Goal: Task Accomplishment & Management: Manage account settings

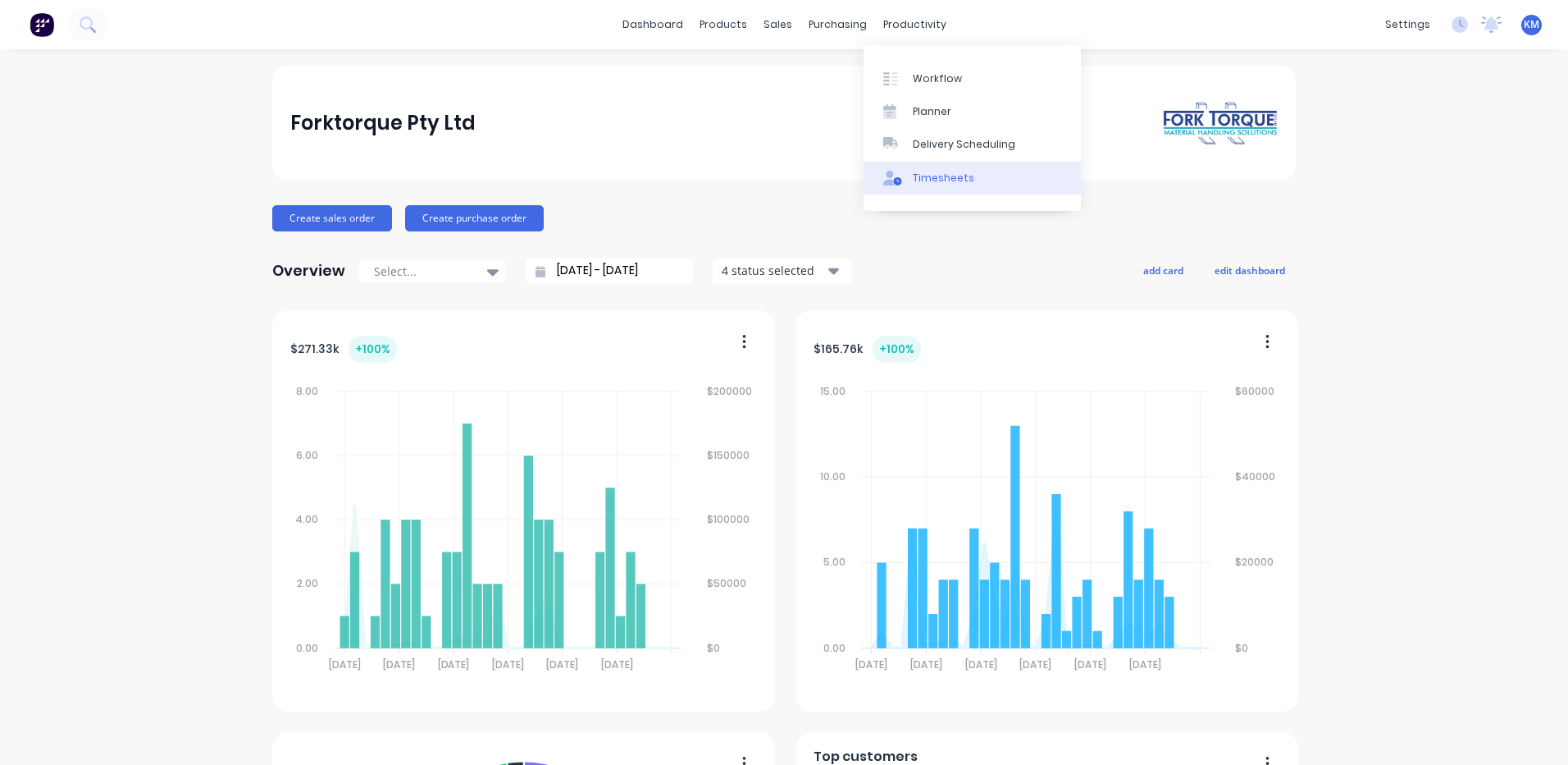
click at [921, 171] on div "Timesheets" at bounding box center [944, 178] width 62 height 14
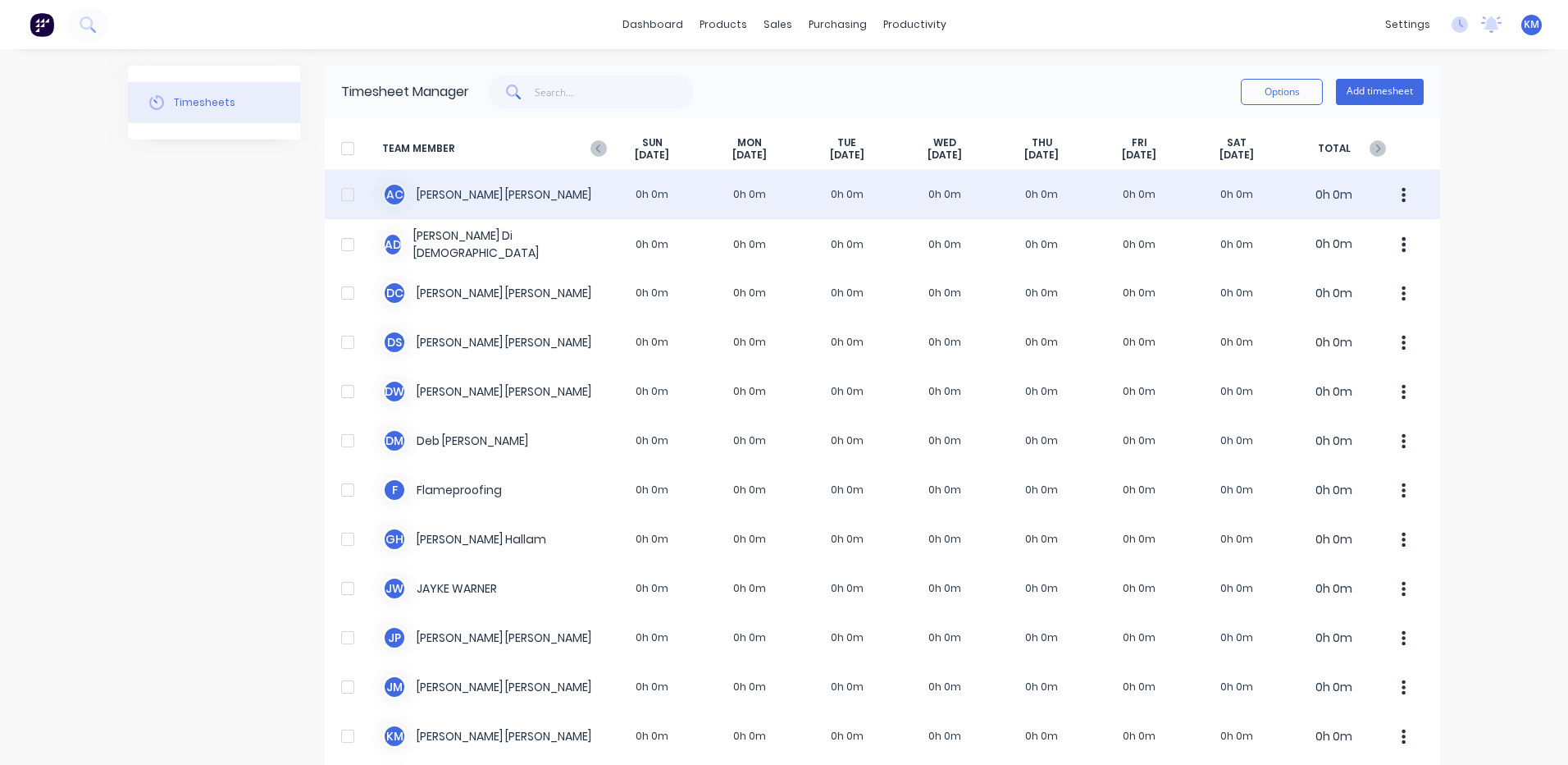
click at [714, 196] on div "A C [PERSON_NAME] 0h 0m 0h 0m 0h 0m 0h 0m 0h 0m 0h 0m 0h 0m 0h 0m" at bounding box center [882, 195] width 1116 height 49
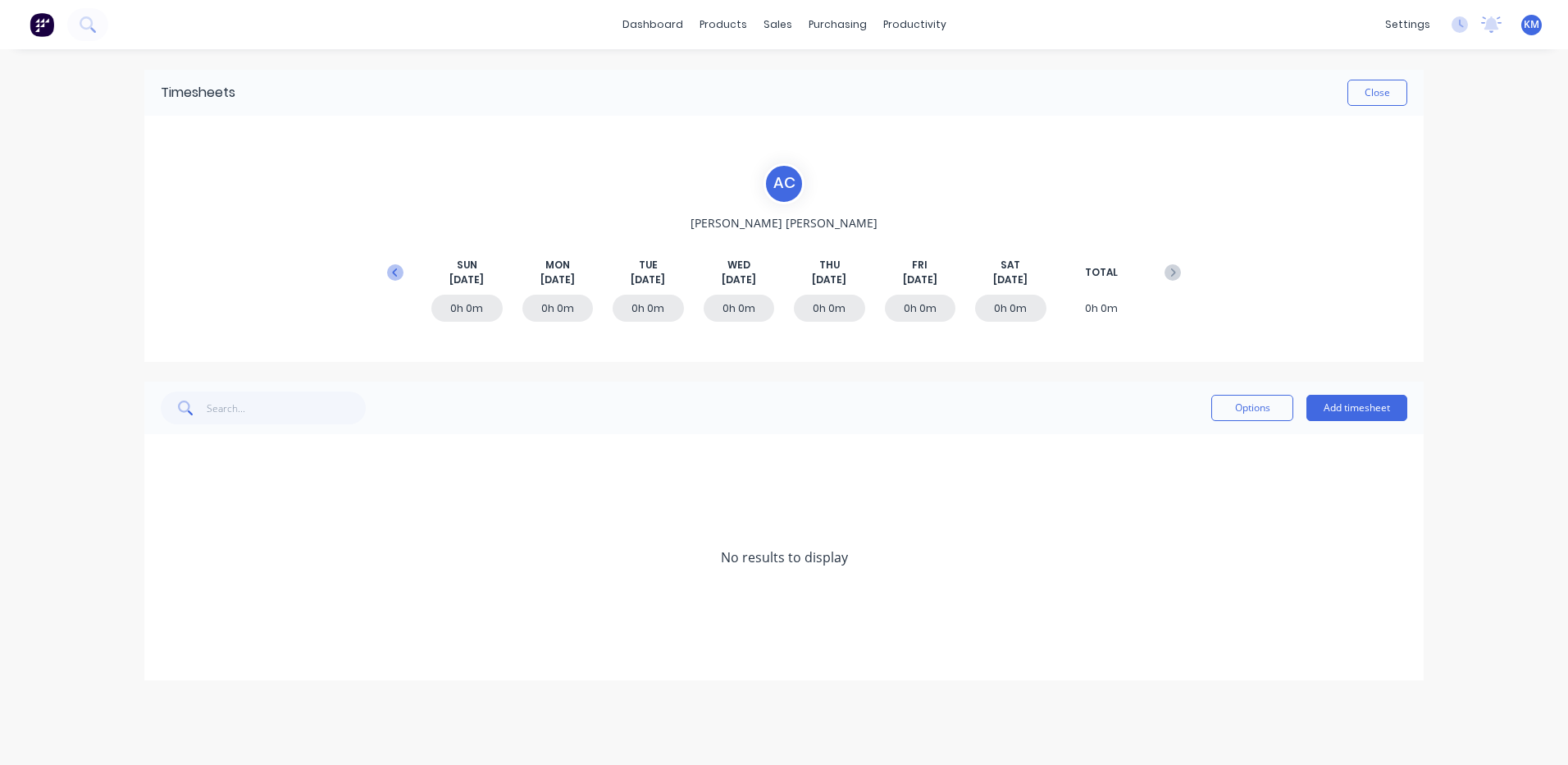
click at [391, 281] on button at bounding box center [395, 273] width 33 height 30
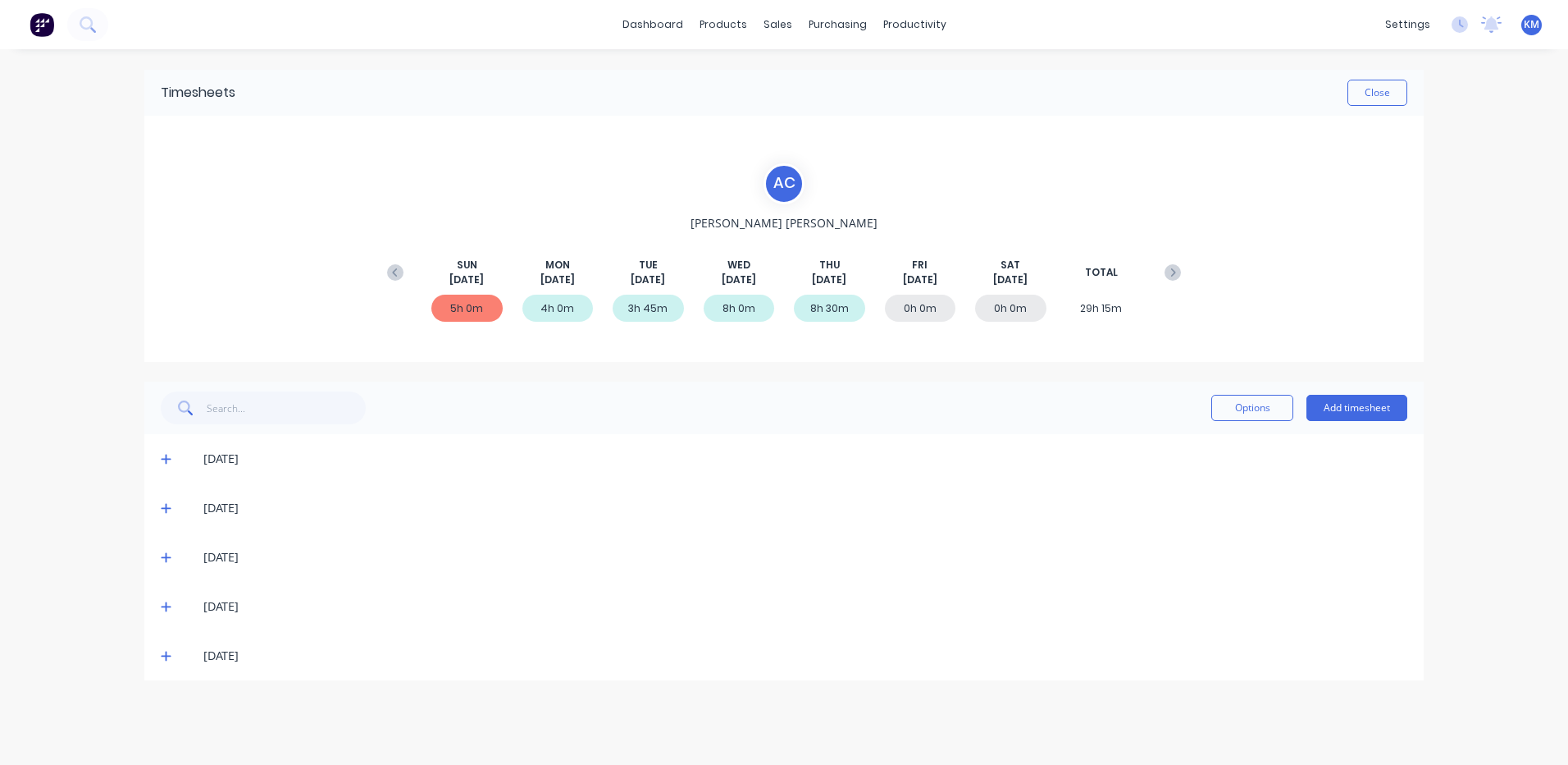
click at [172, 648] on span at bounding box center [169, 655] width 16 height 16
click at [169, 651] on span at bounding box center [169, 655] width 16 height 16
click at [169, 651] on icon at bounding box center [166, 655] width 11 height 12
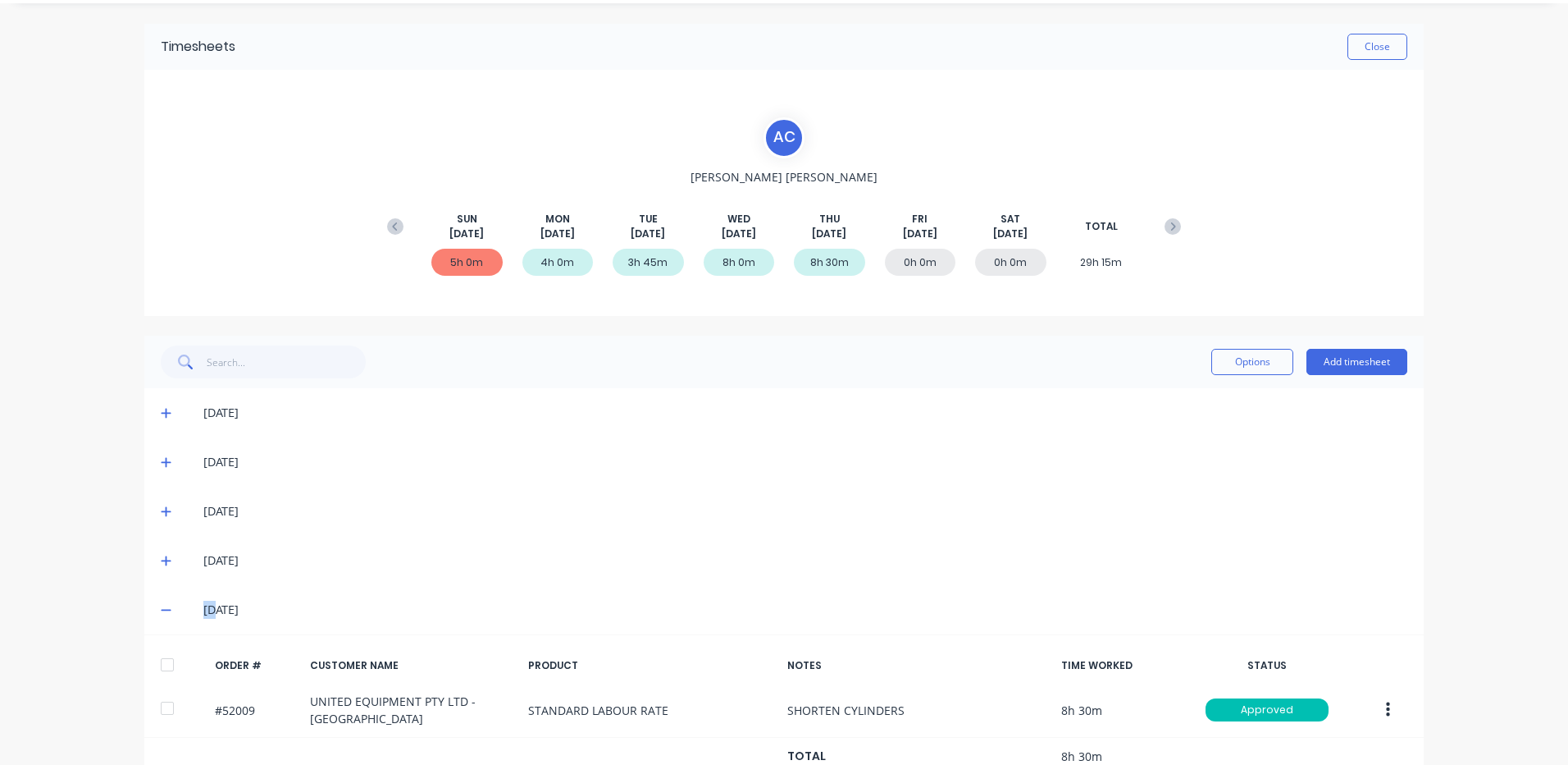
scroll to position [91, 0]
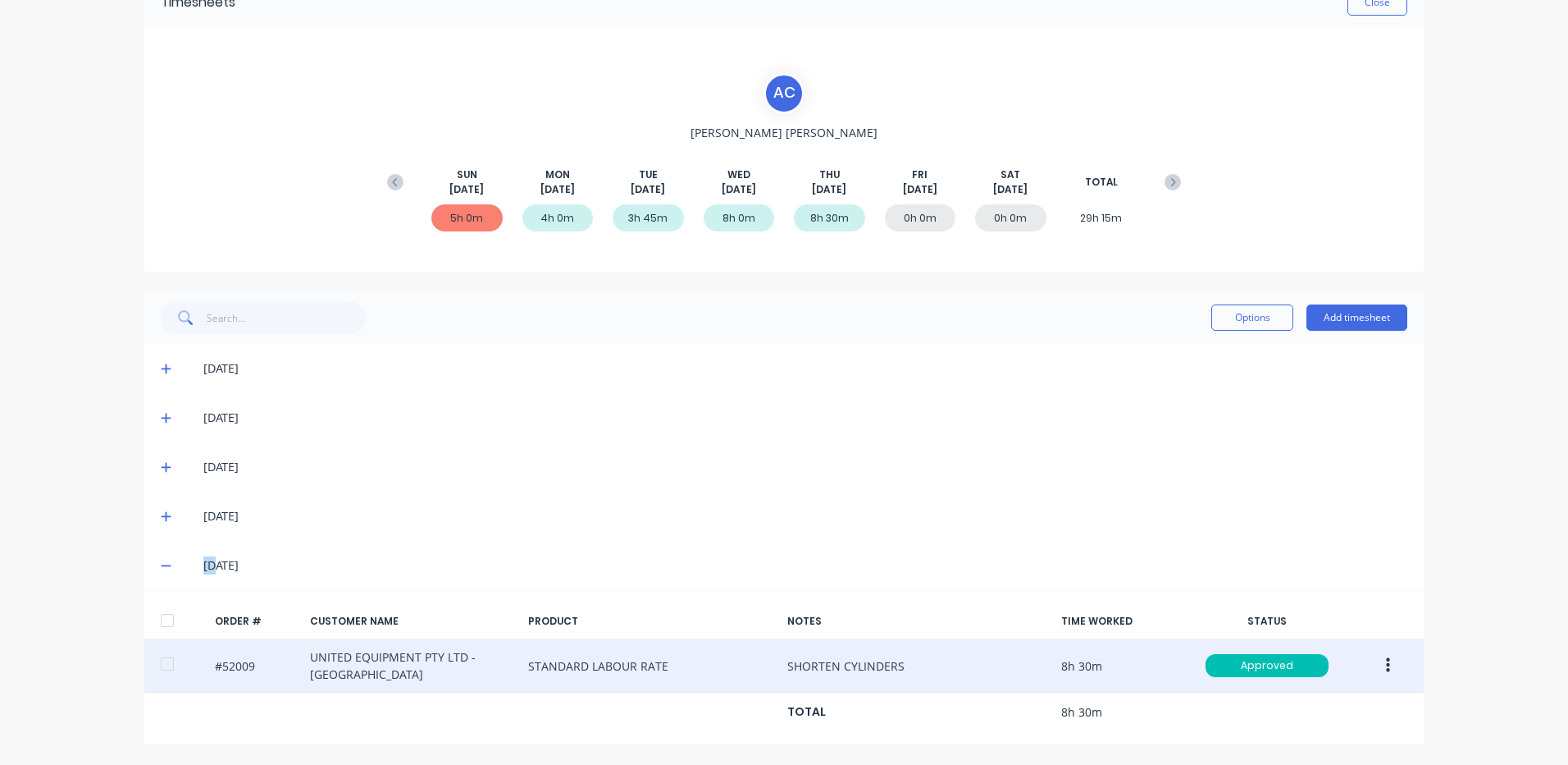
click at [1389, 659] on button "button" at bounding box center [1388, 665] width 39 height 30
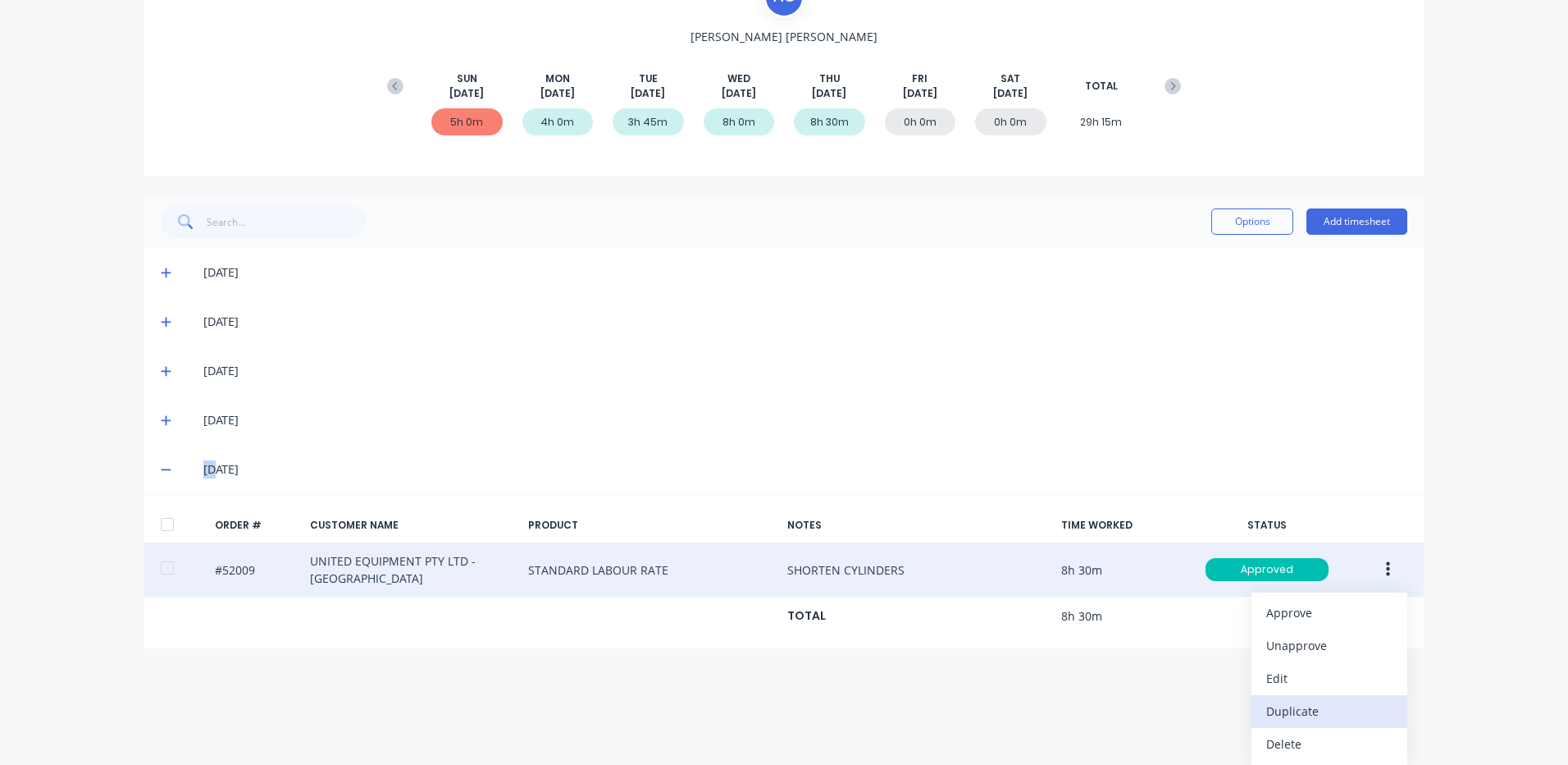
click at [1297, 715] on div "Duplicate" at bounding box center [1329, 711] width 127 height 24
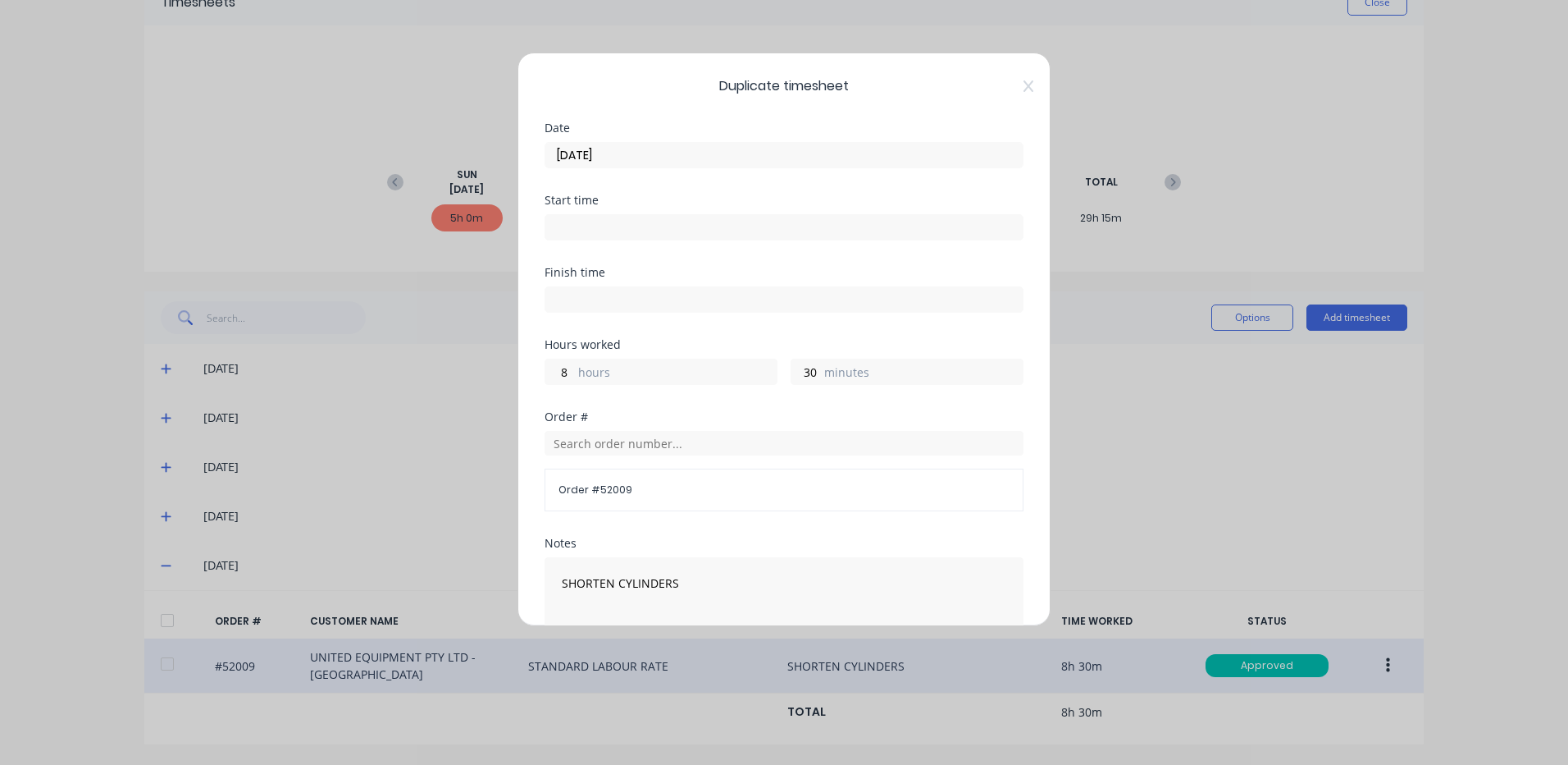
click at [656, 148] on input "[DATE]" at bounding box center [784, 155] width 478 height 24
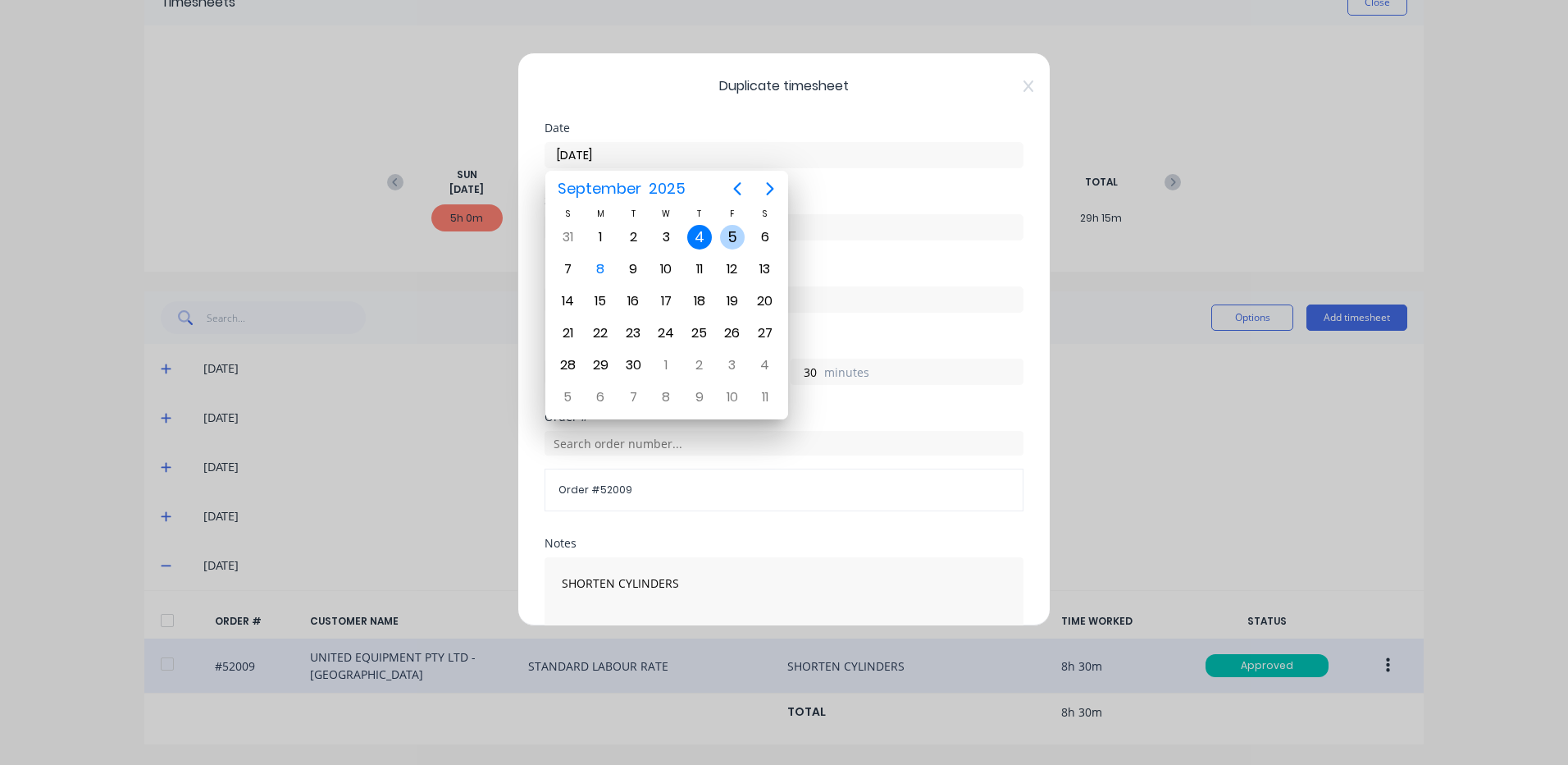
click at [737, 238] on div "5" at bounding box center [732, 236] width 24 height 24
type input "[DATE]"
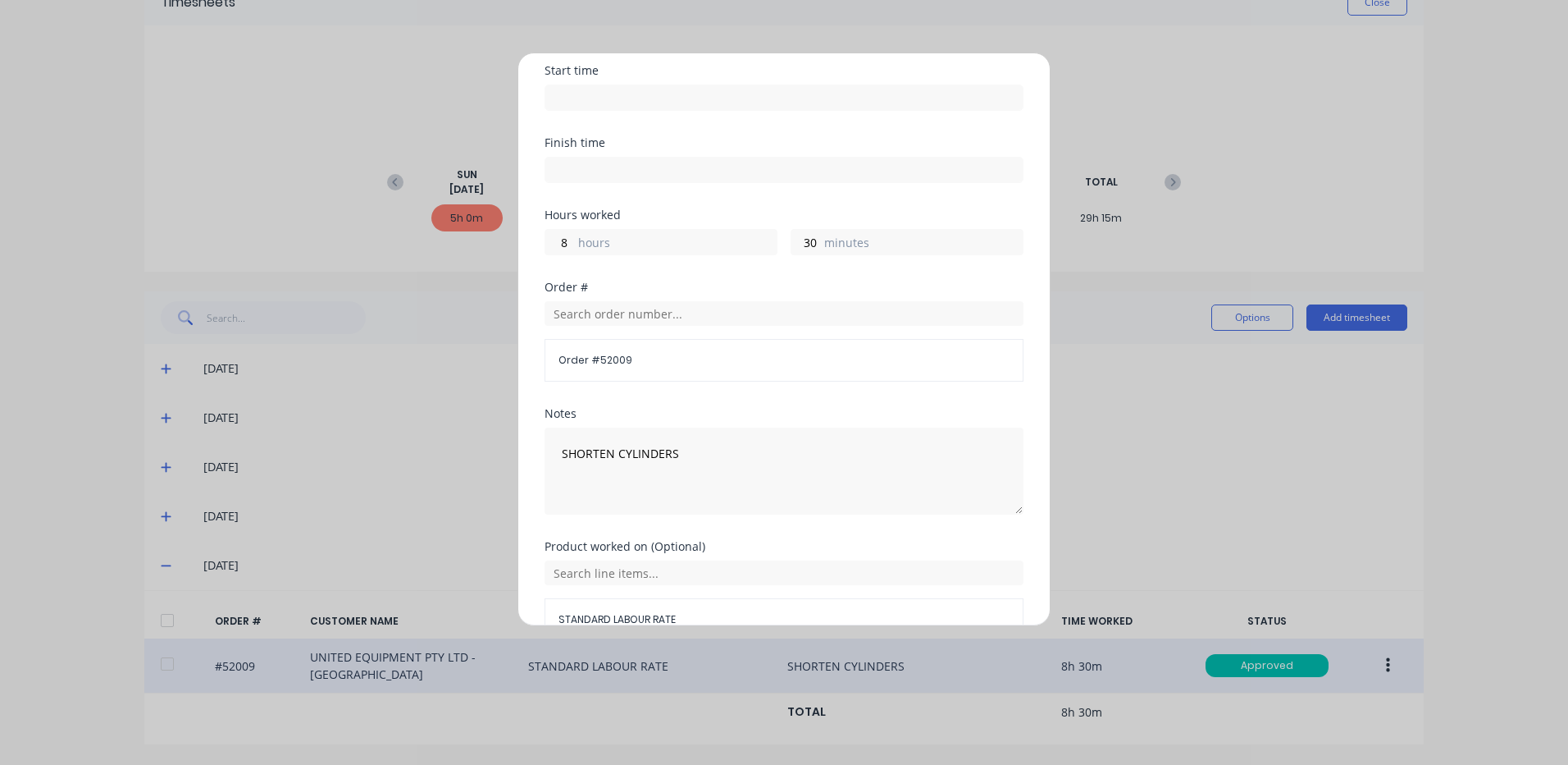
scroll to position [221, 0]
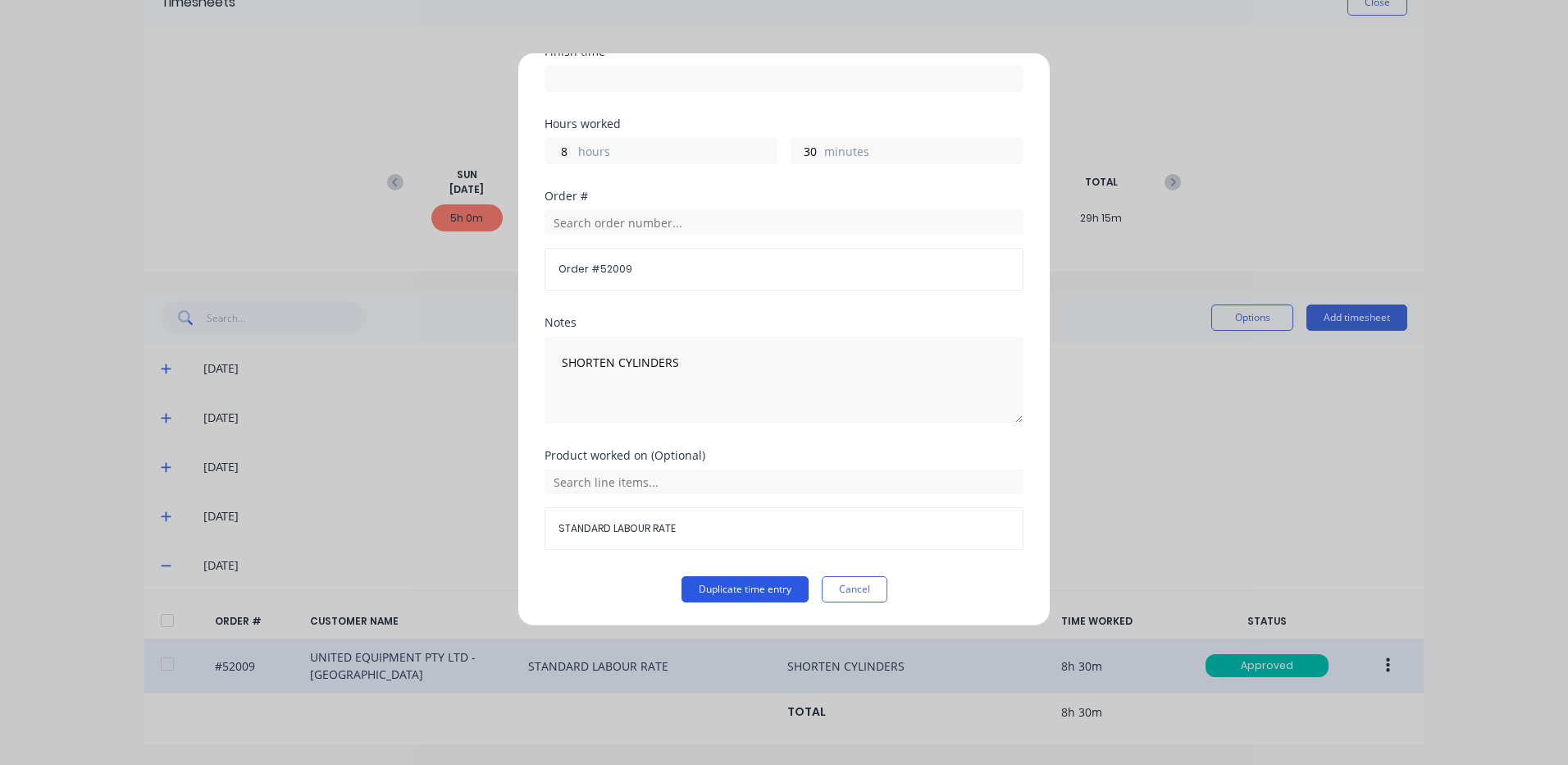
click at [707, 601] on button "Duplicate time entry" at bounding box center [745, 588] width 127 height 26
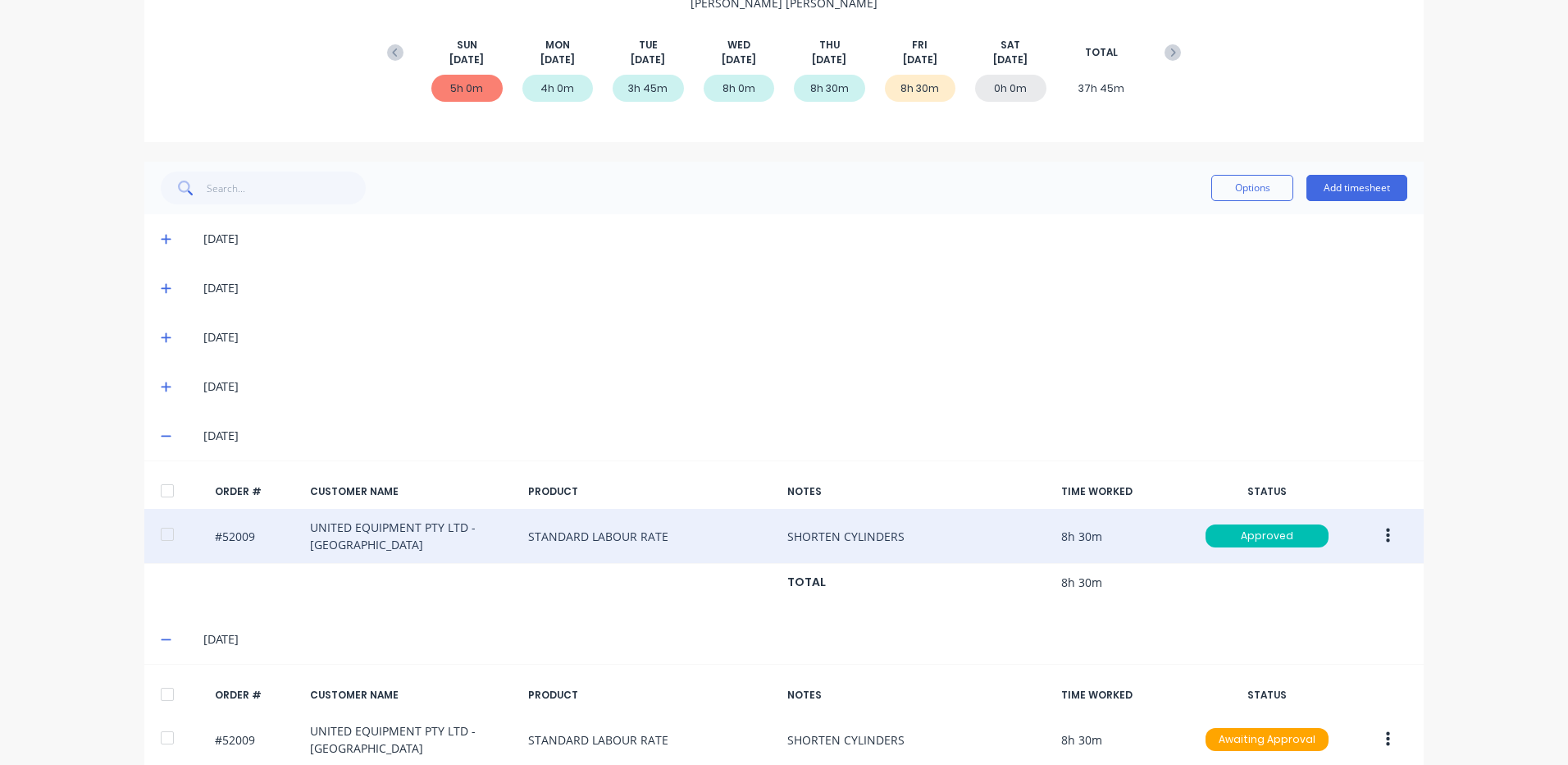
scroll to position [293, 0]
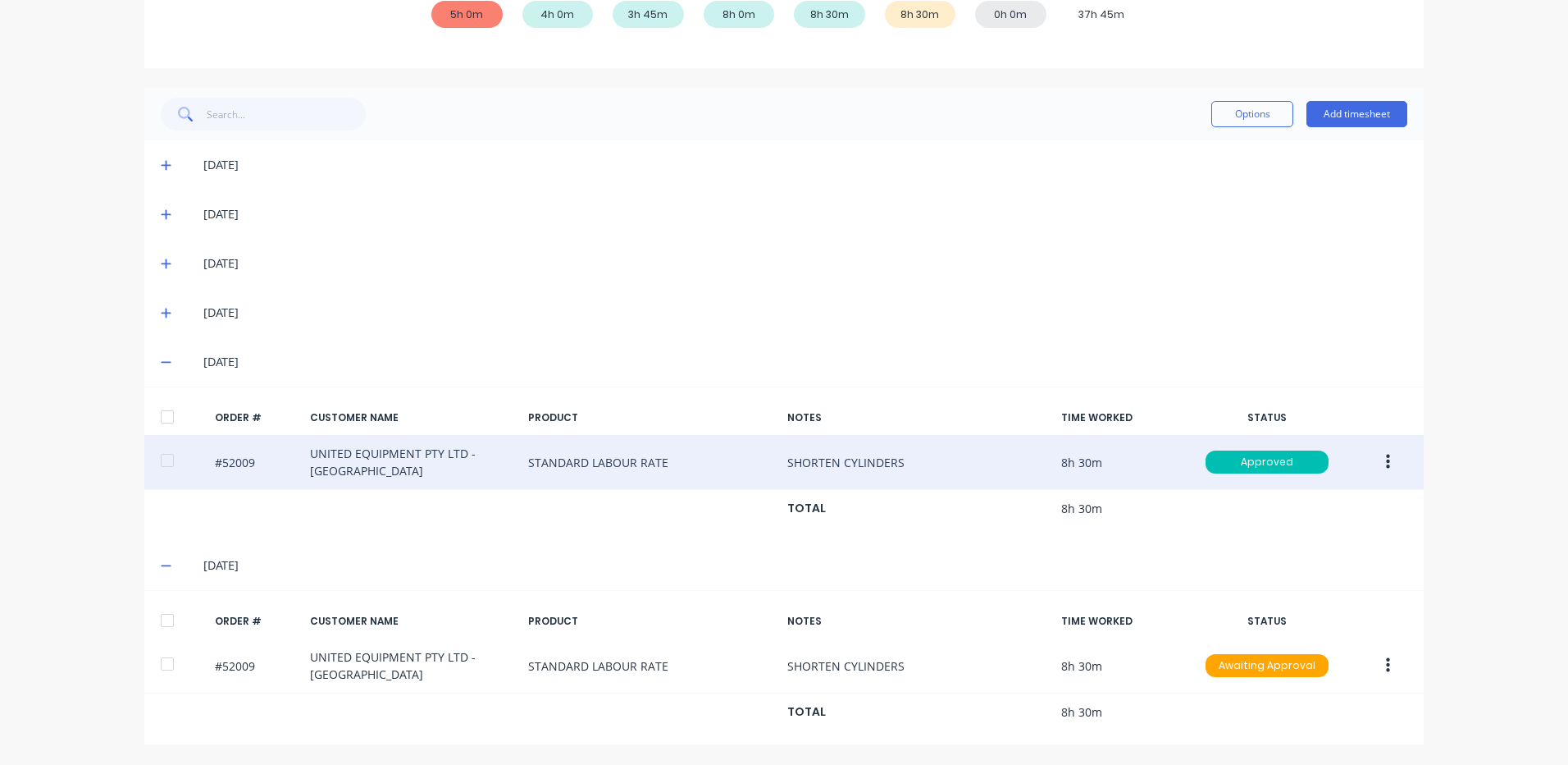
click at [162, 630] on div at bounding box center [167, 620] width 33 height 33
click at [1238, 132] on div "Options Add timesheet" at bounding box center [784, 114] width 1279 height 53
click at [1256, 110] on button "Options" at bounding box center [1252, 113] width 82 height 26
click at [1232, 145] on div "Approve" at bounding box center [1215, 157] width 127 height 24
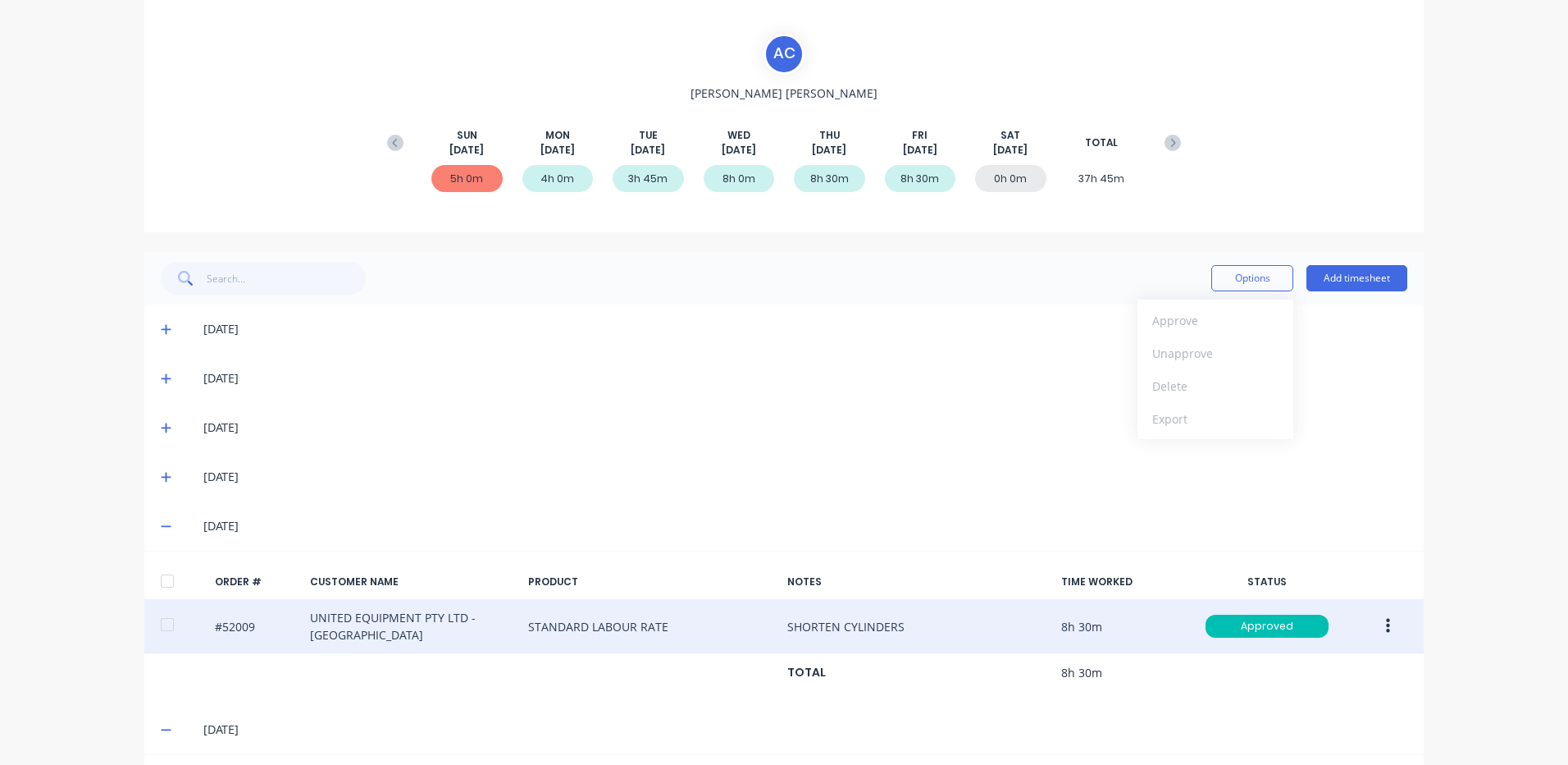
scroll to position [0, 0]
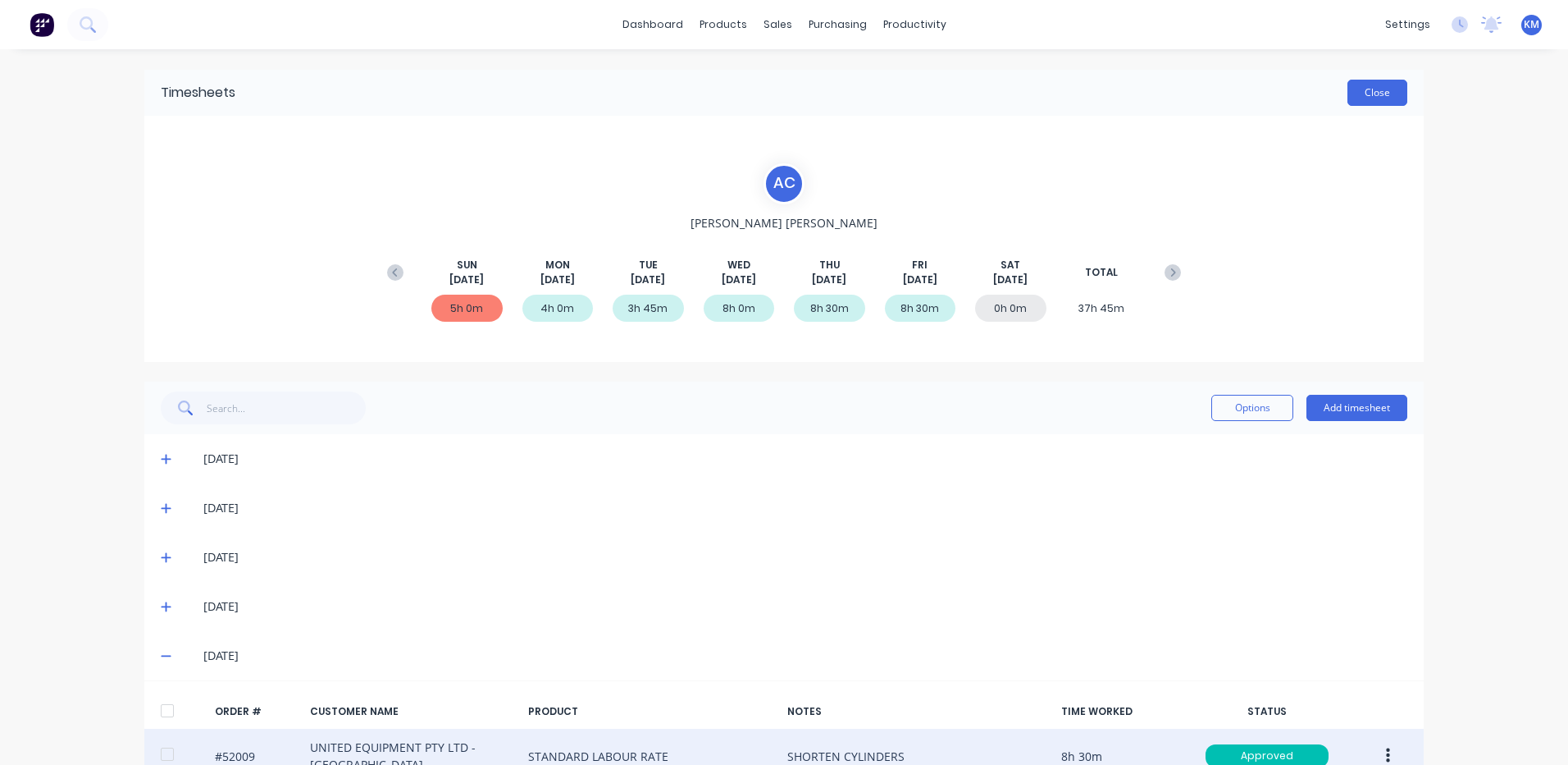
click at [1360, 92] on button "Close" at bounding box center [1377, 92] width 60 height 26
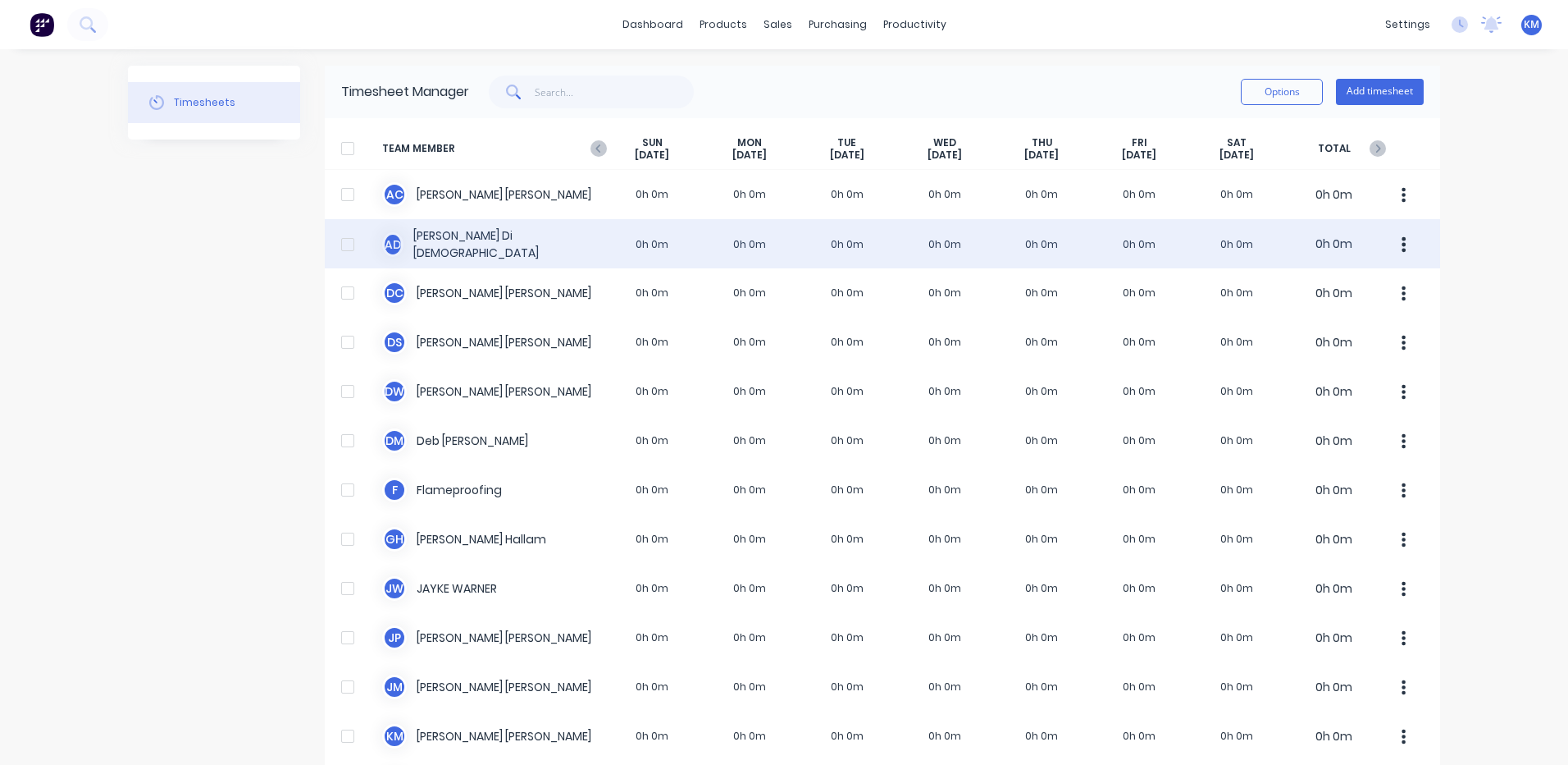
click at [950, 233] on div "A D [PERSON_NAME] 0h 0m 0h 0m 0h 0m 0h 0m 0h 0m 0h 0m 0h 0m 0h 0m" at bounding box center [882, 244] width 1116 height 49
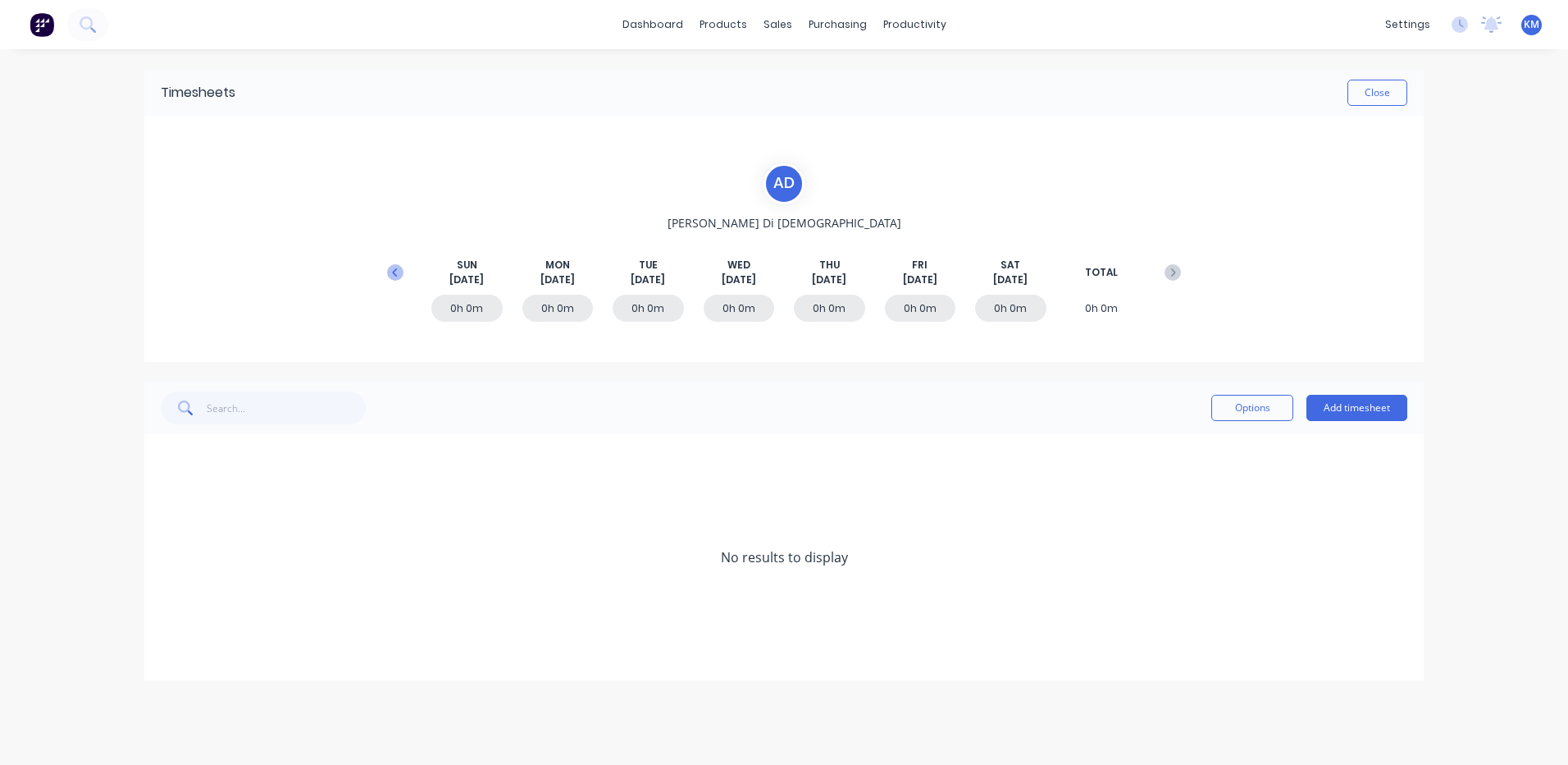
click at [394, 258] on button at bounding box center [395, 273] width 33 height 30
click at [160, 556] on div "[DATE]" at bounding box center [784, 557] width 1279 height 49
click at [167, 552] on icon at bounding box center [166, 557] width 11 height 12
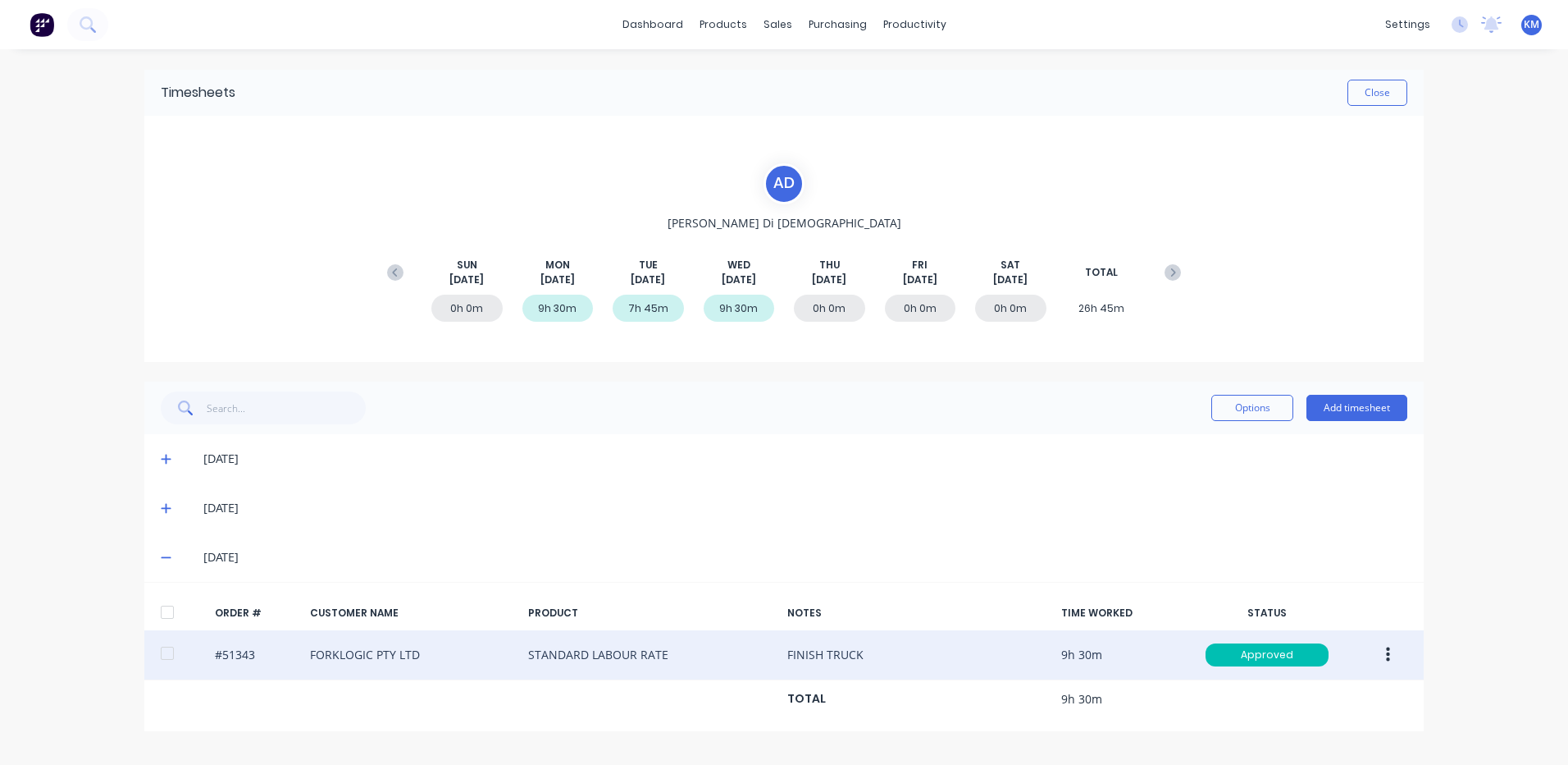
click at [1391, 645] on button "button" at bounding box center [1388, 655] width 39 height 30
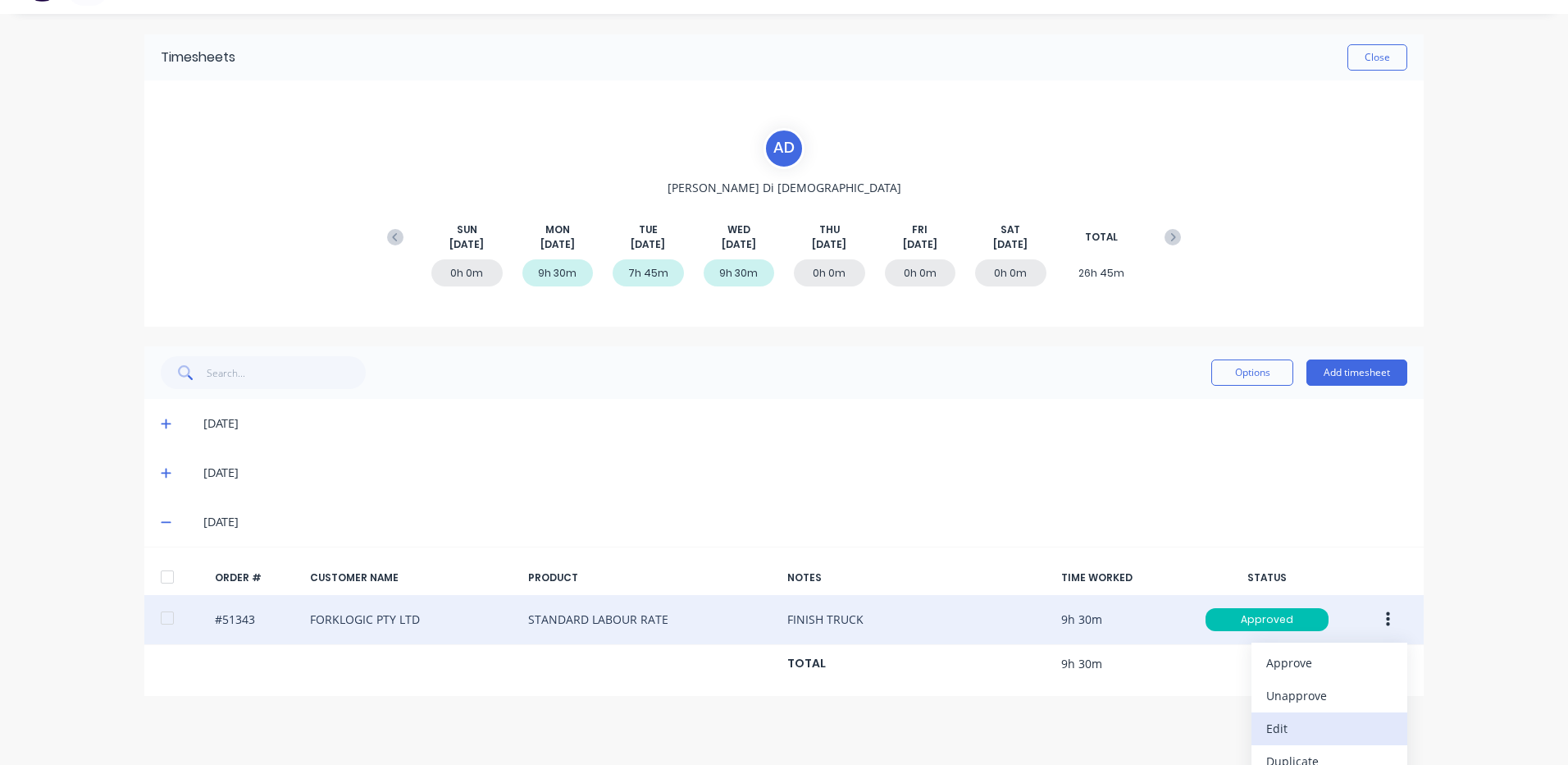
scroll to position [85, 0]
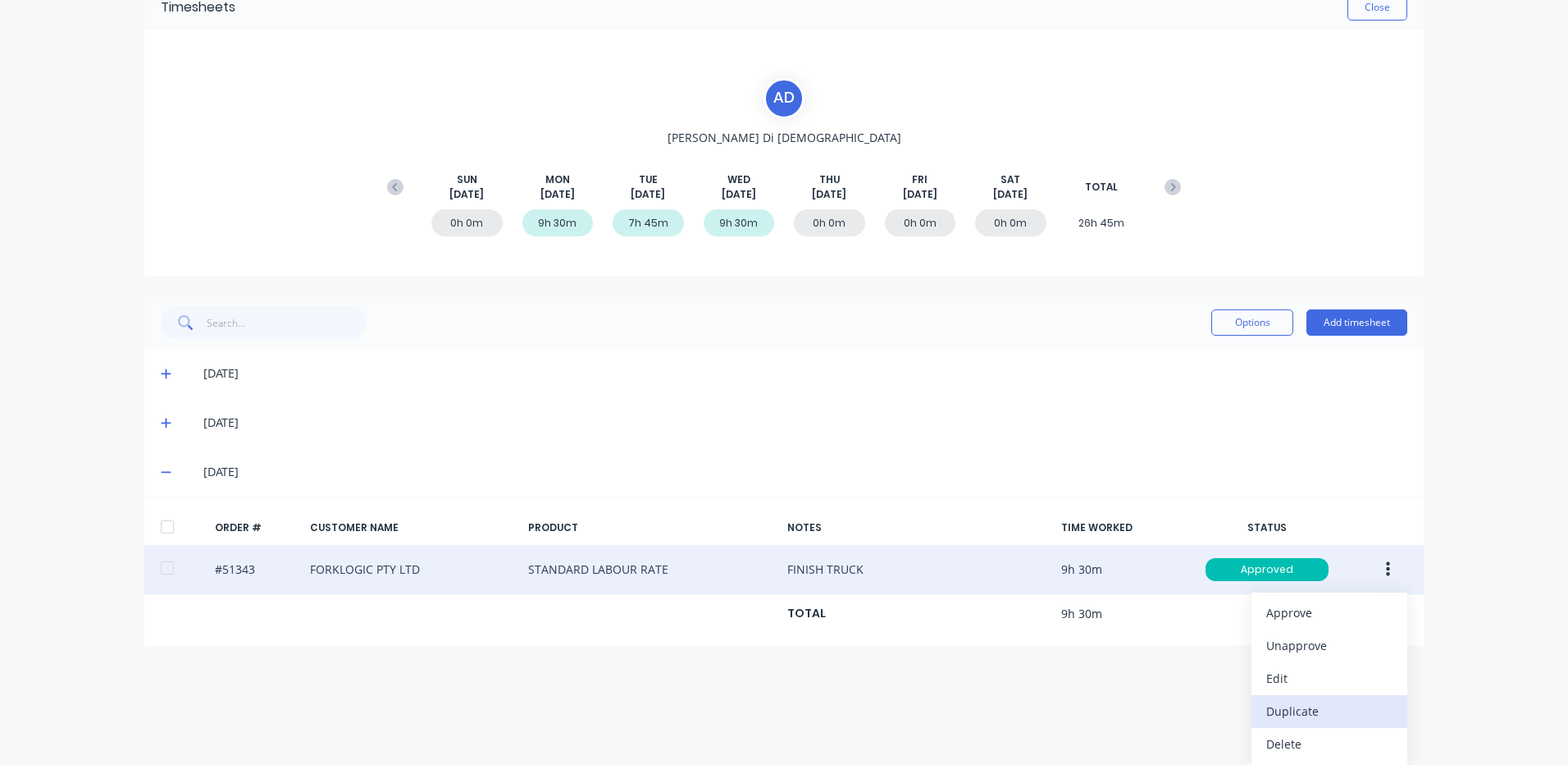
click at [1307, 703] on div "Duplicate" at bounding box center [1329, 711] width 127 height 24
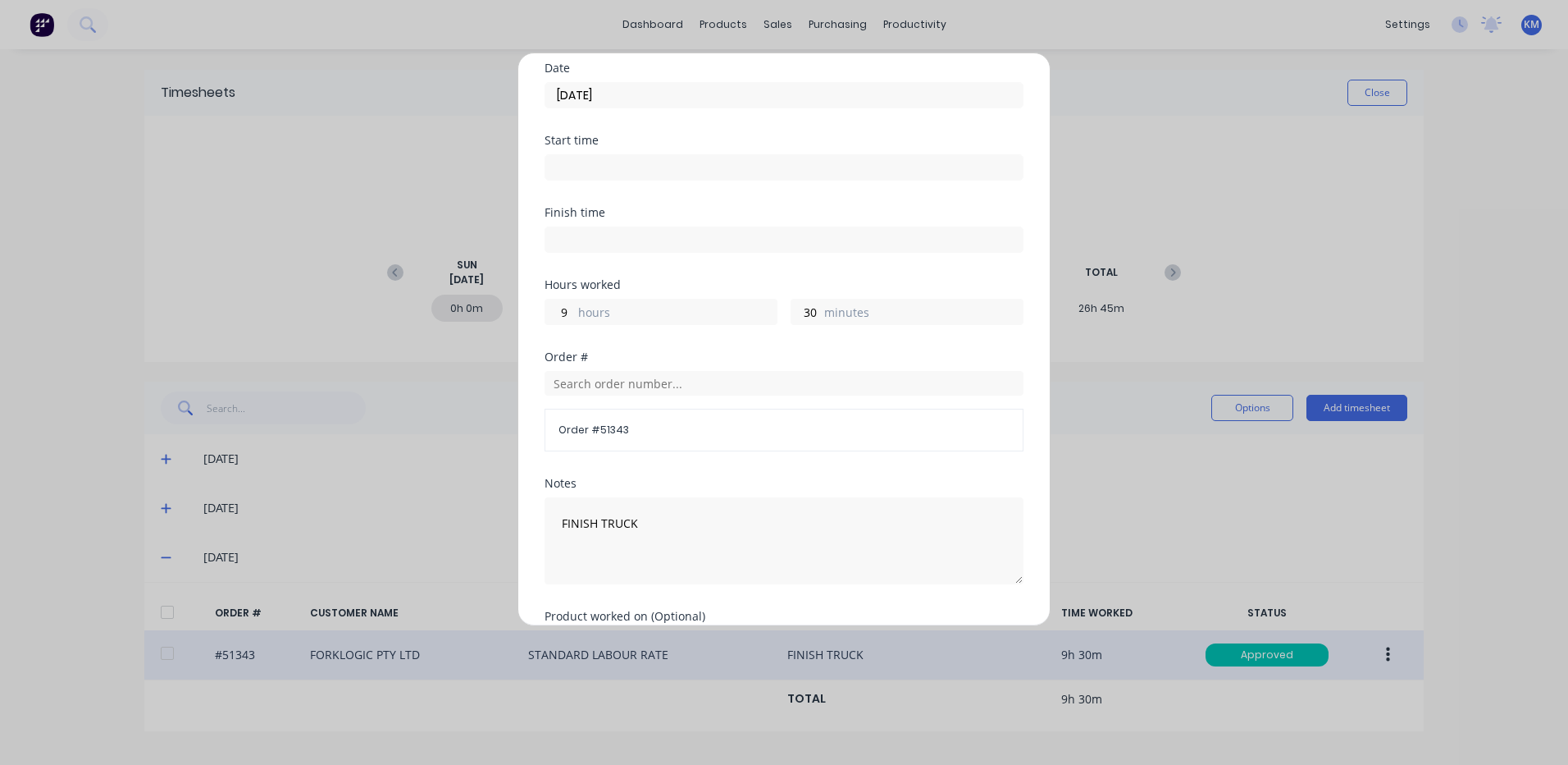
scroll to position [0, 0]
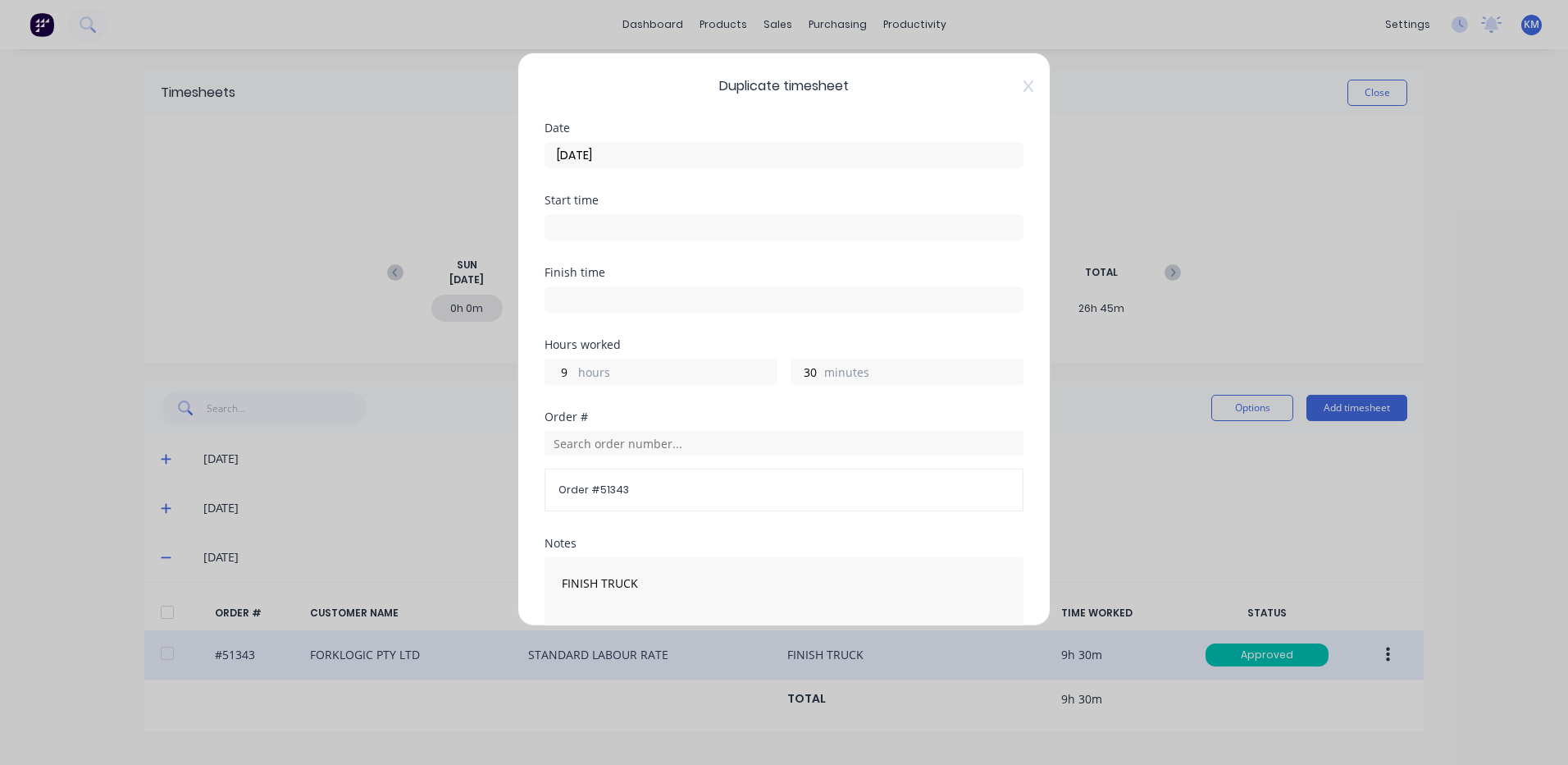
click at [668, 167] on label "[DATE]" at bounding box center [784, 155] width 479 height 26
click at [668, 167] on input "[DATE]" at bounding box center [784, 155] width 478 height 24
click at [670, 162] on input "[DATE]" at bounding box center [784, 155] width 478 height 24
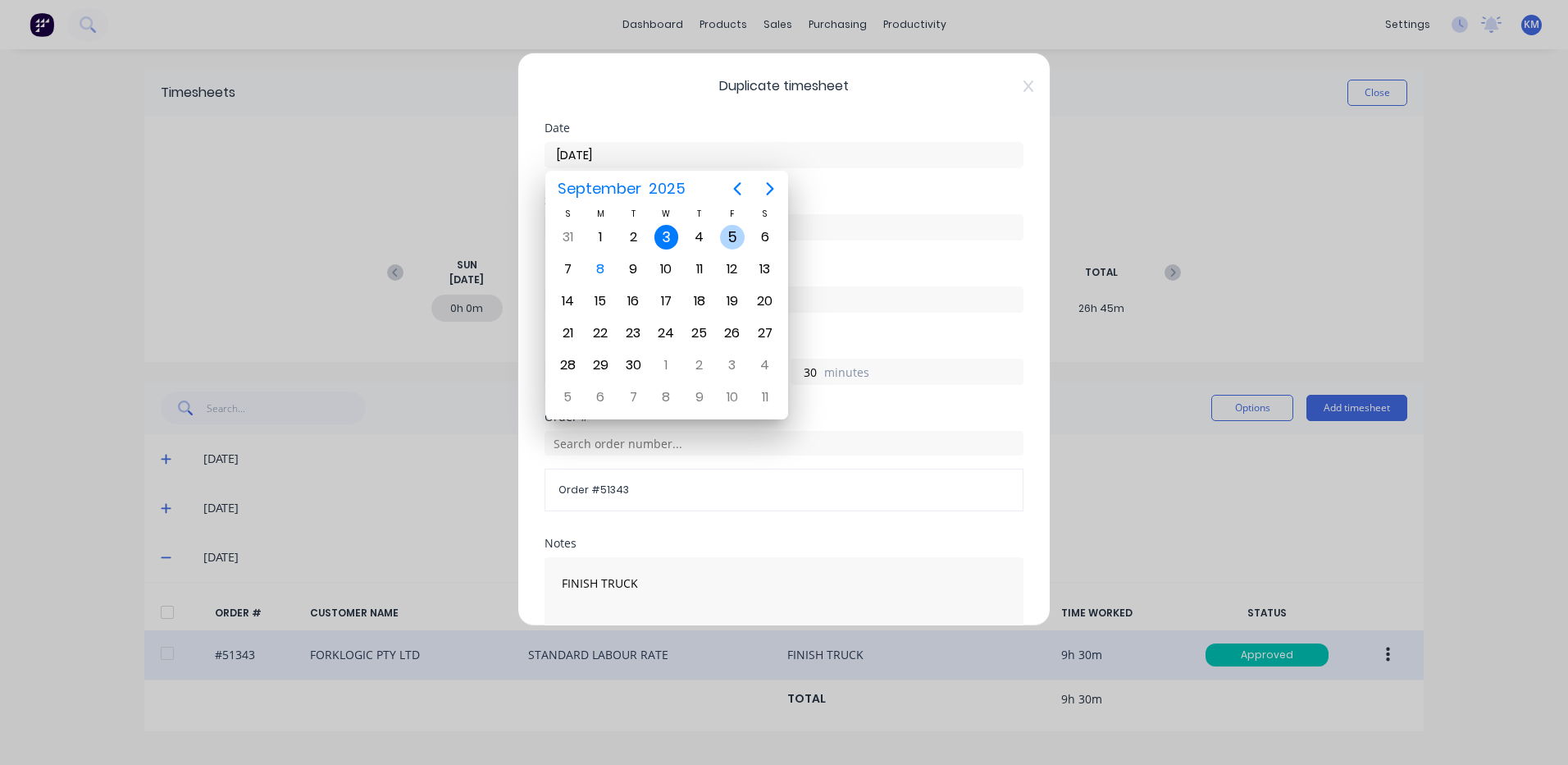
click at [734, 230] on div "5" at bounding box center [732, 236] width 24 height 24
type input "[DATE]"
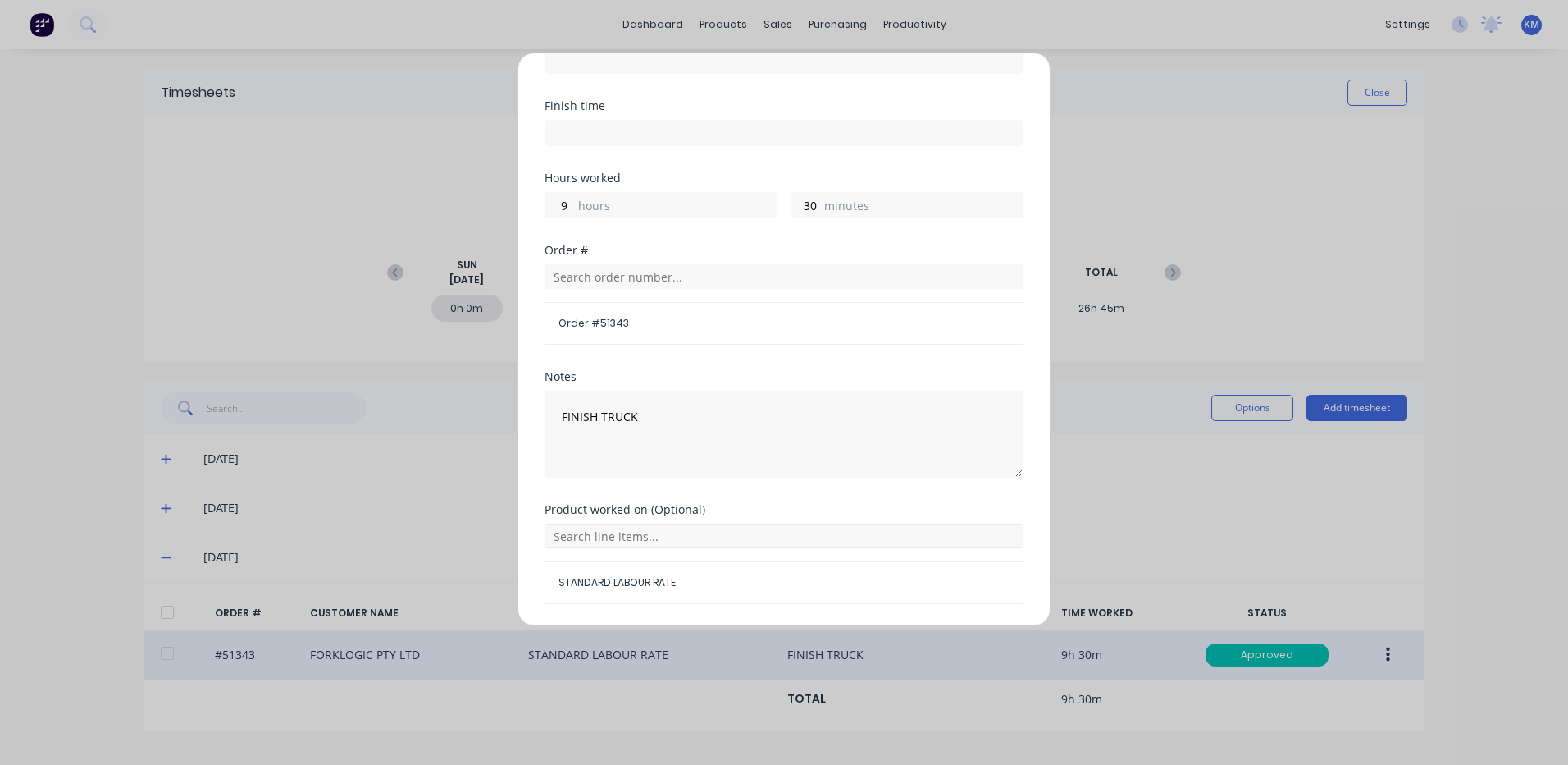
scroll to position [221, 0]
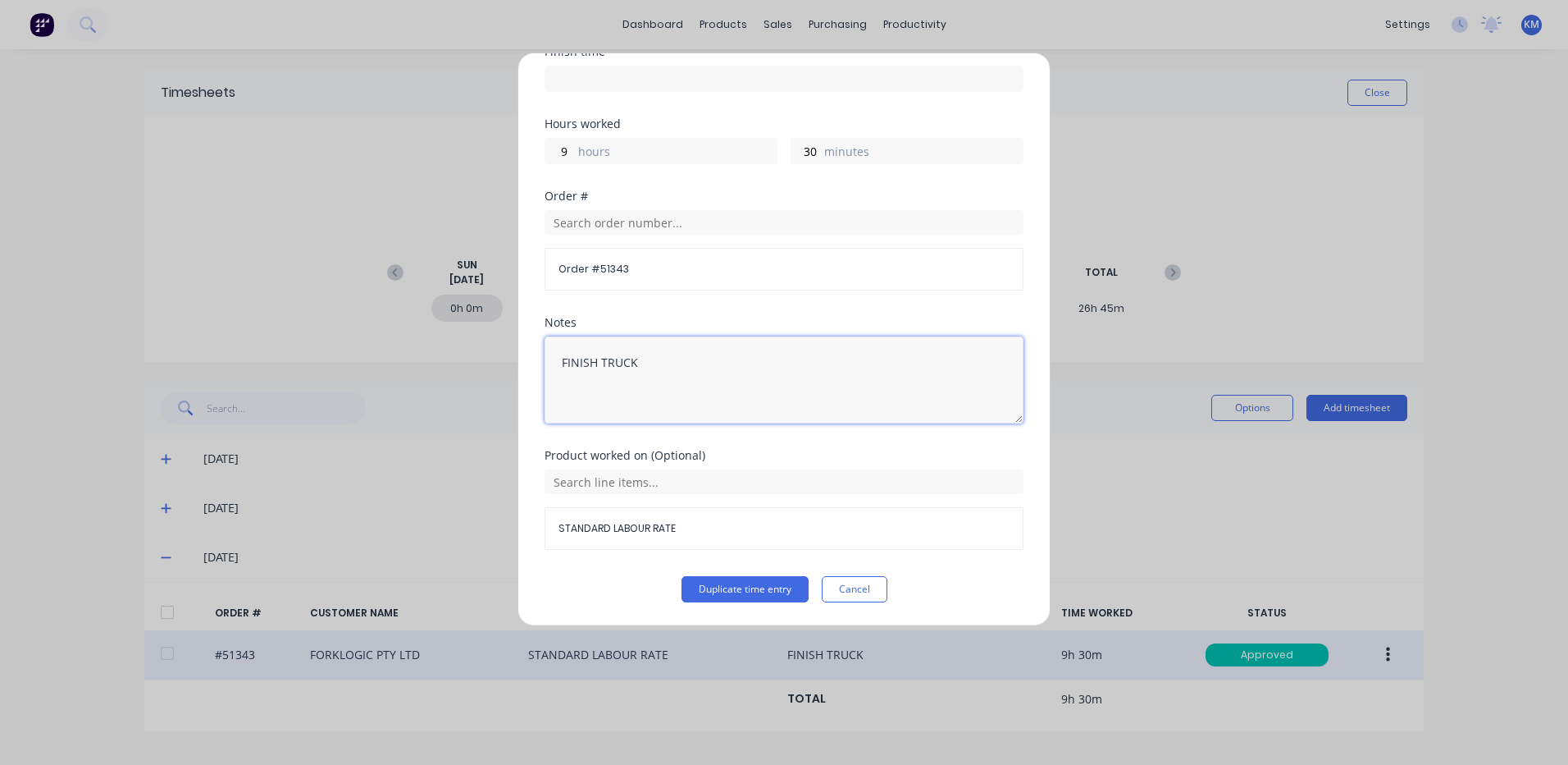
click at [556, 360] on textarea "FINISH TRUCK" at bounding box center [784, 380] width 479 height 87
type textarea "GUARDS/FINISH TRUCK"
click at [757, 581] on button "Duplicate time entry" at bounding box center [745, 588] width 127 height 26
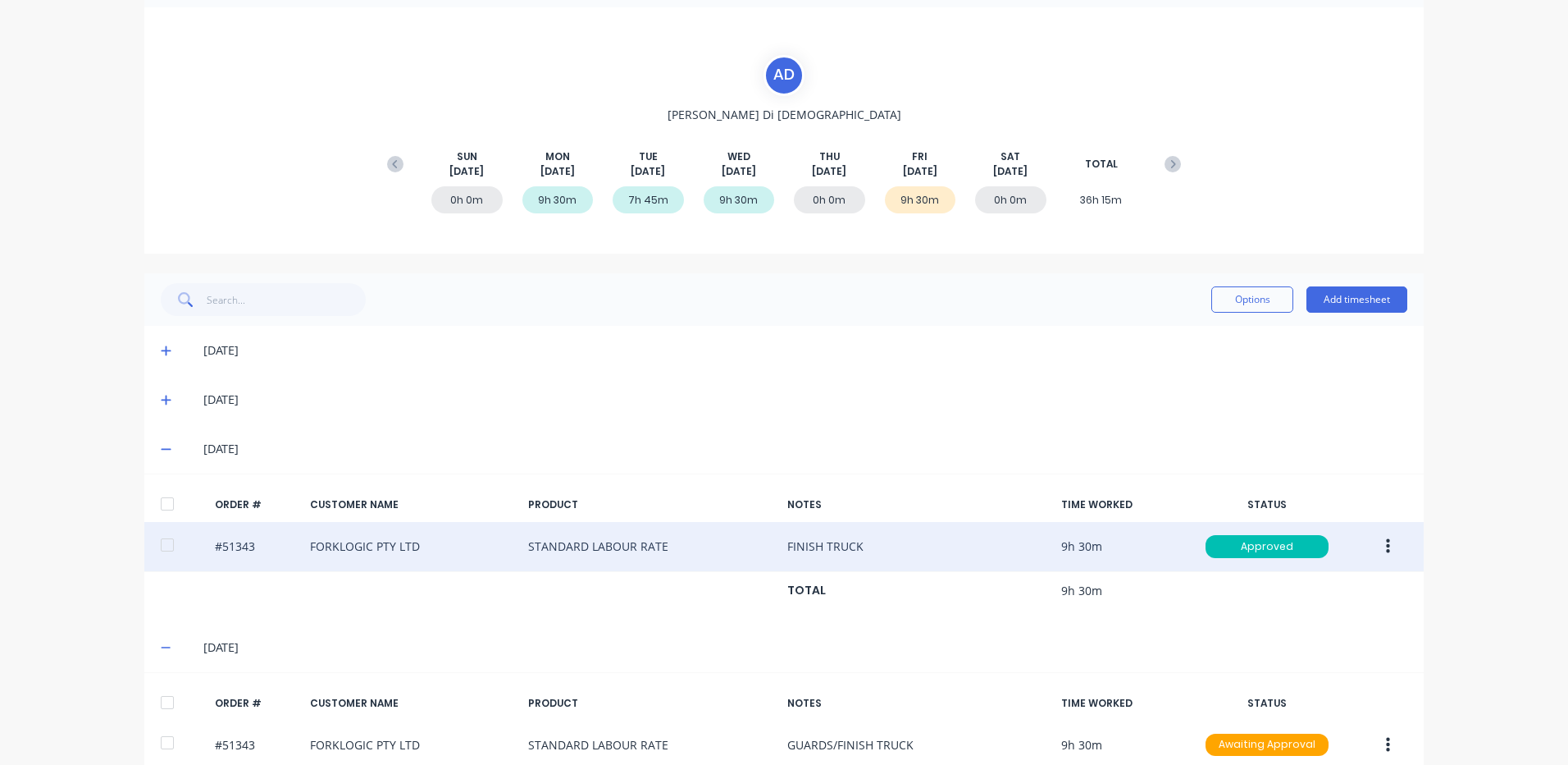
scroll to position [185, 0]
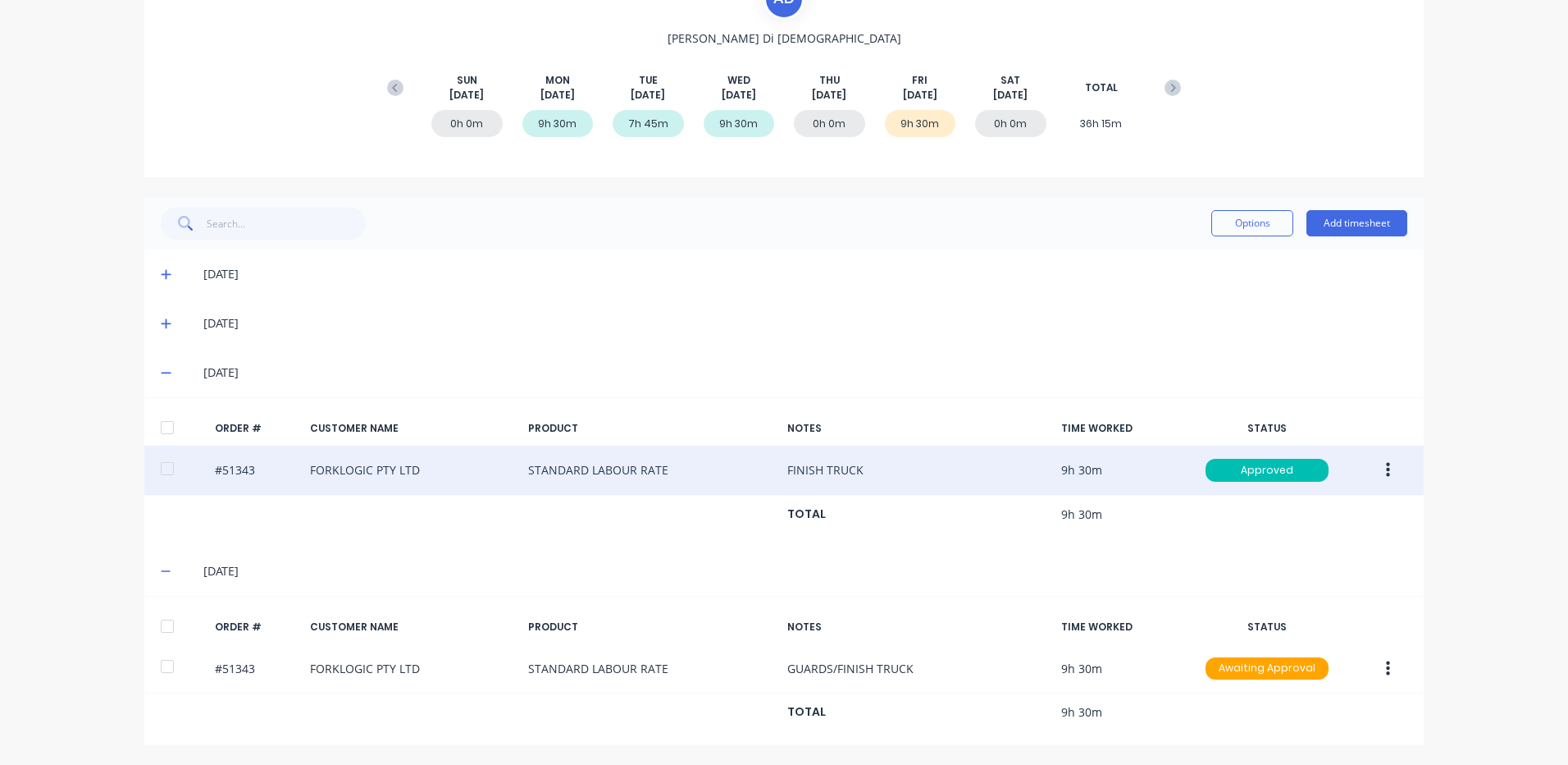
click at [158, 620] on div at bounding box center [167, 626] width 33 height 33
click at [1199, 228] on div "Options Add timesheet" at bounding box center [784, 223] width 1247 height 33
click at [1212, 225] on button "Options" at bounding box center [1252, 223] width 82 height 26
click at [1204, 244] on div "Options Approve Unapprove Delete Export Add timesheet" at bounding box center [784, 224] width 1279 height 53
click at [1199, 259] on div "[DATE]" at bounding box center [784, 274] width 1279 height 49
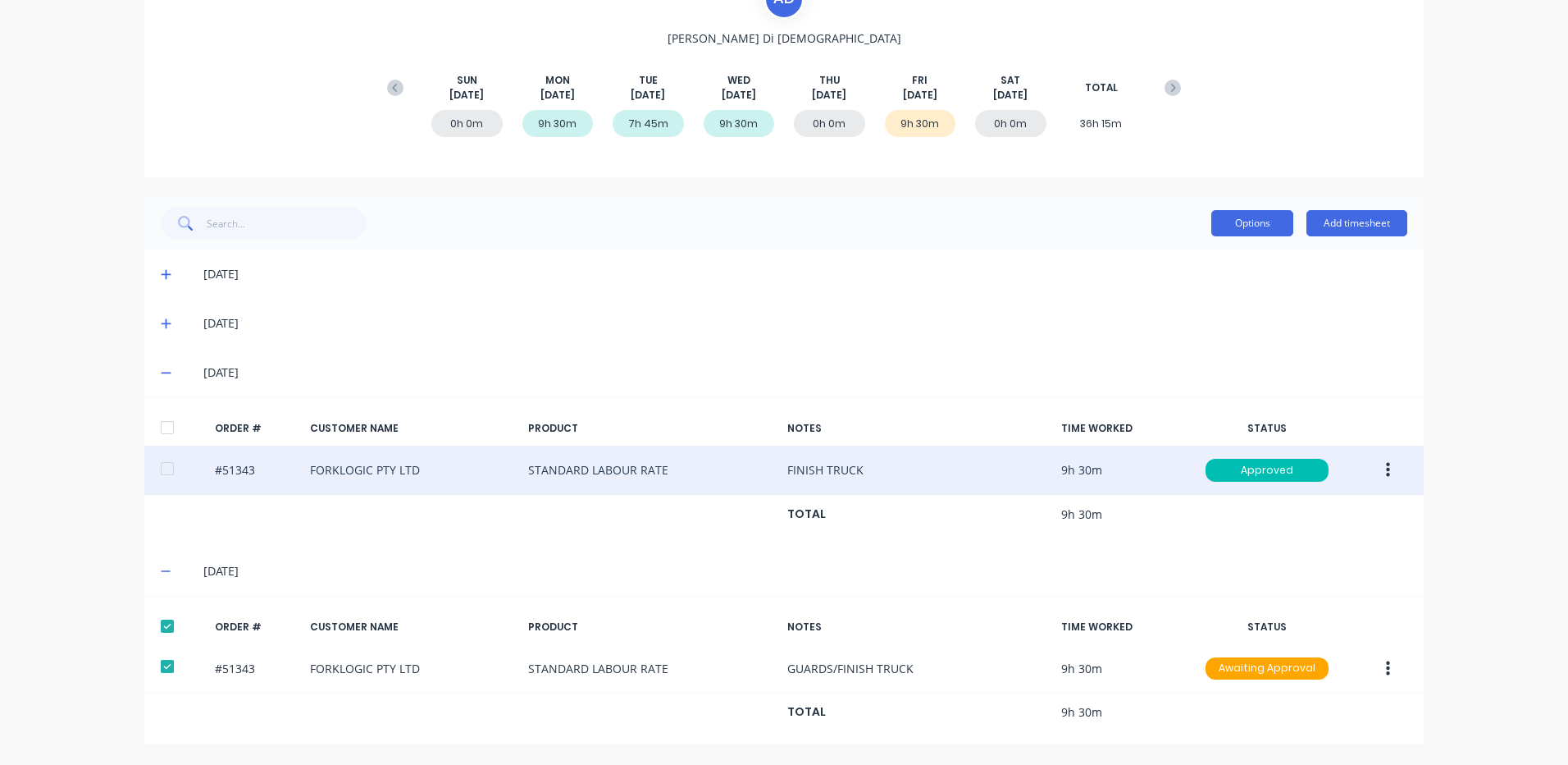
click at [1221, 214] on button "Options" at bounding box center [1252, 223] width 82 height 26
click at [1193, 255] on div "Approve" at bounding box center [1215, 265] width 127 height 24
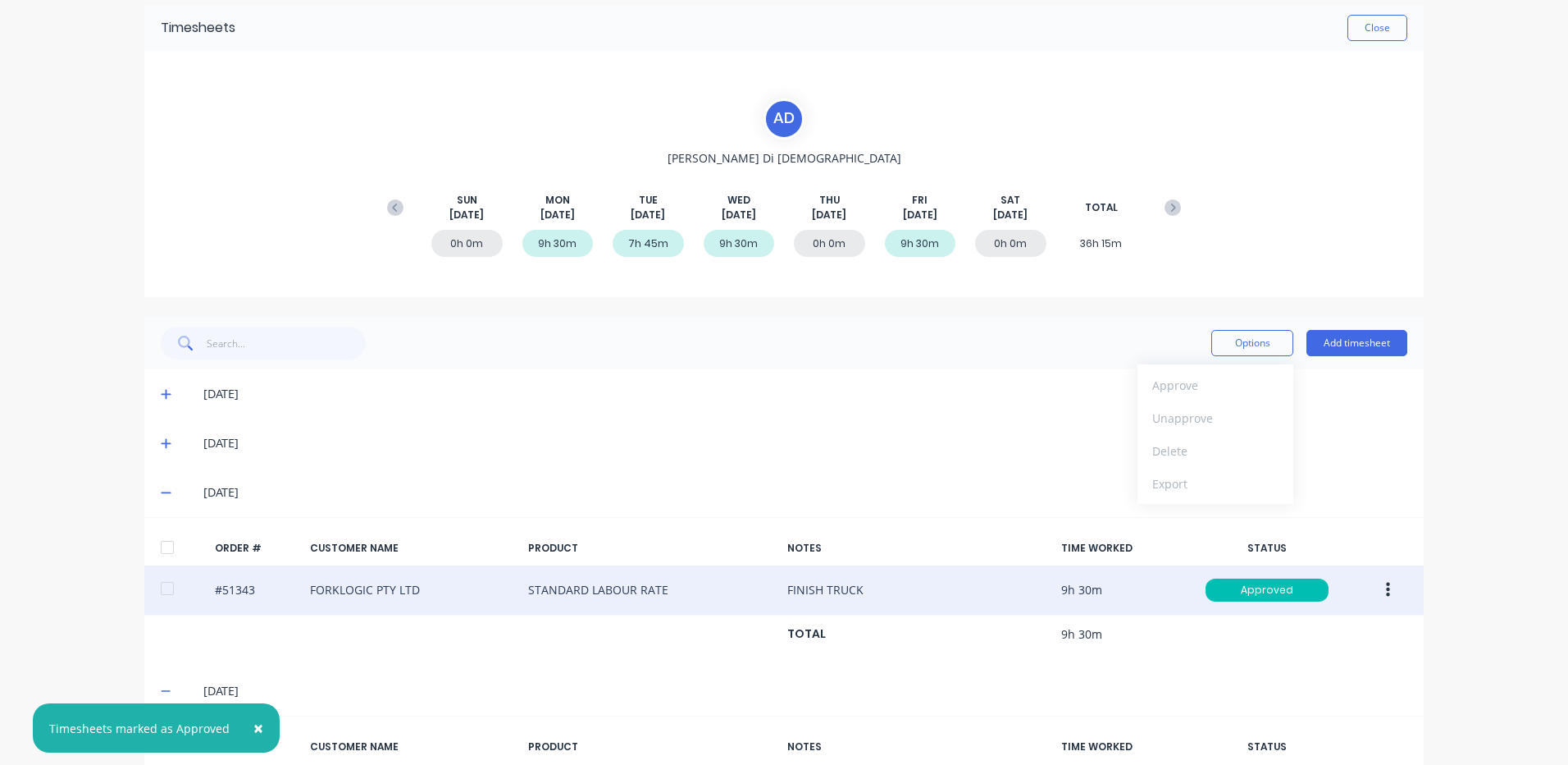
scroll to position [0, 0]
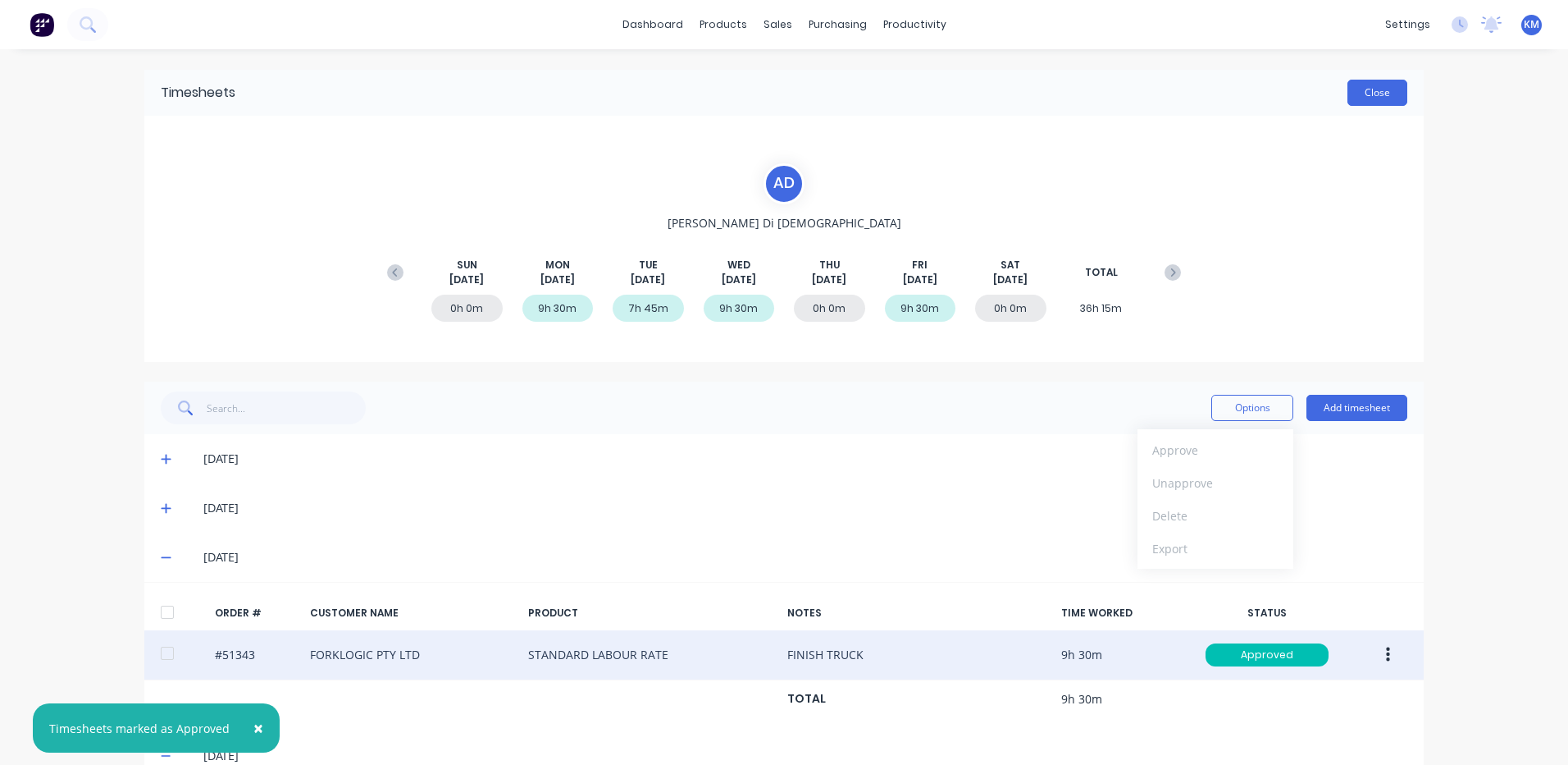
click at [1357, 100] on button "Close" at bounding box center [1377, 92] width 60 height 26
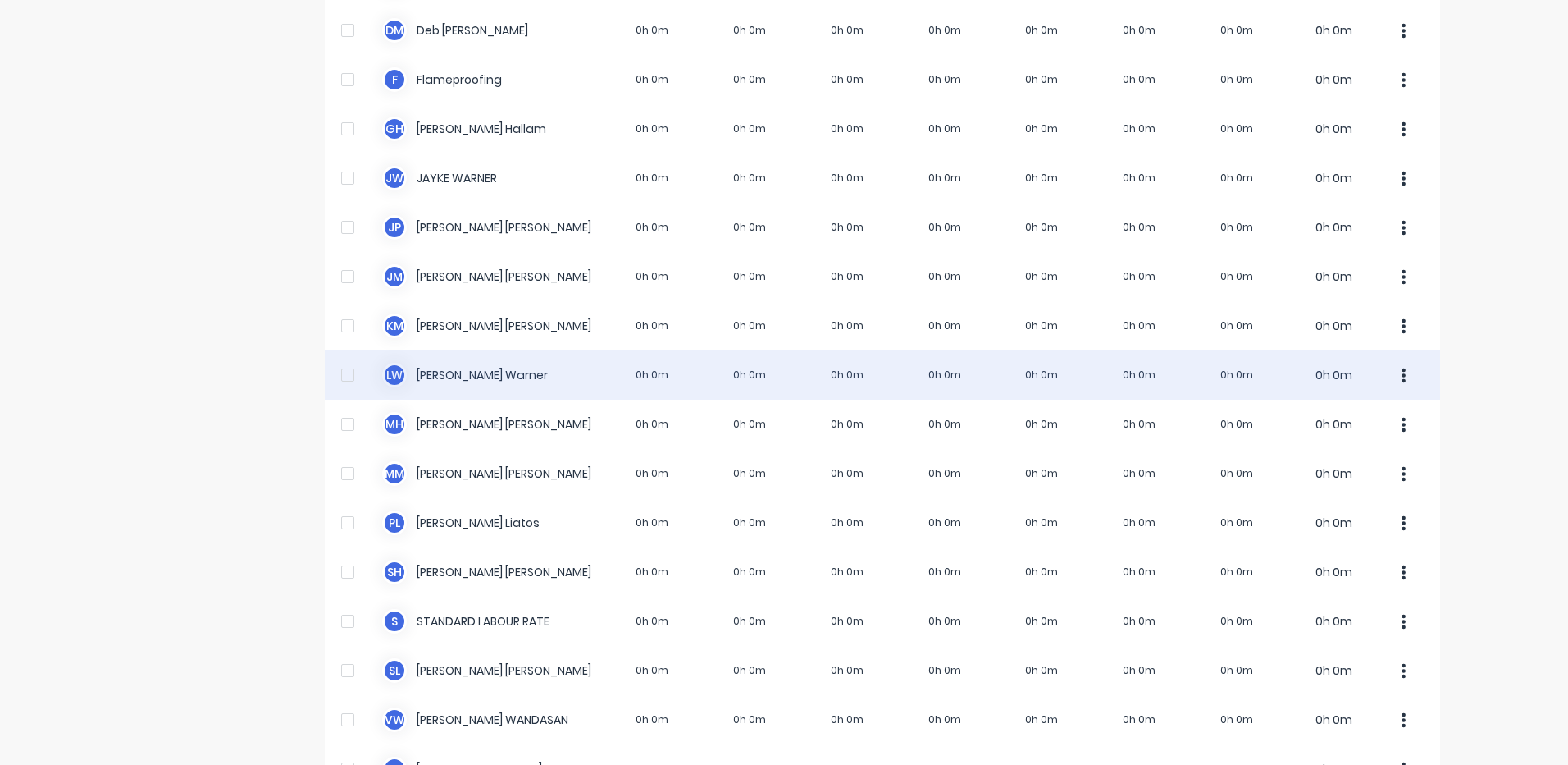
scroll to position [514, 0]
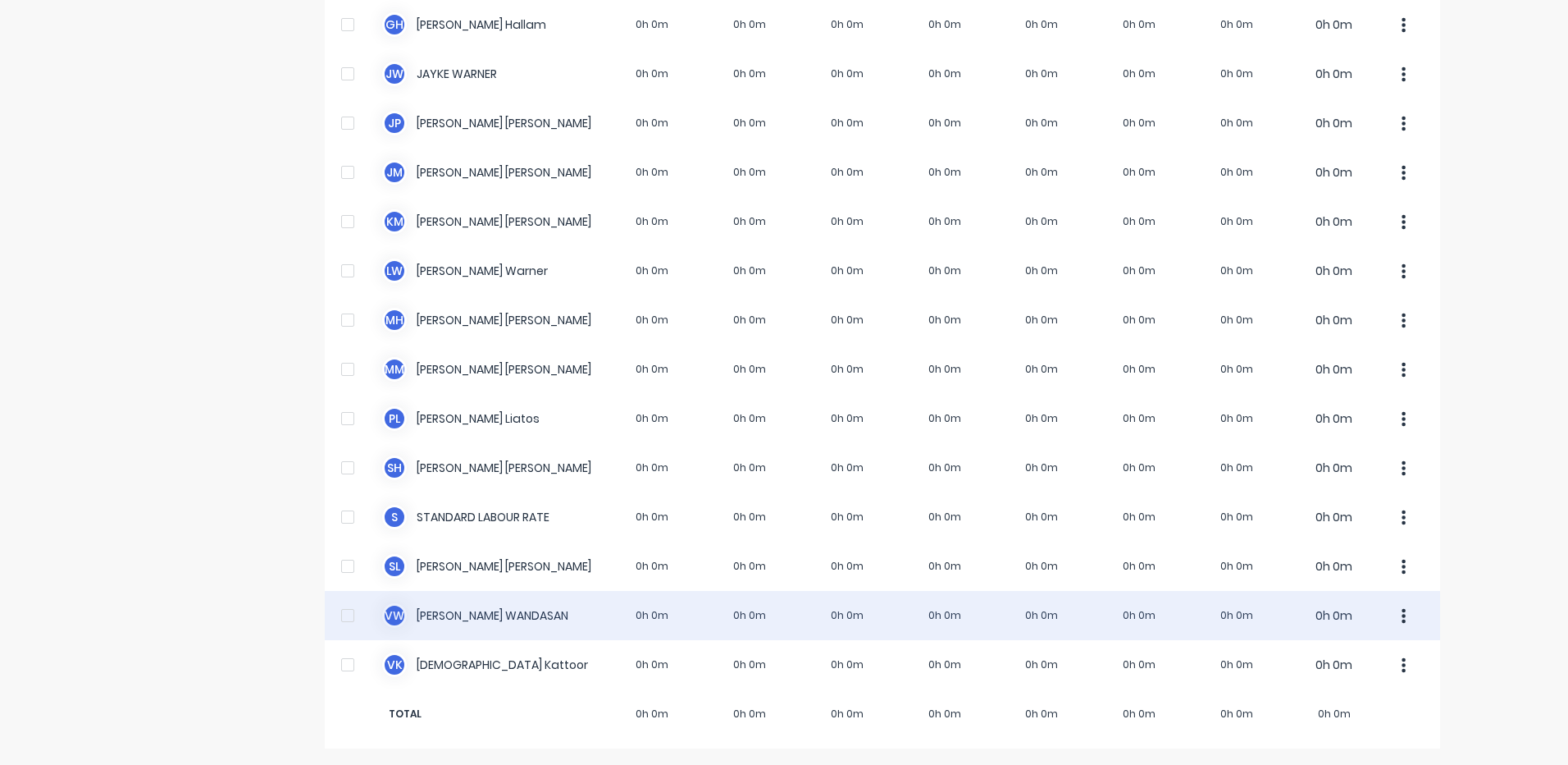
click at [809, 598] on div "V W [PERSON_NAME] 0h 0m 0h 0m 0h 0m 0h 0m 0h 0m 0h 0m 0h 0m 0h 0m" at bounding box center [882, 616] width 1116 height 49
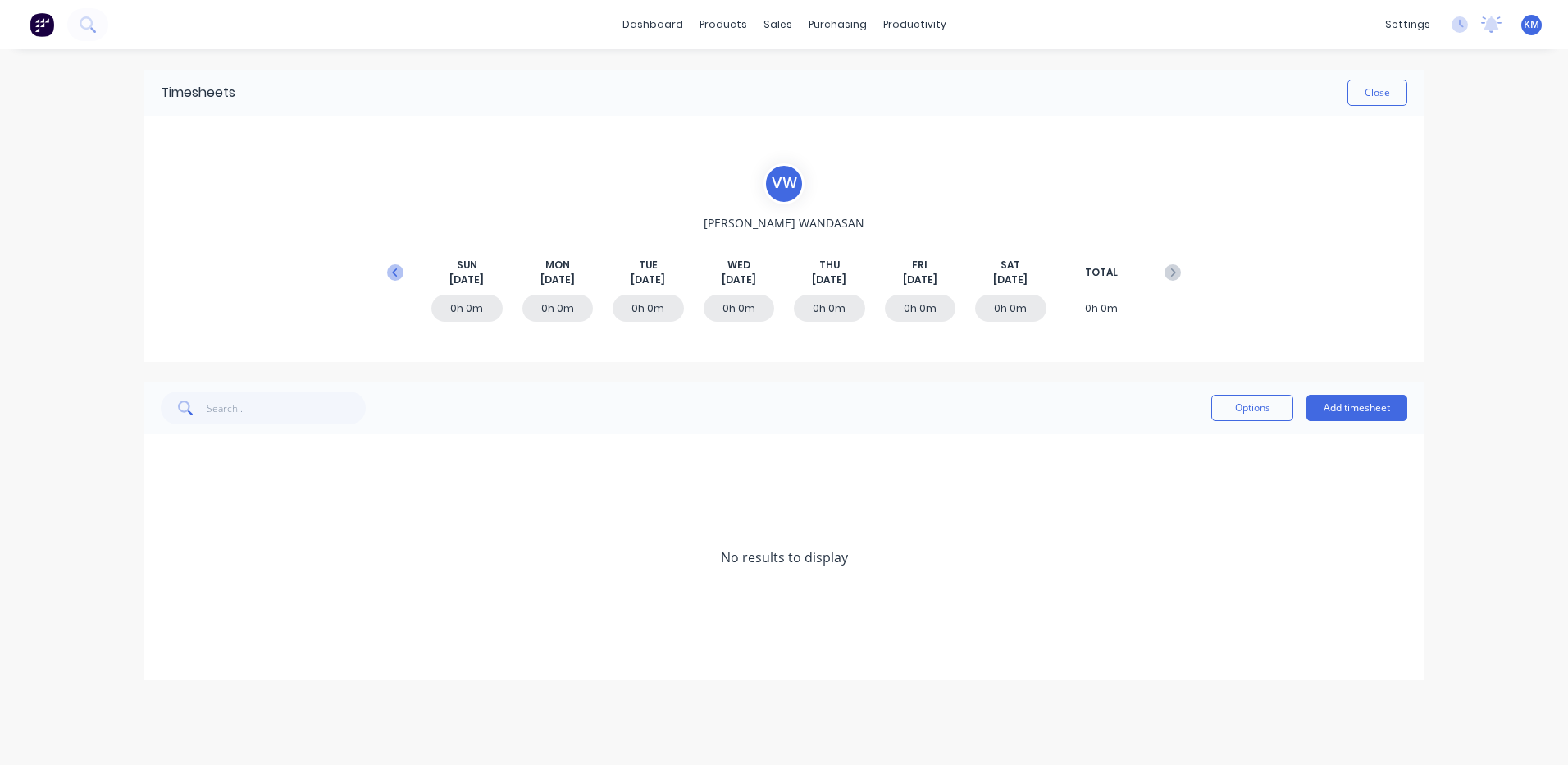
click at [397, 267] on icon at bounding box center [395, 273] width 16 height 16
click at [170, 605] on icon at bounding box center [166, 606] width 11 height 12
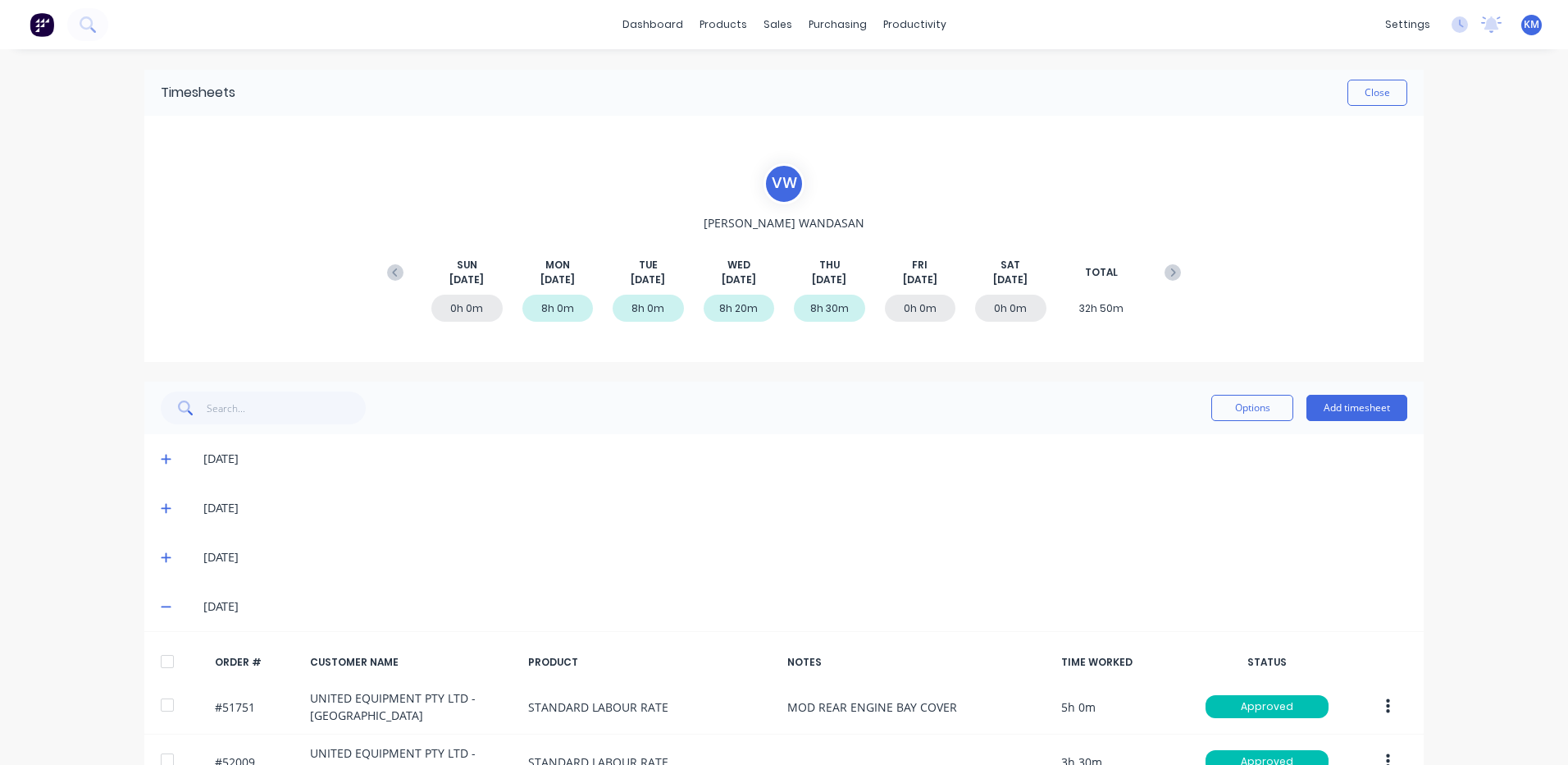
scroll to position [96, 0]
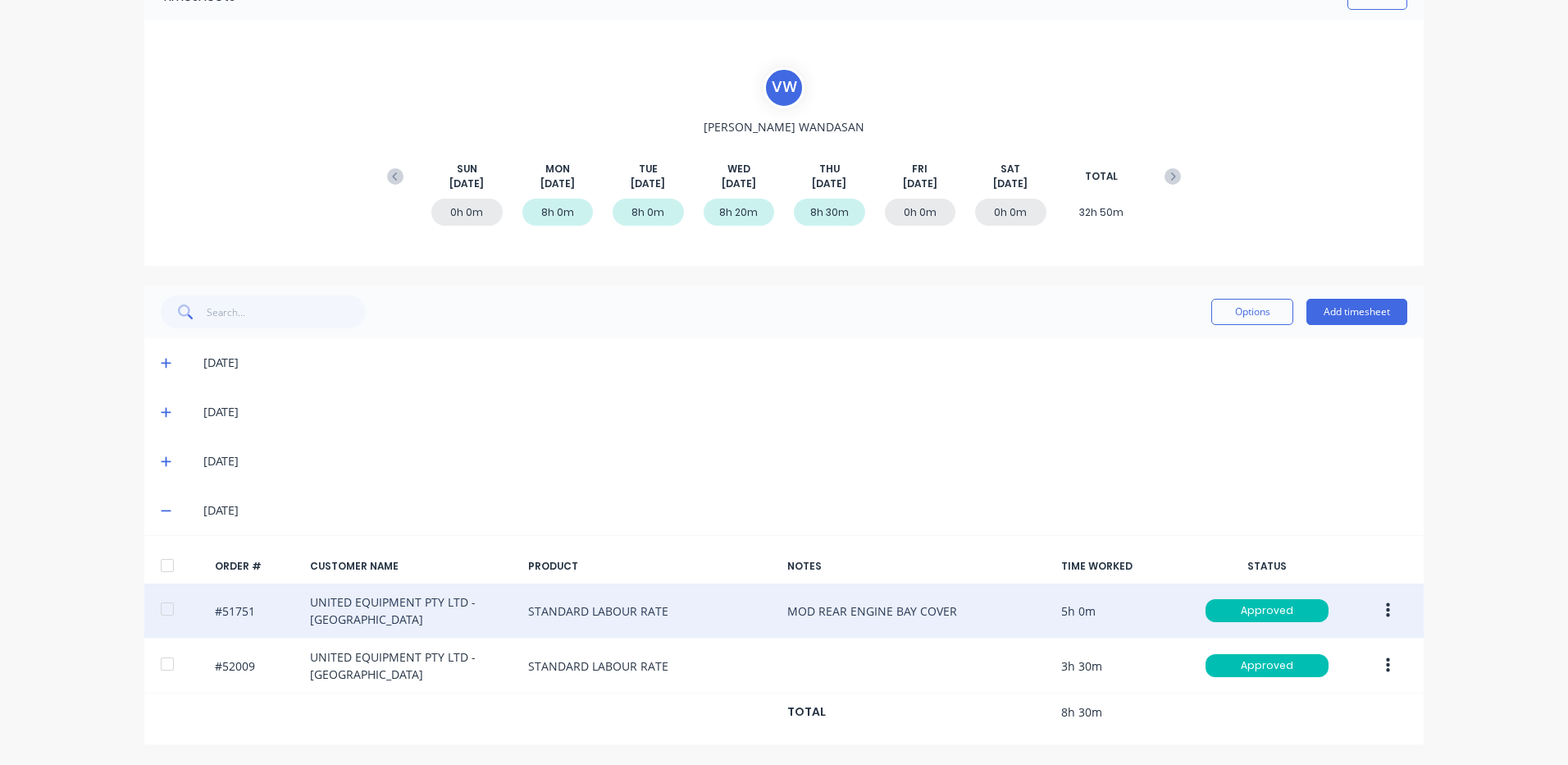
click at [1377, 597] on button "button" at bounding box center [1388, 610] width 39 height 30
click at [1301, 742] on div "Duplicate" at bounding box center [1329, 752] width 127 height 24
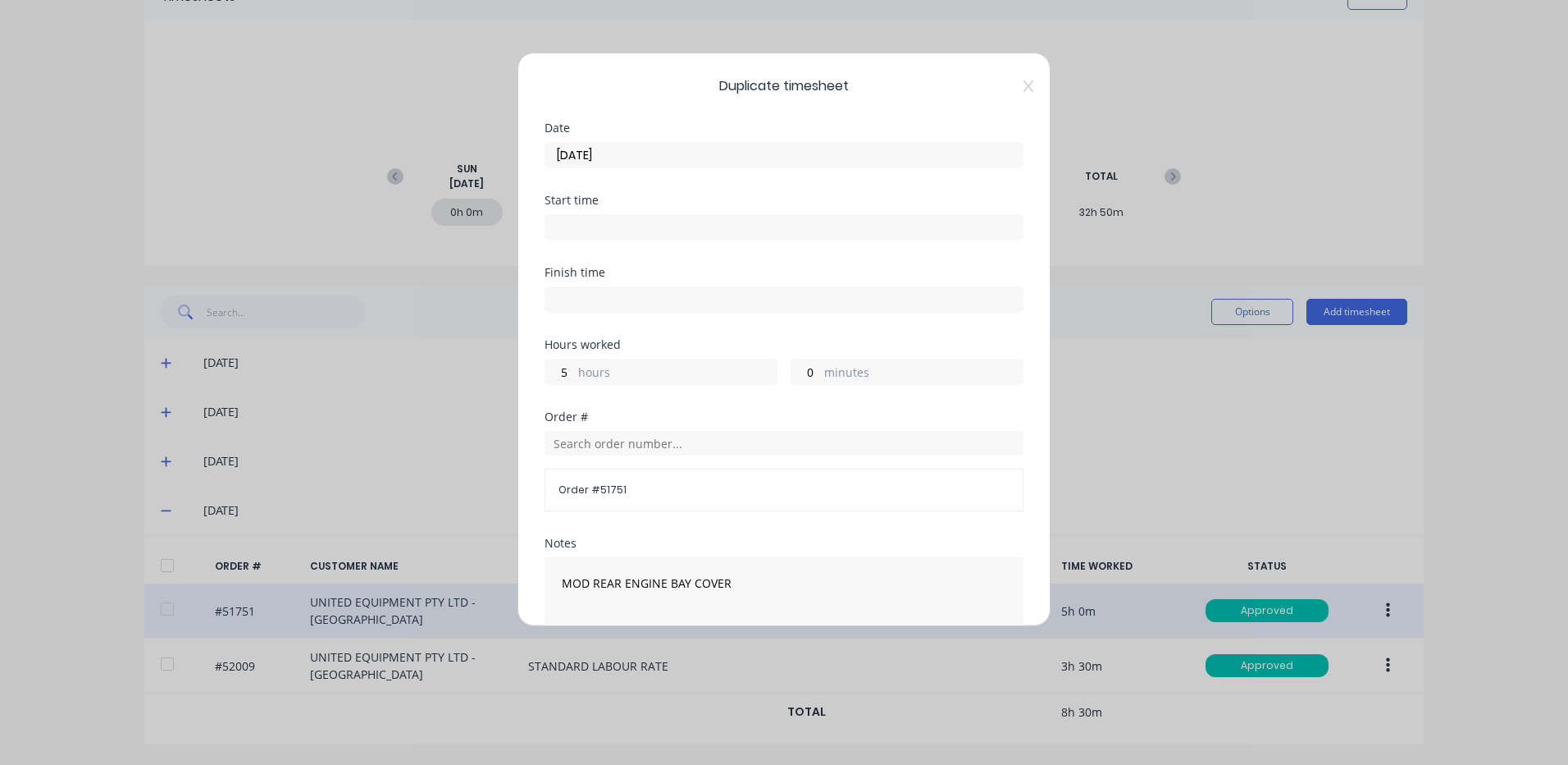
click at [787, 160] on input "[DATE]" at bounding box center [784, 155] width 478 height 24
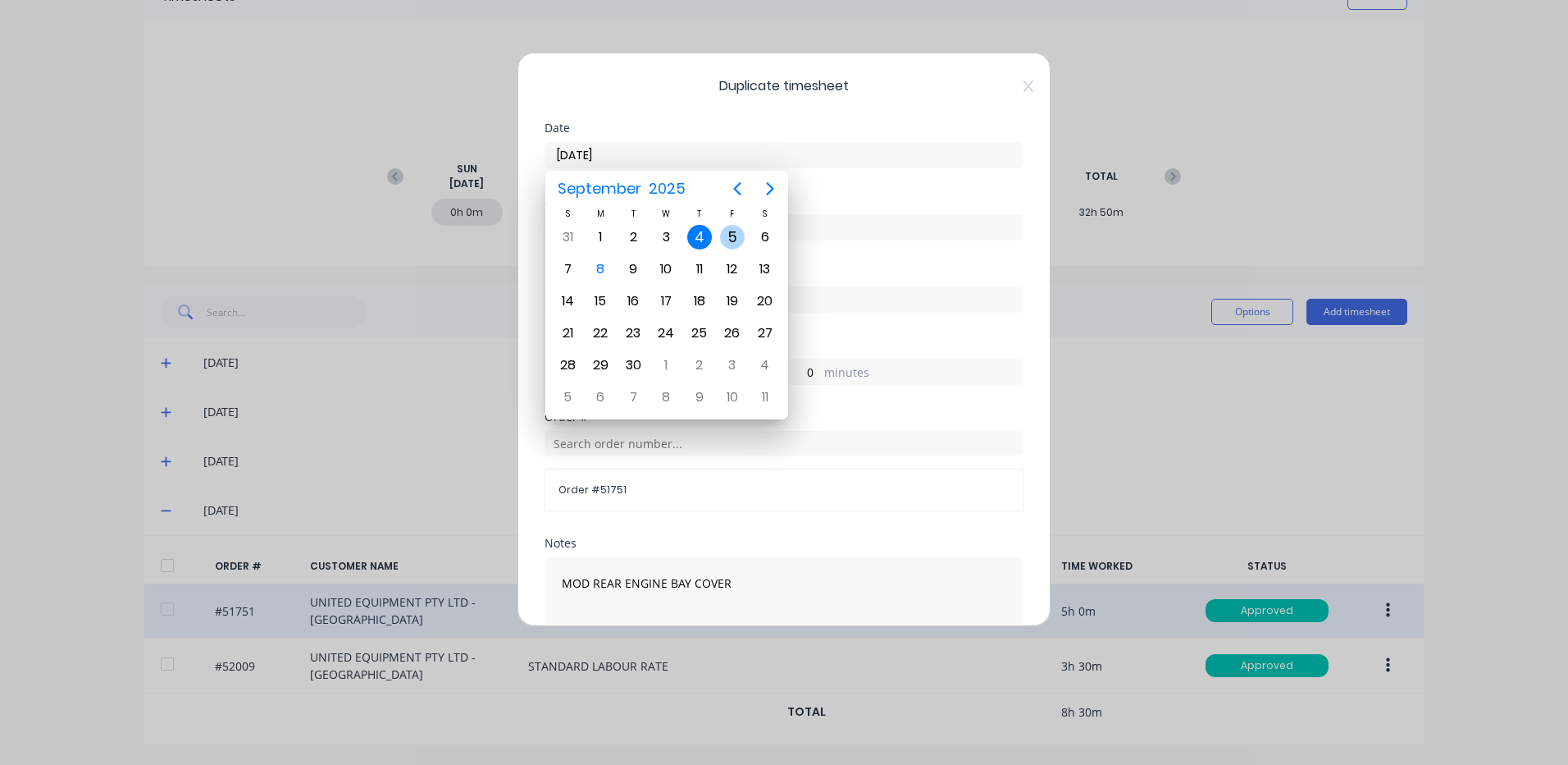
click at [726, 224] on div "5" at bounding box center [732, 237] width 33 height 31
type input "[DATE]"
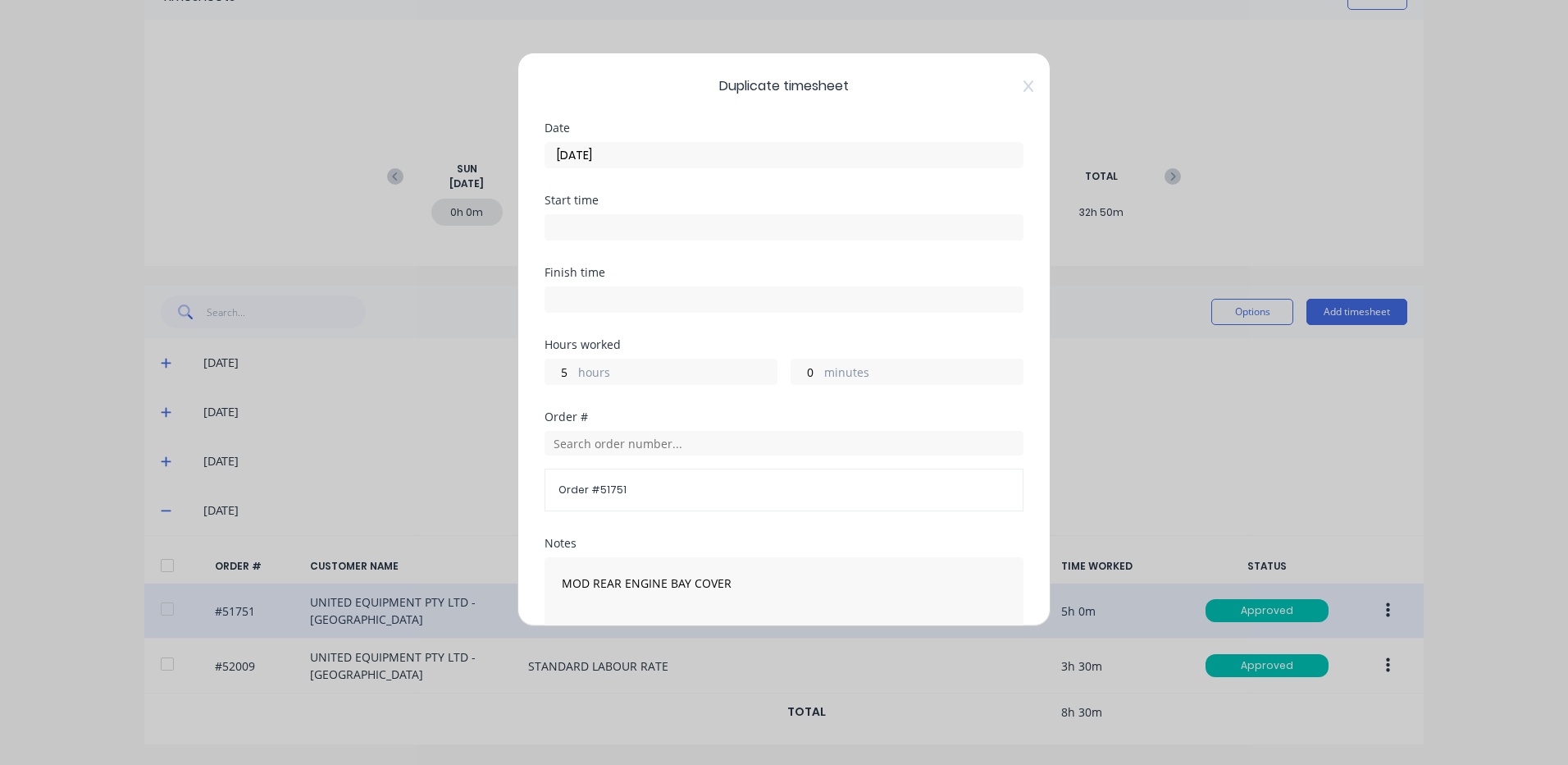
click at [669, 373] on label "hours" at bounding box center [677, 374] width 198 height 21
click at [574, 373] on input "5" at bounding box center [560, 371] width 29 height 24
click at [669, 373] on label "hours" at bounding box center [677, 374] width 198 height 21
click at [574, 373] on input "5" at bounding box center [560, 371] width 29 height 24
click at [580, 371] on label "hours" at bounding box center [677, 374] width 198 height 21
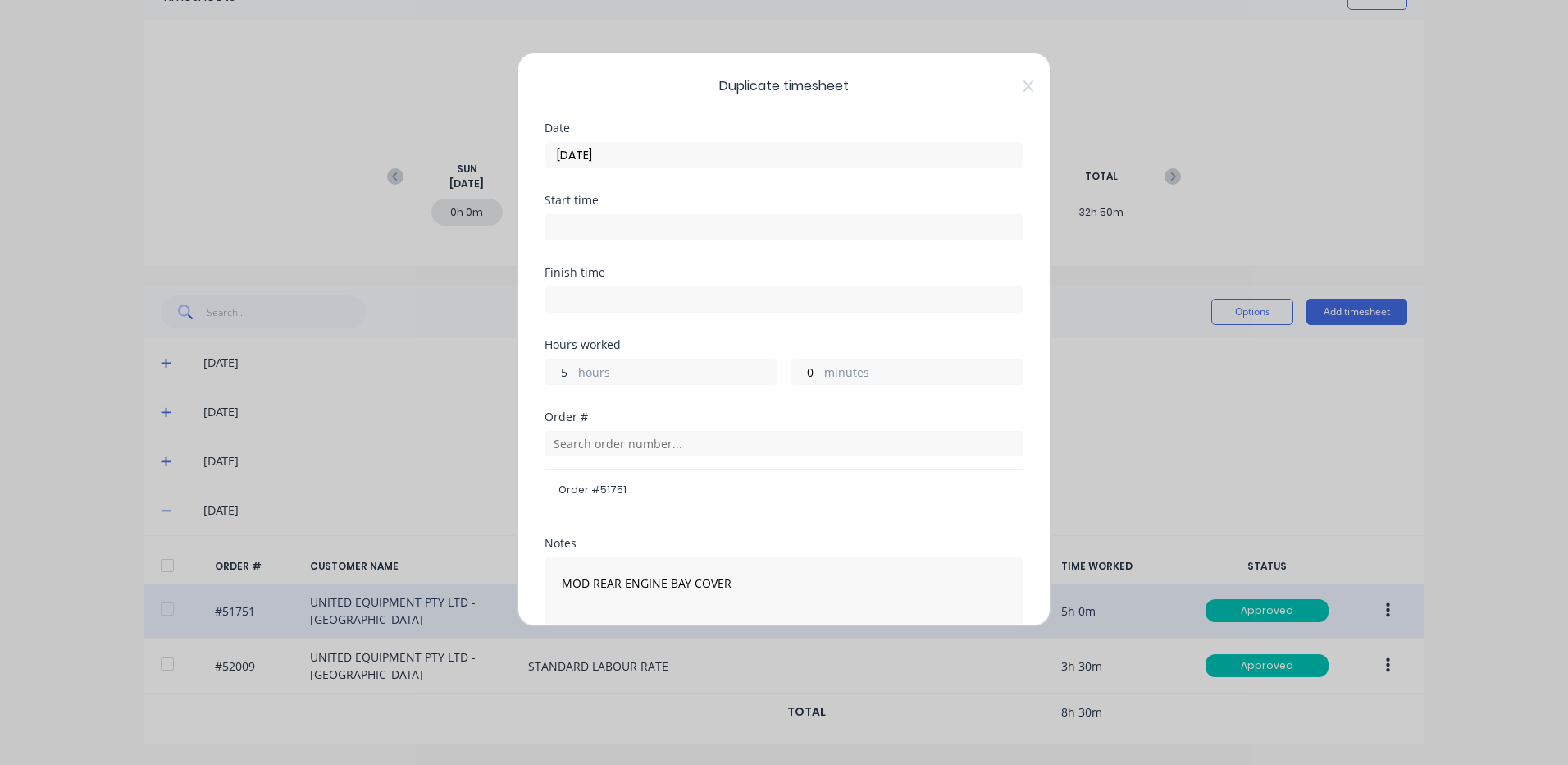
click at [574, 371] on input "5" at bounding box center [560, 371] width 29 height 24
click at [580, 371] on label "hours" at bounding box center [677, 374] width 198 height 21
click at [574, 371] on input "5" at bounding box center [560, 371] width 29 height 24
click at [572, 373] on input "5" at bounding box center [560, 371] width 29 height 24
click at [568, 374] on input "5" at bounding box center [560, 371] width 29 height 24
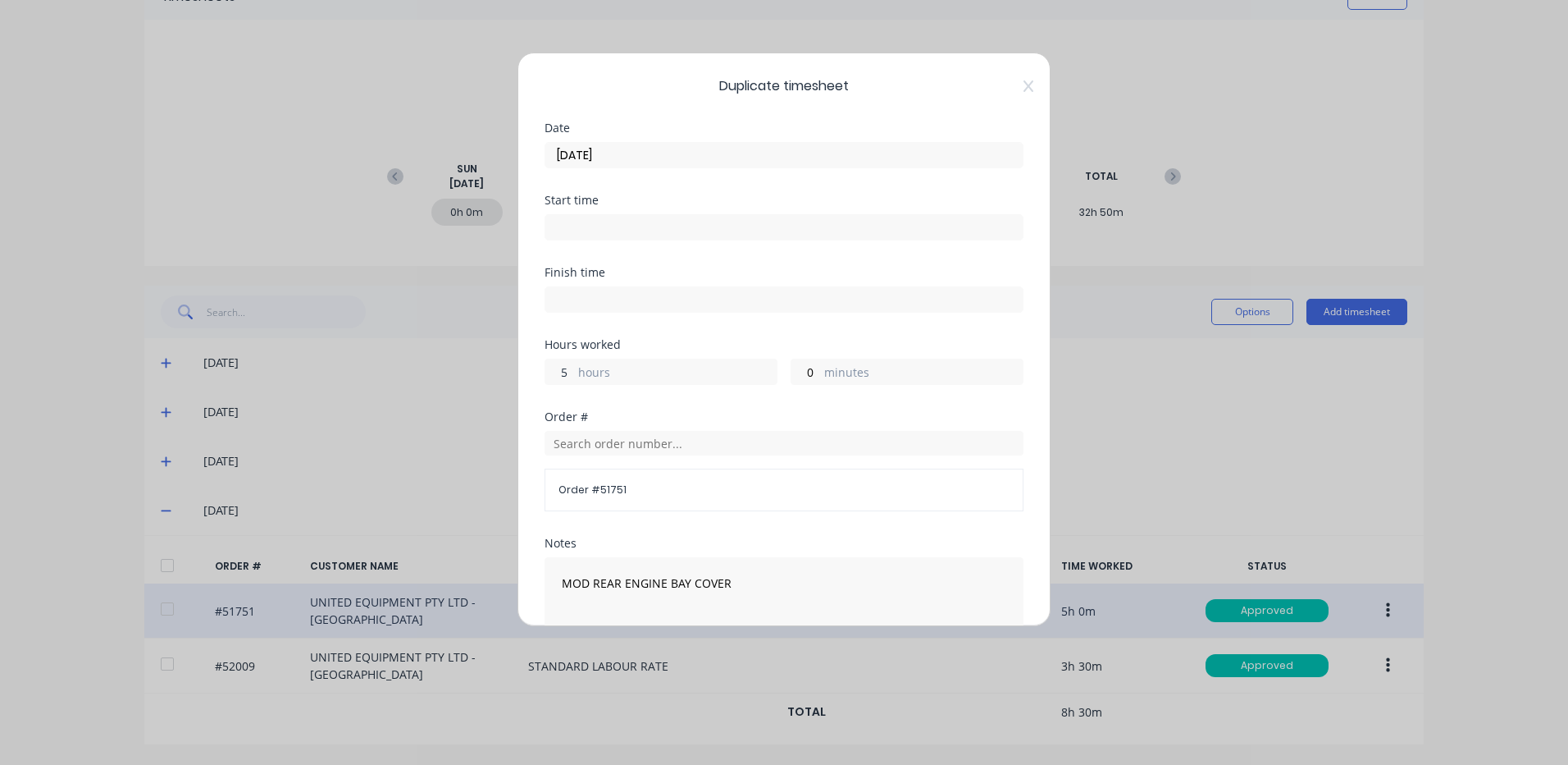
click at [568, 374] on input "5" at bounding box center [560, 371] width 29 height 24
type input "3"
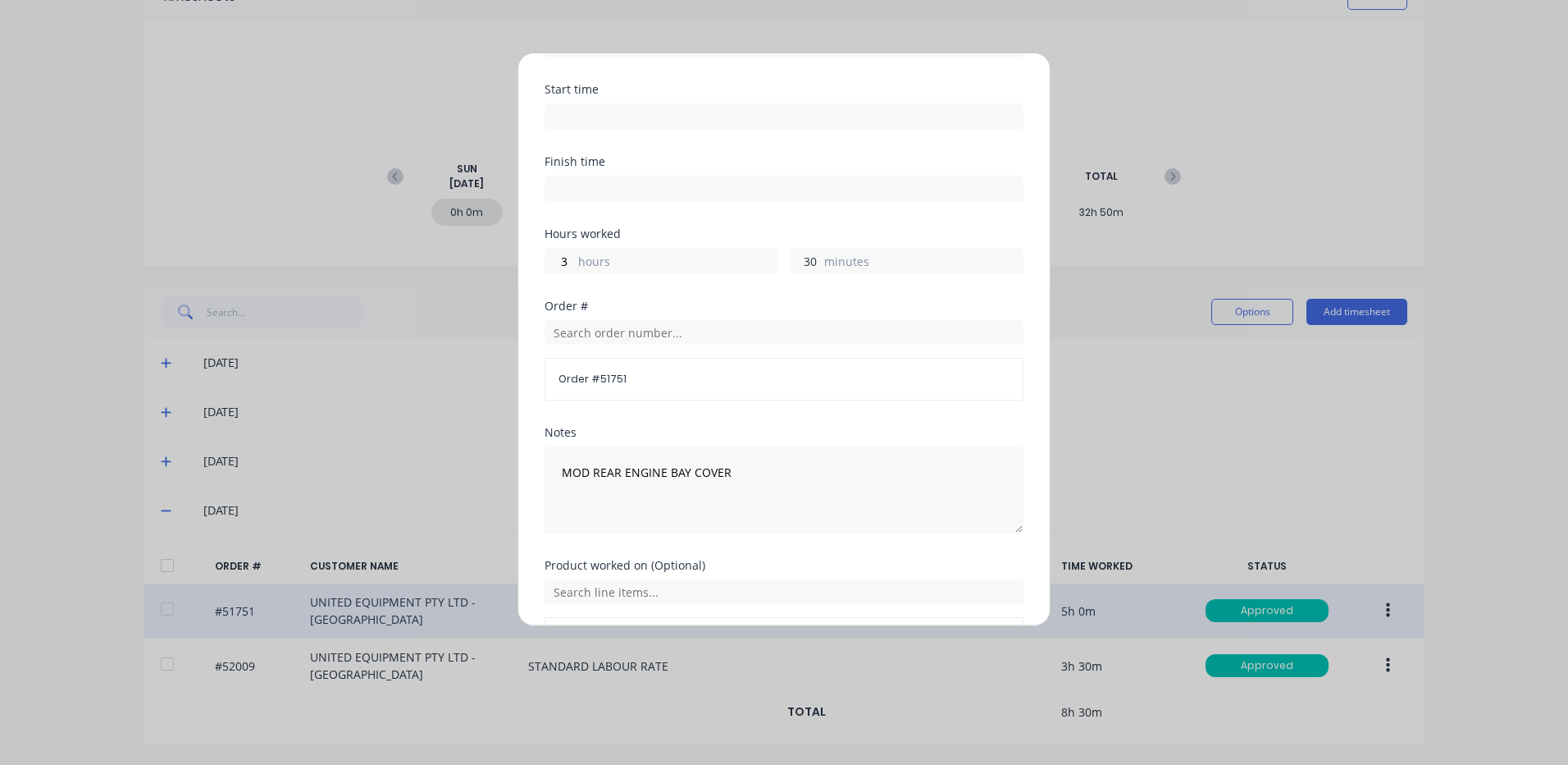
scroll to position [221, 0]
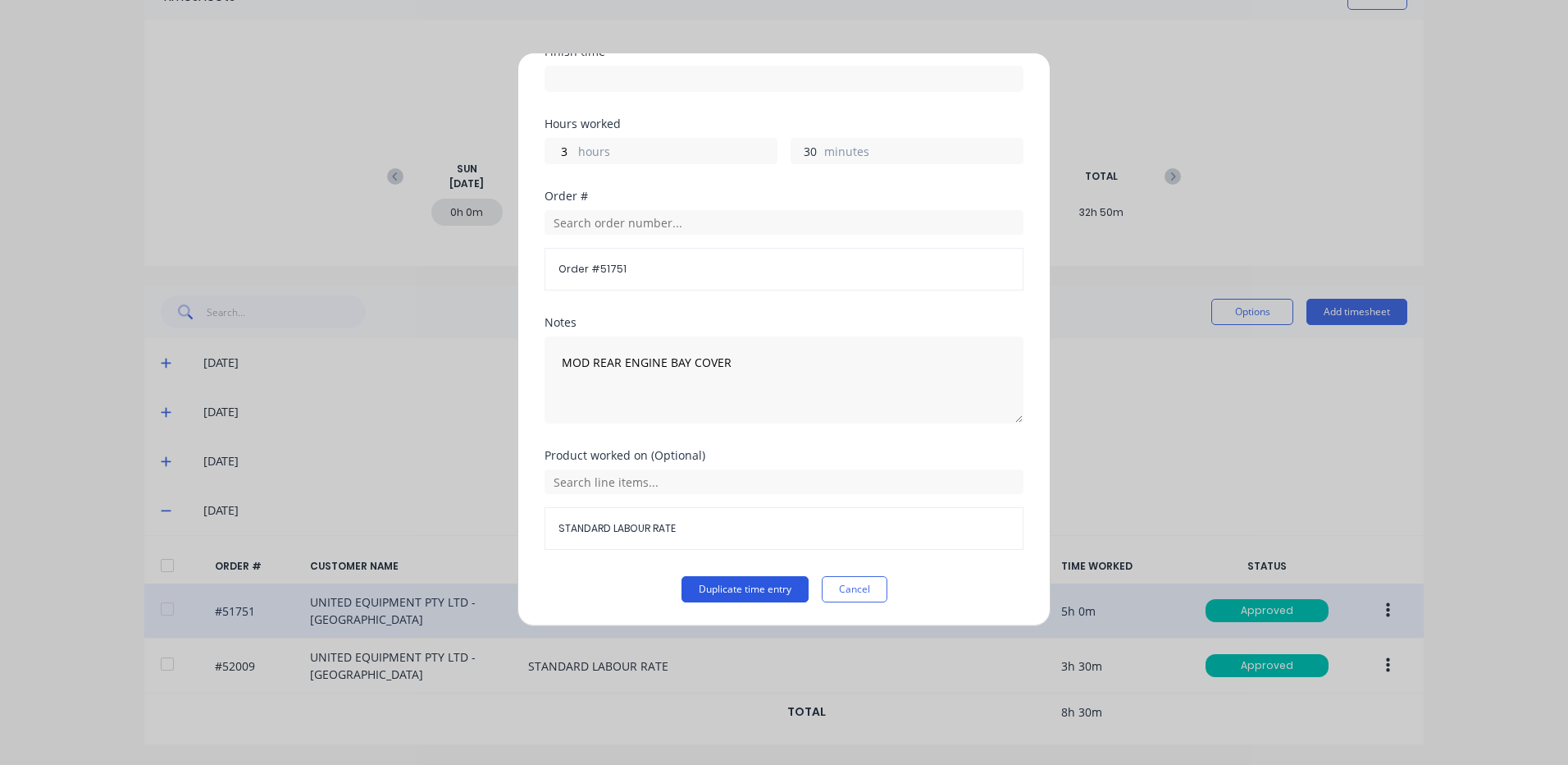
type input "30"
click at [736, 578] on button "Duplicate time entry" at bounding box center [745, 588] width 127 height 26
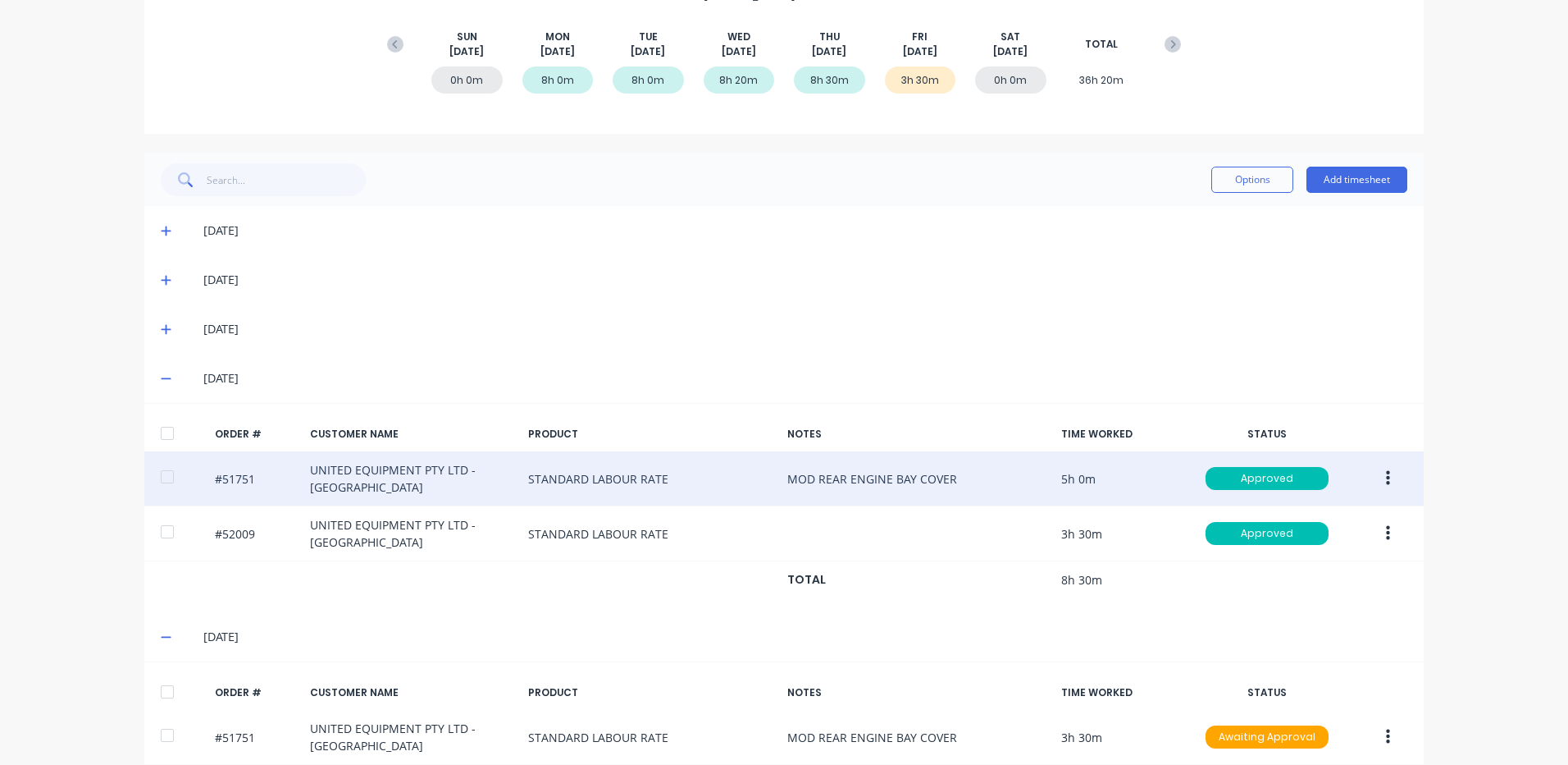
scroll to position [300, 0]
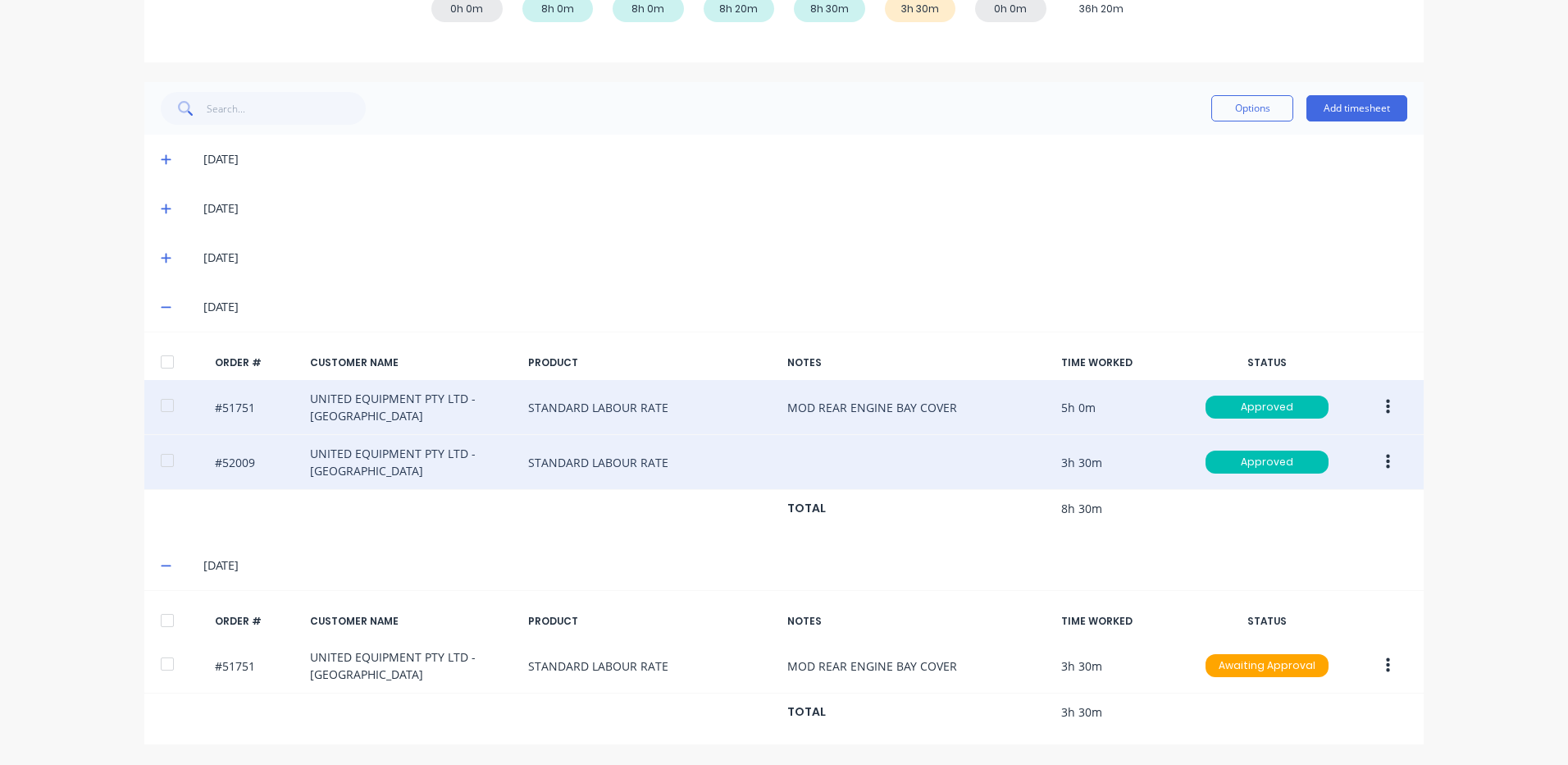
click at [1373, 461] on button "button" at bounding box center [1388, 462] width 39 height 30
click at [1330, 596] on div "Duplicate" at bounding box center [1329, 604] width 127 height 24
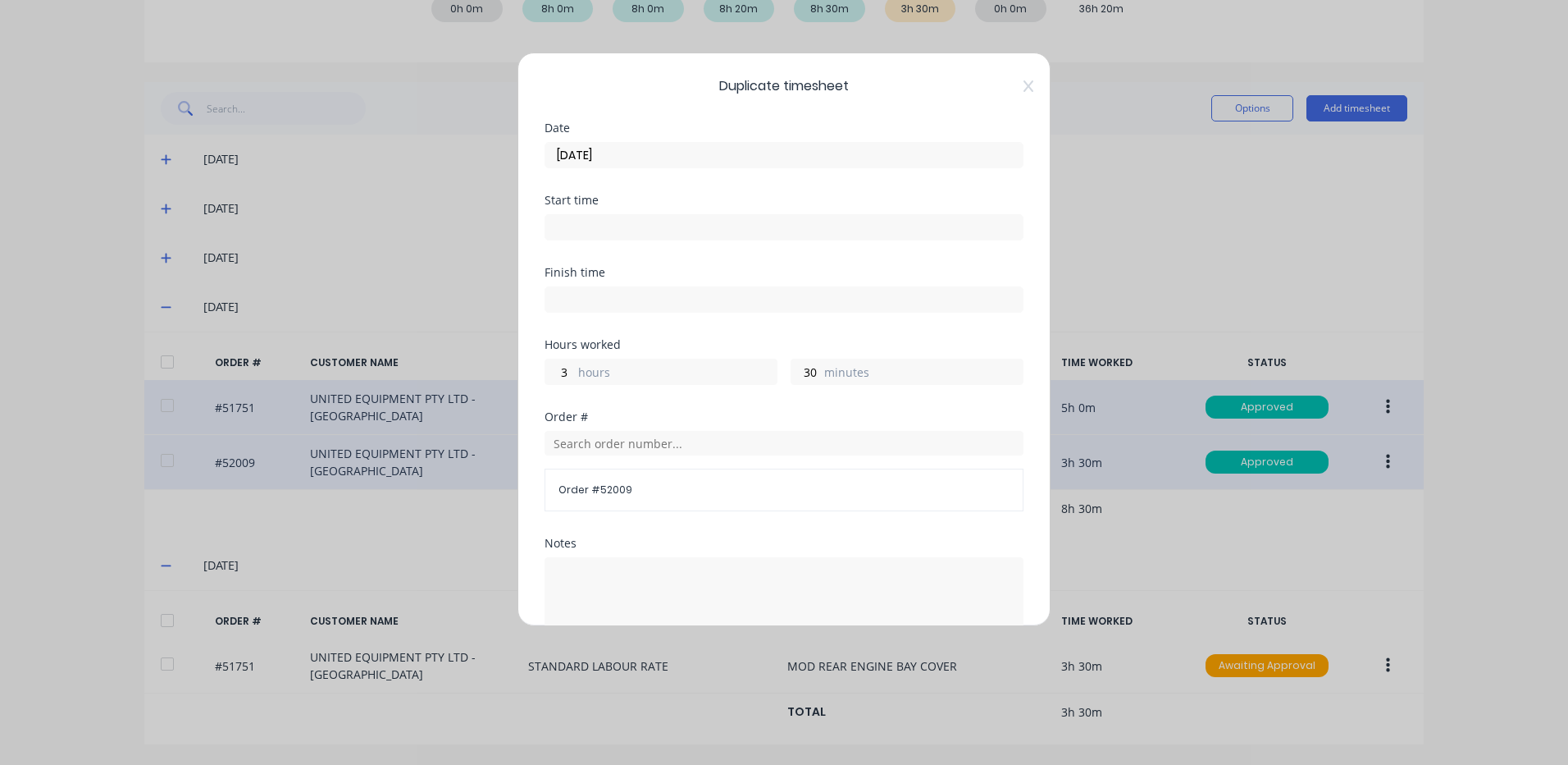
click at [715, 153] on input "[DATE]" at bounding box center [784, 155] width 478 height 24
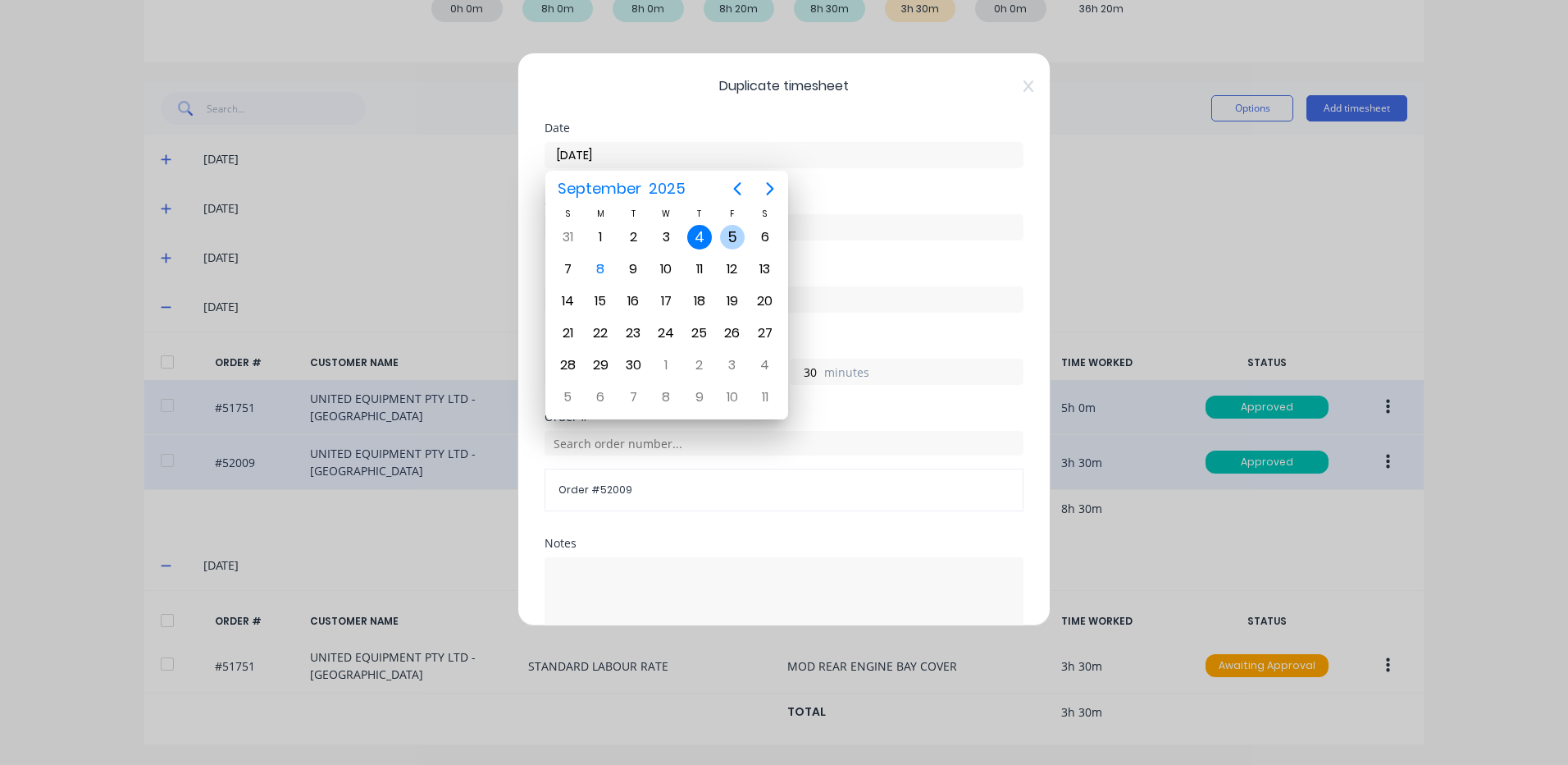
click at [733, 225] on div "5" at bounding box center [732, 236] width 24 height 24
type input "[DATE]"
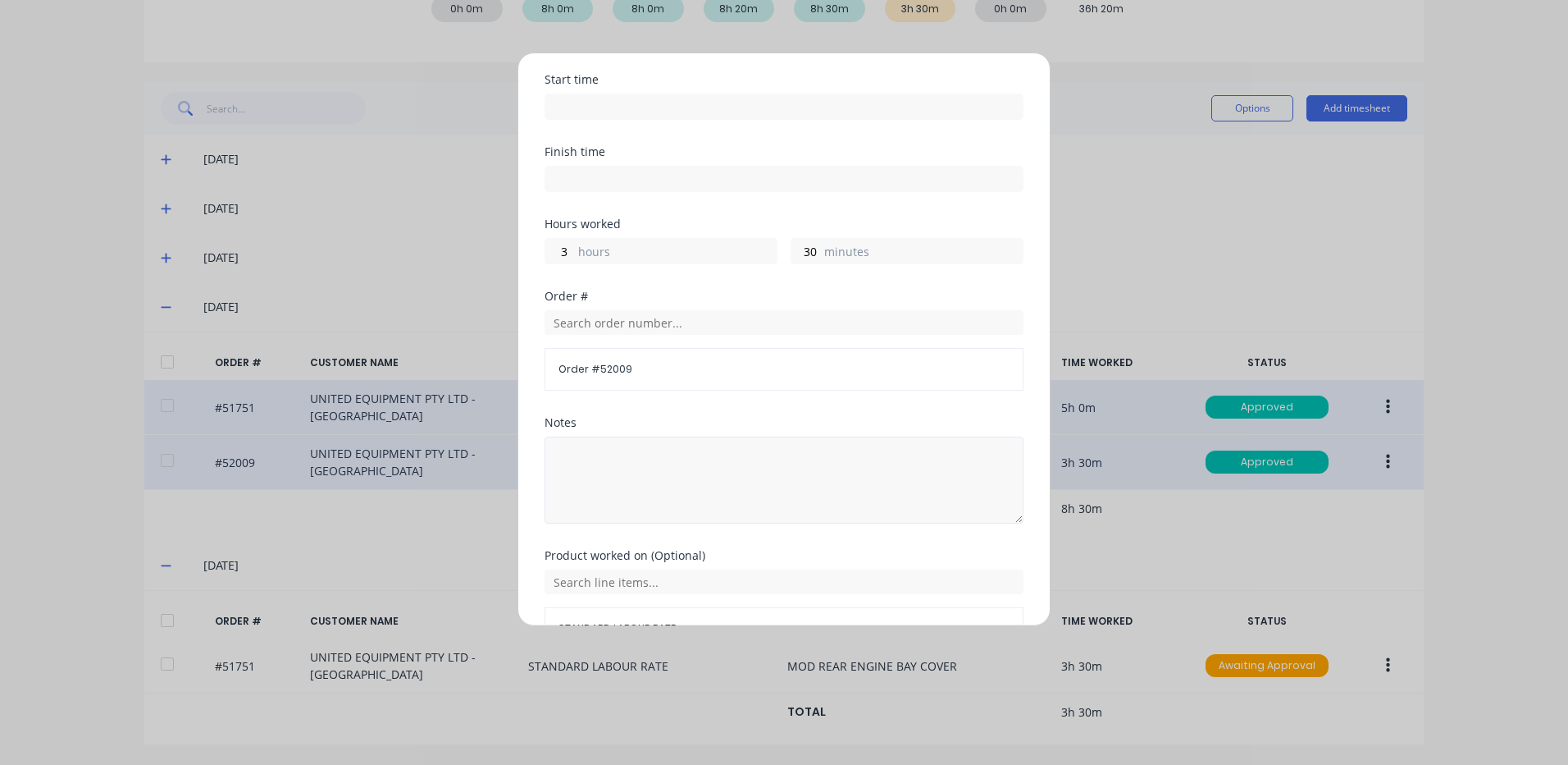
scroll to position [221, 0]
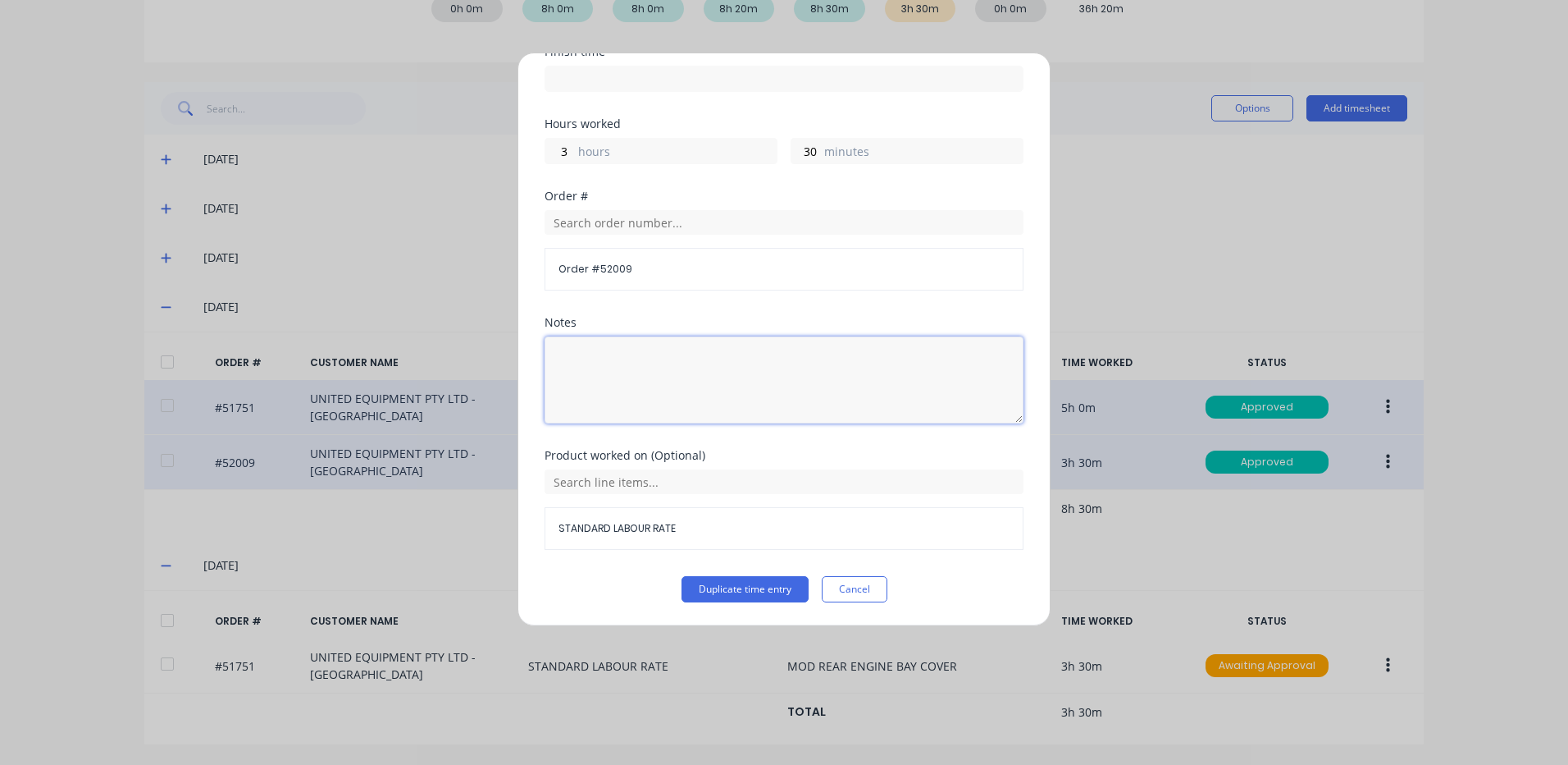
click at [658, 407] on textarea at bounding box center [784, 380] width 479 height 87
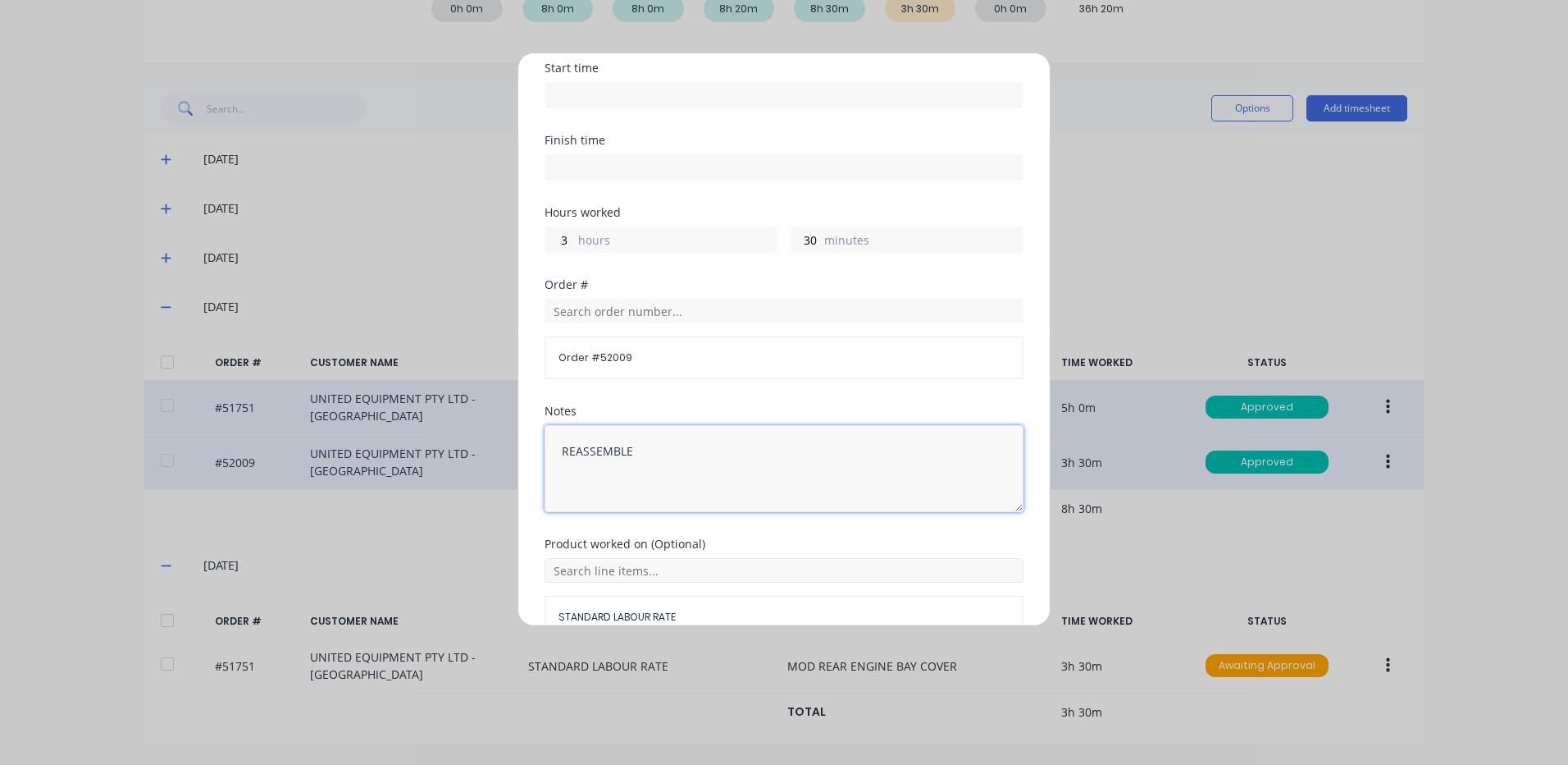
scroll to position [0, 0]
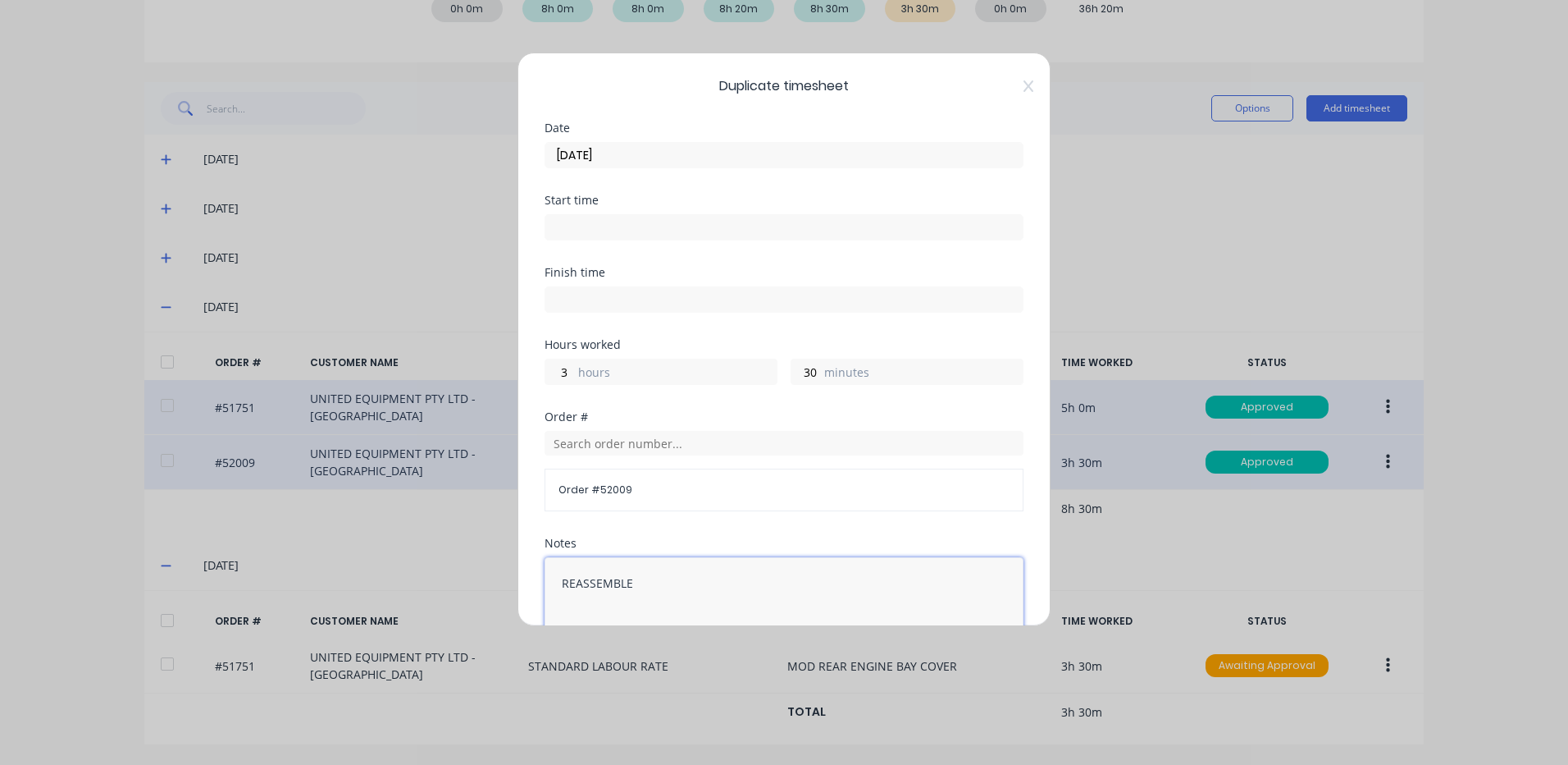
type textarea "REASSEMBLE"
click at [644, 378] on label "hours" at bounding box center [677, 374] width 198 height 21
click at [574, 378] on input "3" at bounding box center [560, 371] width 29 height 24
type input "5"
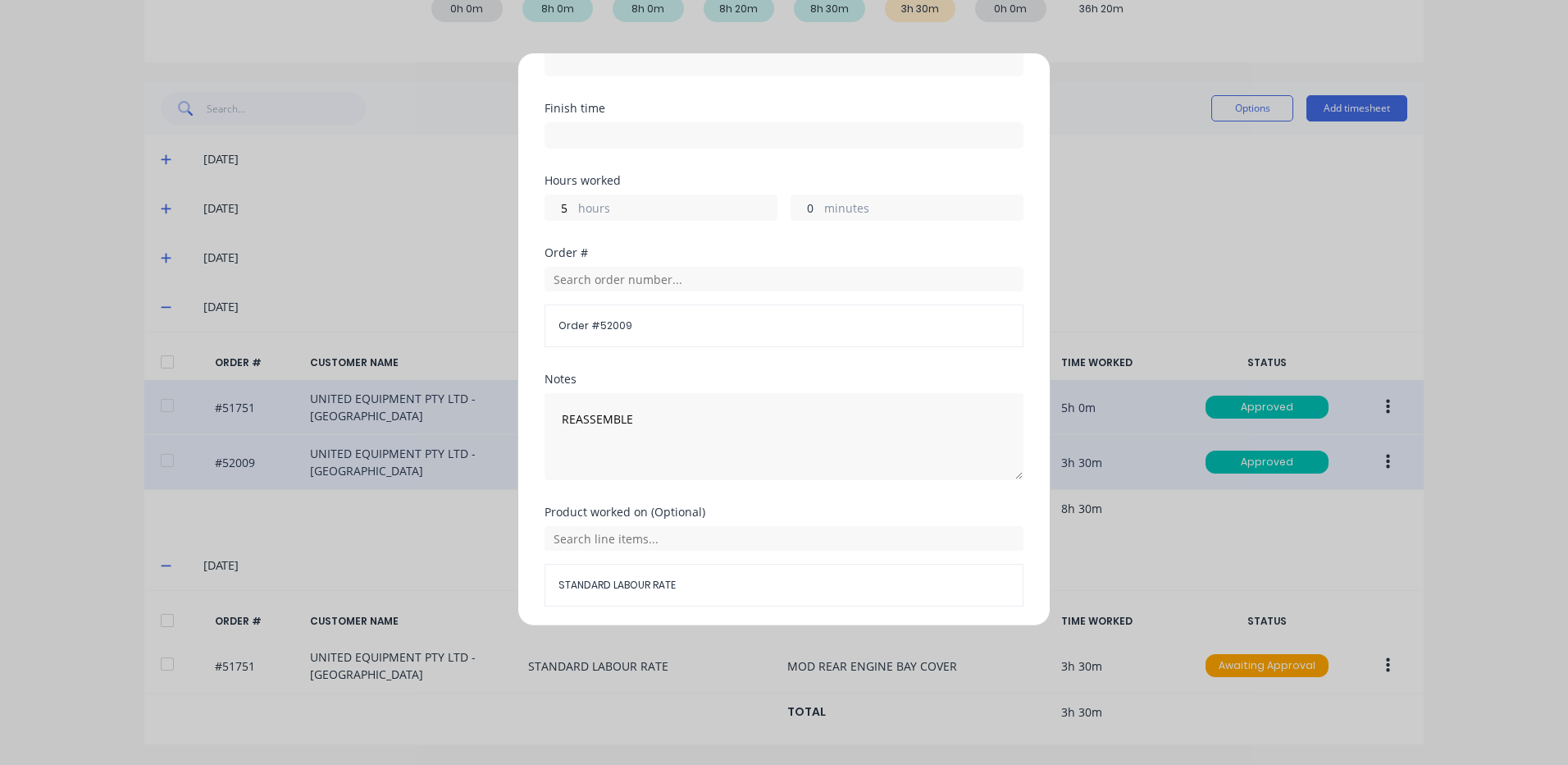
scroll to position [221, 0]
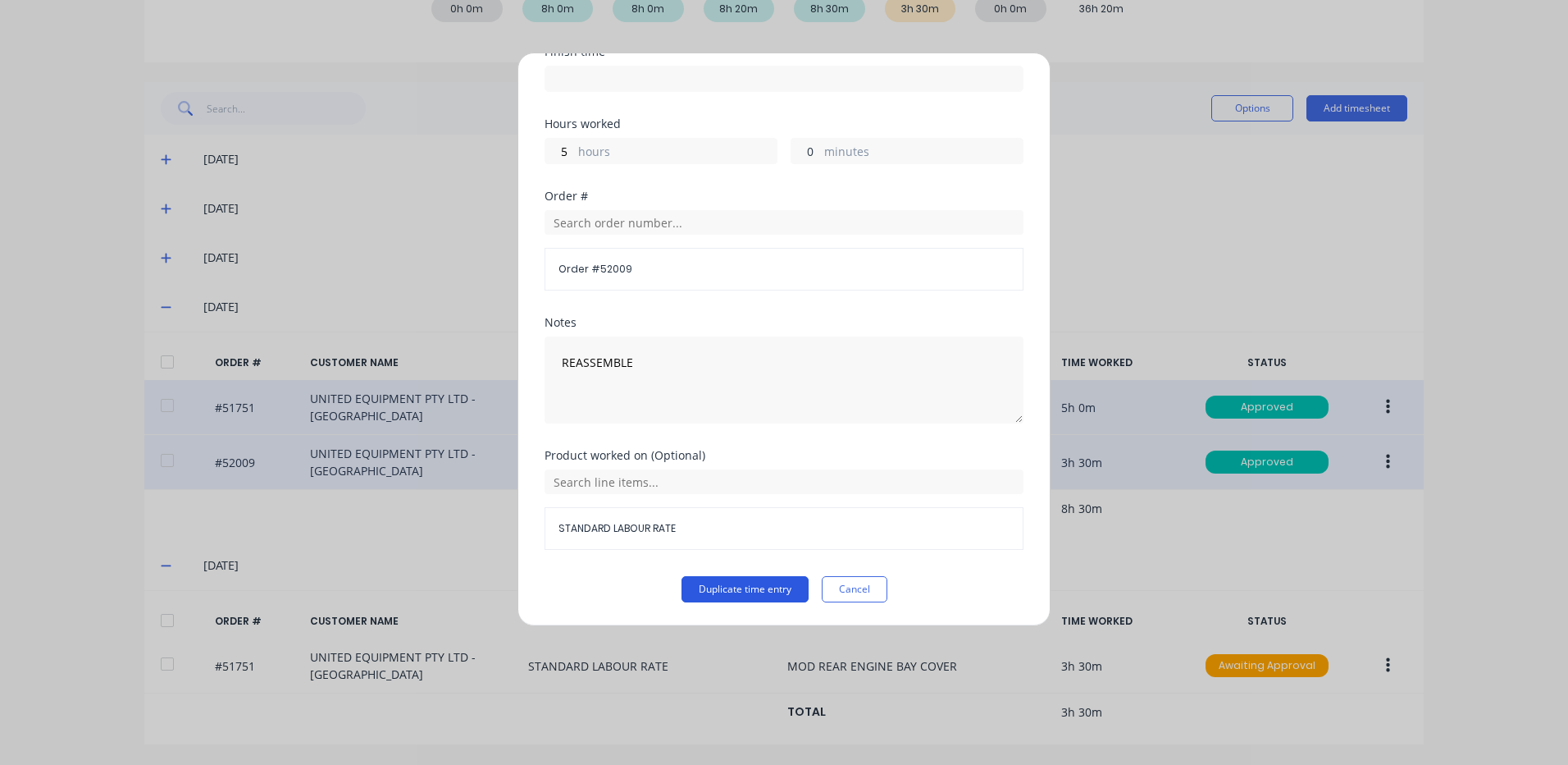
type input "0"
click at [736, 600] on button "Duplicate time entry" at bounding box center [745, 588] width 127 height 26
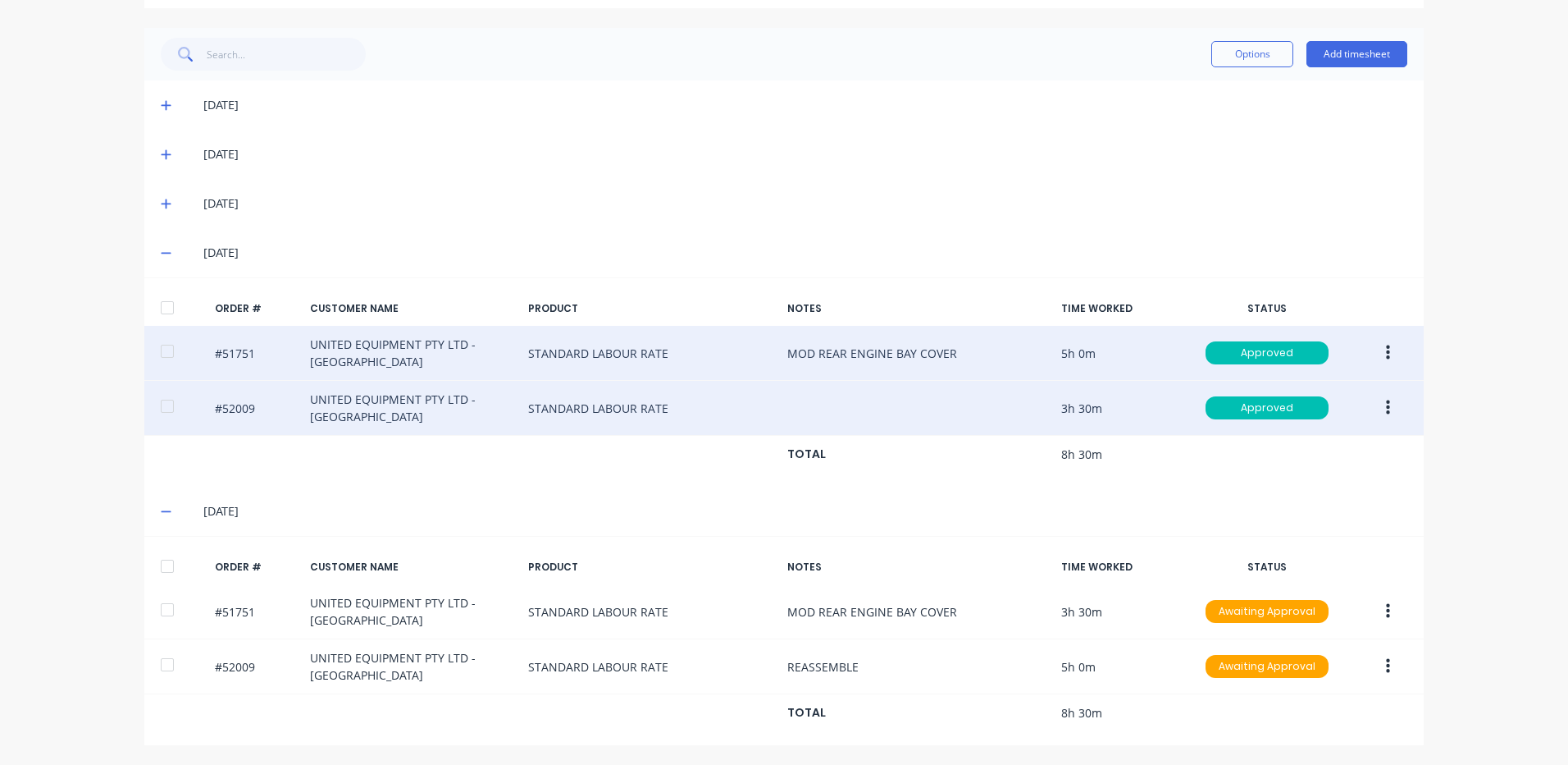
scroll to position [355, 0]
drag, startPoint x: 155, startPoint y: 565, endPoint x: 338, endPoint y: 488, distance: 198.5
click at [154, 565] on div at bounding box center [167, 565] width 33 height 33
drag, startPoint x: 1249, startPoint y: 62, endPoint x: 1240, endPoint y: 70, distance: 12.0
click at [1248, 62] on button "Options" at bounding box center [1252, 53] width 82 height 26
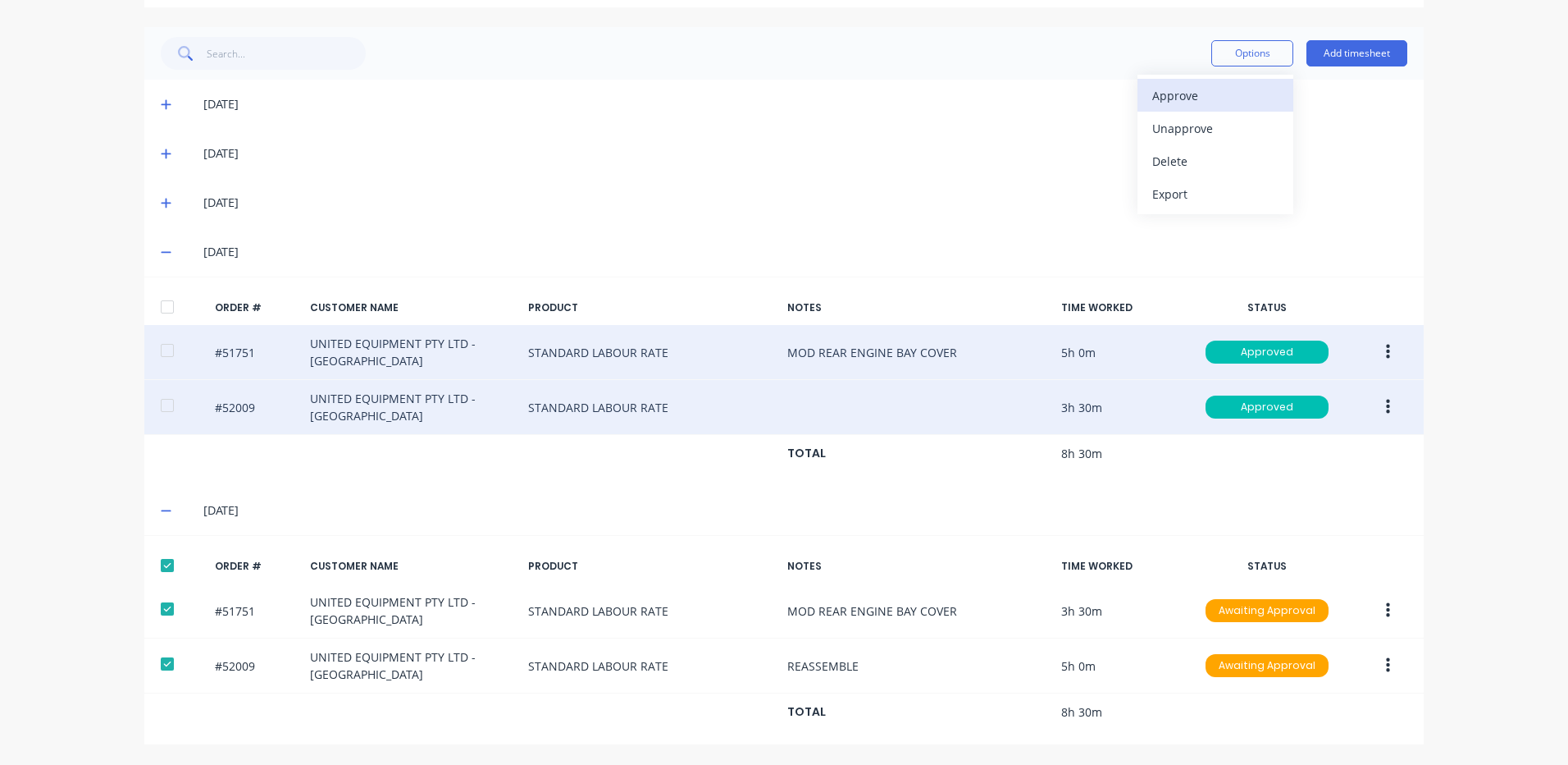
click at [1205, 109] on button "Approve" at bounding box center [1215, 95] width 156 height 33
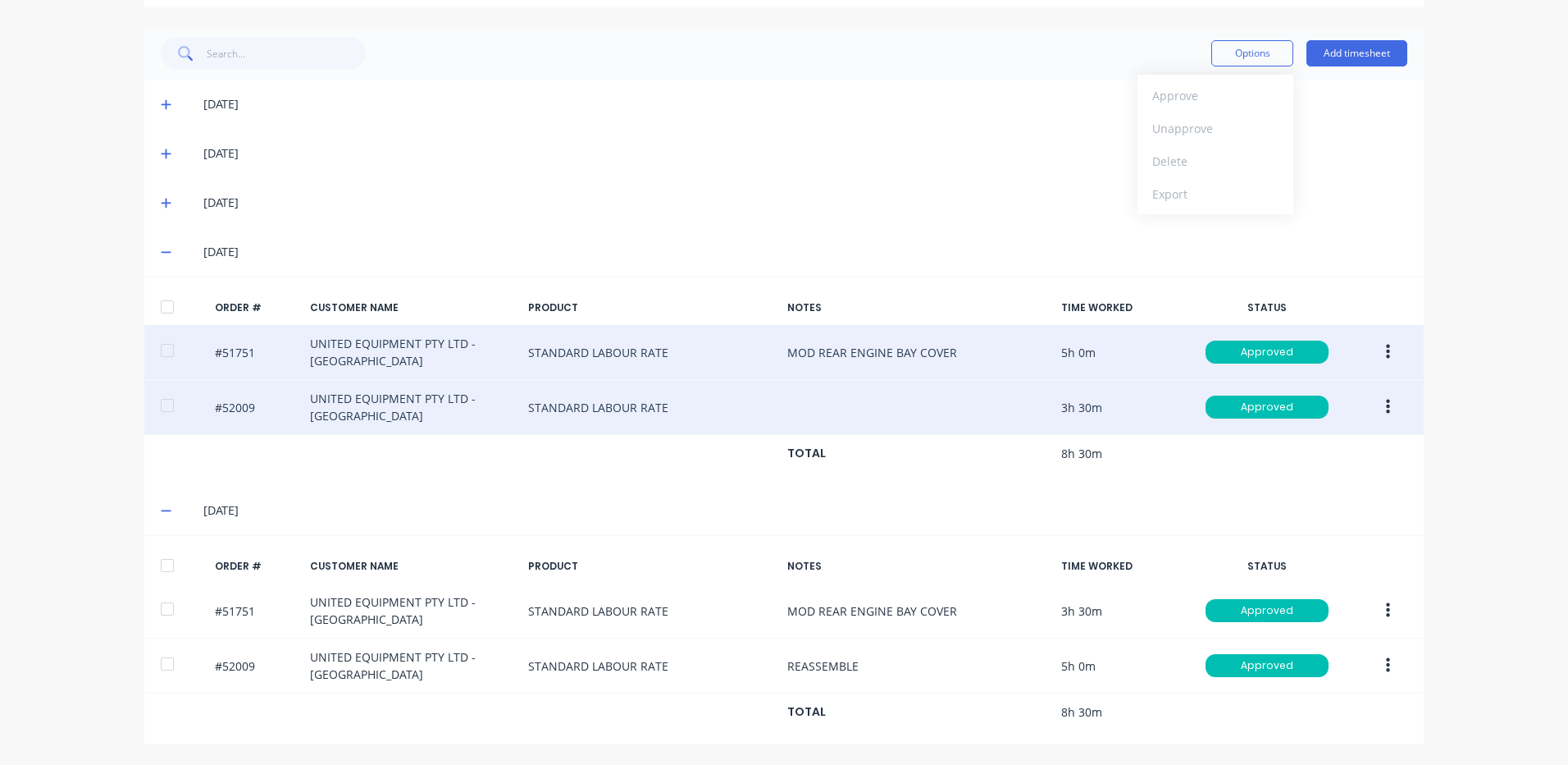
scroll to position [109, 0]
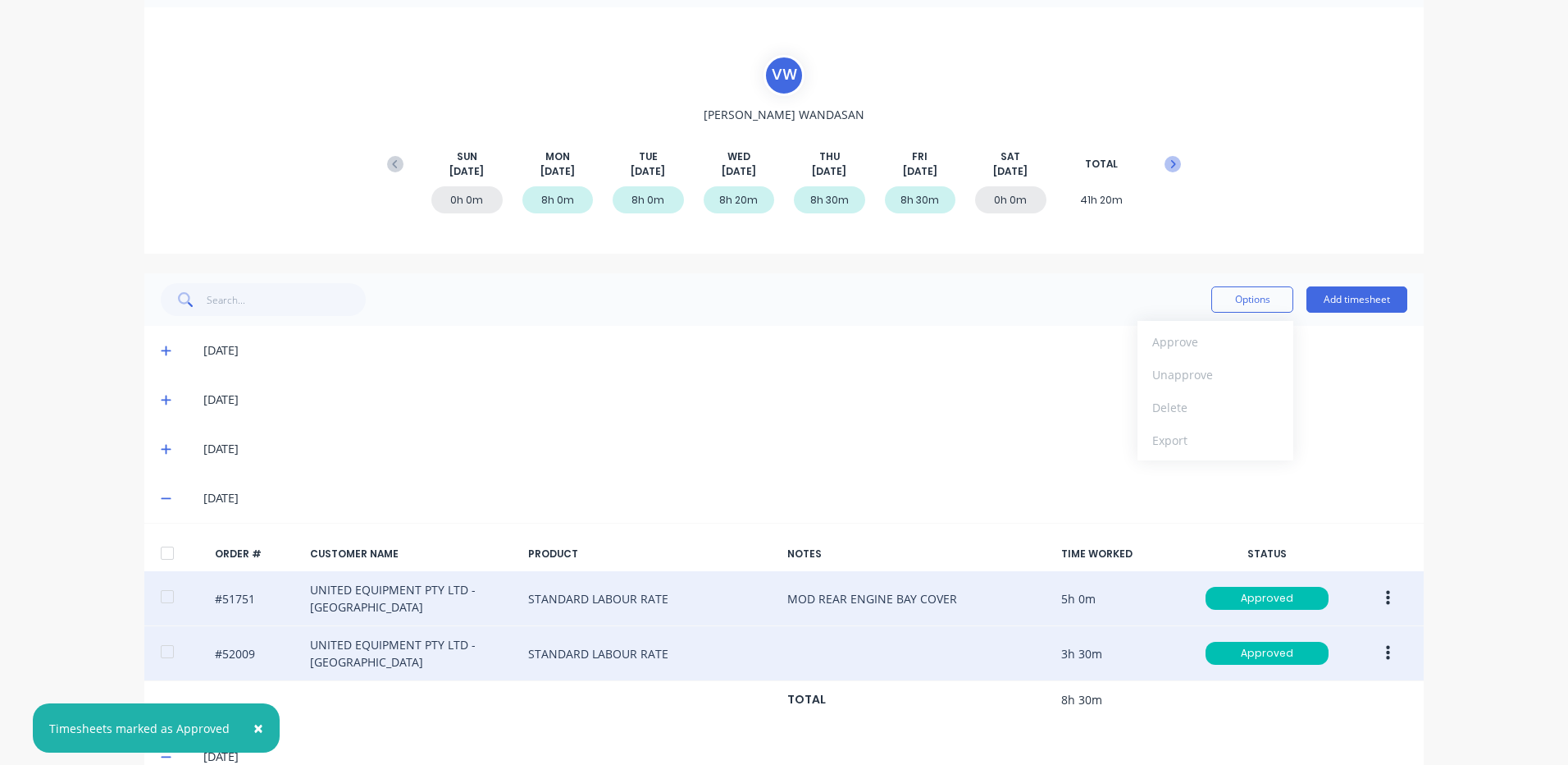
click at [1165, 150] on button at bounding box center [1173, 164] width 33 height 30
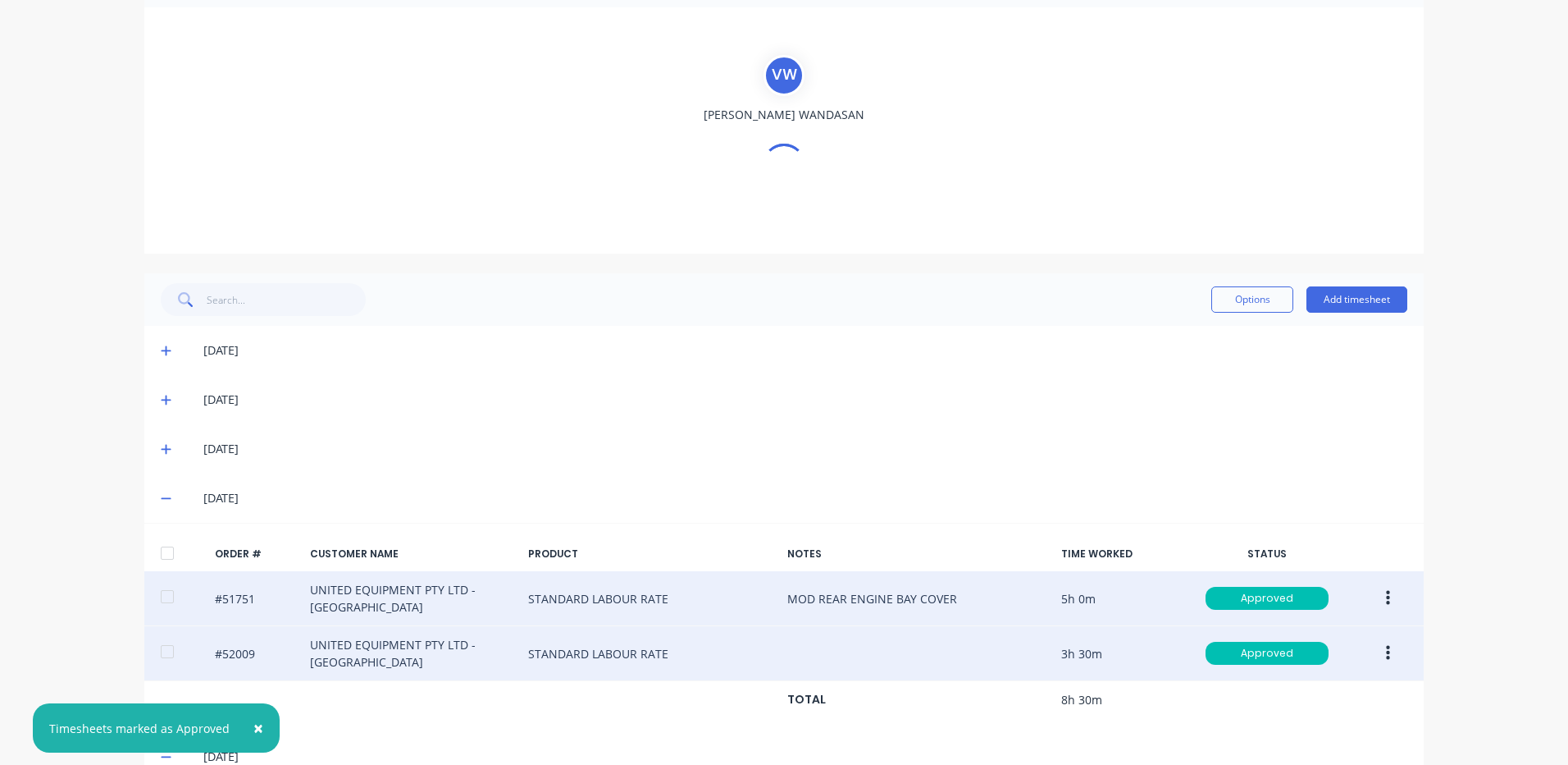
scroll to position [0, 0]
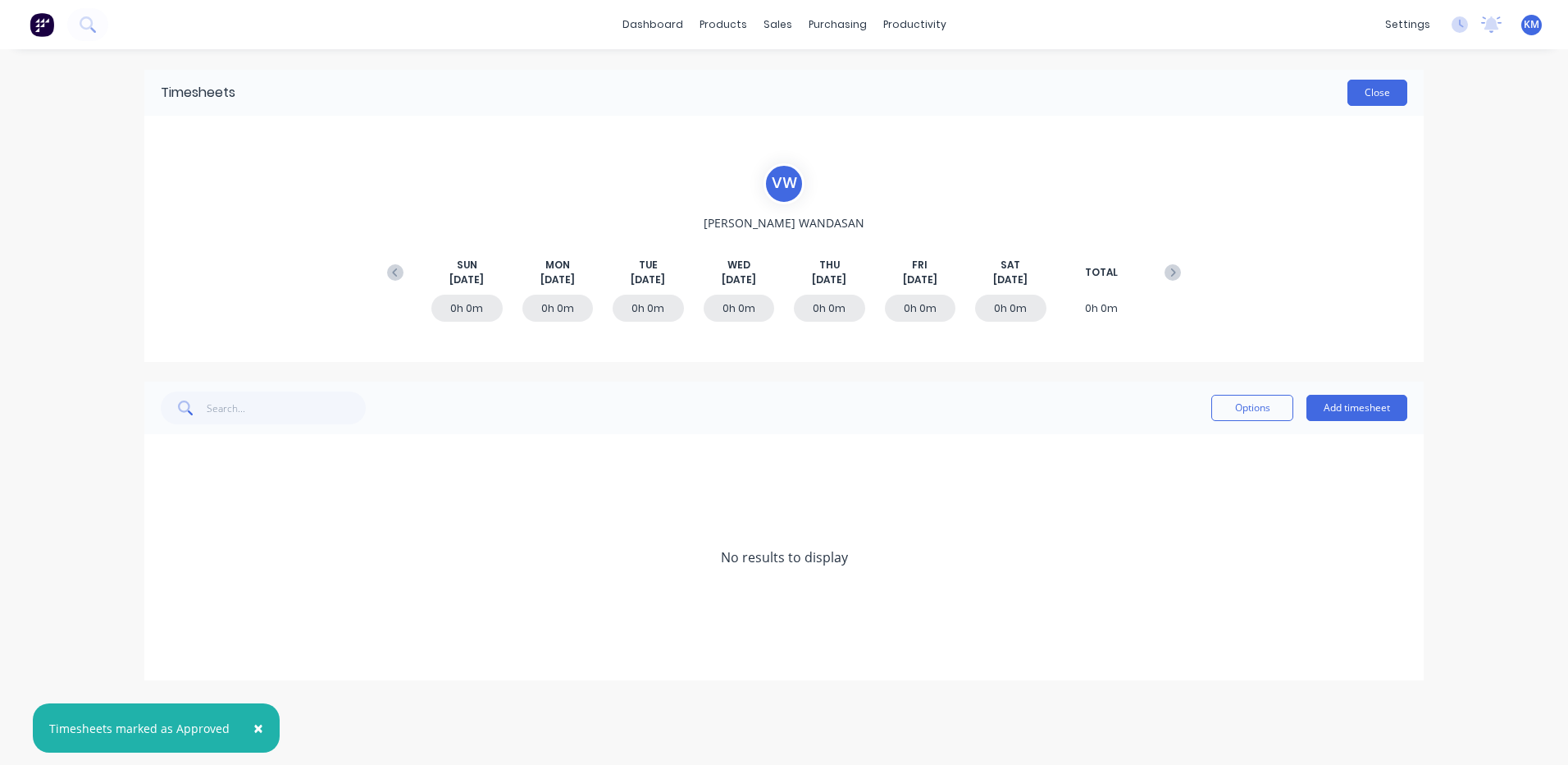
click at [1392, 94] on button "Close" at bounding box center [1377, 92] width 60 height 26
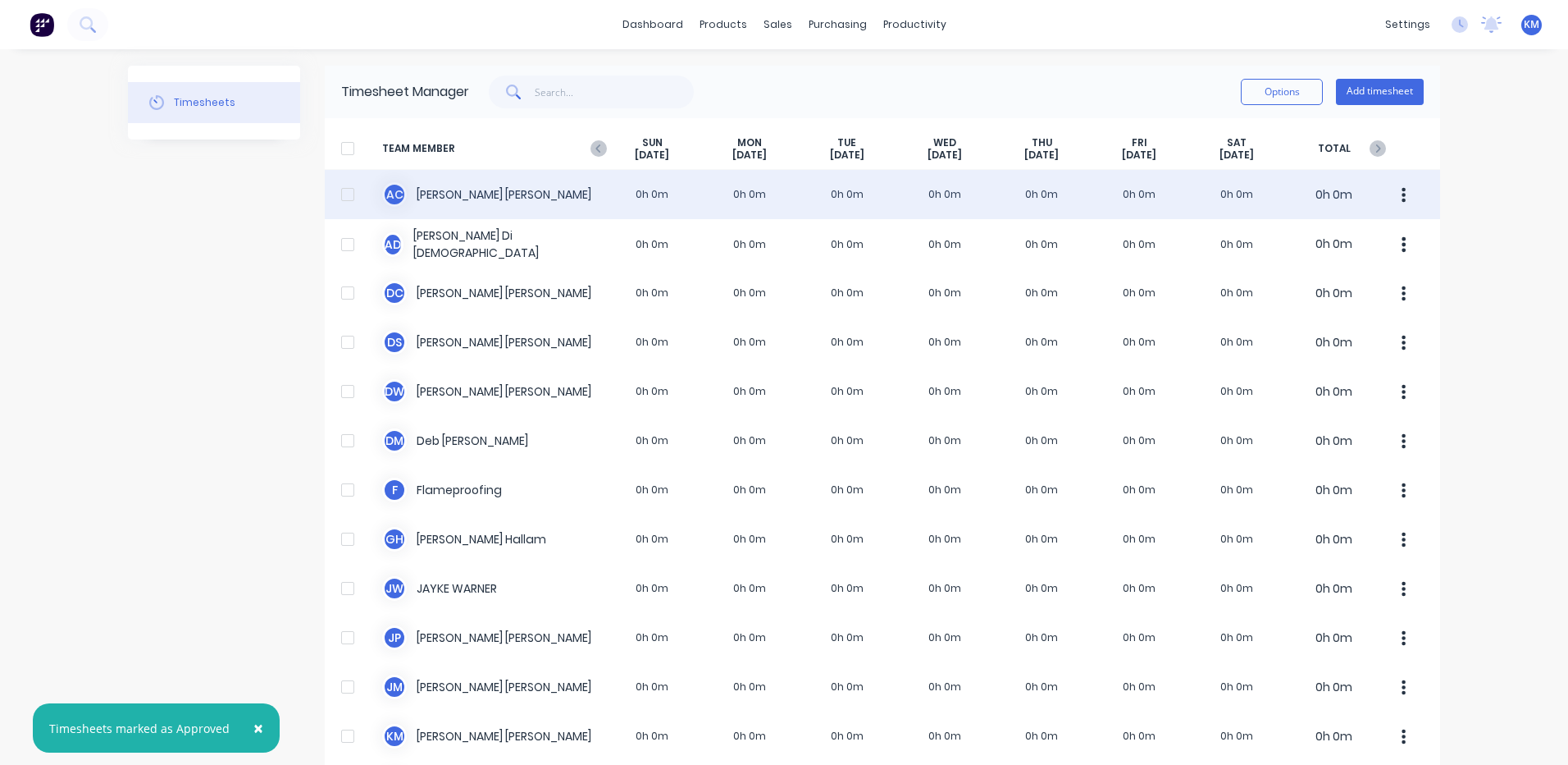
click at [791, 204] on div "A C [PERSON_NAME] 0h 0m 0h 0m 0h 0m 0h 0m 0h 0m 0h 0m 0h 0m 0h 0m" at bounding box center [882, 195] width 1116 height 49
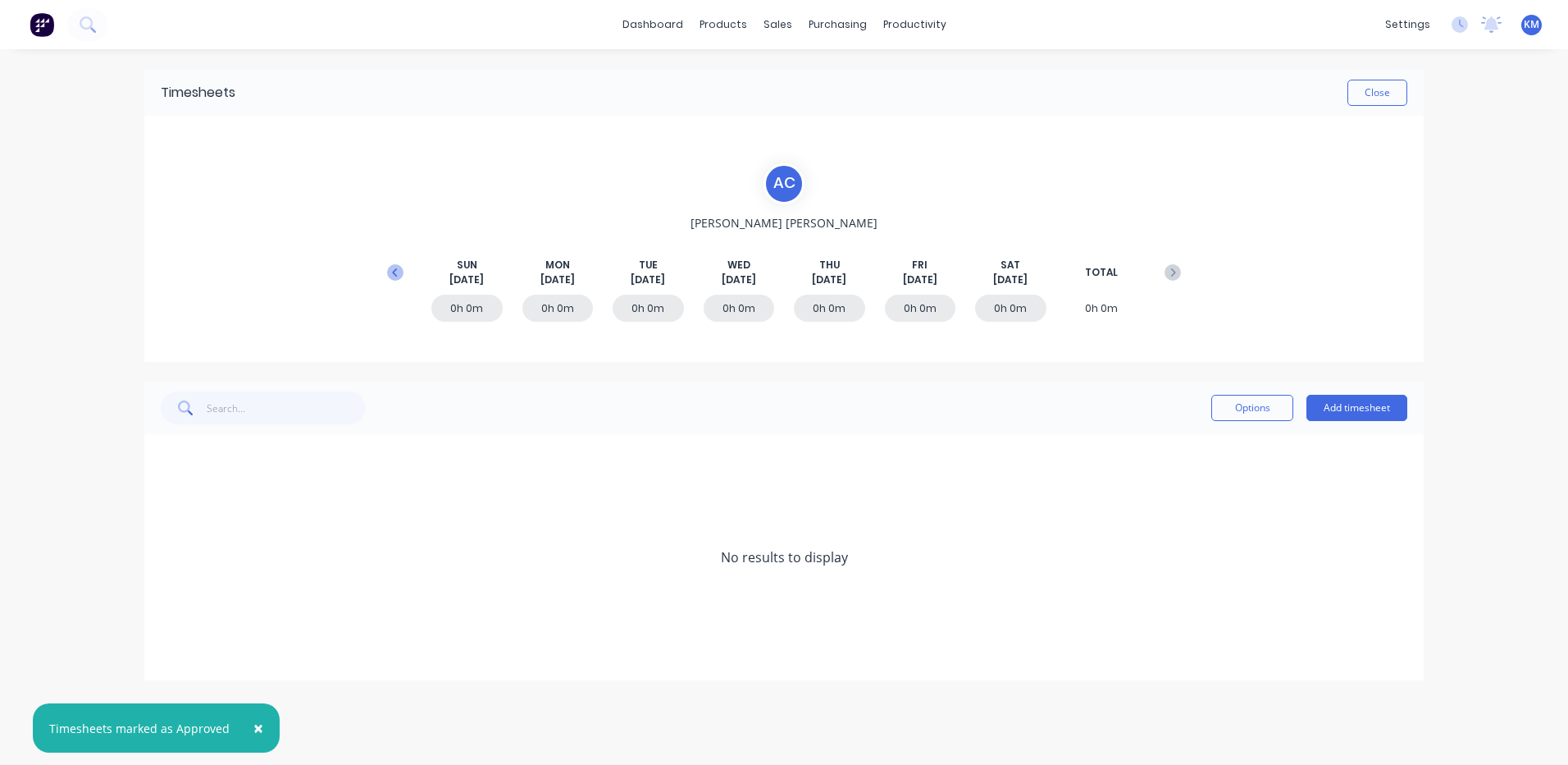
click at [404, 264] on button at bounding box center [395, 273] width 33 height 30
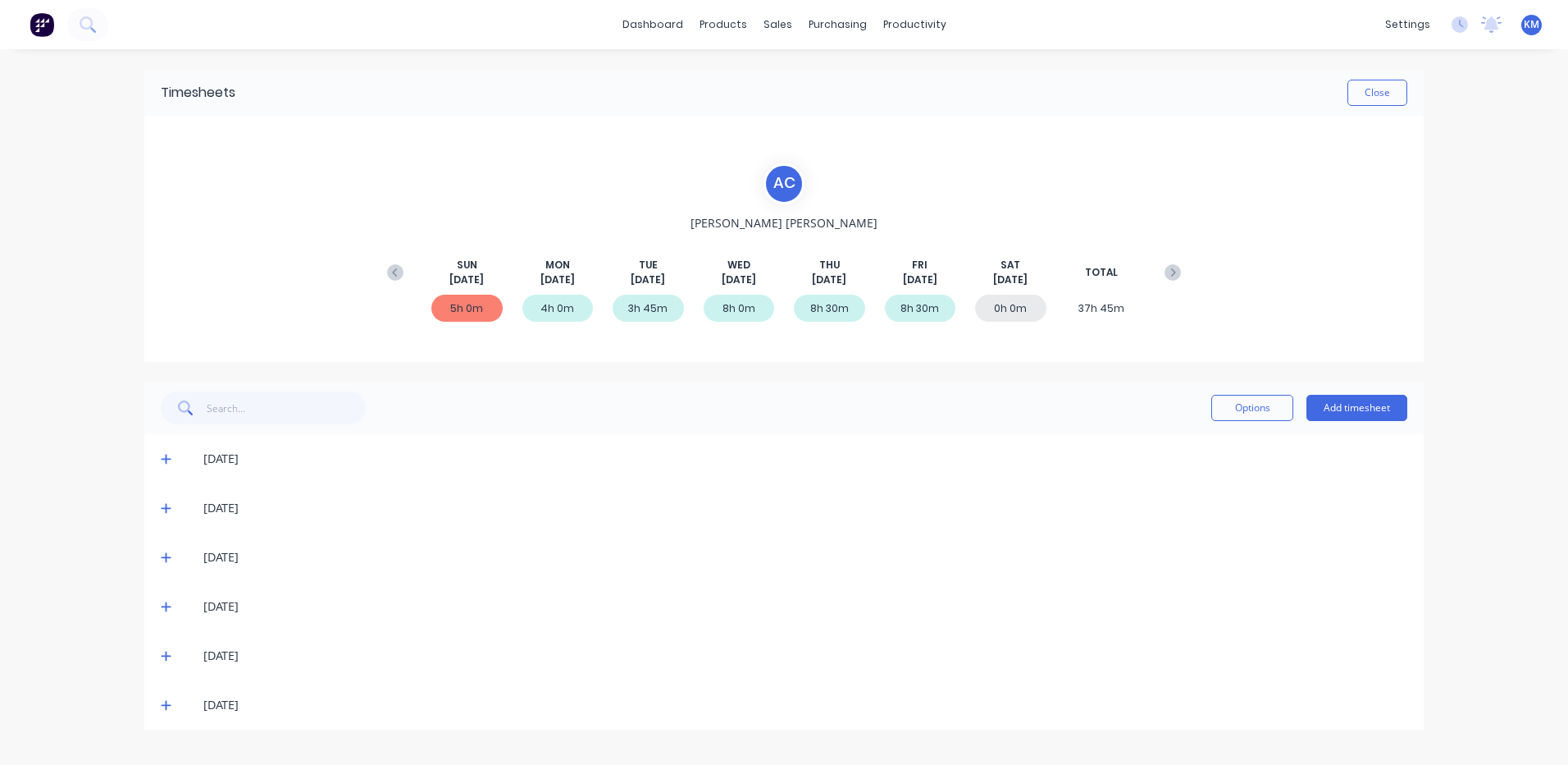
click at [154, 705] on div "[DATE]" at bounding box center [784, 704] width 1279 height 49
click at [168, 700] on icon at bounding box center [166, 704] width 11 height 12
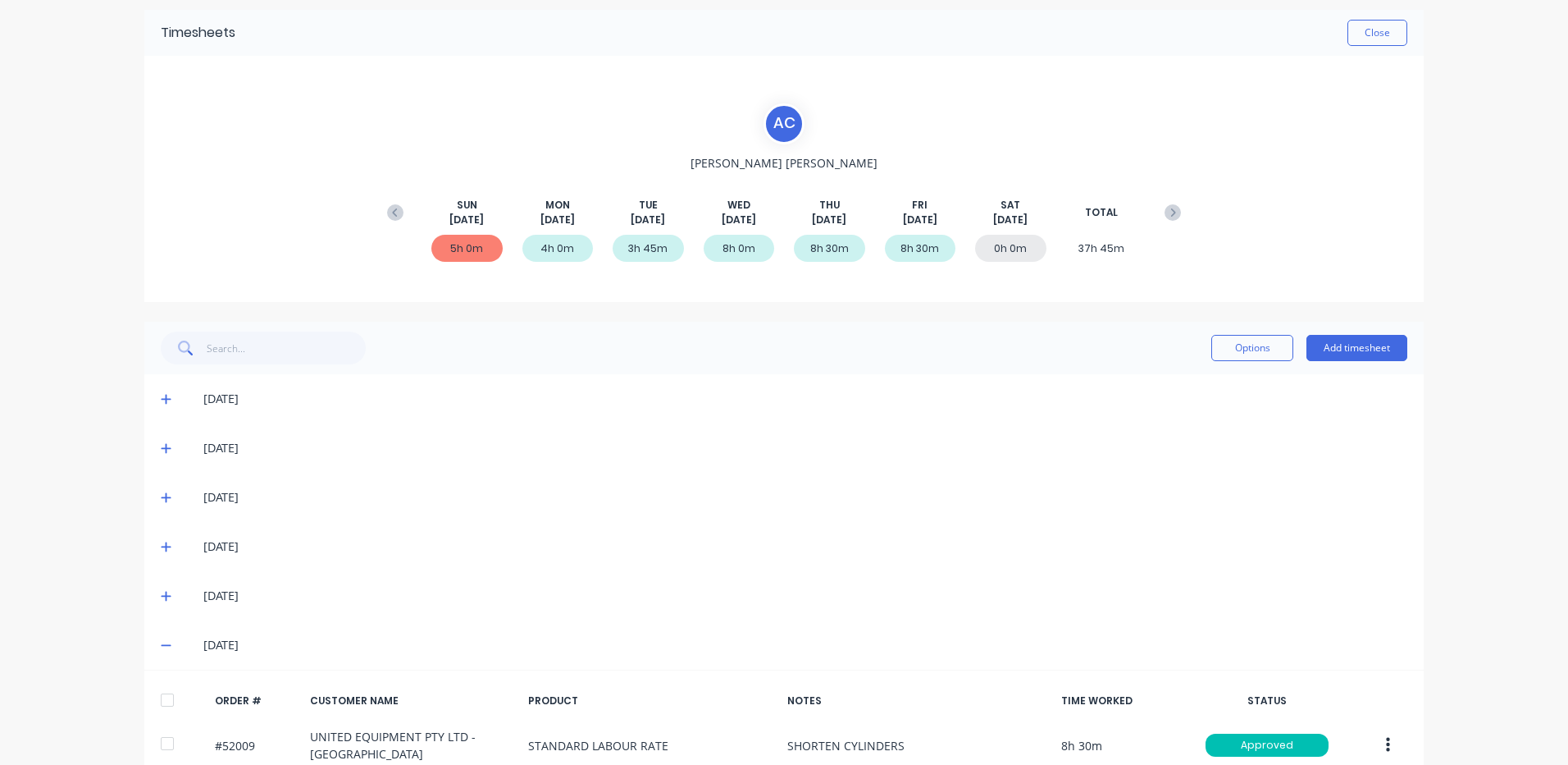
scroll to position [139, 0]
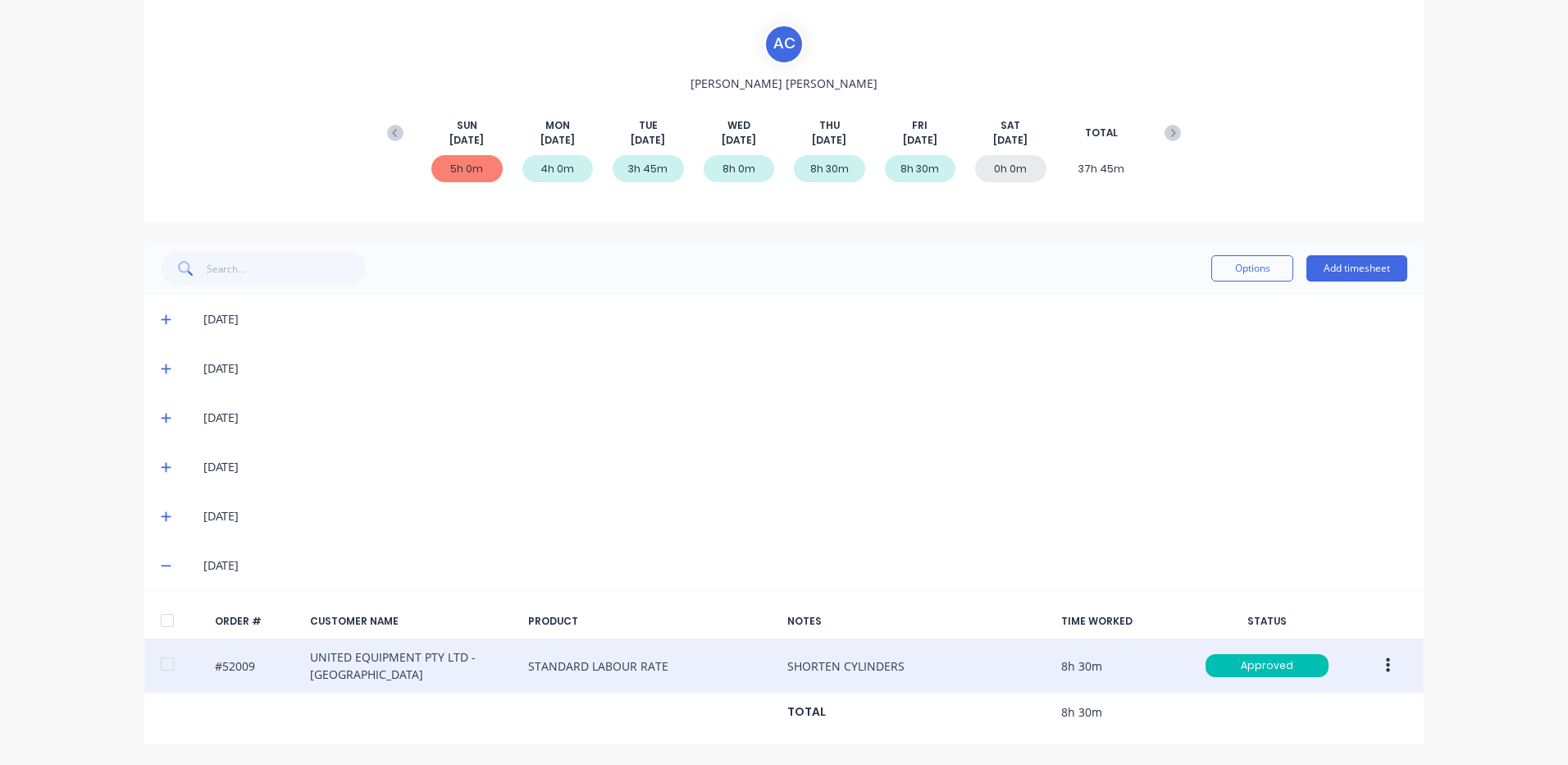
click at [1378, 660] on button "button" at bounding box center [1388, 665] width 39 height 30
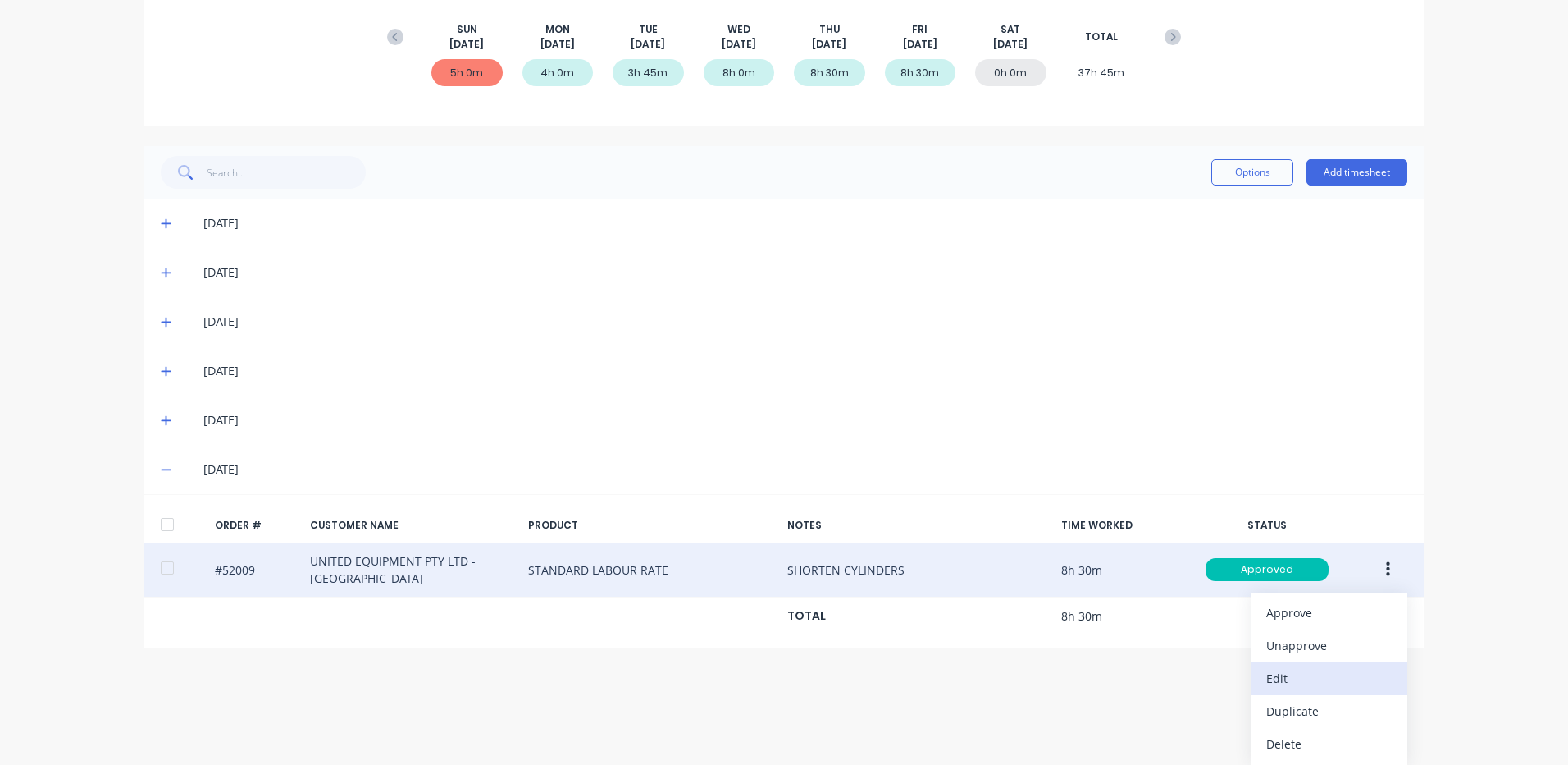
click at [1317, 680] on div "Edit" at bounding box center [1329, 678] width 127 height 24
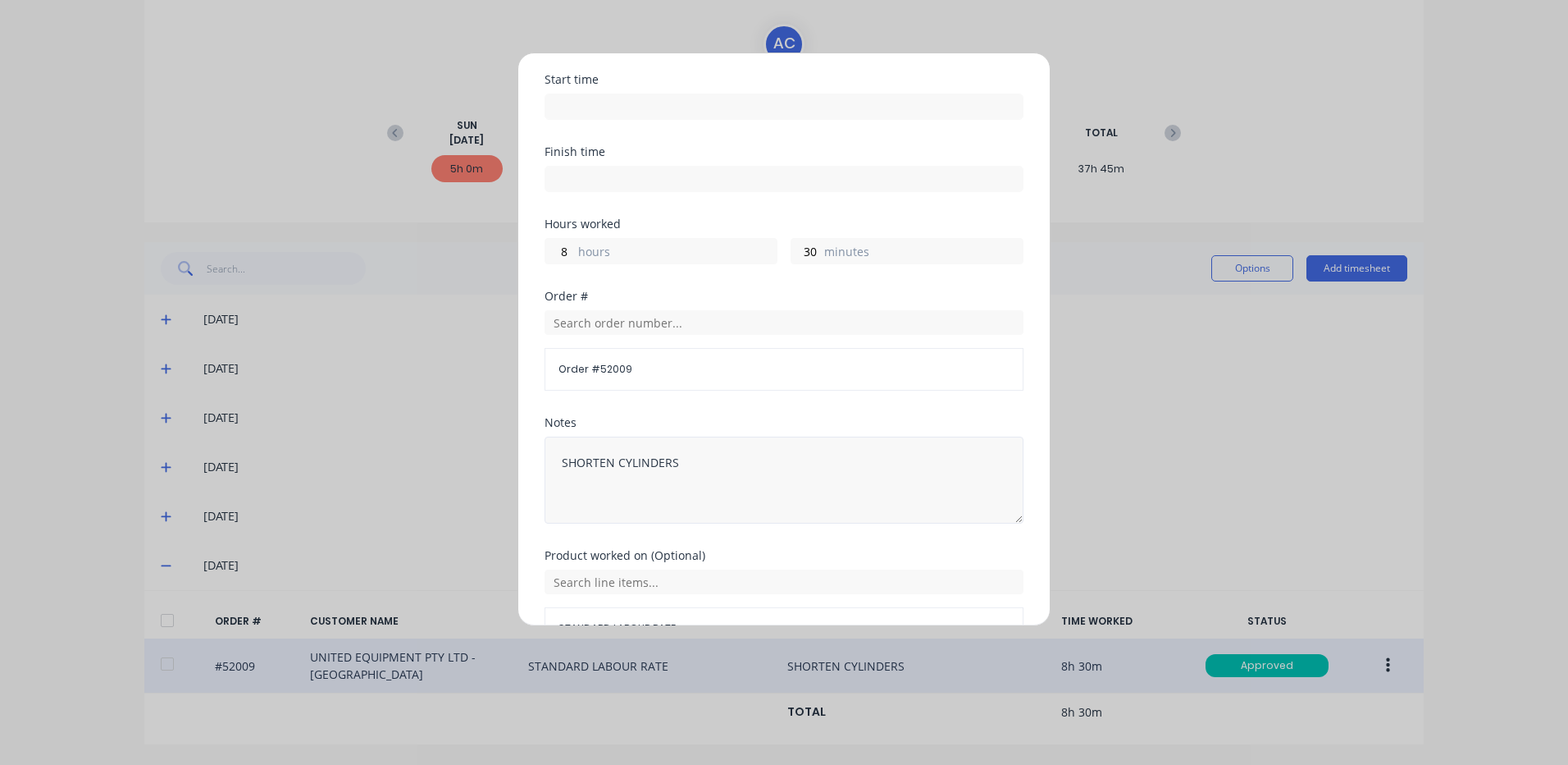
scroll to position [221, 0]
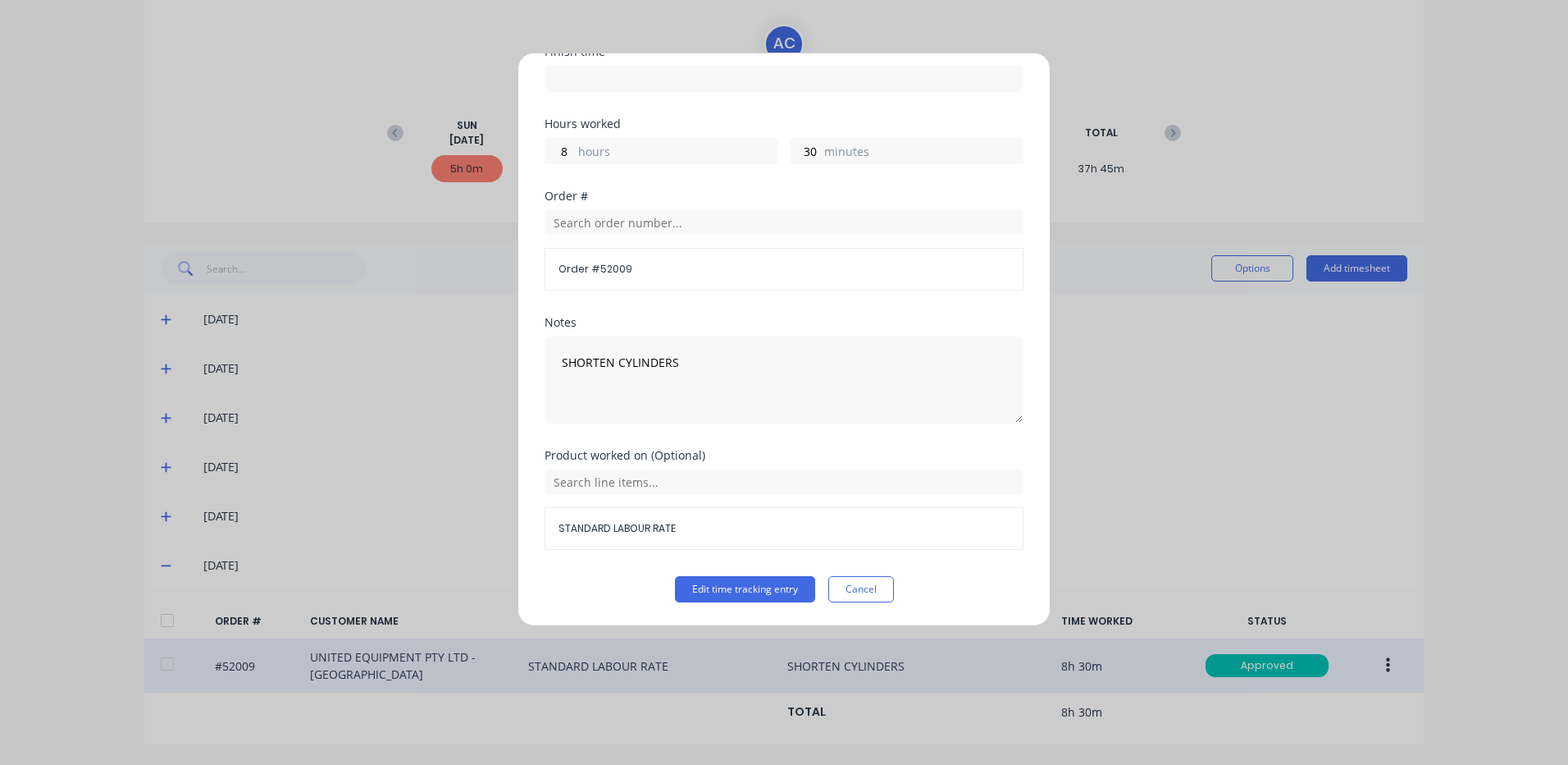
click at [679, 234] on div "Order # 52009" at bounding box center [784, 250] width 479 height 81
click at [686, 227] on input "text" at bounding box center [784, 222] width 479 height 24
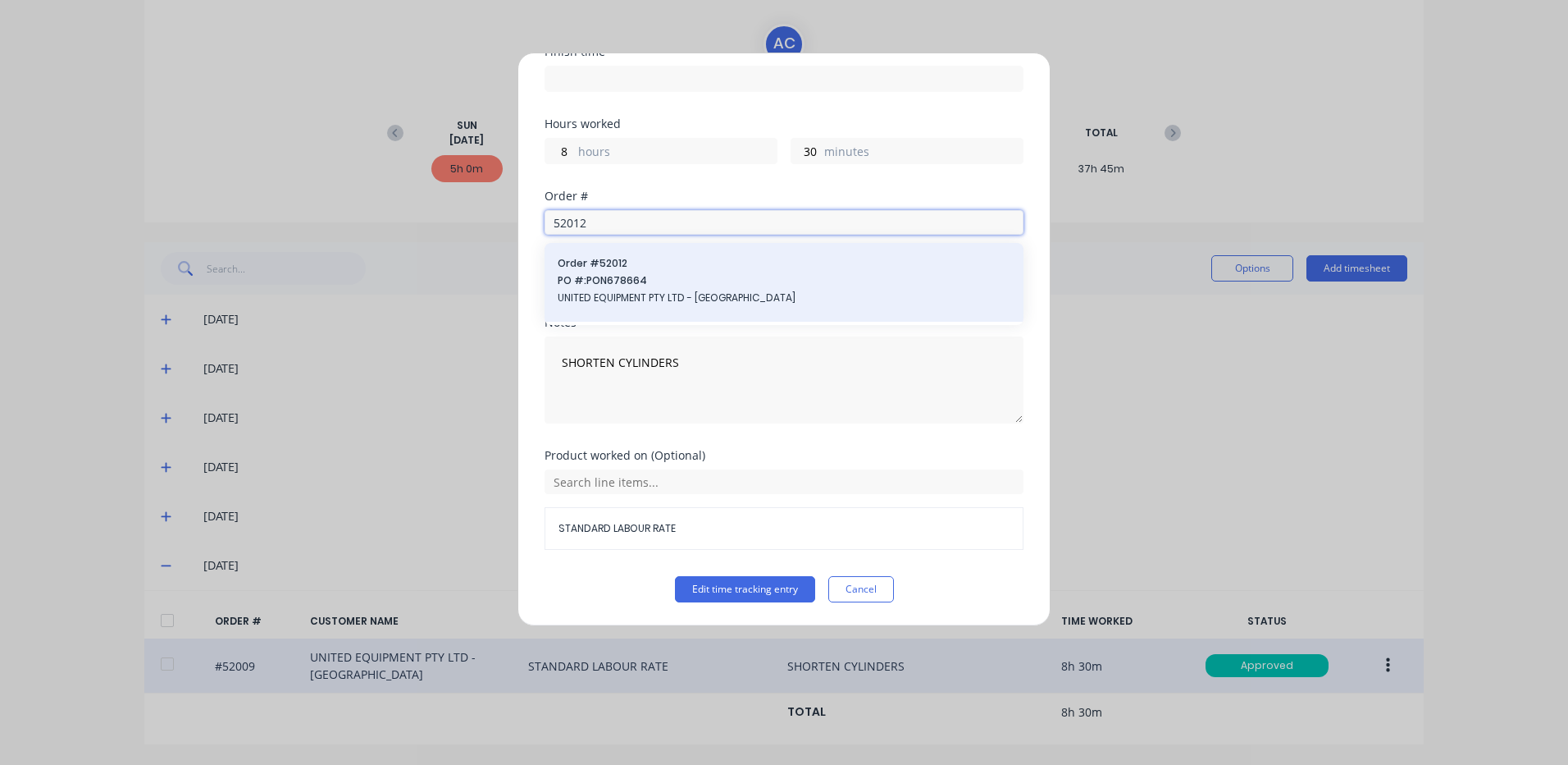
type input "52012"
click at [678, 302] on span "UNITED EQUIPMENT PTY LTD - [GEOGRAPHIC_DATA]" at bounding box center [784, 298] width 452 height 14
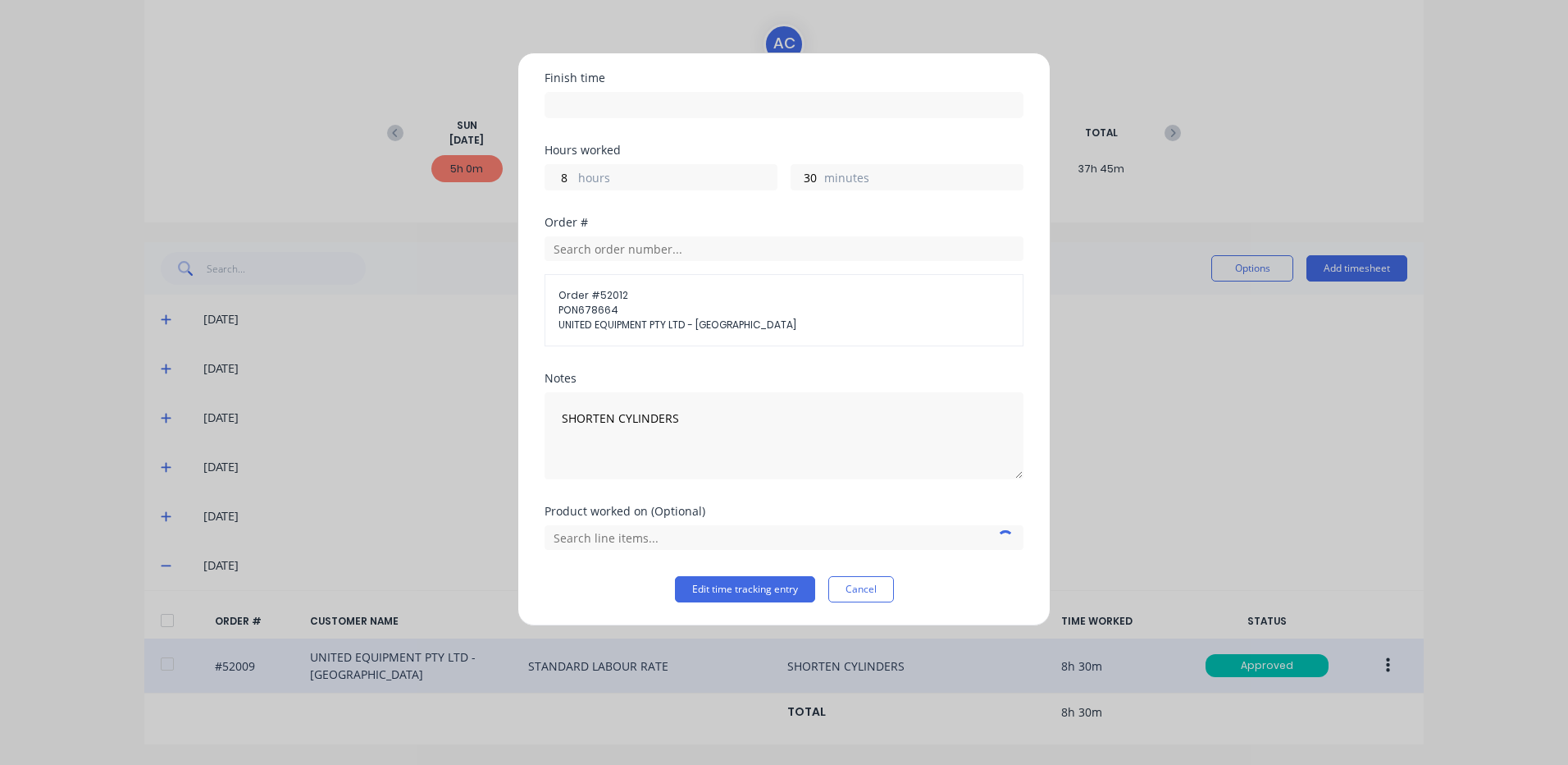
scroll to position [195, 0]
click at [756, 583] on button "Edit time tracking entry" at bounding box center [745, 588] width 140 height 26
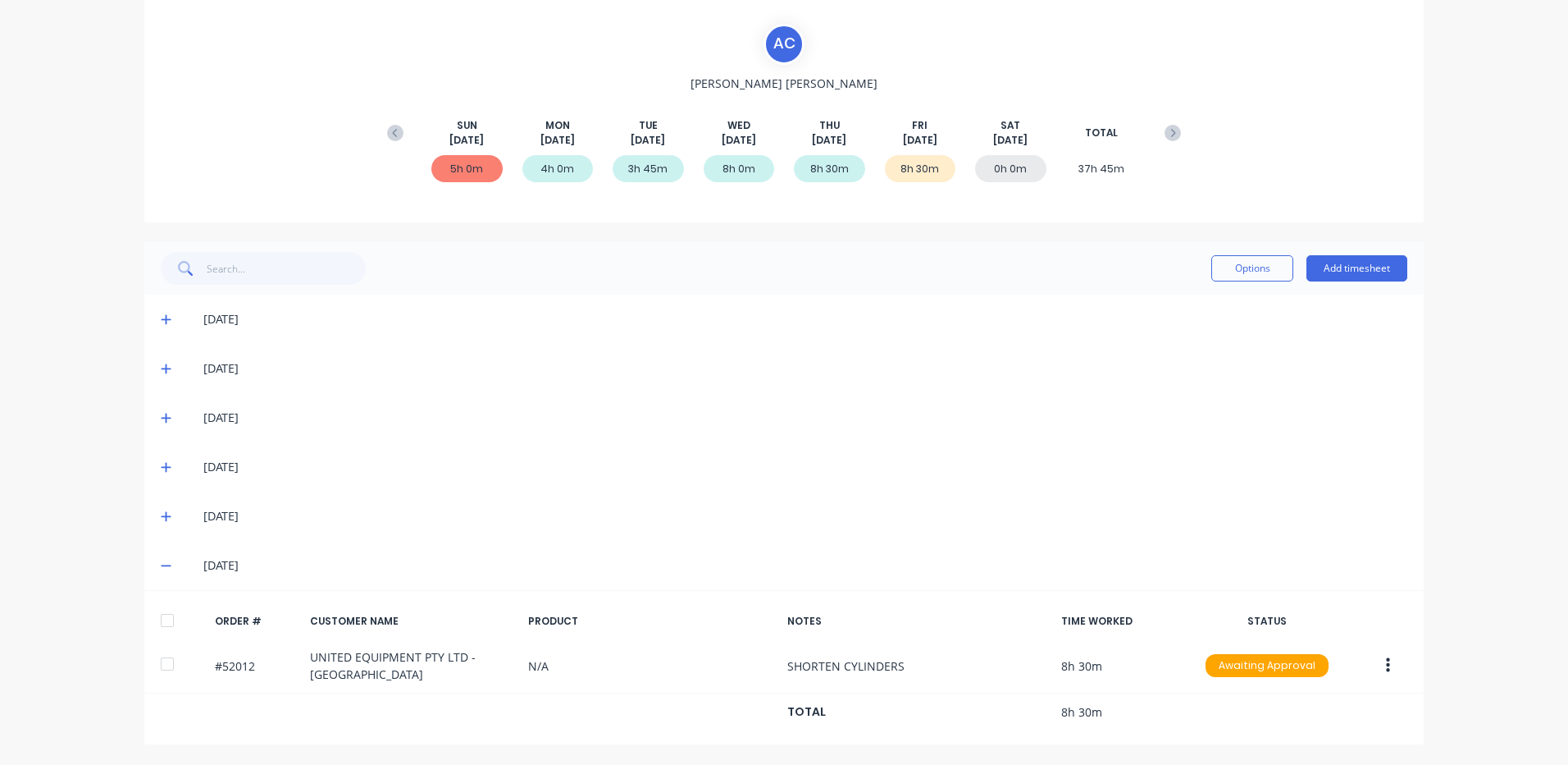
click at [163, 620] on div at bounding box center [167, 620] width 33 height 33
click at [1235, 279] on button "Options" at bounding box center [1252, 268] width 82 height 26
click at [1209, 304] on div "Approve" at bounding box center [1215, 311] width 127 height 24
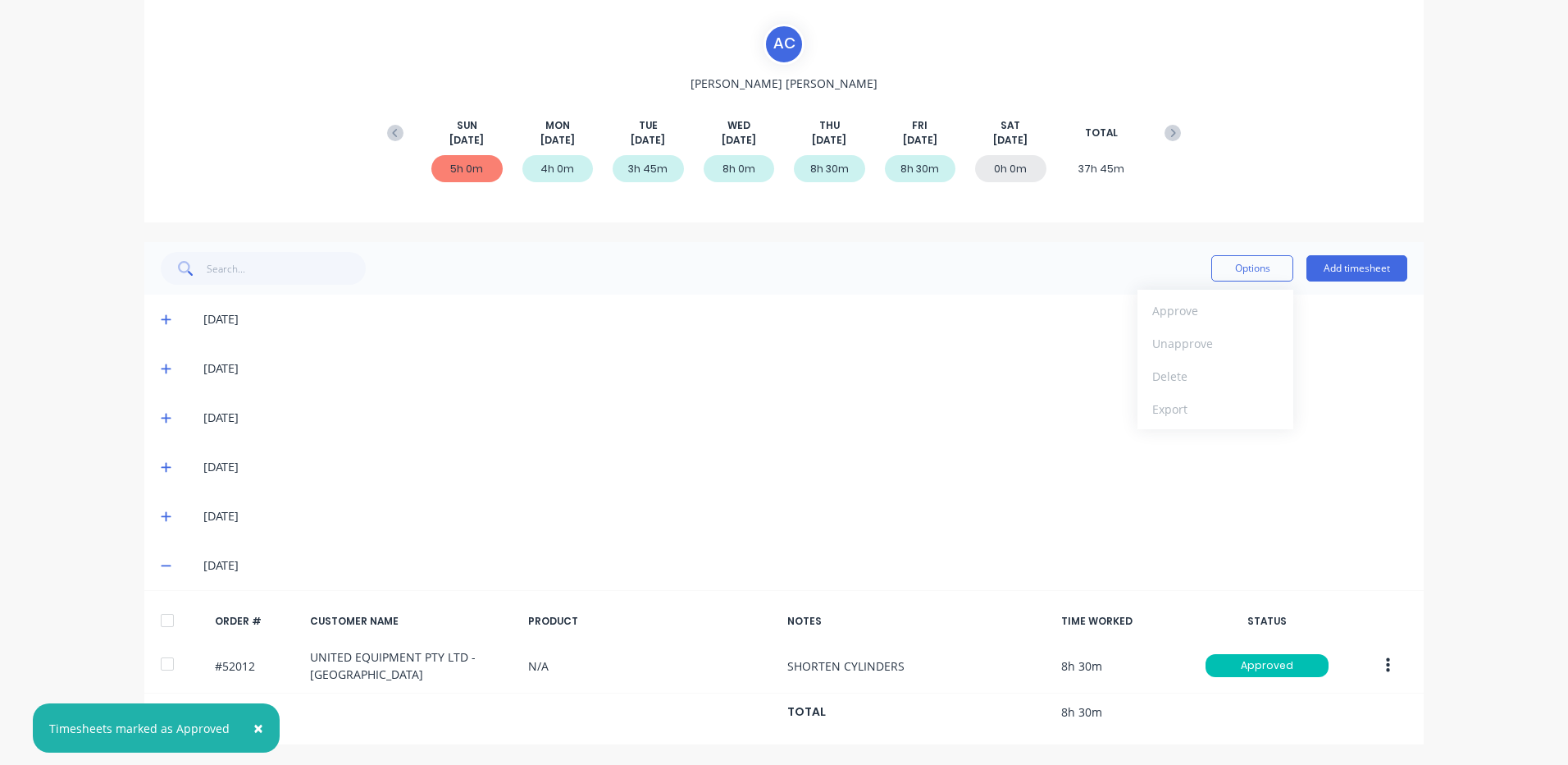
click at [163, 519] on icon at bounding box center [166, 516] width 11 height 12
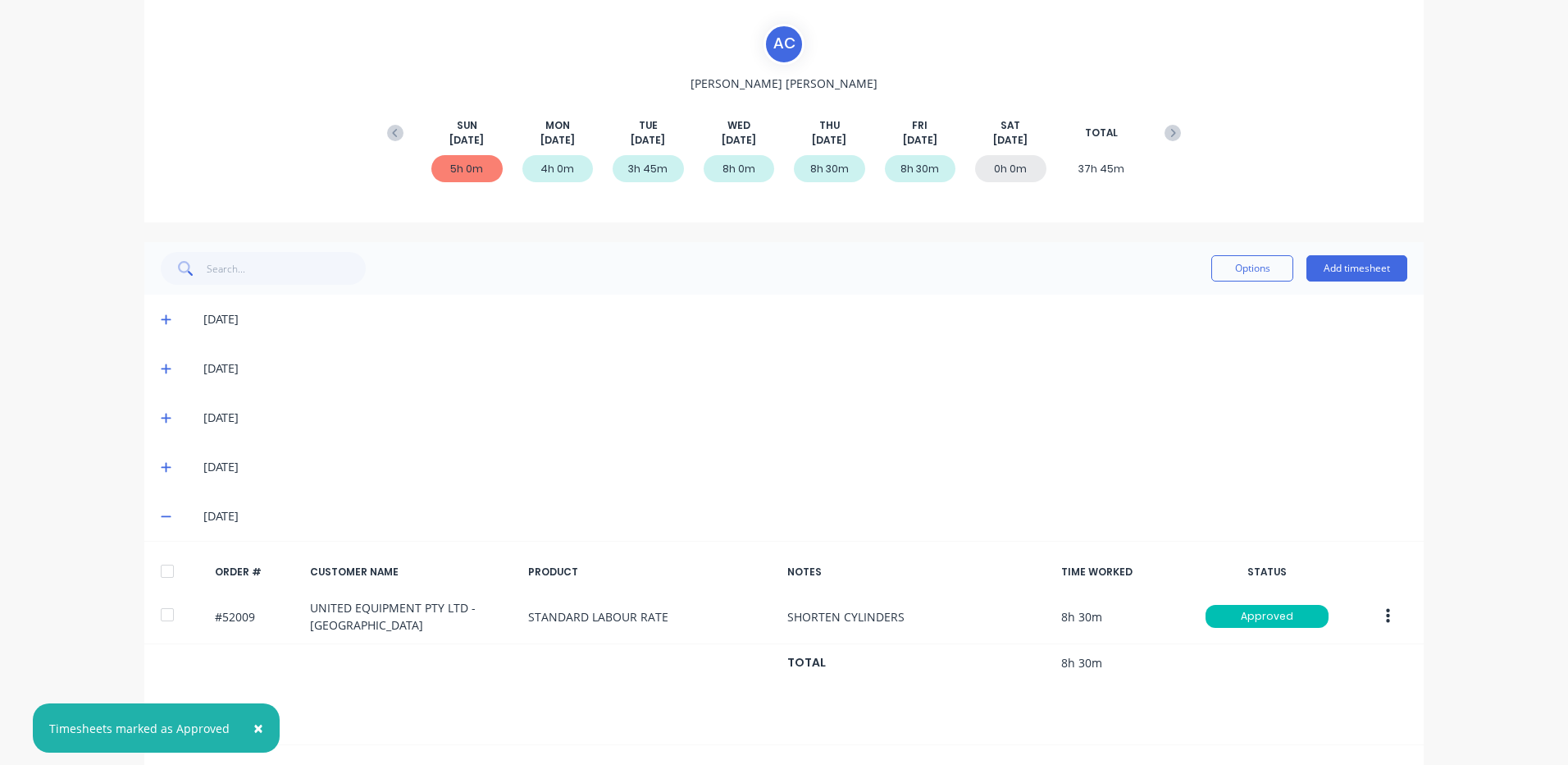
click at [164, 472] on icon at bounding box center [166, 466] width 11 height 12
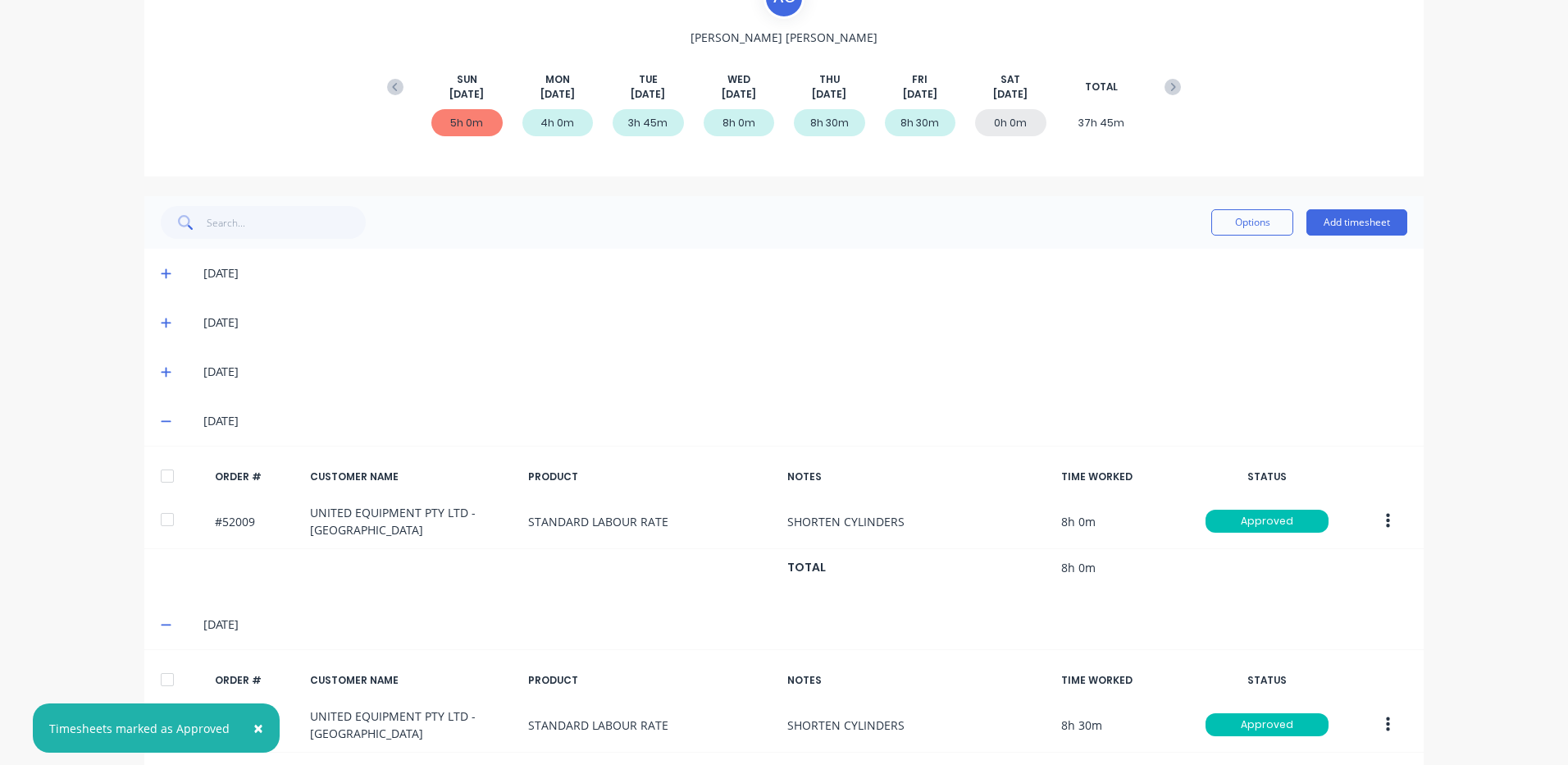
scroll to position [0, 0]
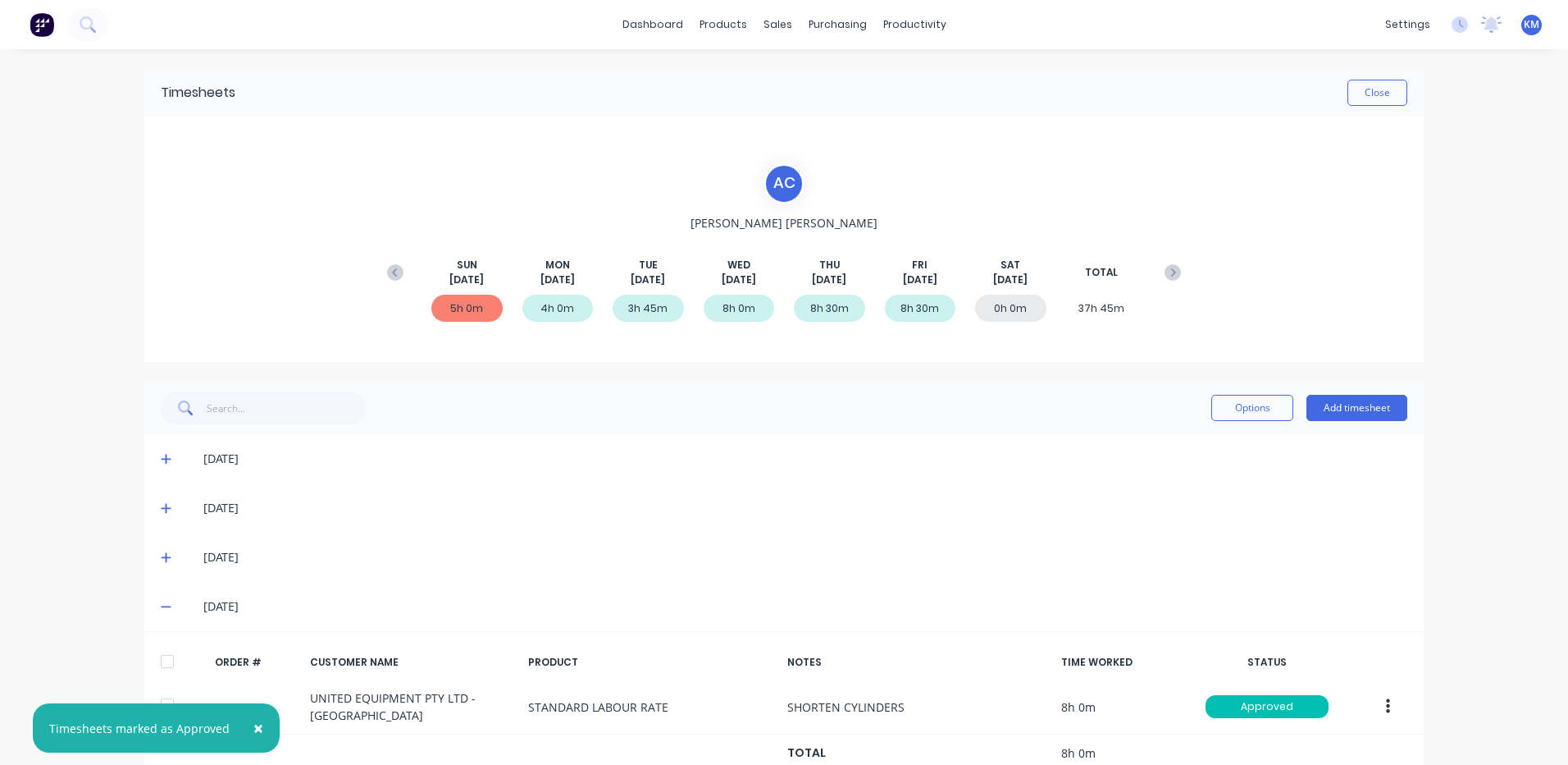
click at [1397, 78] on div "Timesheets Close" at bounding box center [784, 92] width 1279 height 46
click at [1365, 92] on button "Close" at bounding box center [1377, 92] width 60 height 26
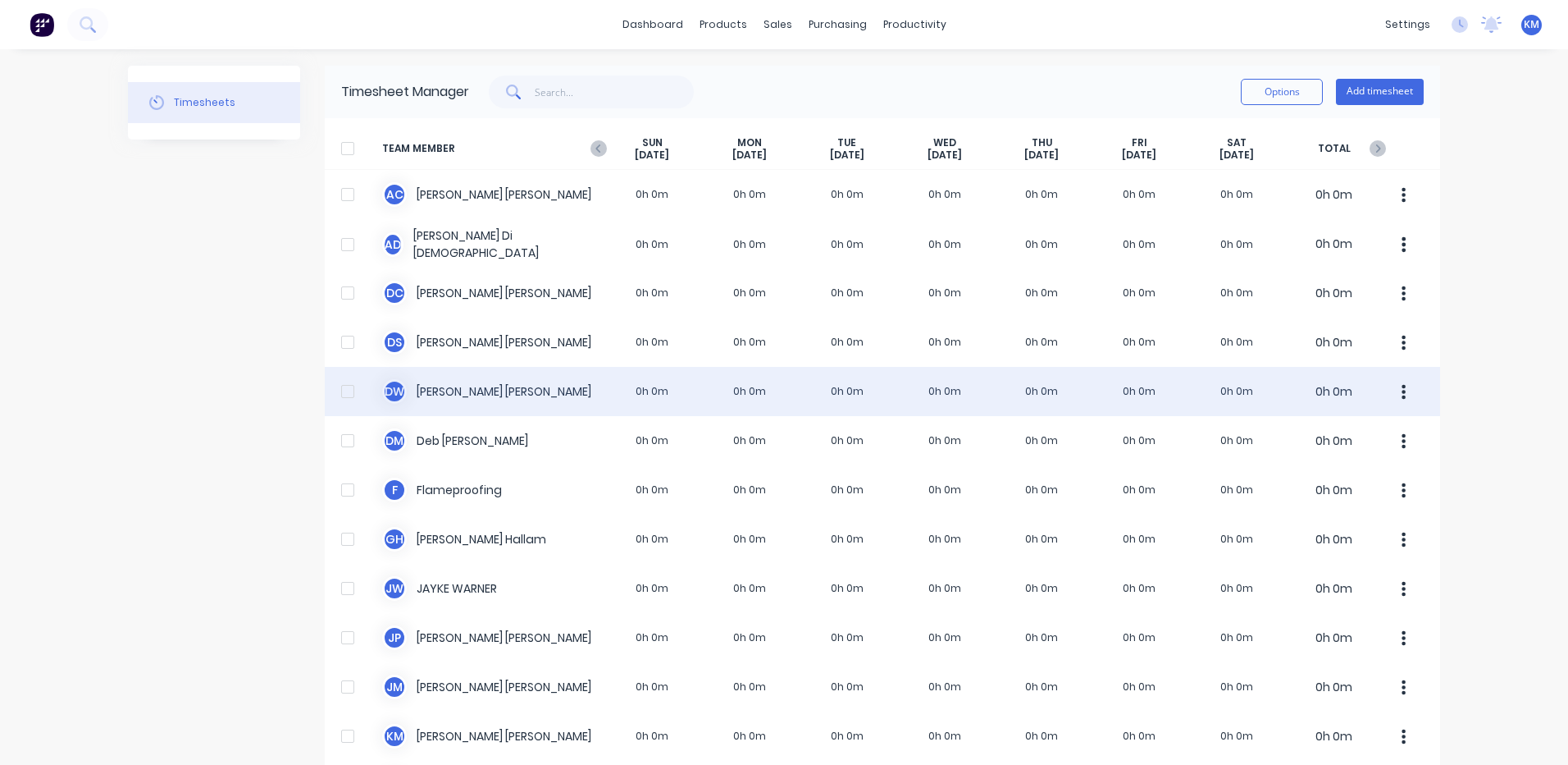
click at [637, 375] on div "D W [PERSON_NAME] 0h 0m 0h 0m 0h 0m 0h 0m 0h 0m 0h 0m 0h 0m 0h 0m" at bounding box center [882, 391] width 1116 height 49
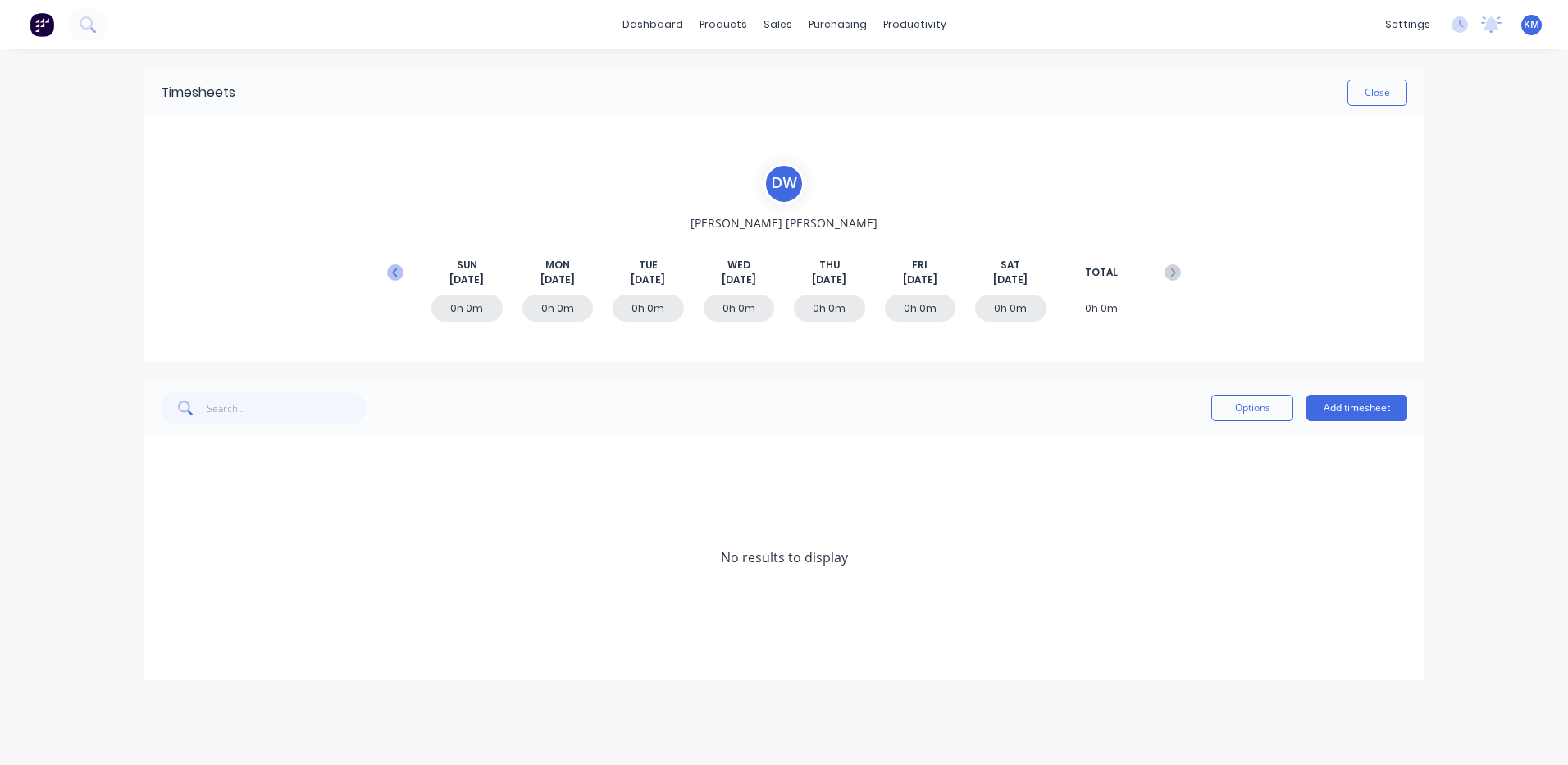
click at [397, 272] on icon at bounding box center [395, 273] width 16 height 16
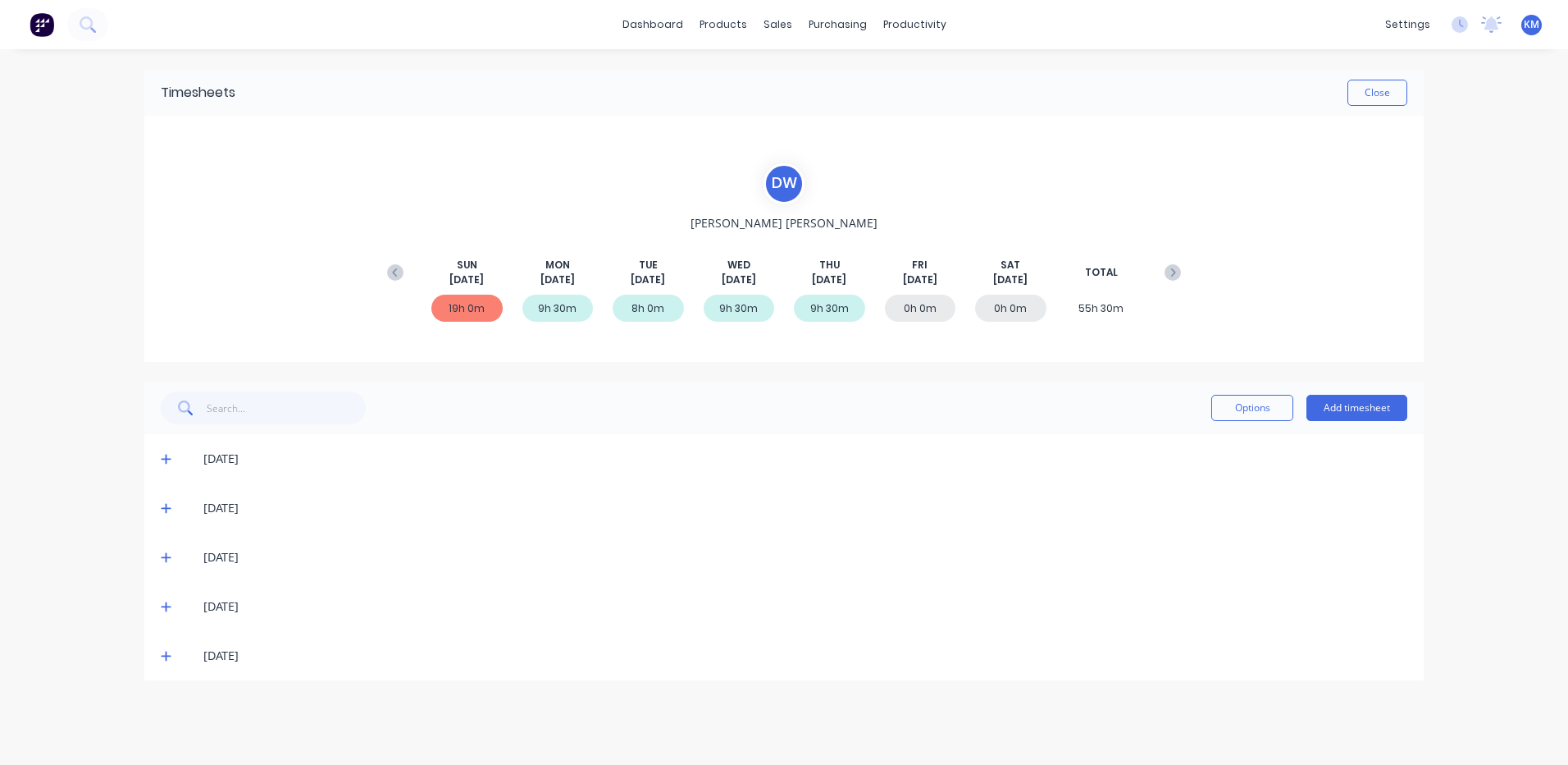
click at [170, 655] on icon at bounding box center [166, 656] width 10 height 10
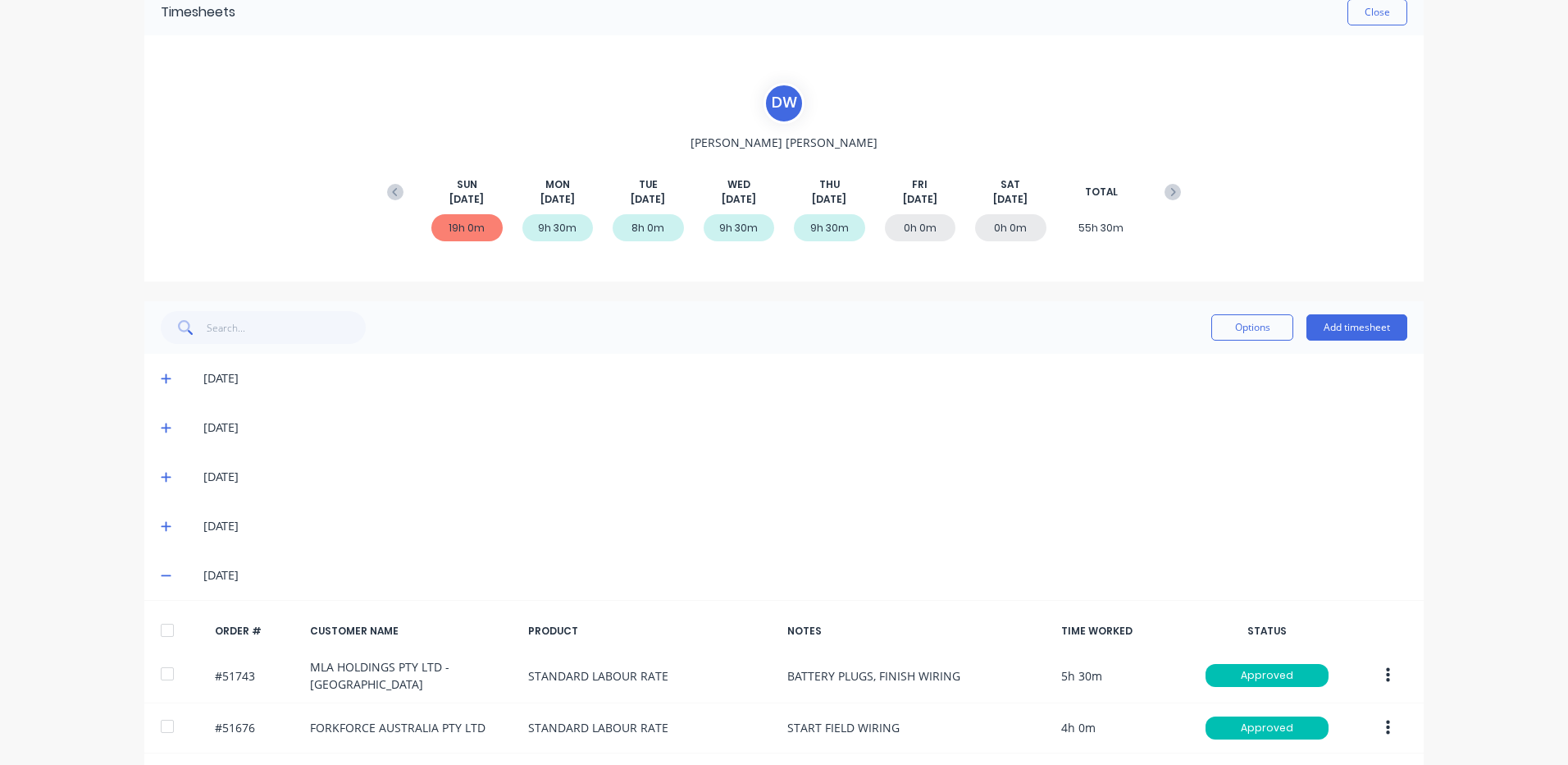
scroll to position [140, 0]
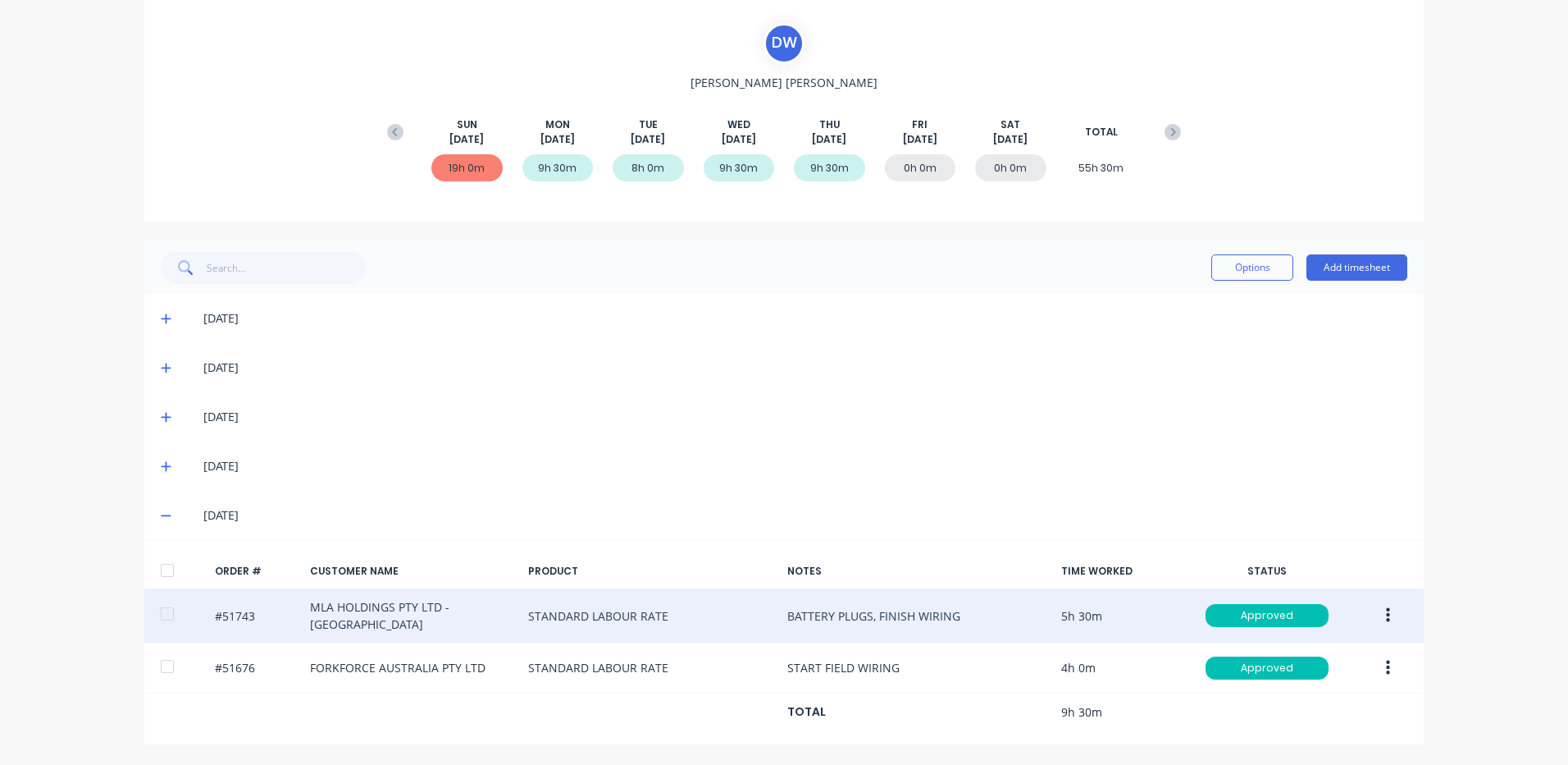
click at [1373, 607] on button "button" at bounding box center [1388, 615] width 39 height 30
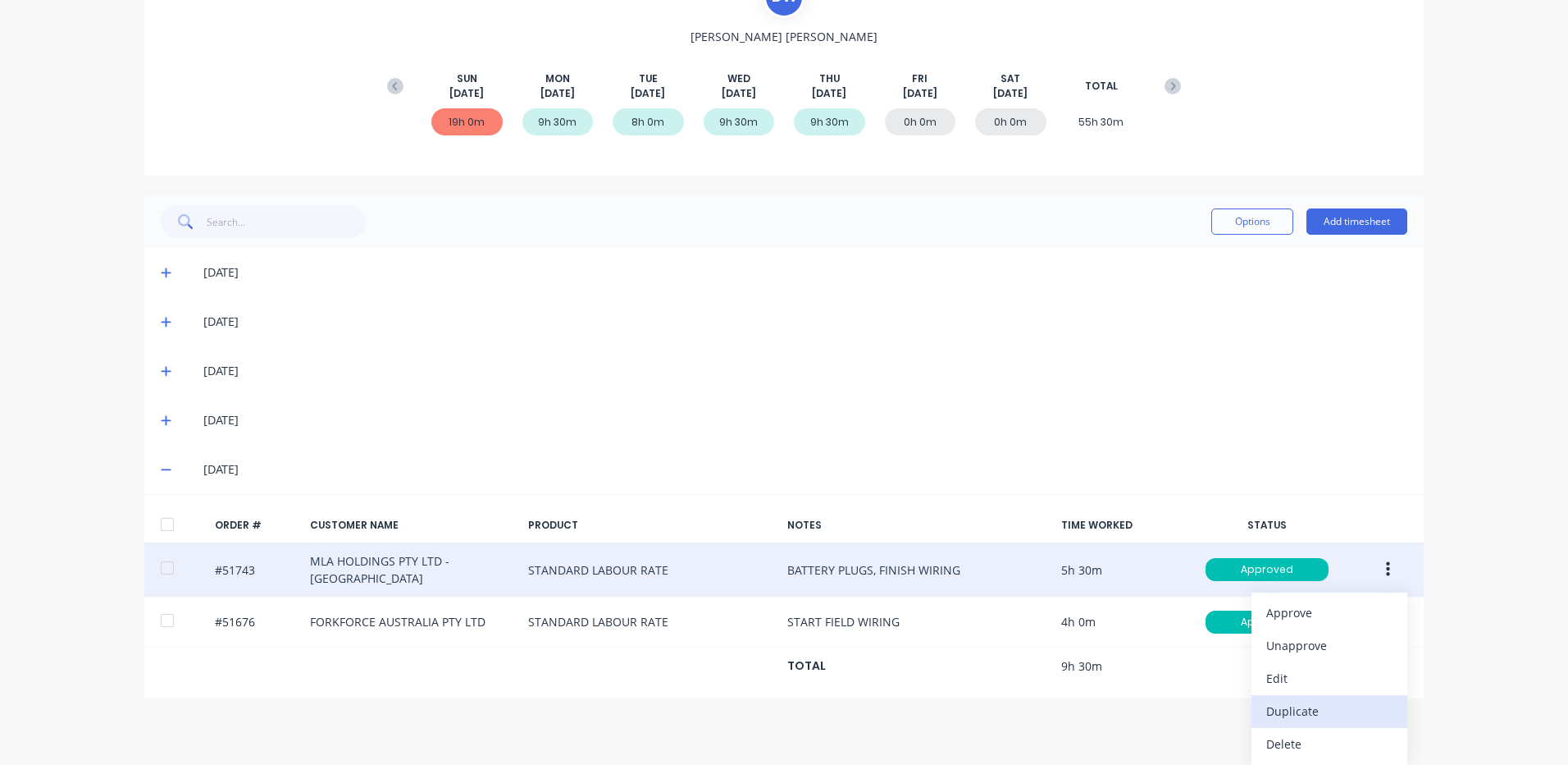
click at [1315, 703] on div "Duplicate" at bounding box center [1329, 711] width 127 height 24
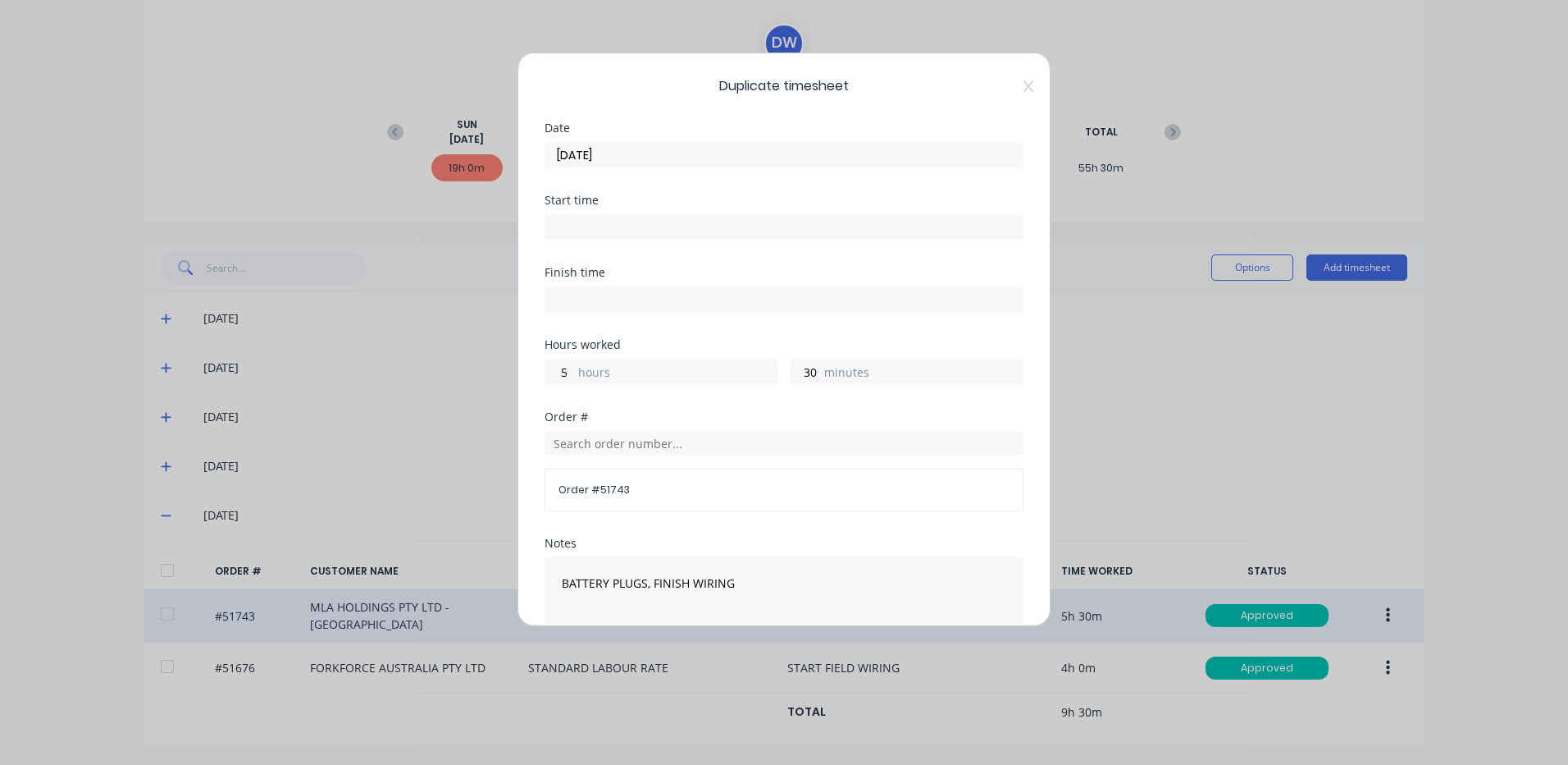
click at [604, 378] on label "hours" at bounding box center [677, 374] width 198 height 21
click at [574, 378] on input "5" at bounding box center [560, 371] width 29 height 24
click at [603, 377] on label "hours" at bounding box center [677, 374] width 198 height 21
click at [574, 377] on input "5" at bounding box center [560, 371] width 29 height 24
click at [558, 376] on input "5" at bounding box center [560, 371] width 29 height 24
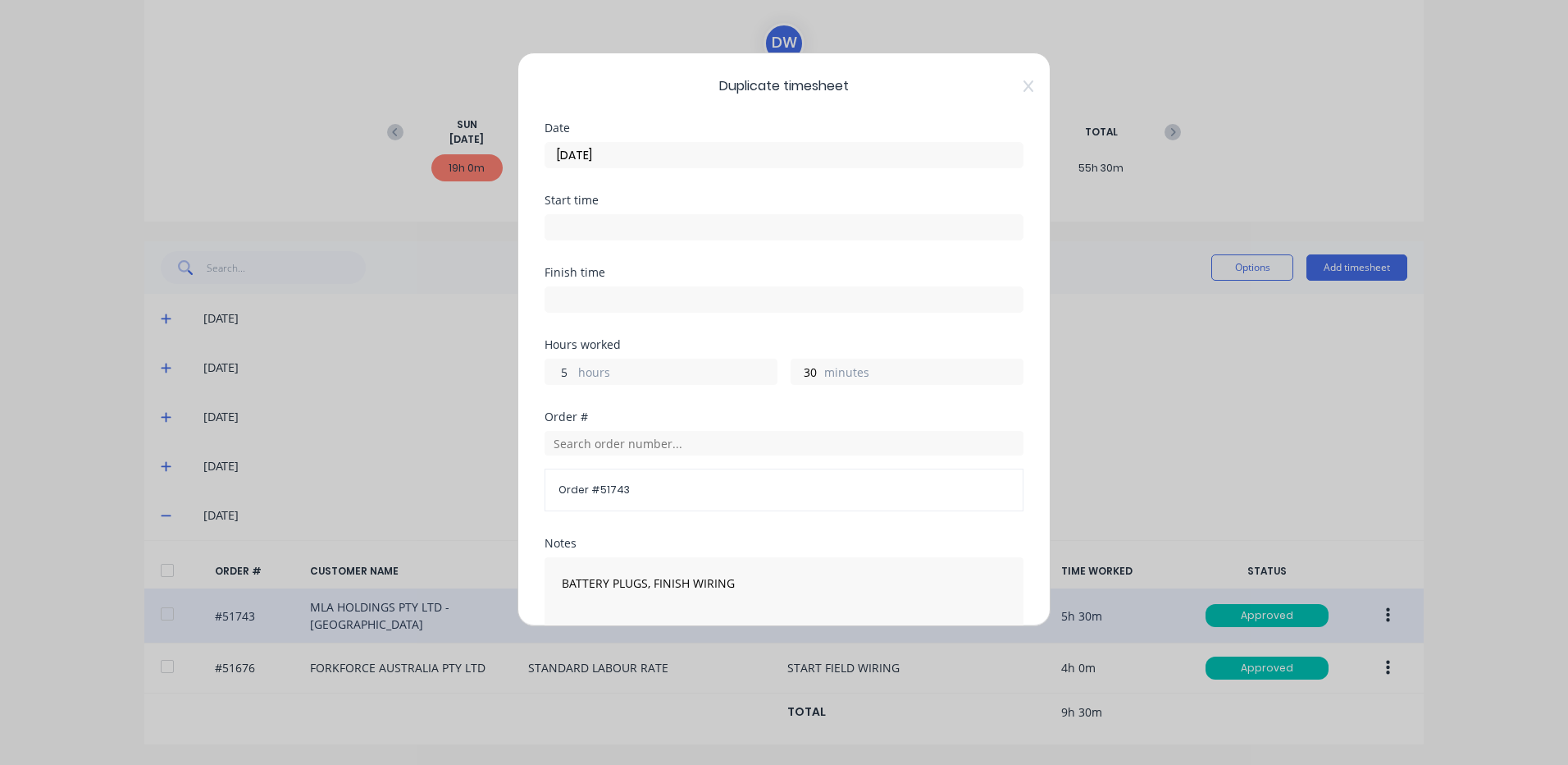
click at [558, 376] on input "5" at bounding box center [560, 371] width 29 height 24
type input "2"
click at [719, 134] on div "Date [DATE]" at bounding box center [784, 145] width 479 height 46
click at [712, 151] on input "[DATE]" at bounding box center [784, 155] width 478 height 24
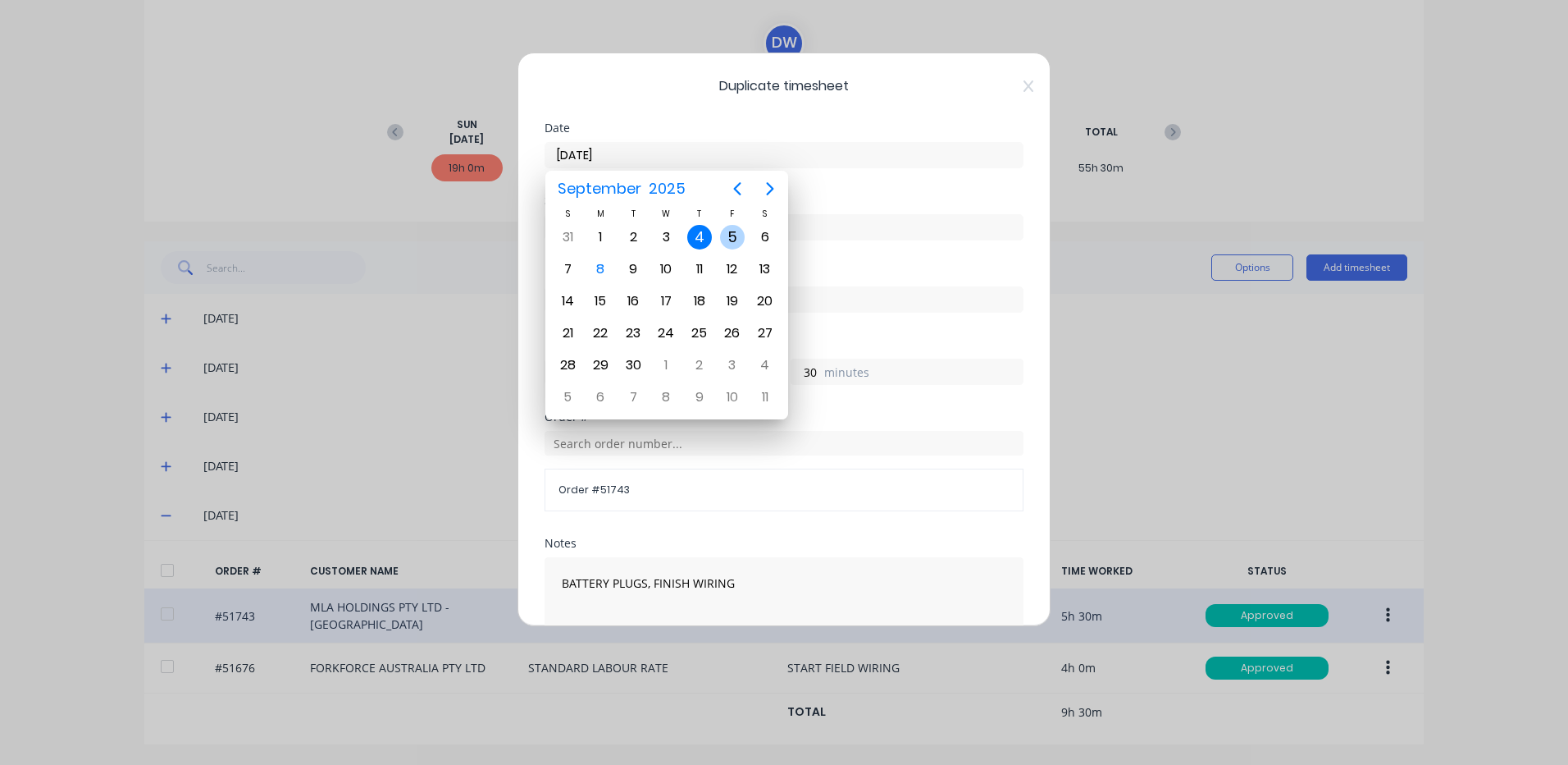
click at [723, 239] on div "5" at bounding box center [732, 236] width 24 height 24
type input "[DATE]"
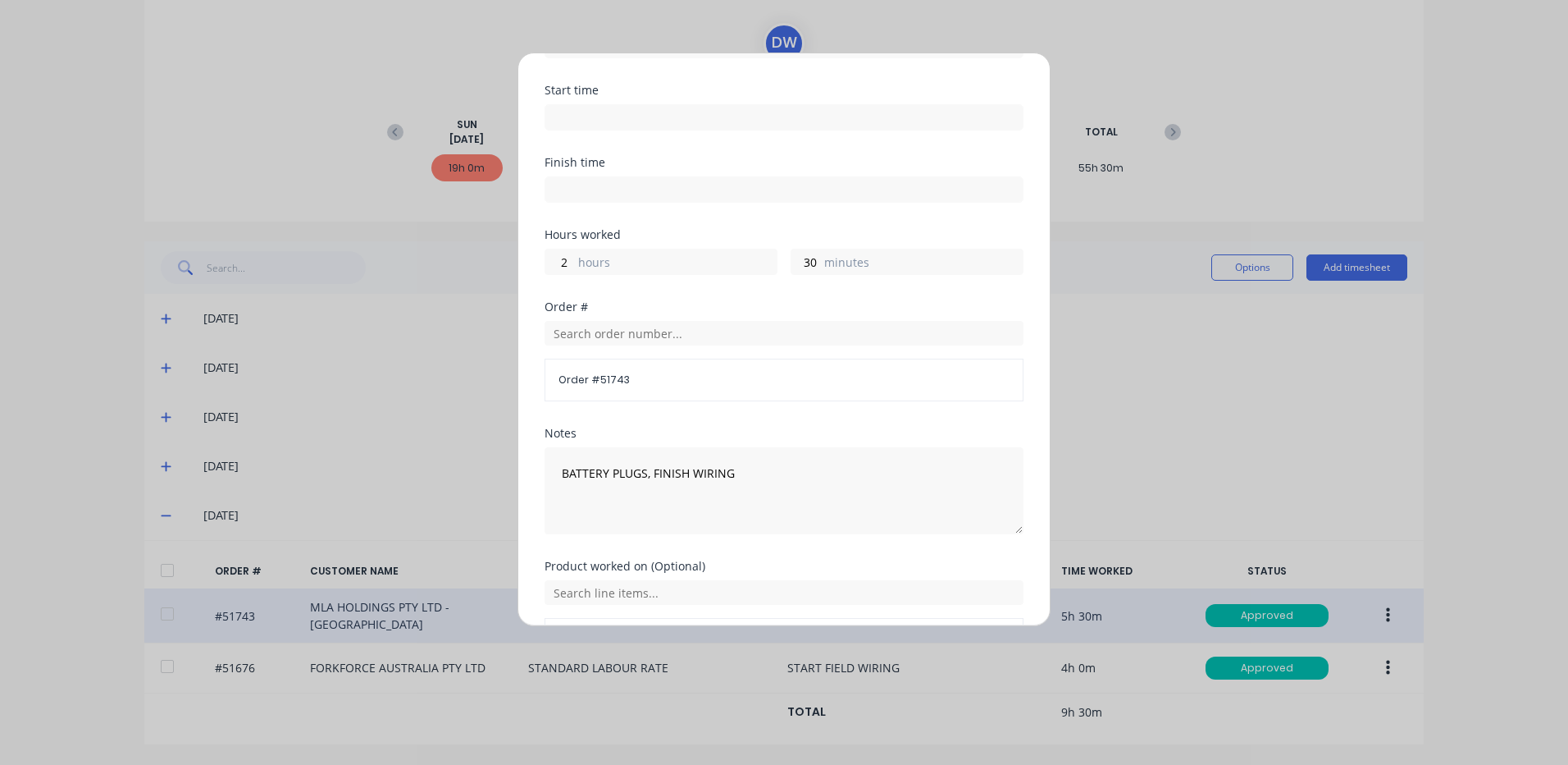
scroll to position [221, 0]
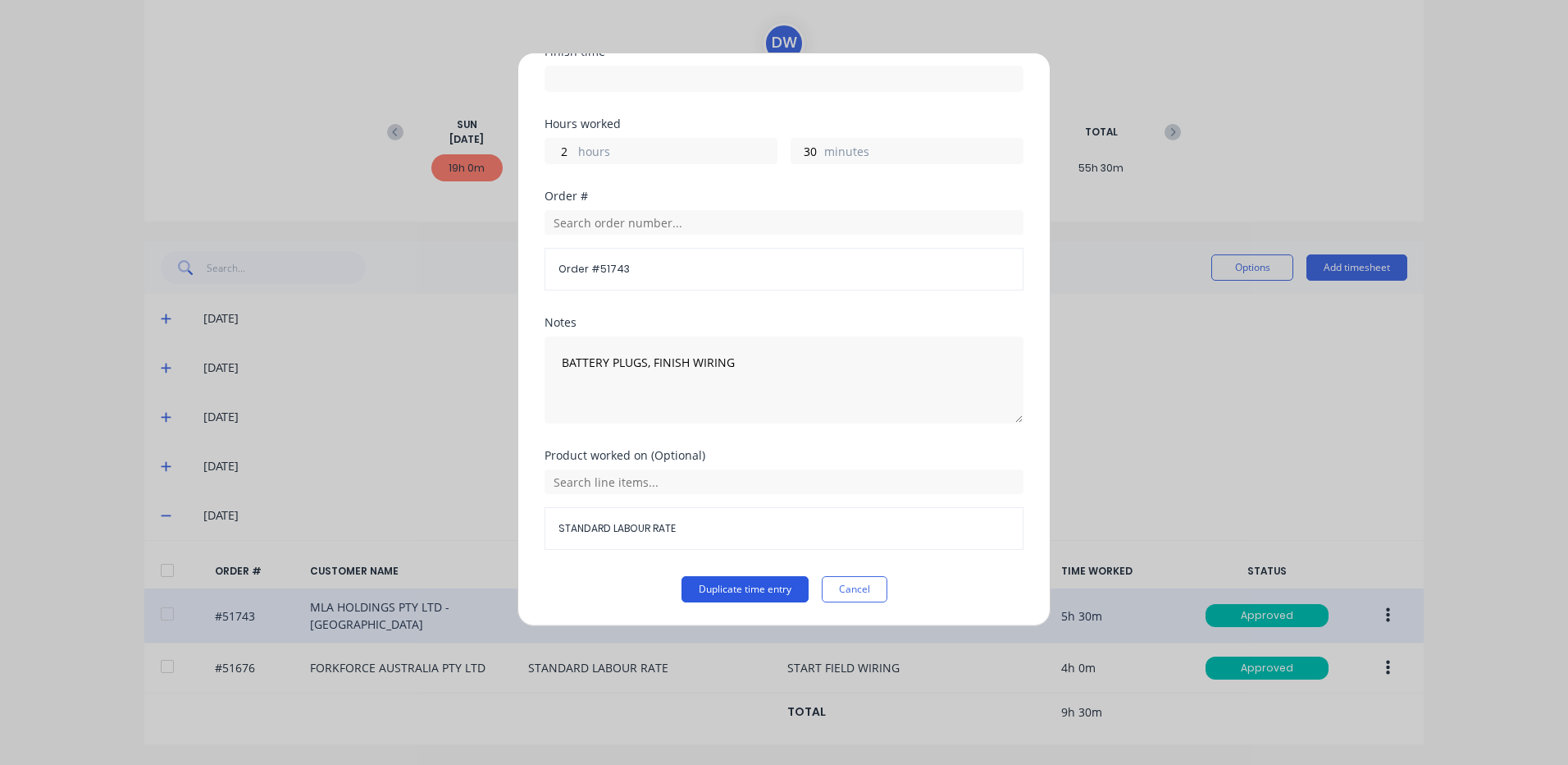
click at [700, 584] on button "Duplicate time entry" at bounding box center [745, 588] width 127 height 26
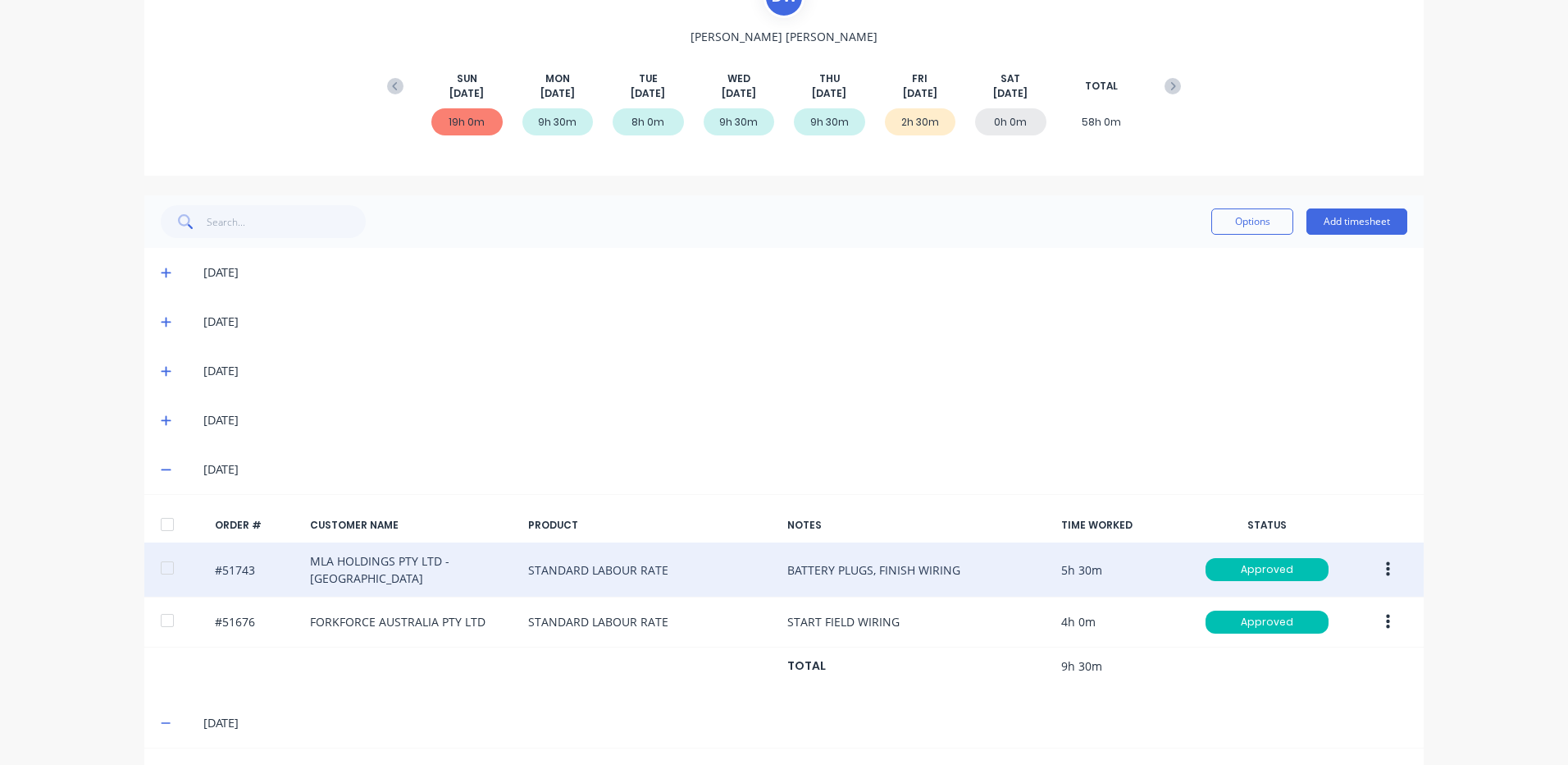
scroll to position [344, 0]
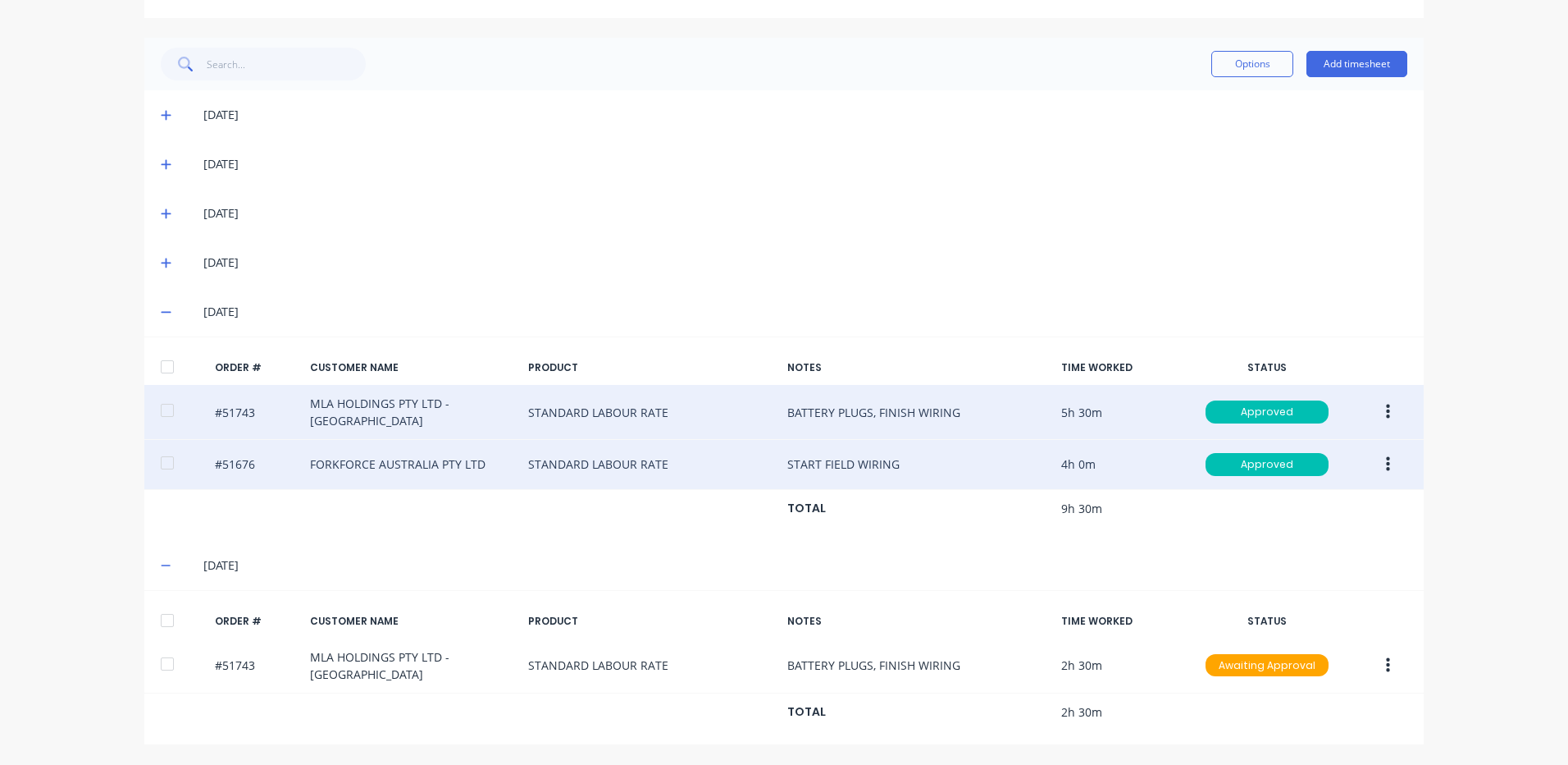
click at [1369, 452] on button "button" at bounding box center [1388, 464] width 39 height 30
click at [1316, 606] on div "Duplicate" at bounding box center [1329, 606] width 127 height 24
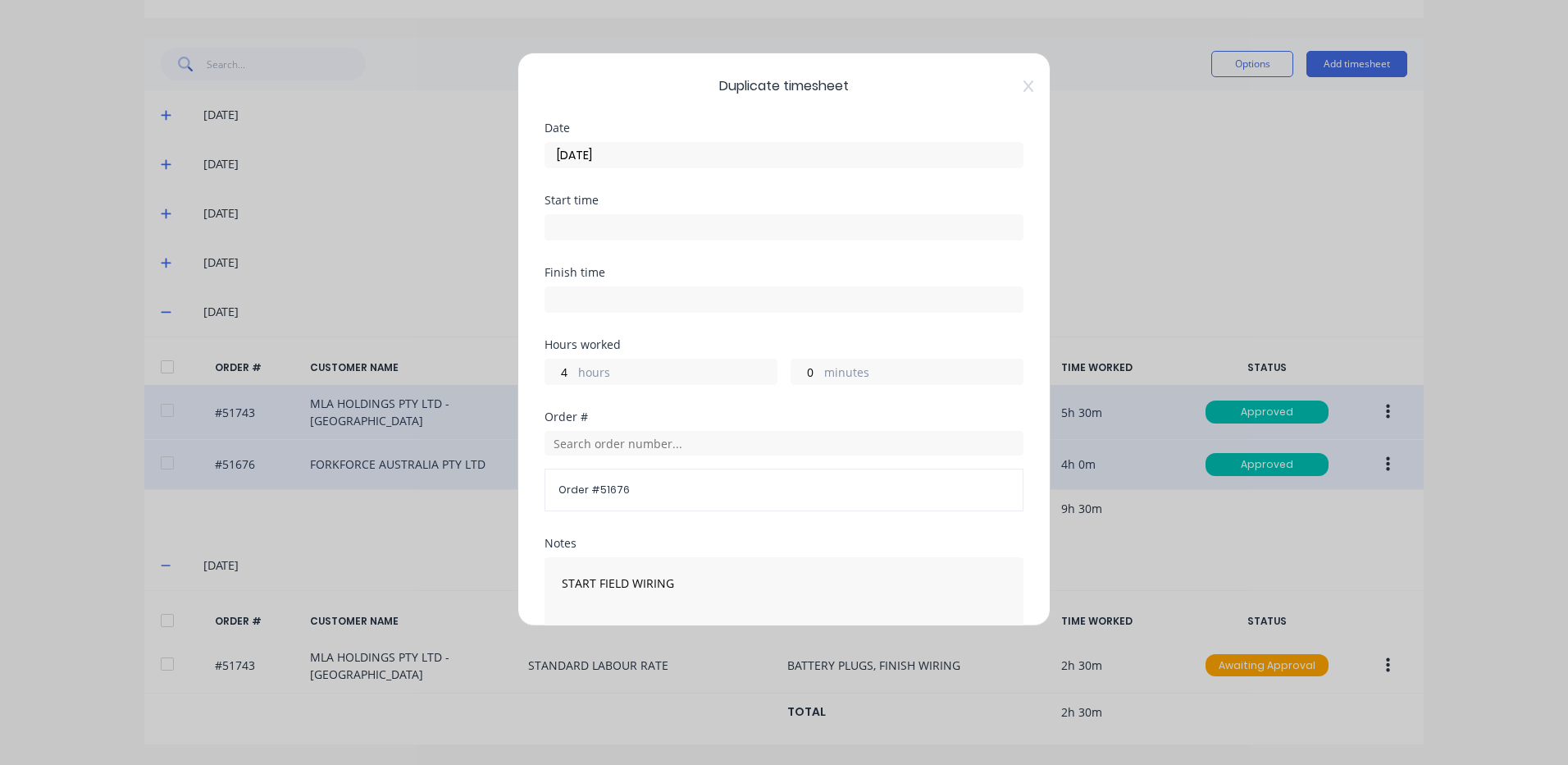
click at [632, 378] on label "hours" at bounding box center [677, 374] width 198 height 21
click at [574, 378] on input "4" at bounding box center [560, 371] width 29 height 24
click at [632, 378] on label "hours" at bounding box center [677, 374] width 198 height 21
click at [574, 378] on input "4" at bounding box center [560, 371] width 29 height 24
click at [565, 385] on div "Hours worked 4 hours 0 minutes" at bounding box center [784, 375] width 479 height 72
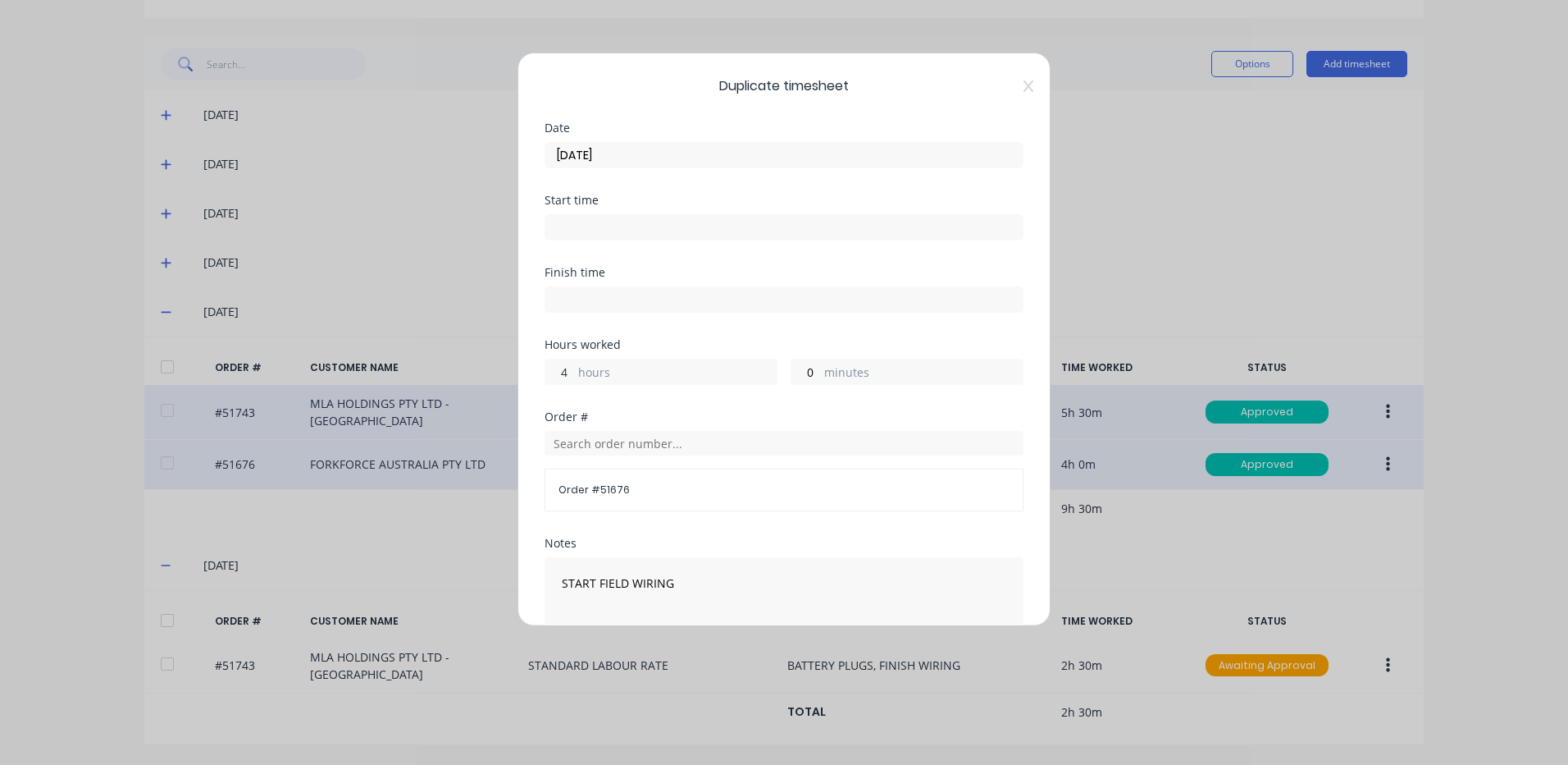
click at [563, 373] on input "4" at bounding box center [560, 371] width 29 height 24
type input "5"
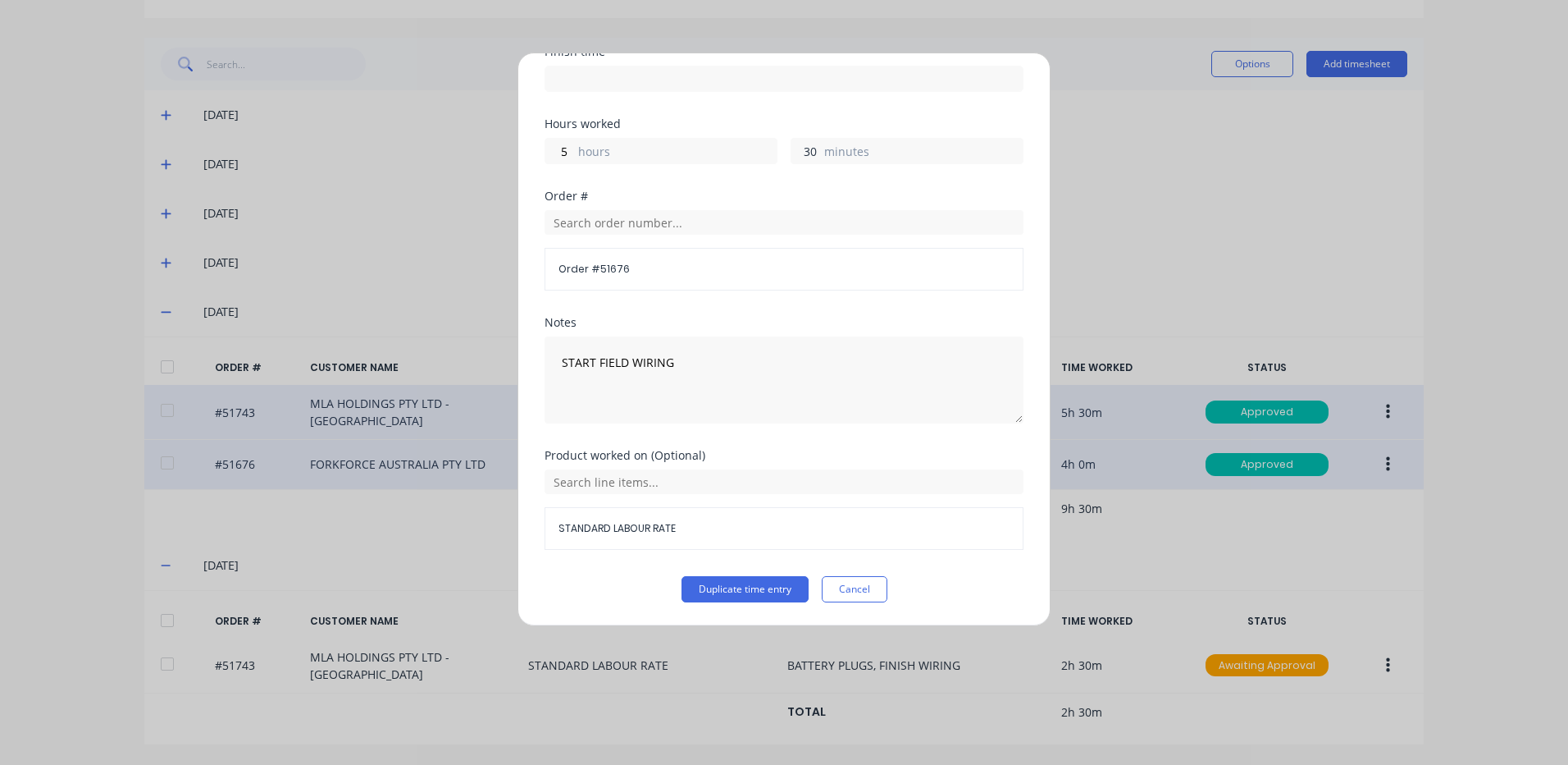
scroll to position [0, 0]
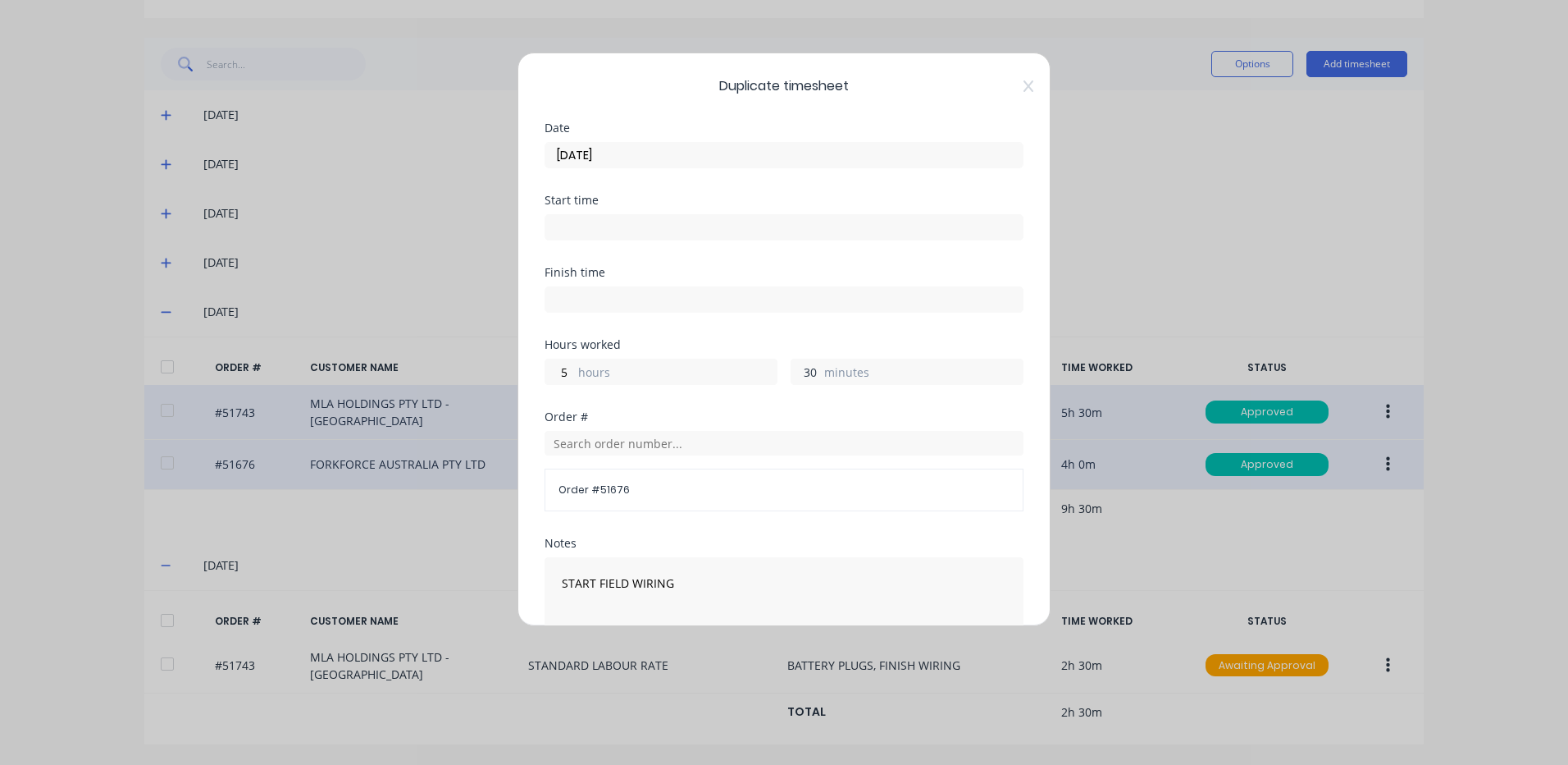
type input "30"
click at [721, 172] on div "Date [DATE]" at bounding box center [784, 158] width 479 height 72
click at [732, 155] on input "[DATE]" at bounding box center [784, 155] width 478 height 24
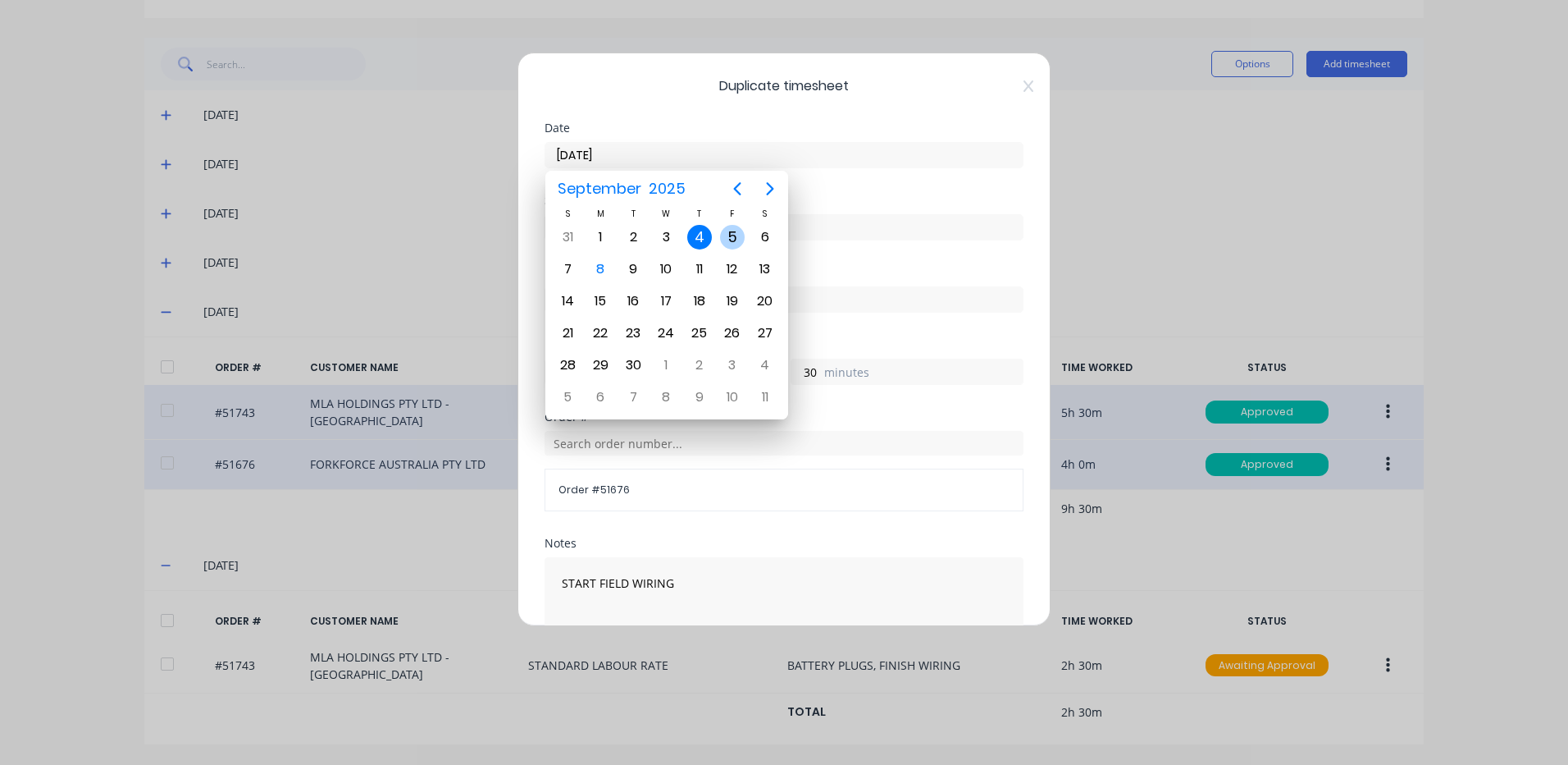
click at [737, 231] on div "5" at bounding box center [732, 236] width 24 height 24
type input "[DATE]"
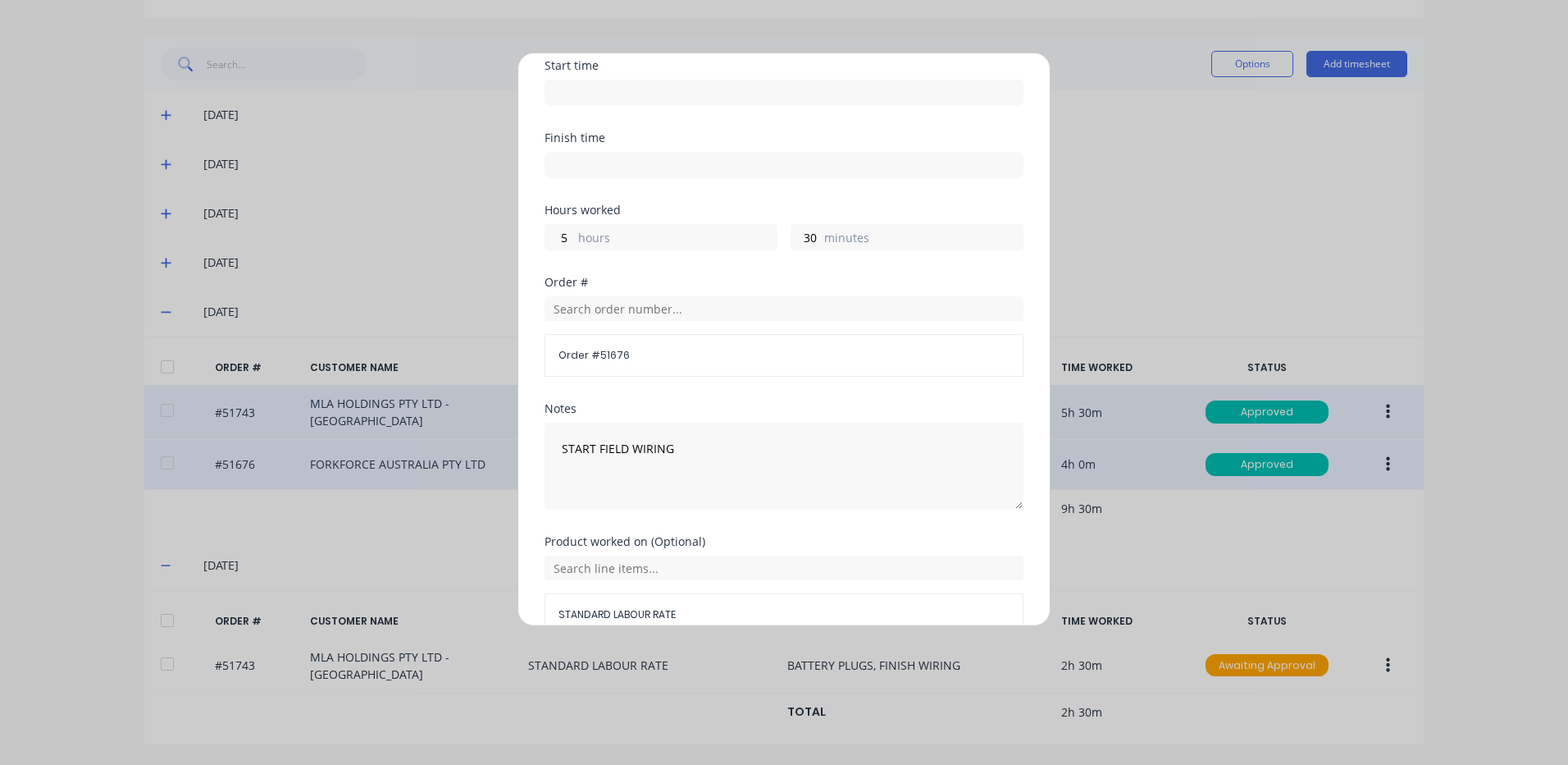
scroll to position [221, 0]
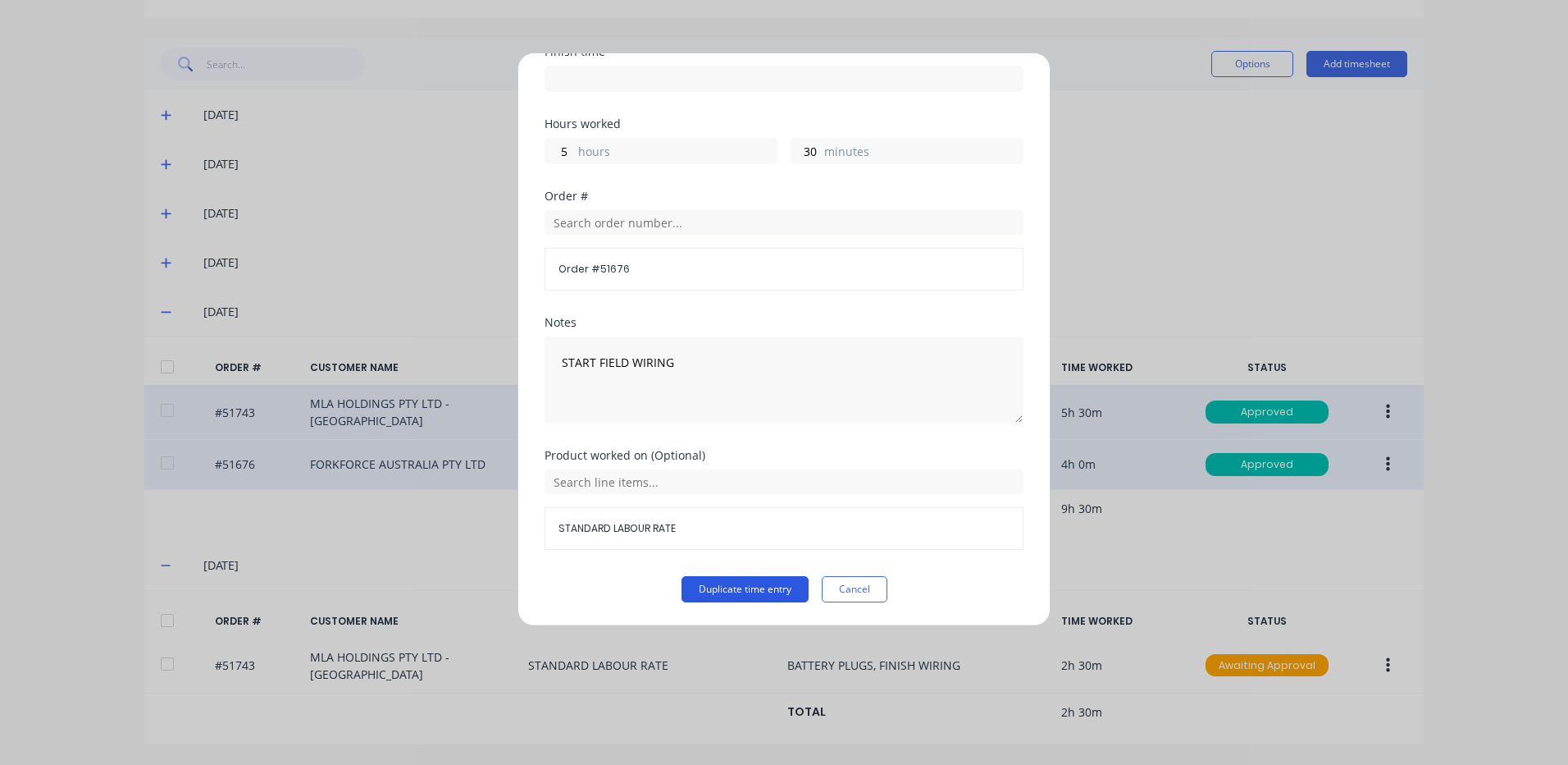
click at [763, 592] on button "Duplicate time entry" at bounding box center [745, 588] width 127 height 26
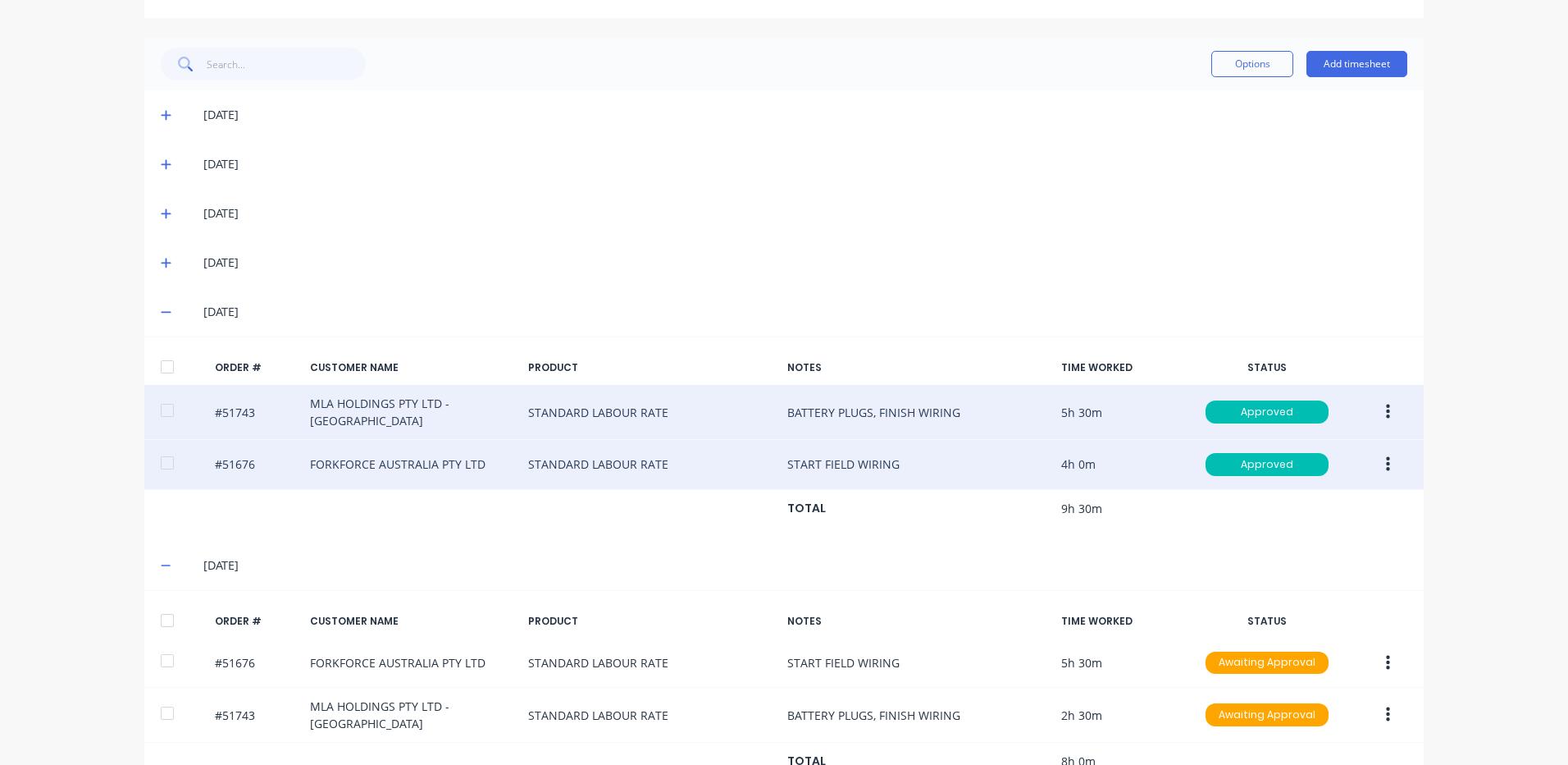
click at [175, 617] on div at bounding box center [167, 620] width 33 height 33
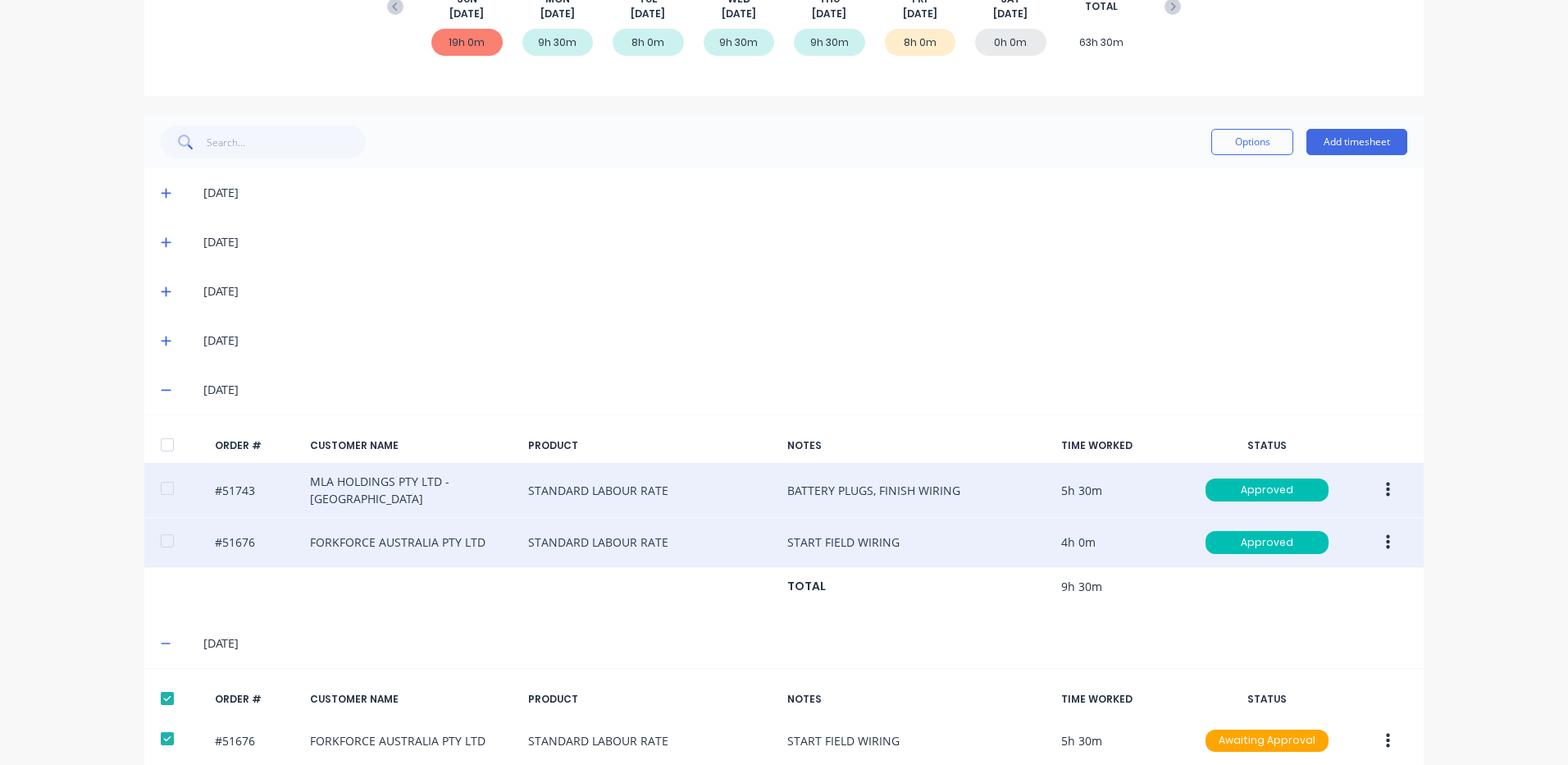
scroll to position [0, 0]
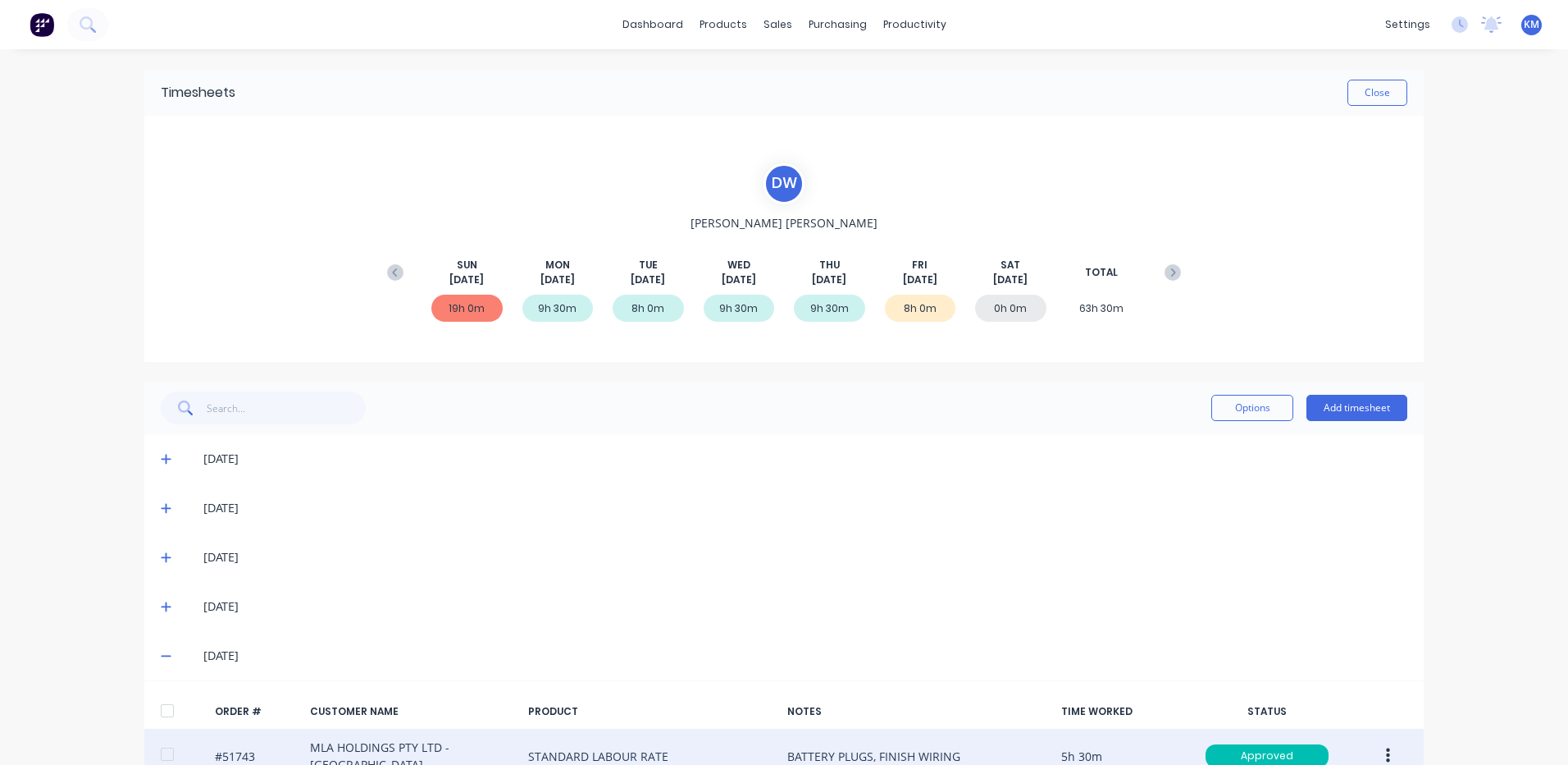
click at [1214, 394] on div "Options Add timesheet" at bounding box center [1309, 407] width 196 height 33
click at [1224, 408] on button "Options" at bounding box center [1252, 407] width 82 height 26
click at [1221, 431] on div "Approve Unapprove Delete Export" at bounding box center [1215, 499] width 156 height 139
click at [1221, 434] on div "Approve Unapprove Delete Export" at bounding box center [1215, 499] width 156 height 139
click at [1204, 436] on button "Approve" at bounding box center [1215, 450] width 156 height 33
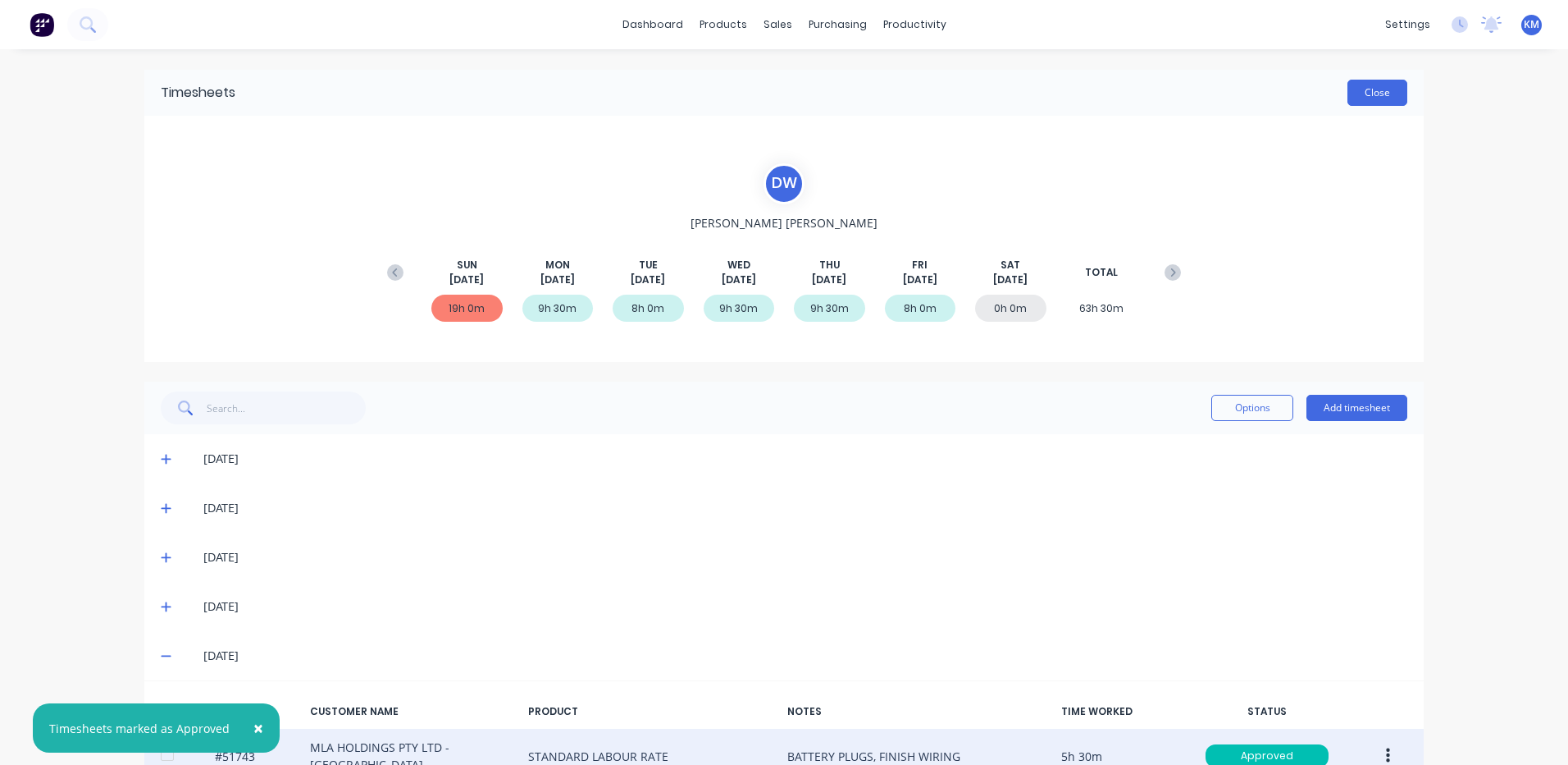
click at [1378, 99] on button "Close" at bounding box center [1377, 92] width 60 height 26
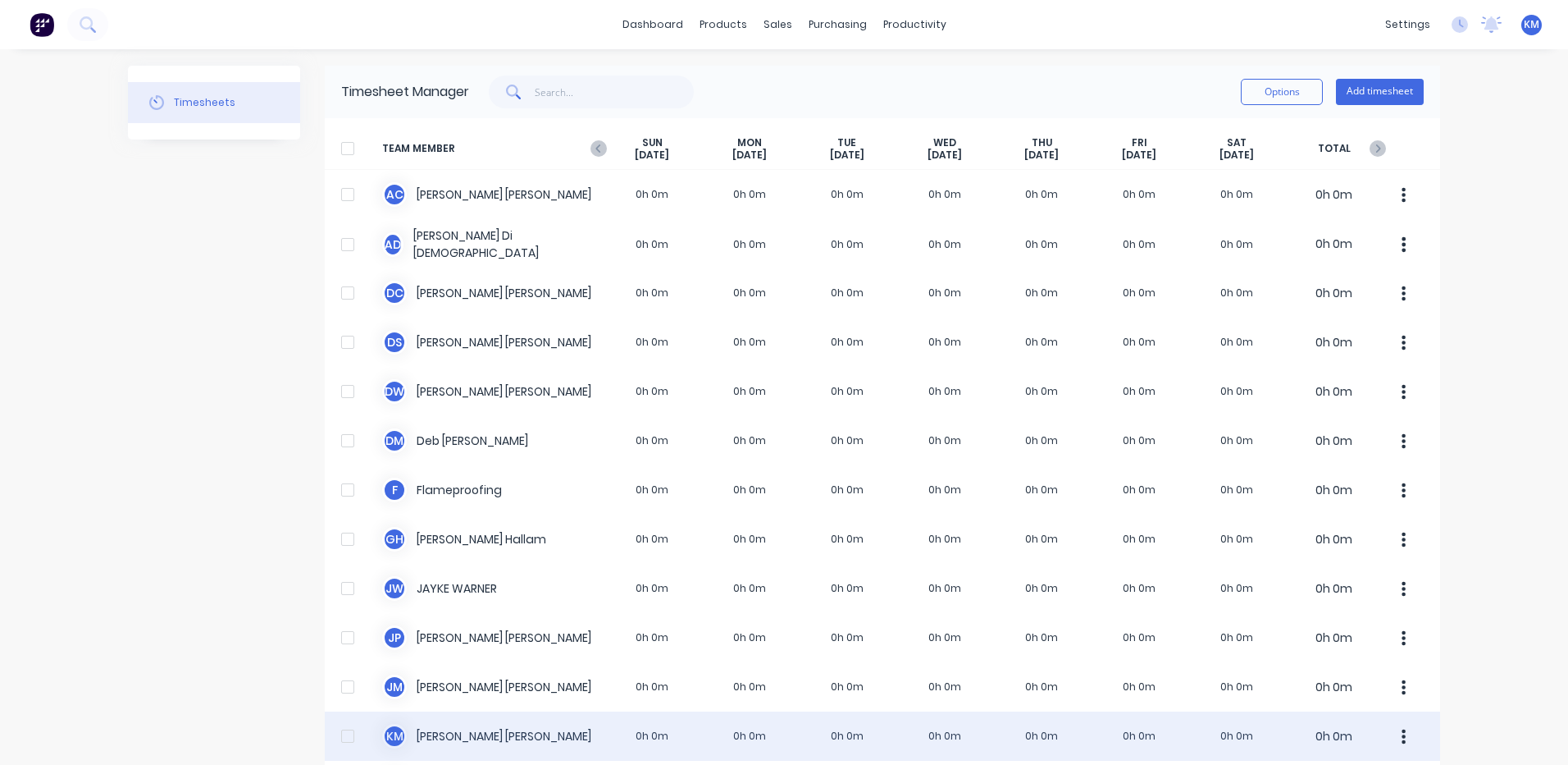
scroll to position [492, 0]
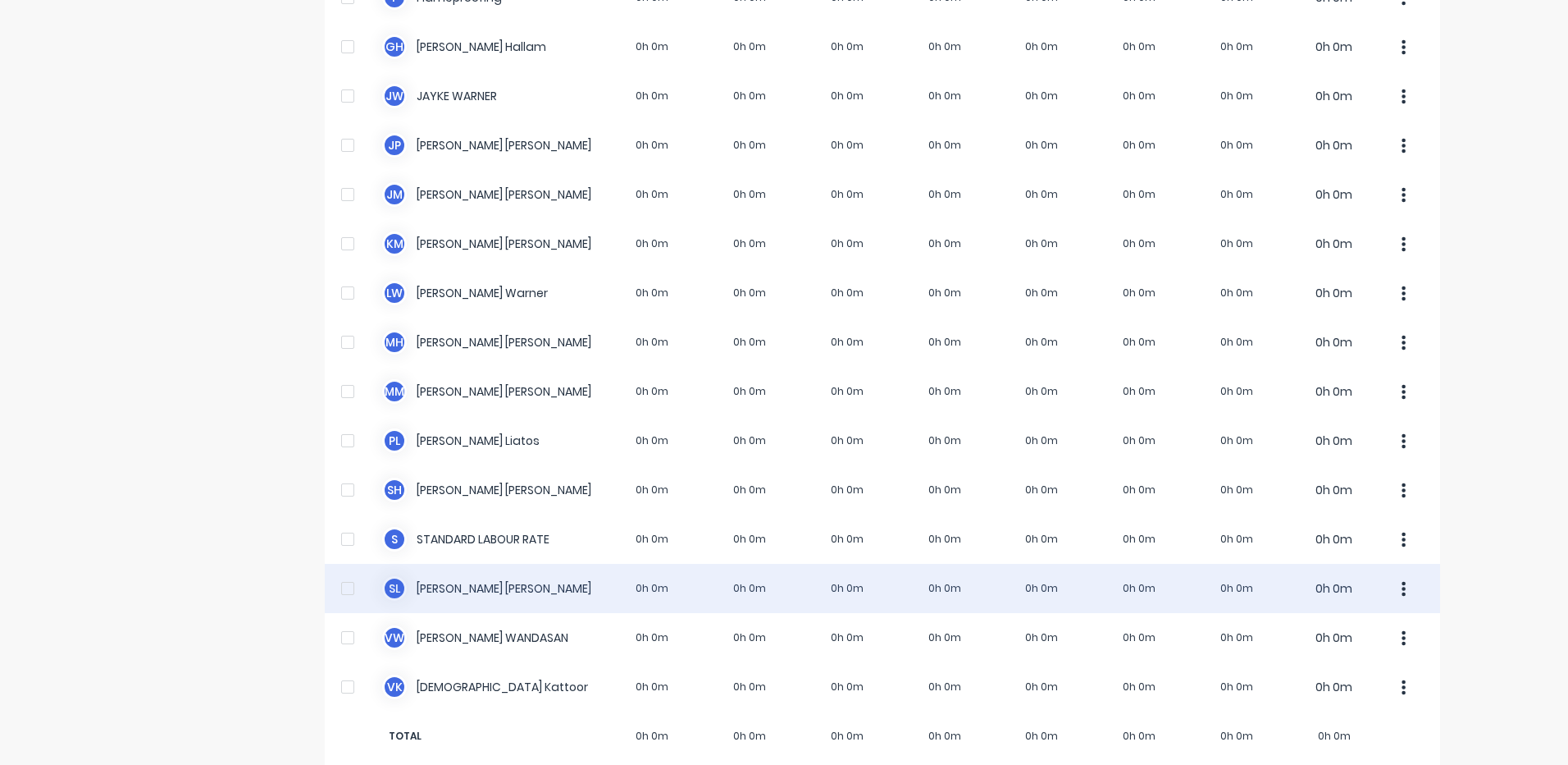
click at [863, 585] on div "S L [PERSON_NAME] 0h 0m 0h 0m 0h 0m 0h 0m 0h 0m 0h 0m 0h 0m 0h 0m" at bounding box center [882, 588] width 1116 height 49
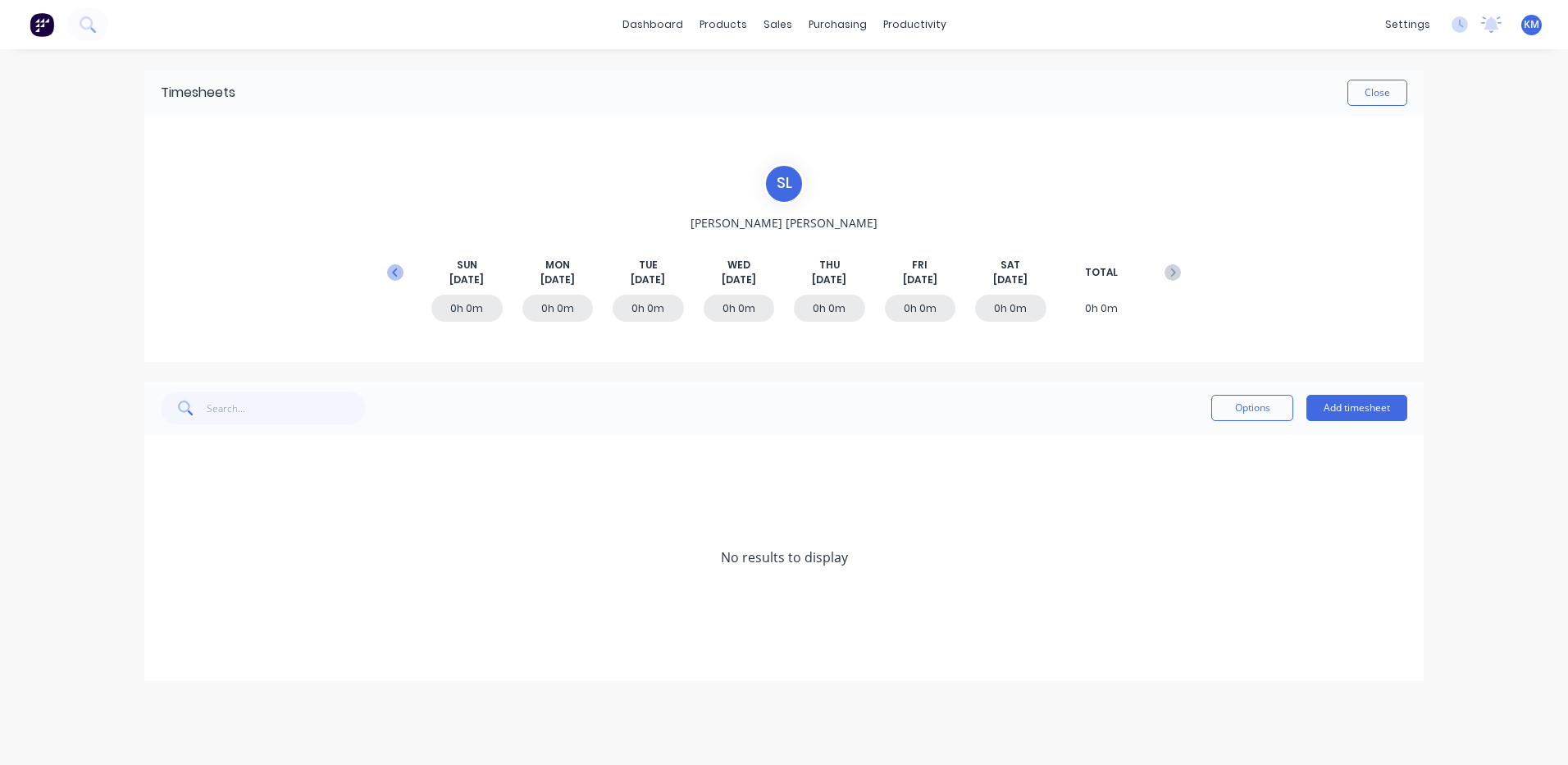
click at [401, 280] on icon at bounding box center [395, 273] width 16 height 16
click at [163, 610] on icon at bounding box center [166, 606] width 11 height 12
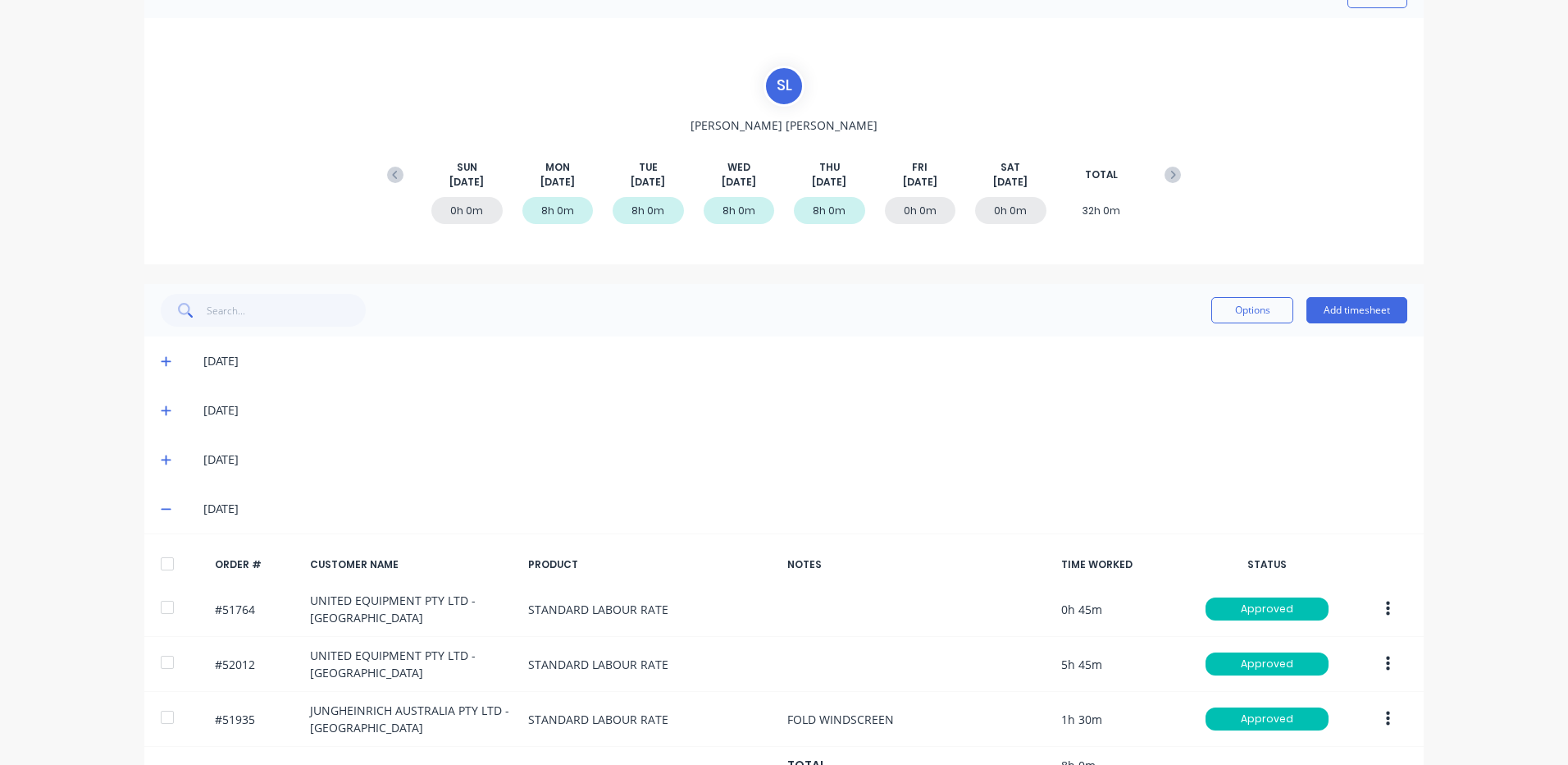
scroll to position [151, 0]
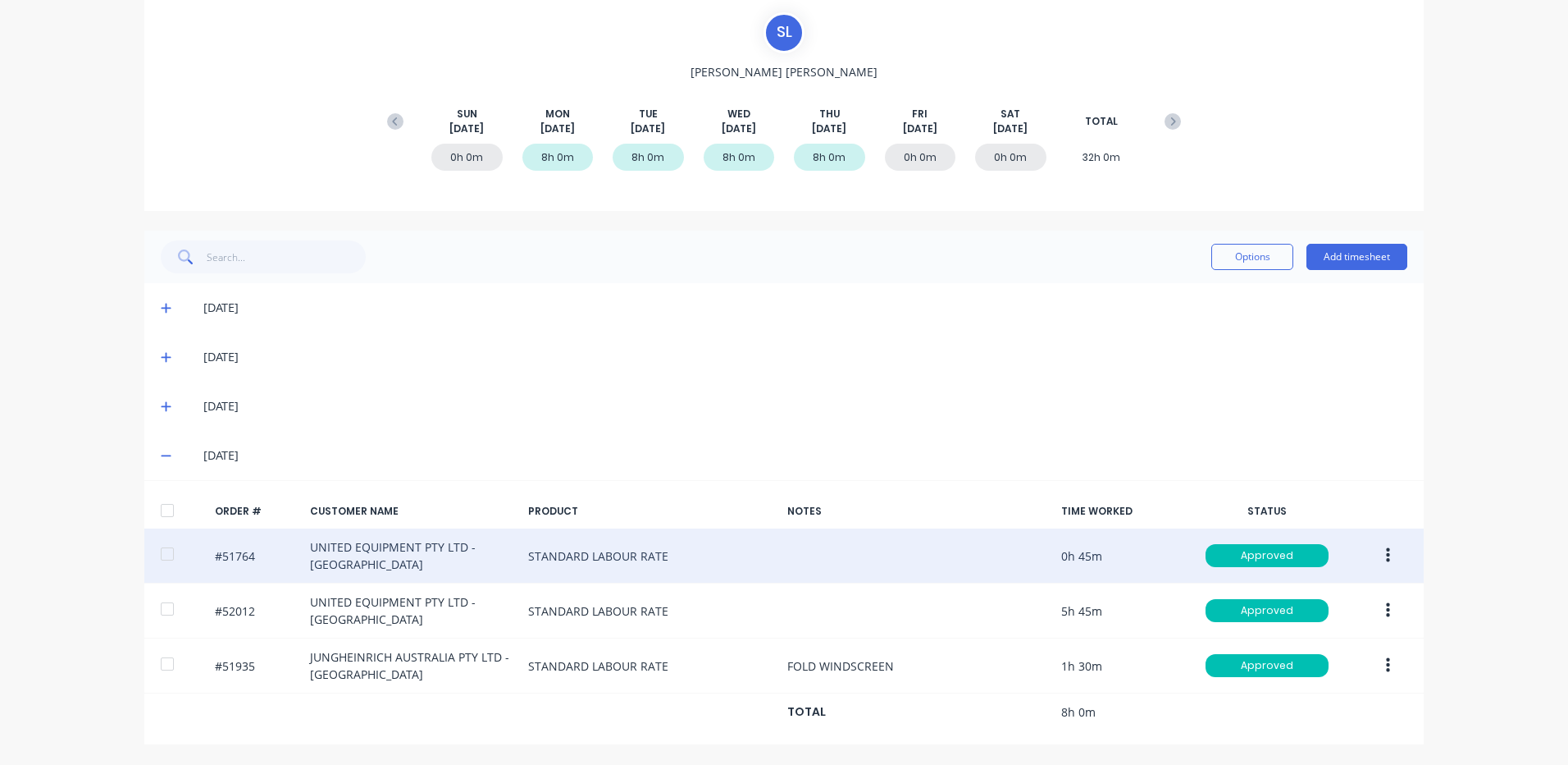
click at [1386, 549] on icon "button" at bounding box center [1388, 555] width 5 height 14
click at [1350, 690] on div "Duplicate" at bounding box center [1329, 697] width 127 height 24
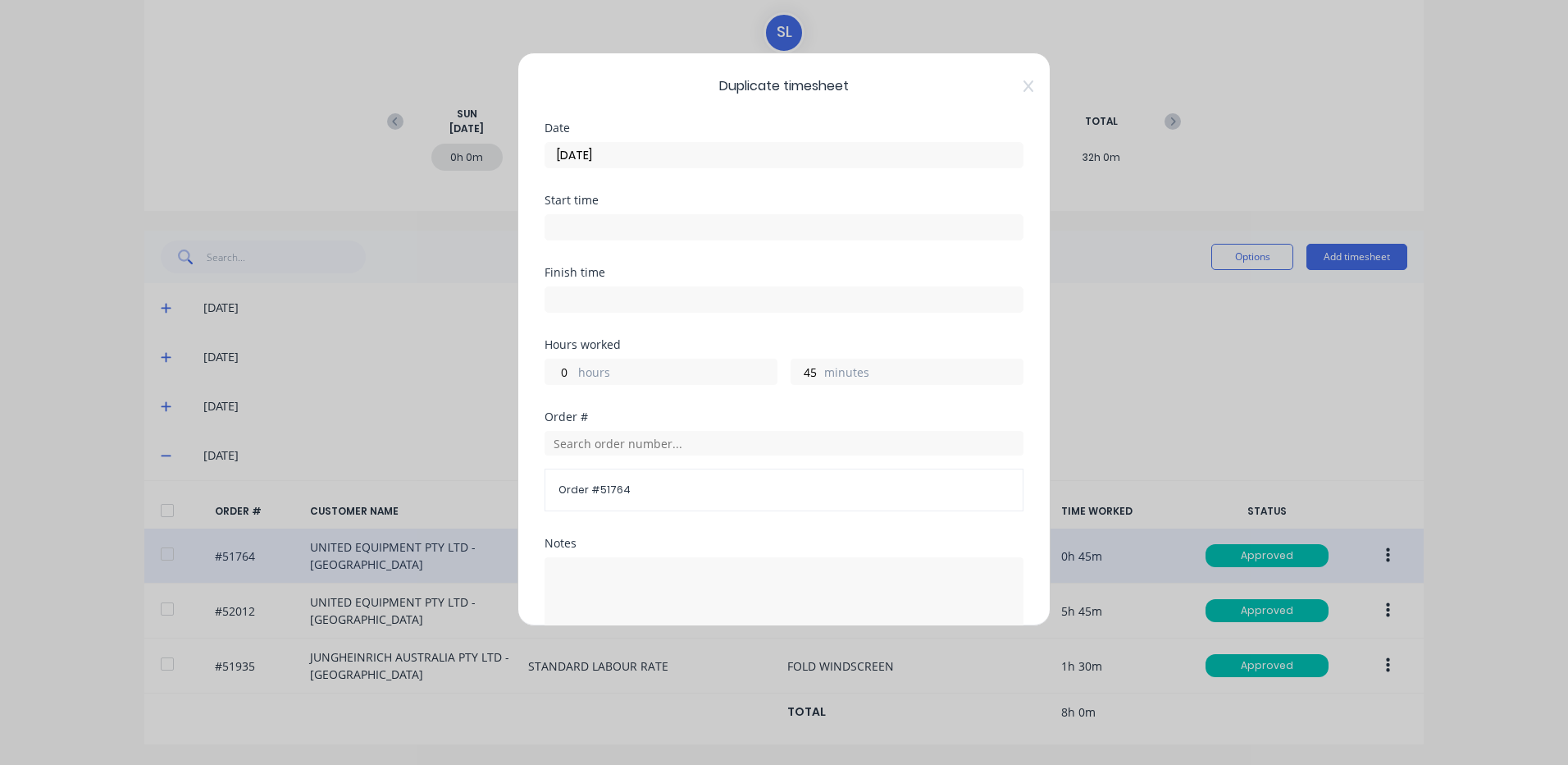
click at [635, 374] on label "hours" at bounding box center [677, 374] width 198 height 21
click at [574, 374] on input "0" at bounding box center [560, 371] width 29 height 24
type input "8"
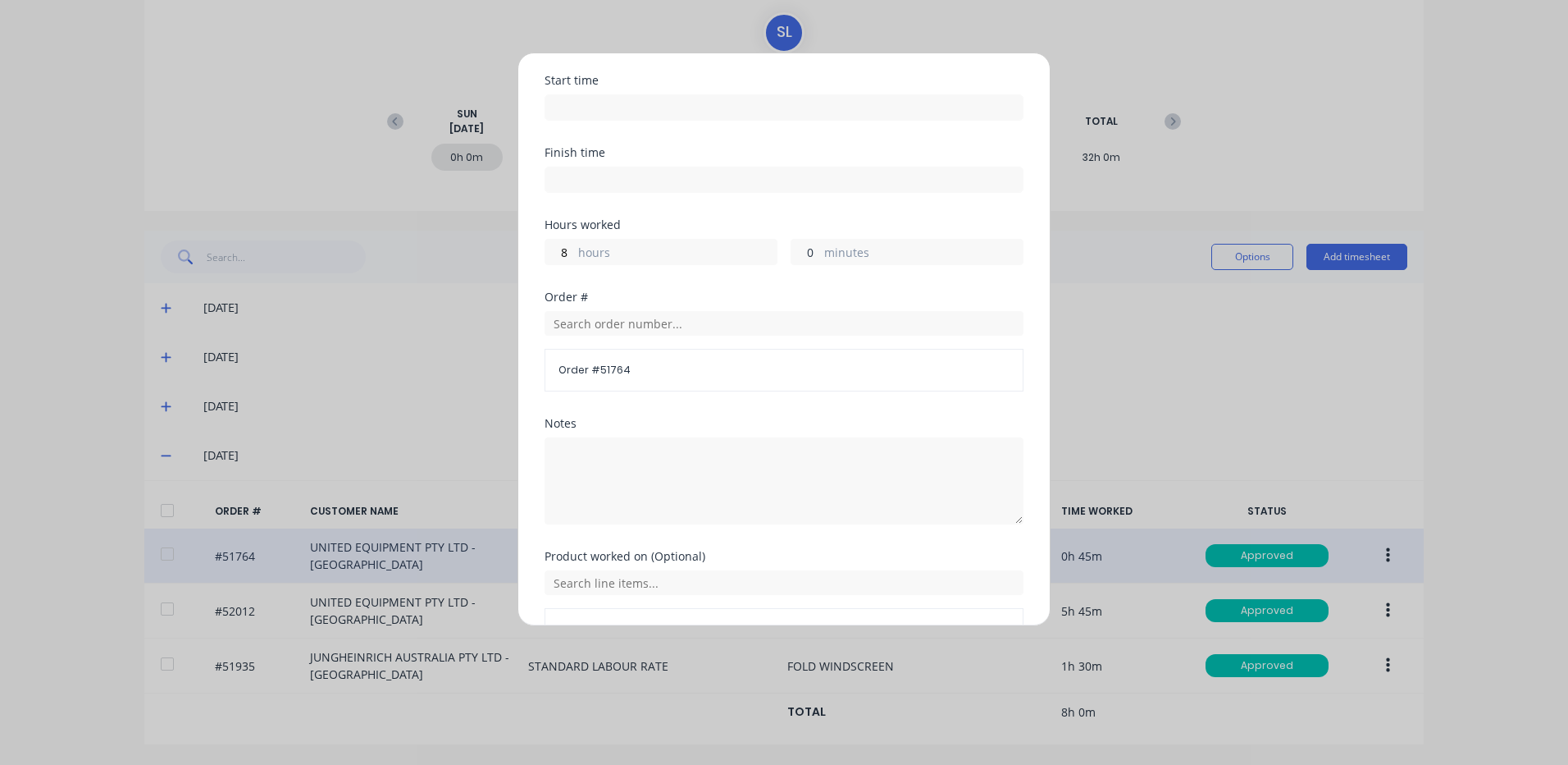
scroll to position [221, 0]
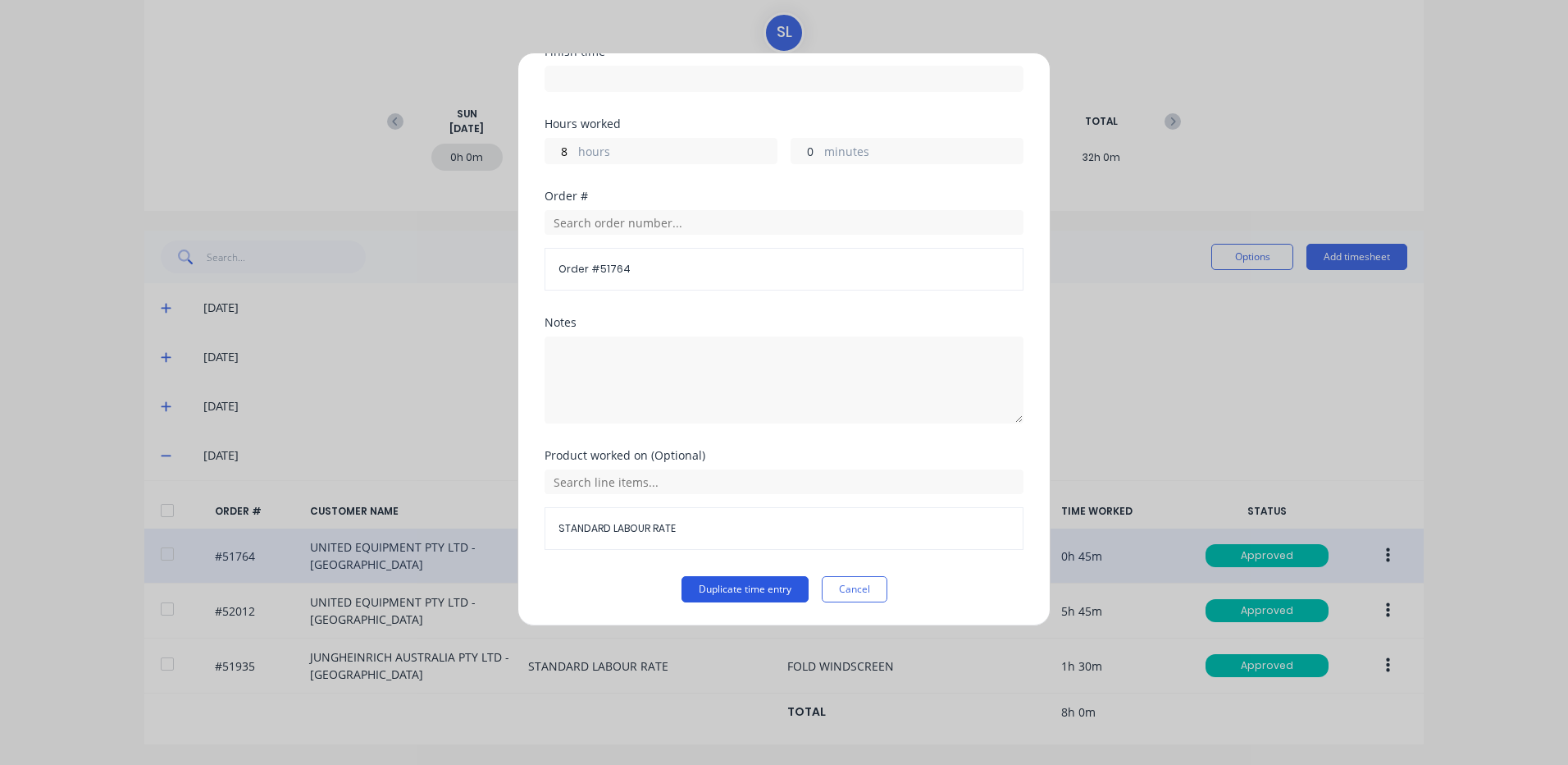
type input "0"
click at [740, 592] on button "Duplicate time entry" at bounding box center [745, 588] width 127 height 26
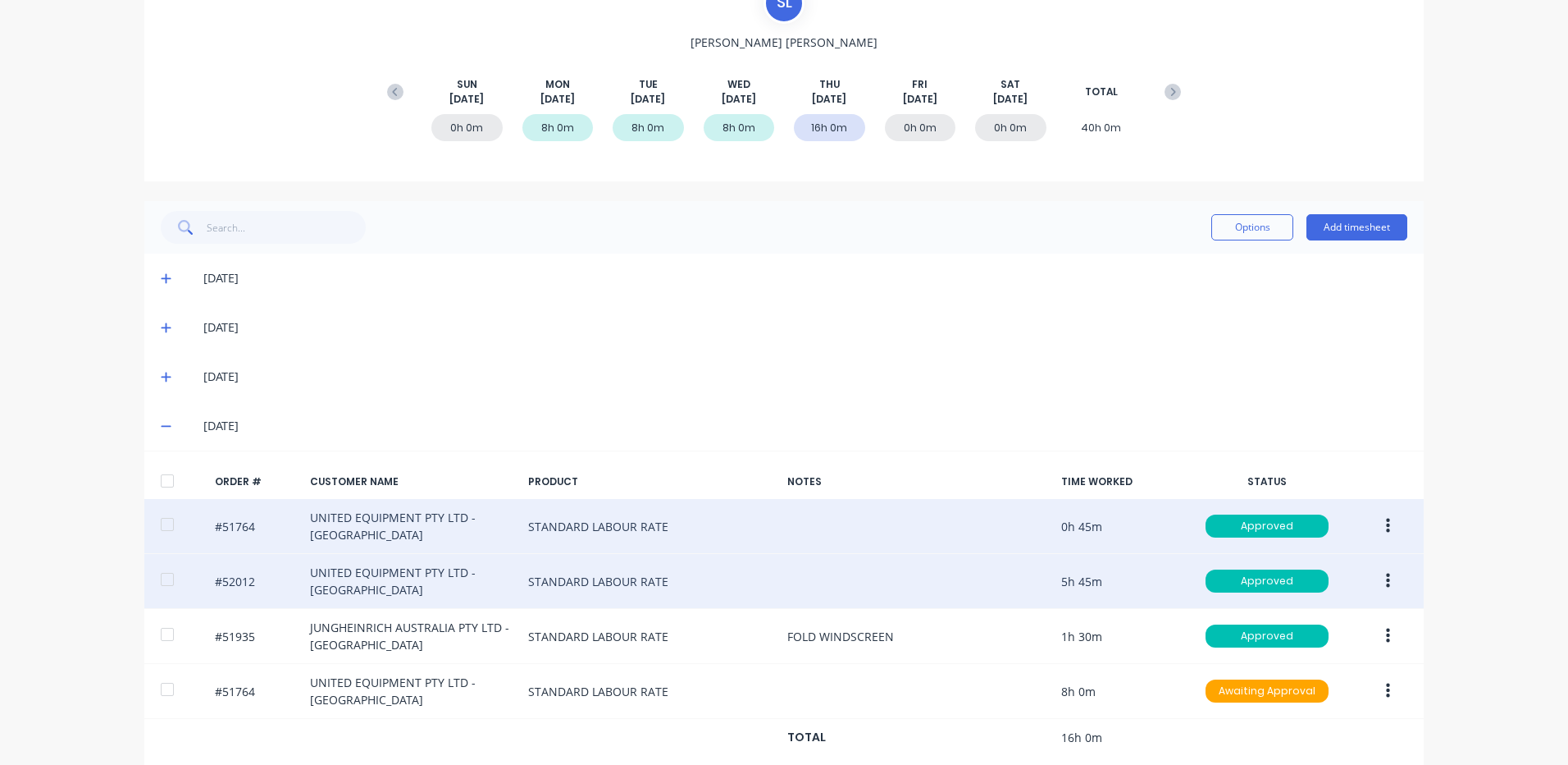
scroll to position [206, 0]
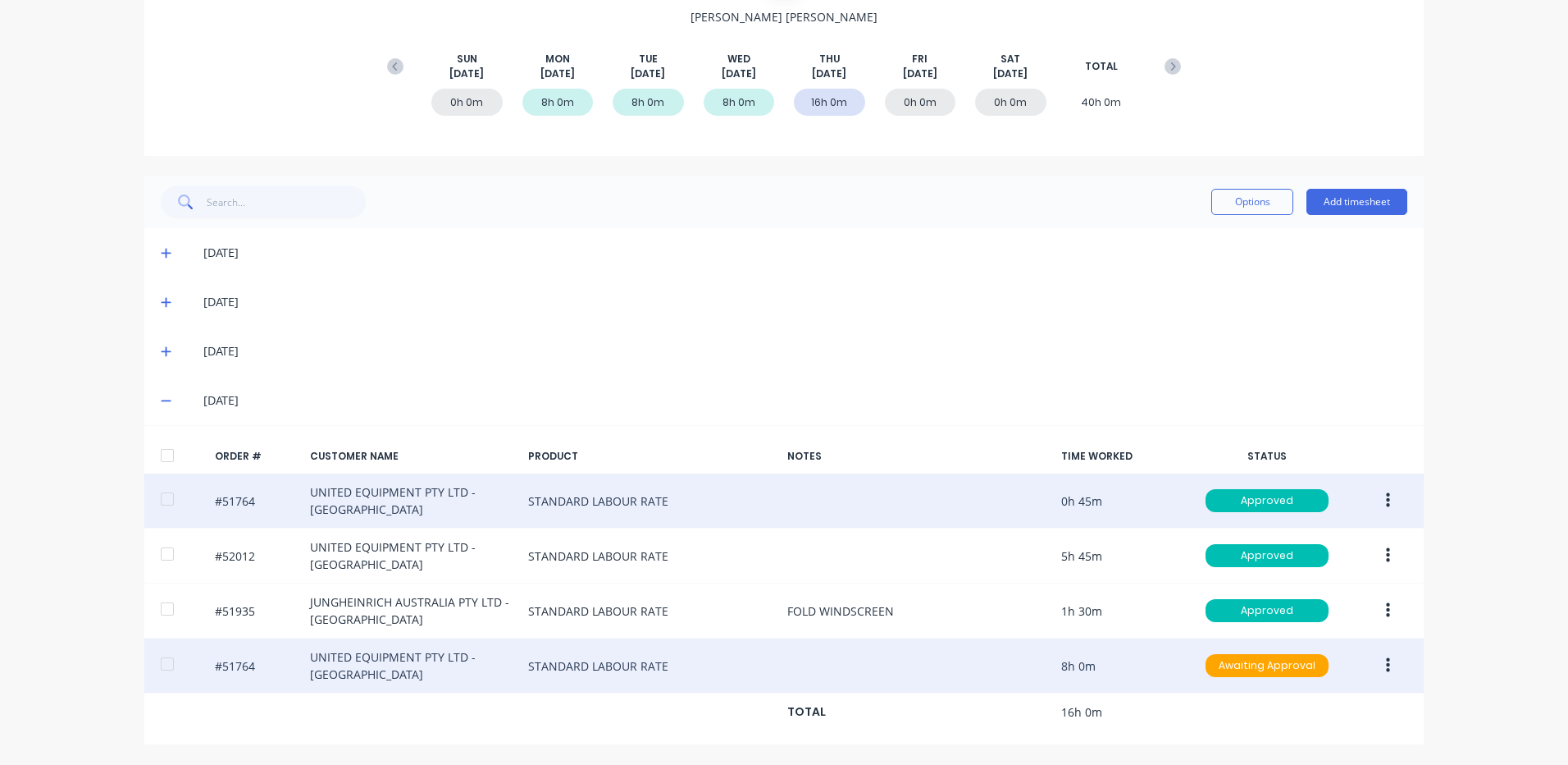
click at [1371, 653] on button "button" at bounding box center [1388, 665] width 39 height 30
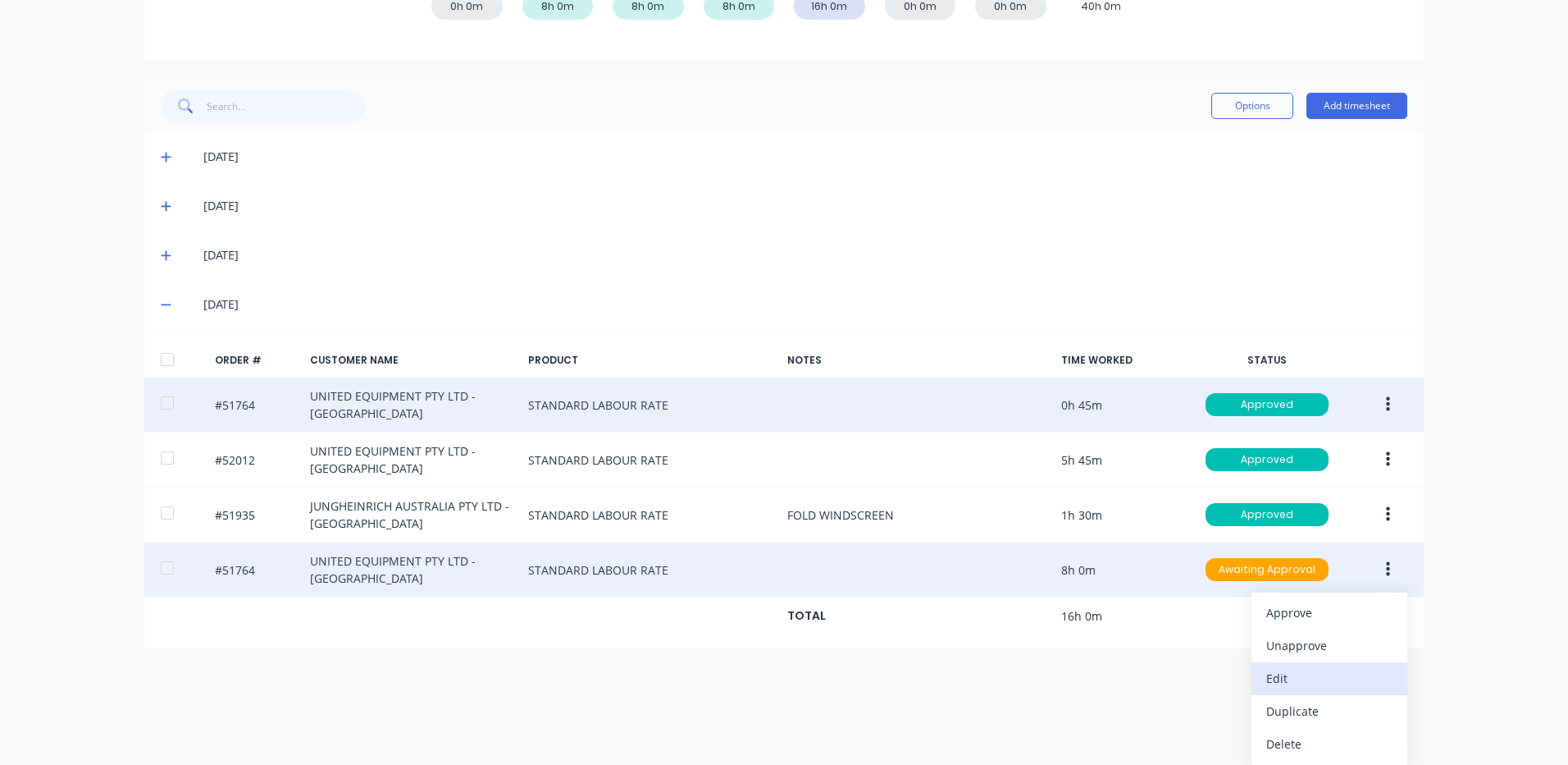
click at [1301, 689] on div "Edit" at bounding box center [1329, 678] width 127 height 24
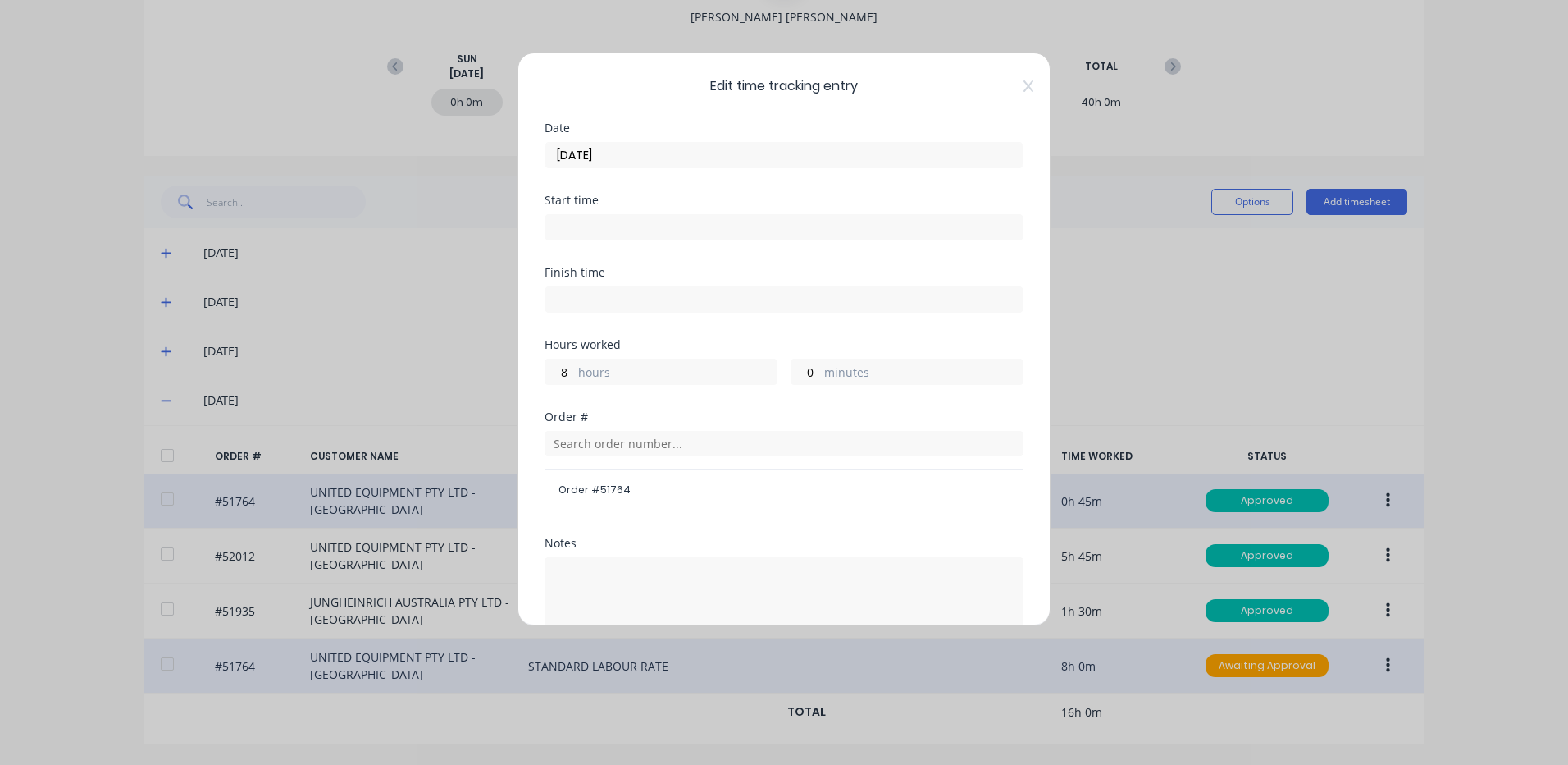
drag, startPoint x: 831, startPoint y: 171, endPoint x: 830, endPoint y: 161, distance: 10.0
click at [831, 167] on div "Date [DATE]" at bounding box center [784, 158] width 479 height 72
click at [830, 161] on input "[DATE]" at bounding box center [784, 155] width 478 height 24
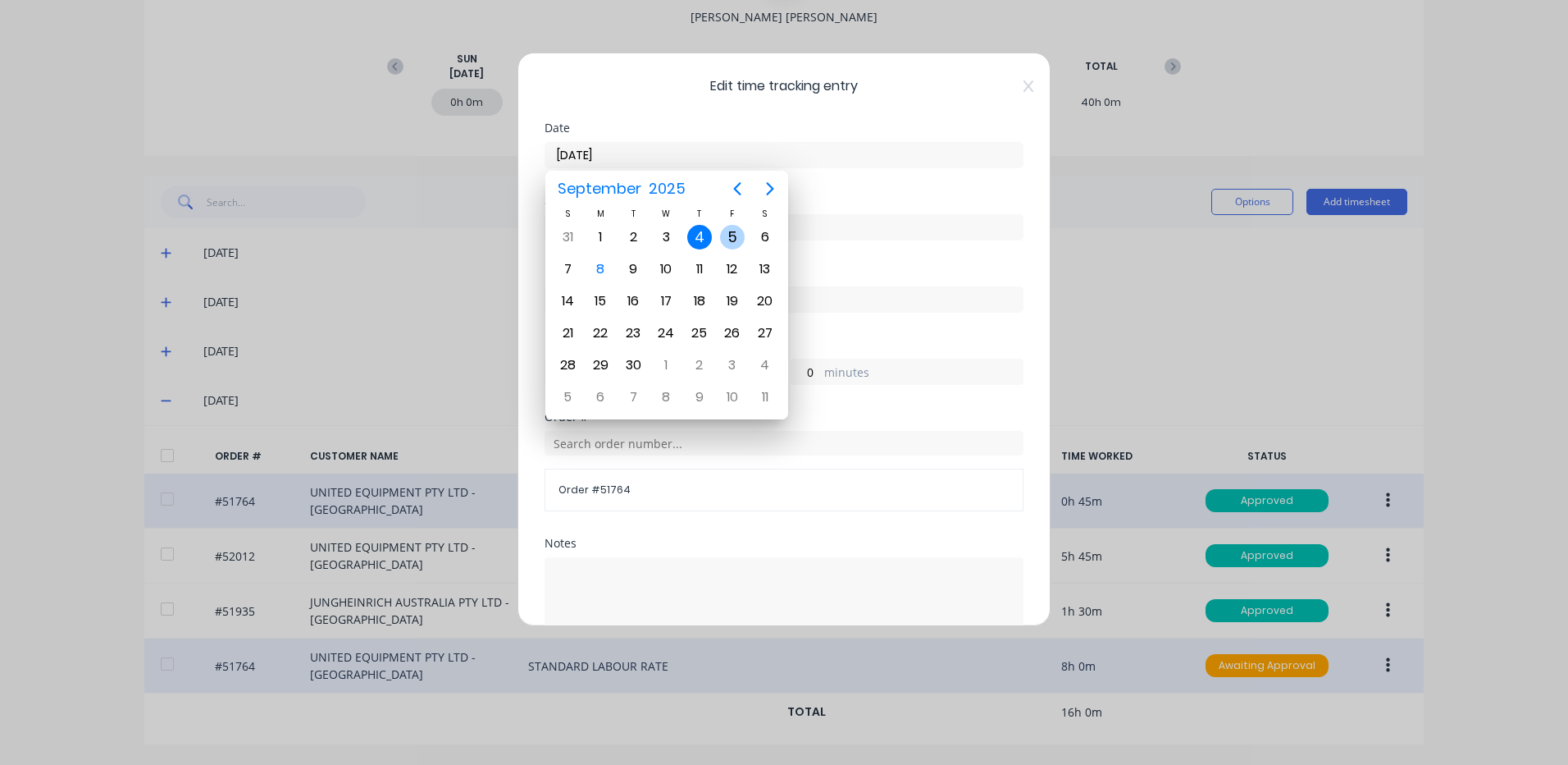
click at [738, 226] on div "5" at bounding box center [732, 236] width 24 height 24
type input "[DATE]"
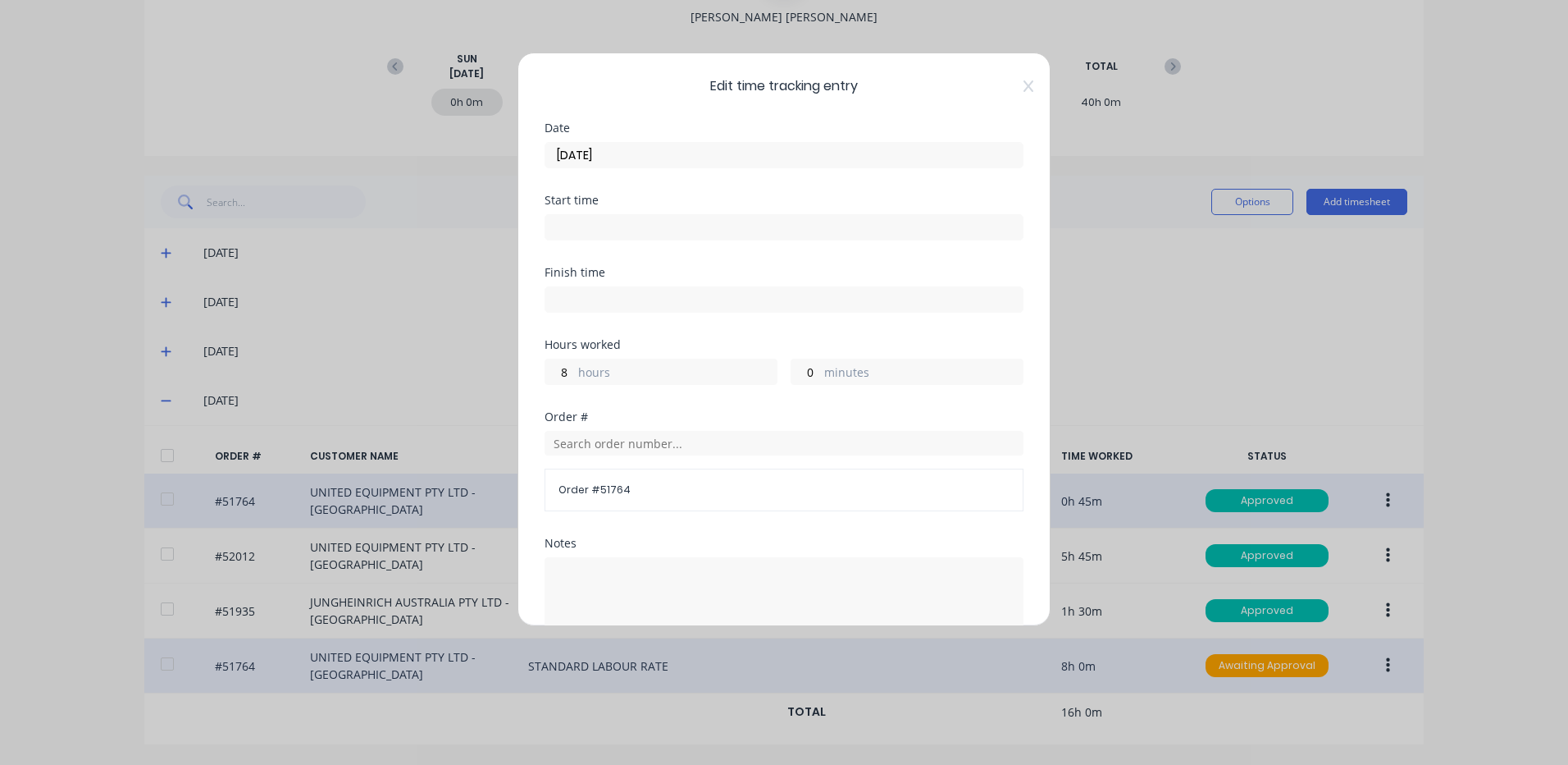
scroll to position [221, 0]
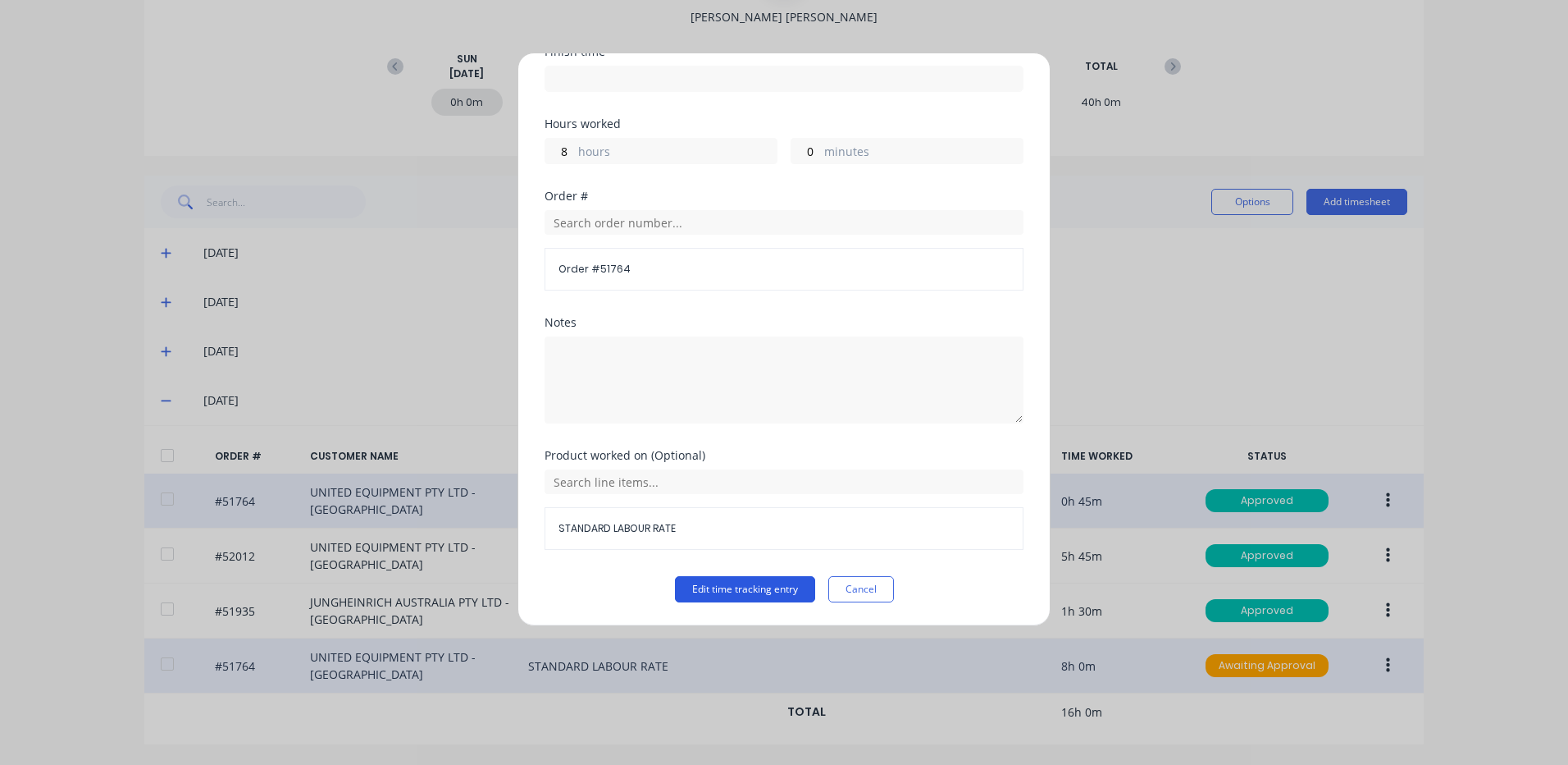
click at [761, 589] on button "Edit time tracking entry" at bounding box center [745, 588] width 140 height 26
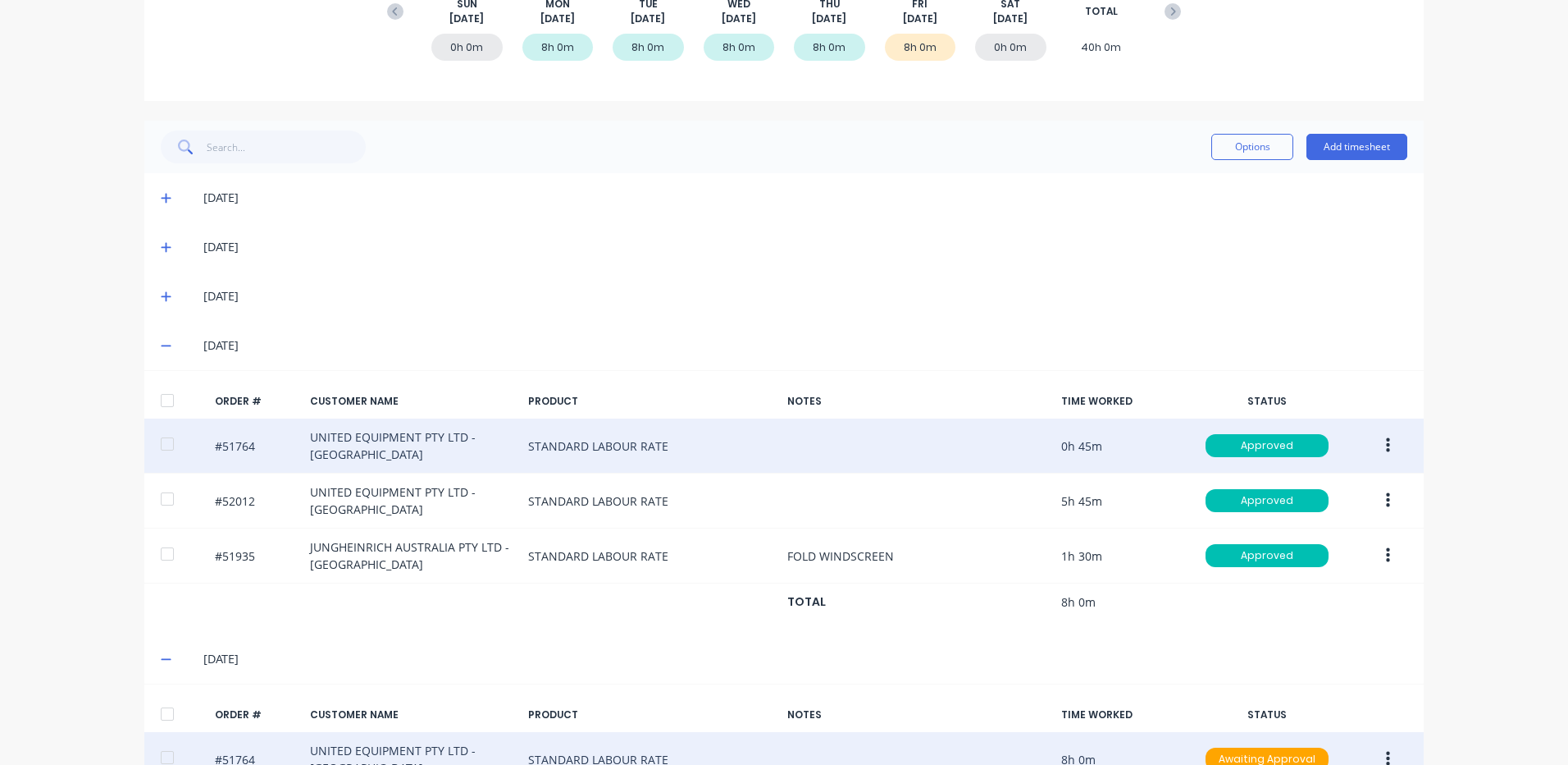
scroll to position [355, 0]
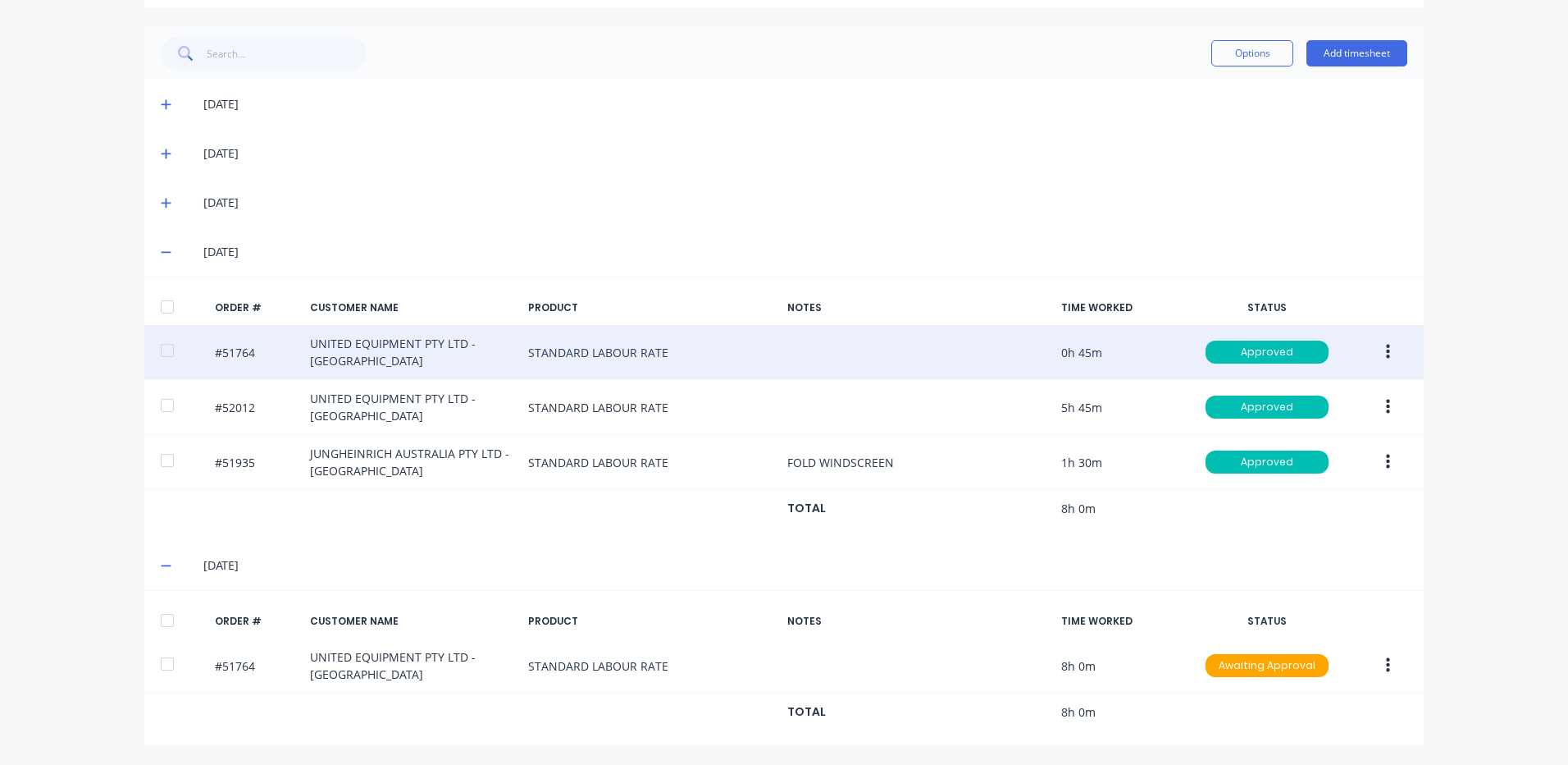
click at [178, 612] on div "ORDER # CUSTOMER NAME PRODUCT NOTES TIME WORKED STATUS" at bounding box center [784, 621] width 1279 height 34
drag, startPoint x: 143, startPoint y: 626, endPoint x: 863, endPoint y: 460, distance: 738.9
click at [147, 623] on div "ORDER # CUSTOMER NAME PRODUCT NOTES TIME WORKED STATUS" at bounding box center [784, 621] width 1279 height 34
click at [176, 624] on div at bounding box center [167, 620] width 33 height 33
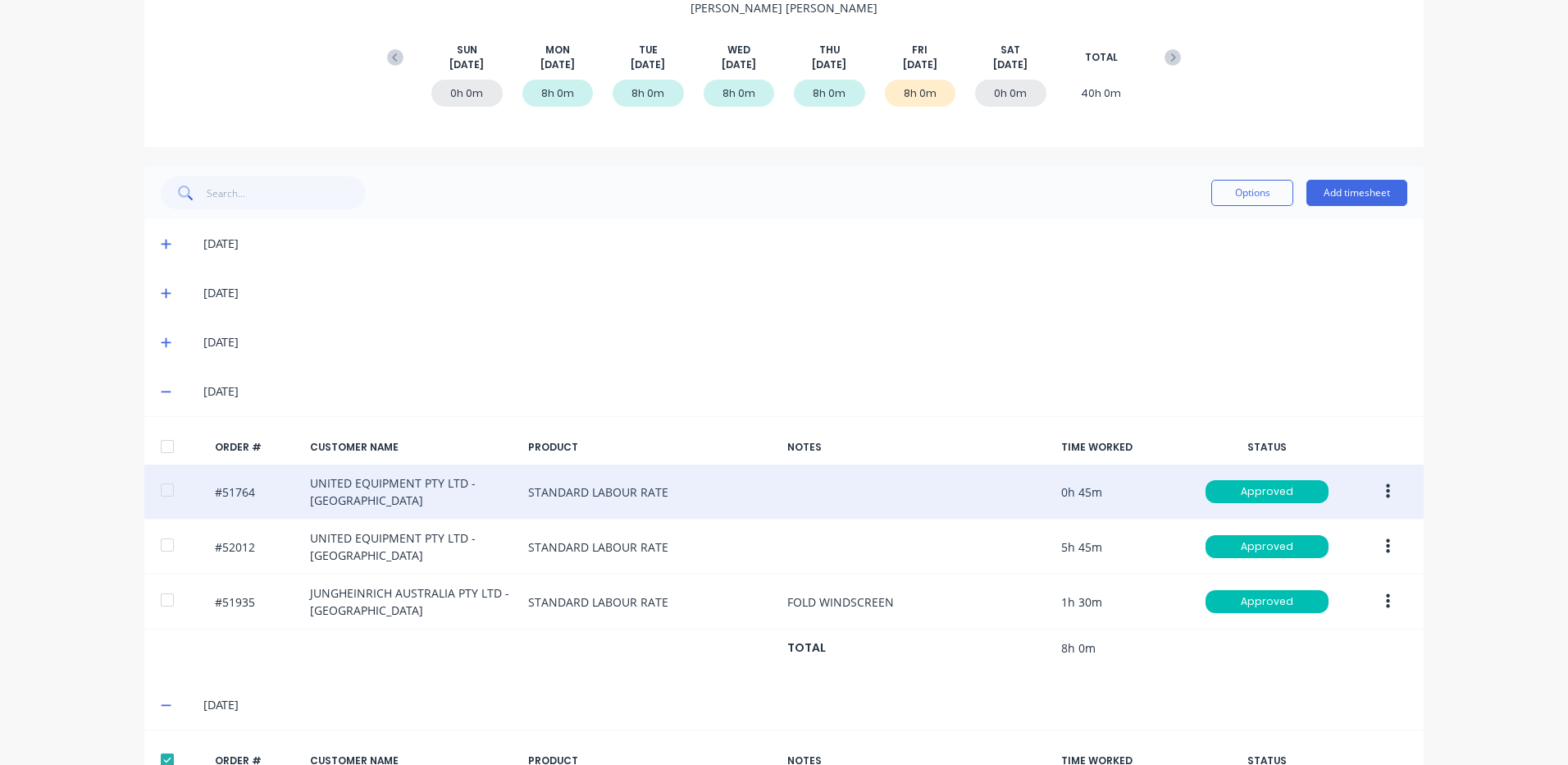
scroll to position [0, 0]
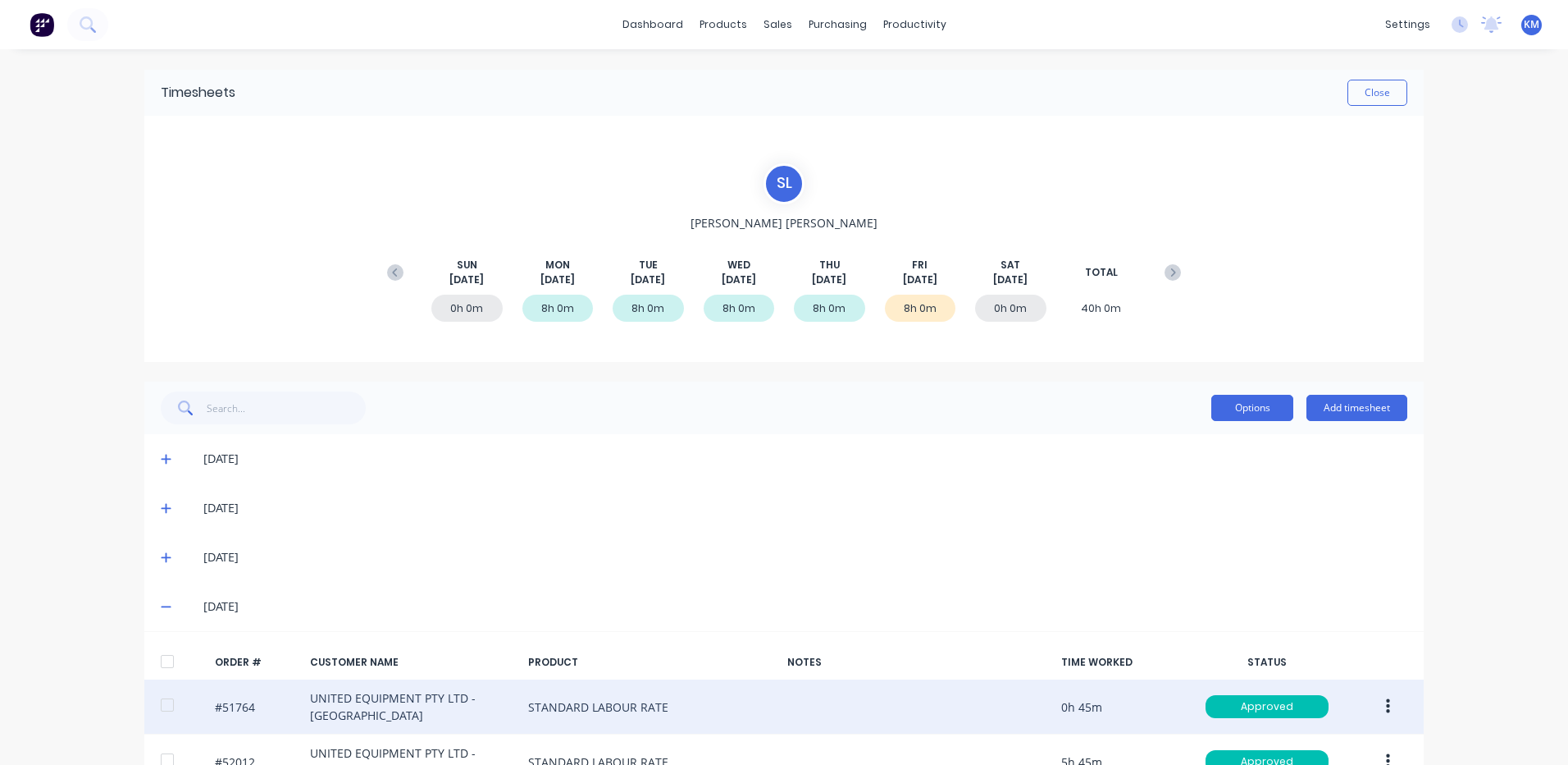
click at [1234, 396] on button "Options" at bounding box center [1252, 407] width 82 height 26
click at [1235, 430] on div "Approve Unapprove Delete Export" at bounding box center [1215, 499] width 156 height 139
click at [1234, 432] on div "Approve Unapprove Delete Export" at bounding box center [1215, 499] width 156 height 139
click at [1231, 438] on div "Approve" at bounding box center [1215, 450] width 127 height 24
click at [1390, 91] on button "Close" at bounding box center [1377, 92] width 60 height 26
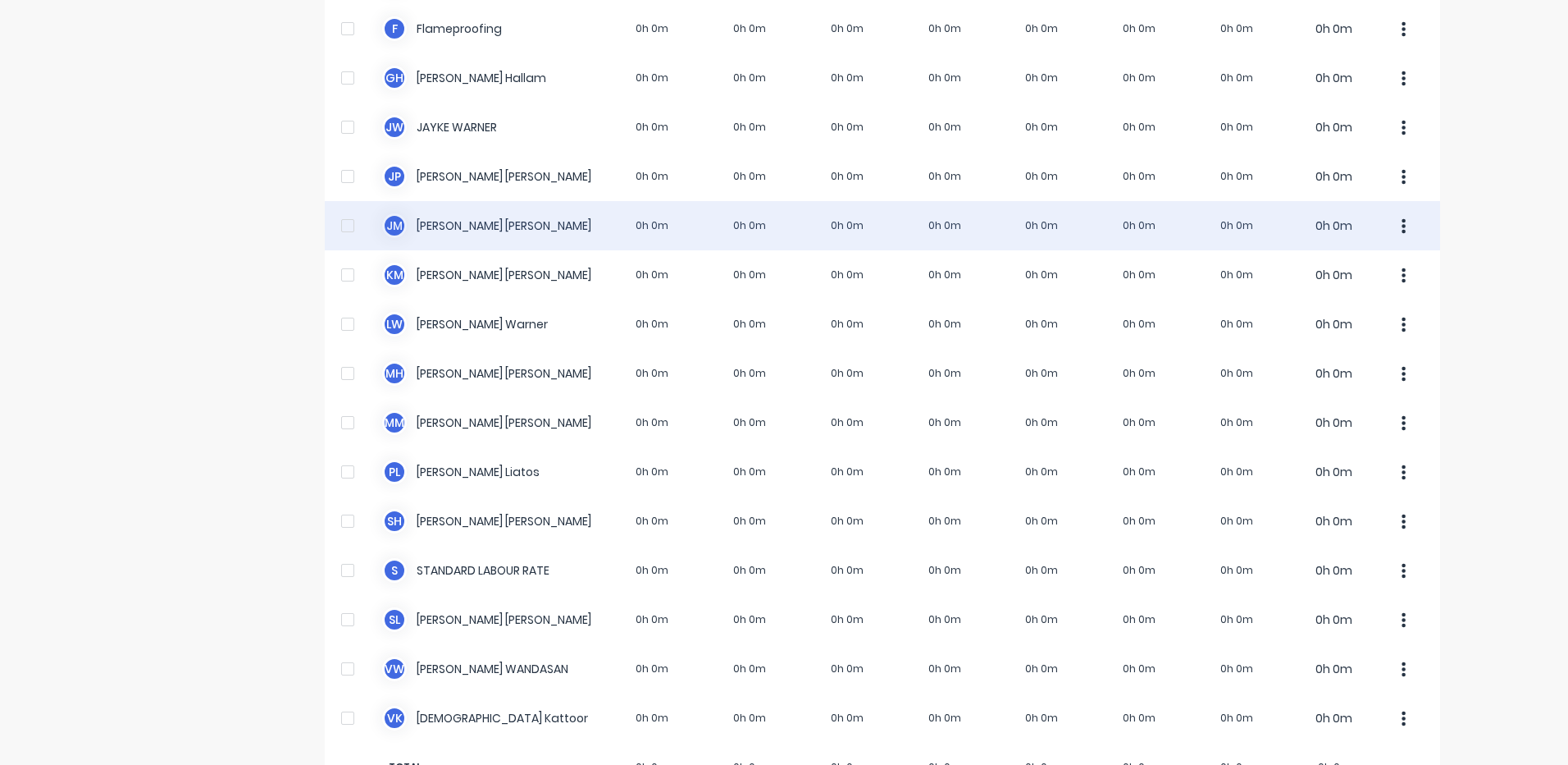
scroll to position [433, 0]
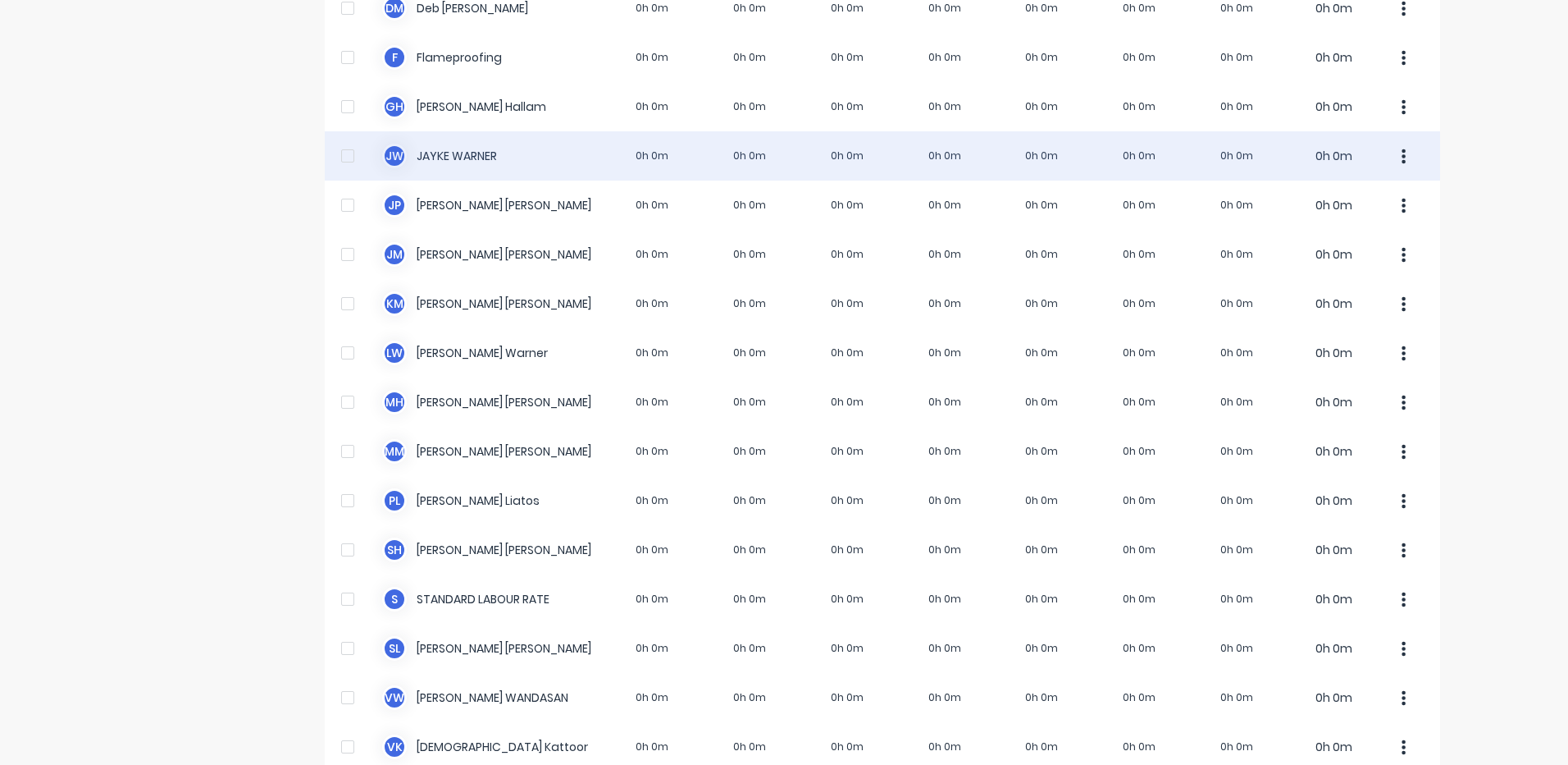
click at [684, 174] on div "[PERSON_NAME] [PERSON_NAME] 0h 0m 0h 0m 0h 0m 0h 0m 0h 0m 0h 0m 0h 0m 0h 0m" at bounding box center [882, 156] width 1116 height 49
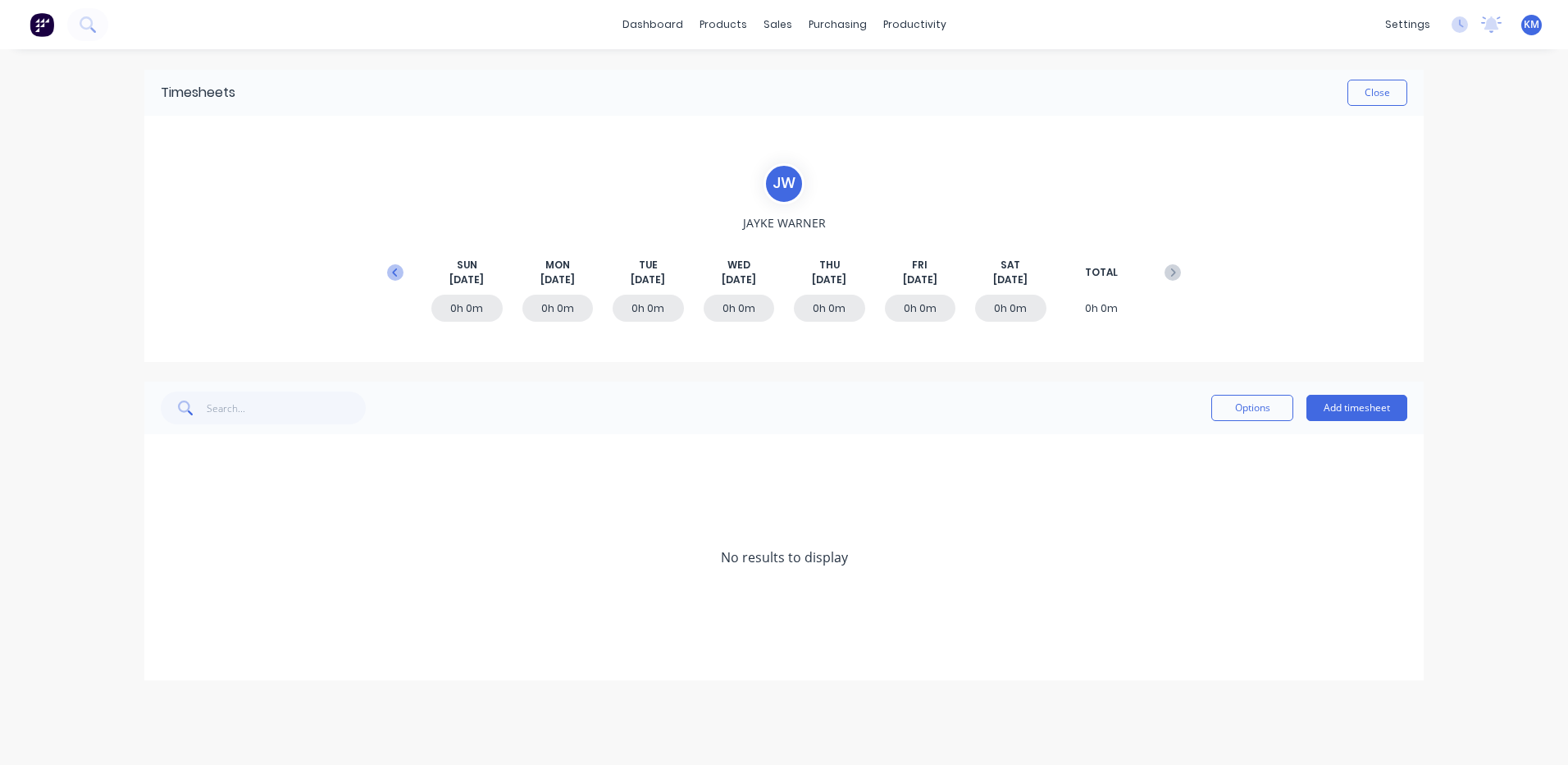
click at [392, 271] on icon at bounding box center [395, 273] width 16 height 16
click at [170, 566] on div "[DATE]" at bounding box center [784, 557] width 1279 height 49
click at [171, 564] on span at bounding box center [169, 557] width 16 height 16
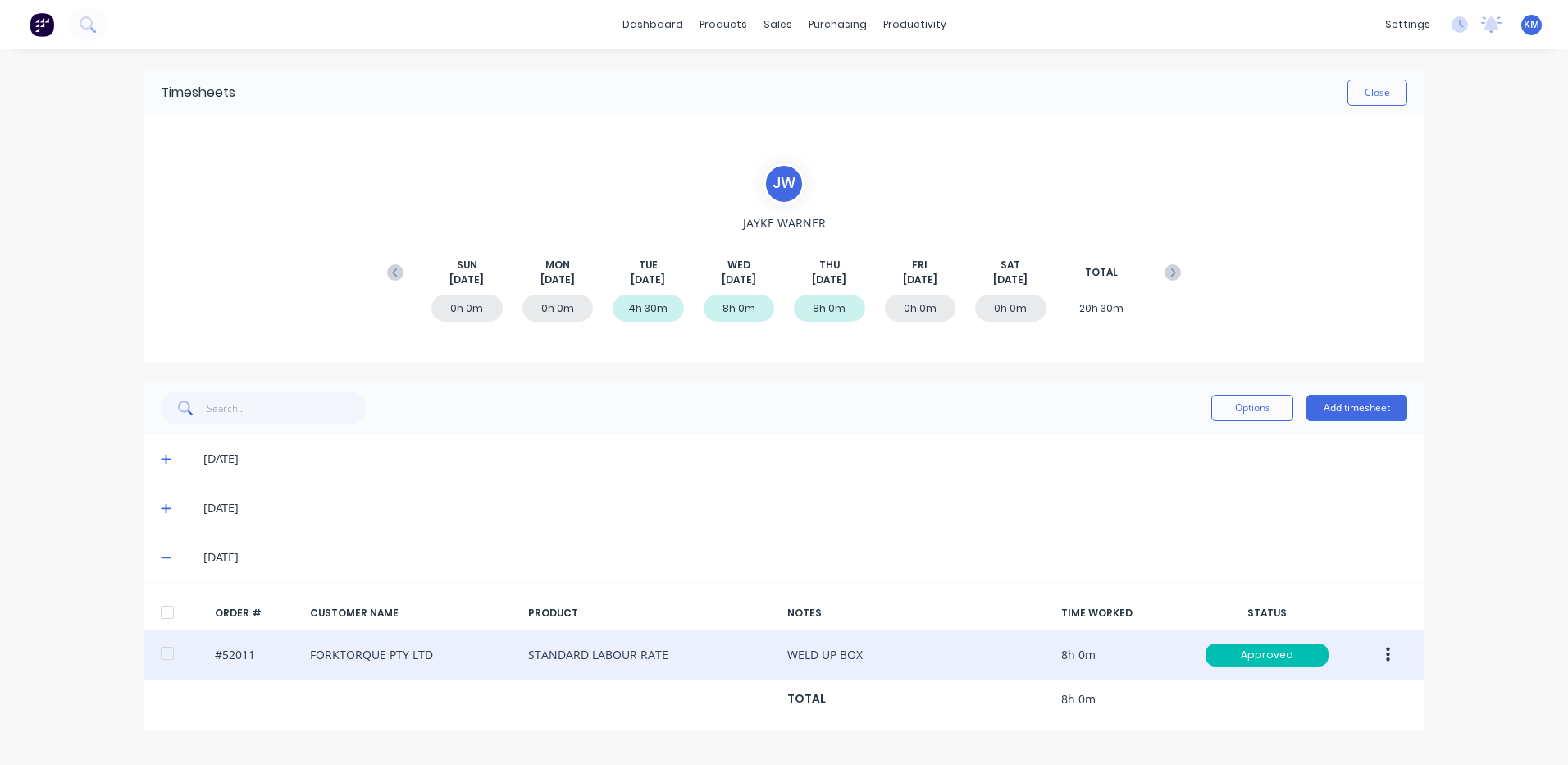
click at [1380, 645] on button "button" at bounding box center [1388, 655] width 39 height 30
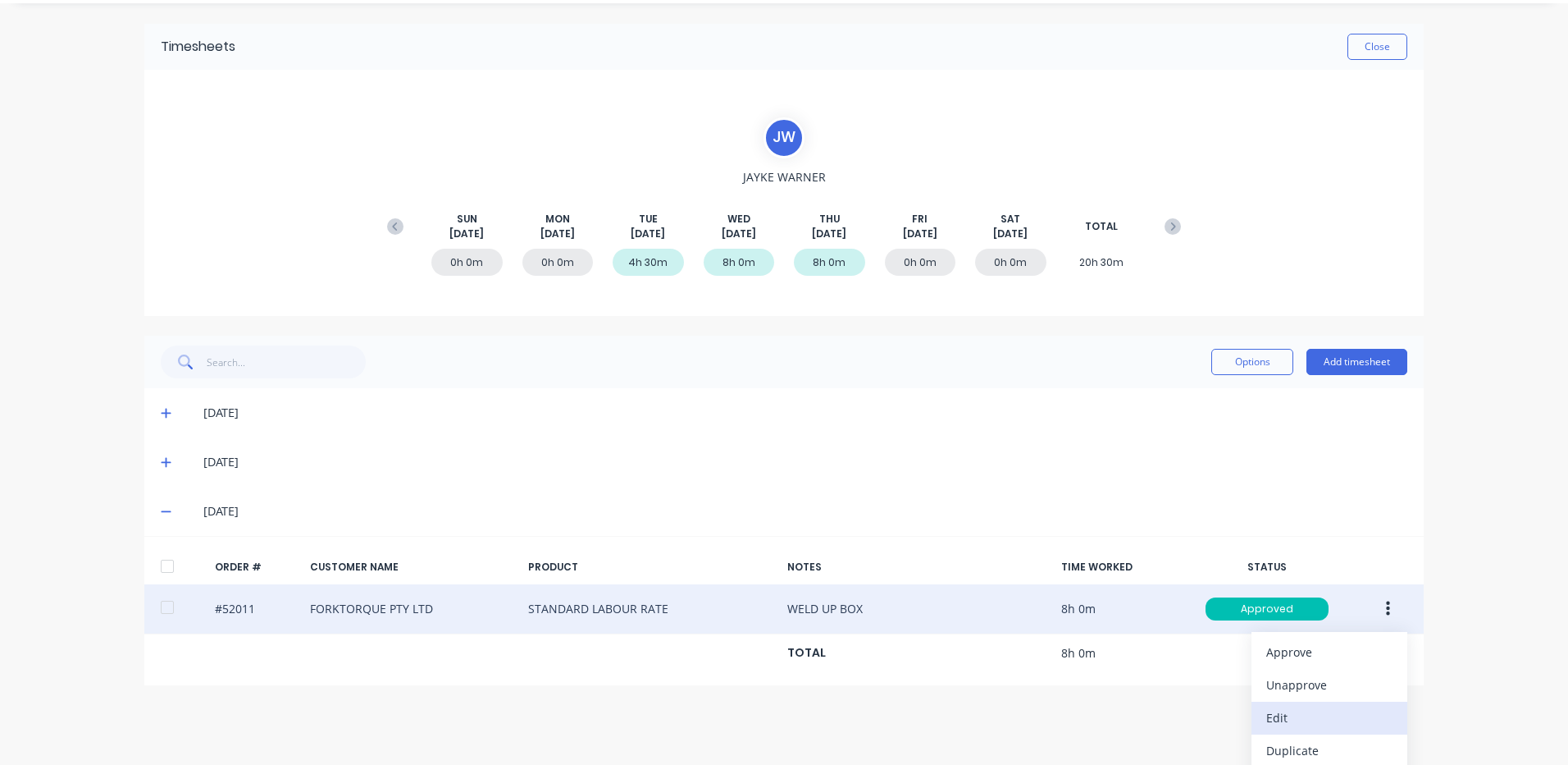
scroll to position [85, 0]
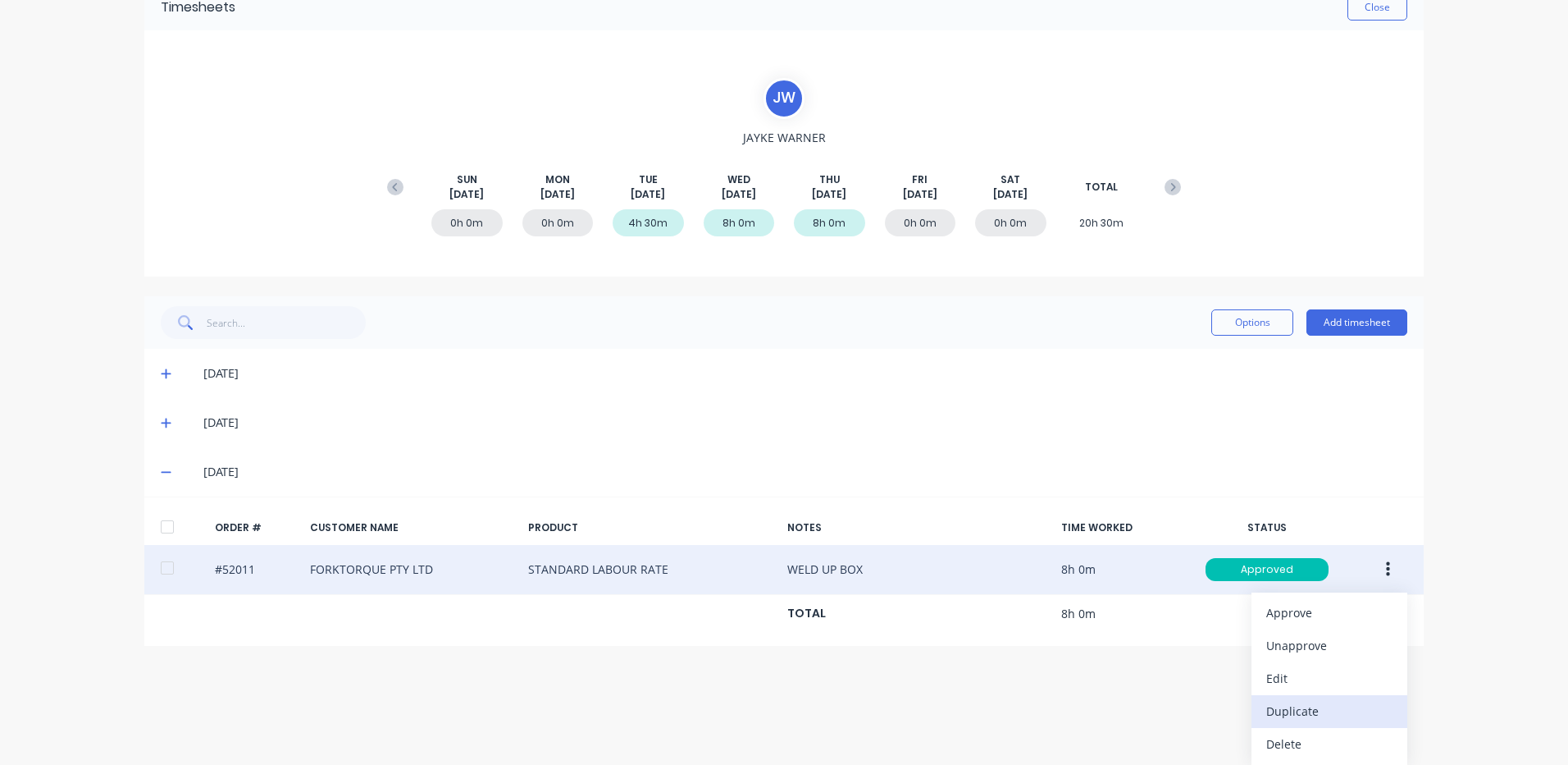
click at [1294, 717] on div "Duplicate" at bounding box center [1329, 711] width 127 height 24
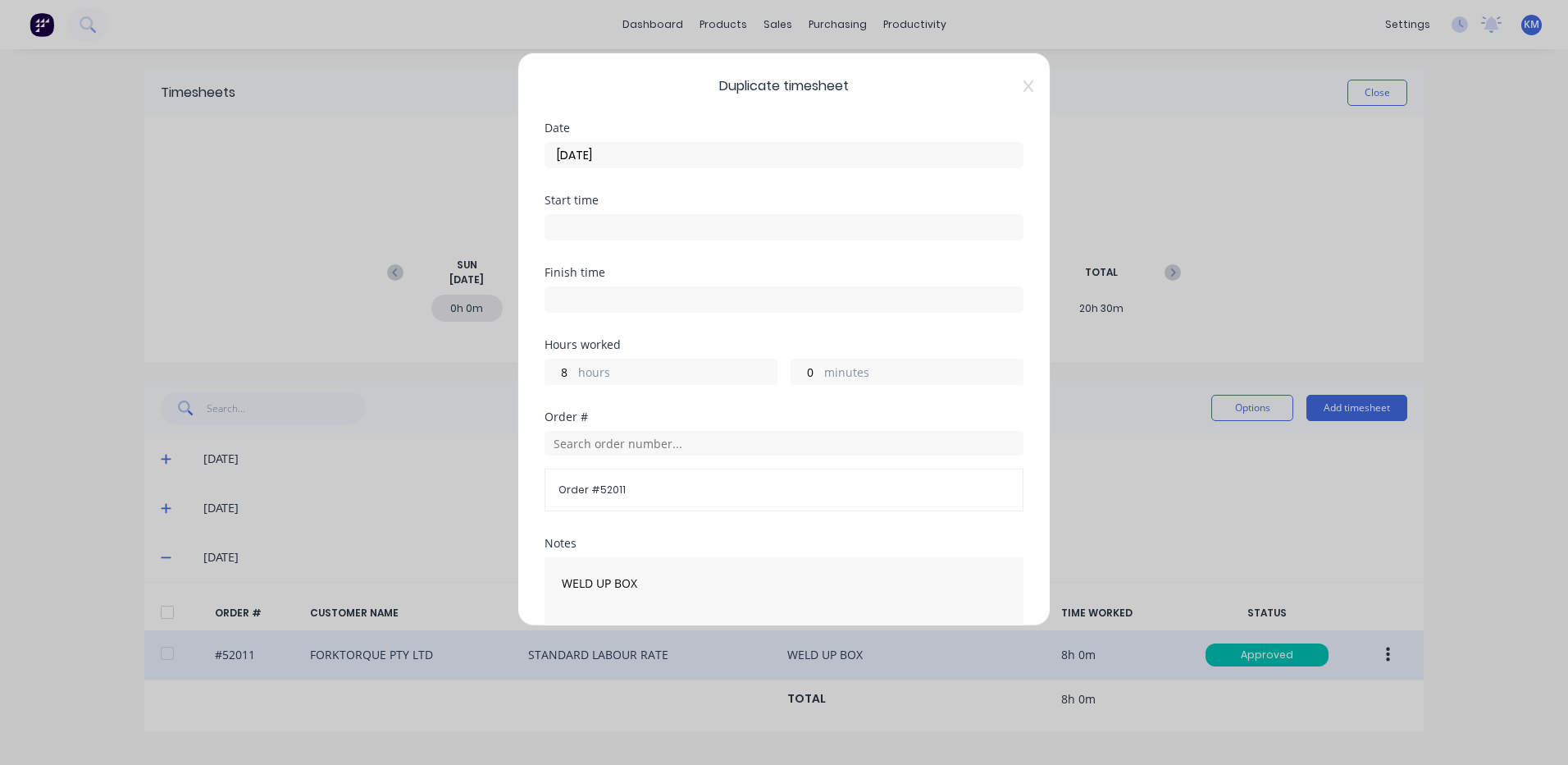
click at [714, 158] on input "[DATE]" at bounding box center [784, 155] width 478 height 24
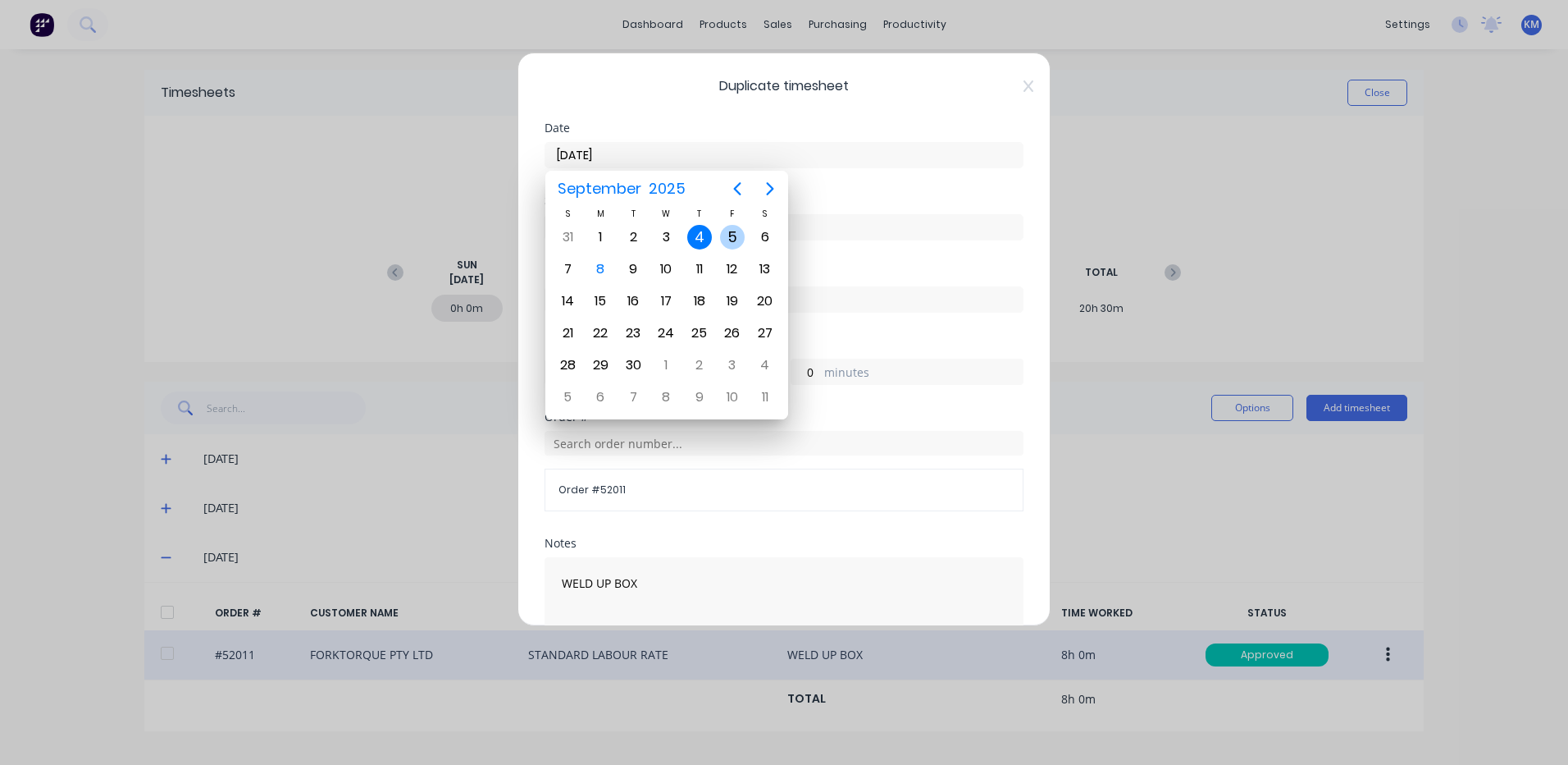
click at [736, 238] on div "5" at bounding box center [732, 236] width 24 height 24
type input "[DATE]"
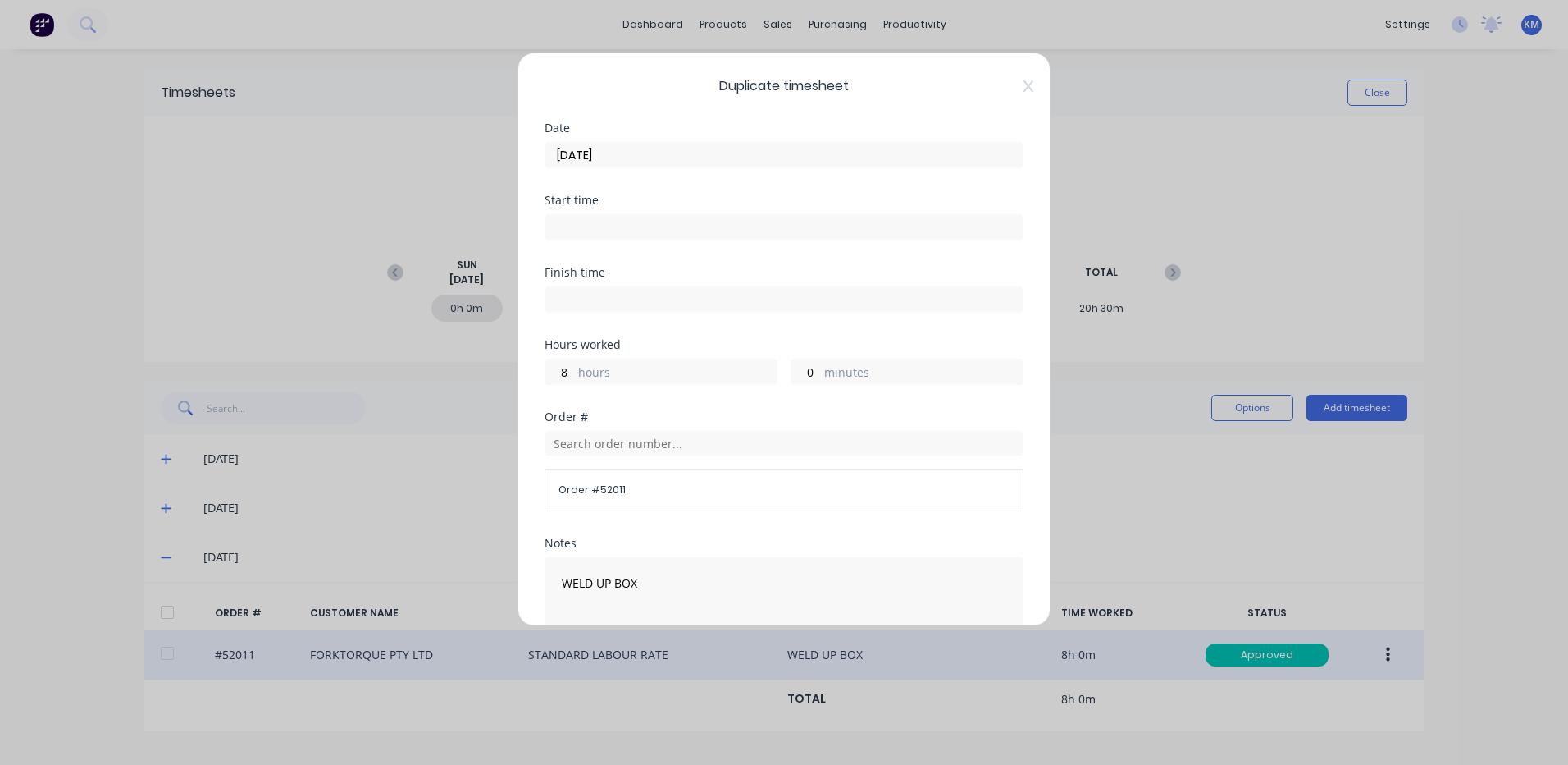
click at [635, 373] on label "hours" at bounding box center [677, 374] width 198 height 21
click at [574, 373] on input "8" at bounding box center [560, 371] width 29 height 24
click at [635, 373] on label "hours" at bounding box center [677, 374] width 198 height 21
click at [574, 373] on input "8" at bounding box center [560, 371] width 29 height 24
click at [565, 375] on input "8" at bounding box center [560, 371] width 29 height 24
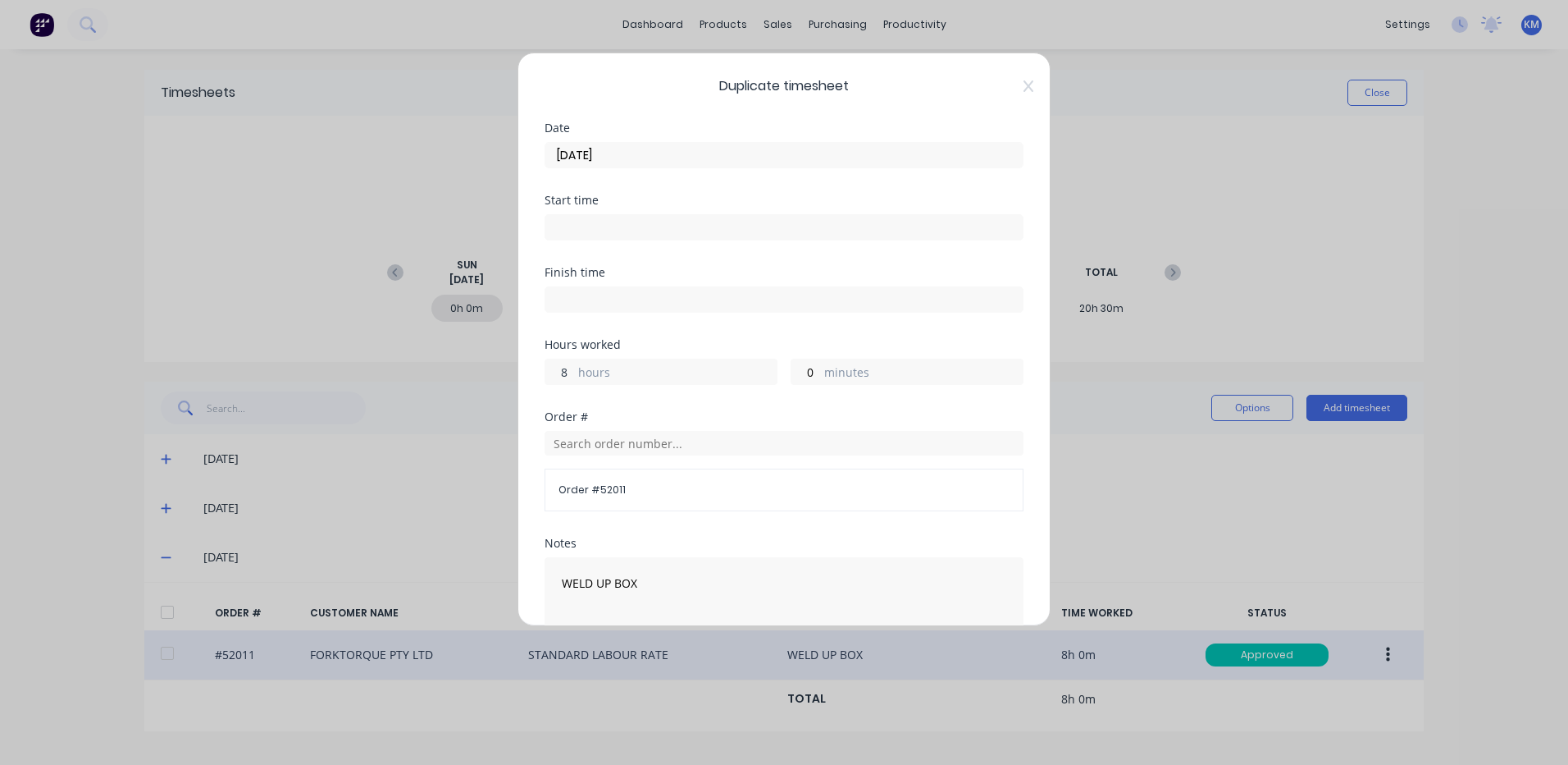
click at [565, 375] on input "8" at bounding box center [560, 371] width 29 height 24
type input "1"
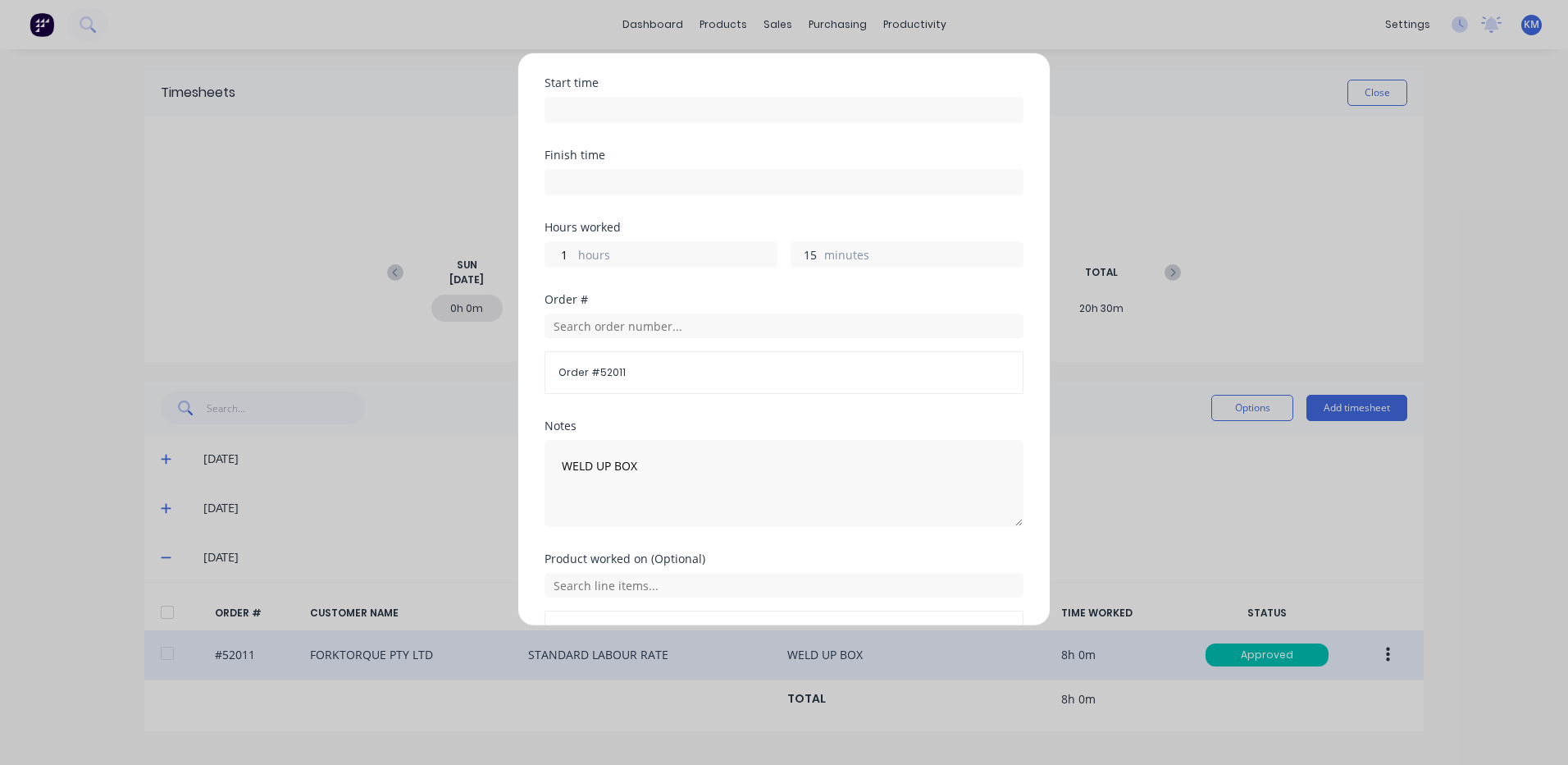
scroll to position [221, 0]
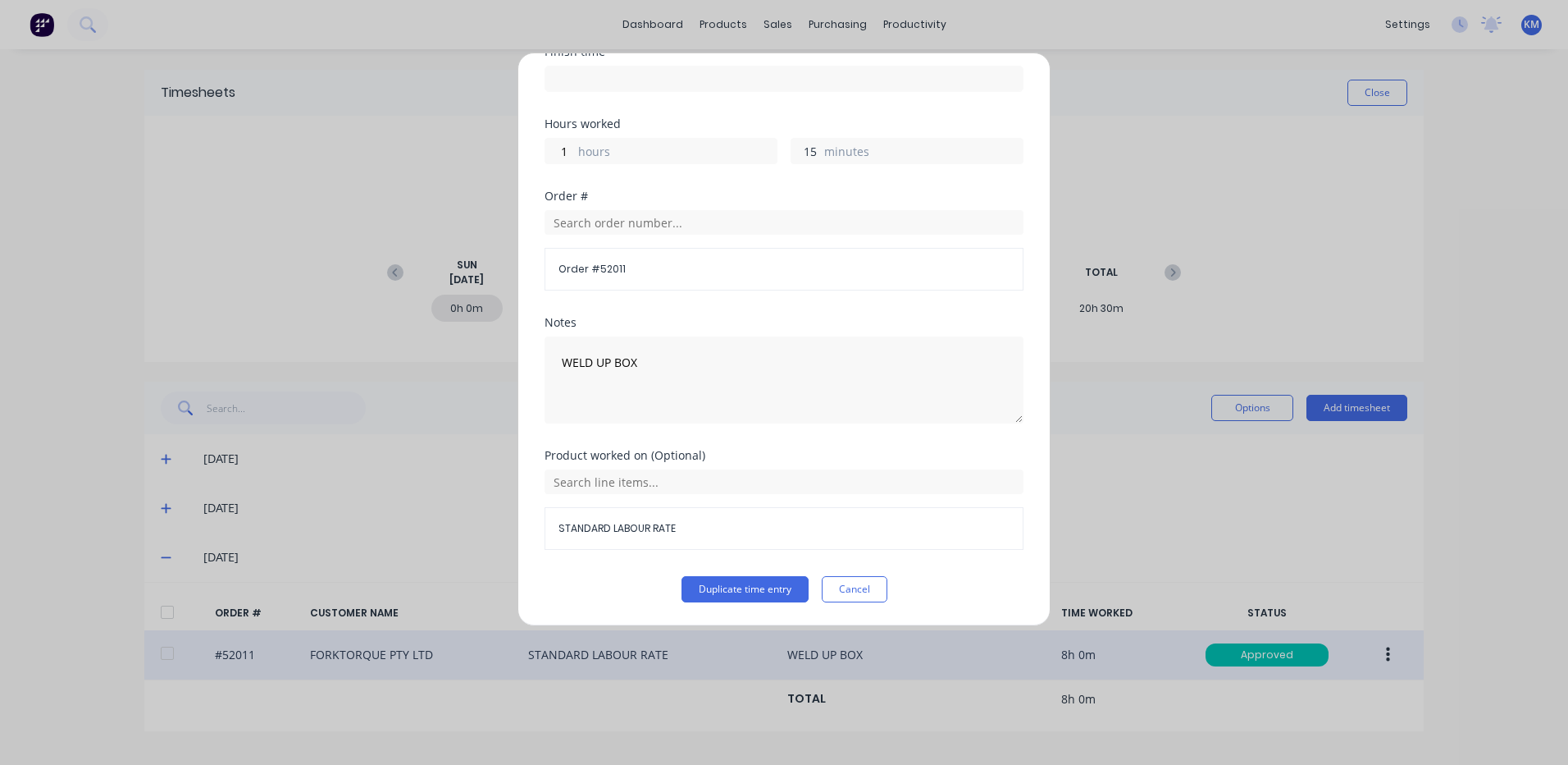
type input "15"
click at [722, 574] on div "Product worked on (Optional) STANDARD LABOUR RATE" at bounding box center [784, 513] width 479 height 127
click at [723, 583] on button "Duplicate time entry" at bounding box center [745, 588] width 127 height 26
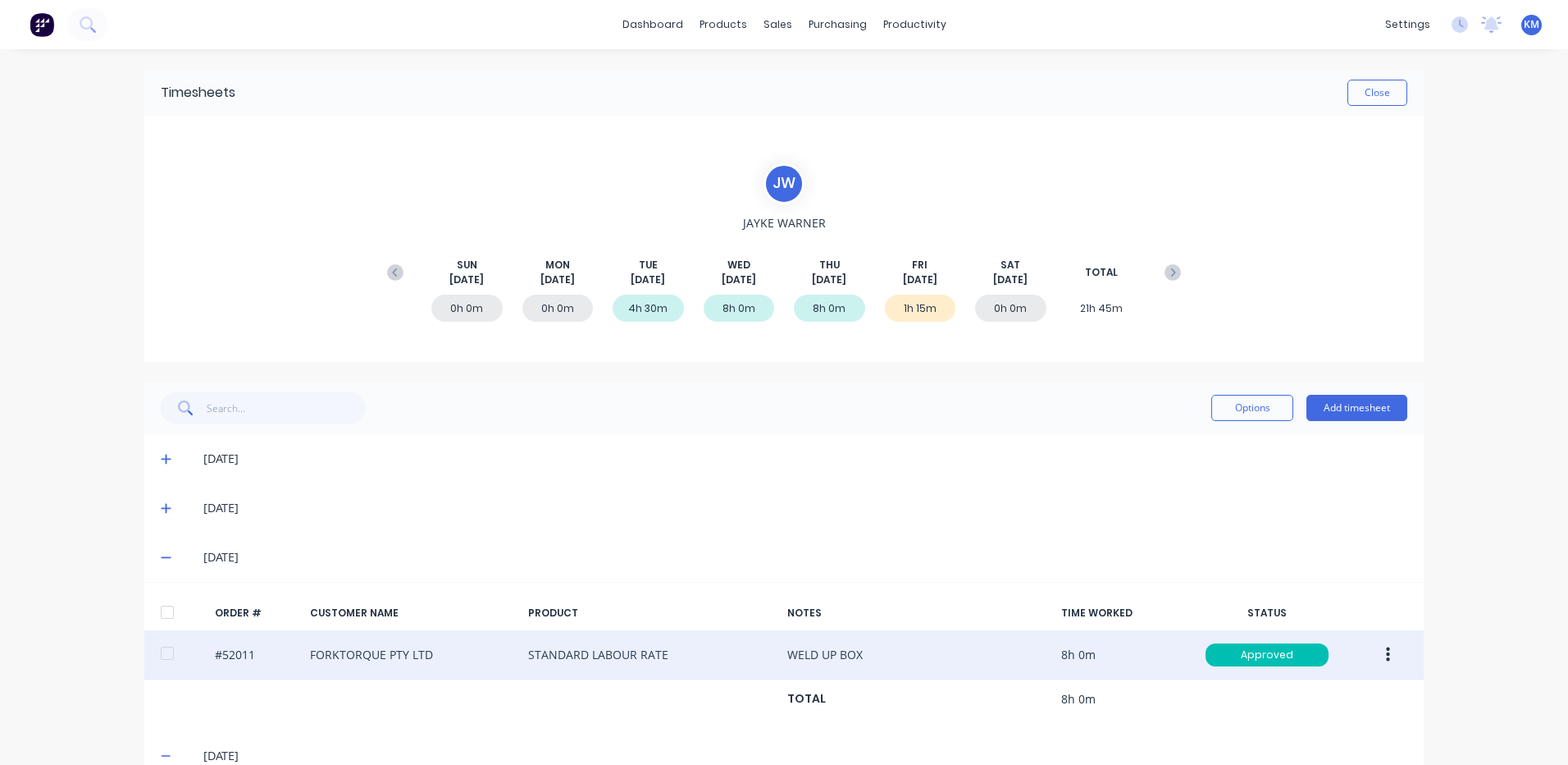
click at [169, 512] on span at bounding box center [169, 508] width 16 height 16
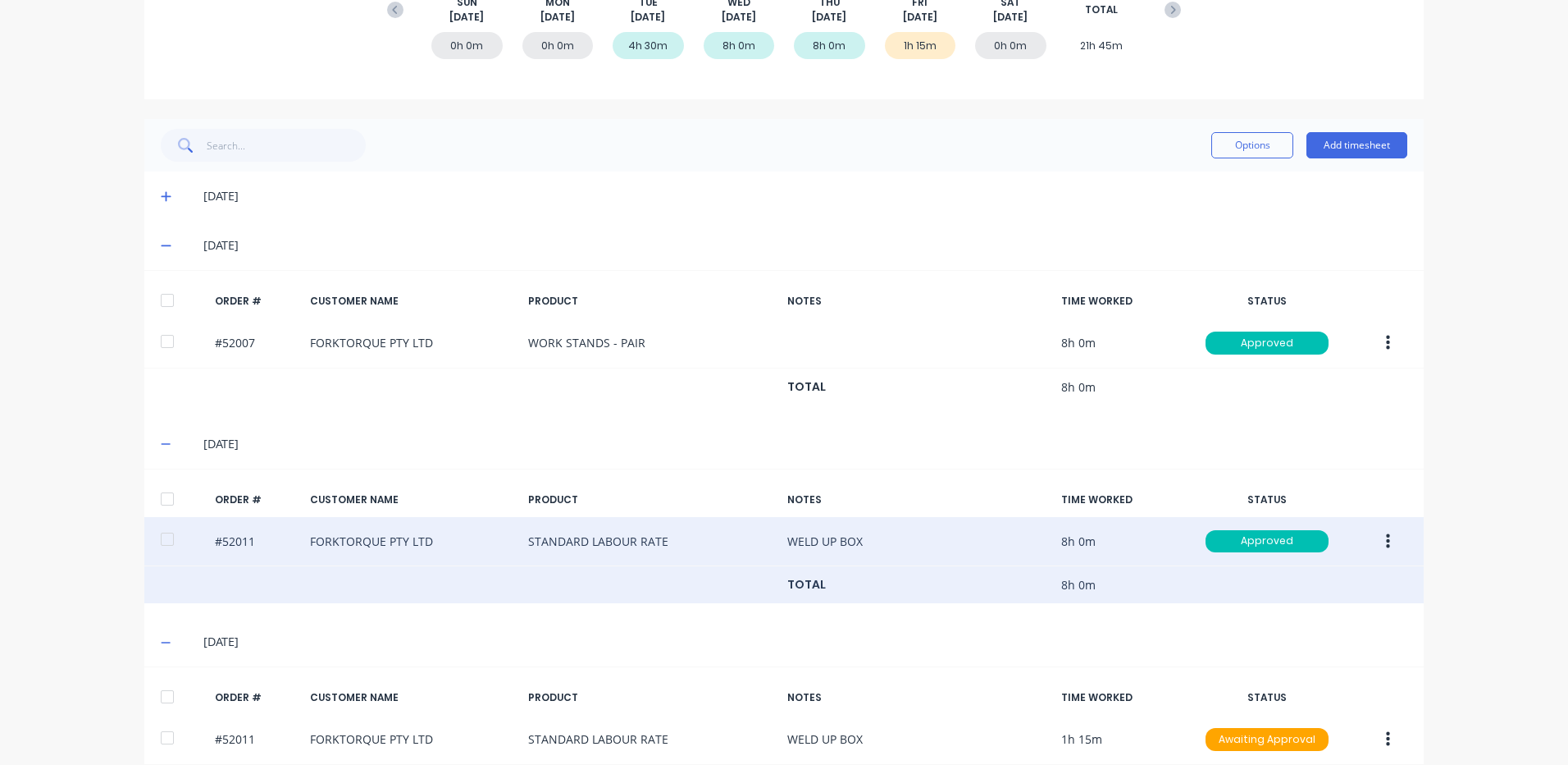
scroll to position [329, 0]
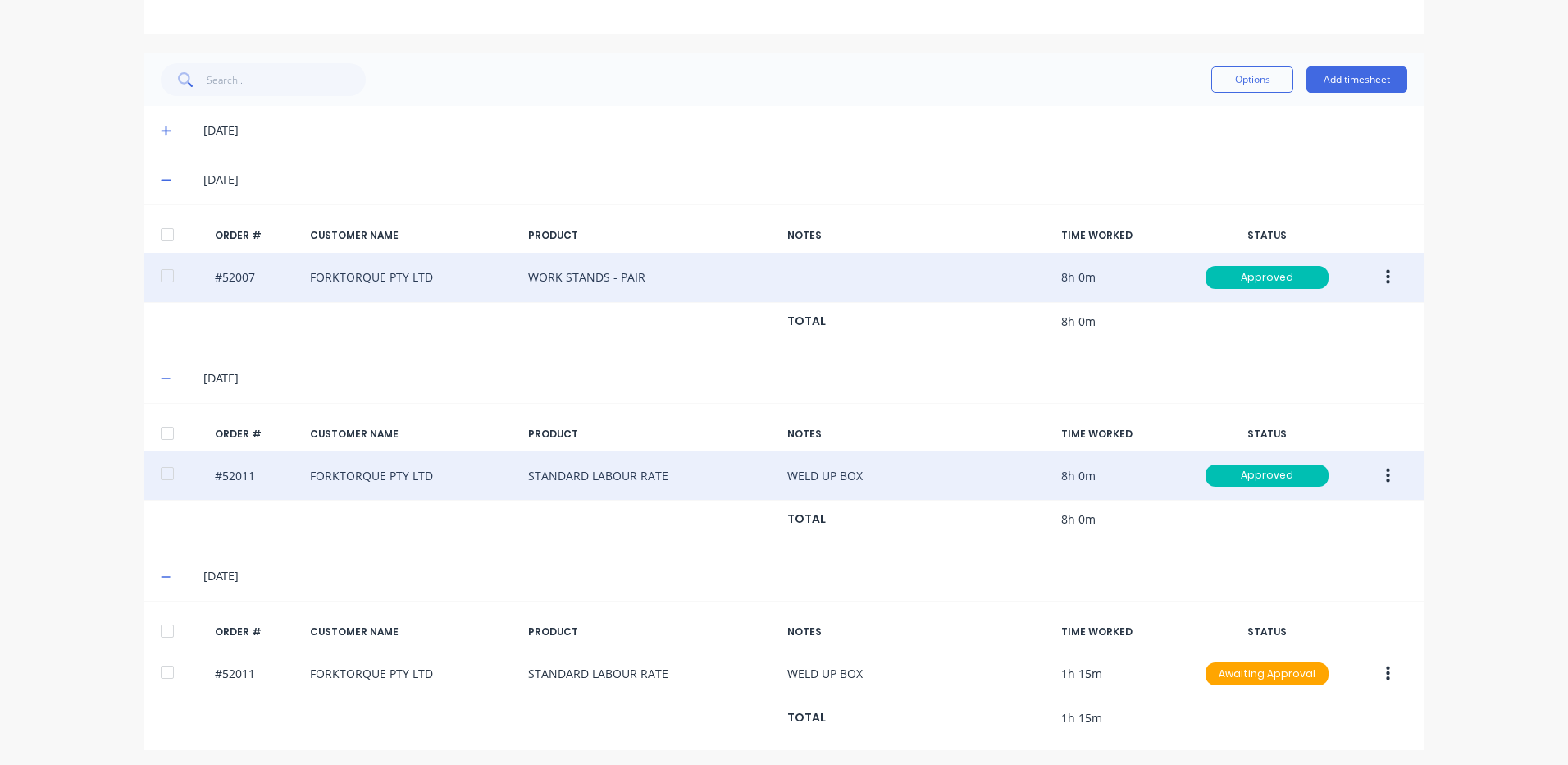
click at [1385, 272] on button "button" at bounding box center [1388, 277] width 39 height 30
click at [1312, 406] on button "Duplicate" at bounding box center [1329, 419] width 156 height 33
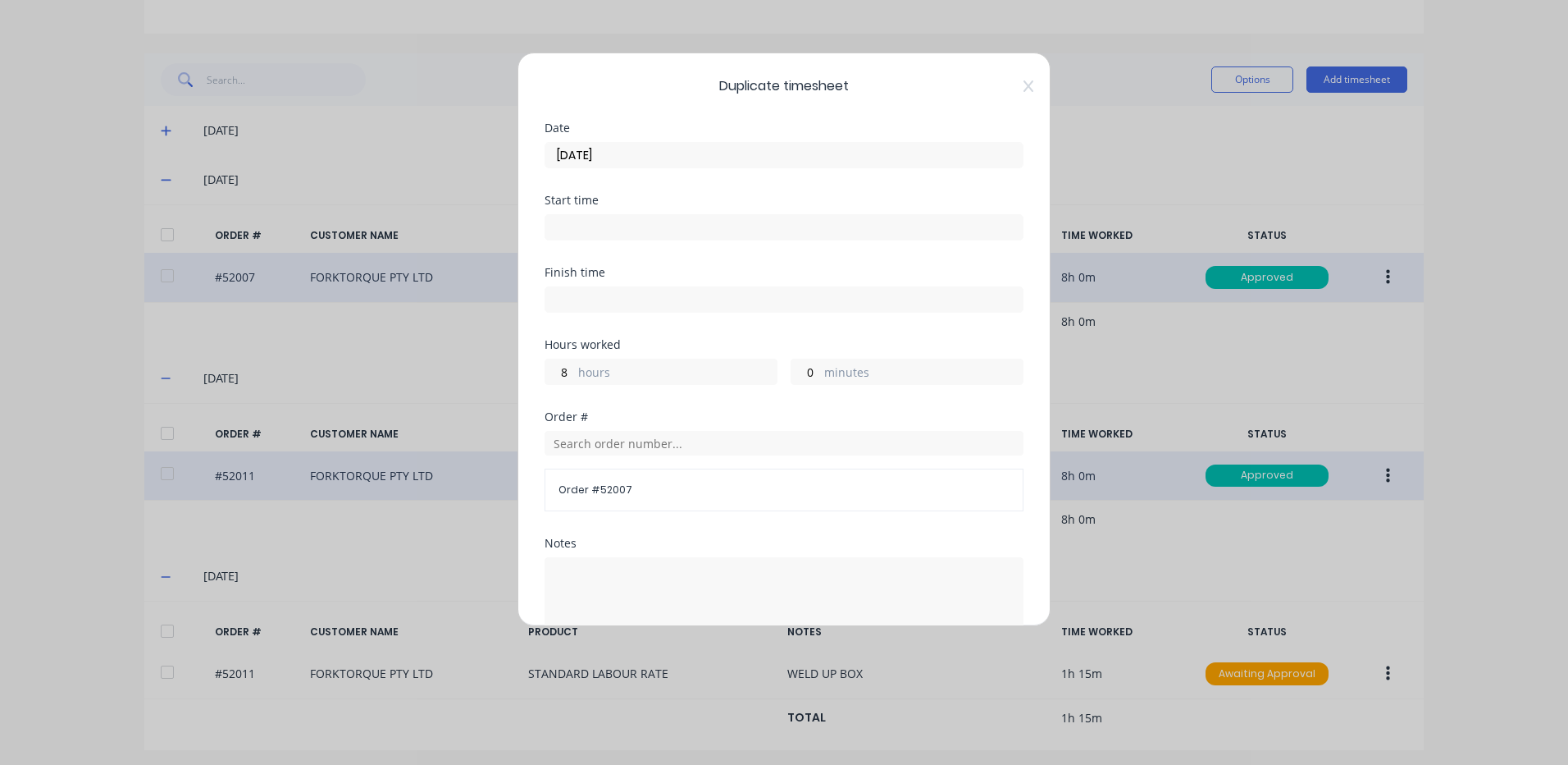
click at [641, 153] on input "[DATE]" at bounding box center [784, 155] width 478 height 24
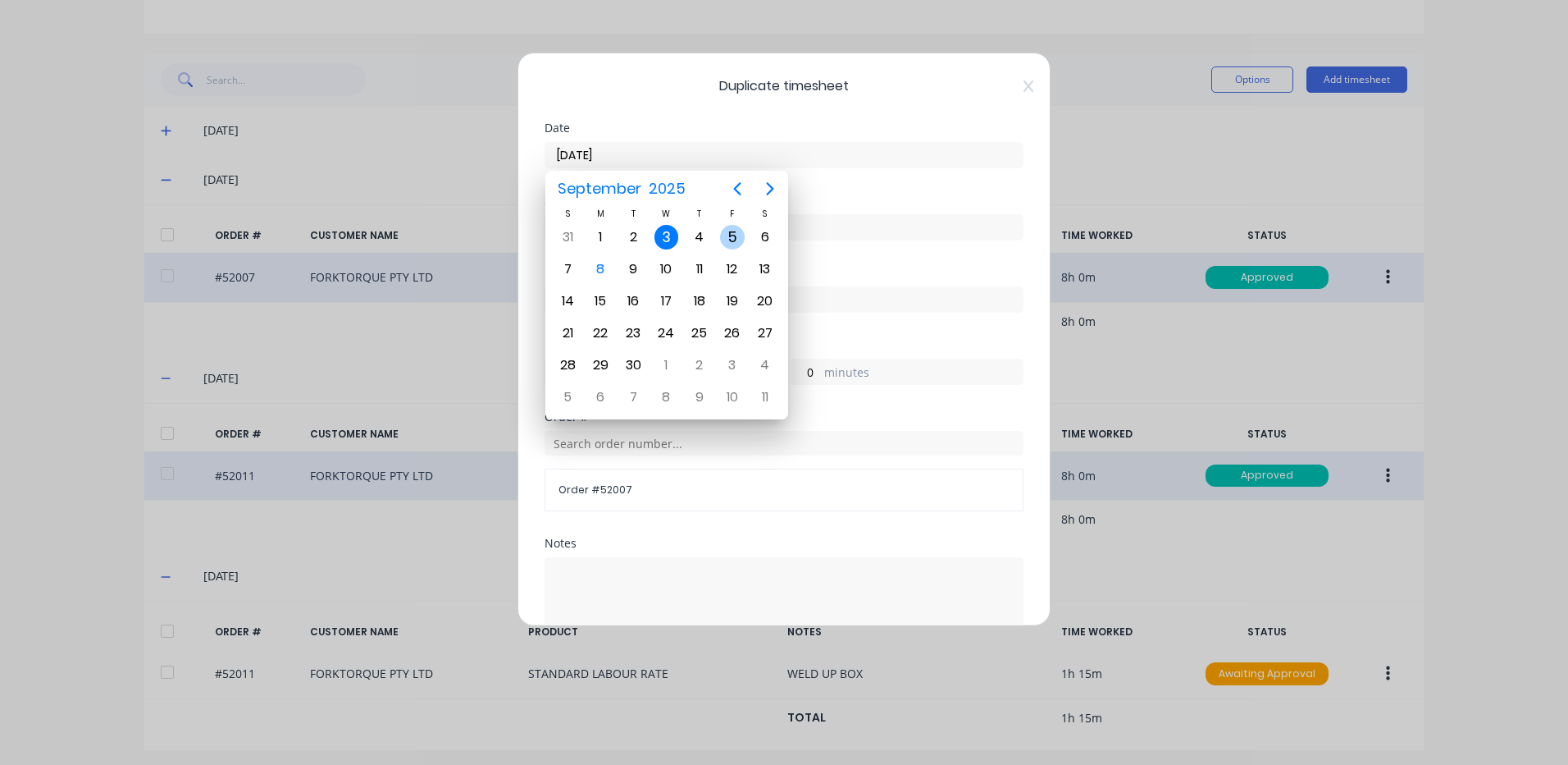
click at [734, 233] on div "5" at bounding box center [732, 236] width 24 height 24
type input "[DATE]"
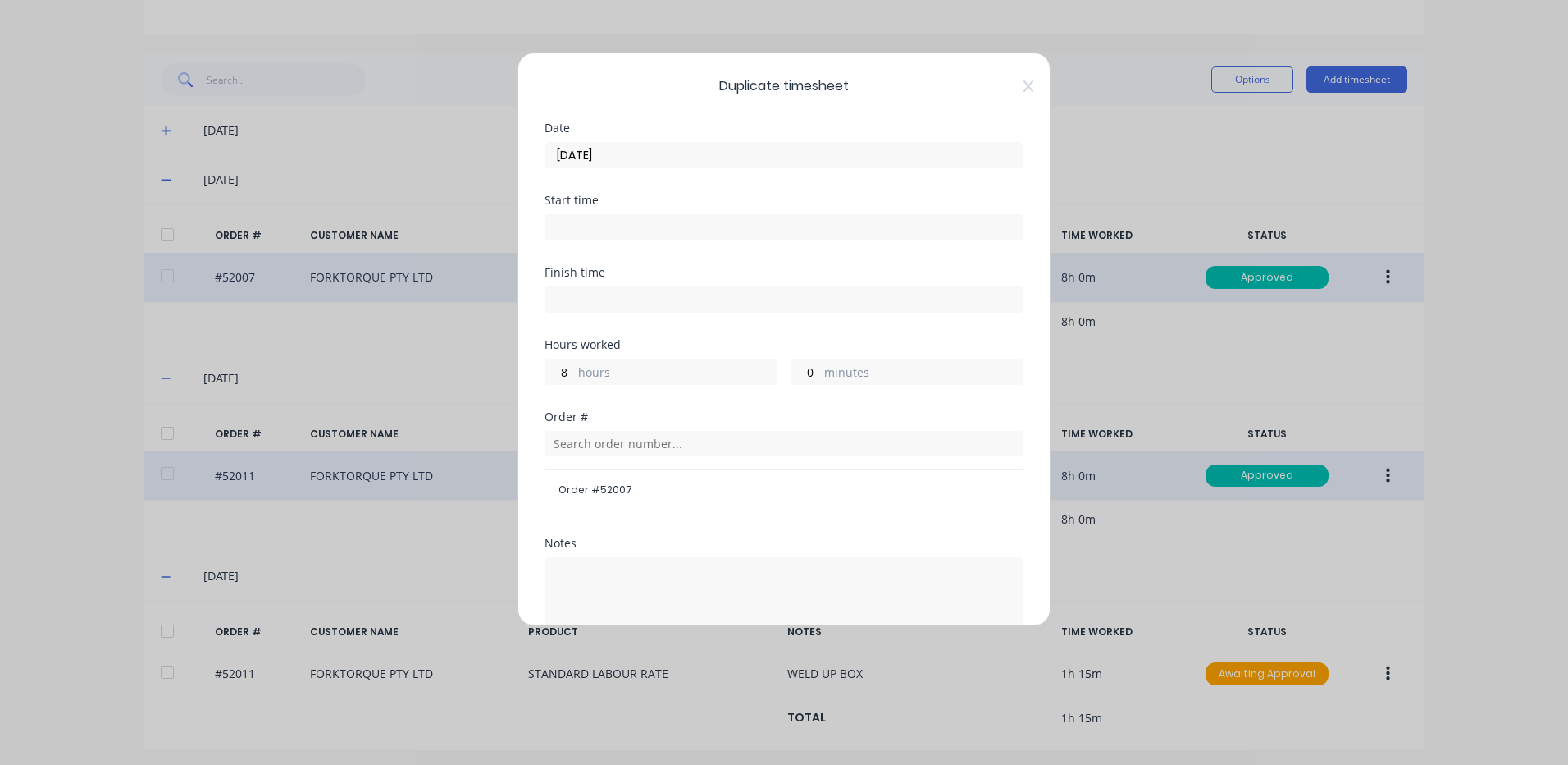
click at [622, 373] on label "hours" at bounding box center [677, 374] width 198 height 21
click at [574, 373] on input "8" at bounding box center [560, 371] width 29 height 24
click at [622, 373] on label "hours" at bounding box center [677, 374] width 198 height 21
click at [574, 373] on input "8" at bounding box center [560, 371] width 29 height 24
click at [579, 373] on label "hours" at bounding box center [677, 374] width 198 height 21
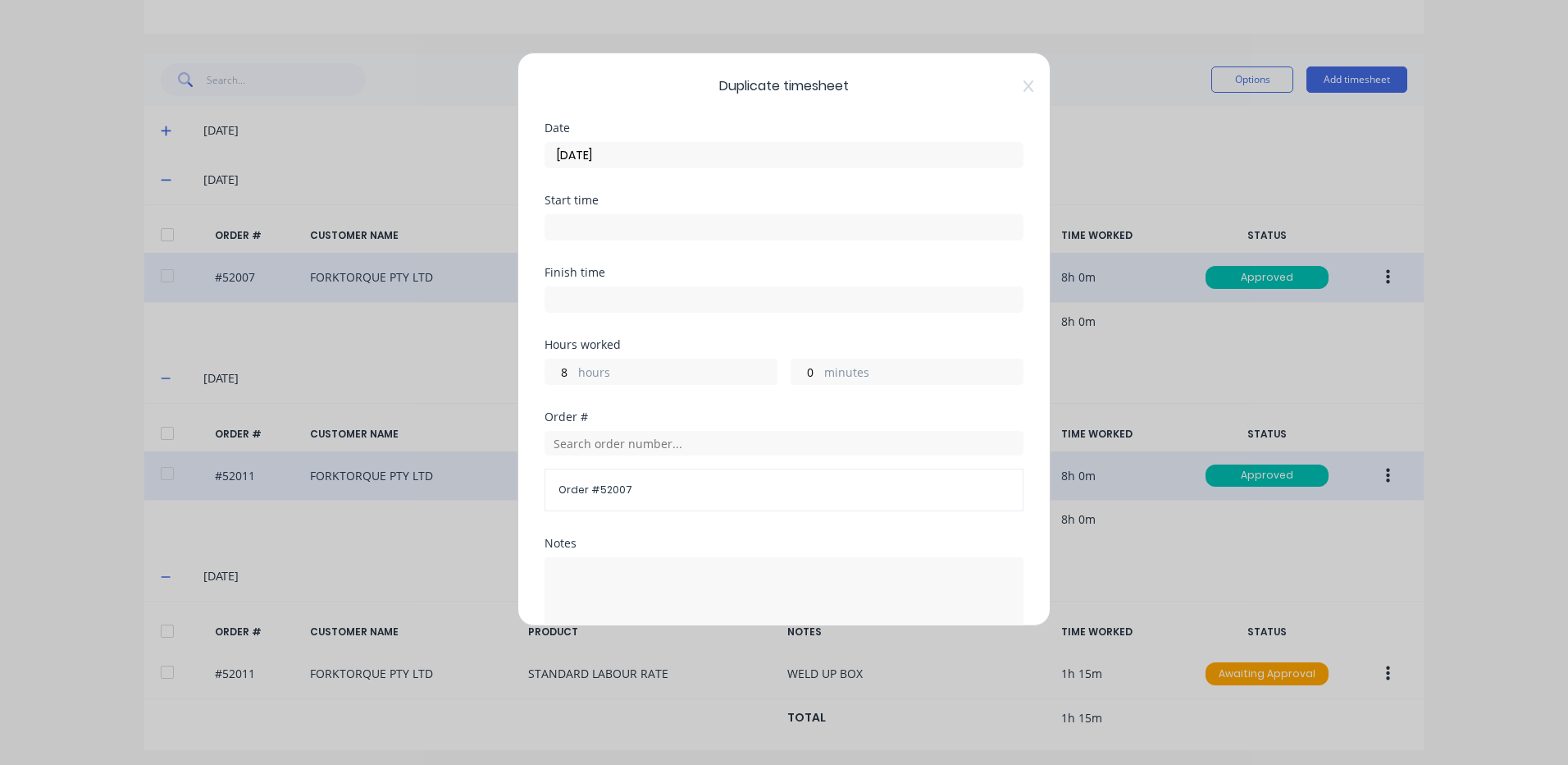
click at [574, 373] on input "8" at bounding box center [560, 371] width 29 height 24
click at [576, 373] on div "8 hours" at bounding box center [660, 371] width 233 height 26
click at [555, 371] on input "8" at bounding box center [560, 371] width 29 height 24
type input "6"
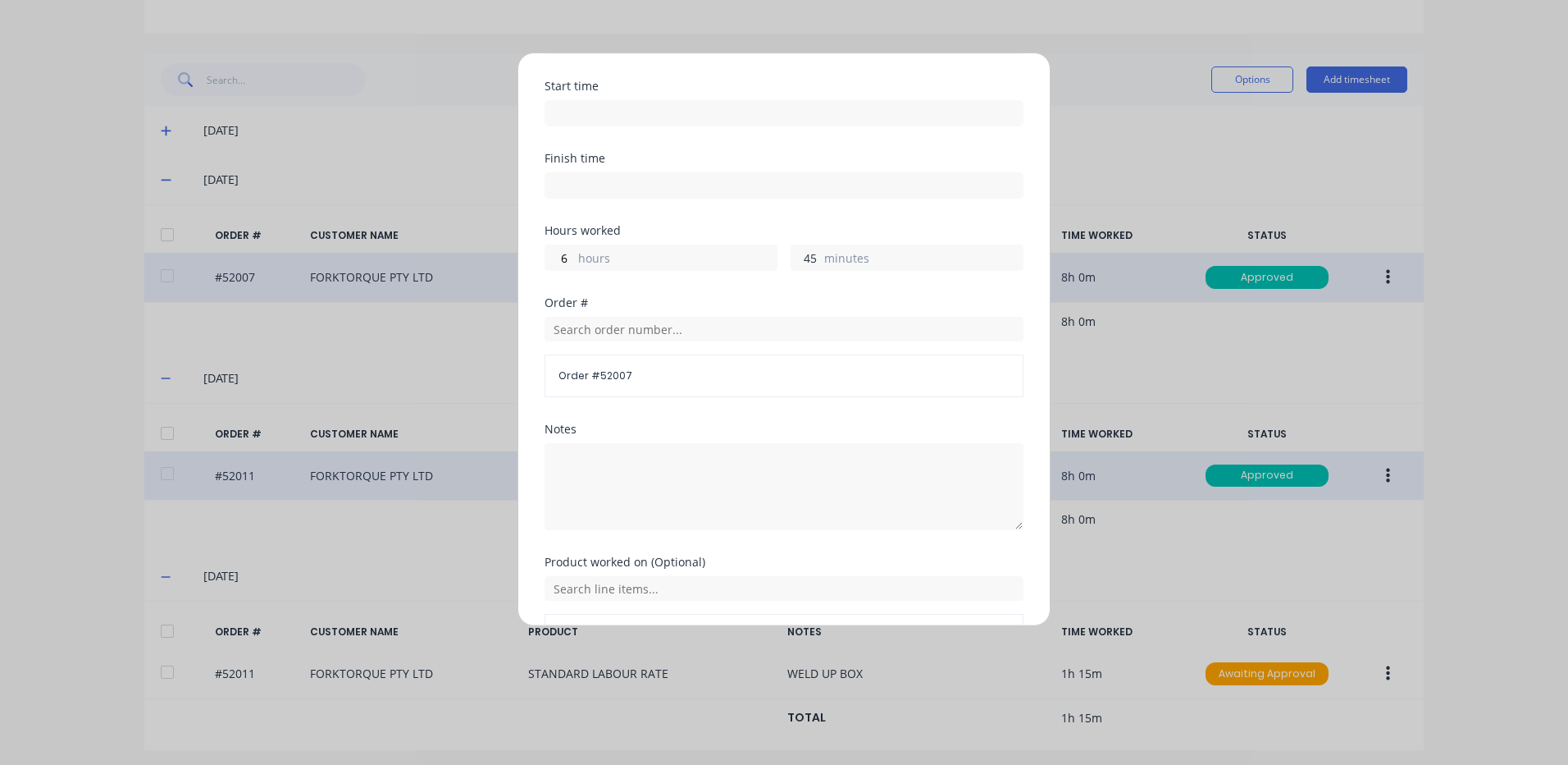
scroll to position [257, 0]
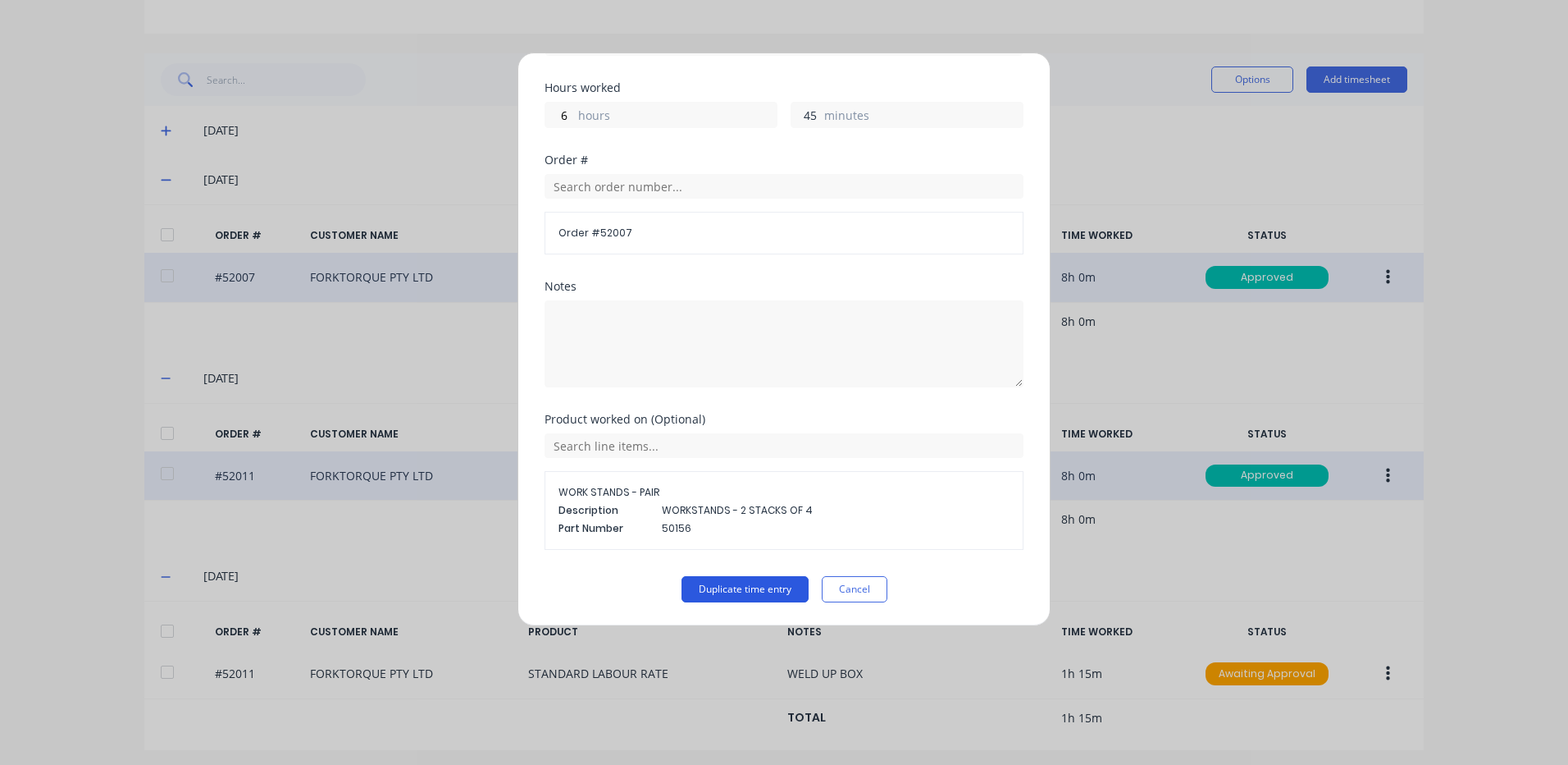
type input "45"
click at [750, 579] on button "Duplicate time entry" at bounding box center [745, 588] width 127 height 26
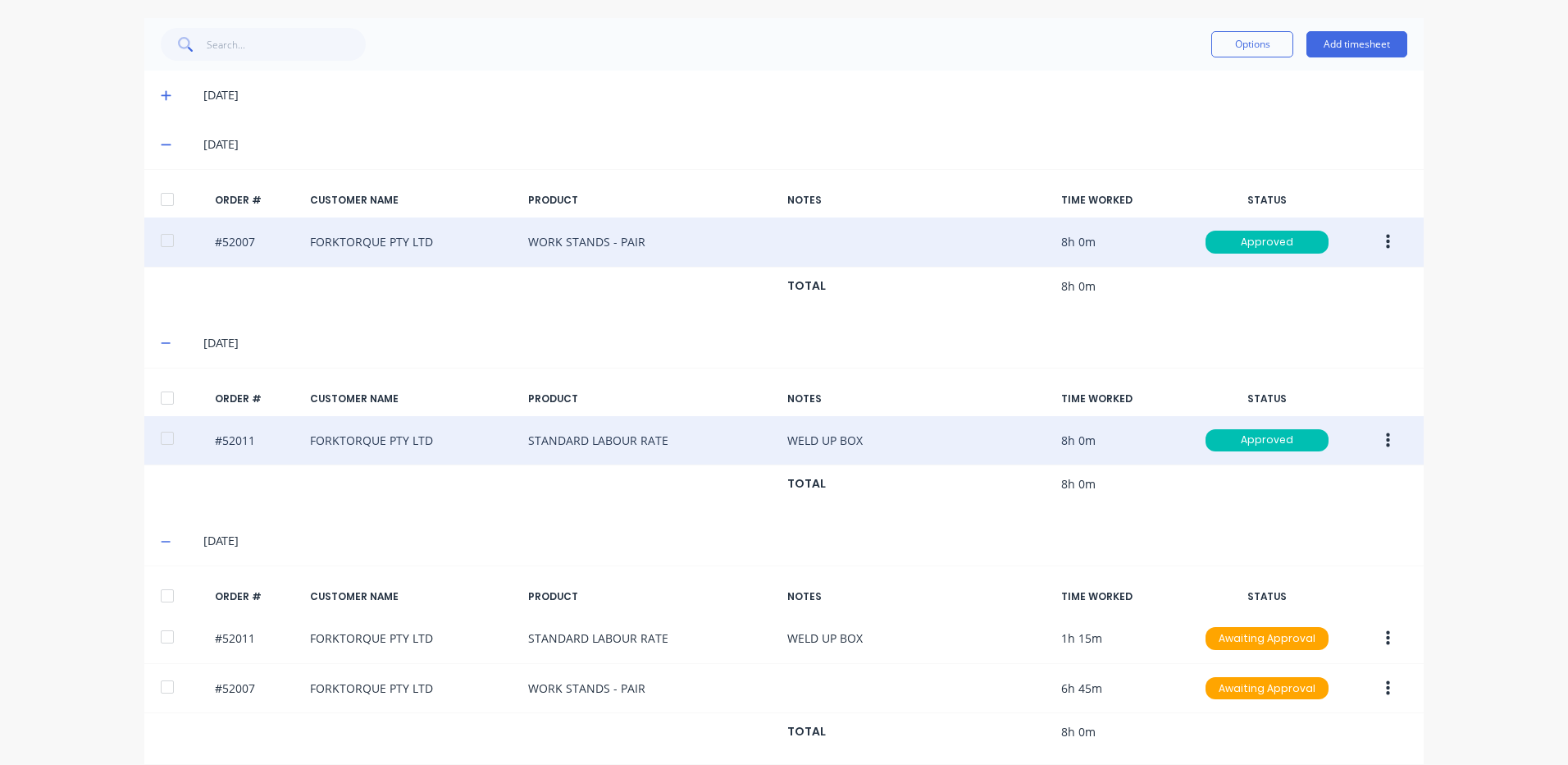
scroll to position [383, 0]
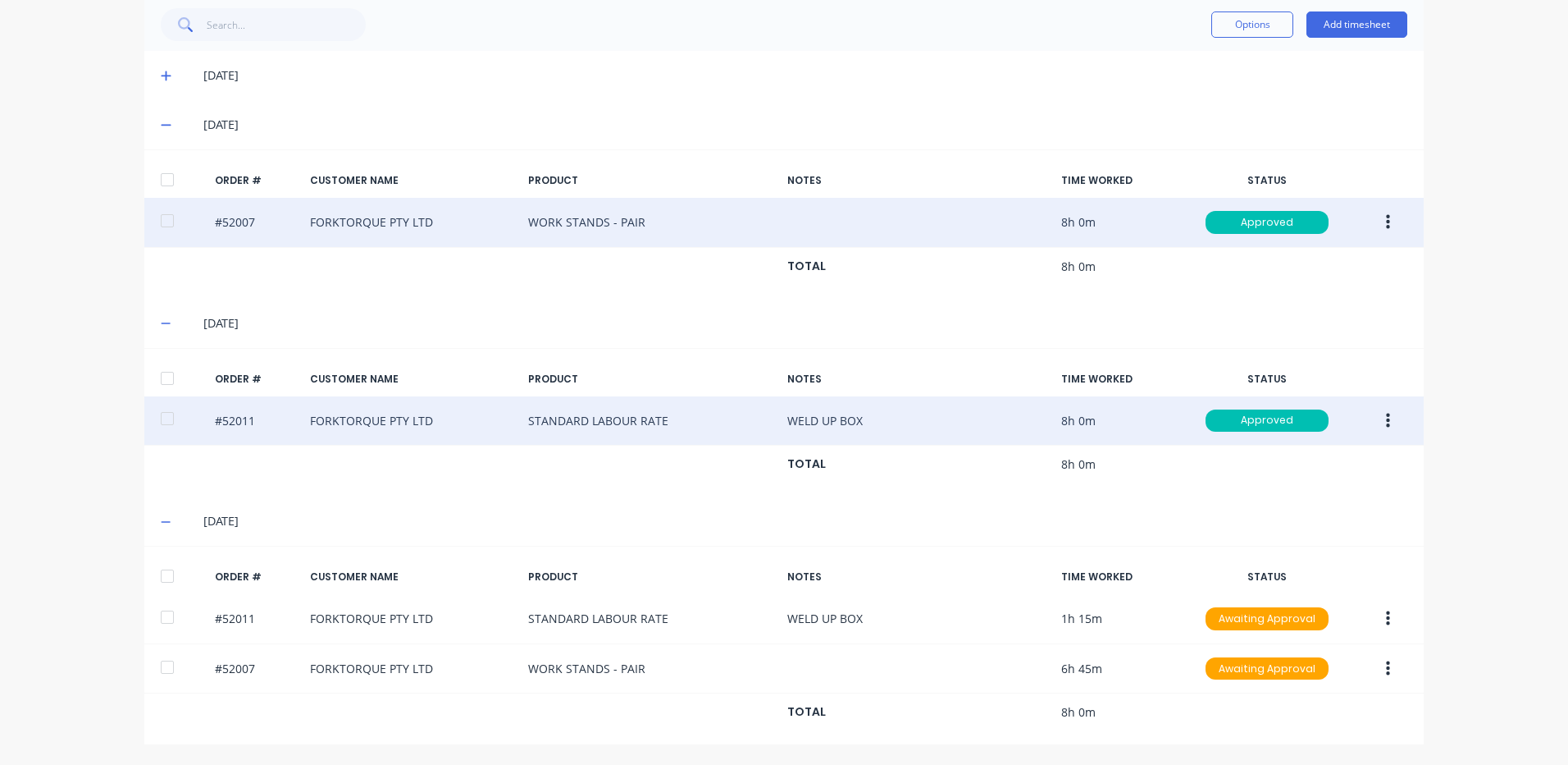
click at [164, 569] on div at bounding box center [167, 576] width 33 height 33
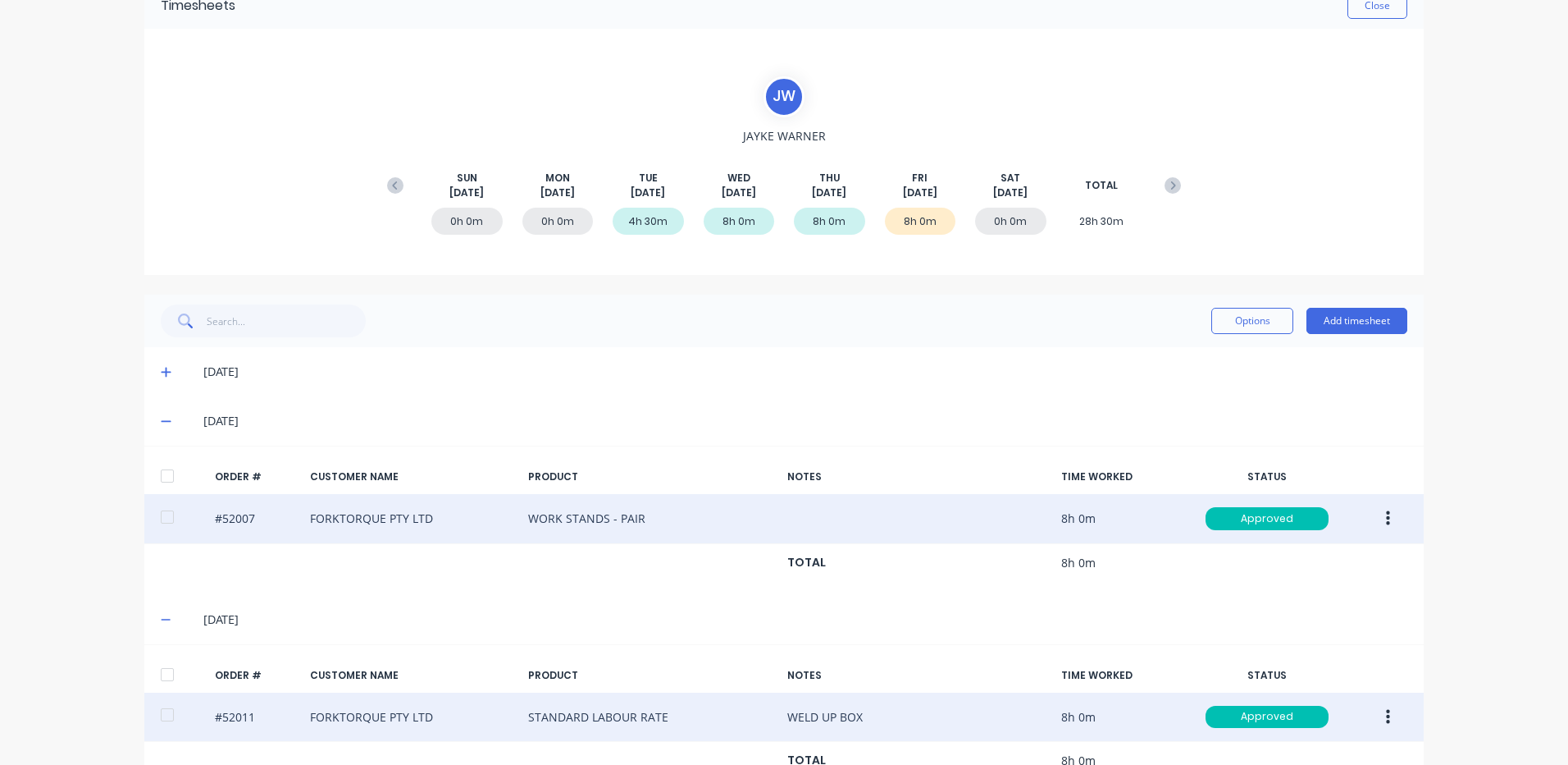
scroll to position [55, 0]
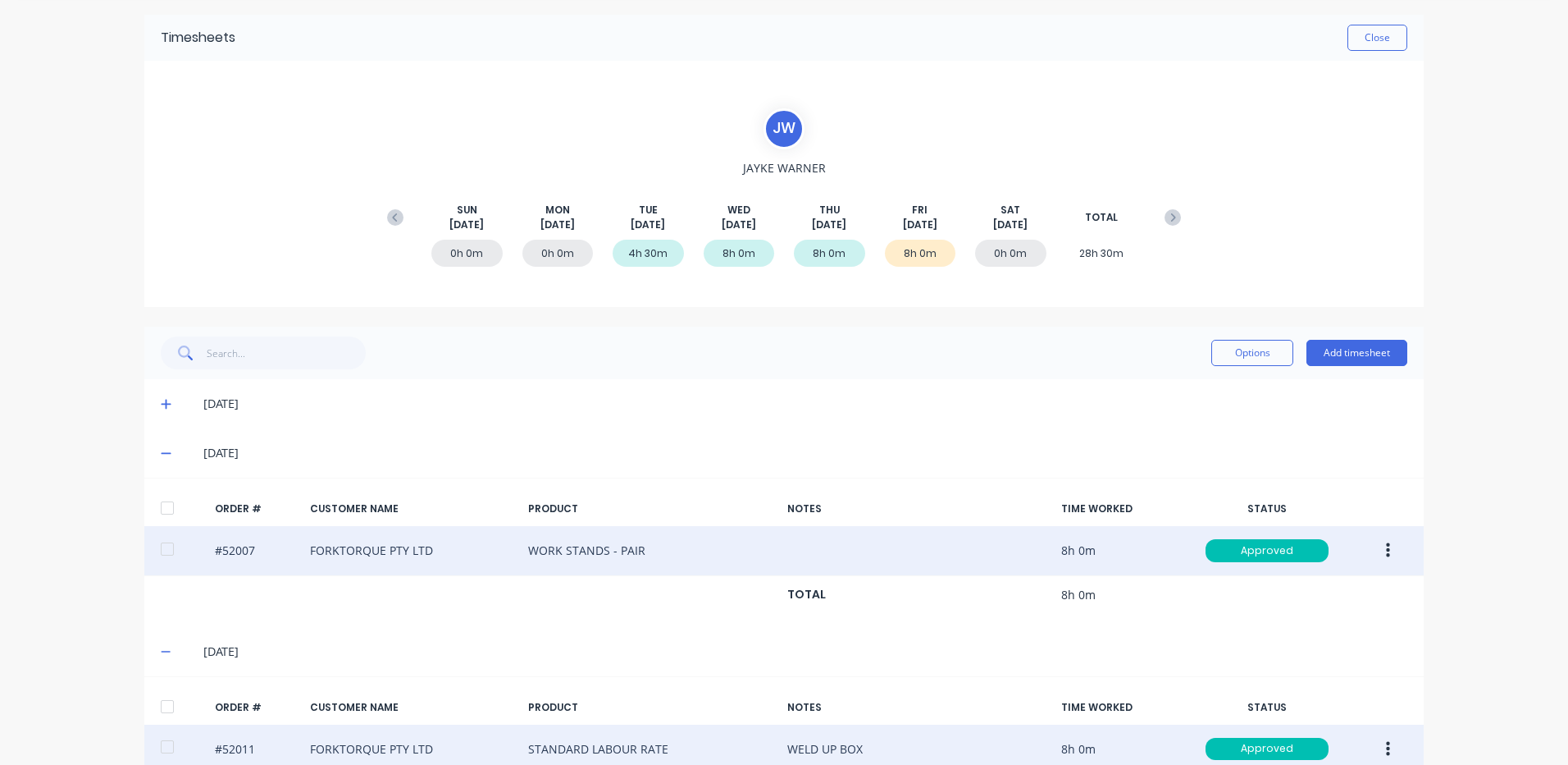
click at [1236, 338] on div "Options Add timesheet" at bounding box center [1309, 353] width 196 height 33
click at [1236, 344] on button "Options" at bounding box center [1252, 352] width 82 height 26
click at [1208, 387] on div "Approve" at bounding box center [1215, 395] width 127 height 24
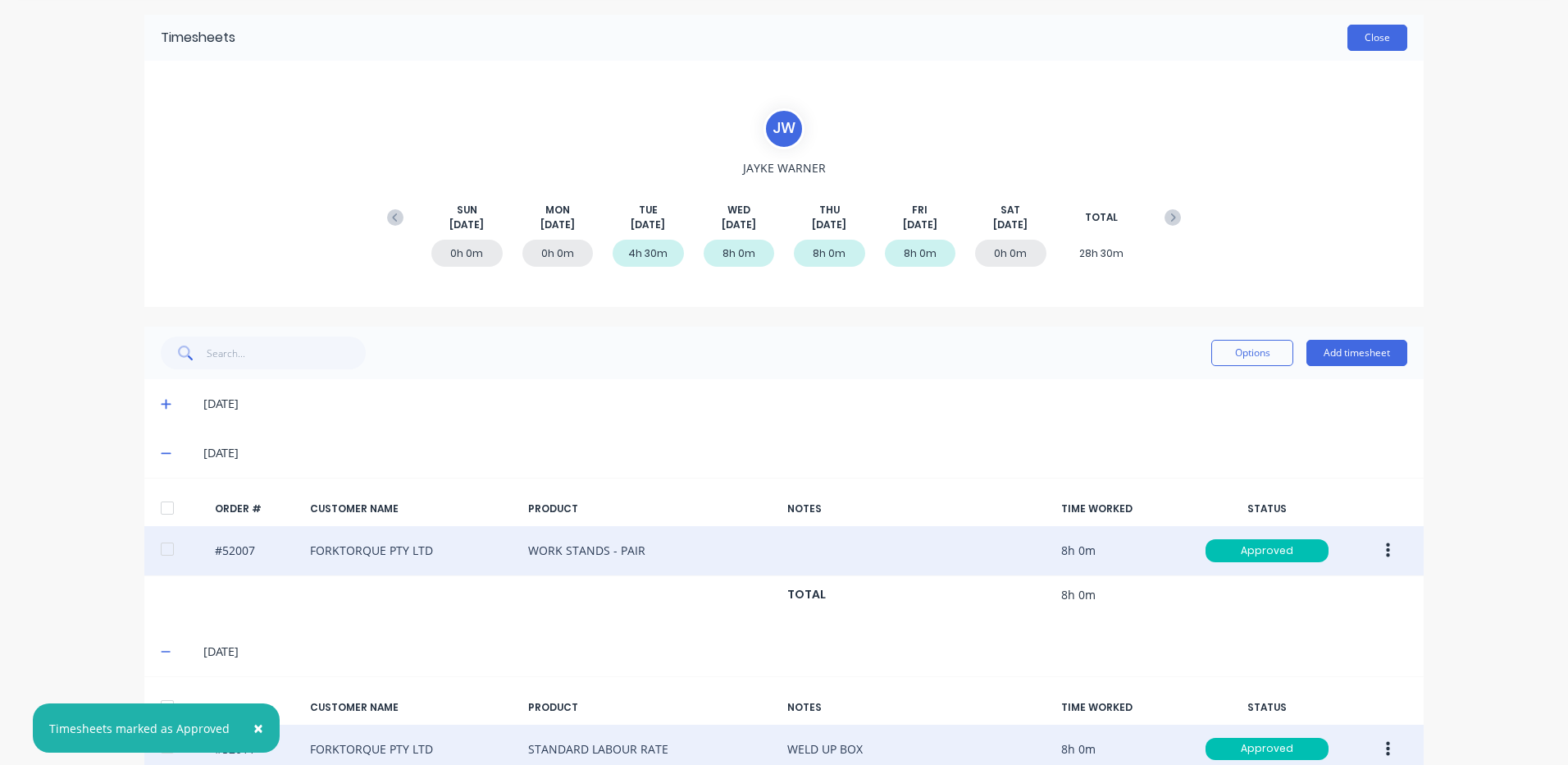
click at [1365, 33] on button "Close" at bounding box center [1377, 37] width 60 height 26
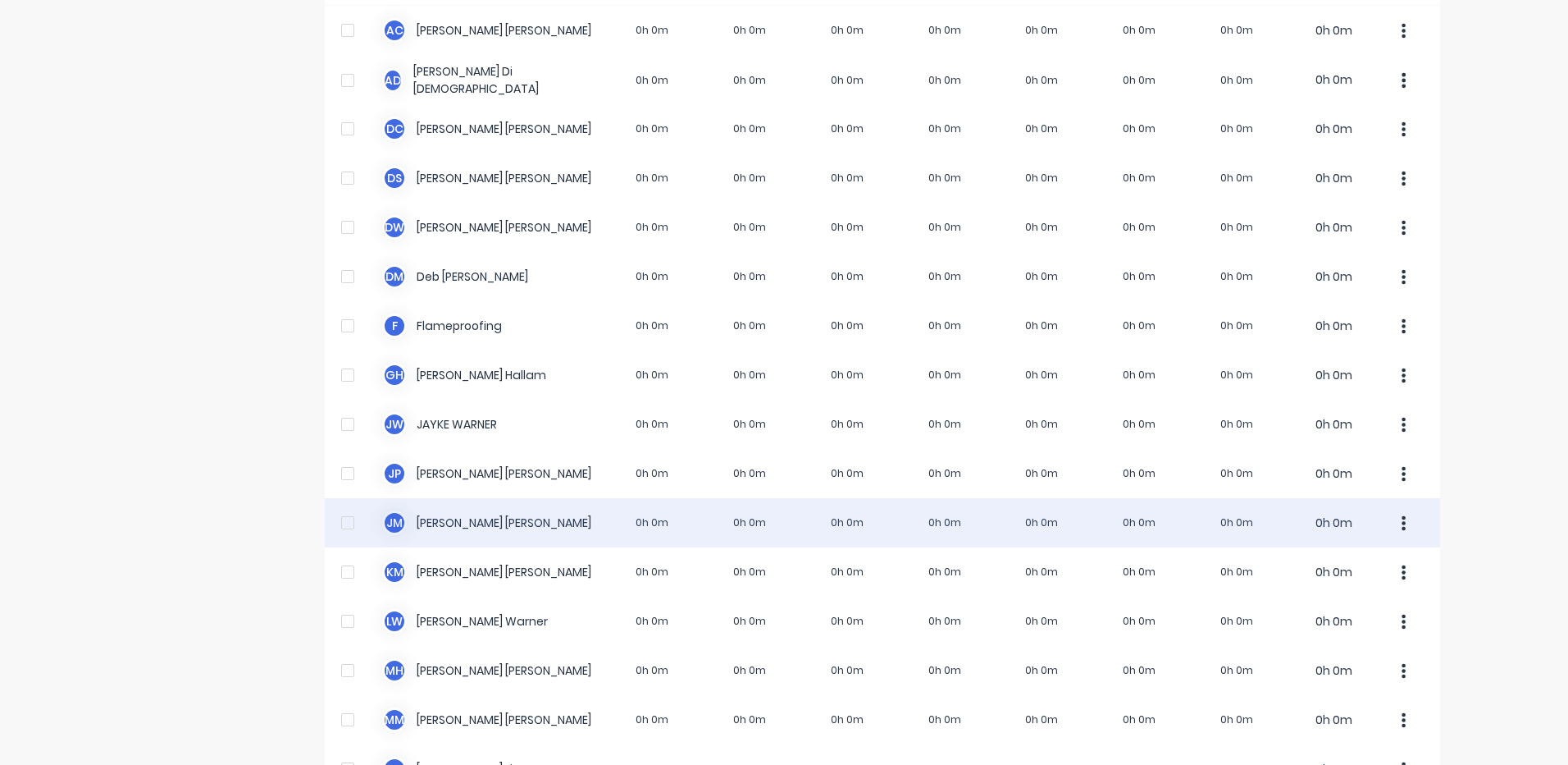
scroll to position [329, 0]
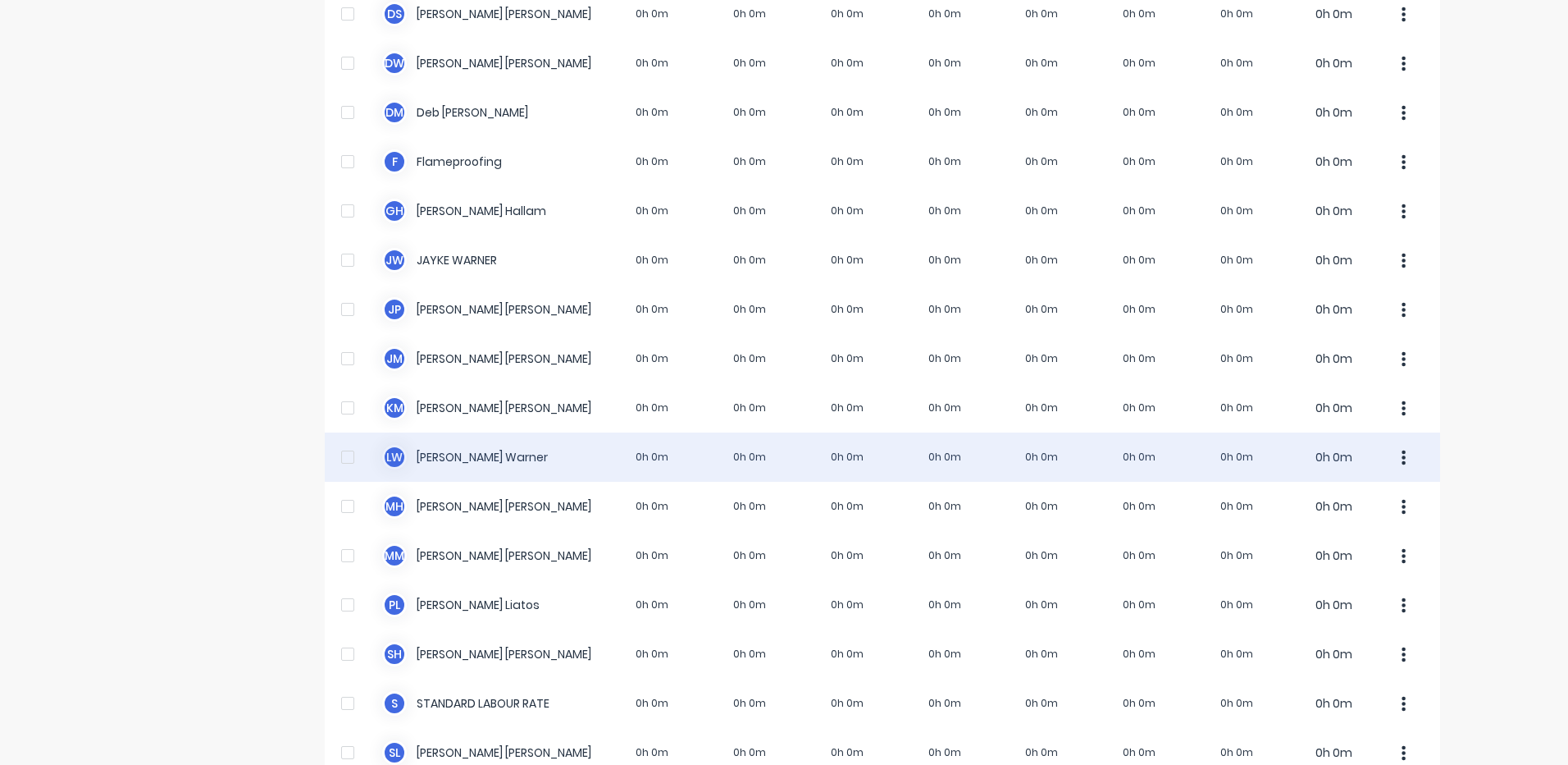
click at [750, 460] on div "[PERSON_NAME] 0h 0m 0h 0m 0h 0m 0h 0m 0h 0m 0h 0m 0h 0m 0h 0m" at bounding box center [882, 457] width 1116 height 49
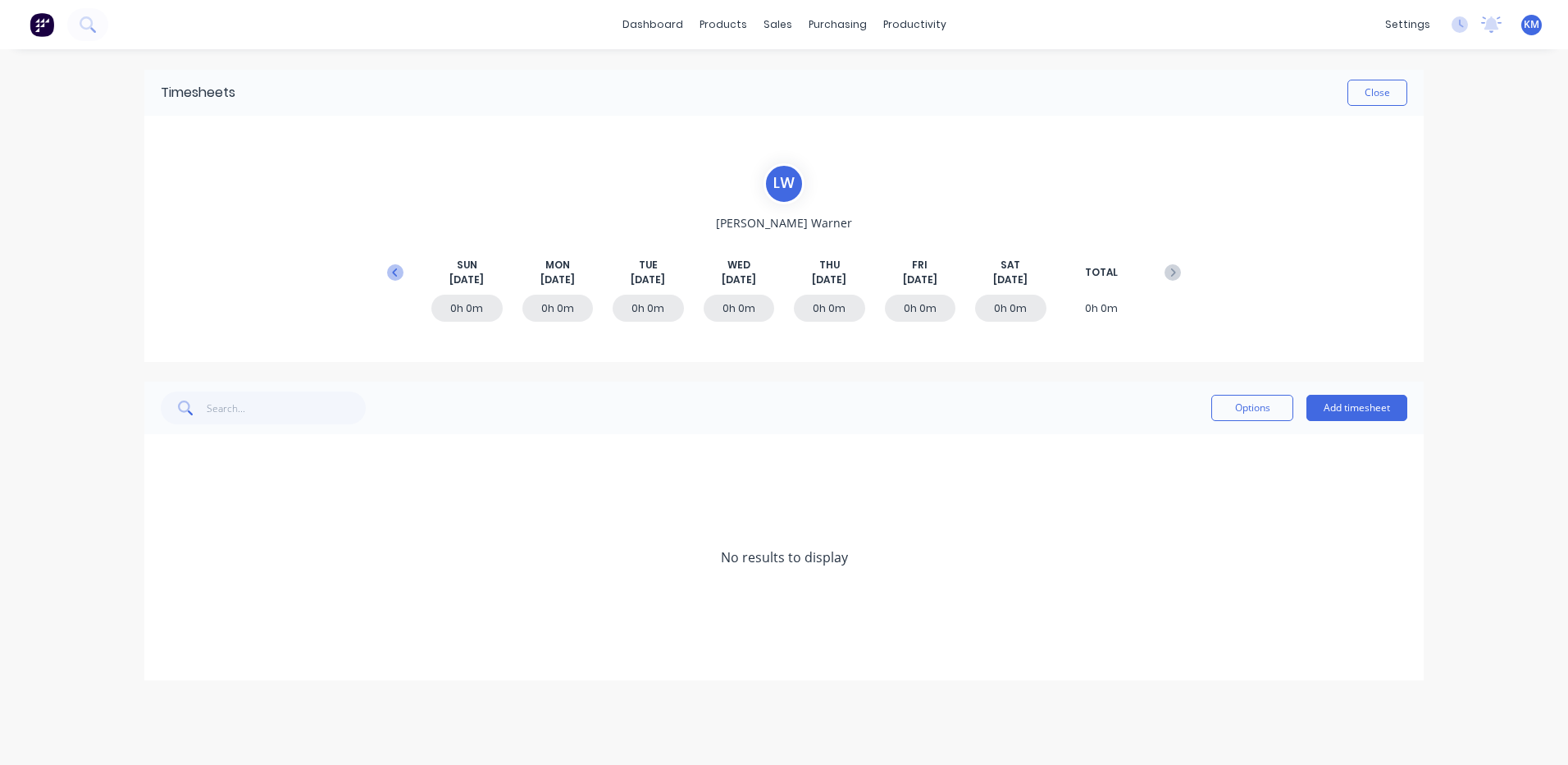
click at [388, 260] on button at bounding box center [395, 273] width 33 height 30
click at [166, 560] on icon at bounding box center [166, 558] width 10 height 10
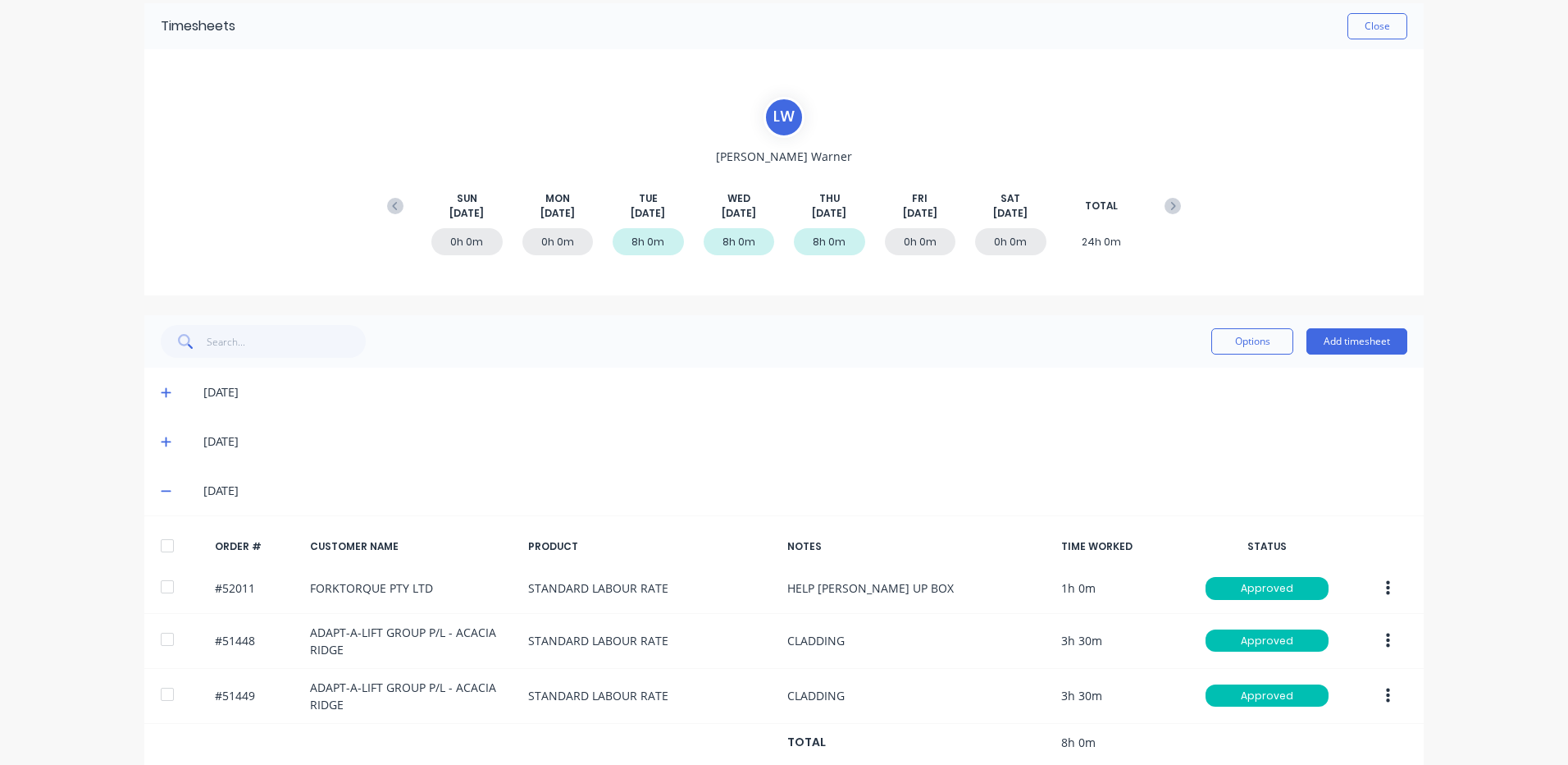
scroll to position [97, 0]
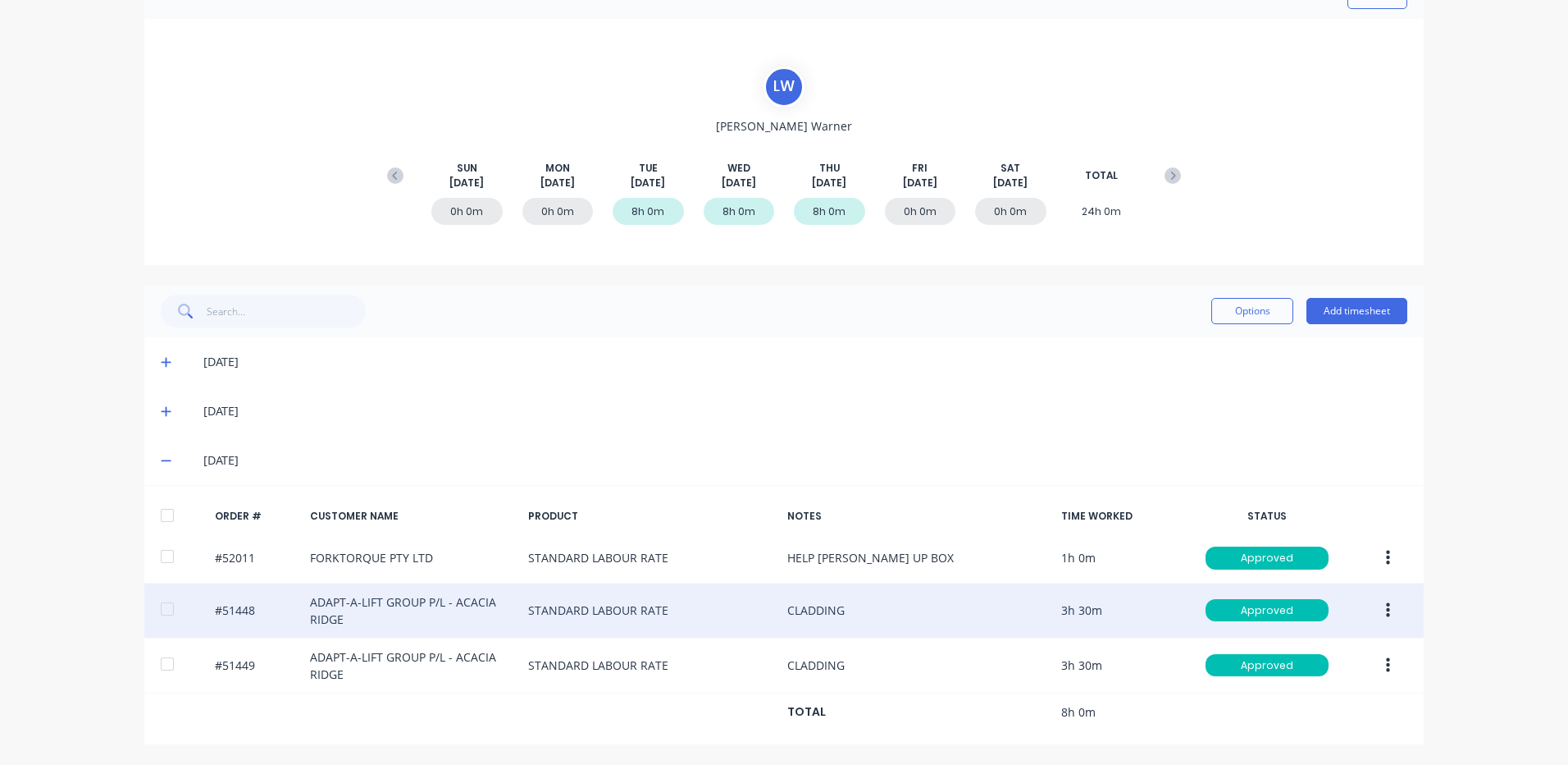
click at [1377, 600] on button "button" at bounding box center [1388, 610] width 39 height 30
click at [1319, 743] on div "Duplicate" at bounding box center [1329, 752] width 127 height 24
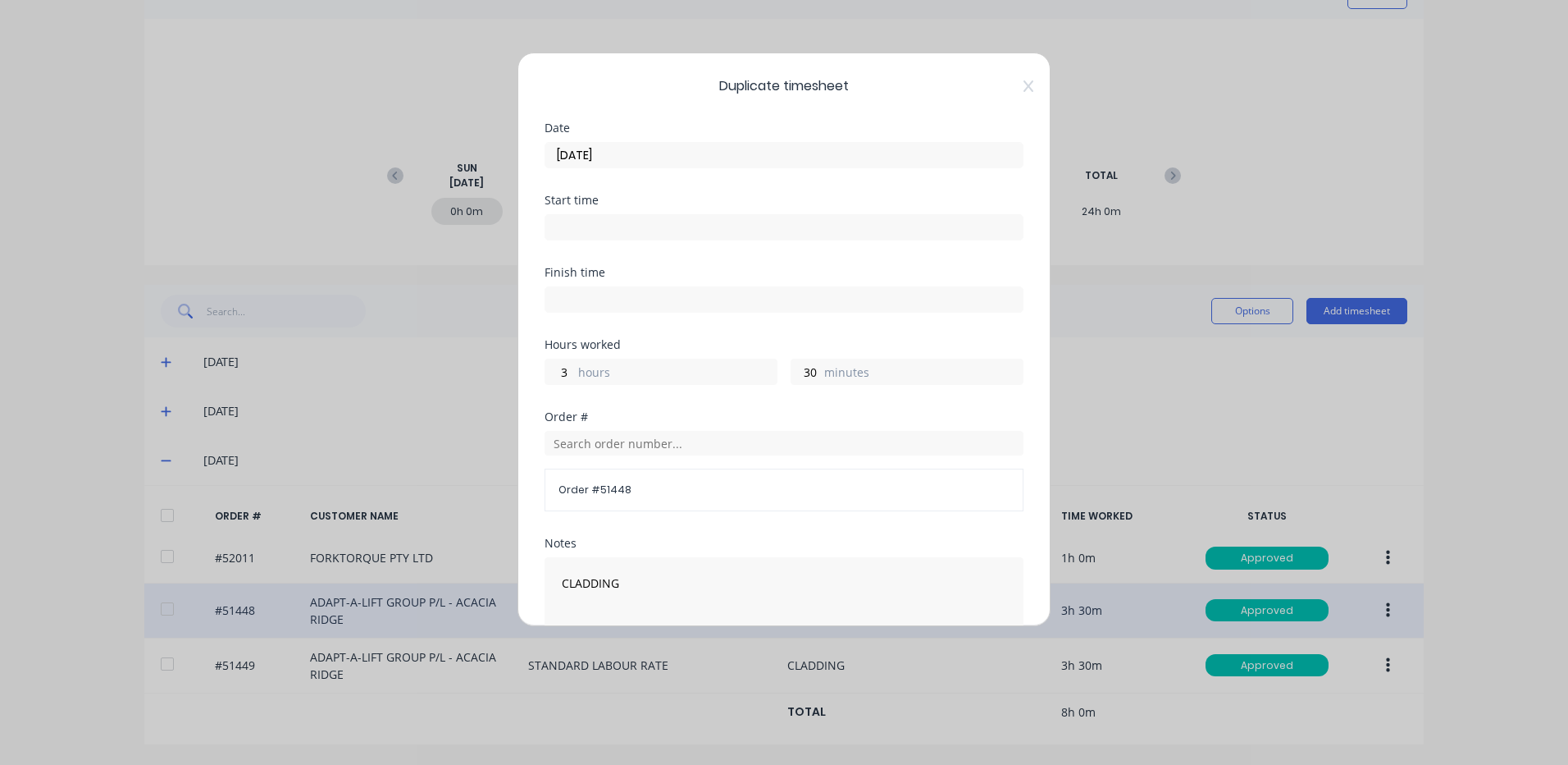
click at [637, 370] on label "hours" at bounding box center [677, 374] width 198 height 21
click at [574, 370] on input "3" at bounding box center [560, 371] width 29 height 24
click at [568, 369] on input "3" at bounding box center [560, 371] width 29 height 24
type input "4"
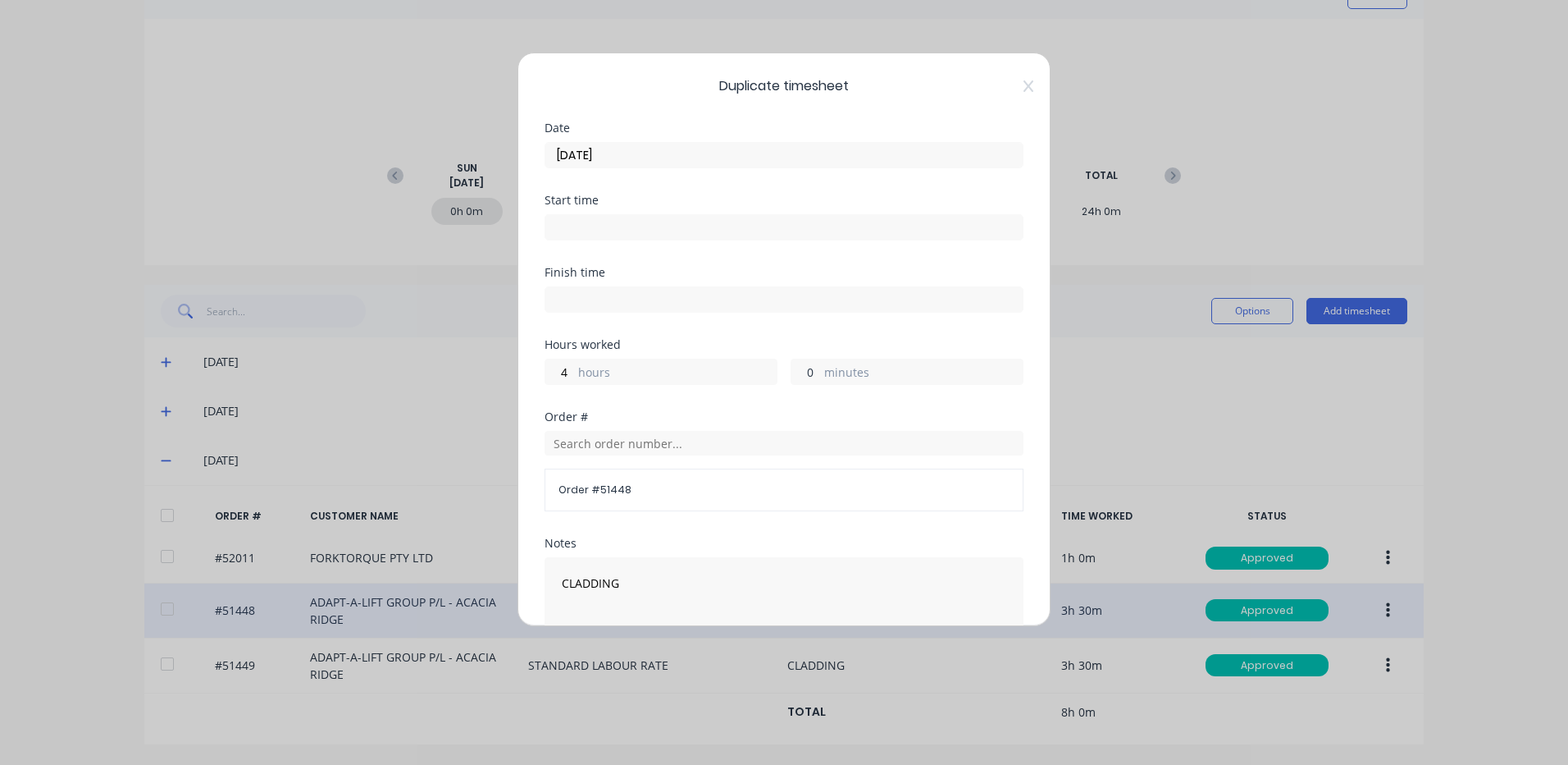
type input "0"
click at [652, 146] on input "[DATE]" at bounding box center [784, 155] width 478 height 24
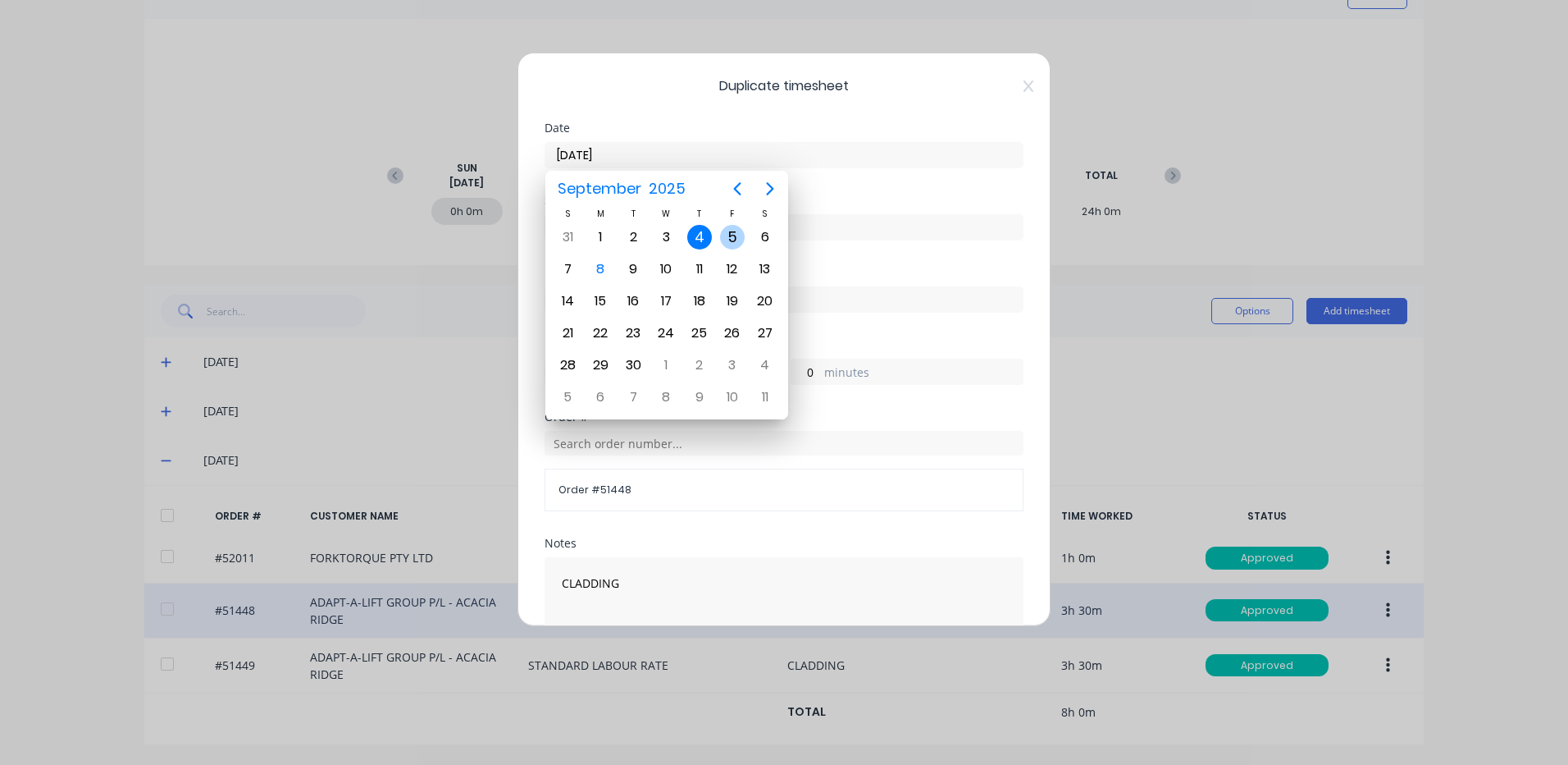
click at [727, 228] on div "5" at bounding box center [732, 236] width 24 height 24
type input "[DATE]"
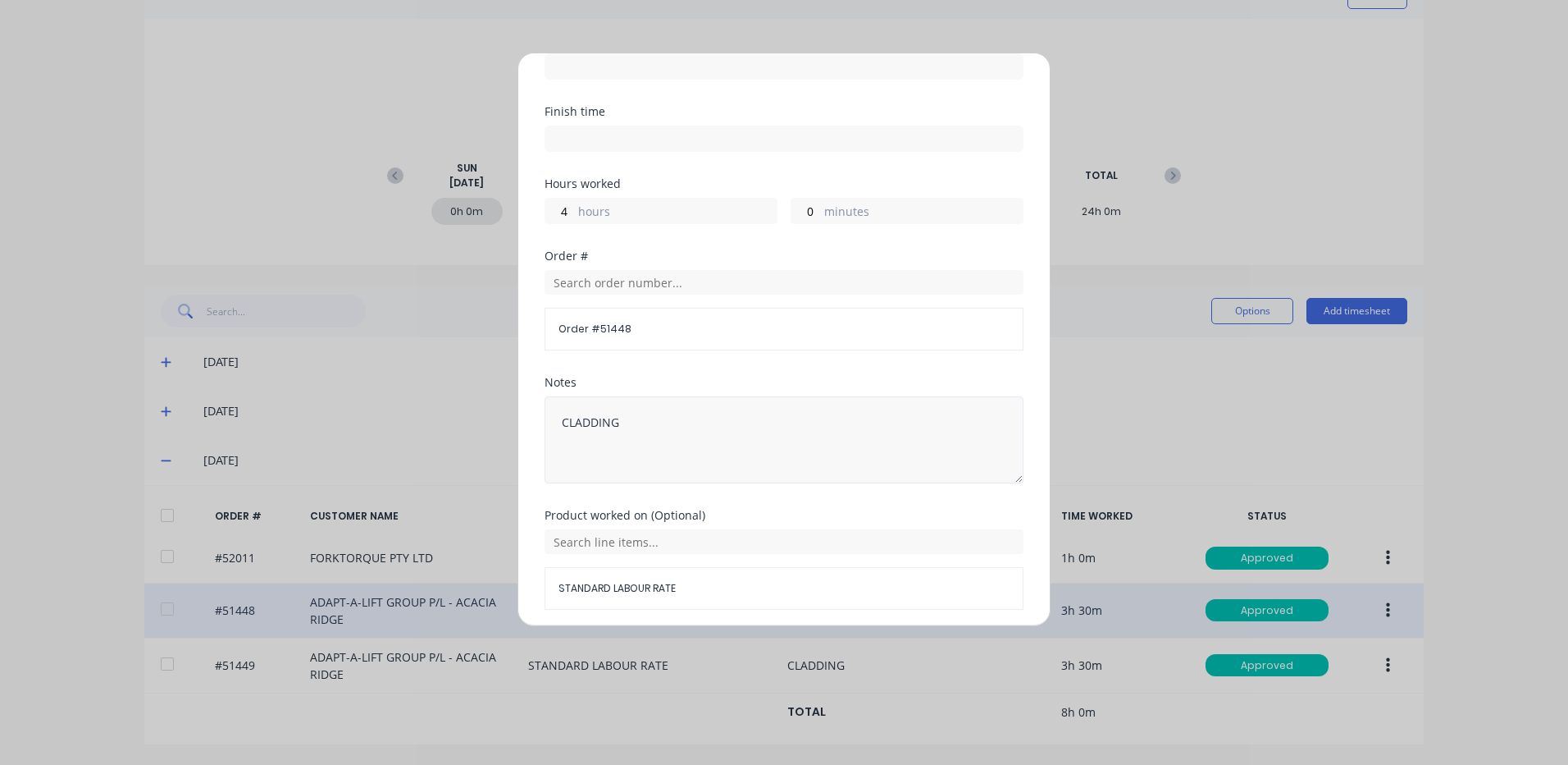
scroll to position [221, 0]
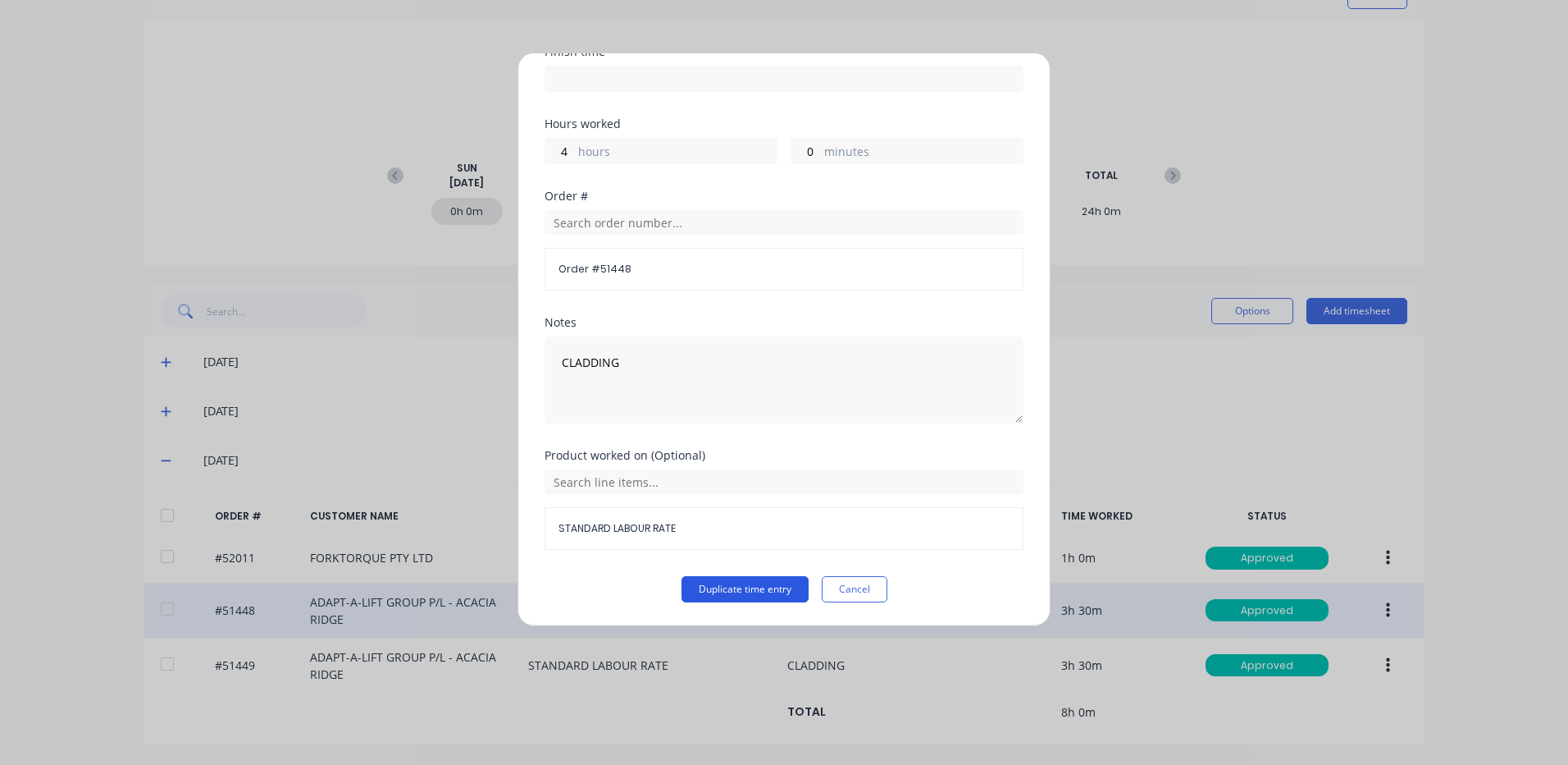
click at [731, 589] on button "Duplicate time entry" at bounding box center [745, 588] width 127 height 26
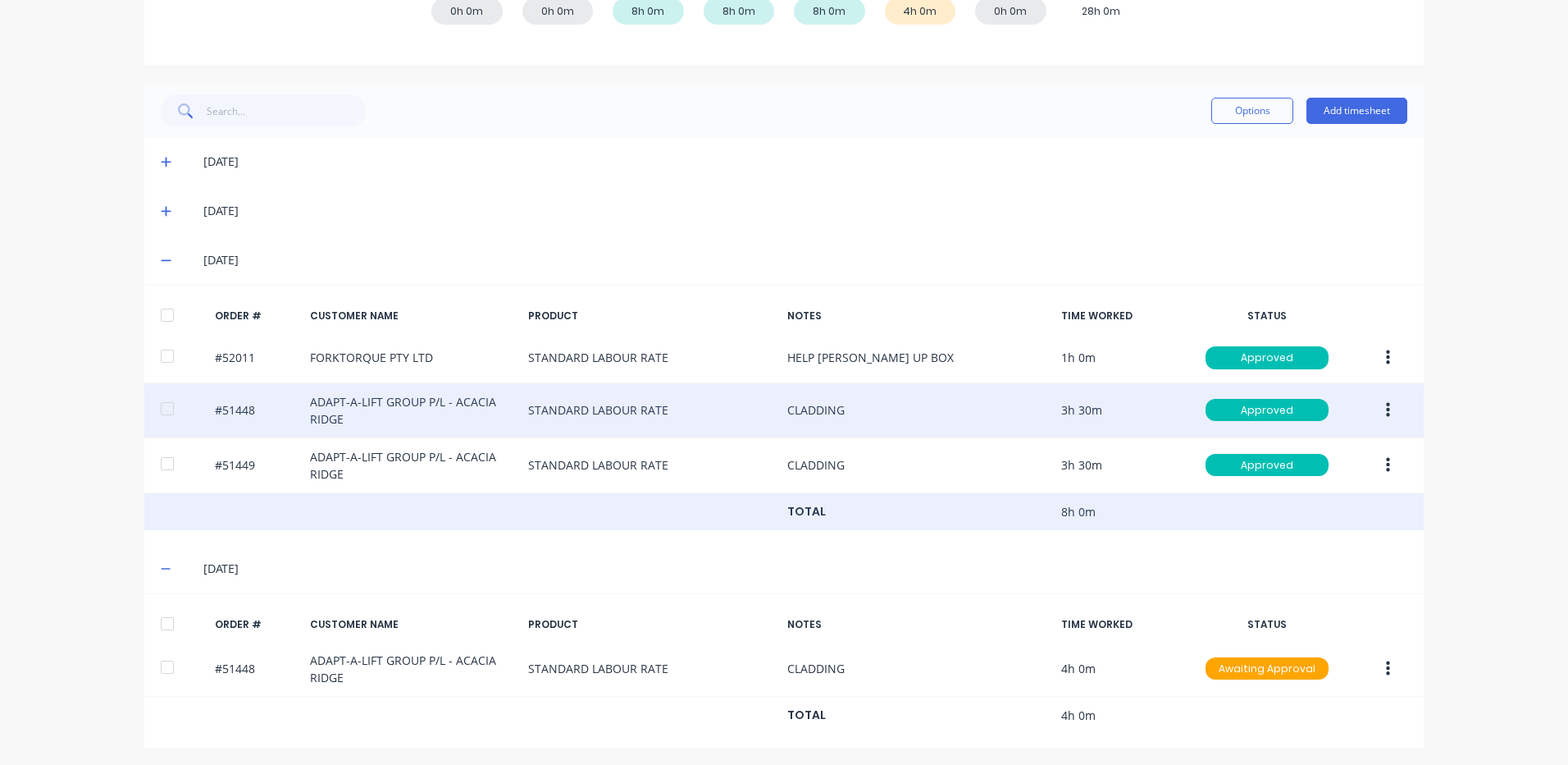
scroll to position [301, 0]
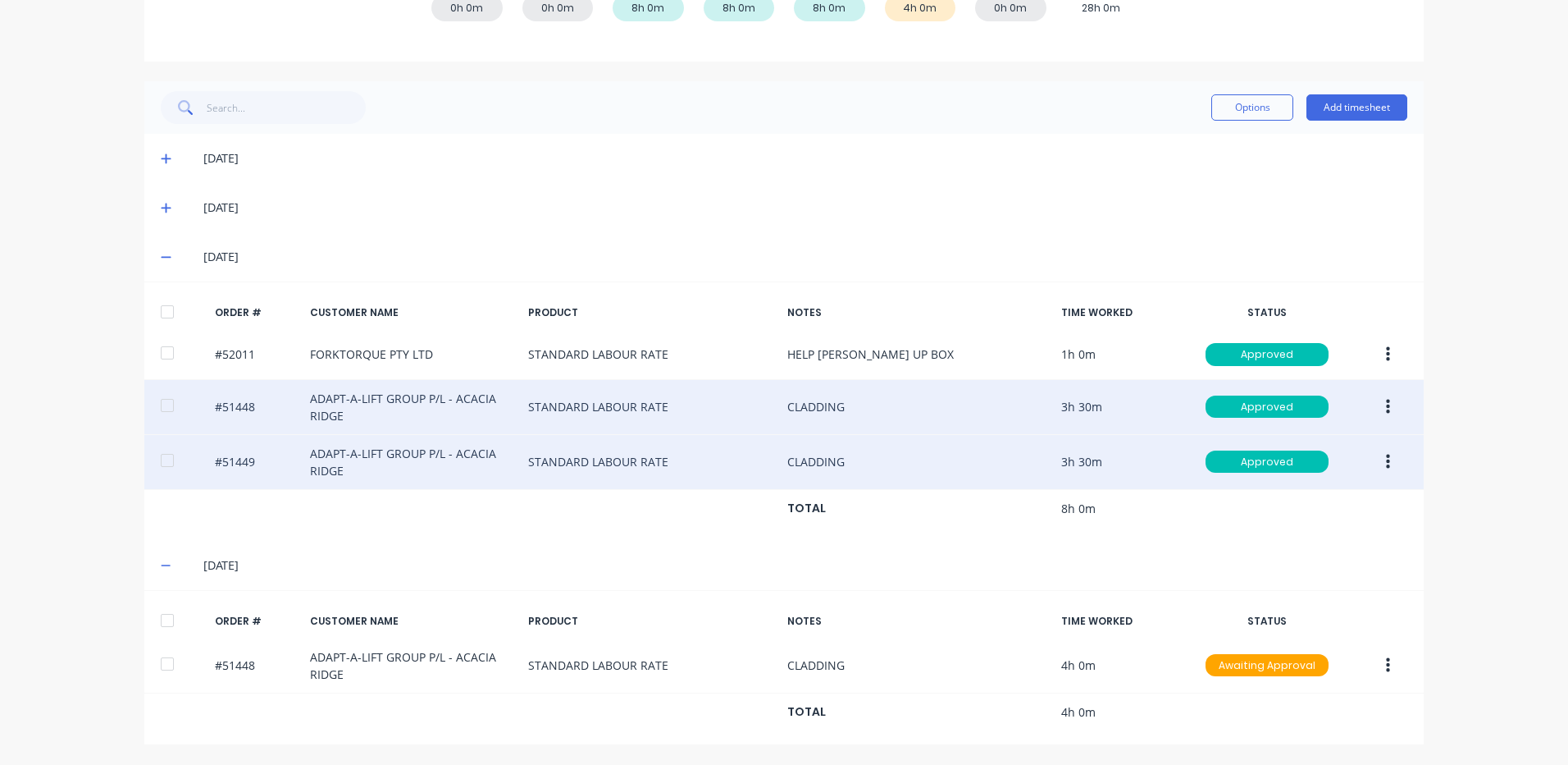
click at [1377, 454] on button "button" at bounding box center [1388, 462] width 39 height 30
click at [1302, 600] on div "Duplicate" at bounding box center [1329, 604] width 127 height 24
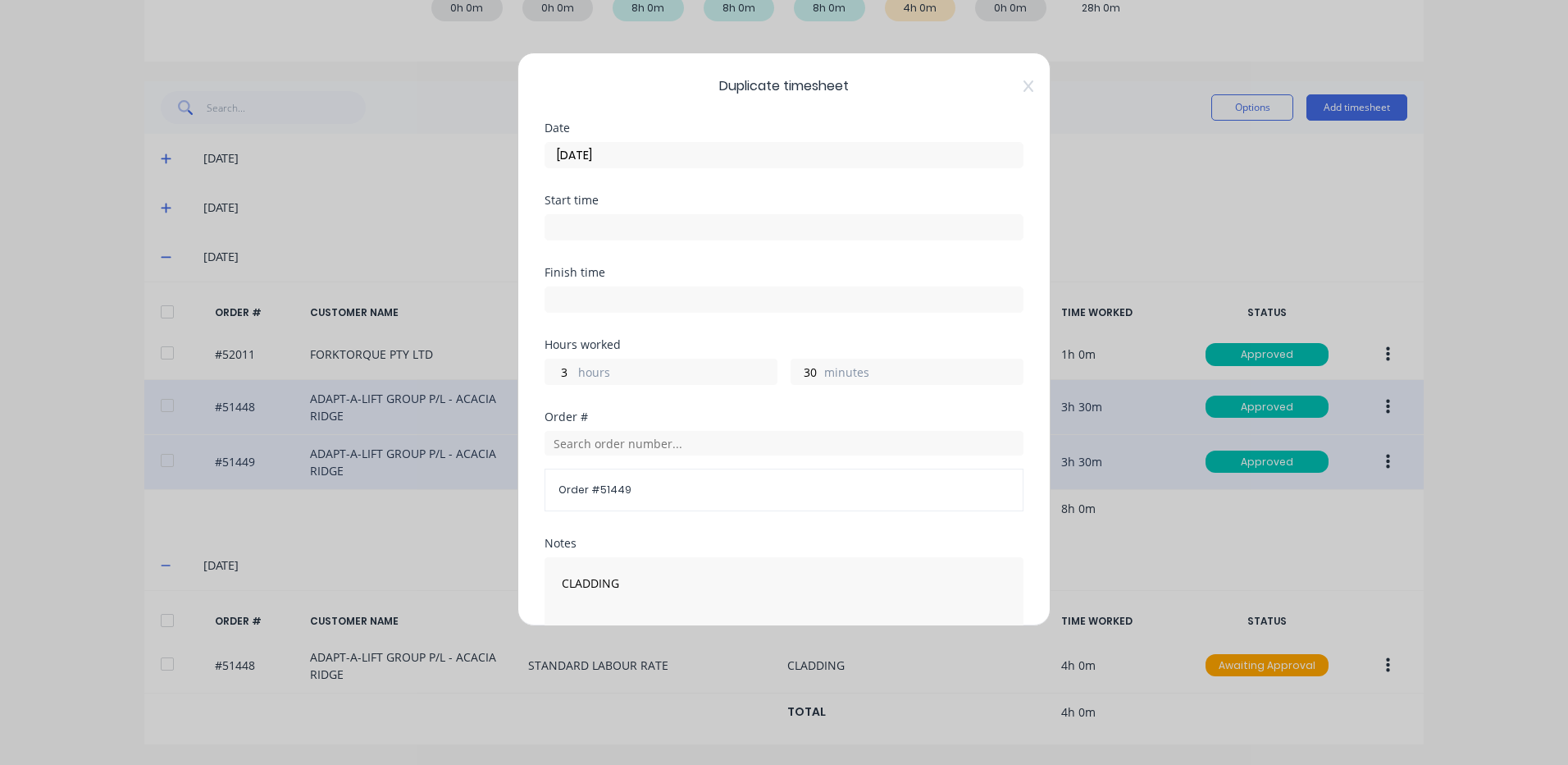
click at [775, 153] on input "[DATE]" at bounding box center [784, 155] width 478 height 24
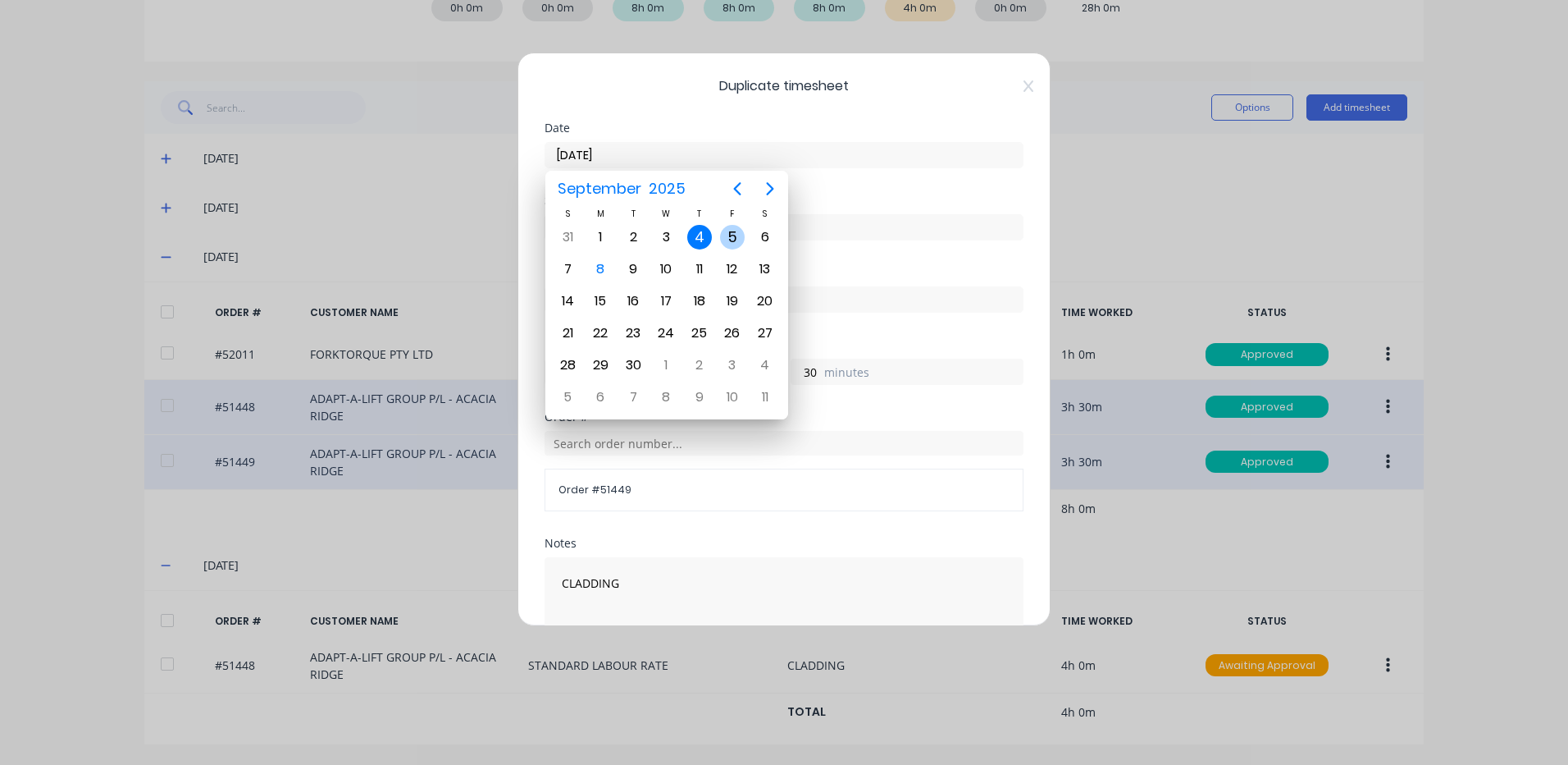
click at [727, 238] on div "5" at bounding box center [732, 236] width 24 height 24
type input "[DATE]"
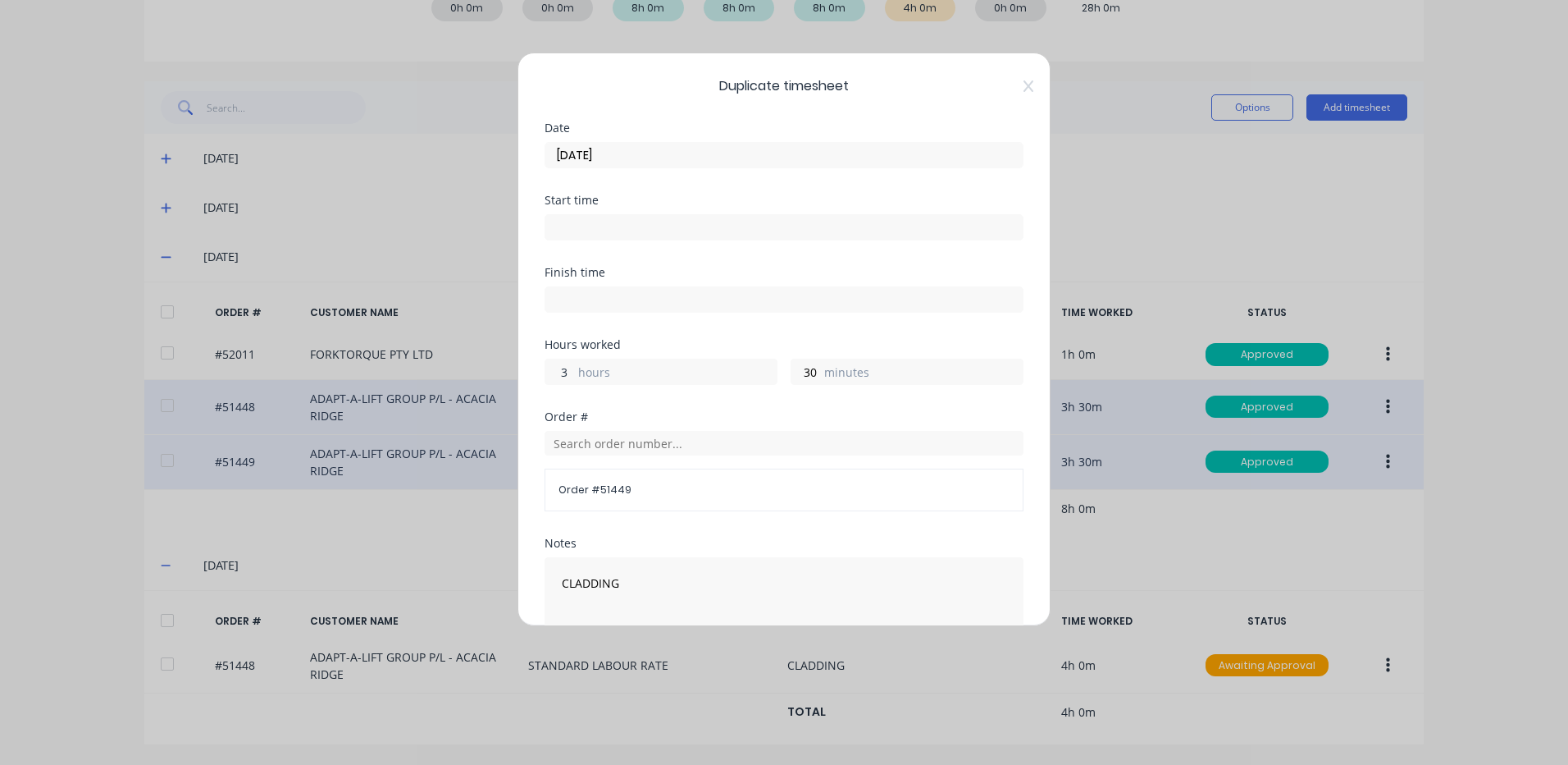
click at [574, 373] on input "3" at bounding box center [560, 371] width 29 height 24
type input "4"
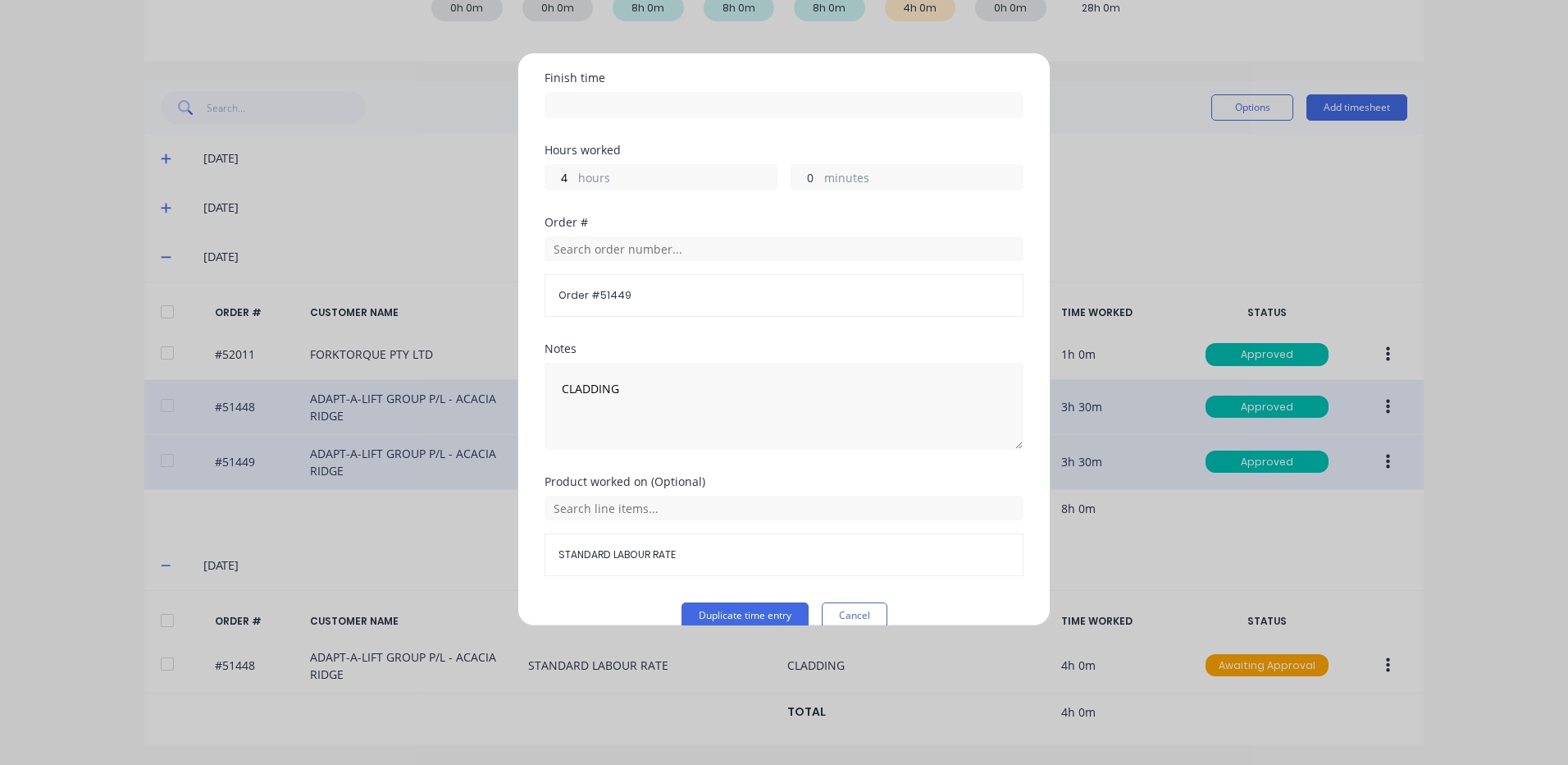
scroll to position [221, 0]
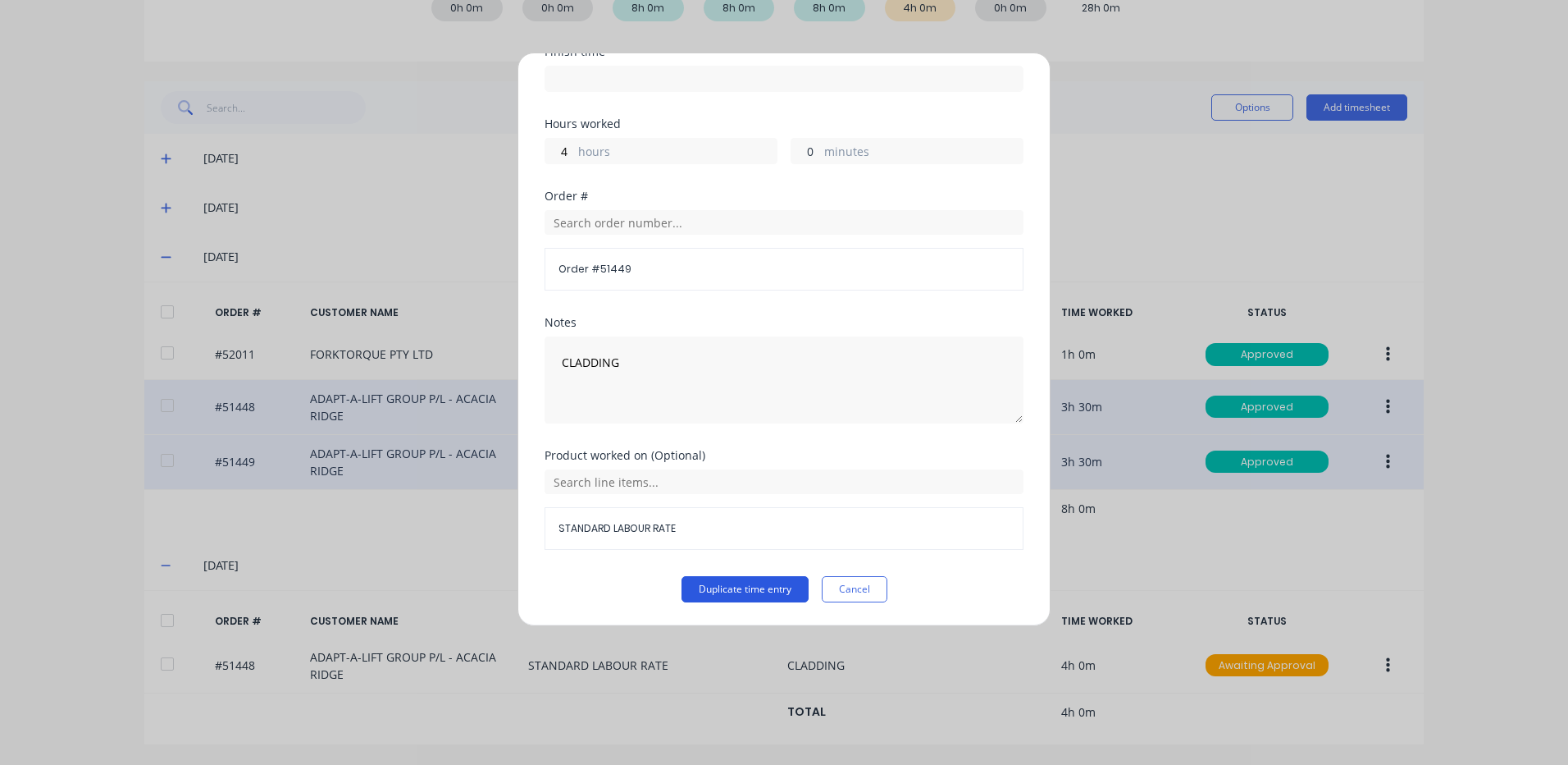
type input "0"
click at [731, 592] on button "Duplicate time entry" at bounding box center [745, 588] width 127 height 26
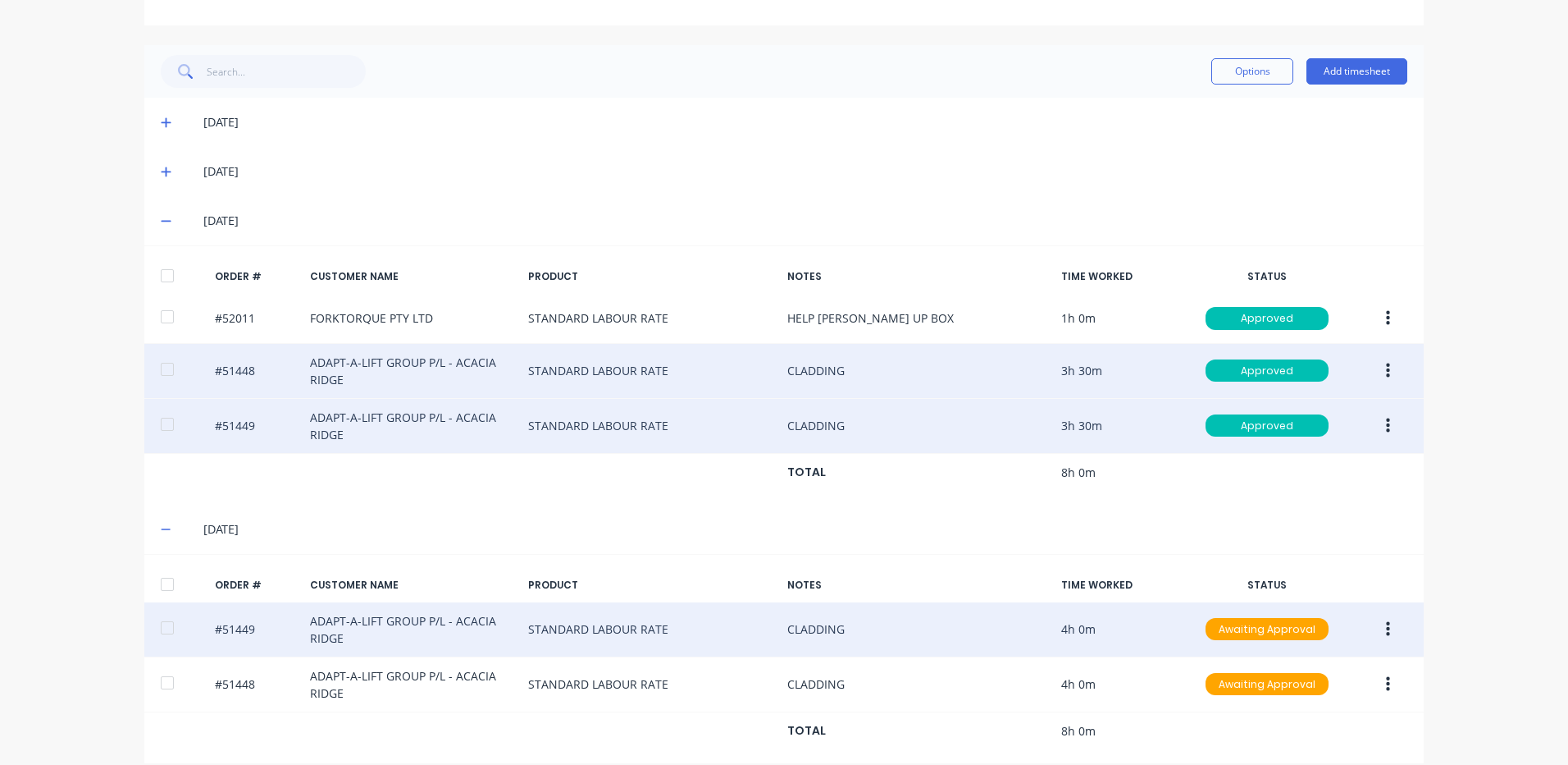
scroll to position [355, 0]
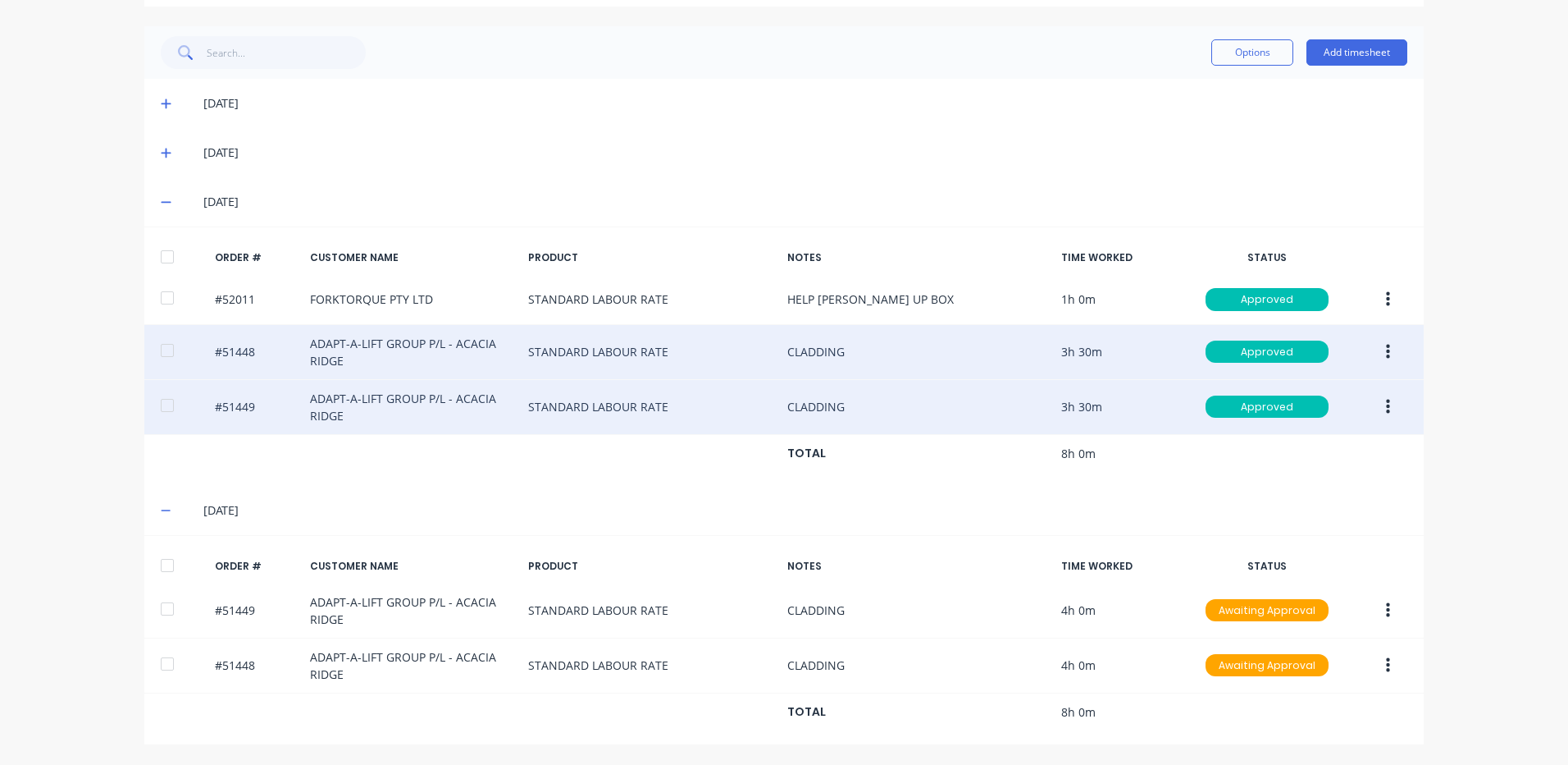
click at [172, 565] on div at bounding box center [167, 565] width 33 height 33
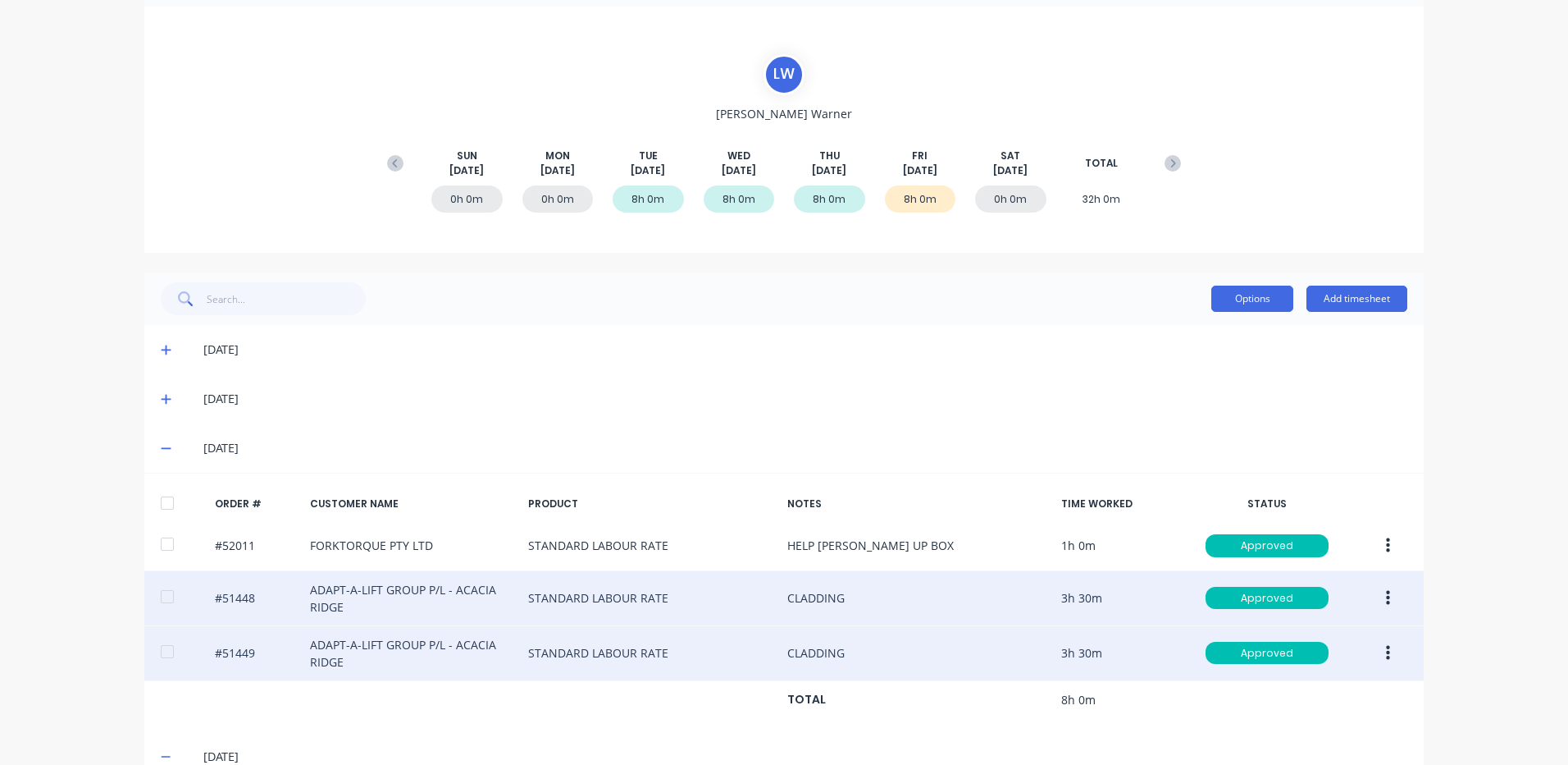
click at [1247, 302] on button "Options" at bounding box center [1252, 298] width 82 height 26
click at [1240, 321] on div "Approve Unapprove Delete Export" at bounding box center [1215, 389] width 156 height 139
click at [1233, 329] on div "Approve" at bounding box center [1215, 340] width 127 height 24
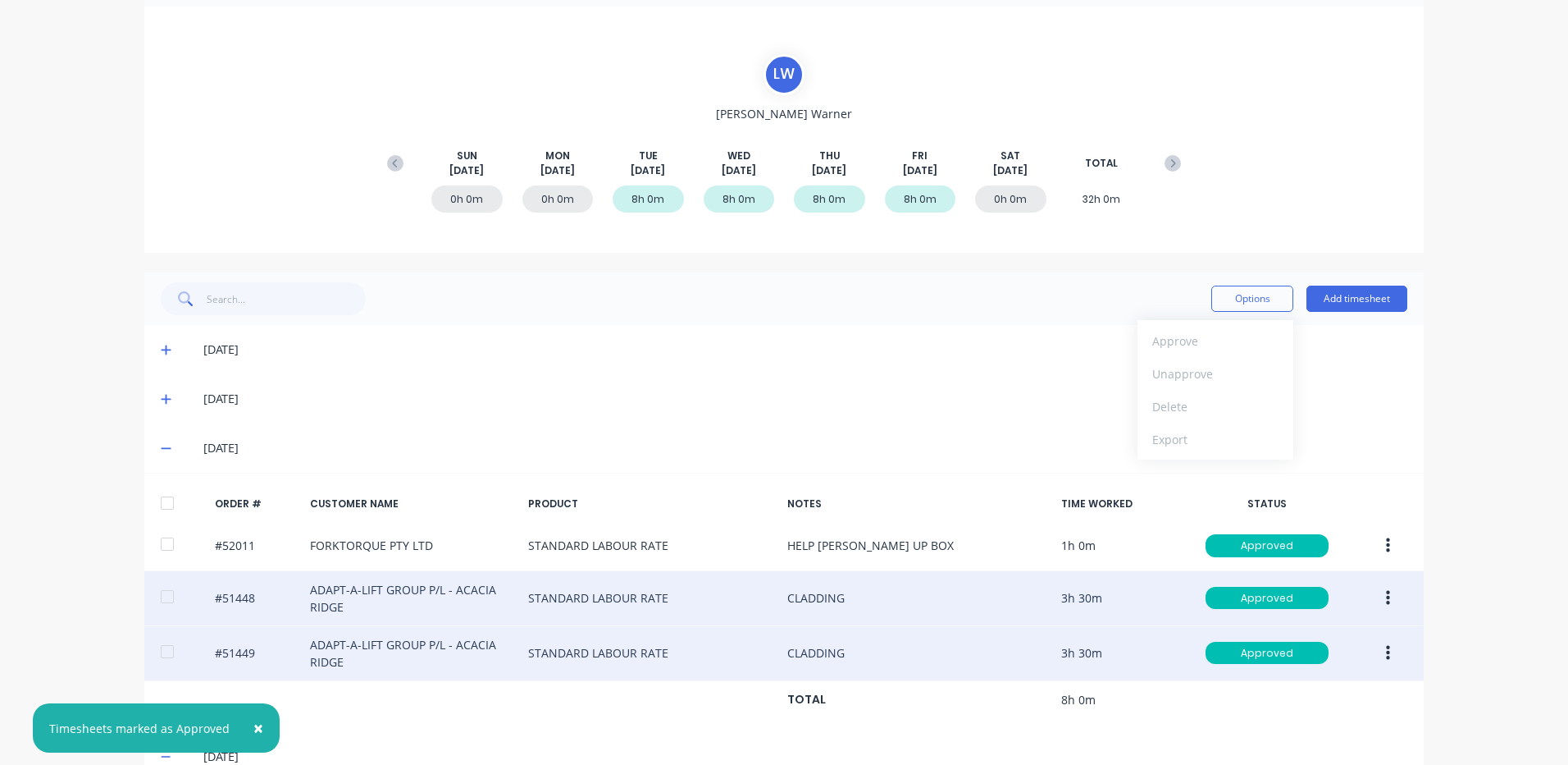
scroll to position [0, 0]
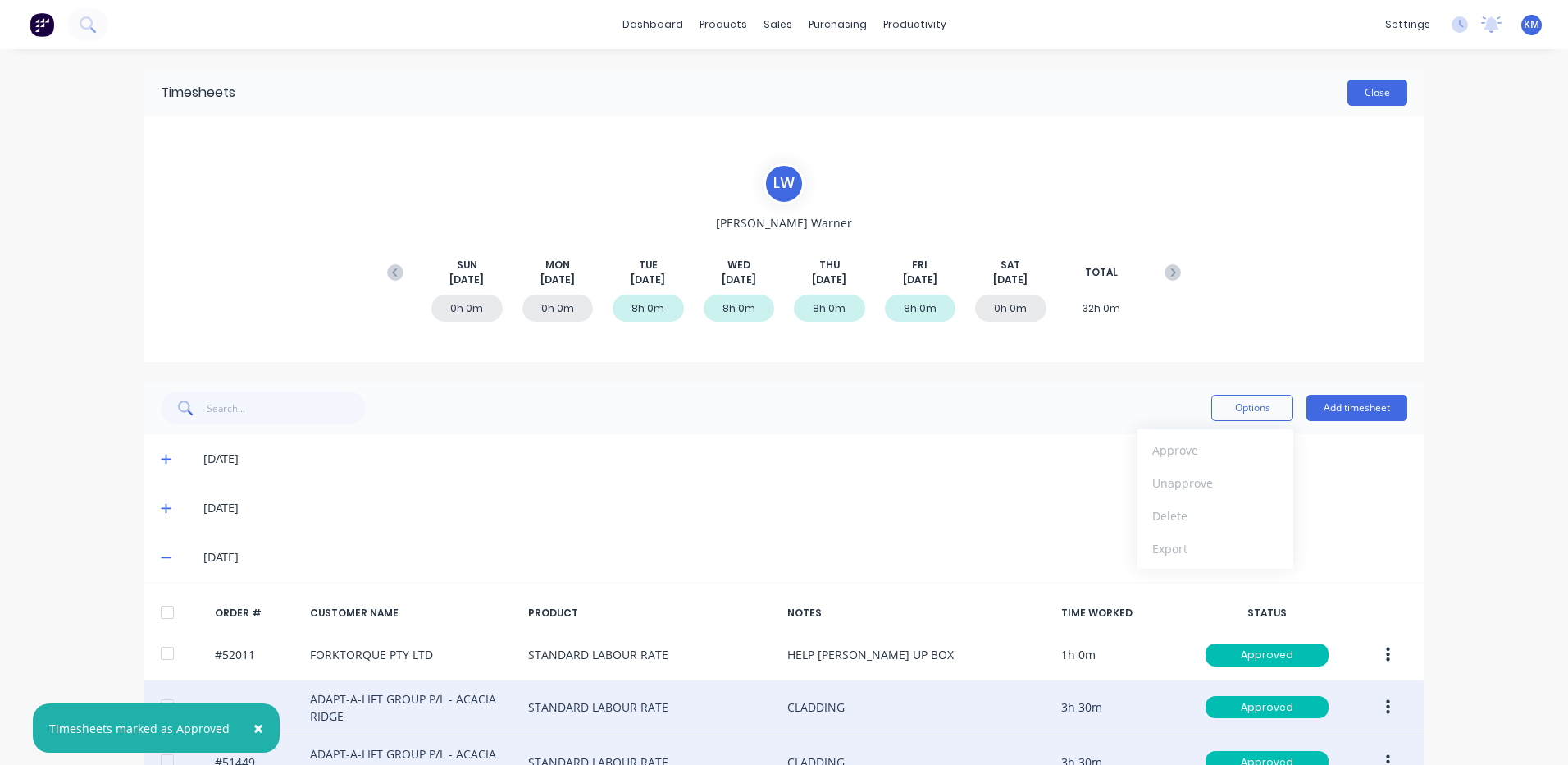
click at [1381, 94] on button "Close" at bounding box center [1377, 92] width 60 height 26
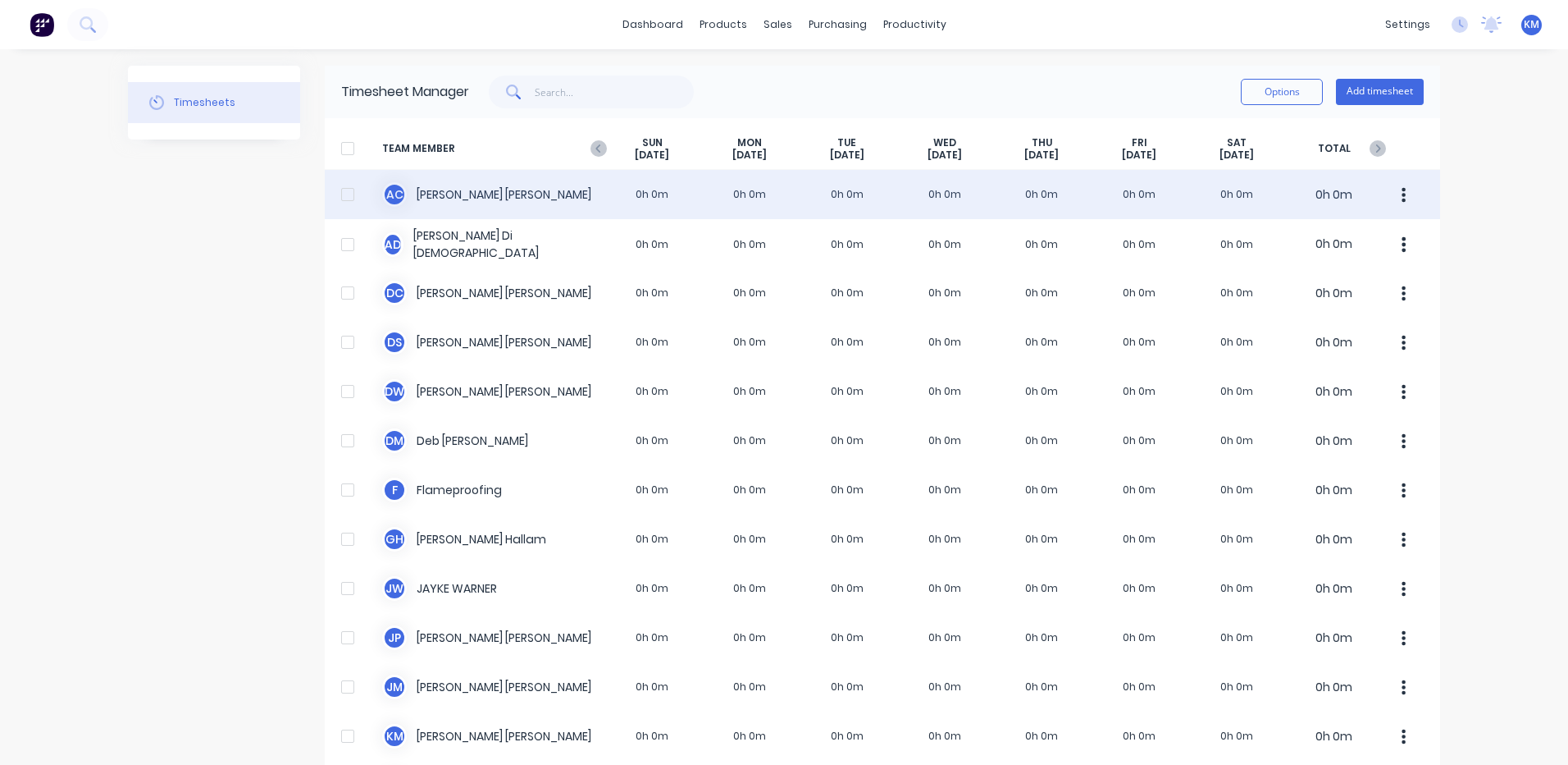
click at [742, 203] on div "A C [PERSON_NAME] 0h 0m 0h 0m 0h 0m 0h 0m 0h 0m 0h 0m 0h 0m 0h 0m" at bounding box center [882, 195] width 1116 height 49
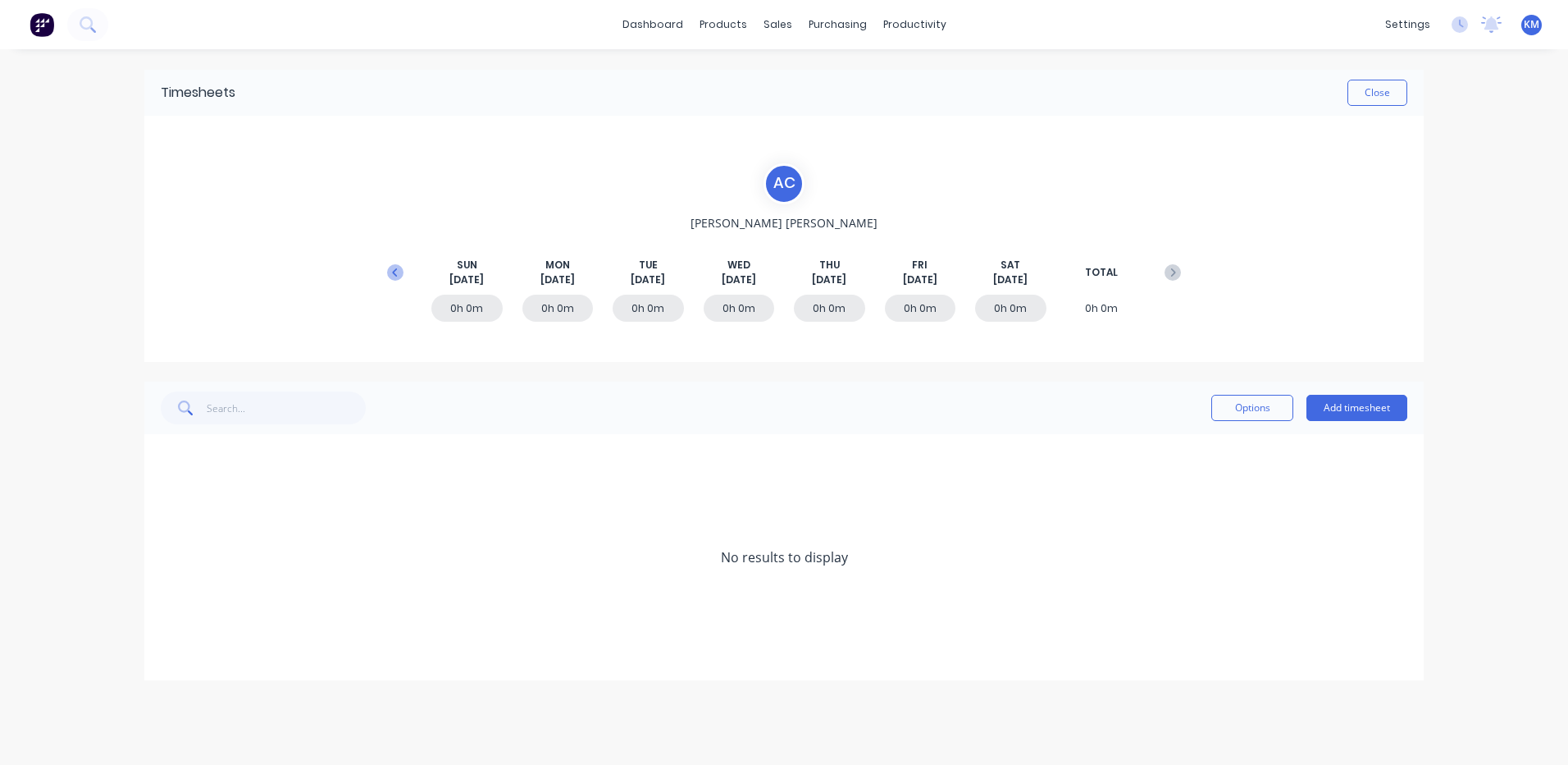
click at [407, 280] on button at bounding box center [395, 273] width 33 height 30
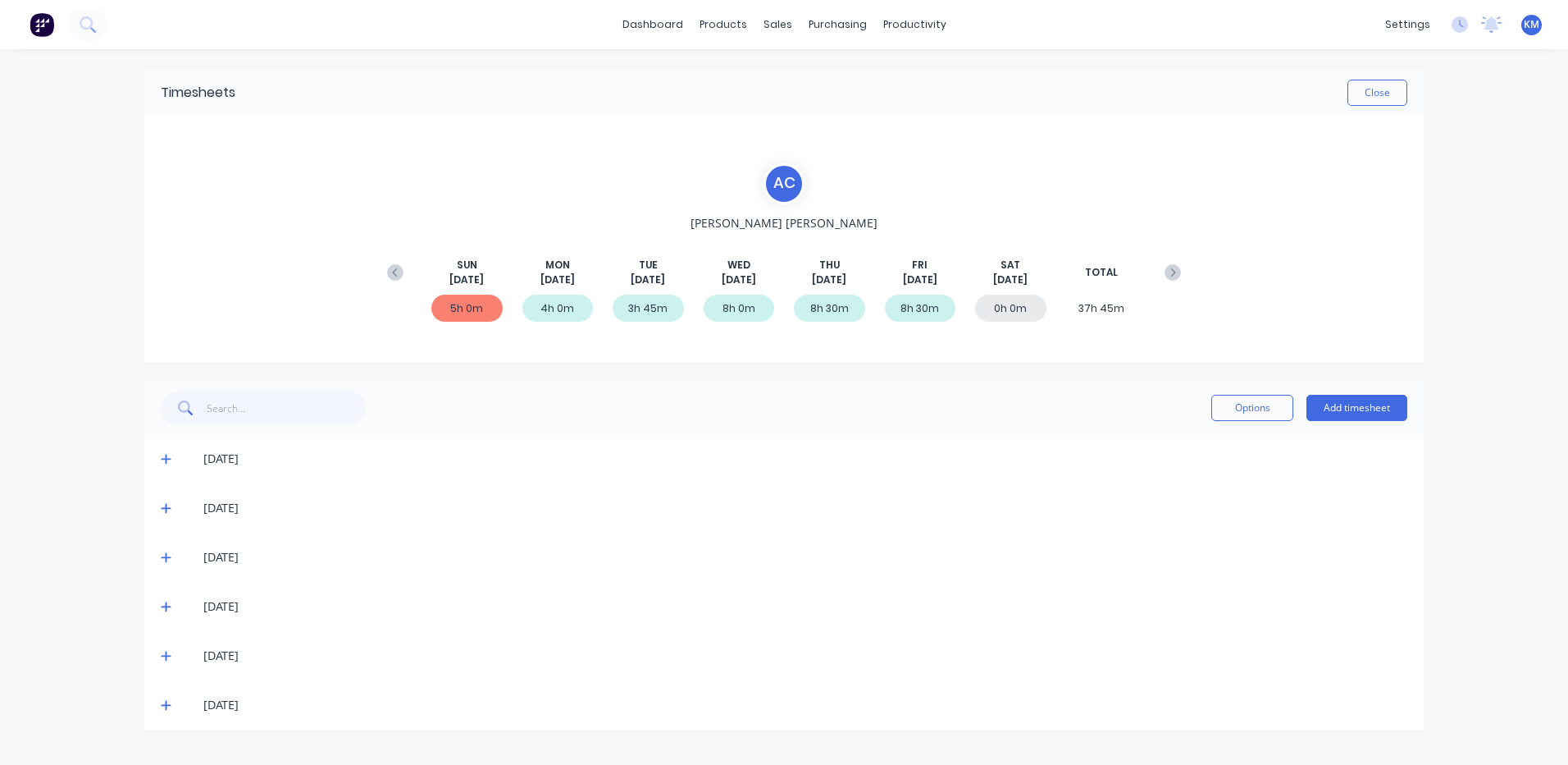
click at [163, 705] on icon at bounding box center [166, 705] width 10 height 10
click at [1391, 92] on button "Close" at bounding box center [1377, 92] width 60 height 26
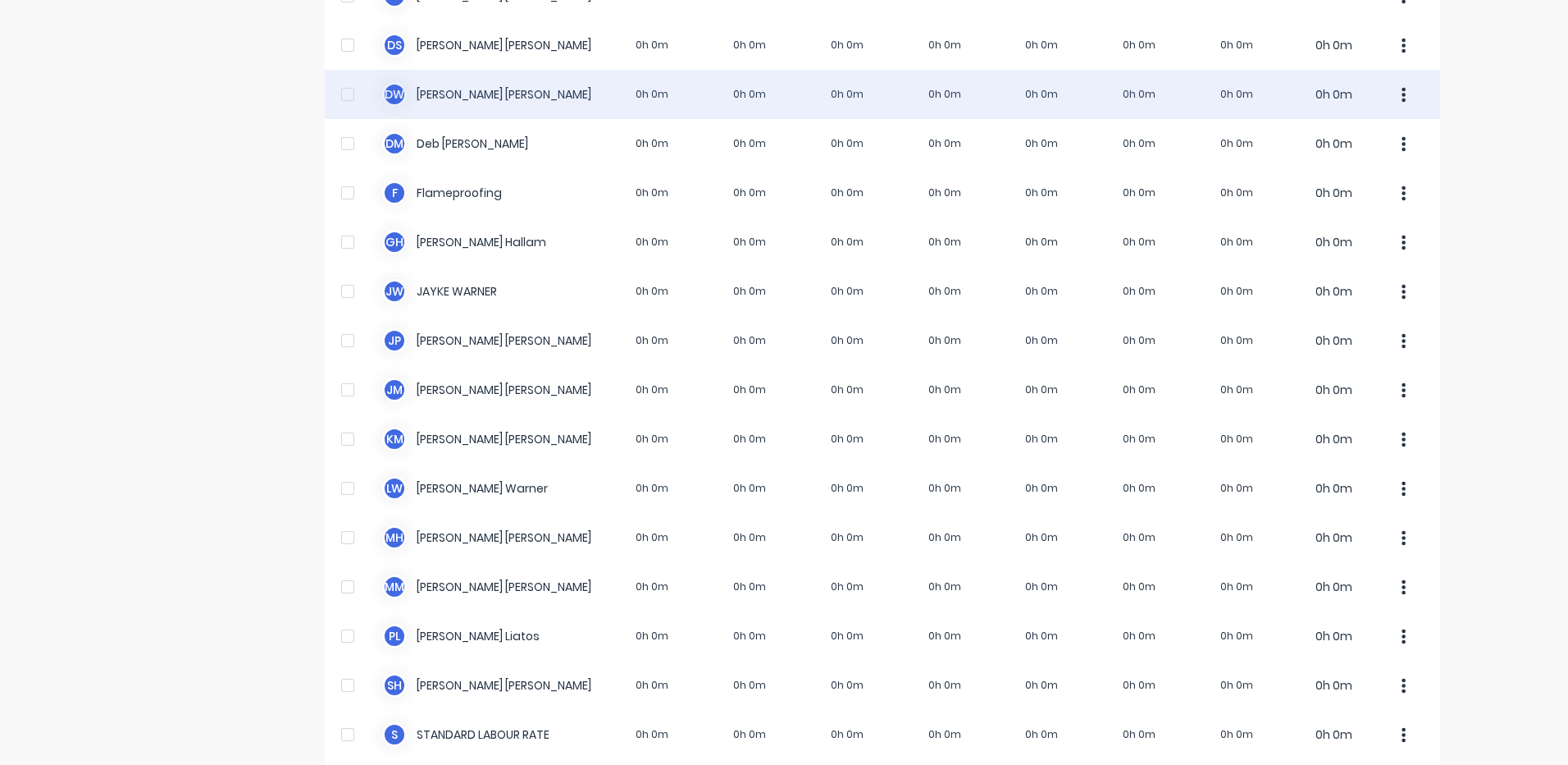
scroll to position [82, 0]
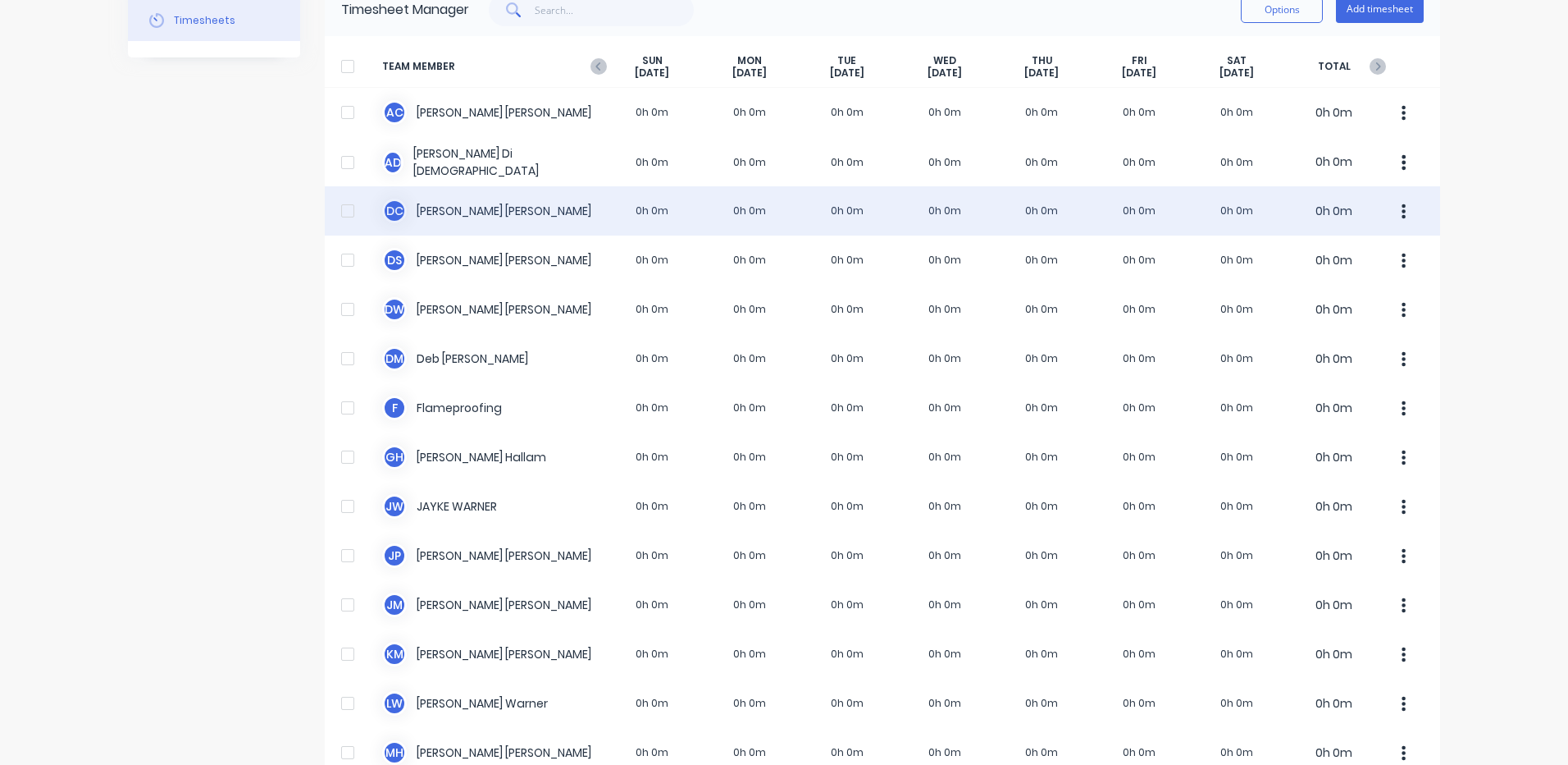
click at [663, 215] on div "D C [PERSON_NAME] 0h 0m 0h 0m 0h 0m 0h 0m 0h 0m 0h 0m 0h 0m 0h 0m" at bounding box center [882, 211] width 1116 height 49
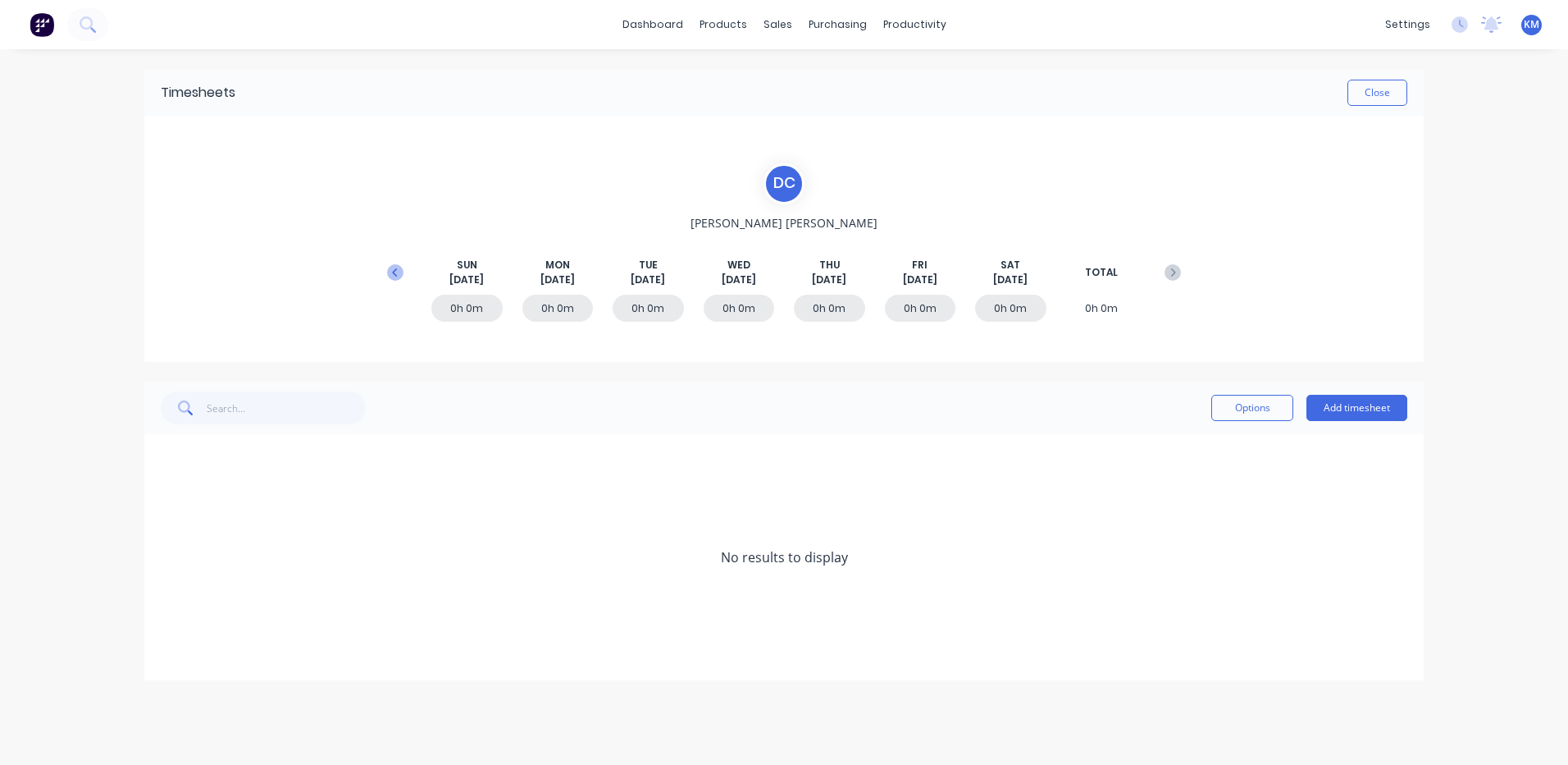
click at [403, 280] on icon at bounding box center [395, 273] width 16 height 16
click at [164, 611] on icon at bounding box center [166, 606] width 11 height 12
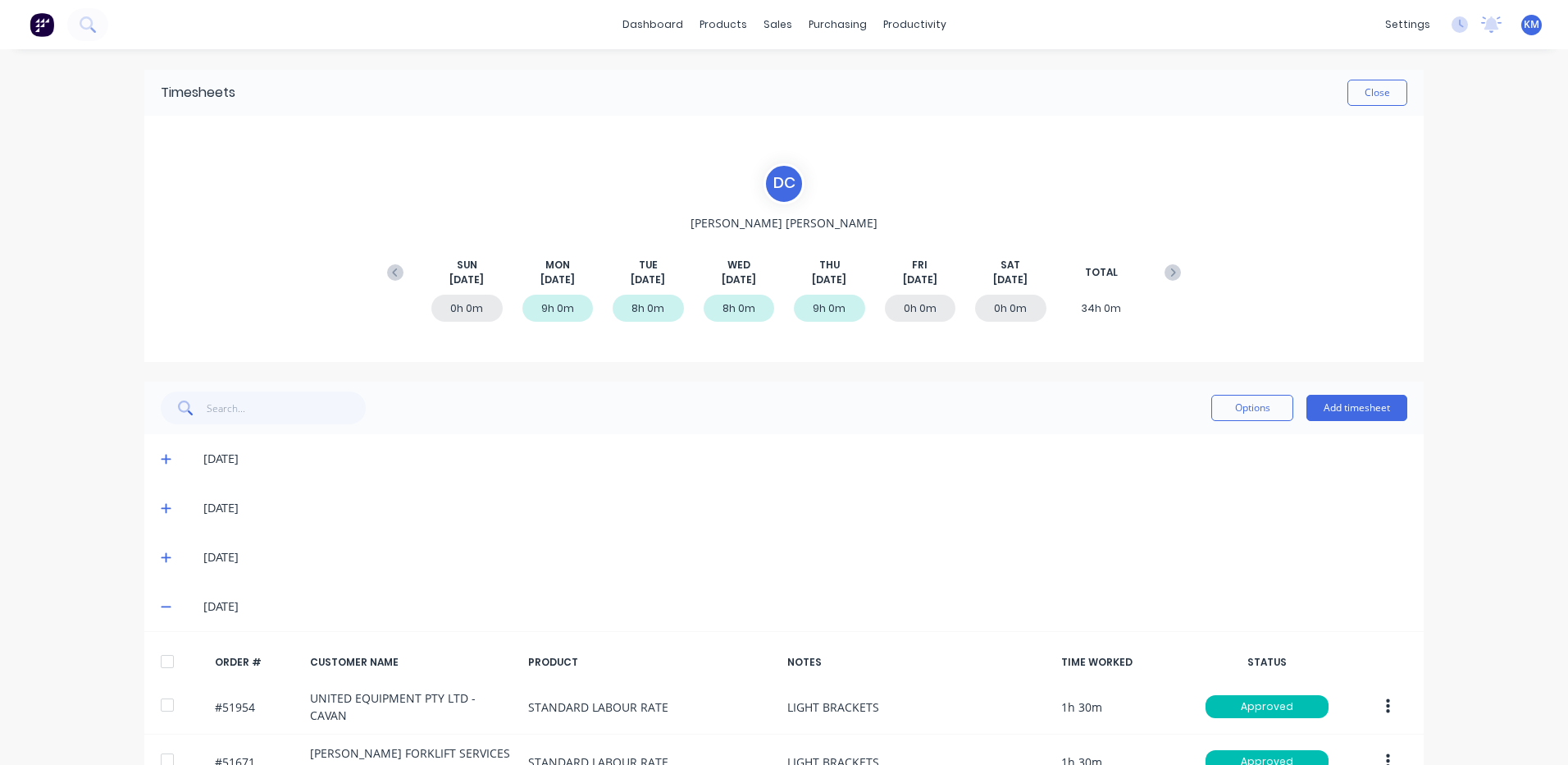
scroll to position [311, 0]
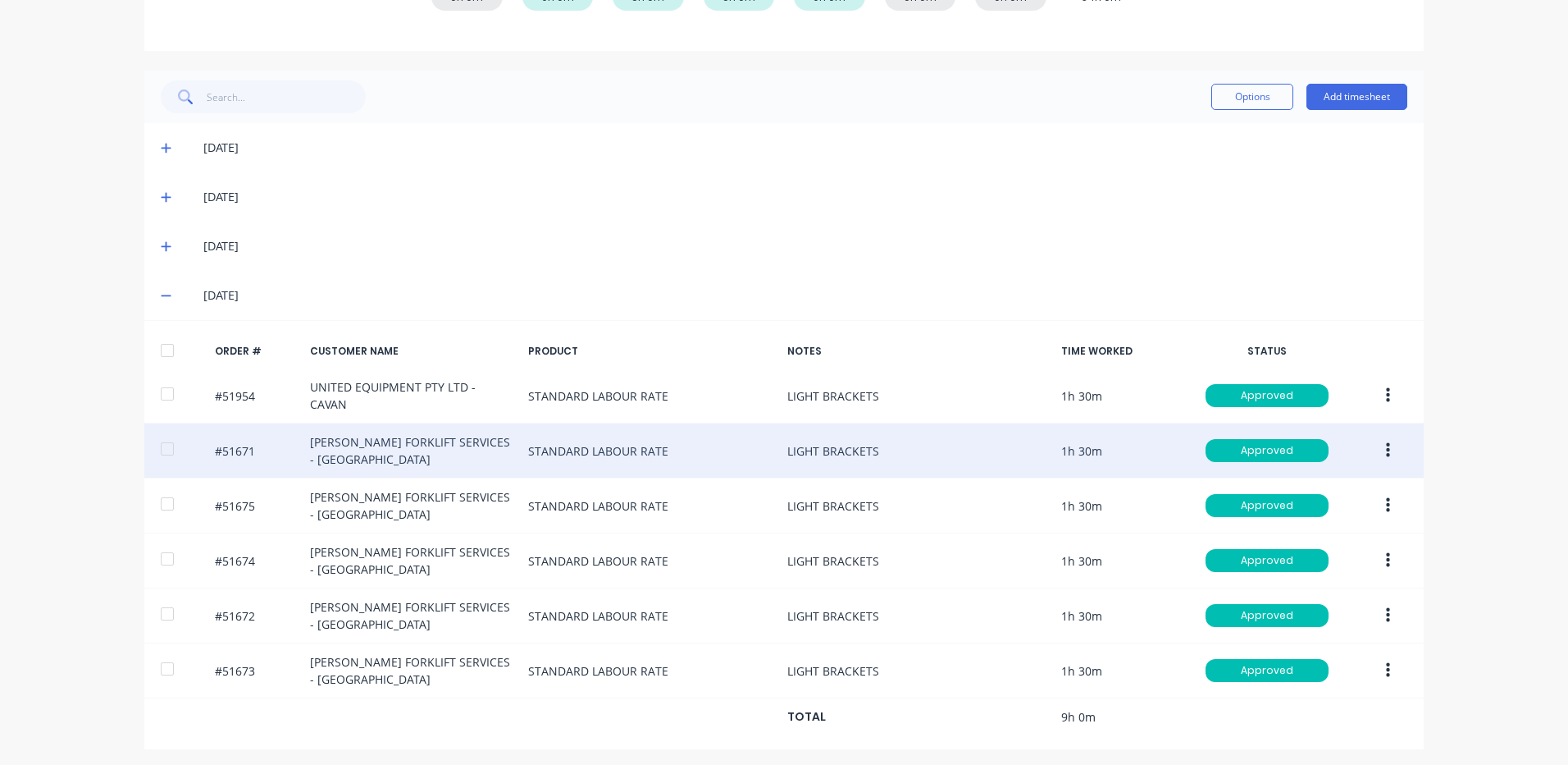
click at [1386, 447] on icon "button" at bounding box center [1388, 451] width 5 height 18
click at [1331, 583] on div "Duplicate" at bounding box center [1329, 592] width 127 height 24
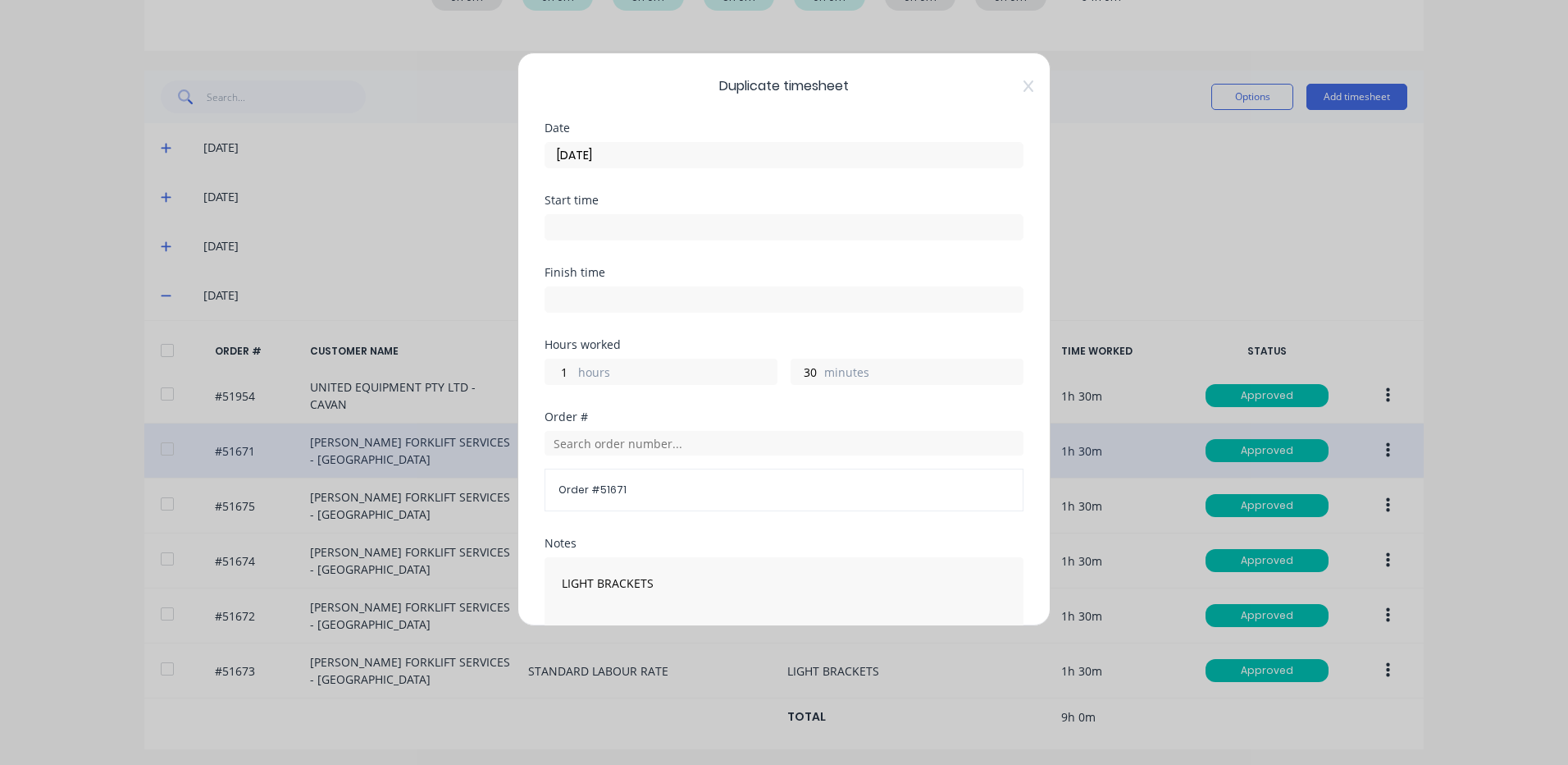
click at [752, 157] on input "[DATE]" at bounding box center [784, 155] width 478 height 24
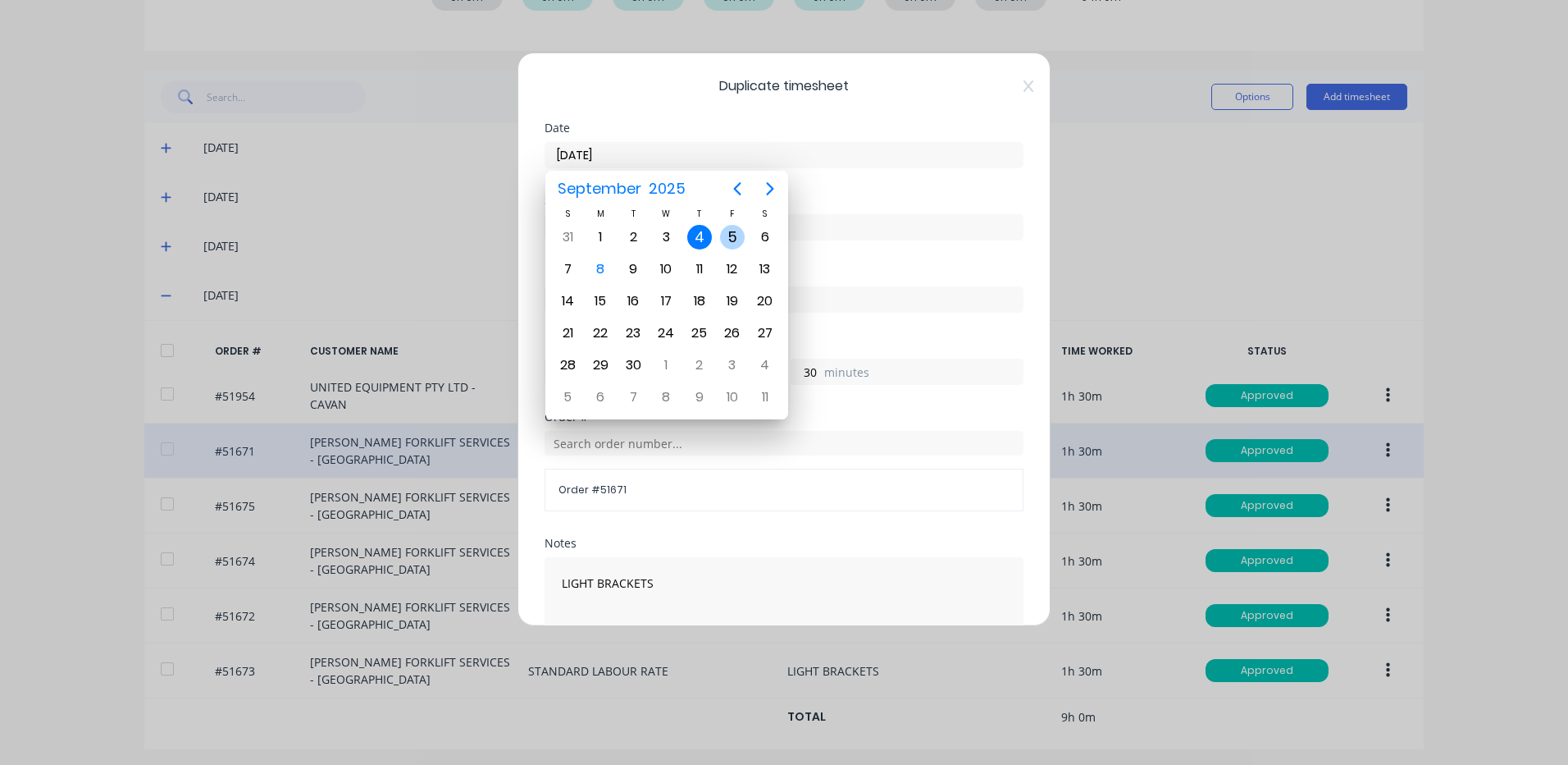
click at [736, 240] on div "5" at bounding box center [732, 236] width 24 height 24
type input "[DATE]"
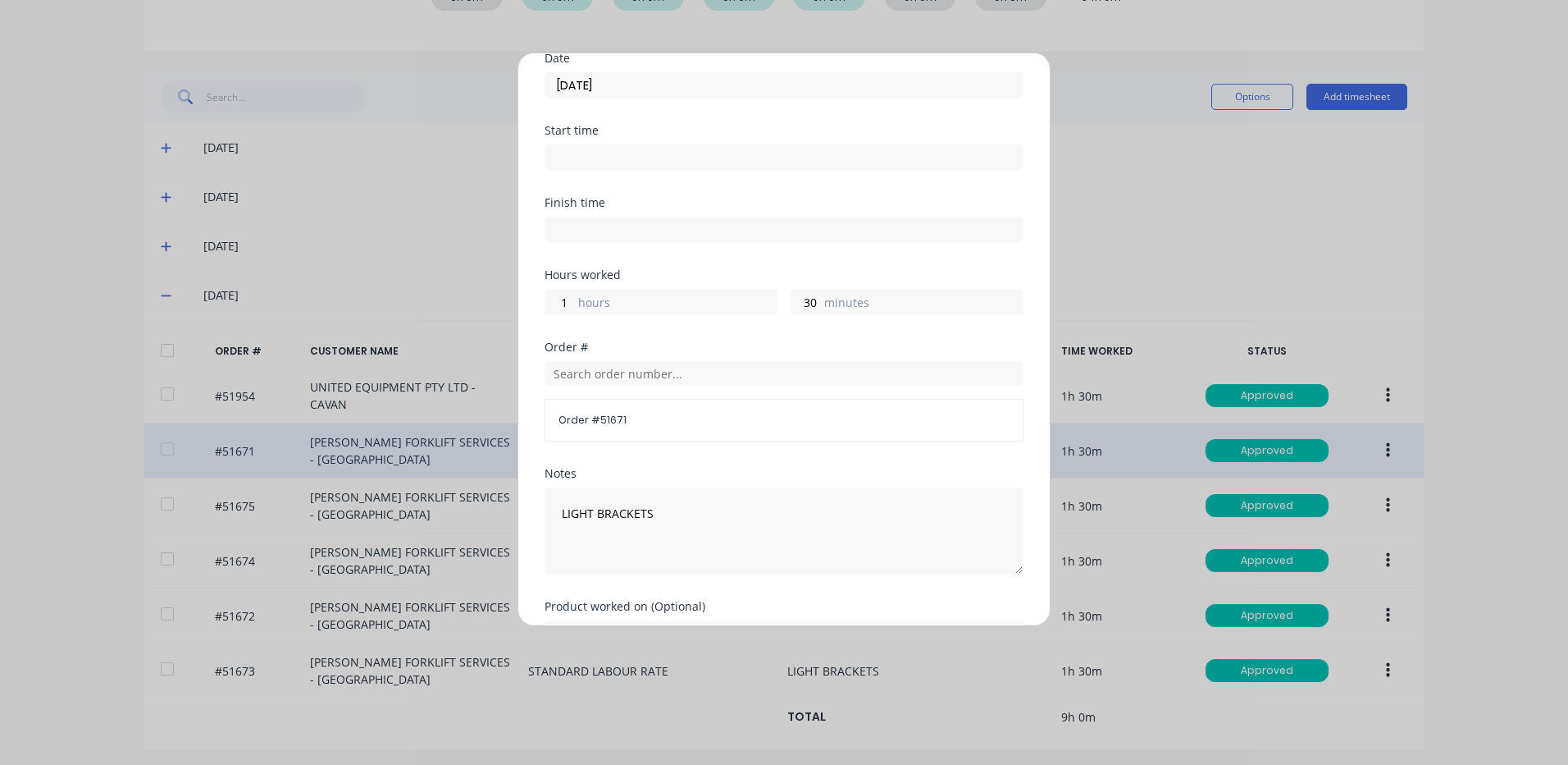
scroll to position [164, 0]
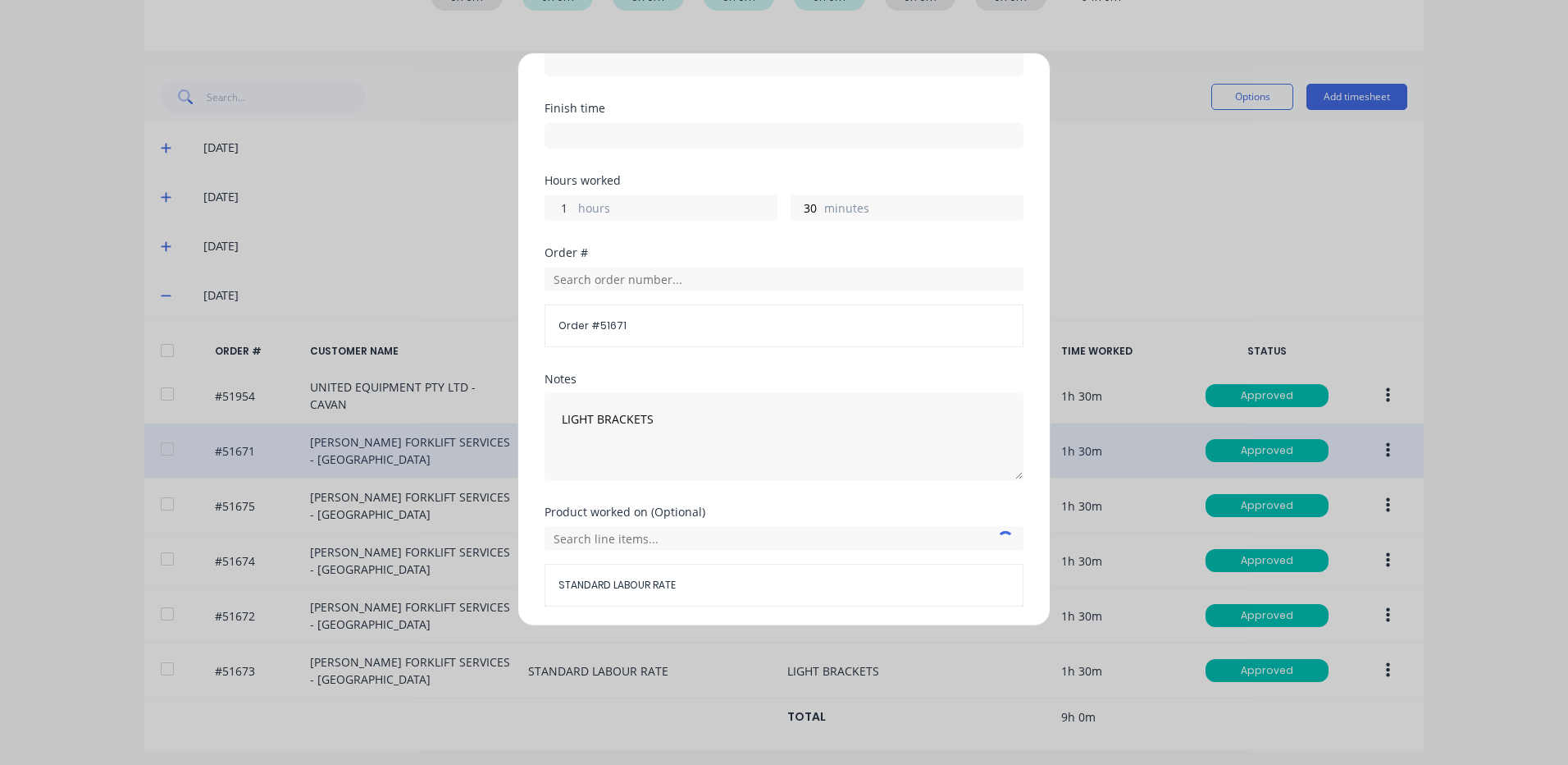
click at [557, 208] on input "1" at bounding box center [560, 207] width 29 height 24
type input "0"
click at [578, 425] on textarea "LIGHT BRACKETS" at bounding box center [784, 436] width 479 height 87
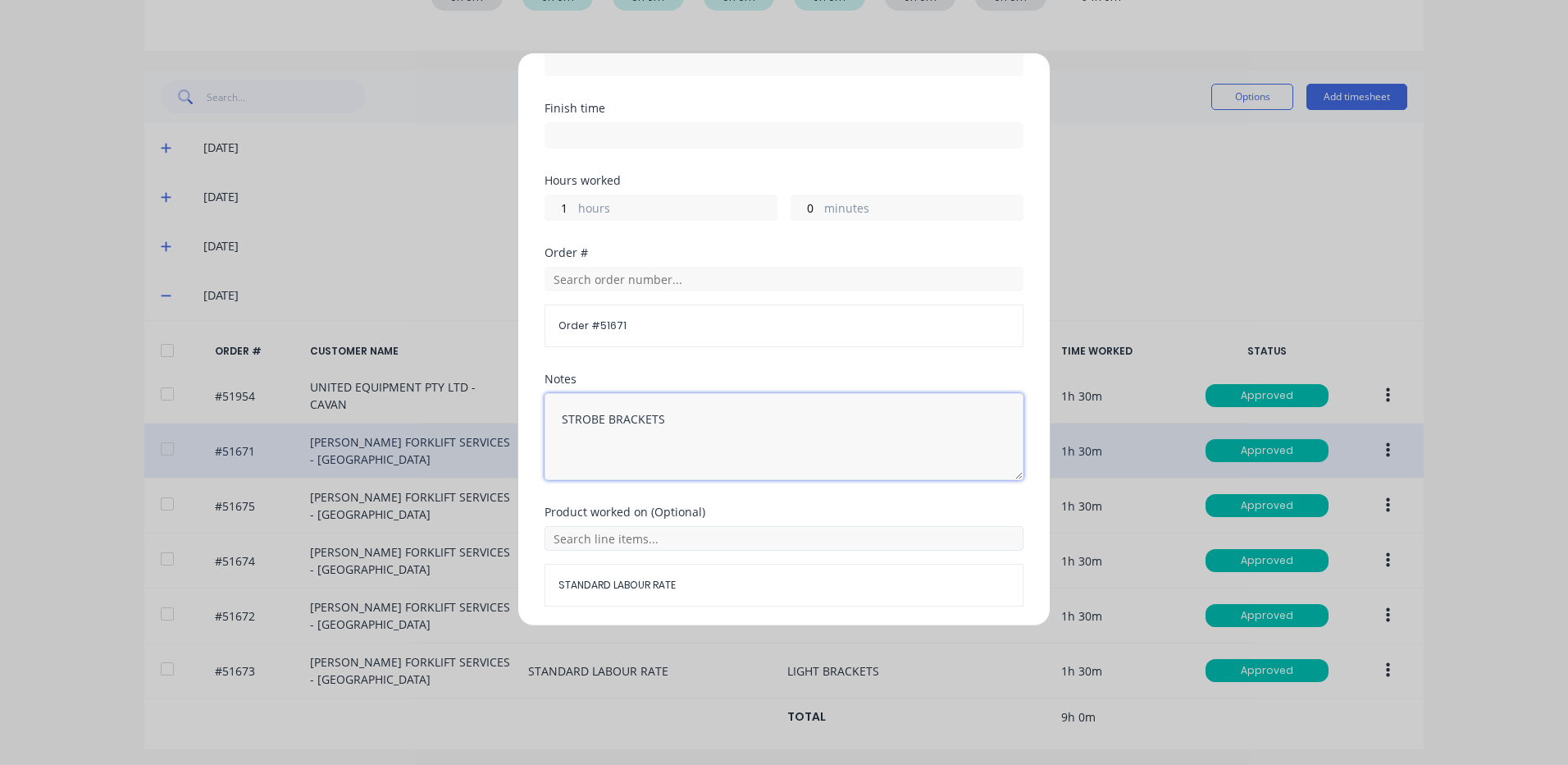
type textarea "STROBE BRACKETS"
click at [694, 539] on input "text" at bounding box center [784, 538] width 479 height 24
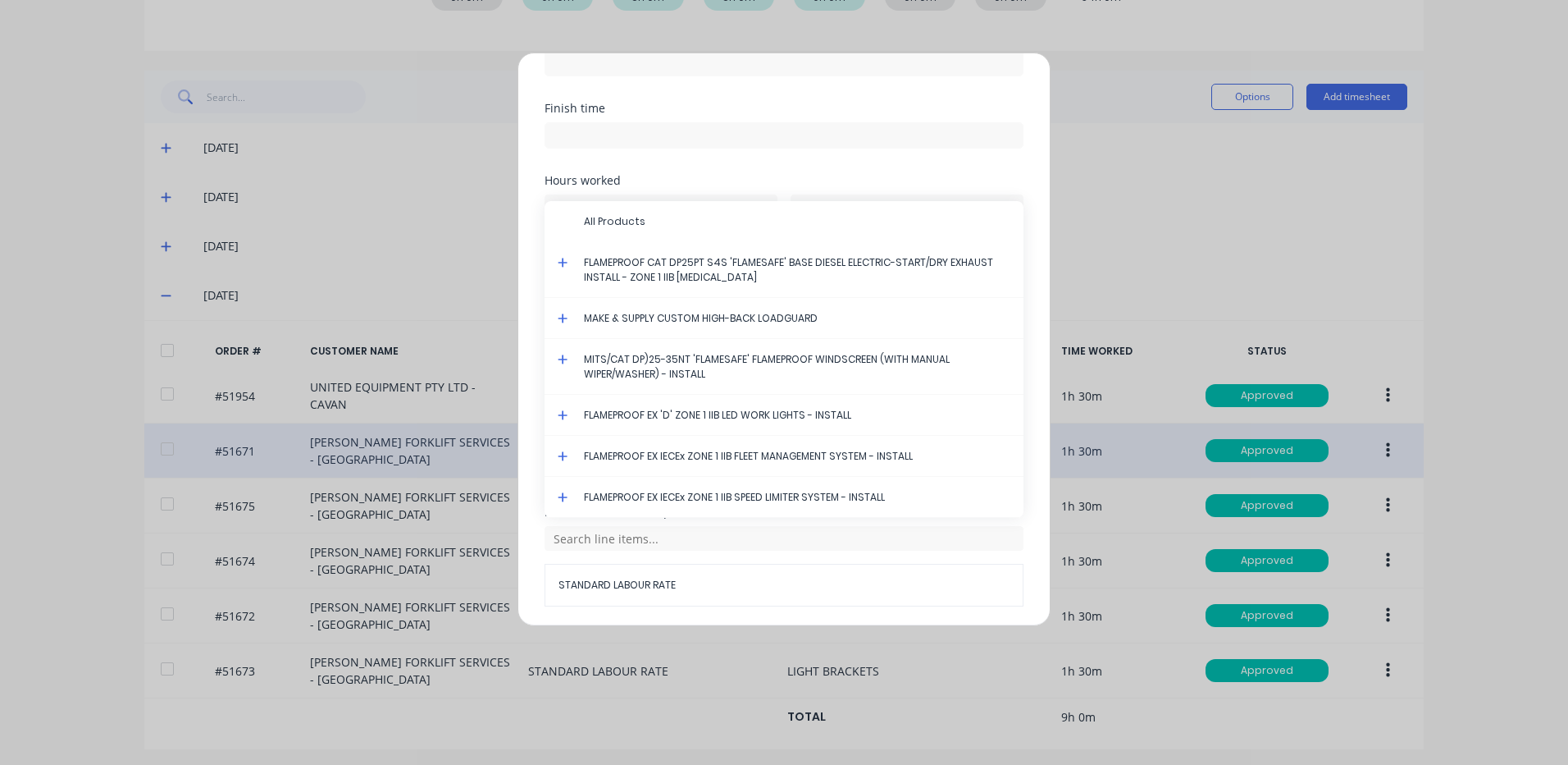
click at [563, 263] on icon at bounding box center [562, 263] width 10 height 10
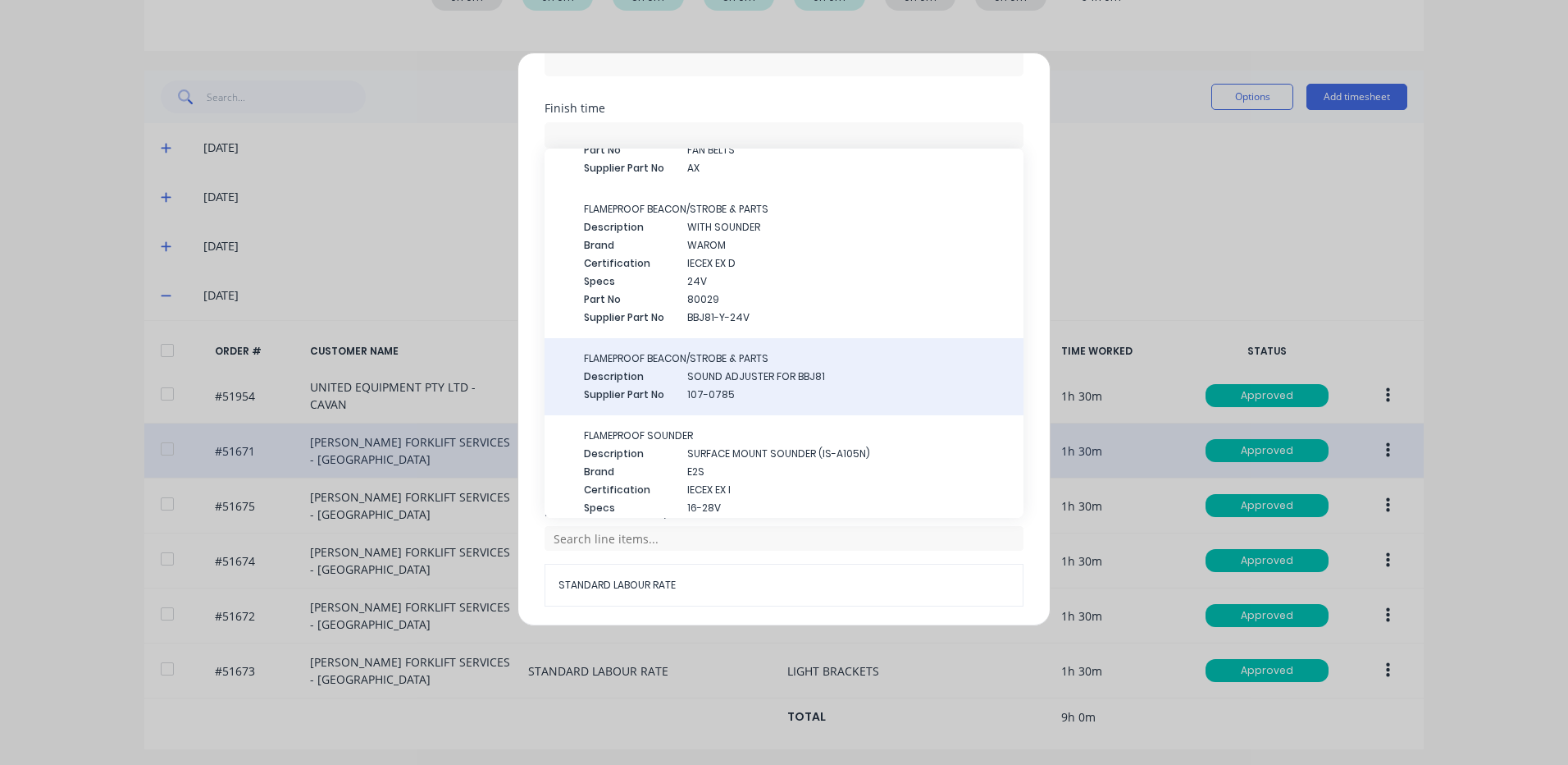
scroll to position [492, 0]
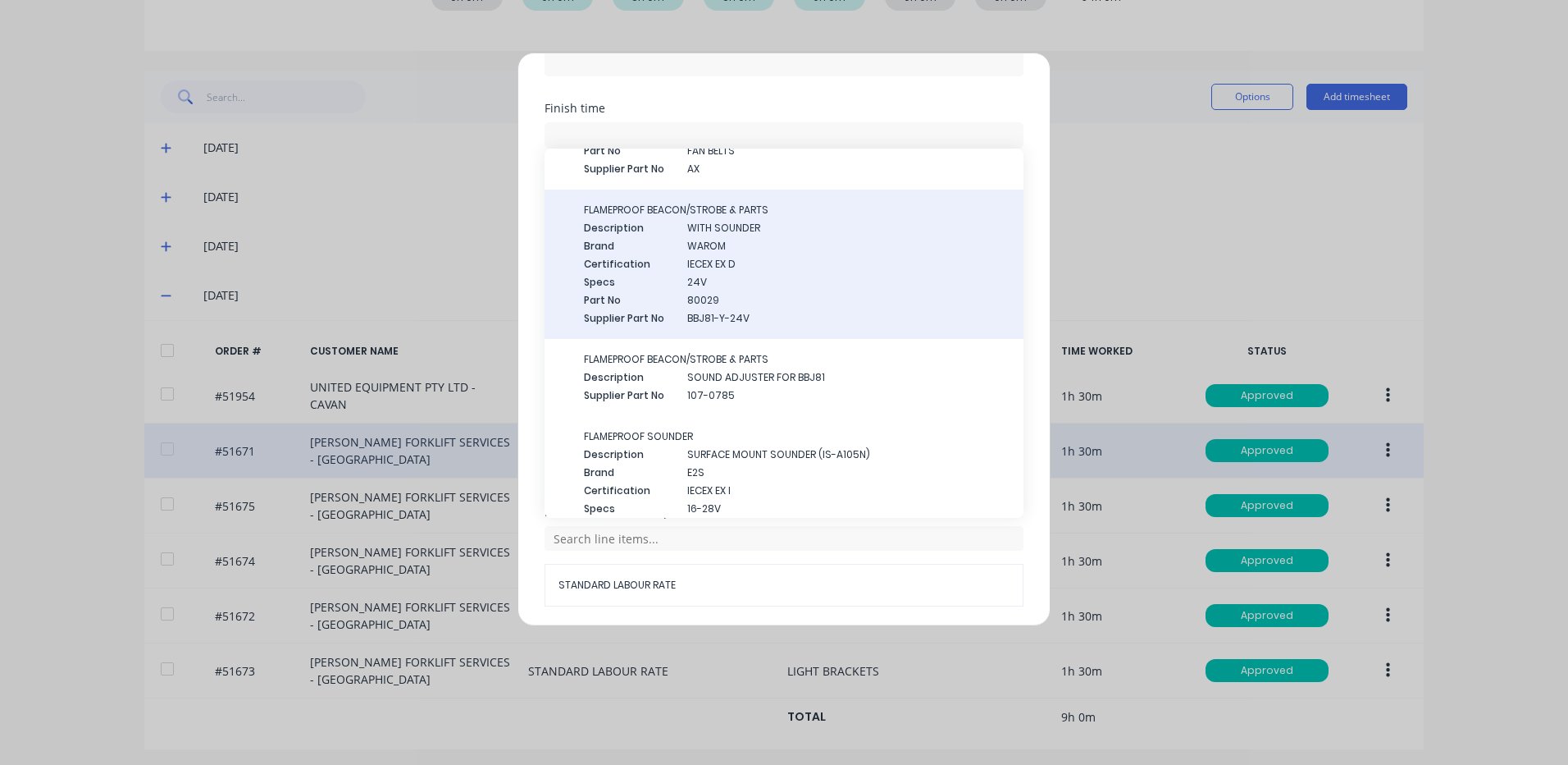
click at [662, 267] on span "Certification" at bounding box center [629, 264] width 90 height 14
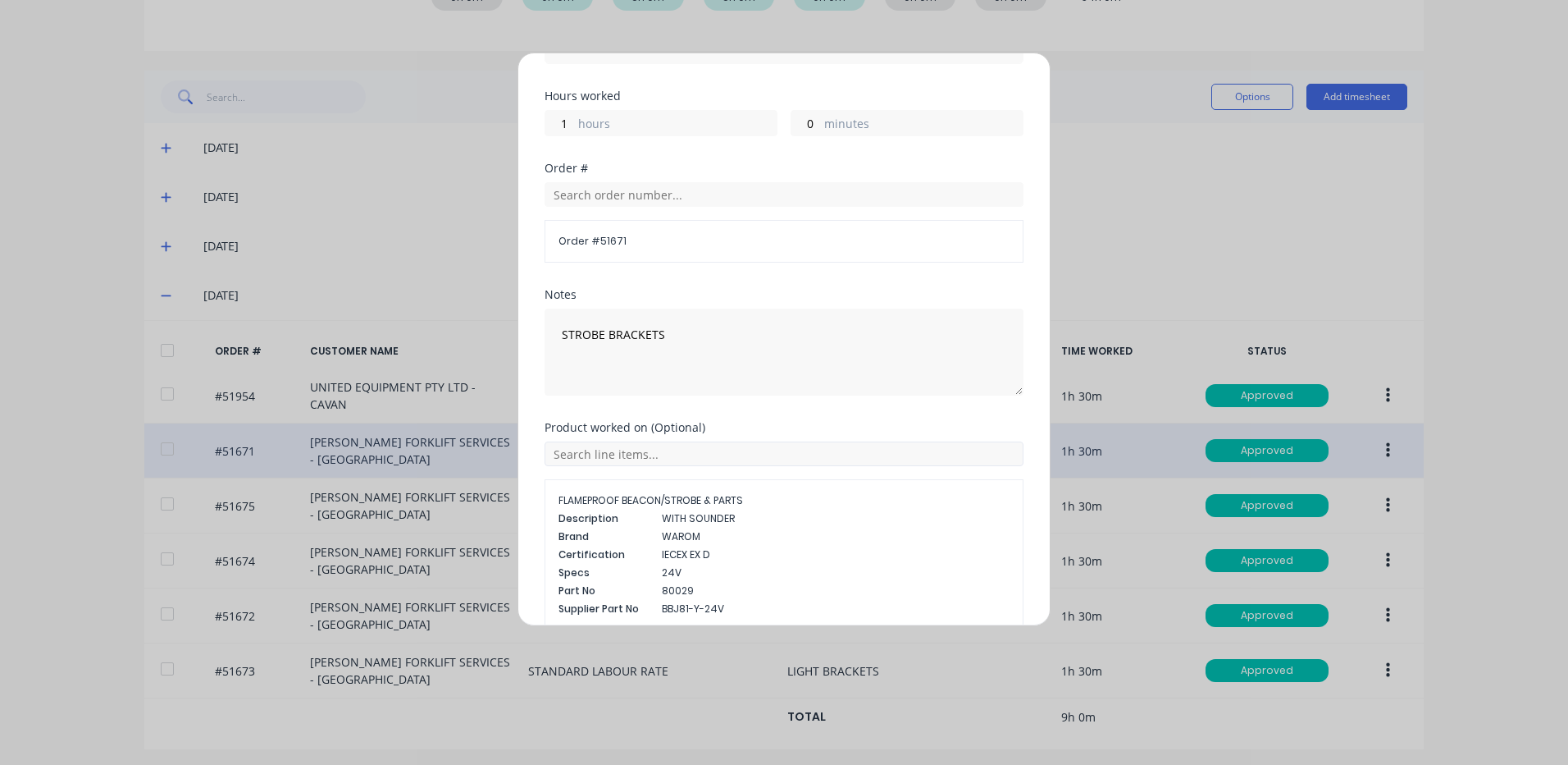
scroll to position [329, 0]
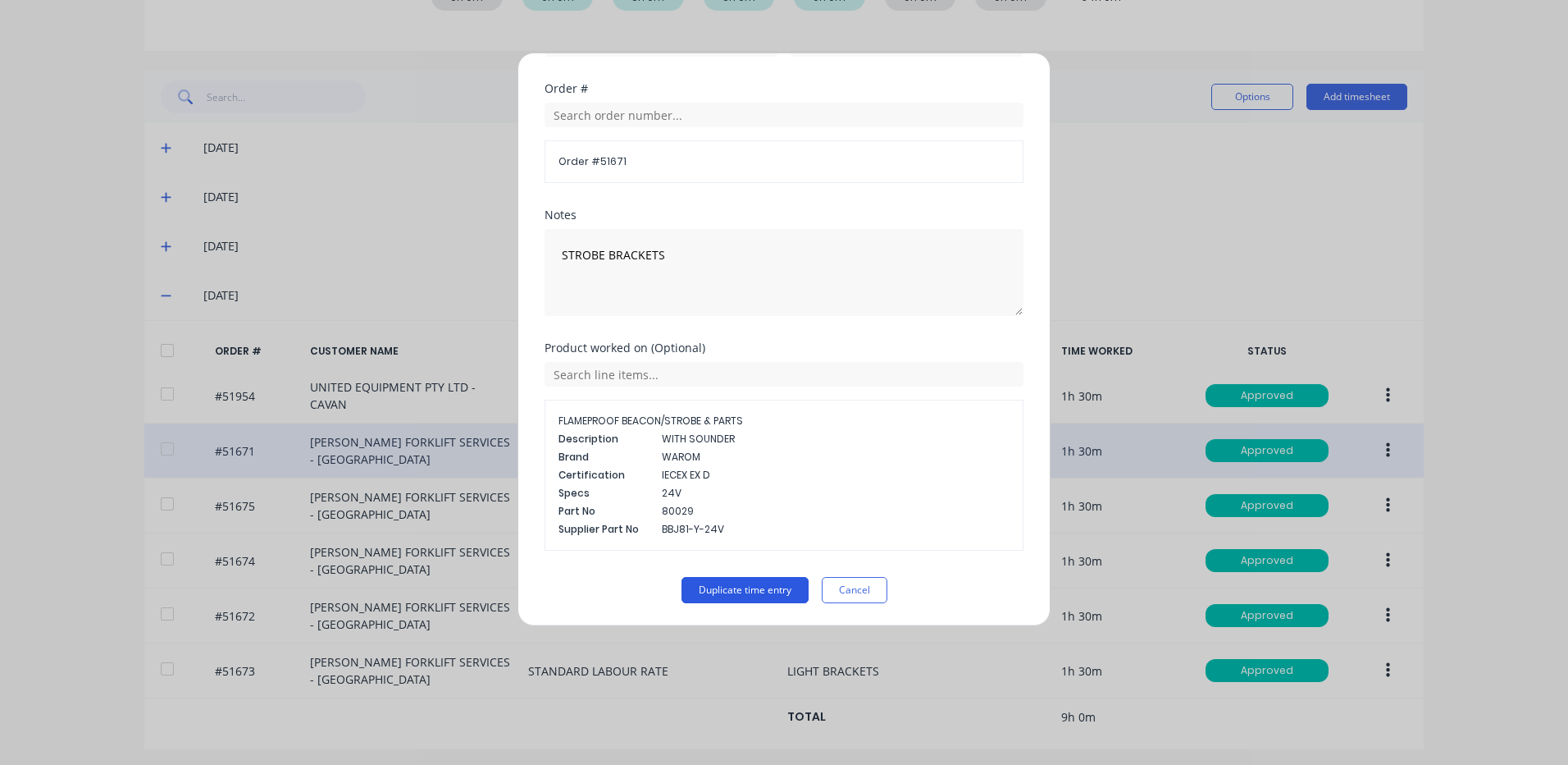
click at [727, 591] on button "Duplicate time entry" at bounding box center [745, 589] width 127 height 26
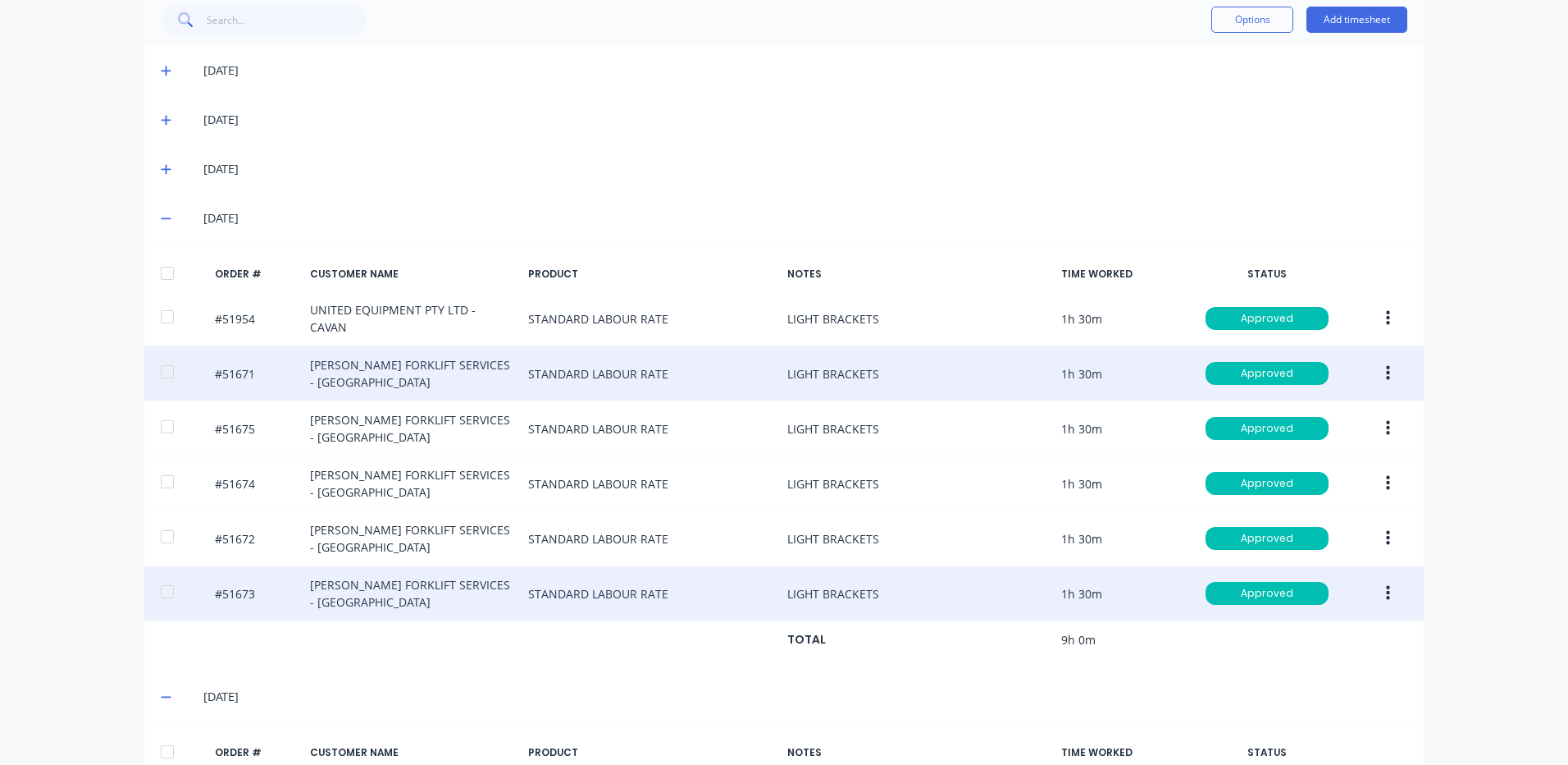
scroll to position [514, 0]
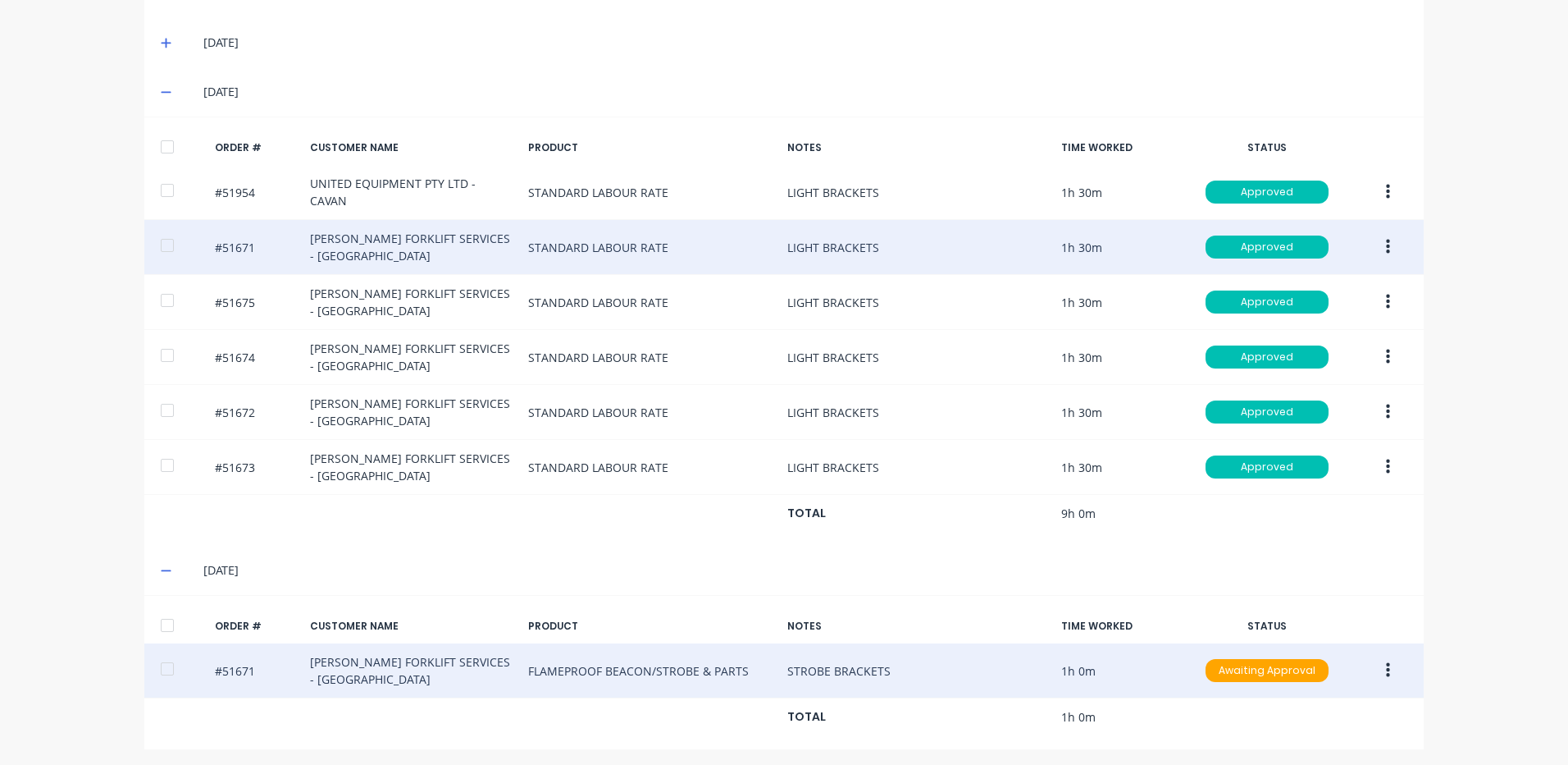
click at [1392, 667] on button "button" at bounding box center [1388, 670] width 39 height 30
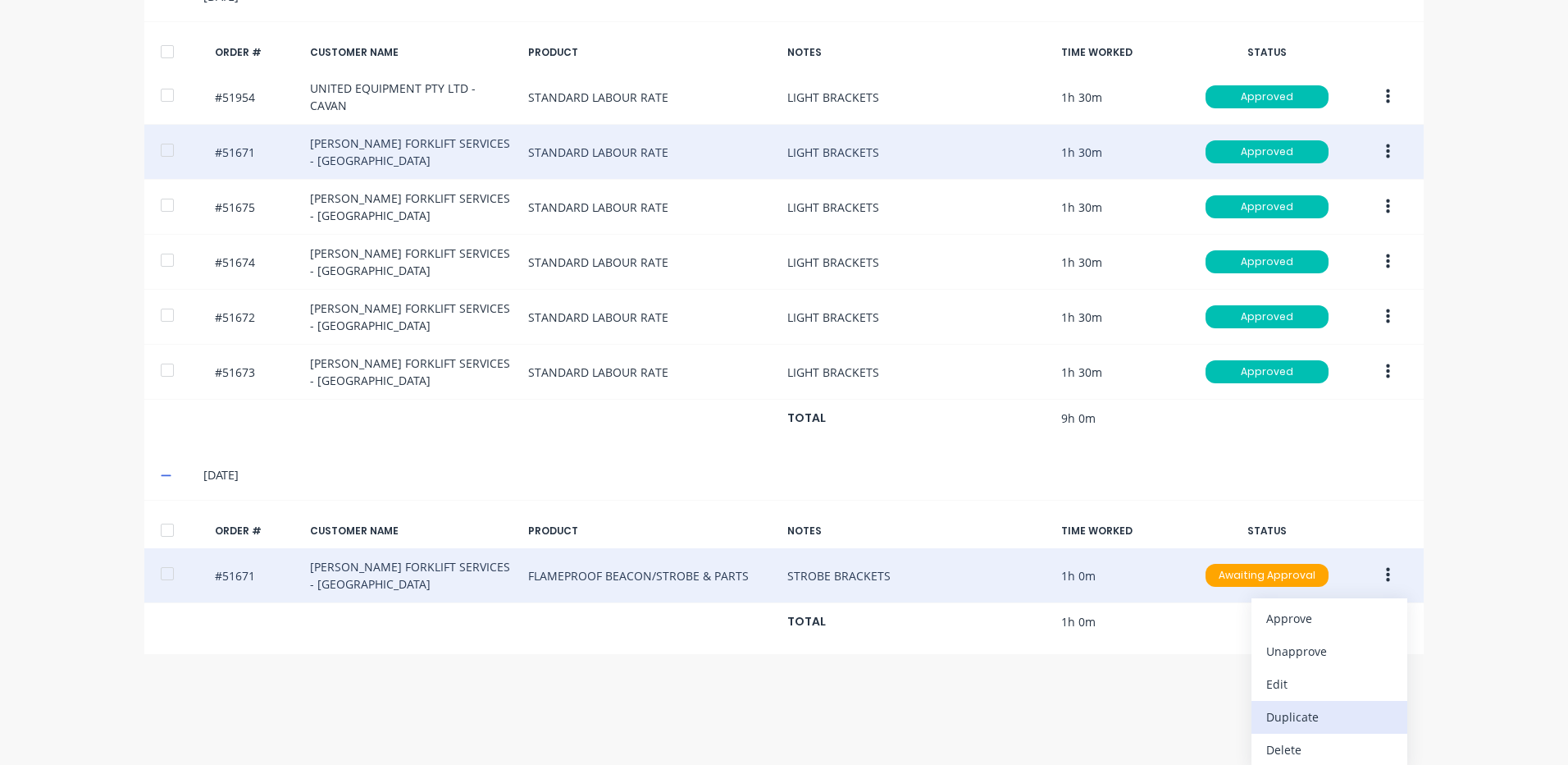
click at [1317, 714] on div "Duplicate" at bounding box center [1329, 717] width 127 height 24
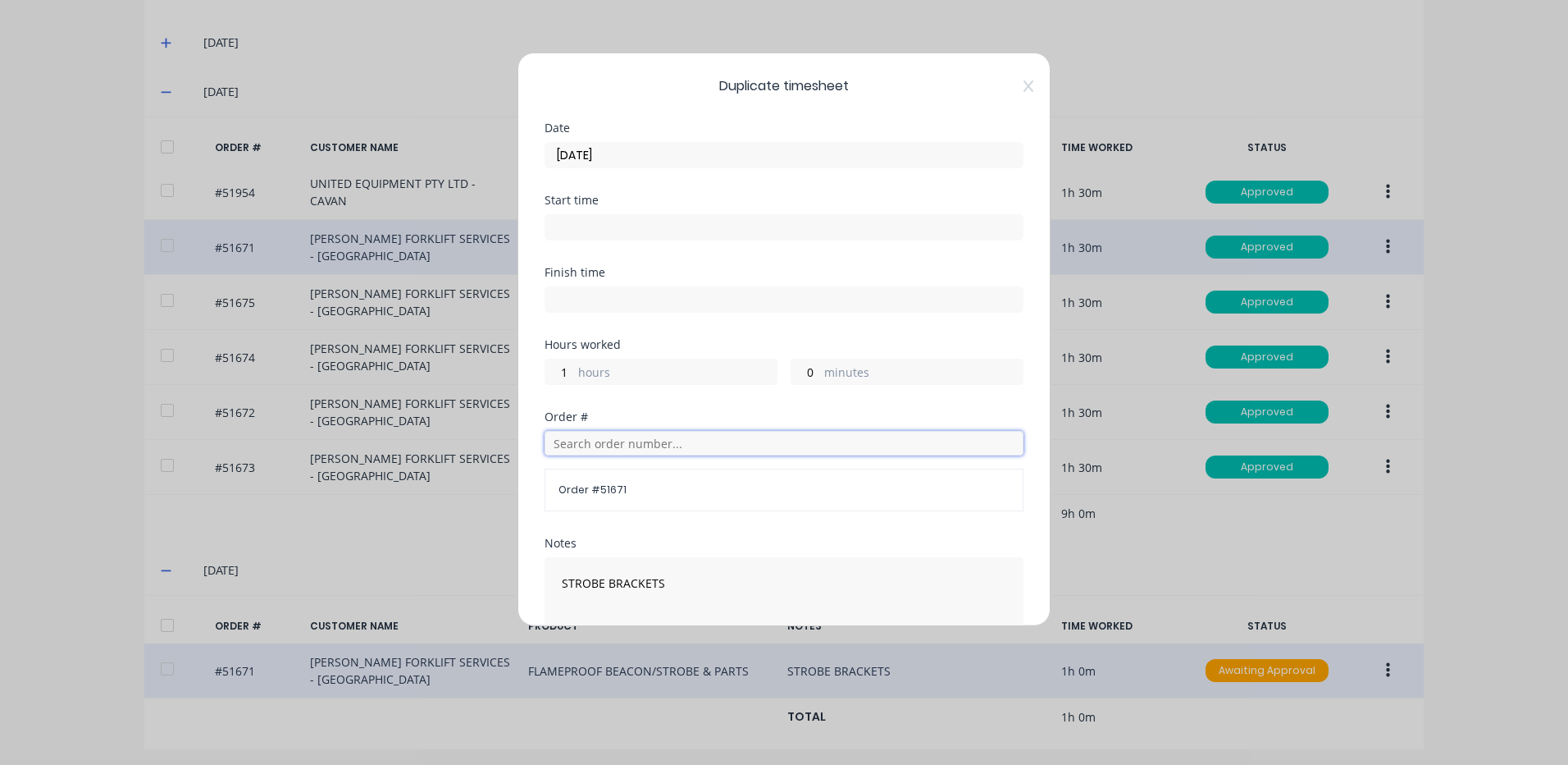
click at [665, 444] on input "text" at bounding box center [784, 443] width 479 height 24
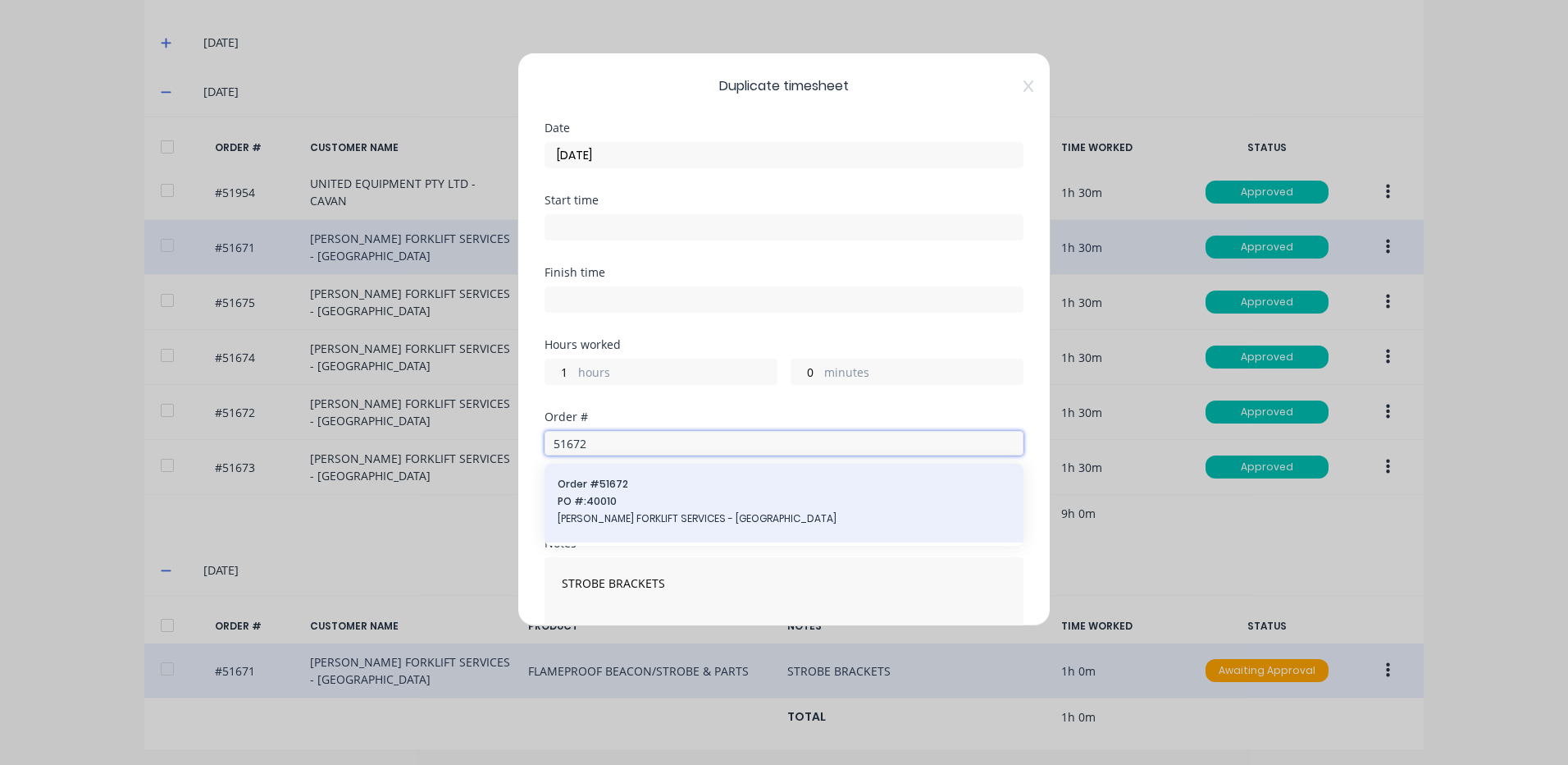
type input "51672"
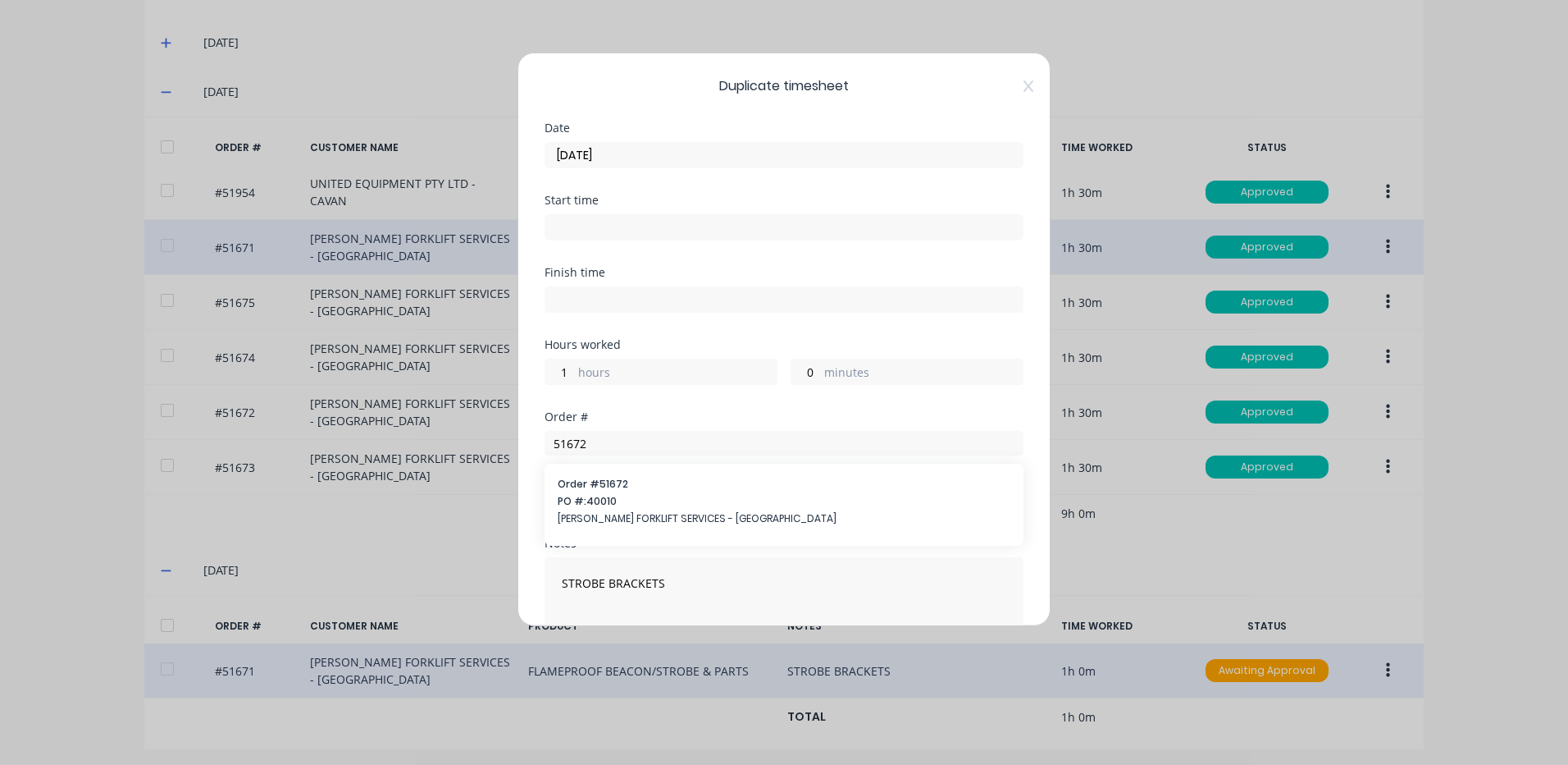
click at [658, 495] on div "Order # 51672 PO #: 40010 [PERSON_NAME] FORKLIFT SERVICES - [GEOGRAPHIC_DATA]" at bounding box center [784, 503] width 452 height 53
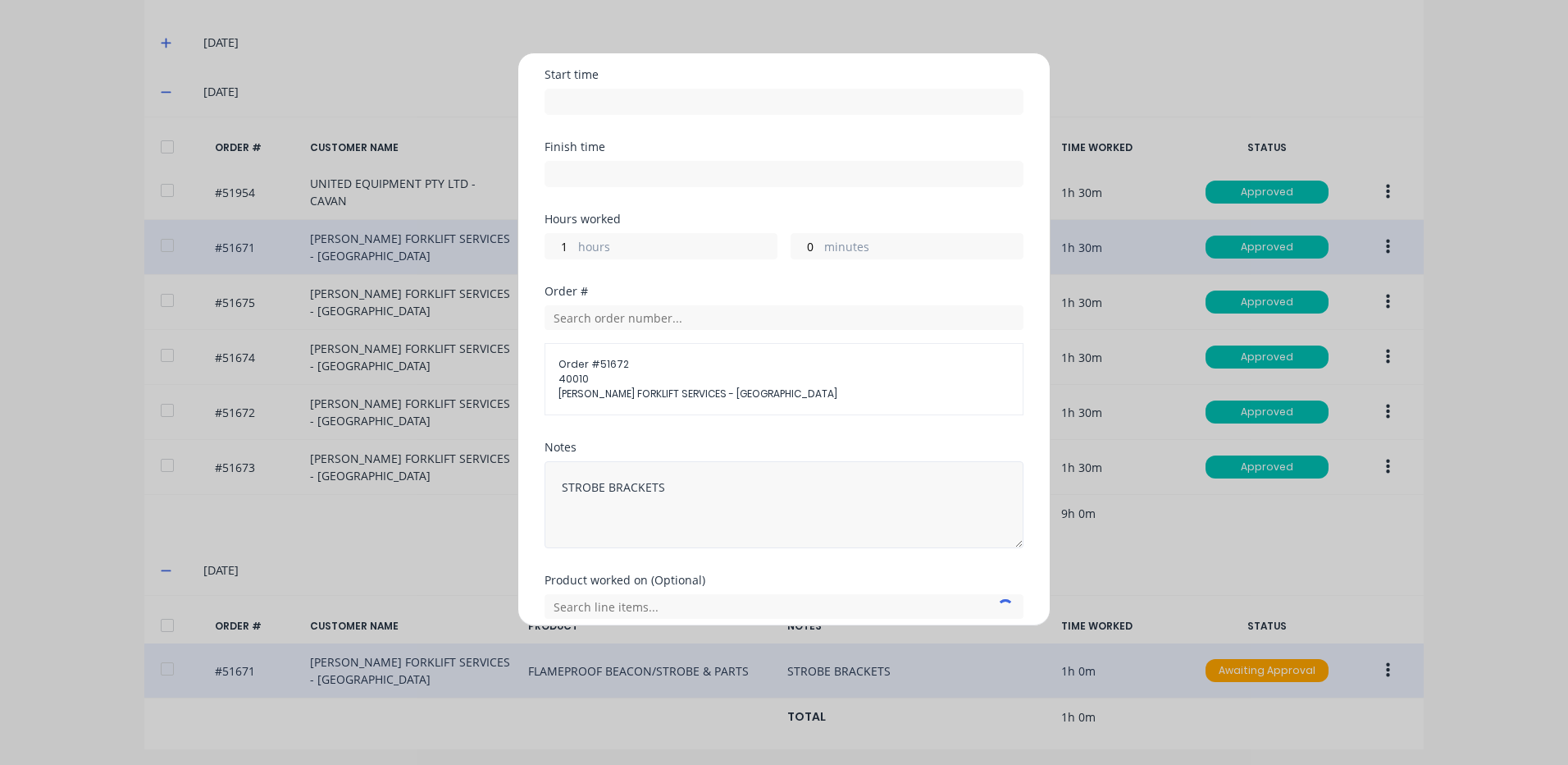
scroll to position [195, 0]
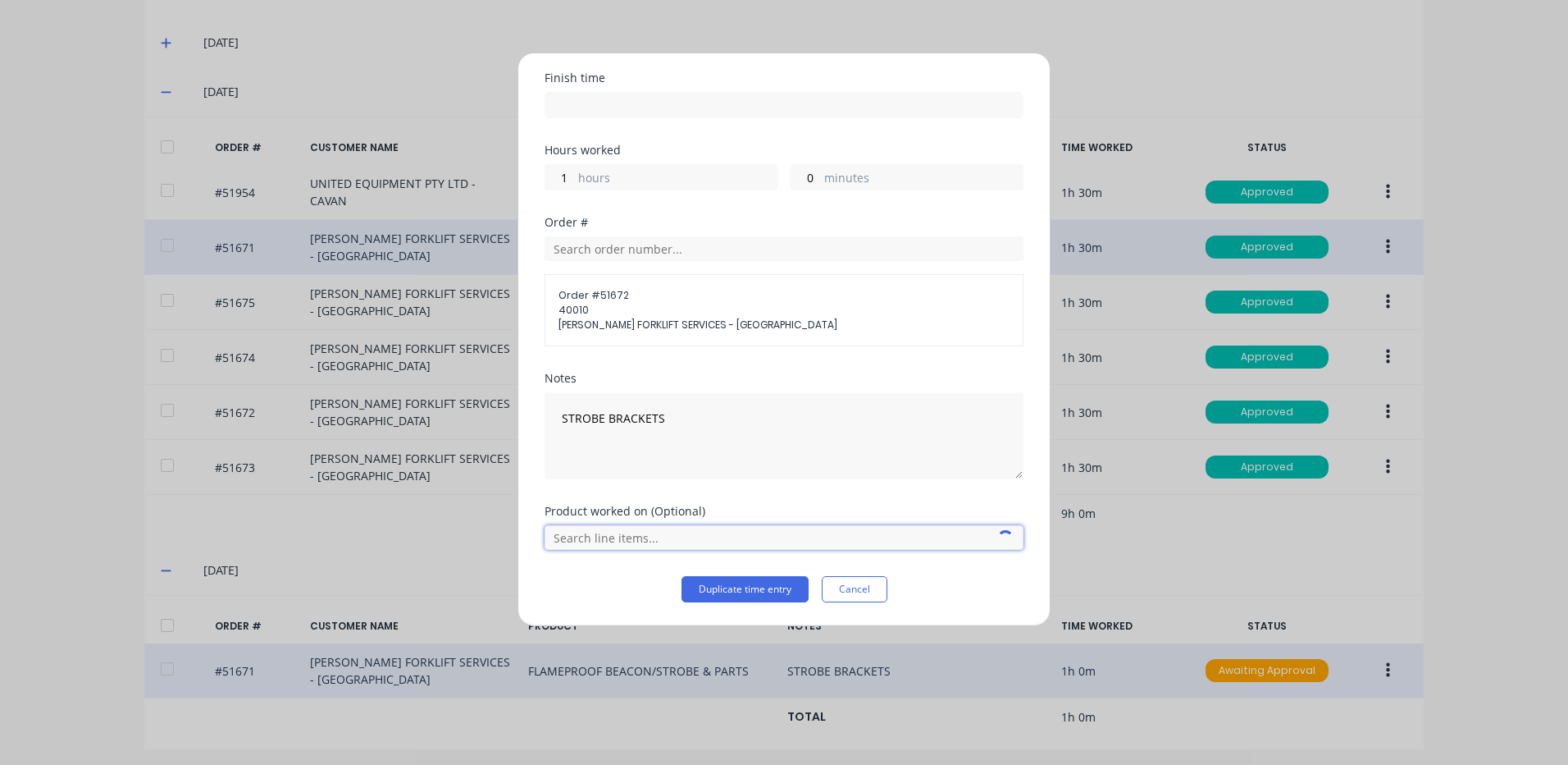
click at [673, 541] on input "text" at bounding box center [784, 537] width 479 height 24
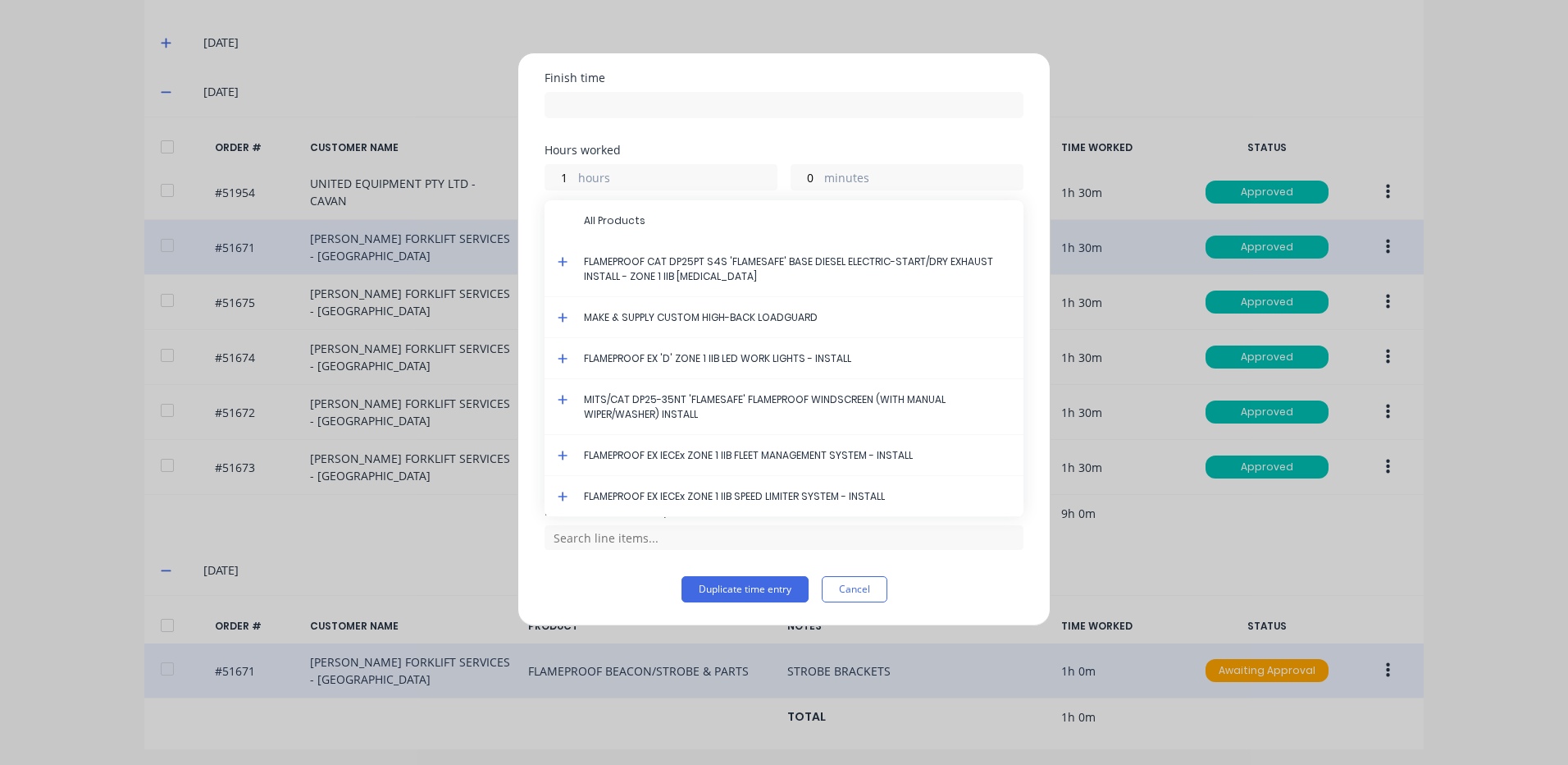
click at [562, 259] on icon at bounding box center [563, 262] width 11 height 12
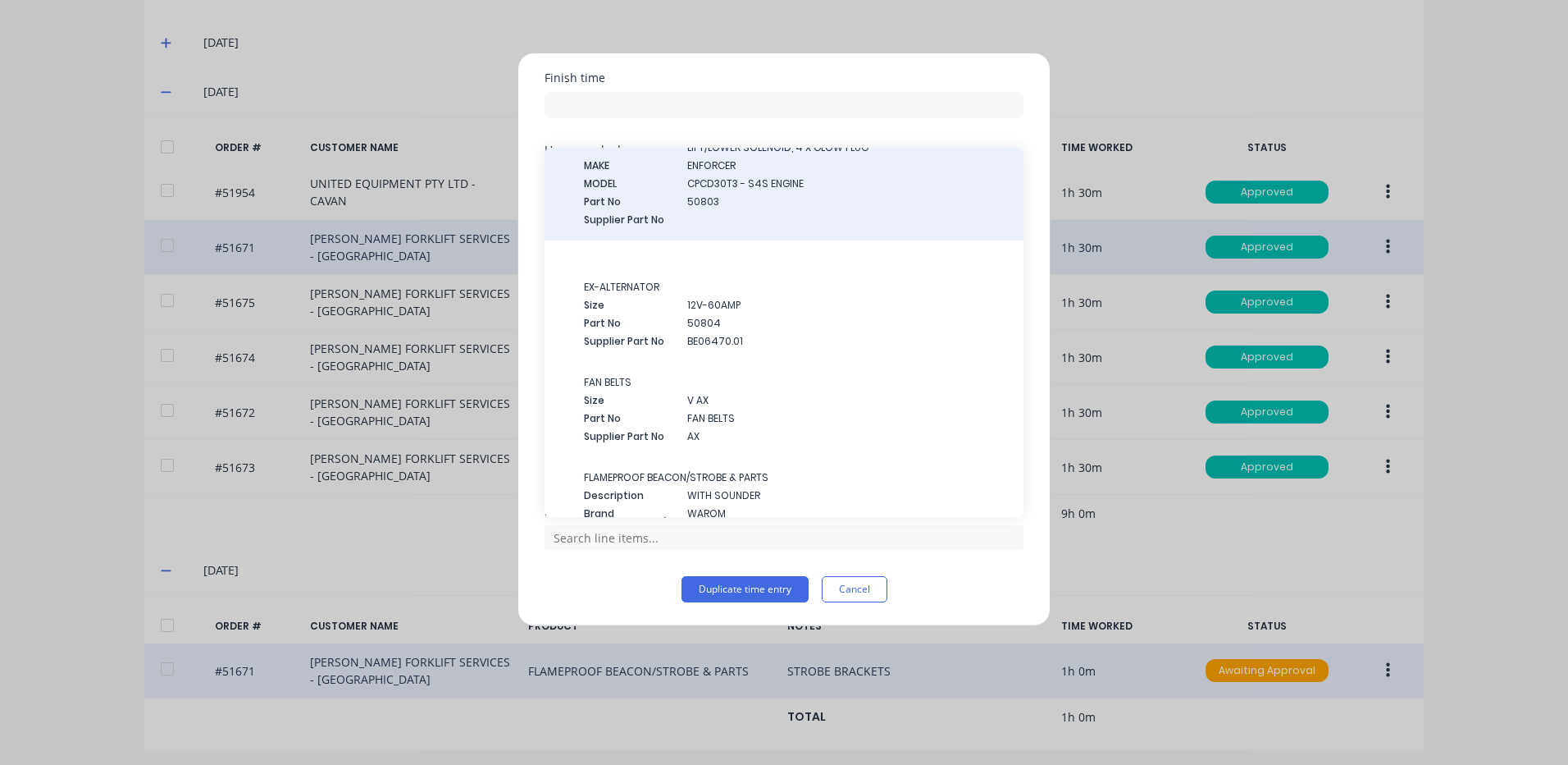
scroll to position [329, 0]
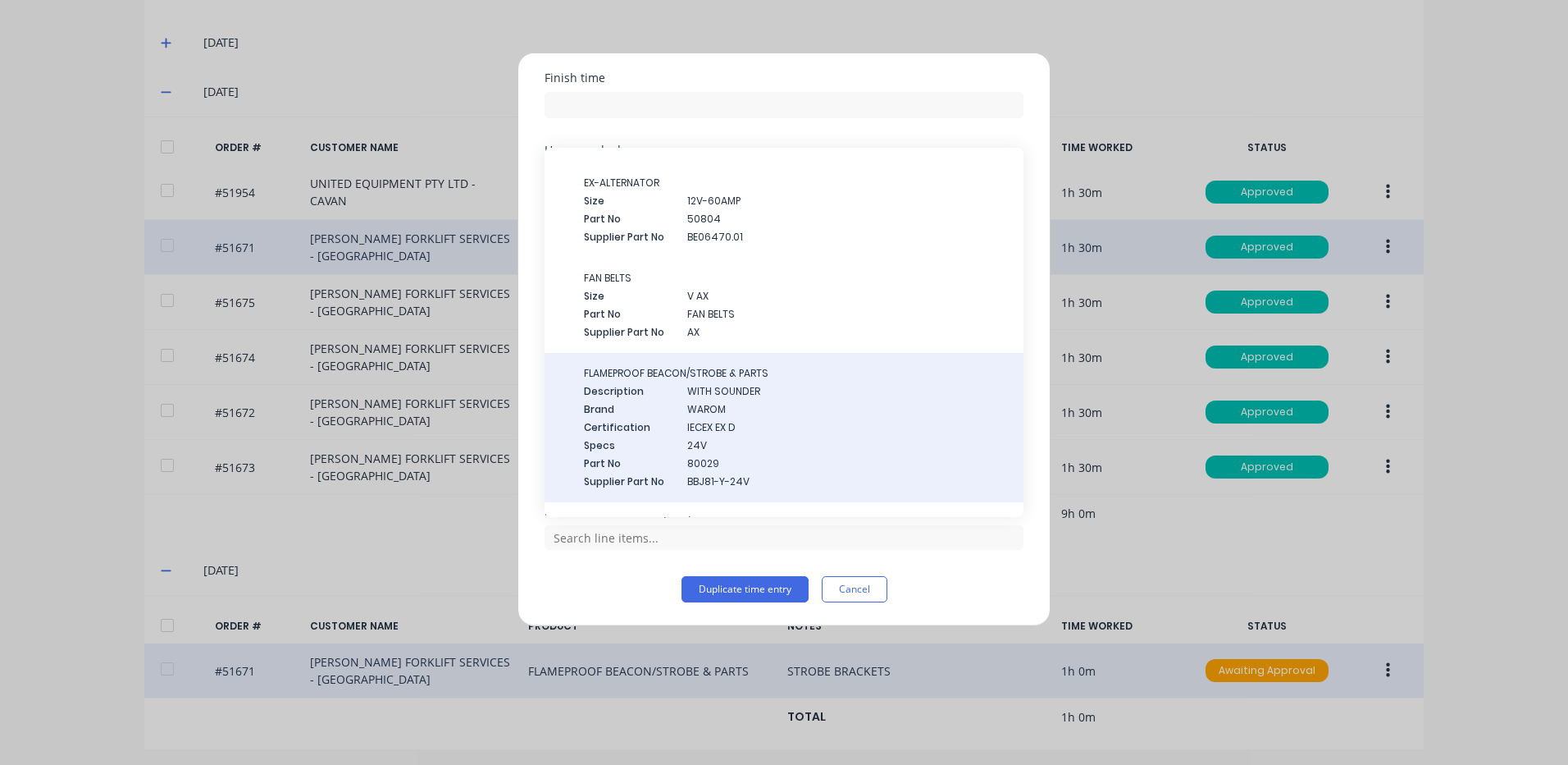
click at [688, 396] on span "WITH SOUNDER" at bounding box center [849, 391] width 323 height 14
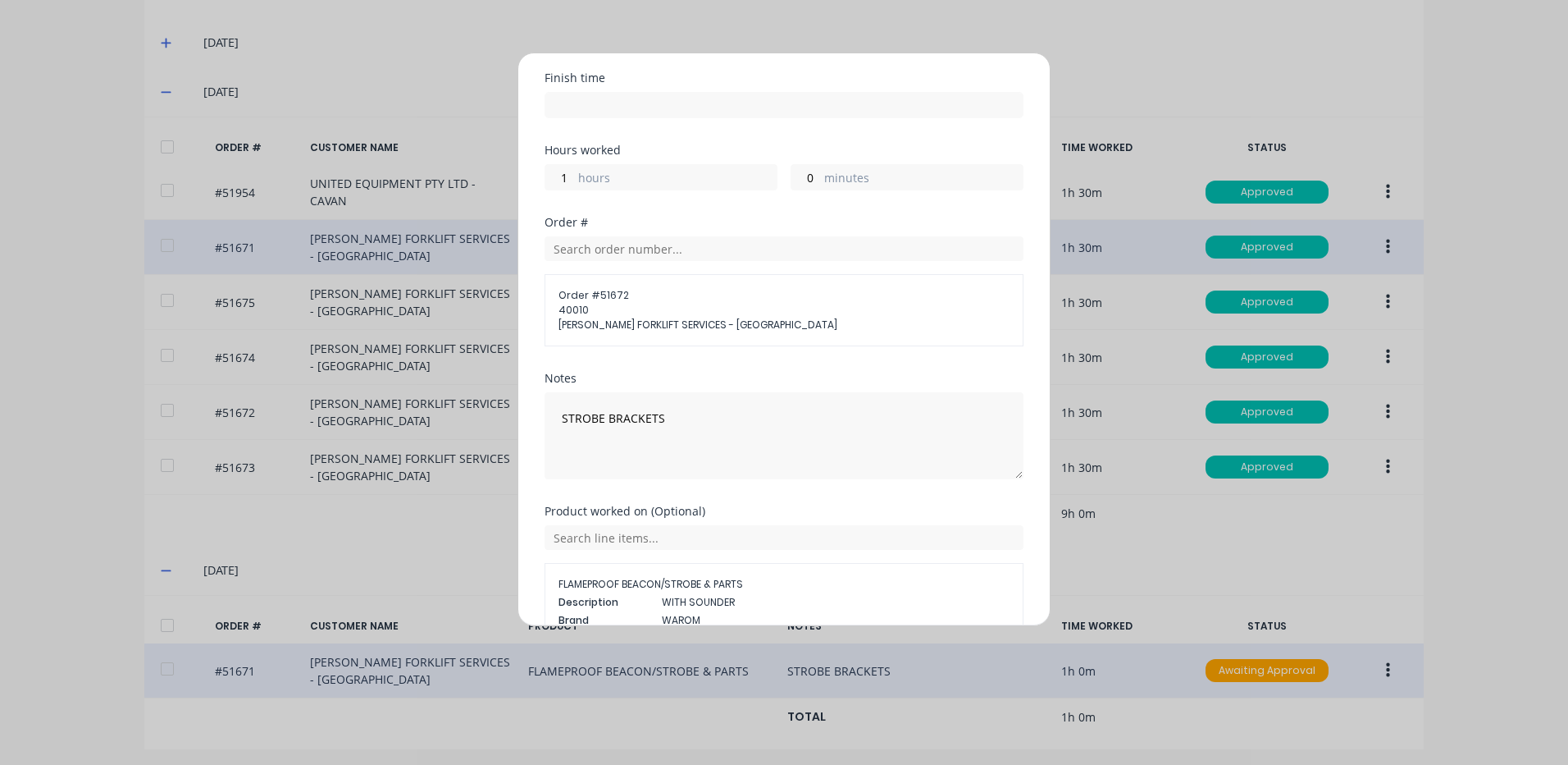
scroll to position [359, 0]
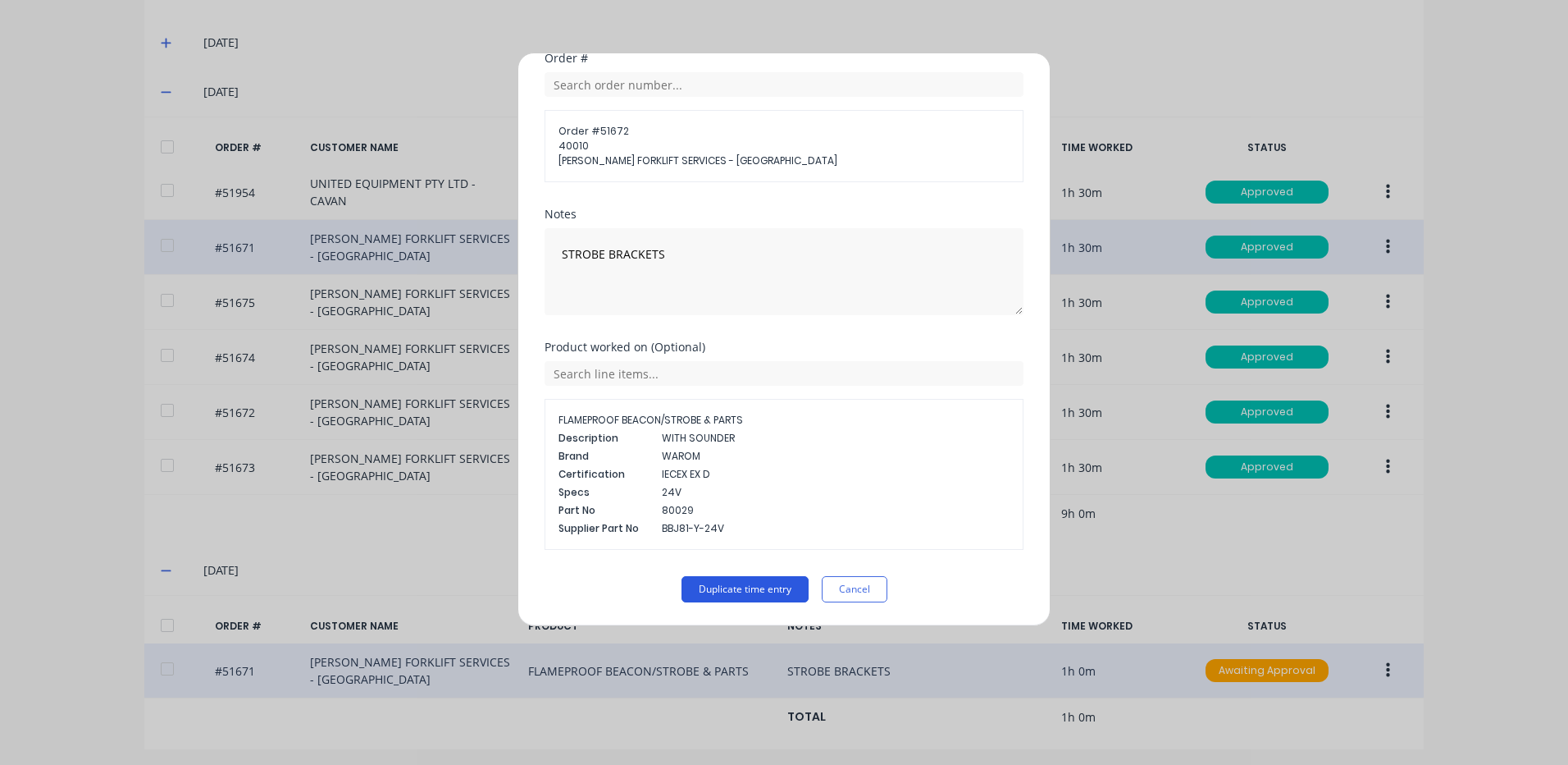
click at [741, 585] on button "Duplicate time entry" at bounding box center [745, 588] width 127 height 26
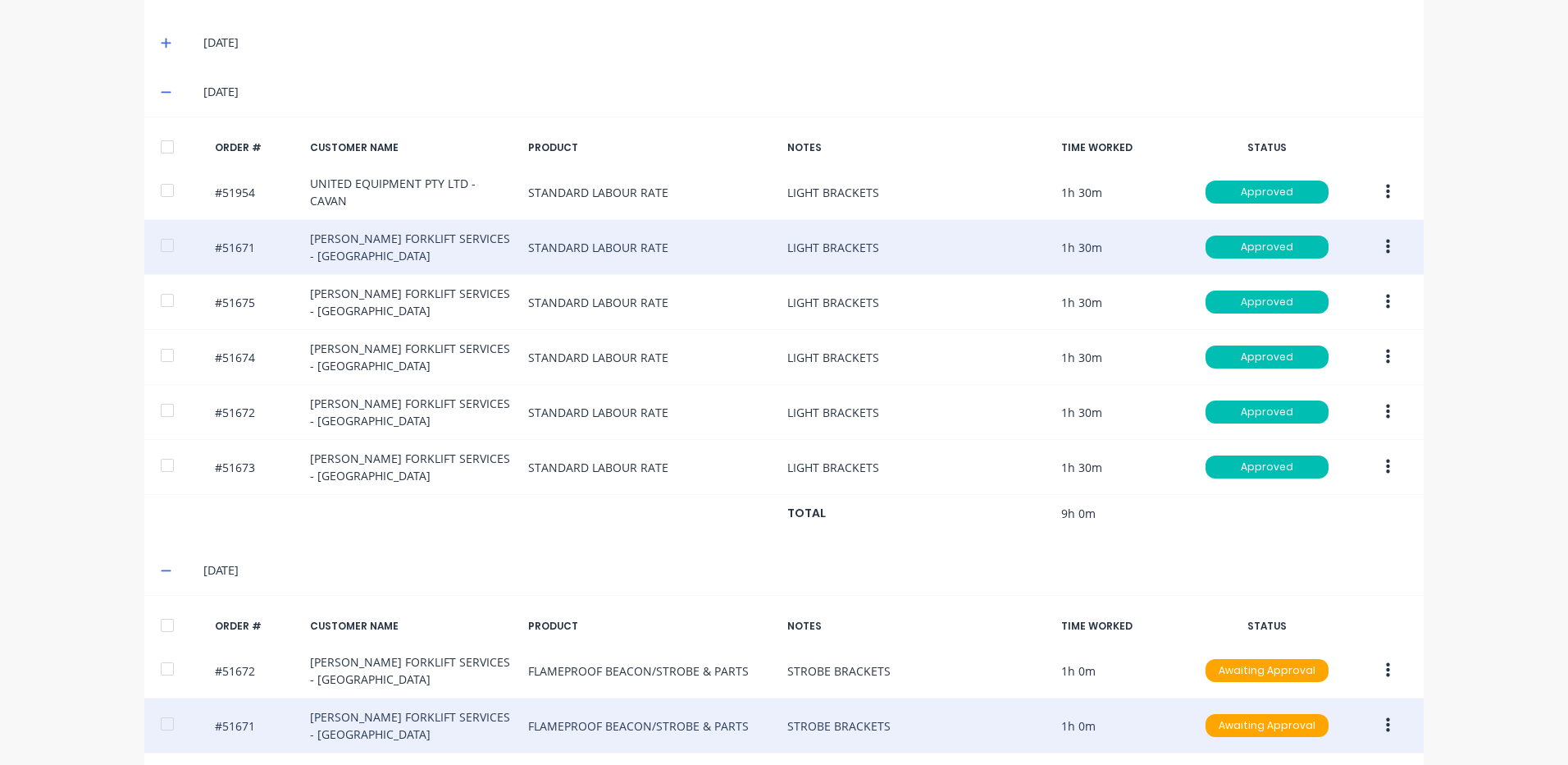
scroll to position [569, 0]
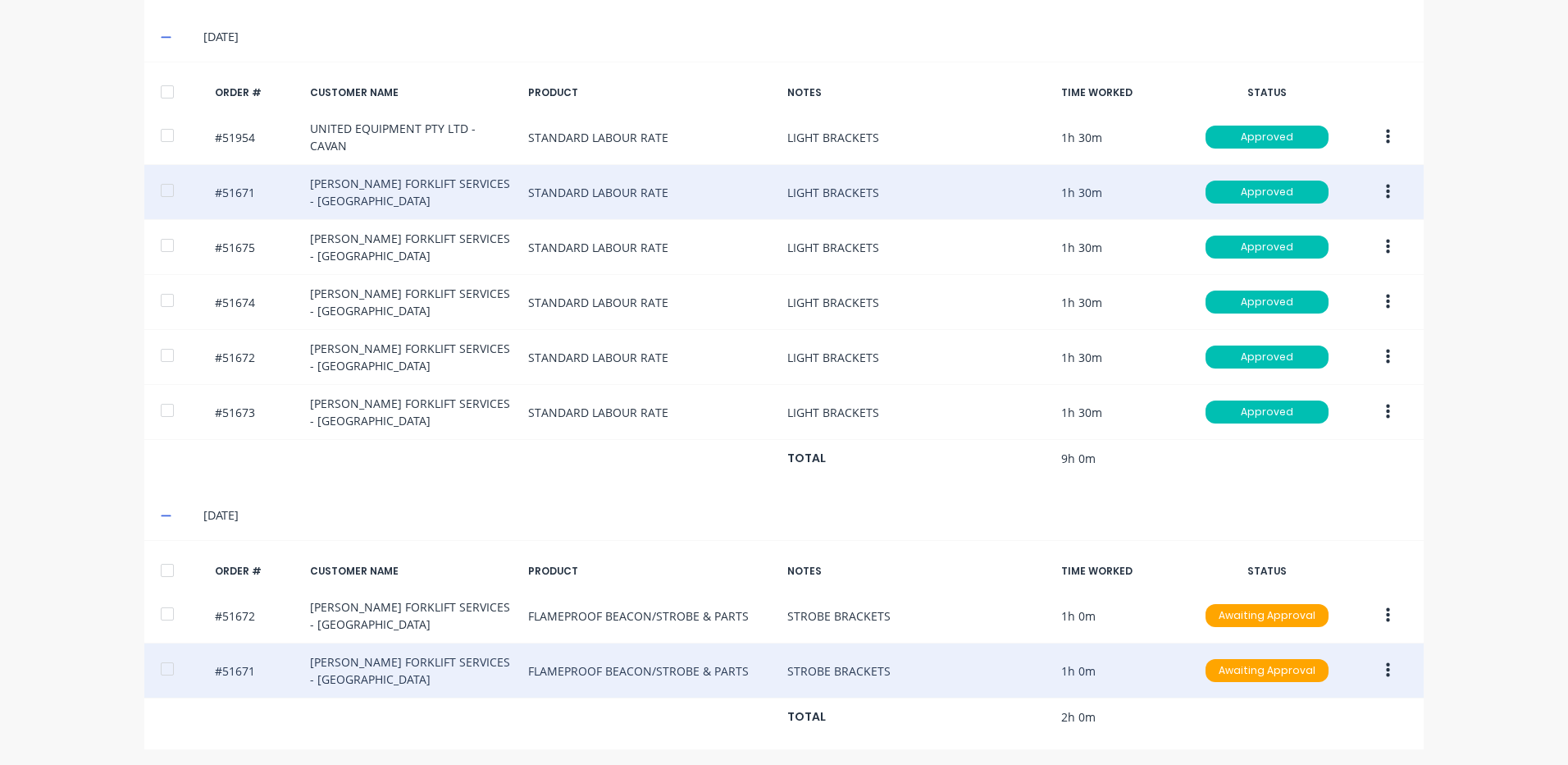
click at [1377, 664] on button "button" at bounding box center [1388, 670] width 39 height 30
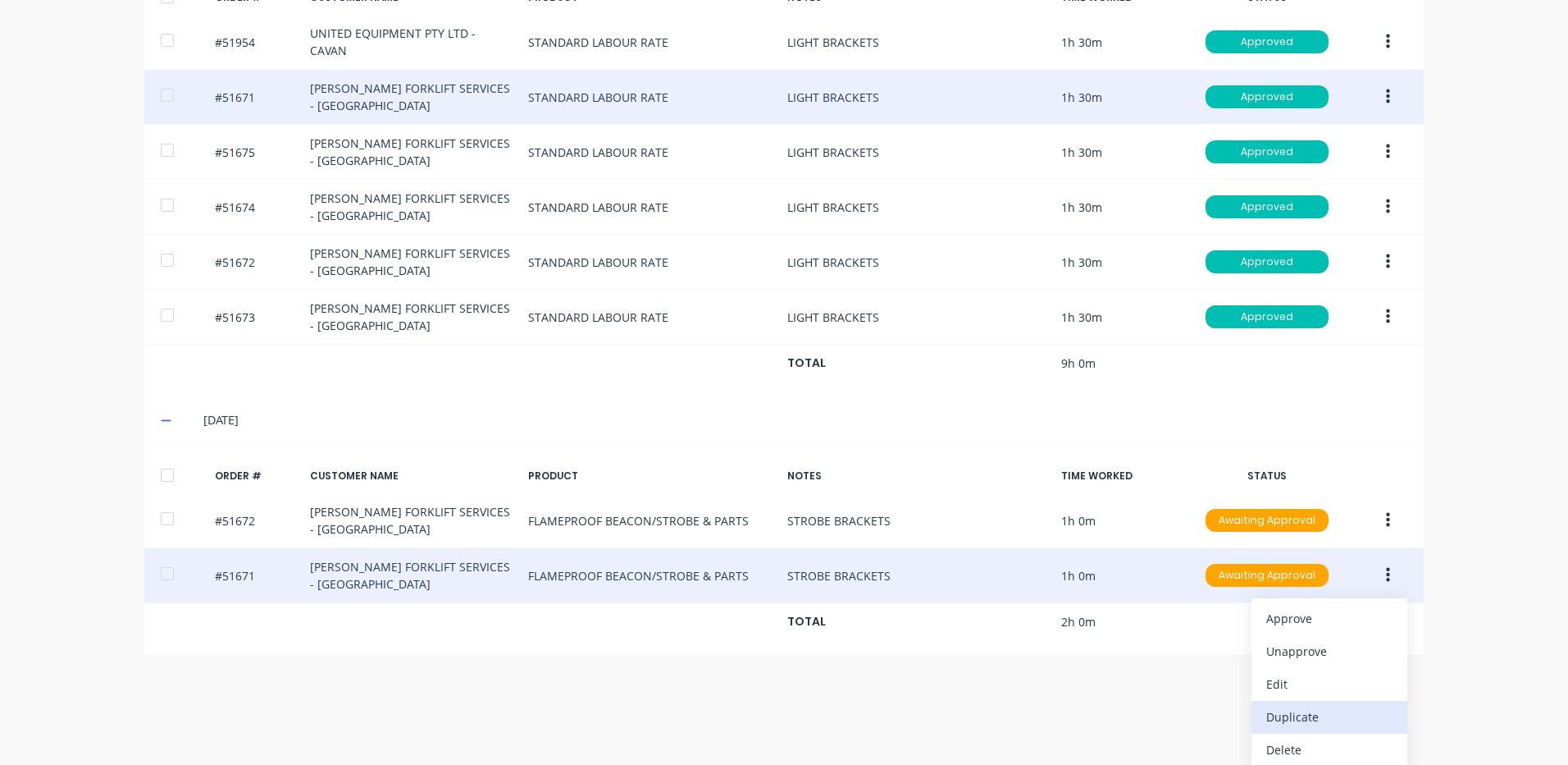
click at [1327, 705] on div "Duplicate" at bounding box center [1329, 717] width 127 height 24
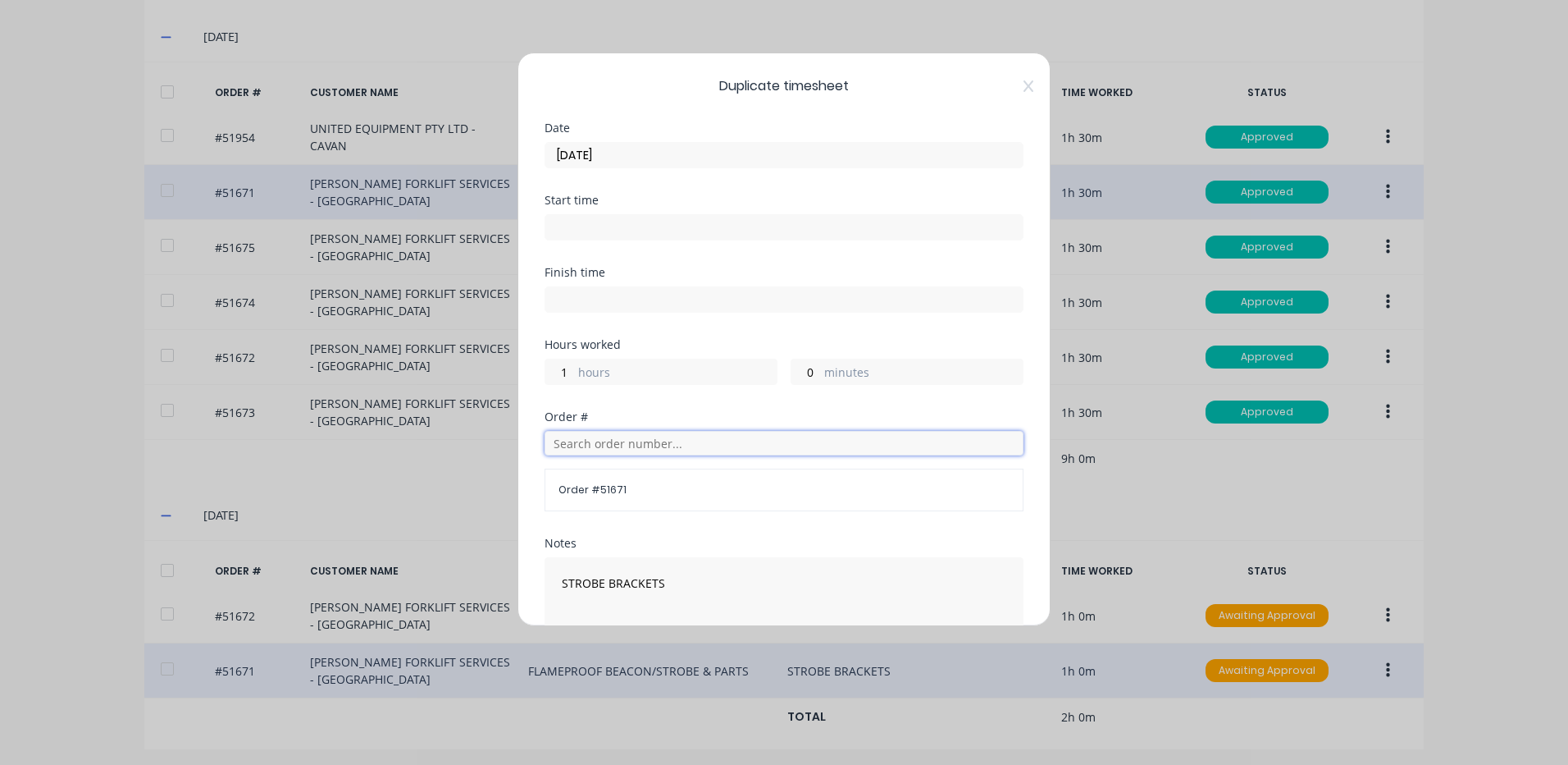
click at [646, 436] on input "text" at bounding box center [784, 443] width 479 height 24
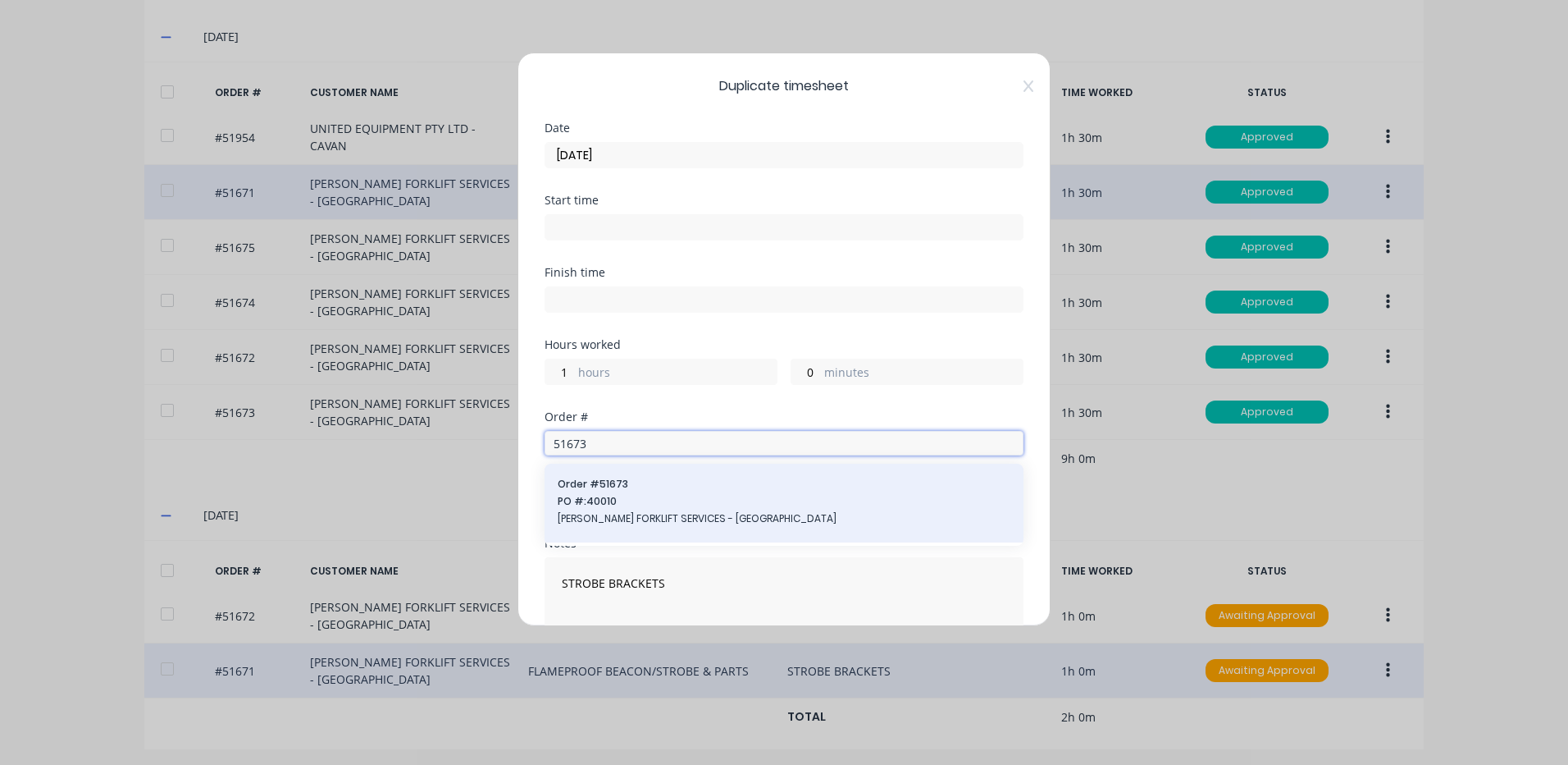
type input "51673"
click at [633, 501] on span "PO #: 40010" at bounding box center [784, 502] width 452 height 14
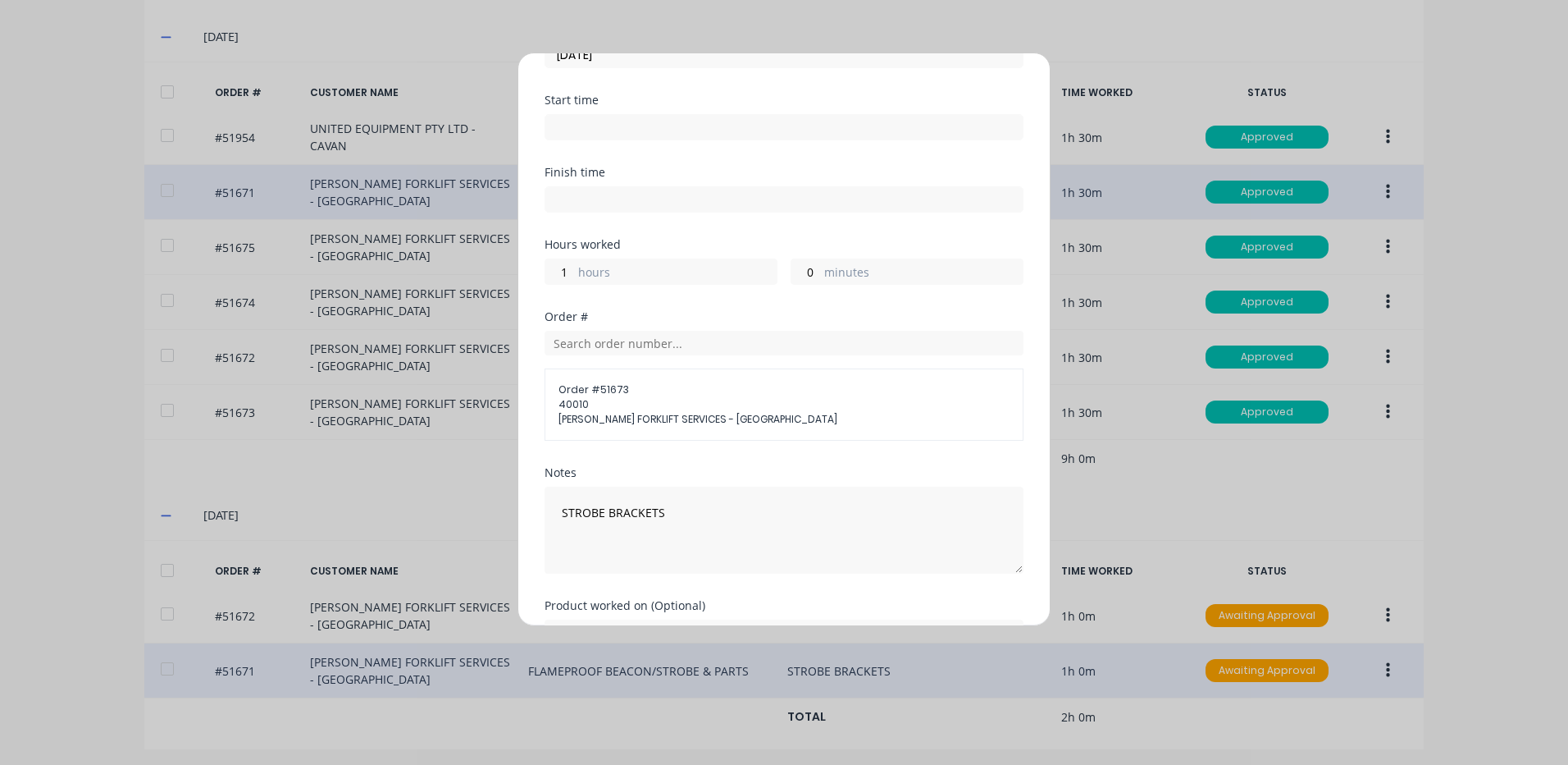
scroll to position [195, 0]
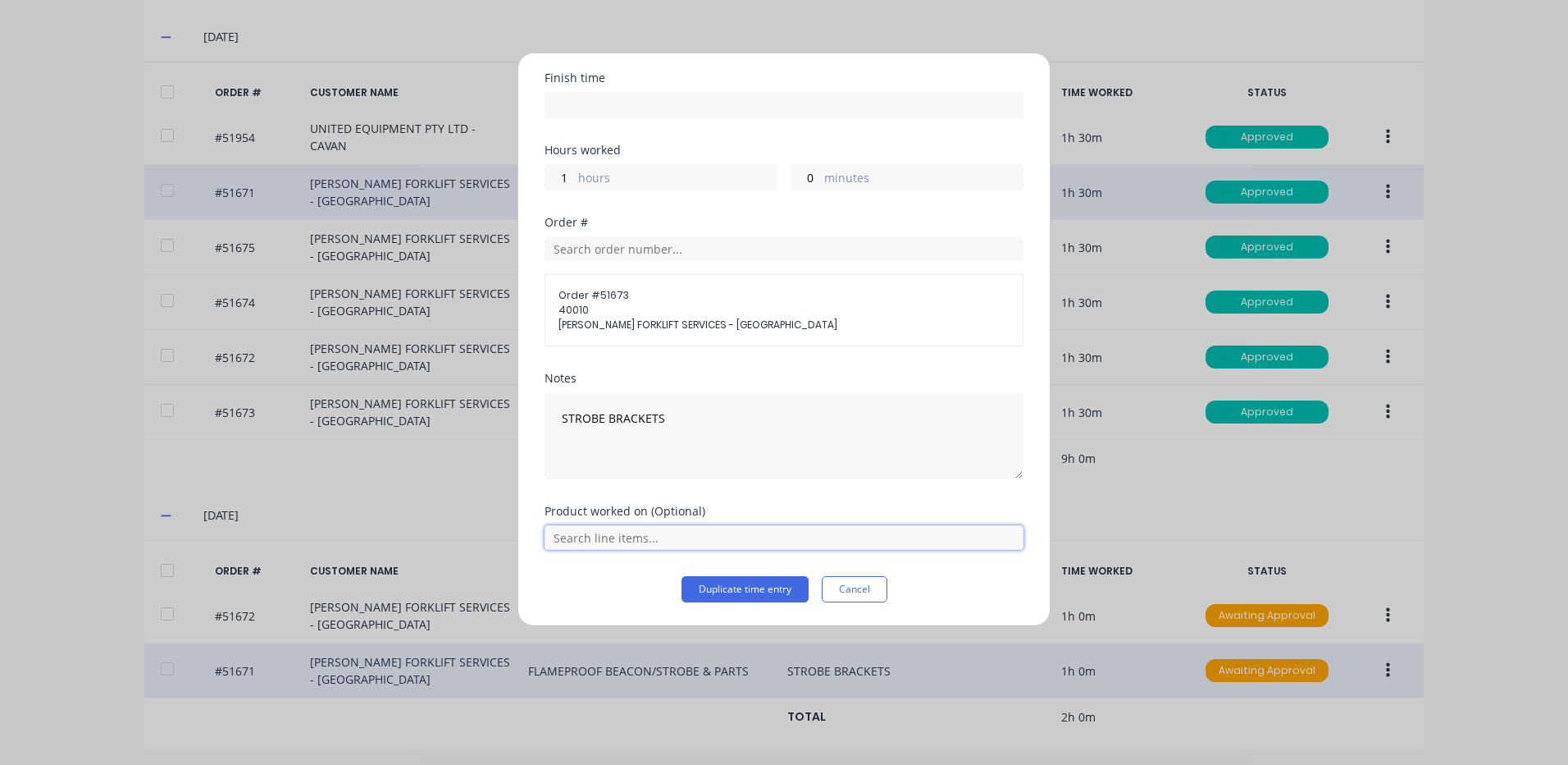
click at [664, 536] on input "text" at bounding box center [784, 537] width 479 height 24
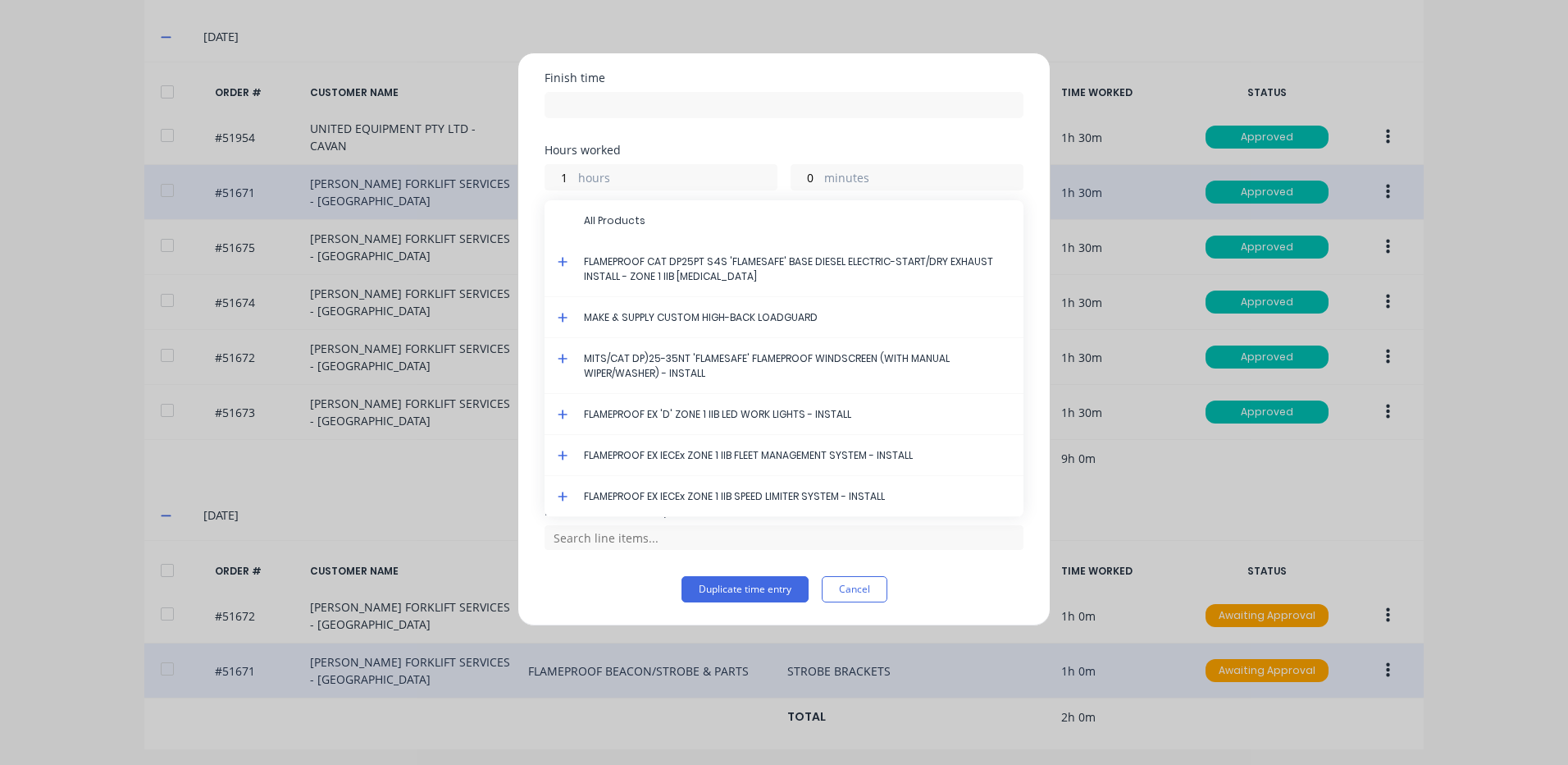
click at [560, 262] on icon at bounding box center [562, 262] width 10 height 10
click at [563, 261] on icon at bounding box center [562, 262] width 10 height 10
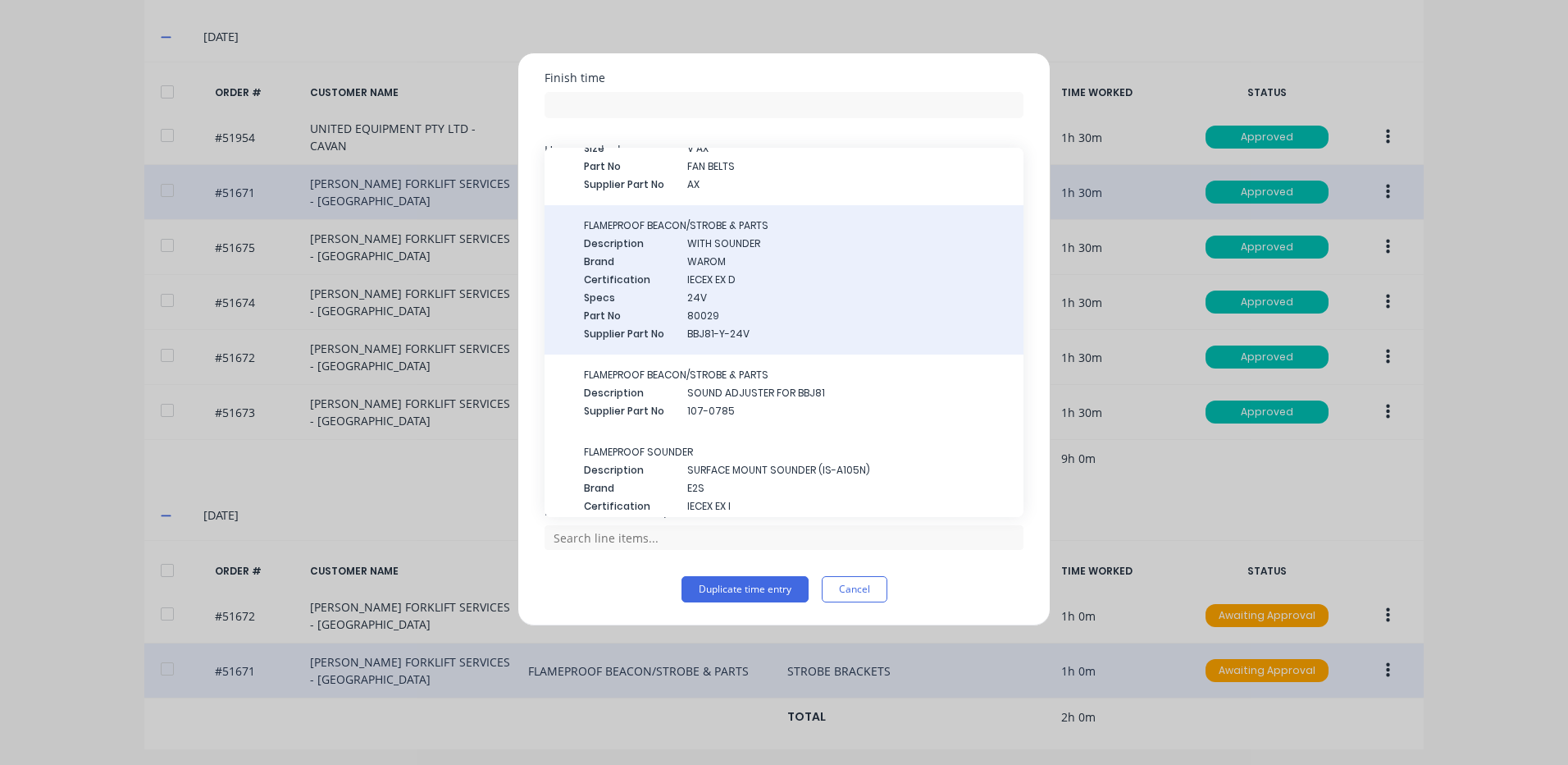
scroll to position [492, 0]
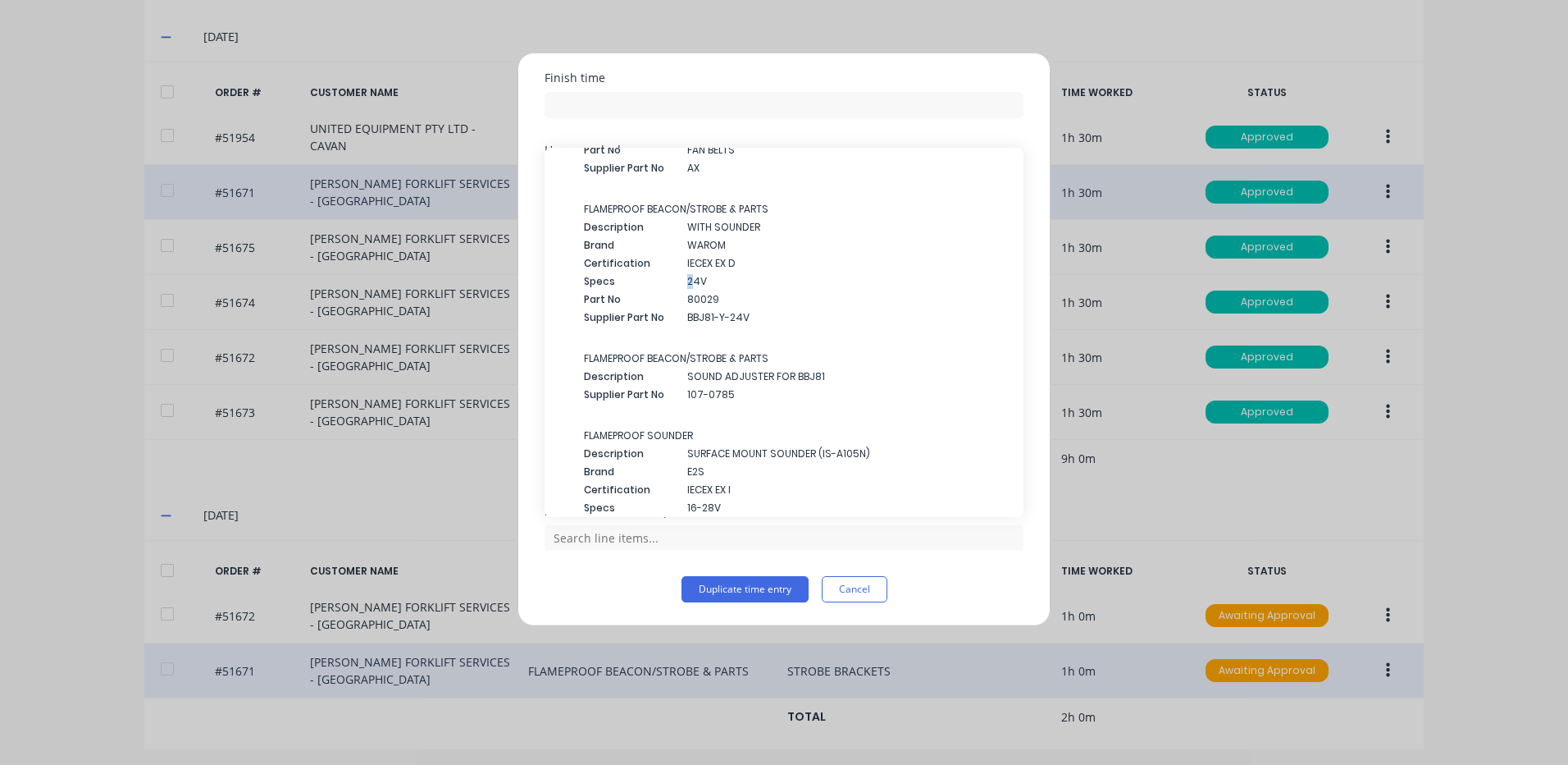
click at [692, 277] on span "24V" at bounding box center [849, 282] width 323 height 14
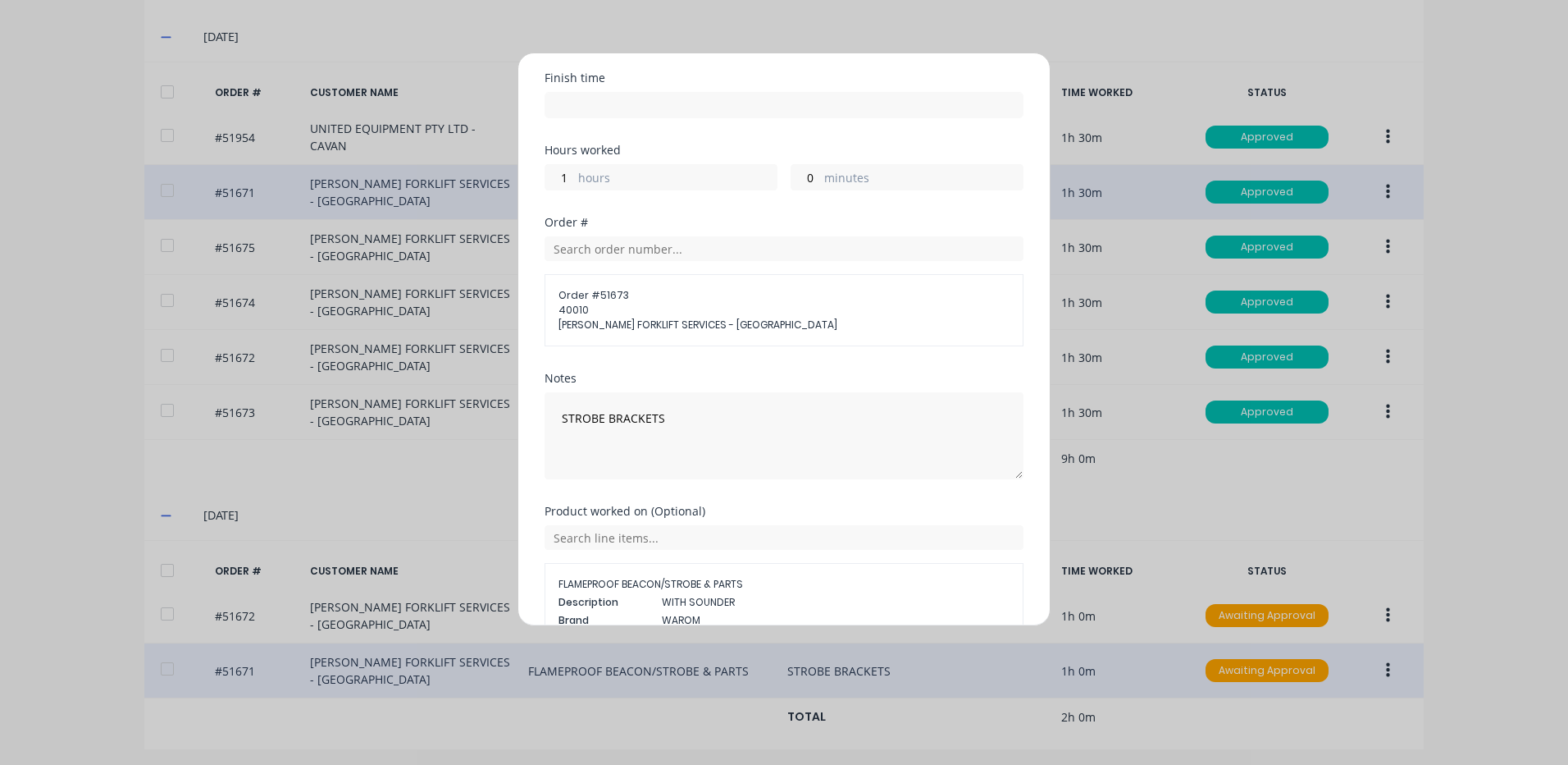
scroll to position [359, 0]
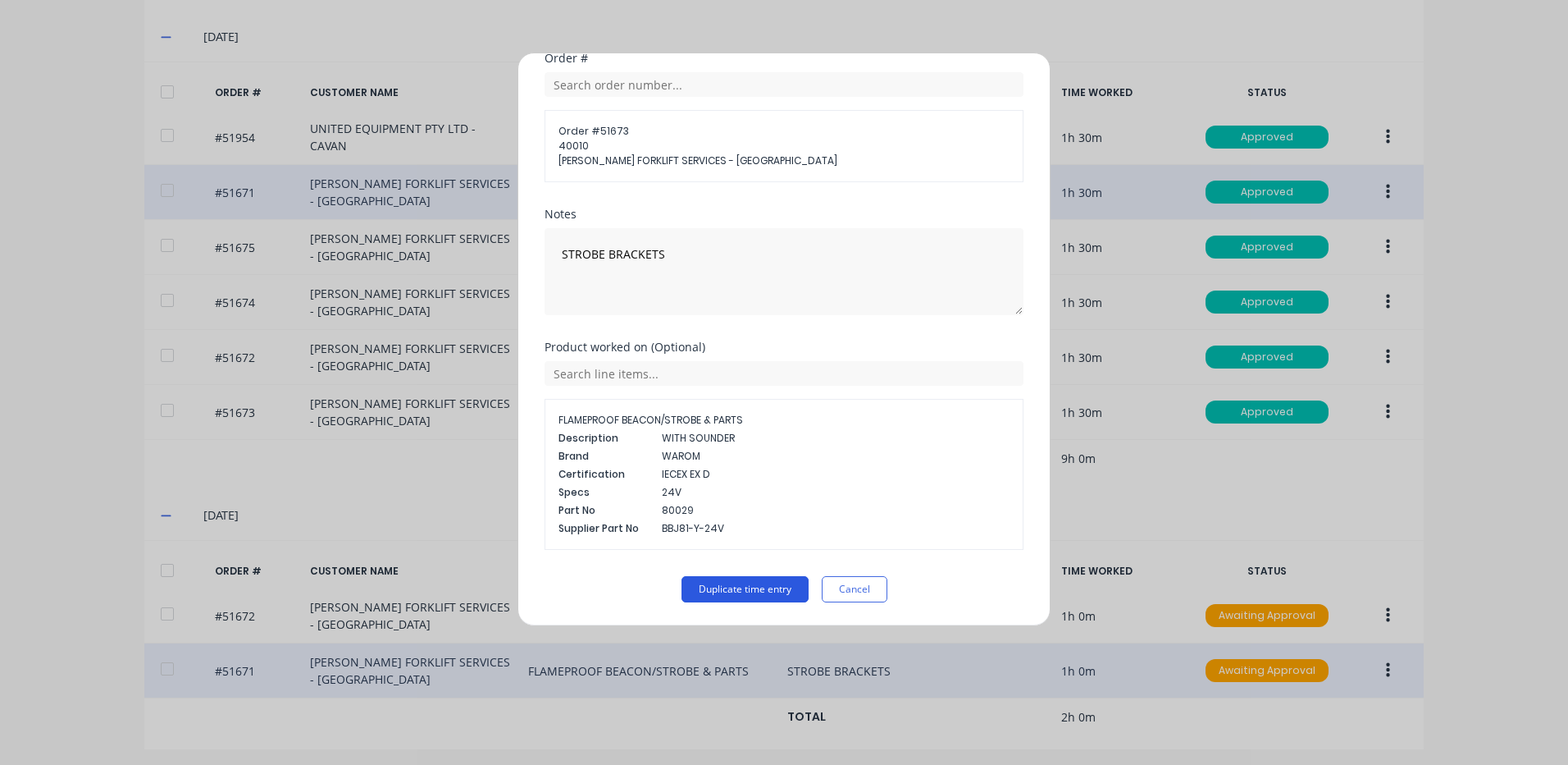
click at [746, 585] on button "Duplicate time entry" at bounding box center [745, 588] width 127 height 26
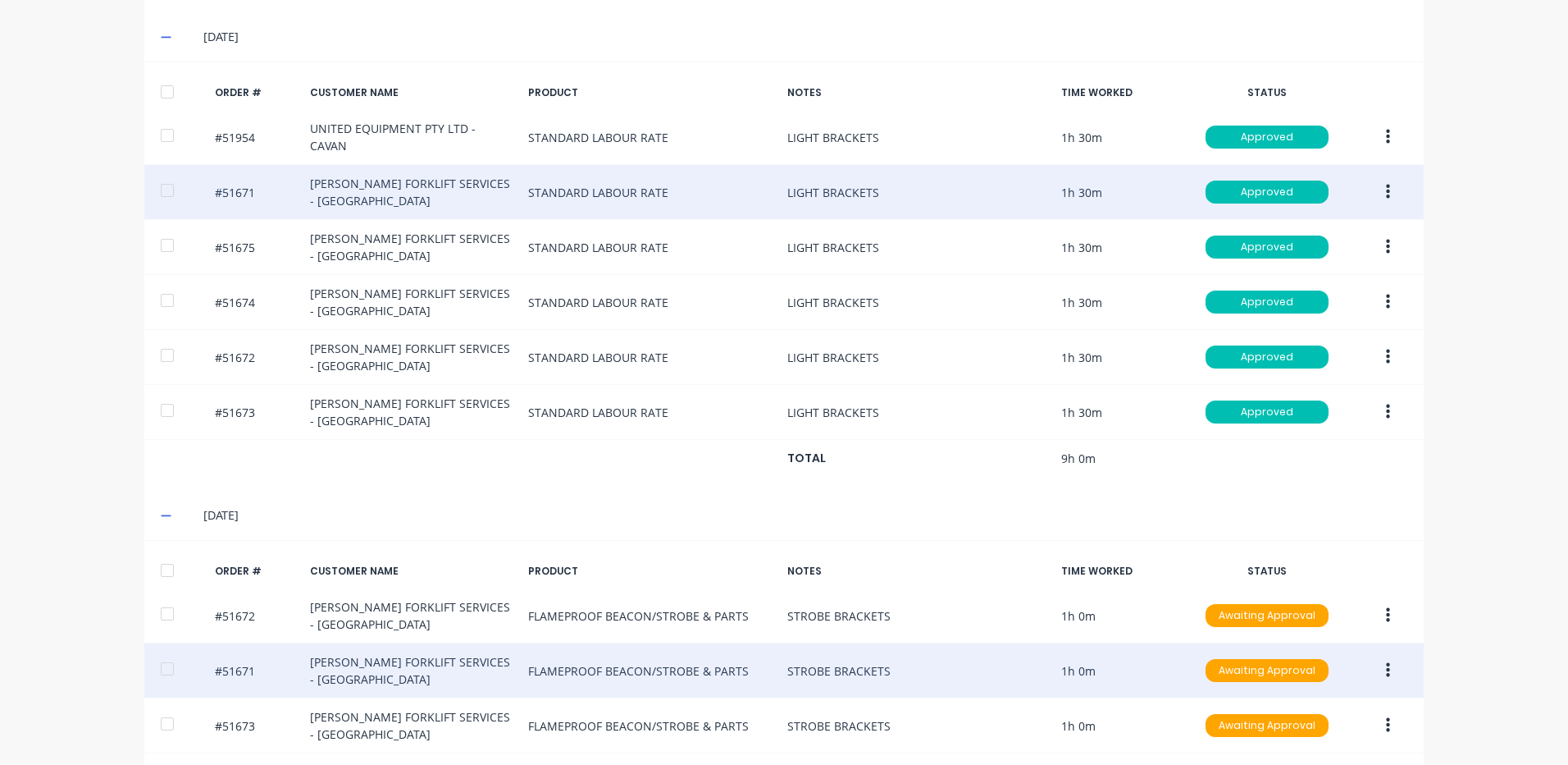
scroll to position [625, 0]
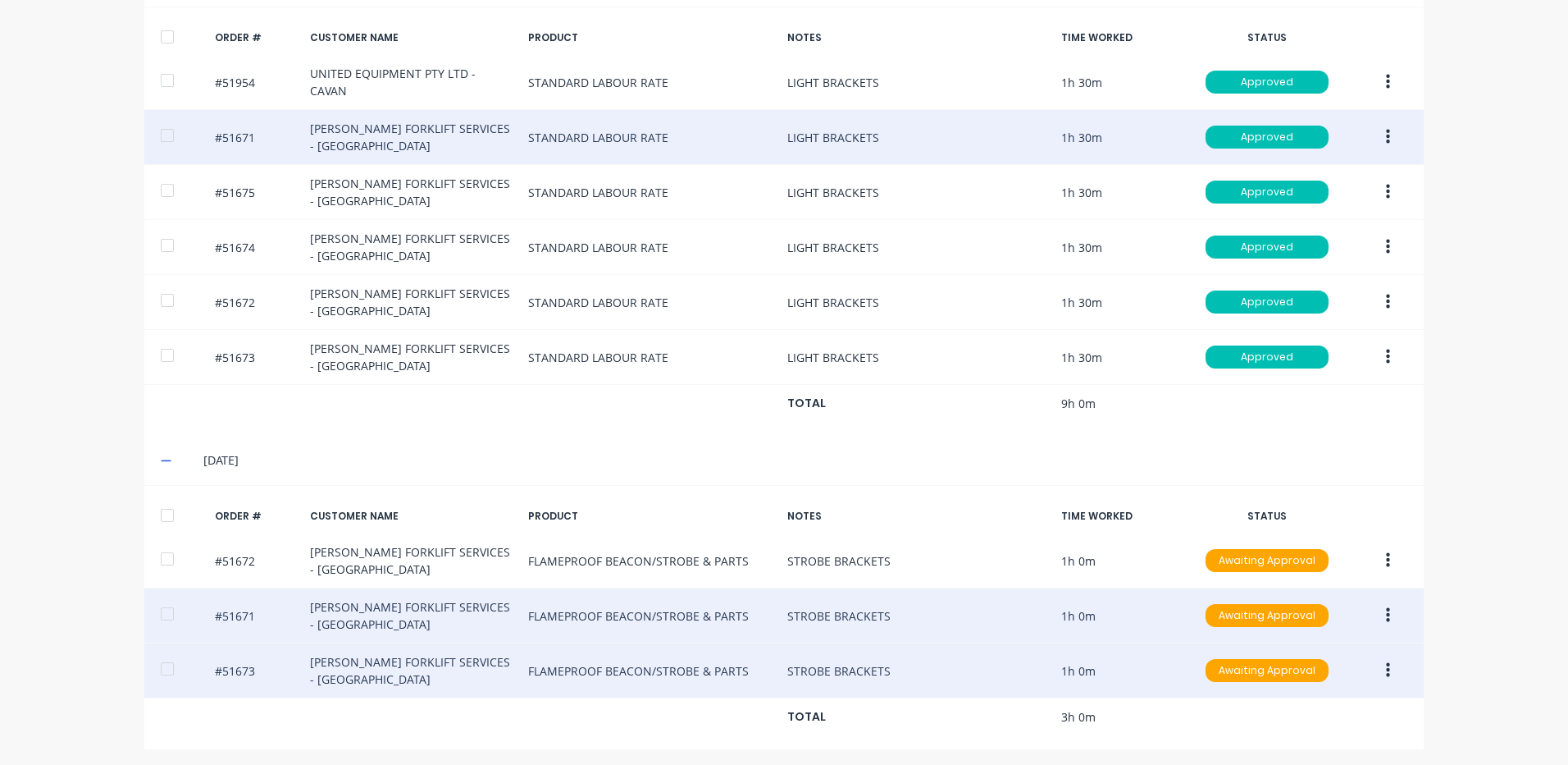
click at [1388, 665] on button "button" at bounding box center [1388, 670] width 39 height 30
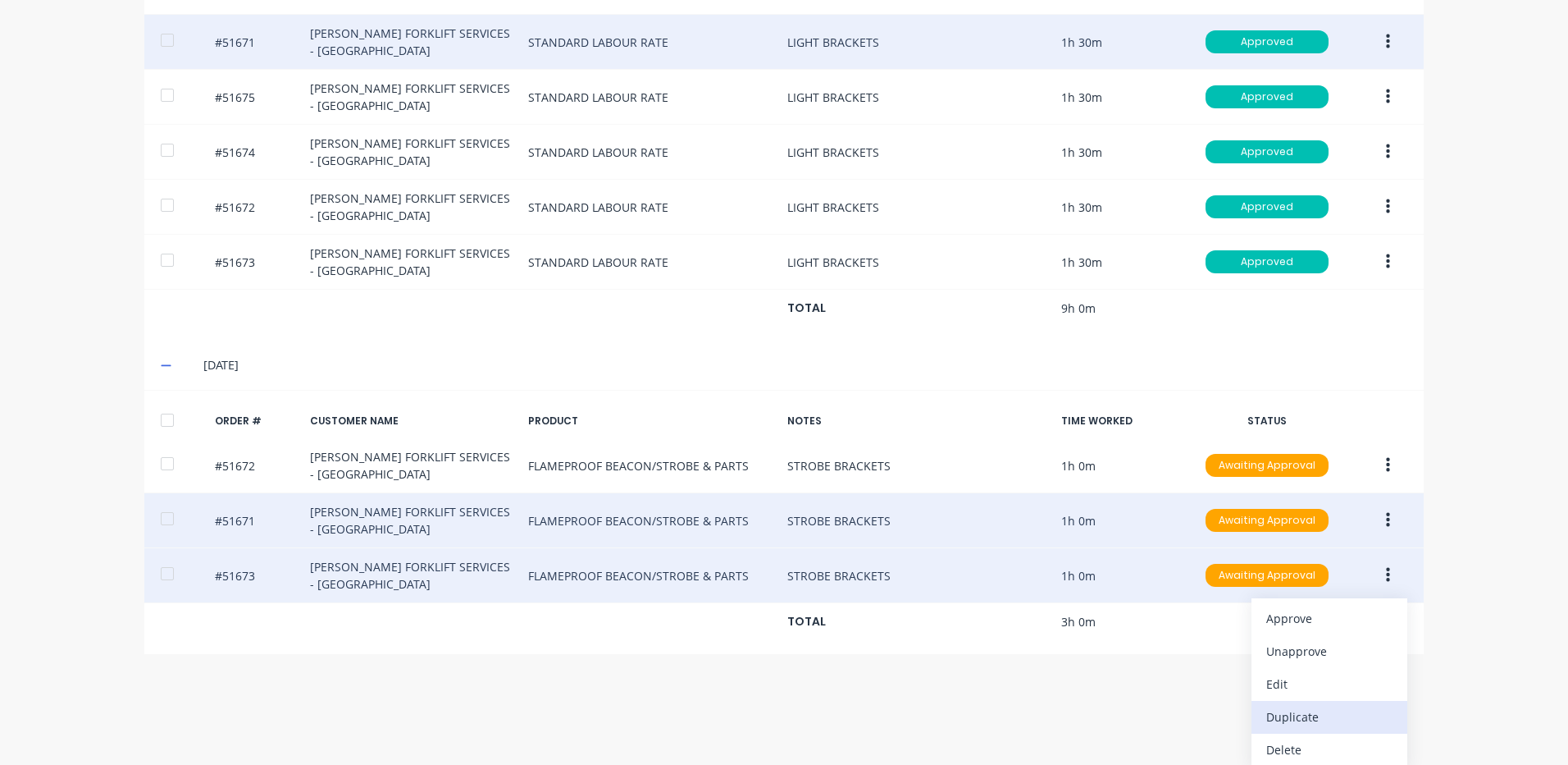
click at [1320, 705] on div "Duplicate" at bounding box center [1329, 717] width 127 height 24
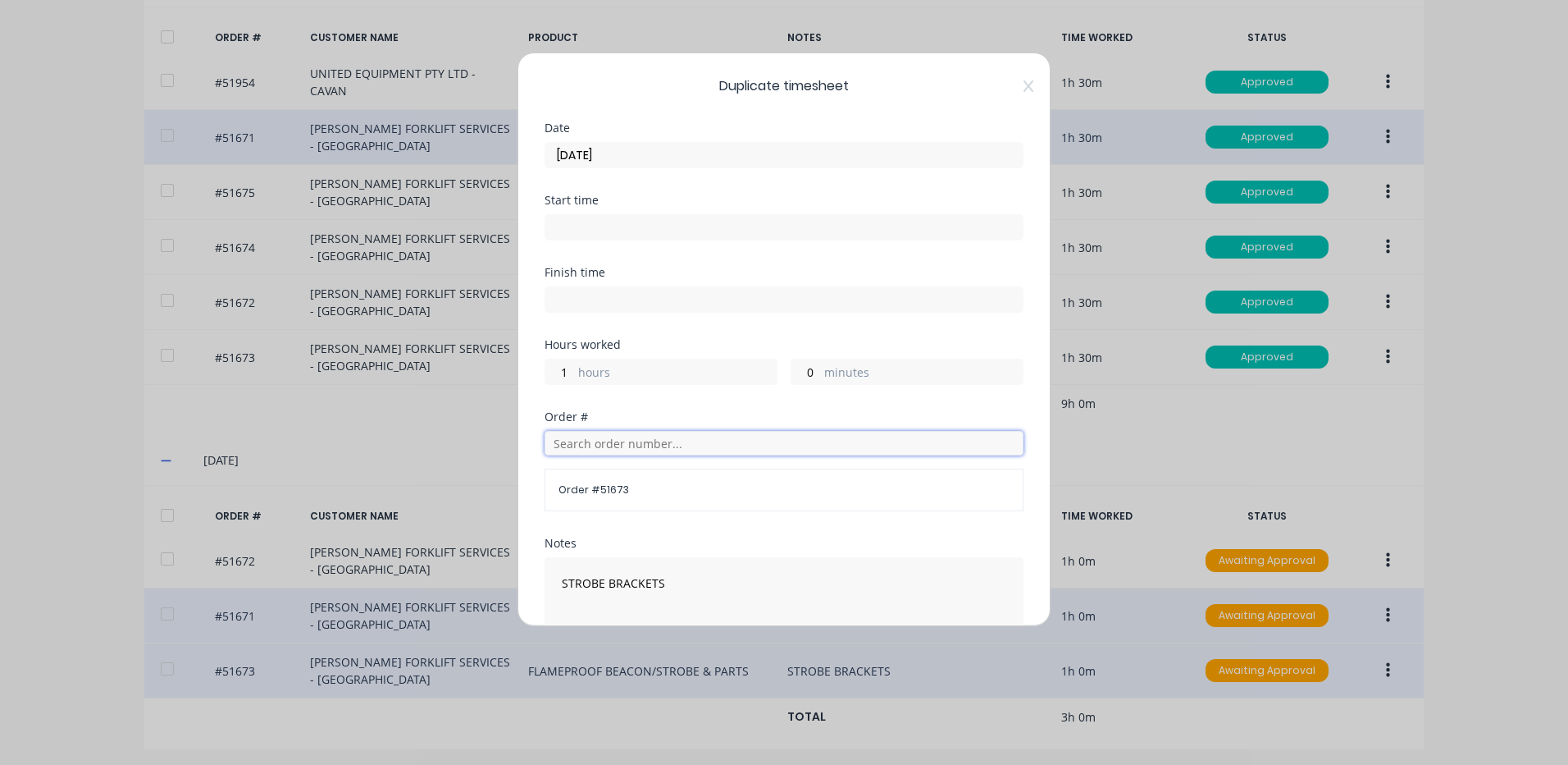
click at [629, 436] on input "text" at bounding box center [784, 443] width 479 height 24
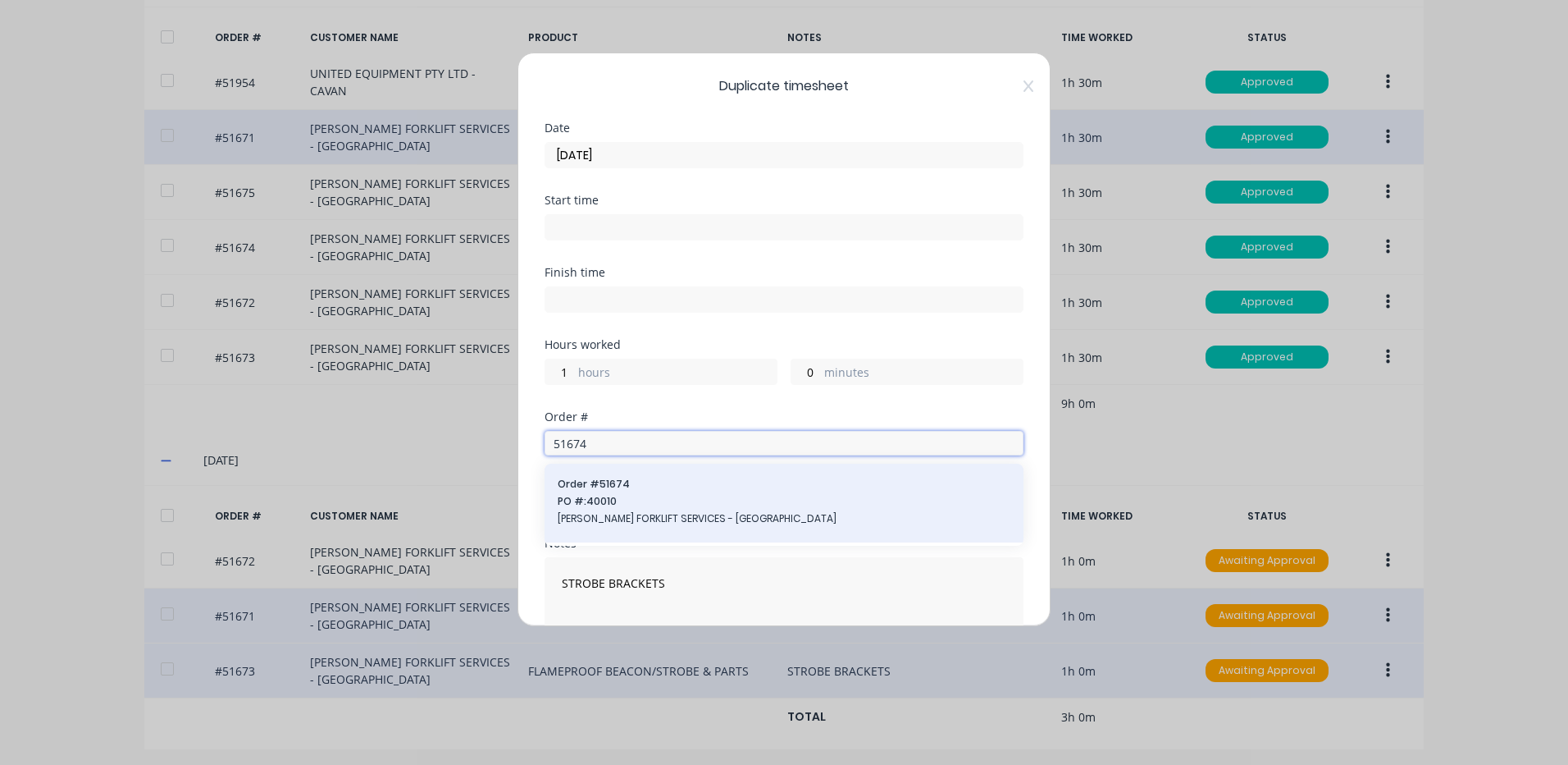
type input "51674"
click at [620, 497] on span "PO #: 40010" at bounding box center [784, 502] width 452 height 14
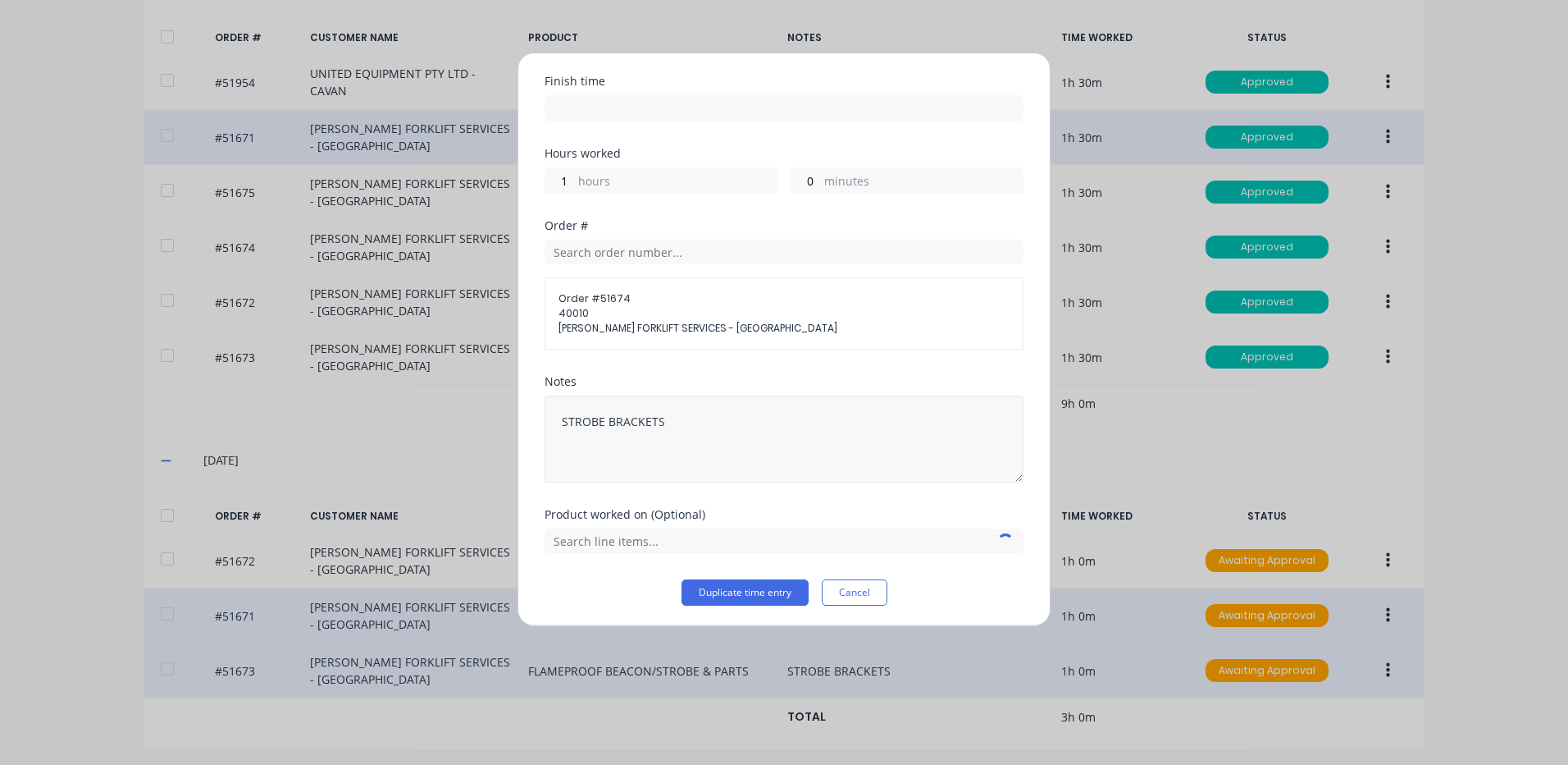
scroll to position [195, 0]
click at [690, 534] on input "text" at bounding box center [784, 537] width 479 height 24
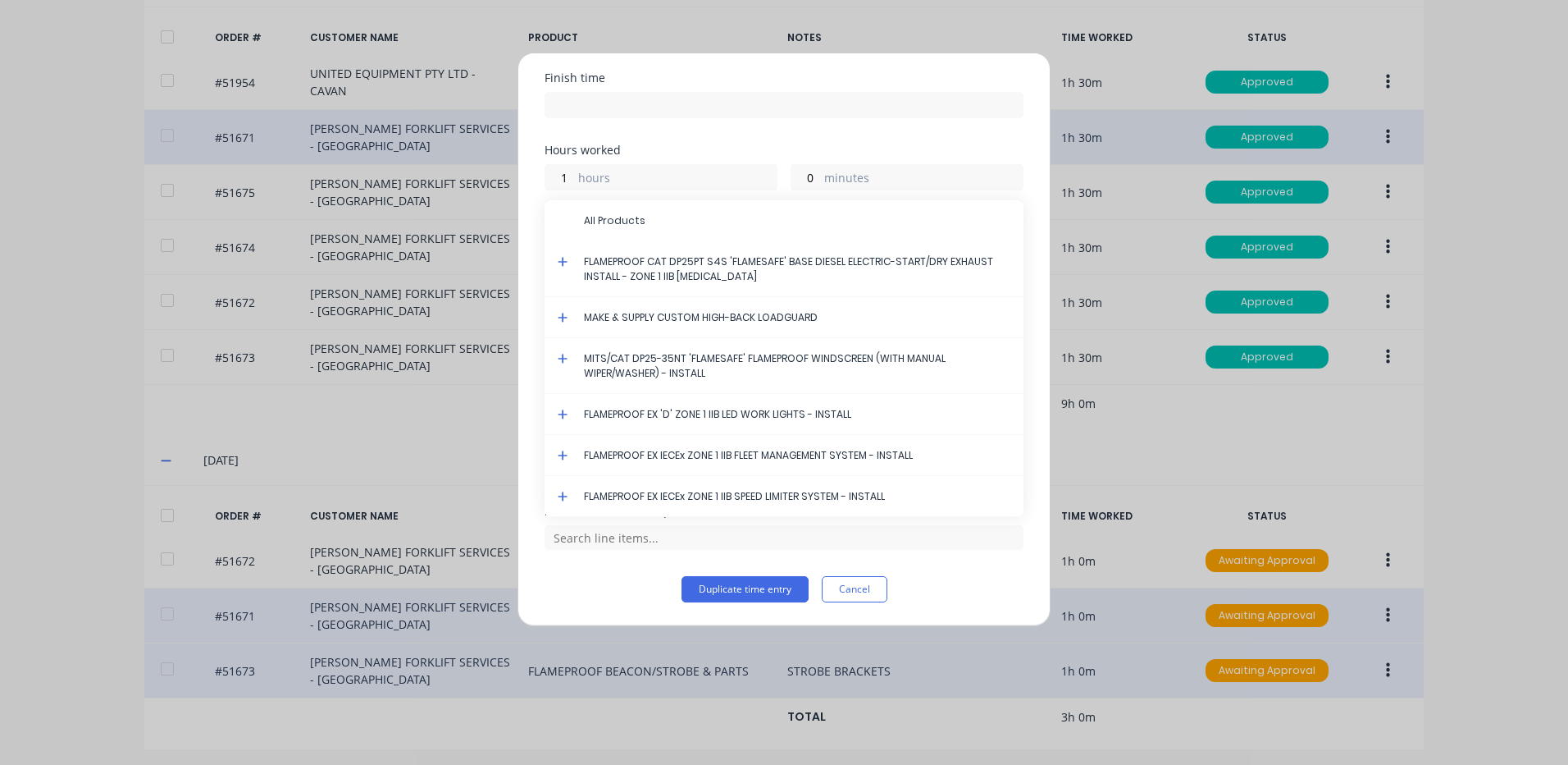
click at [561, 256] on icon at bounding box center [563, 262] width 11 height 12
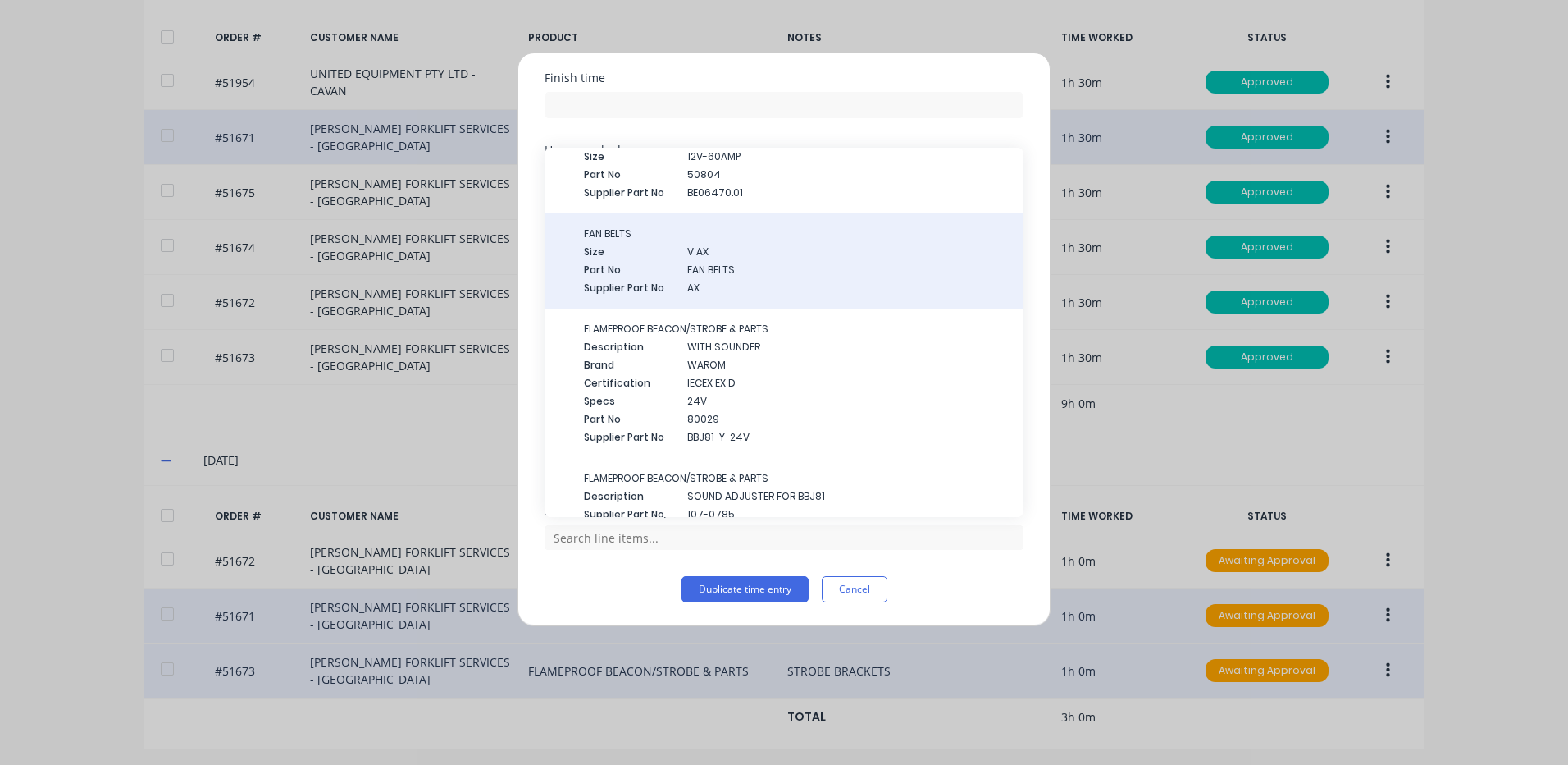
scroll to position [410, 0]
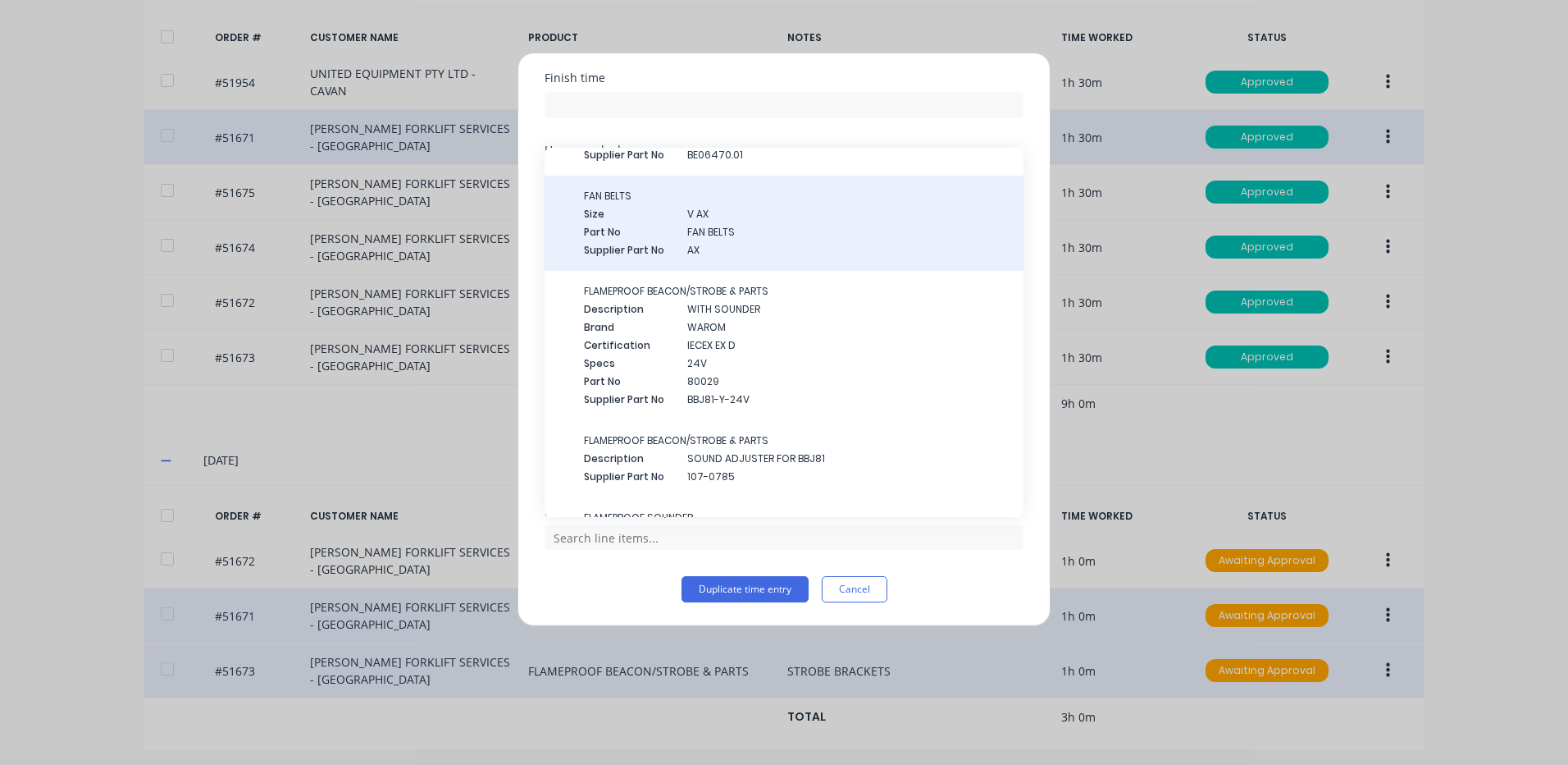
click at [740, 323] on span "WAROM" at bounding box center [849, 327] width 323 height 14
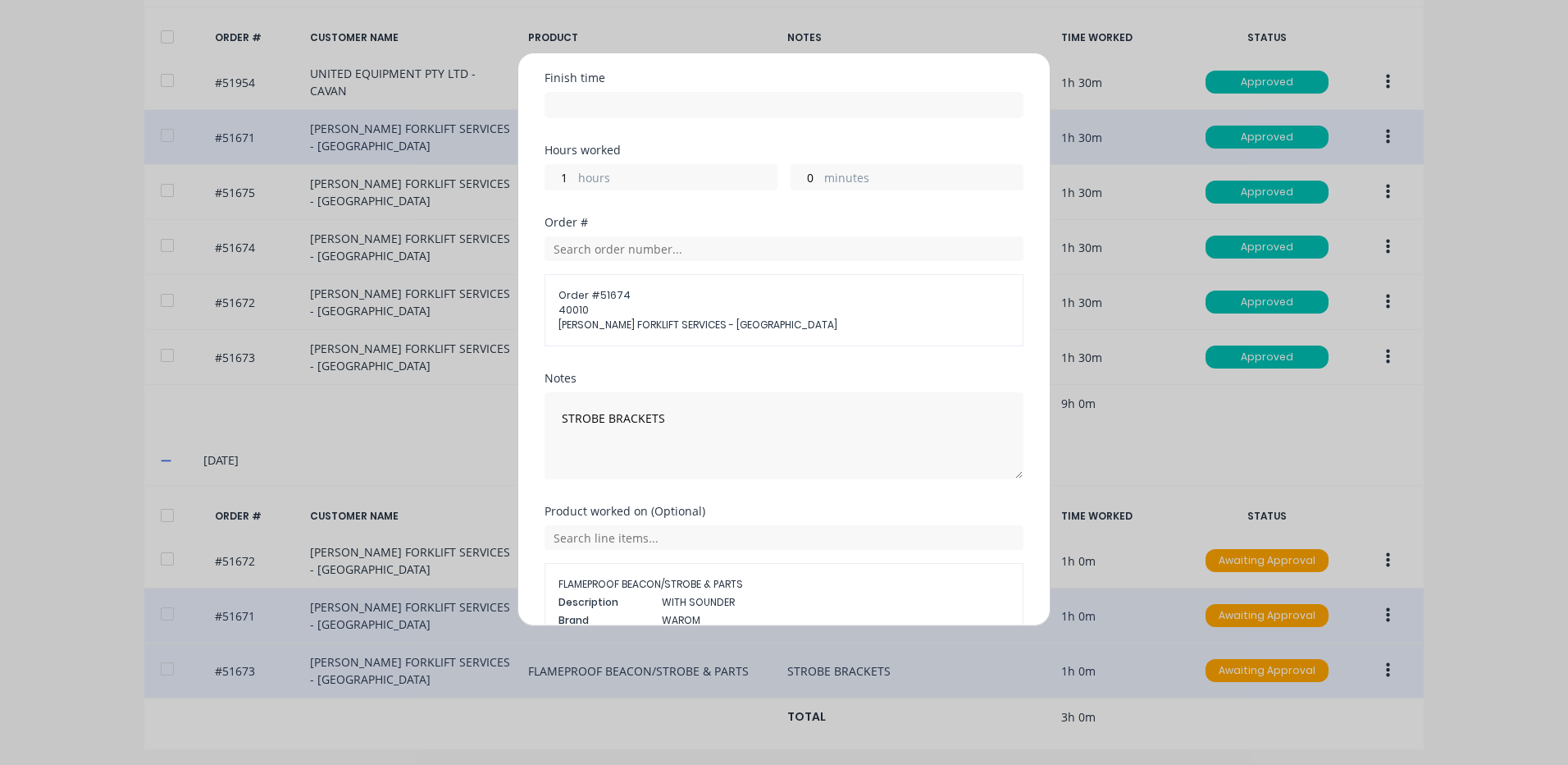
scroll to position [359, 0]
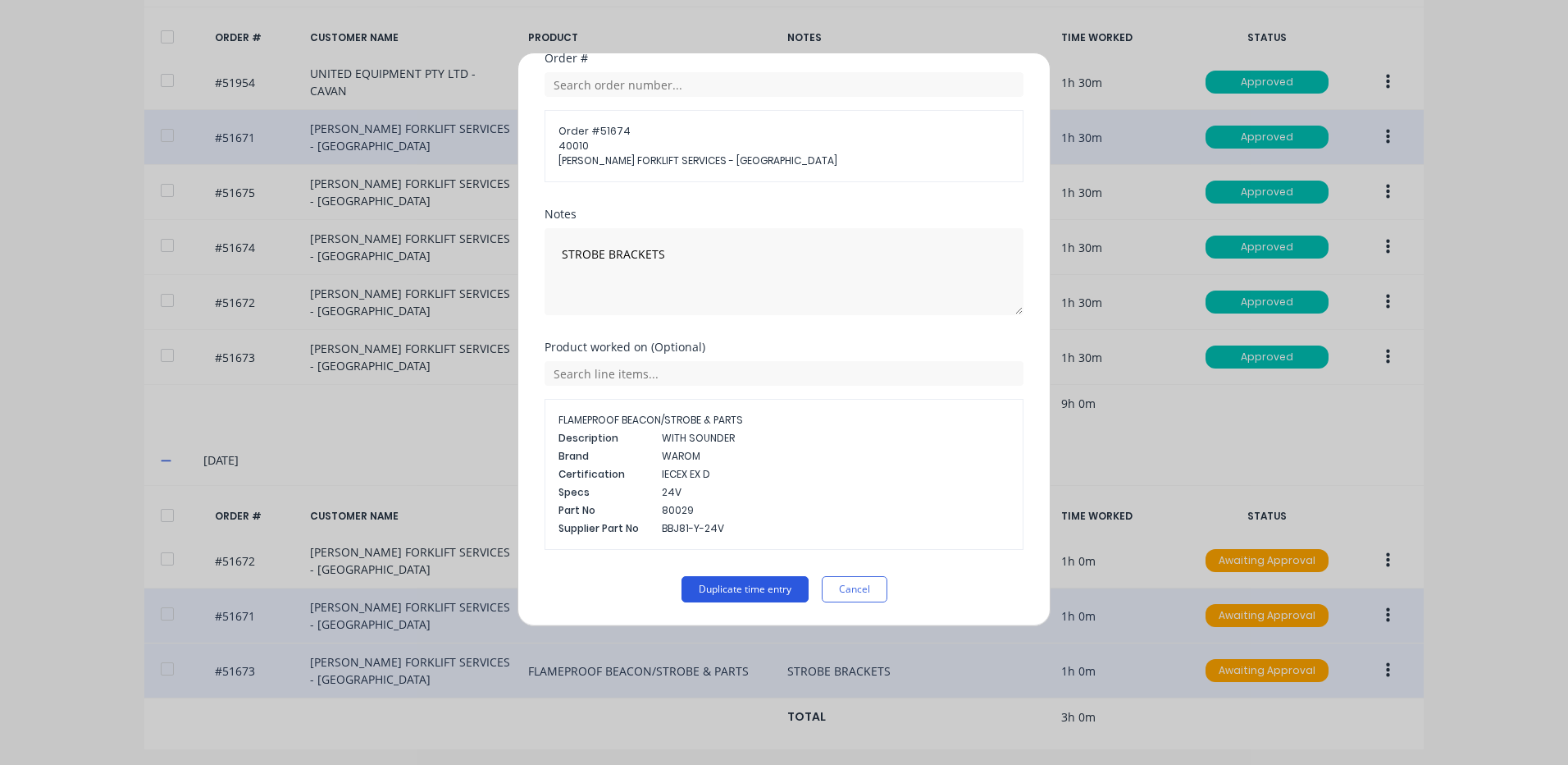
click at [754, 590] on button "Duplicate time entry" at bounding box center [745, 588] width 127 height 26
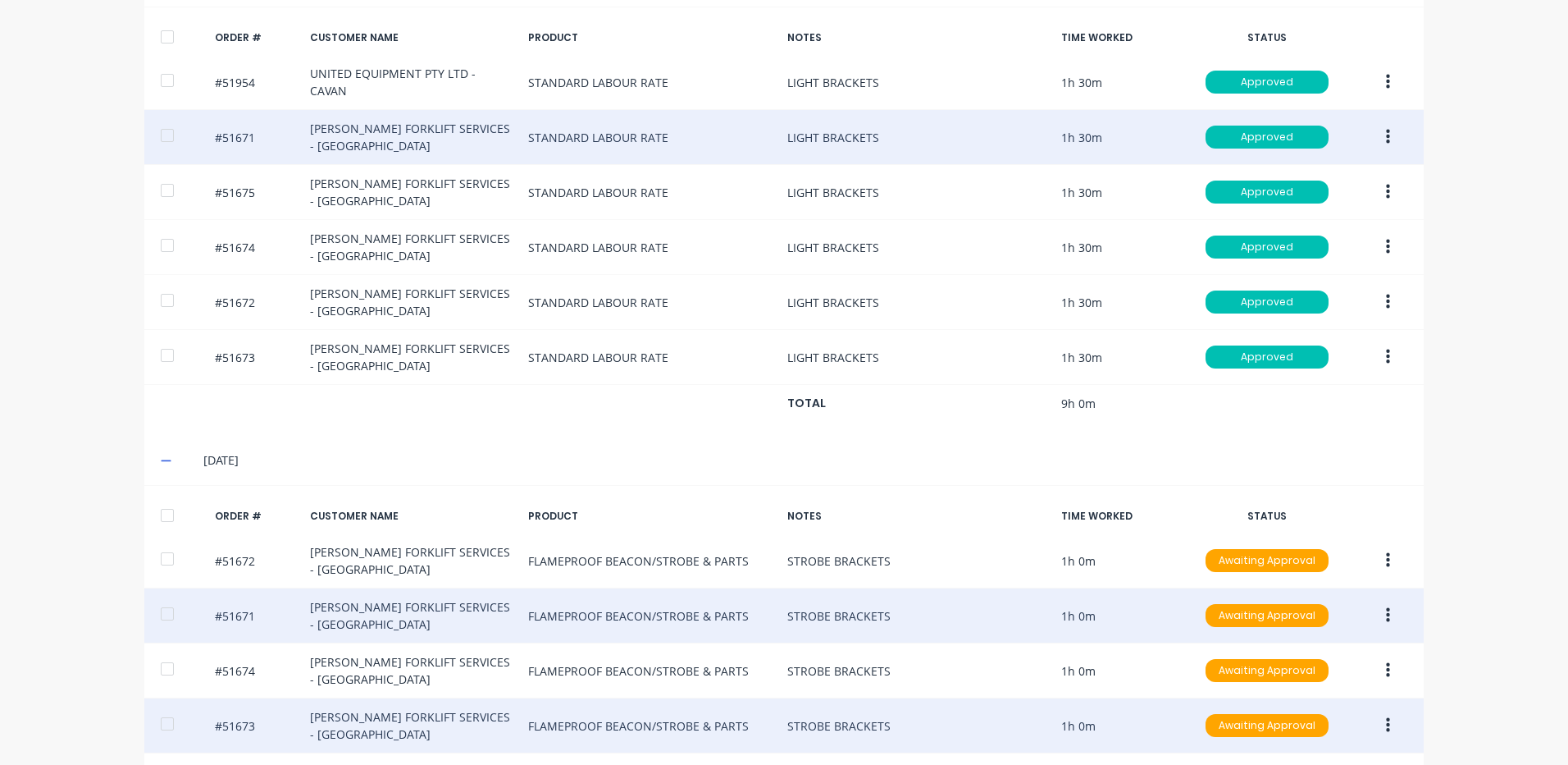
scroll to position [679, 0]
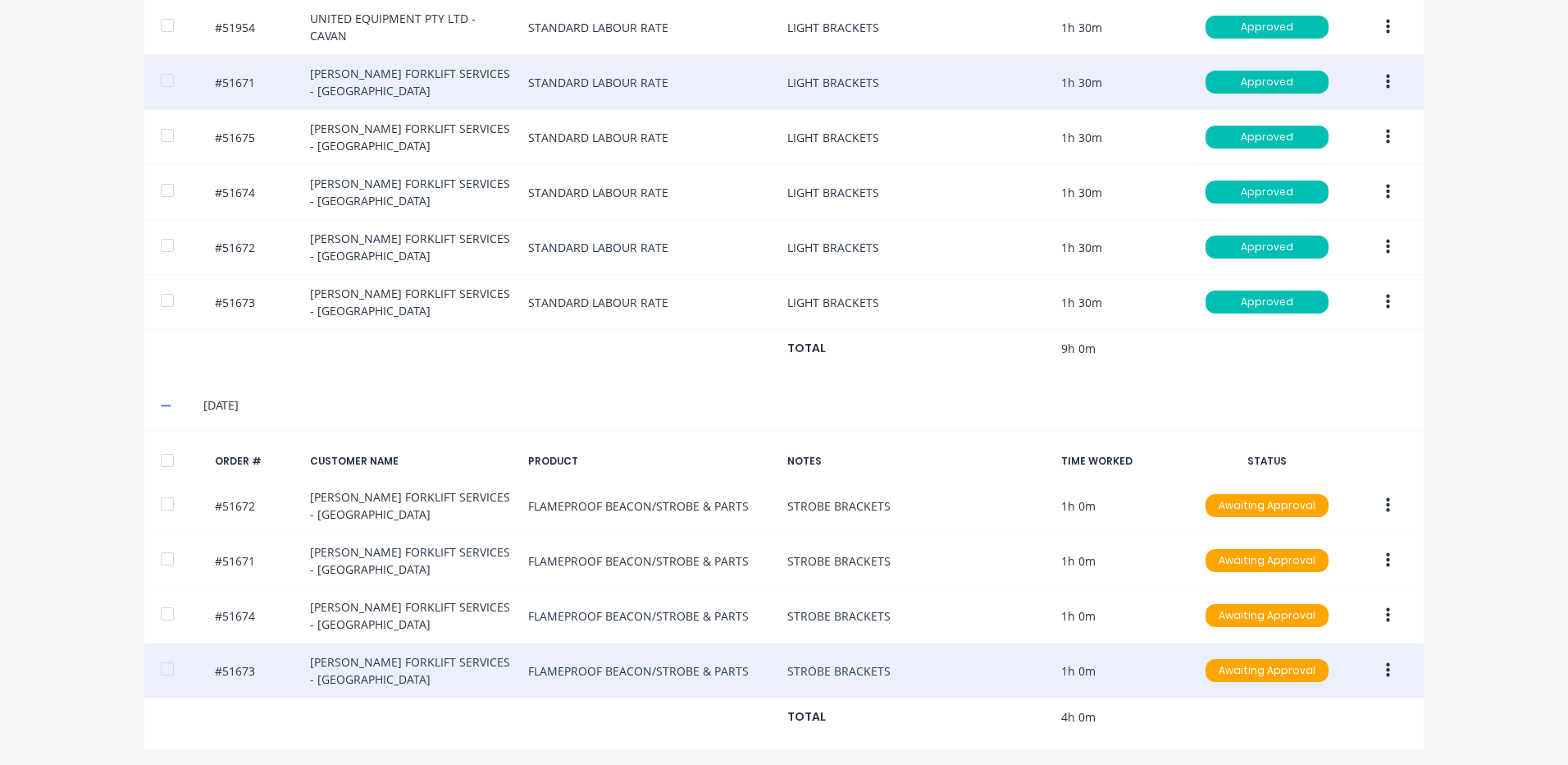
click at [1387, 670] on button "button" at bounding box center [1388, 670] width 39 height 30
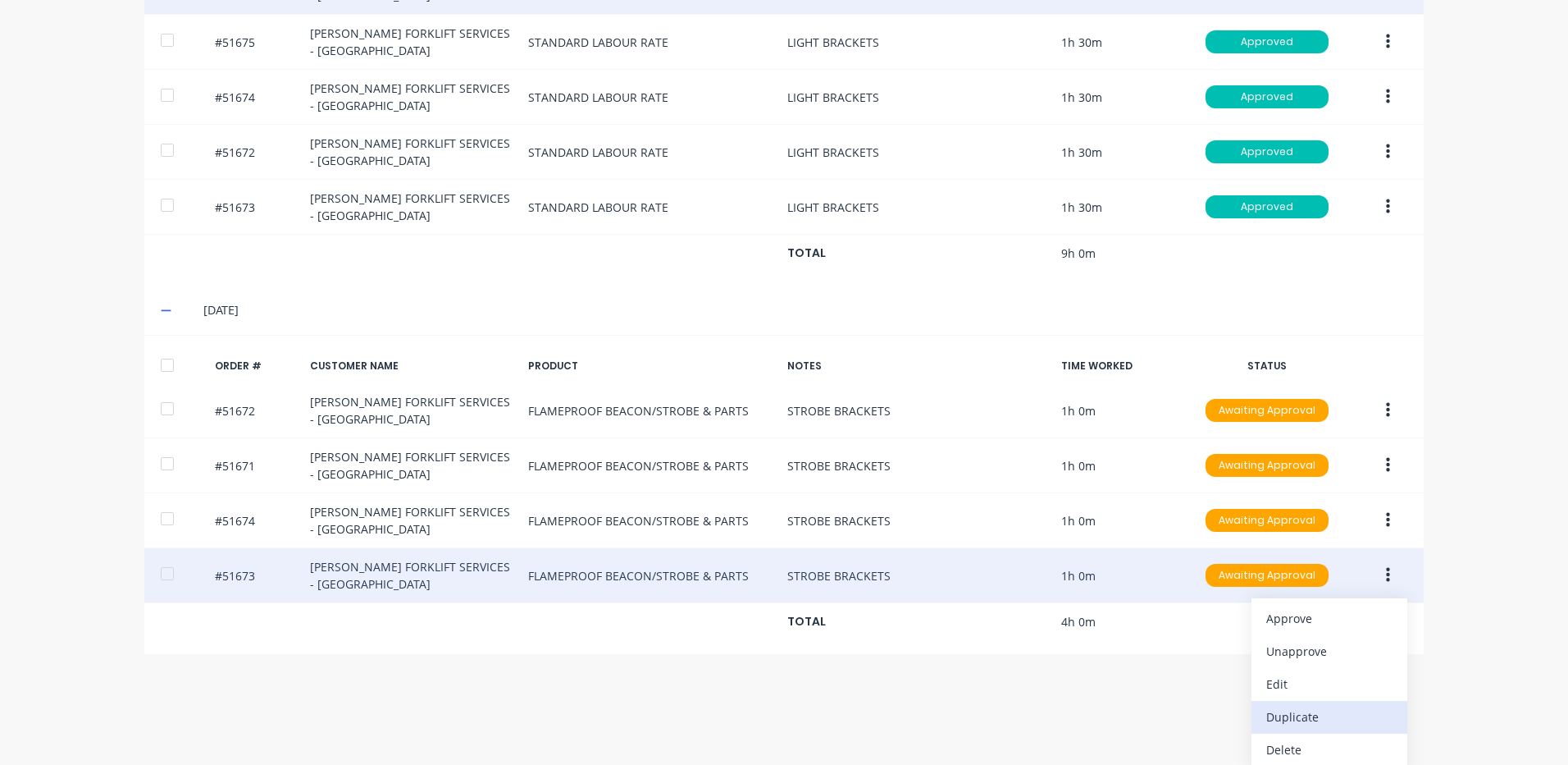
click at [1343, 705] on div "Duplicate" at bounding box center [1329, 717] width 127 height 24
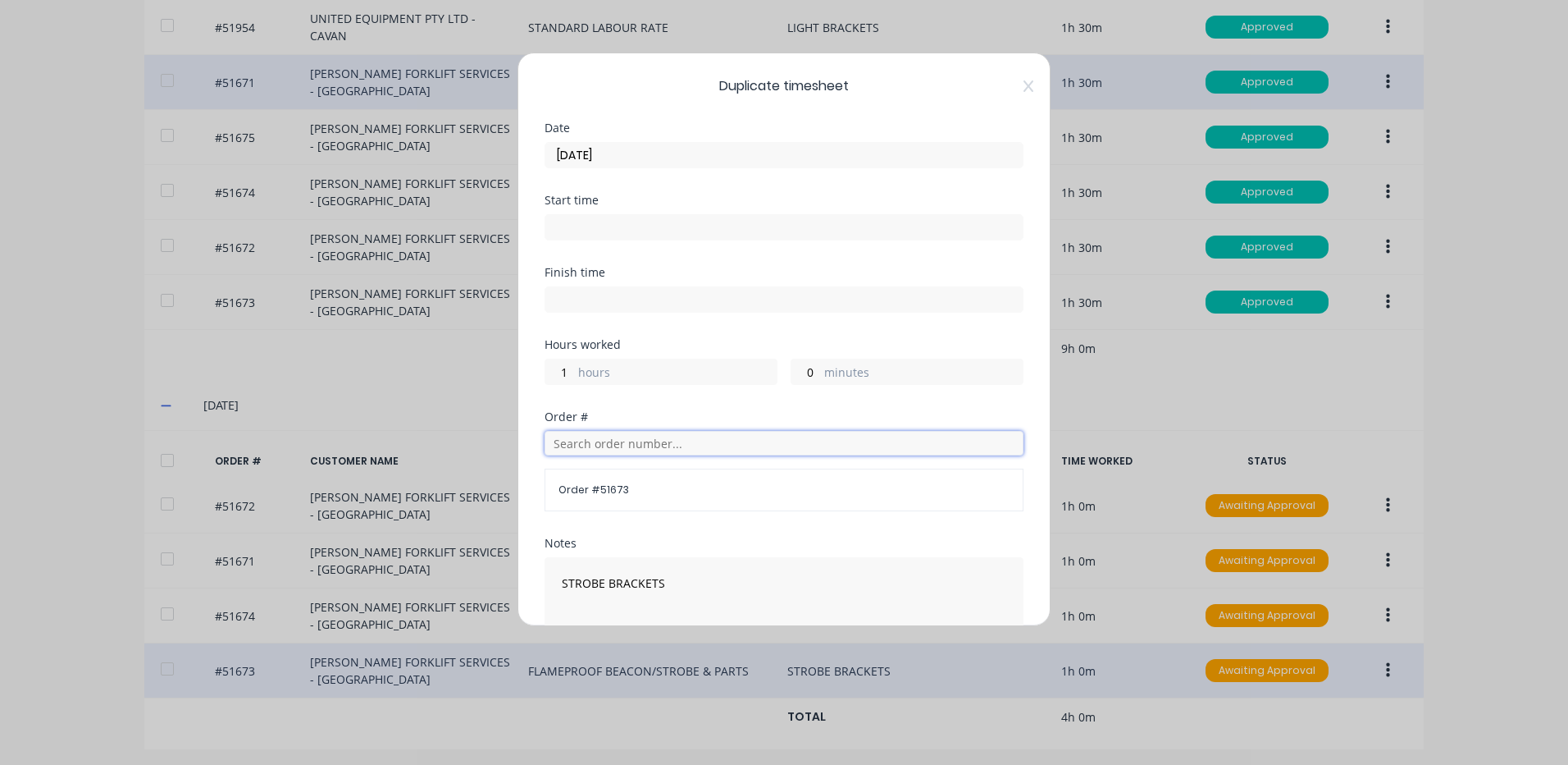
click at [679, 445] on input "text" at bounding box center [784, 443] width 479 height 24
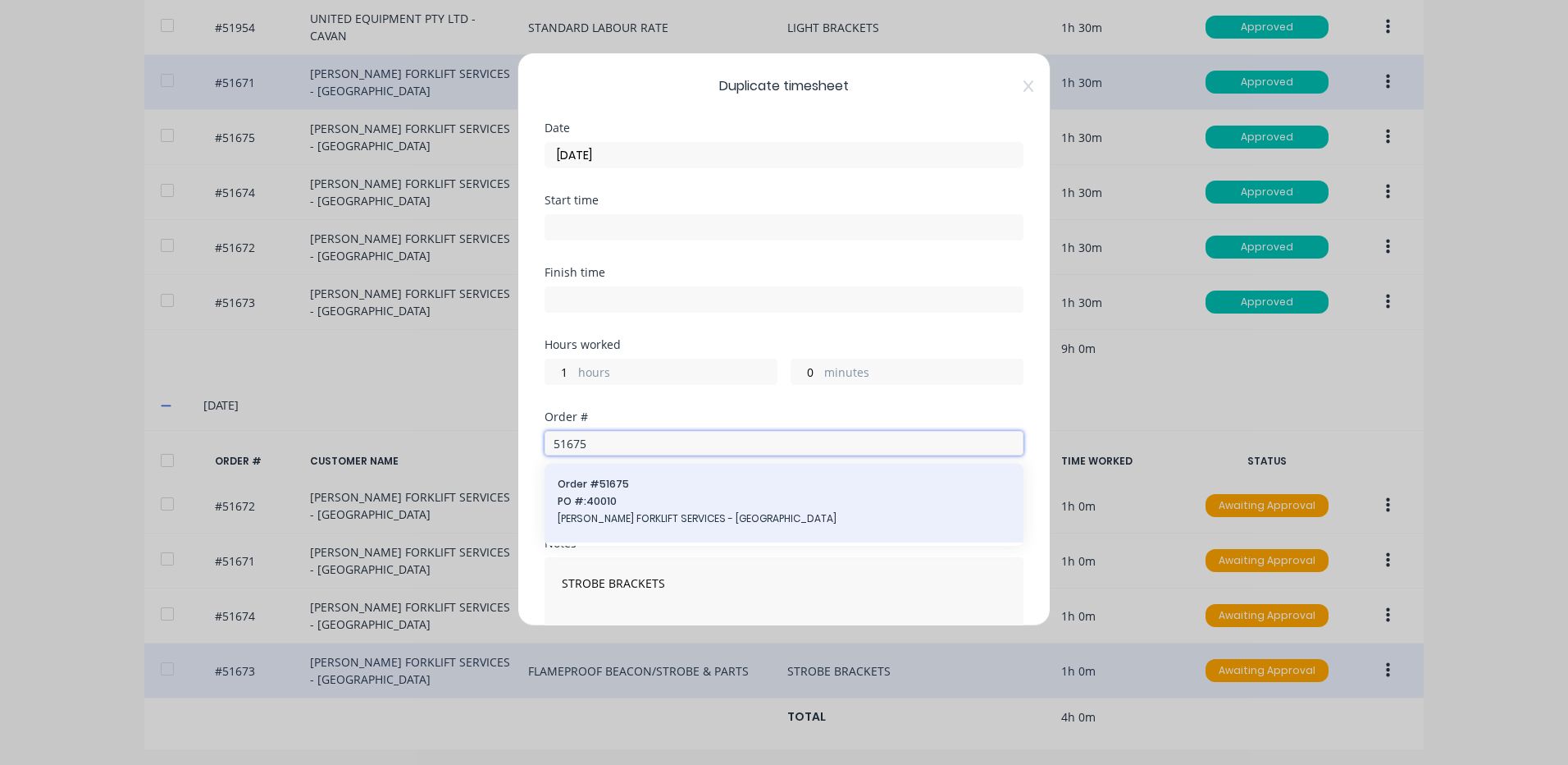
type input "51675"
click at [654, 488] on span "Order # 51675" at bounding box center [784, 484] width 452 height 14
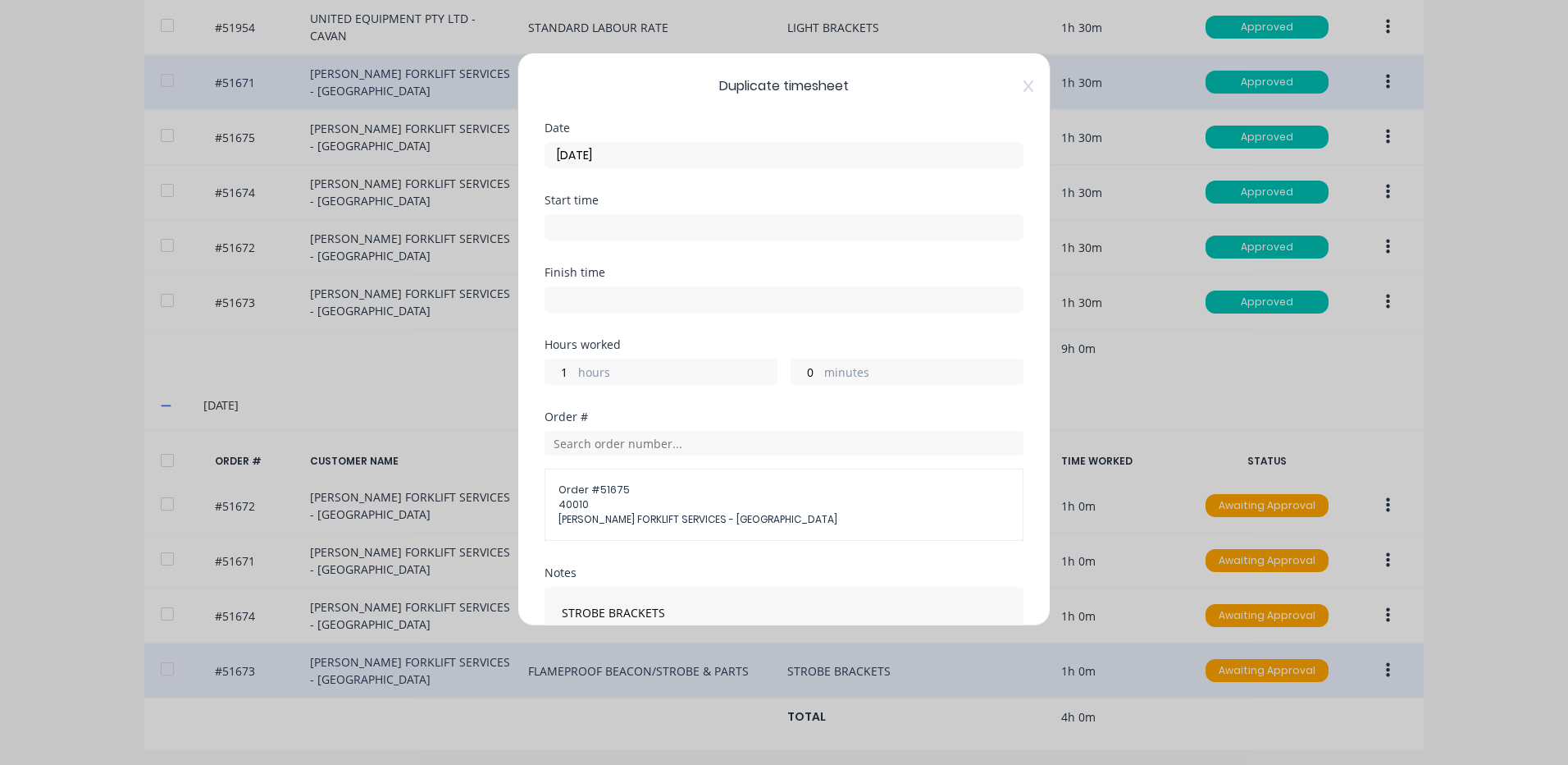
scroll to position [195, 0]
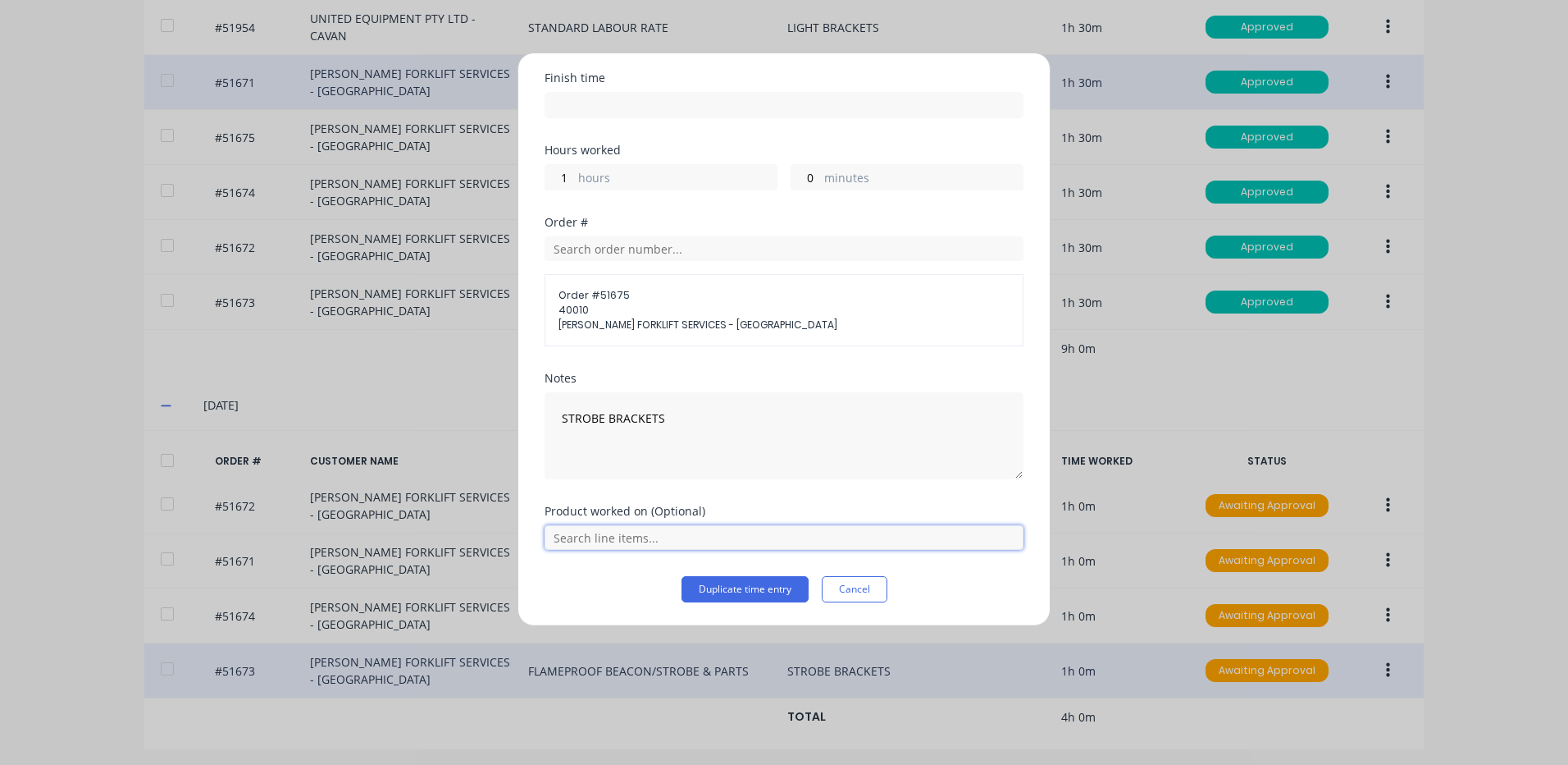
click at [702, 532] on input "text" at bounding box center [784, 537] width 479 height 24
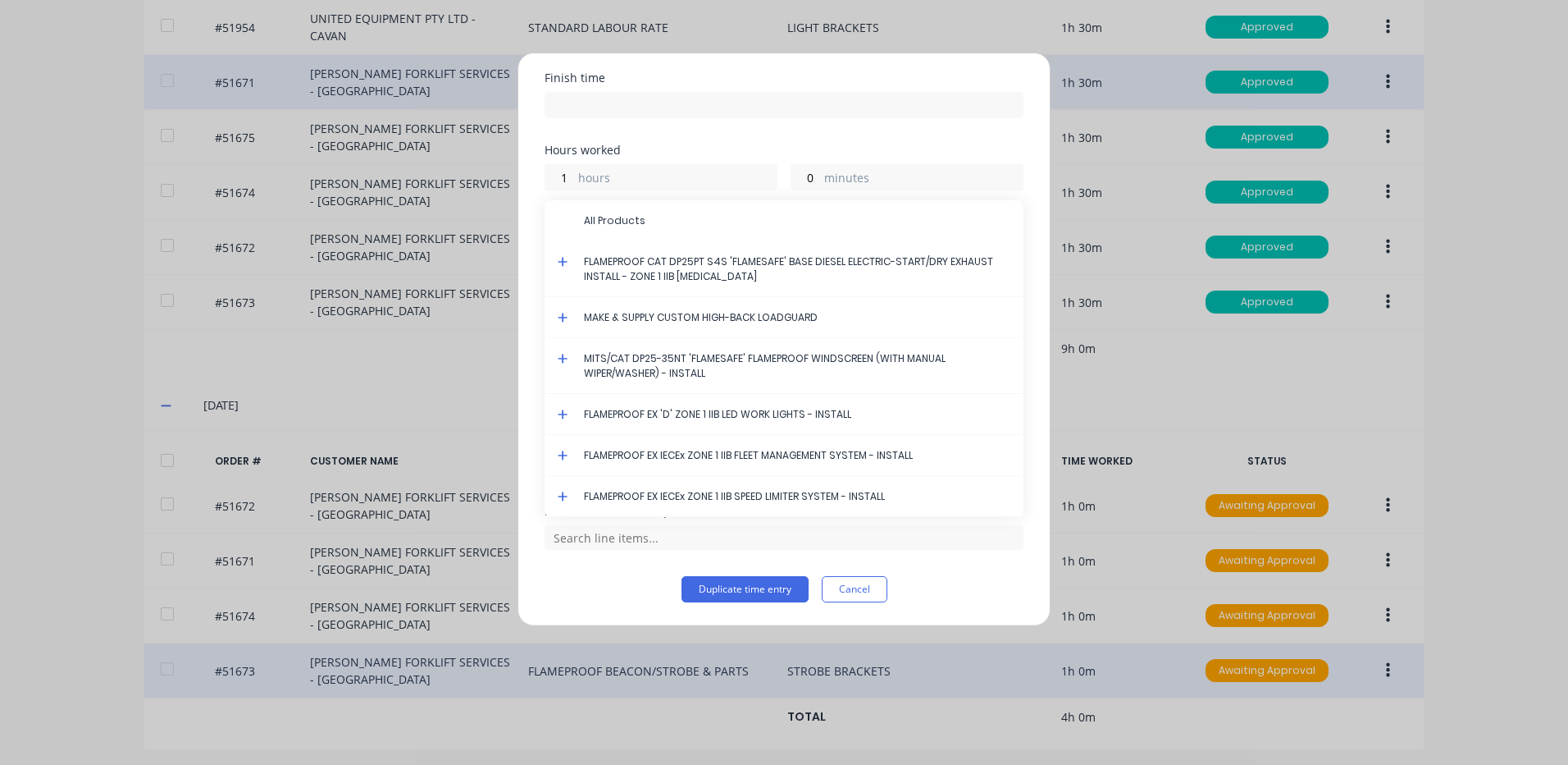
click at [565, 259] on icon at bounding box center [563, 262] width 11 height 12
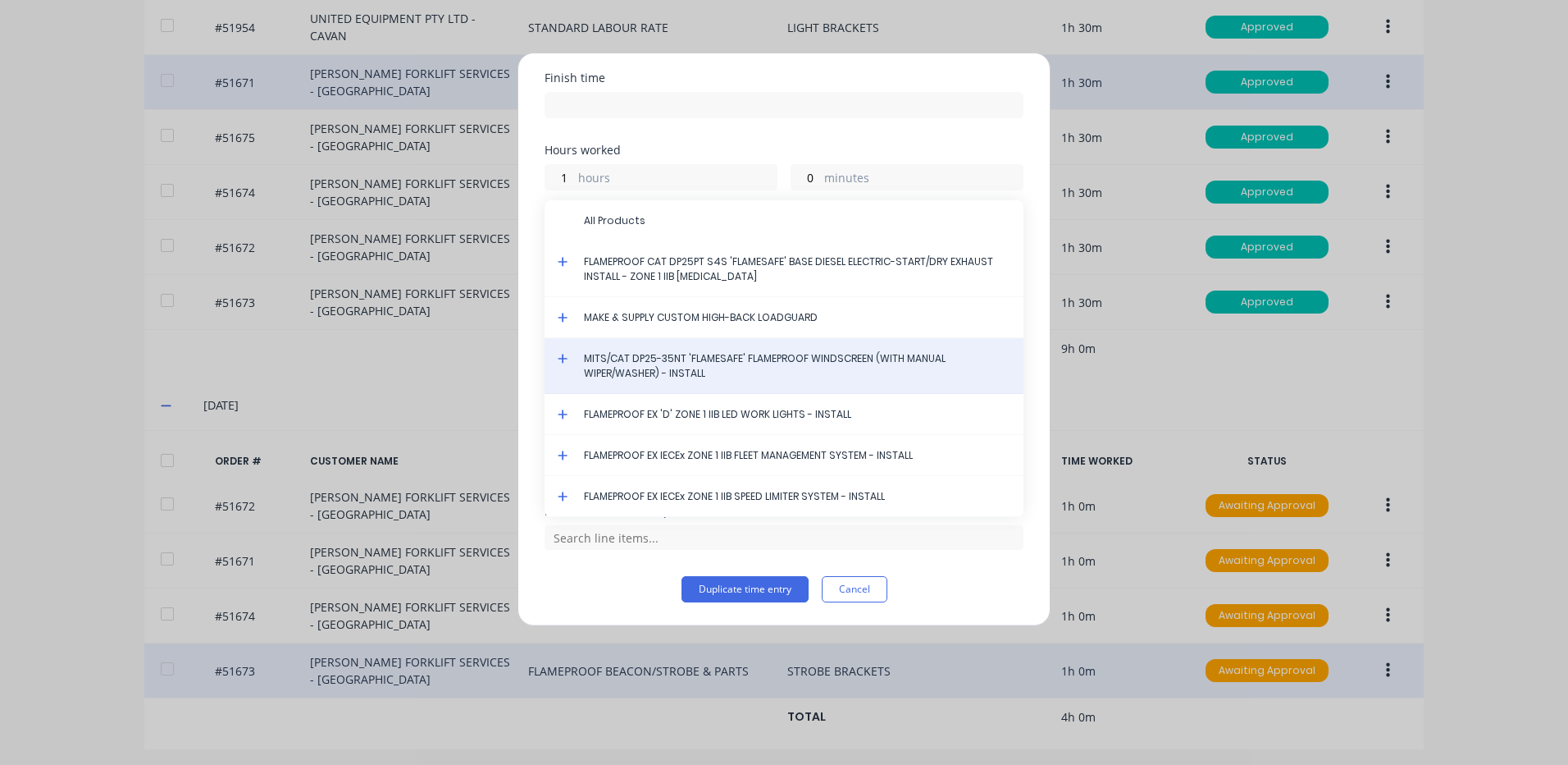
scroll to position [0, 0]
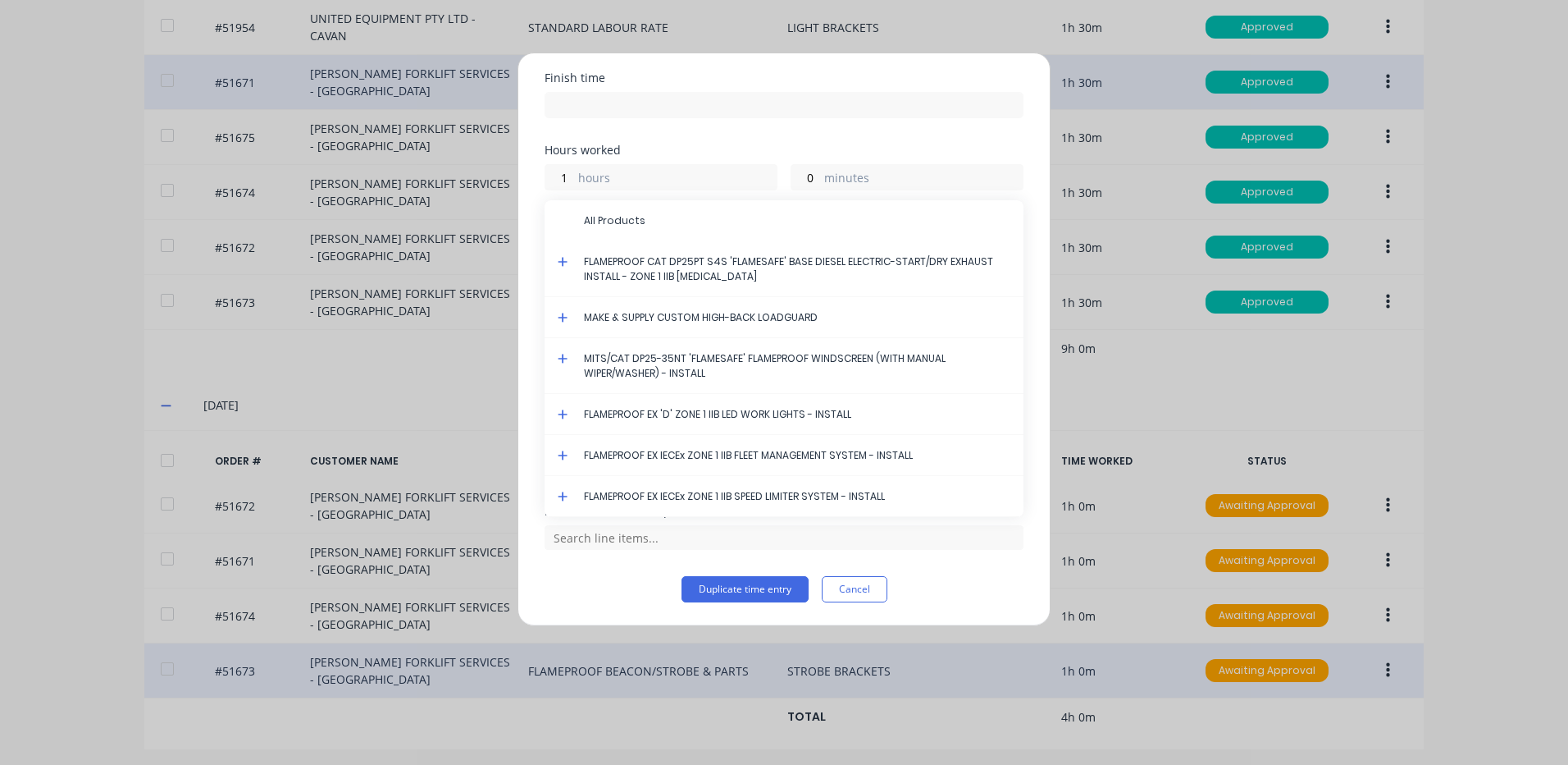
click at [565, 262] on icon at bounding box center [562, 262] width 10 height 10
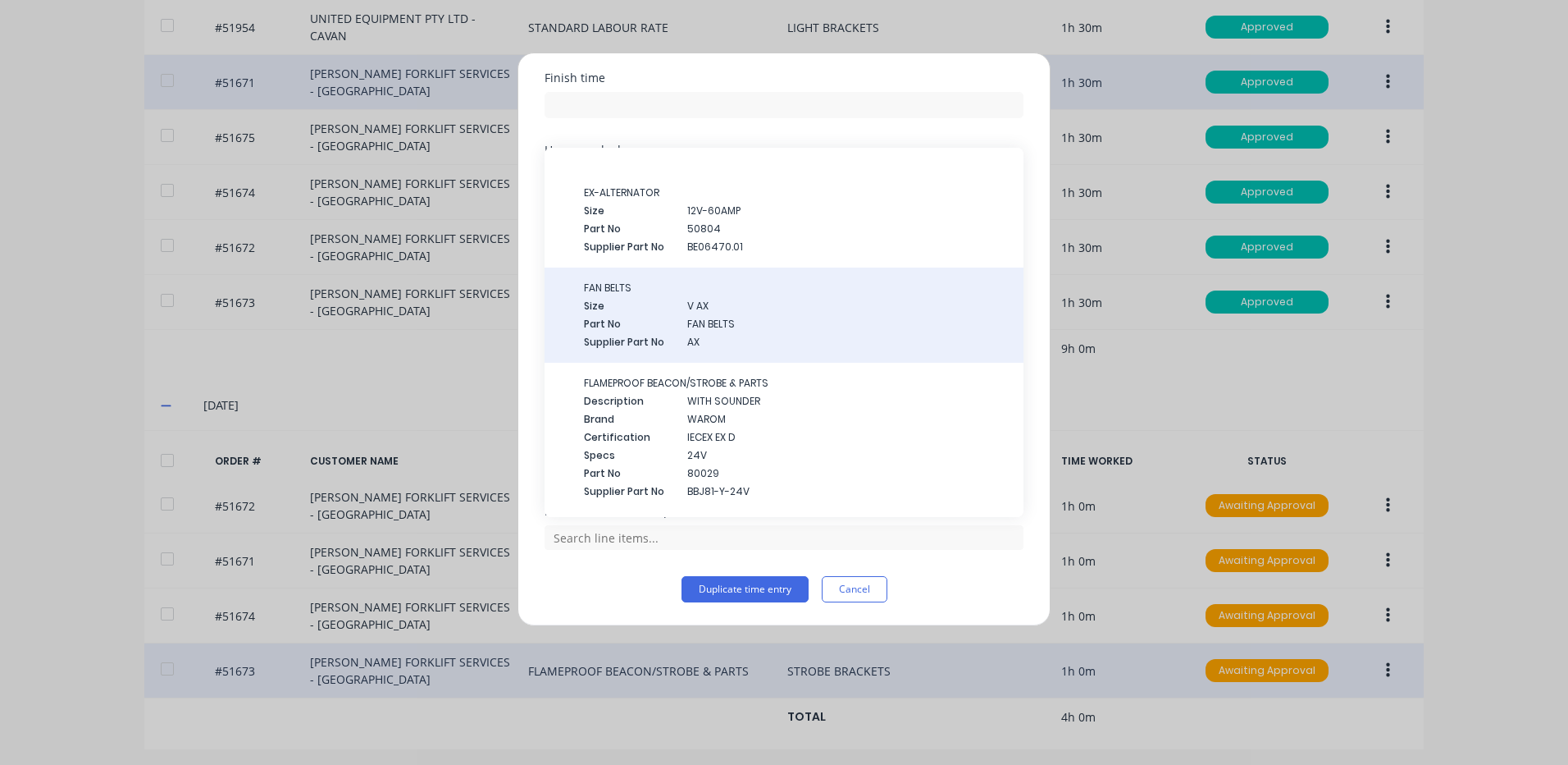
scroll to position [329, 0]
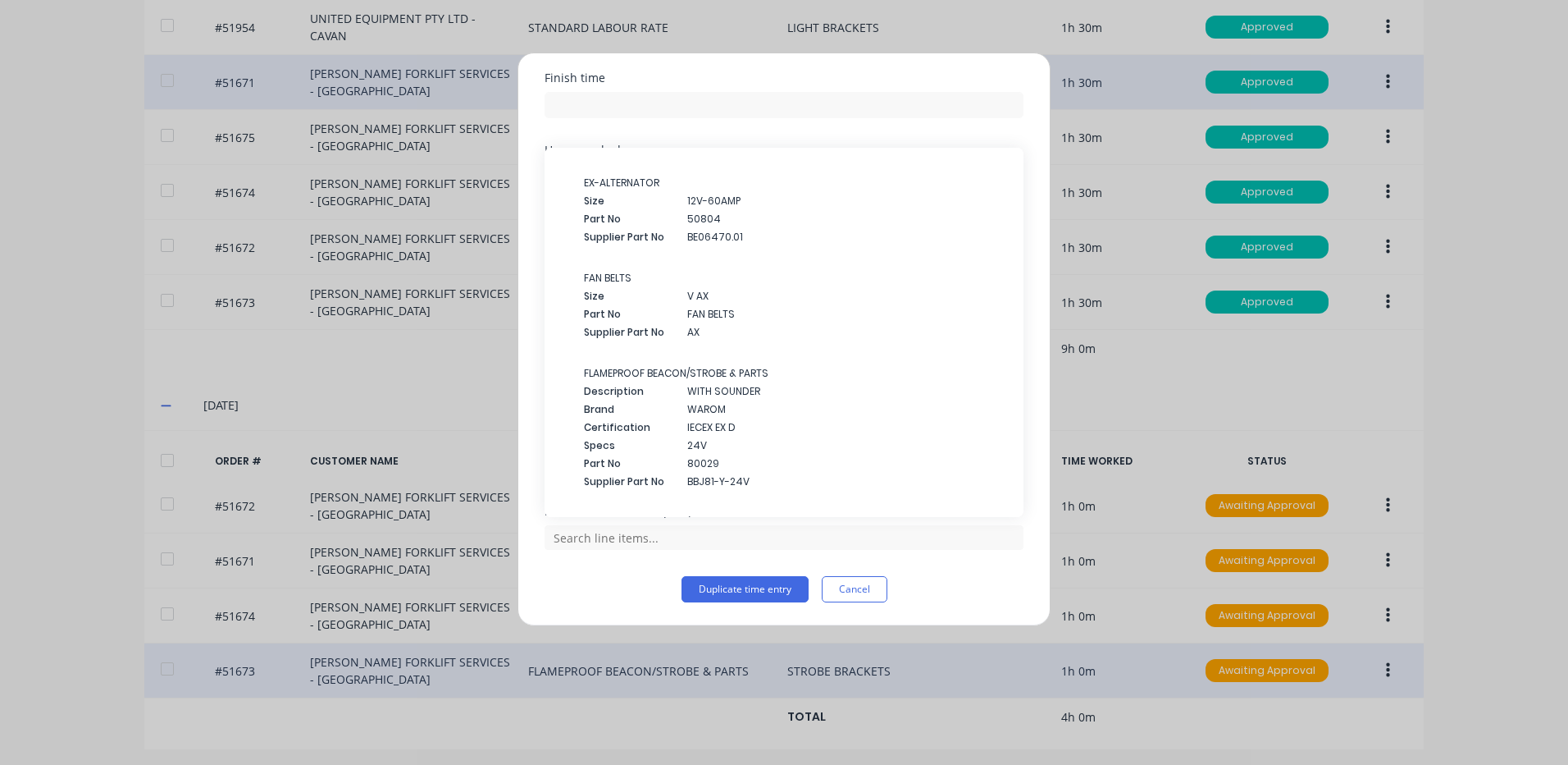
click at [701, 372] on span "FLAMEPROOF BEACON/STROBE & PARTS" at bounding box center [796, 373] width 426 height 14
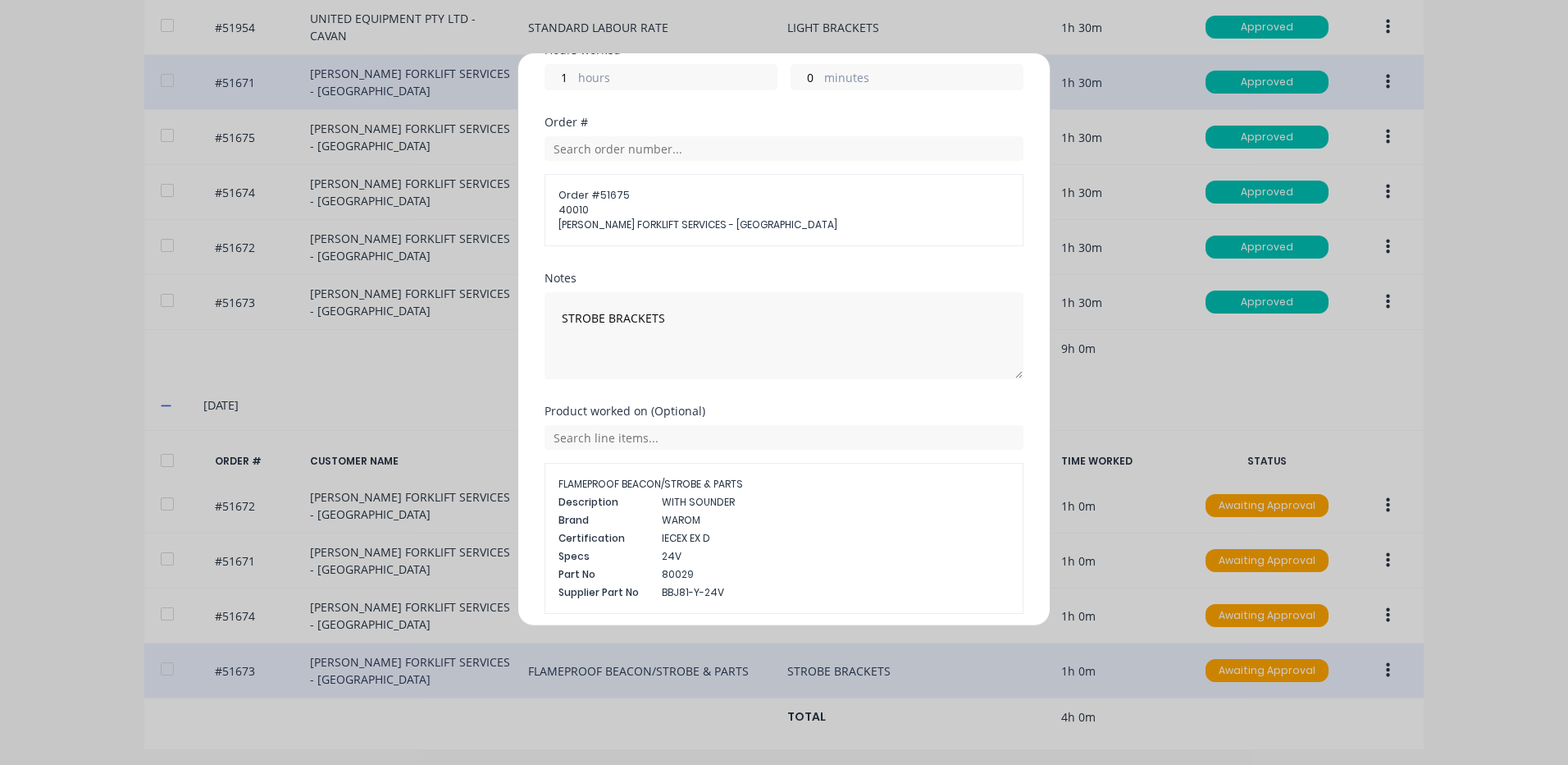
scroll to position [359, 0]
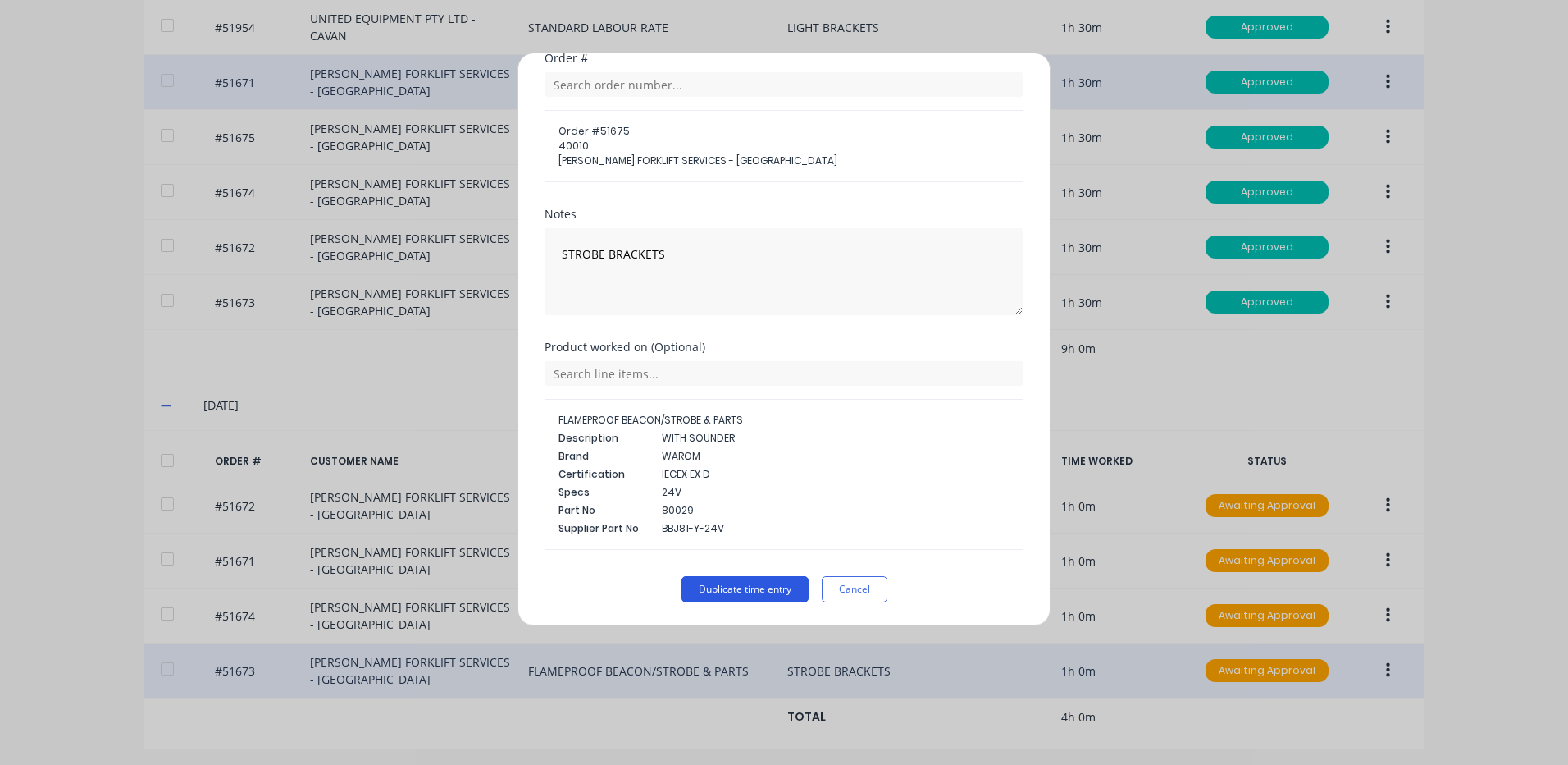
click at [731, 591] on button "Duplicate time entry" at bounding box center [745, 588] width 127 height 26
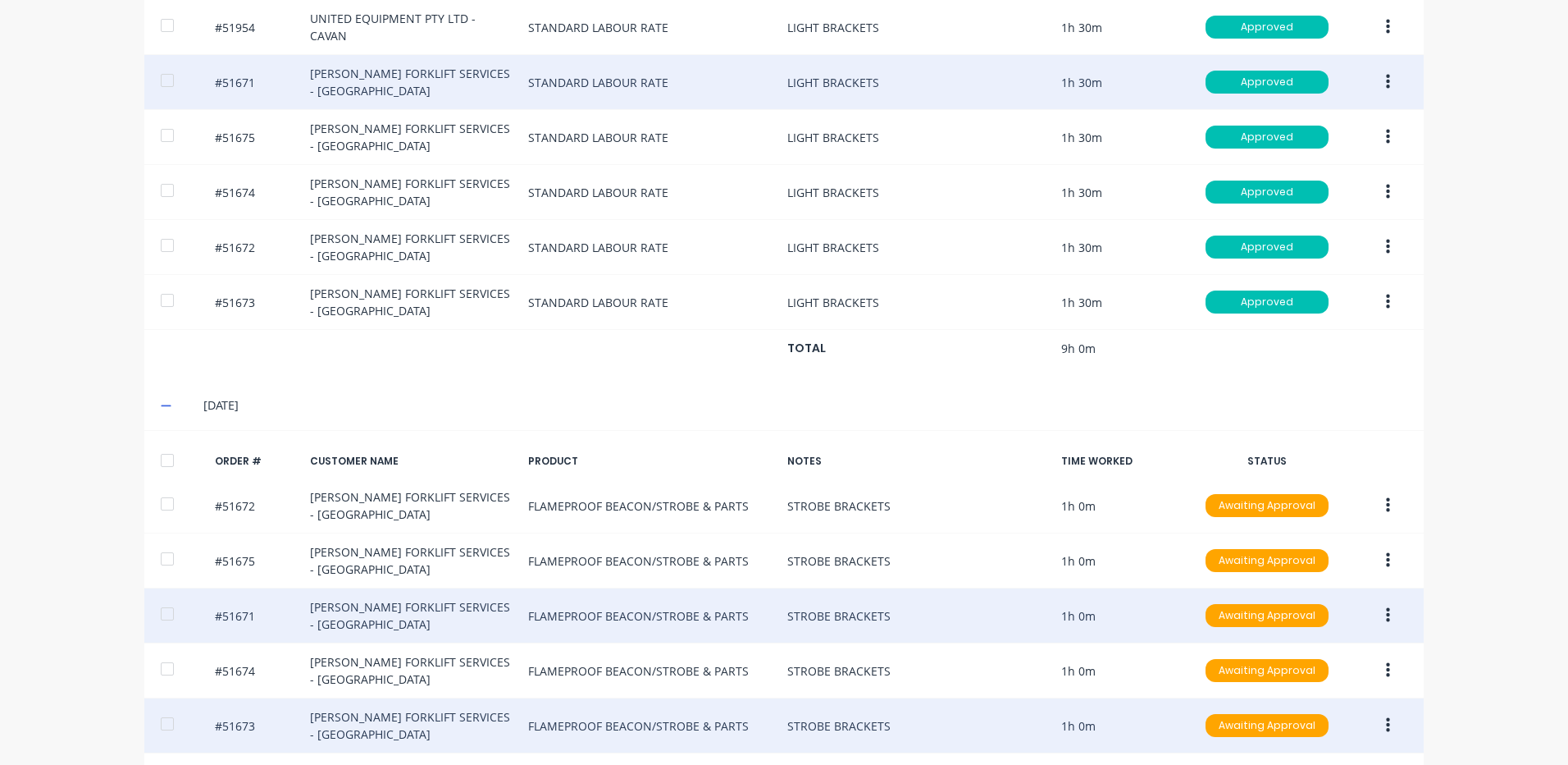
scroll to position [734, 0]
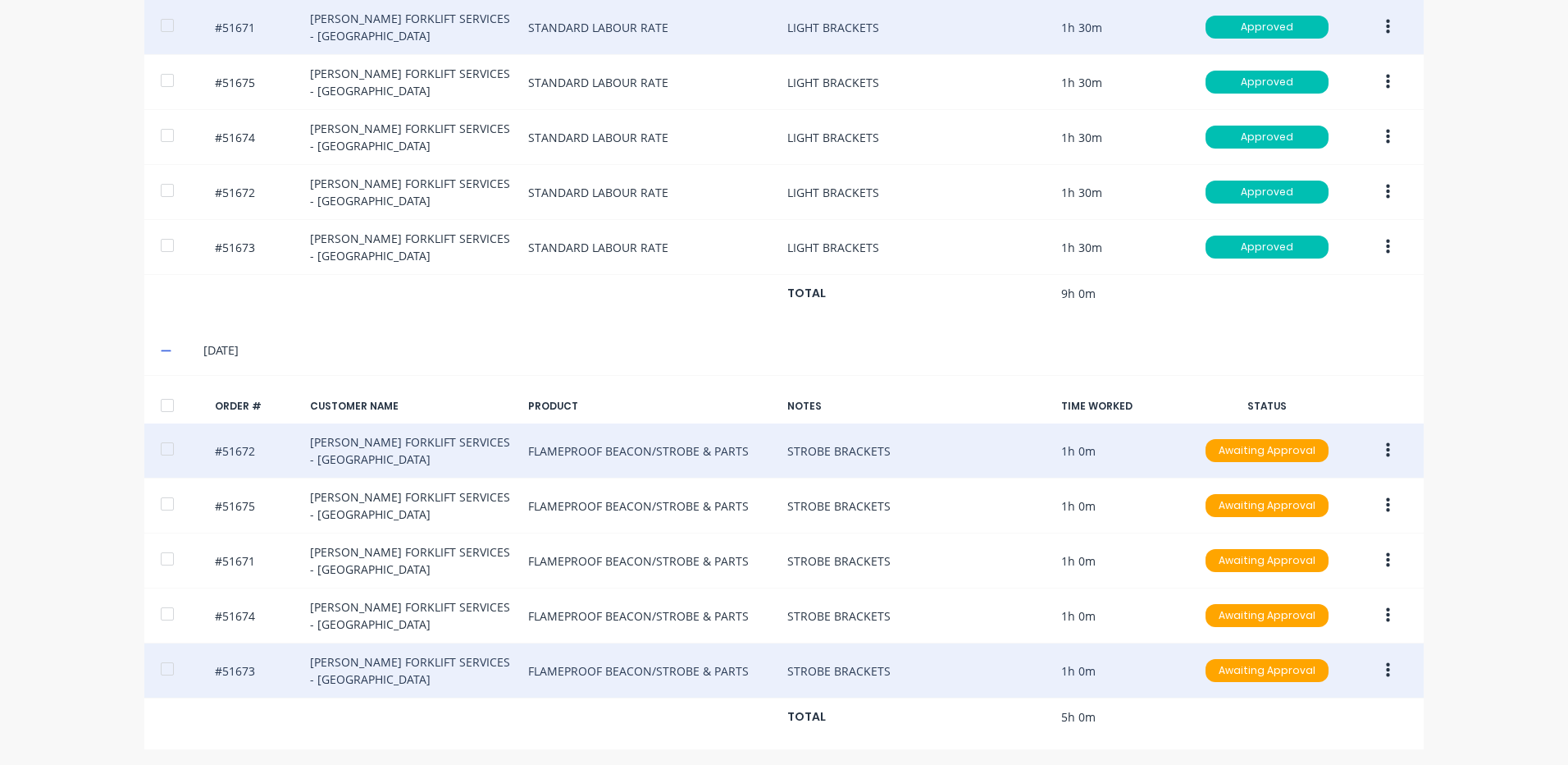
click at [1386, 441] on button "button" at bounding box center [1388, 450] width 39 height 30
click at [1307, 580] on div "Duplicate" at bounding box center [1329, 592] width 127 height 24
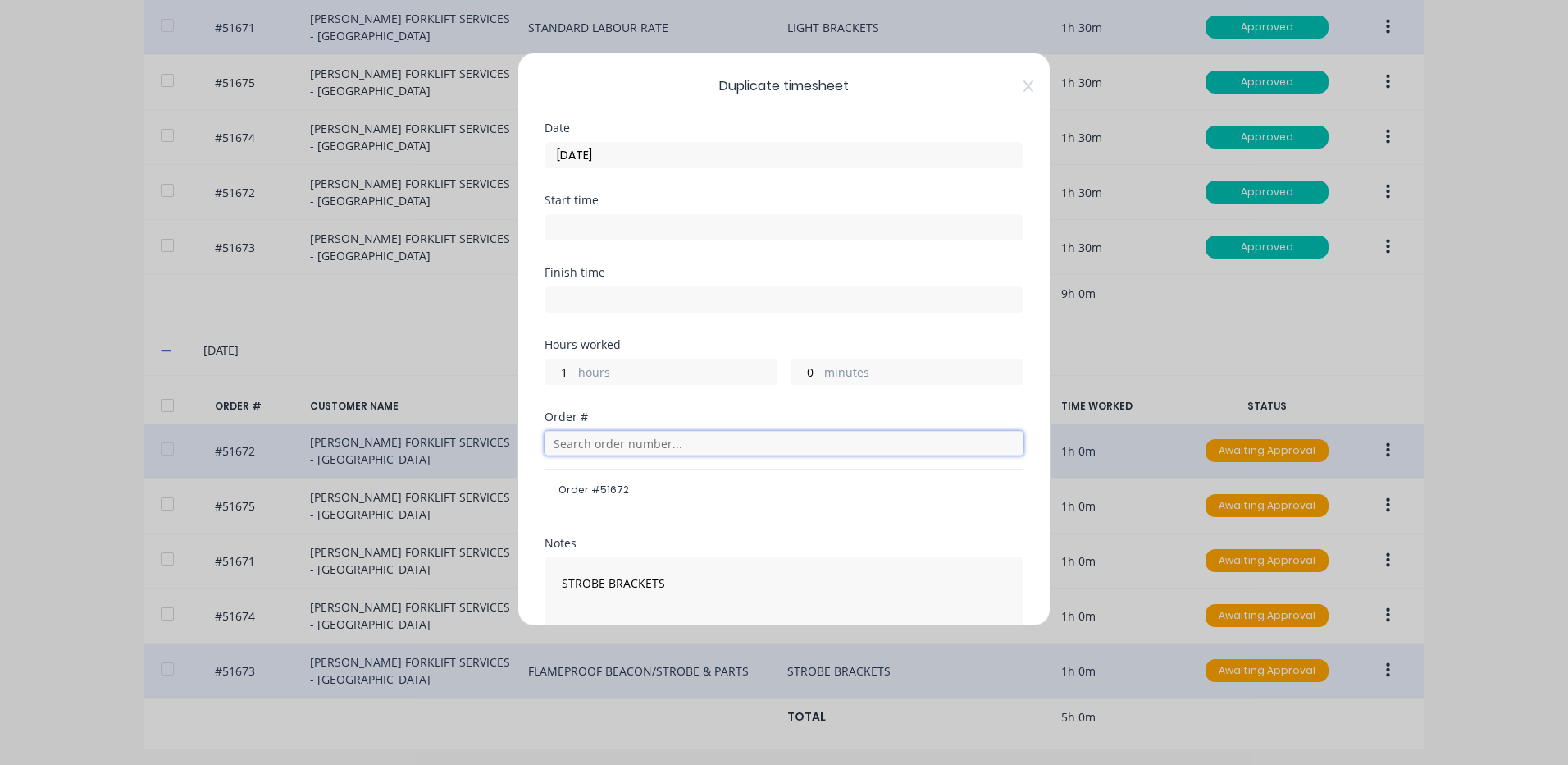
click at [673, 442] on input "text" at bounding box center [784, 443] width 479 height 24
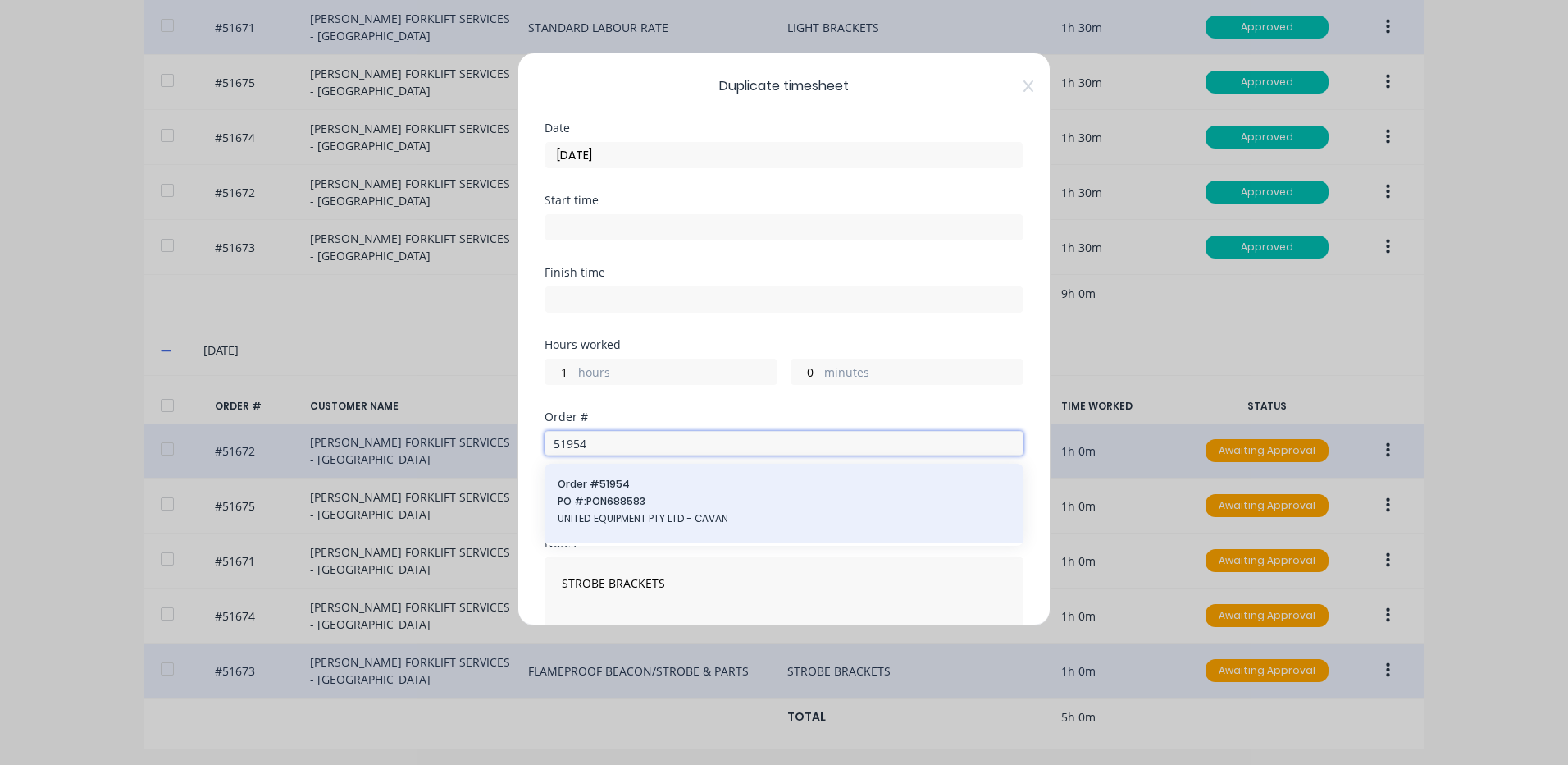
type input "51954"
click at [674, 486] on span "Order # 51954" at bounding box center [784, 484] width 452 height 14
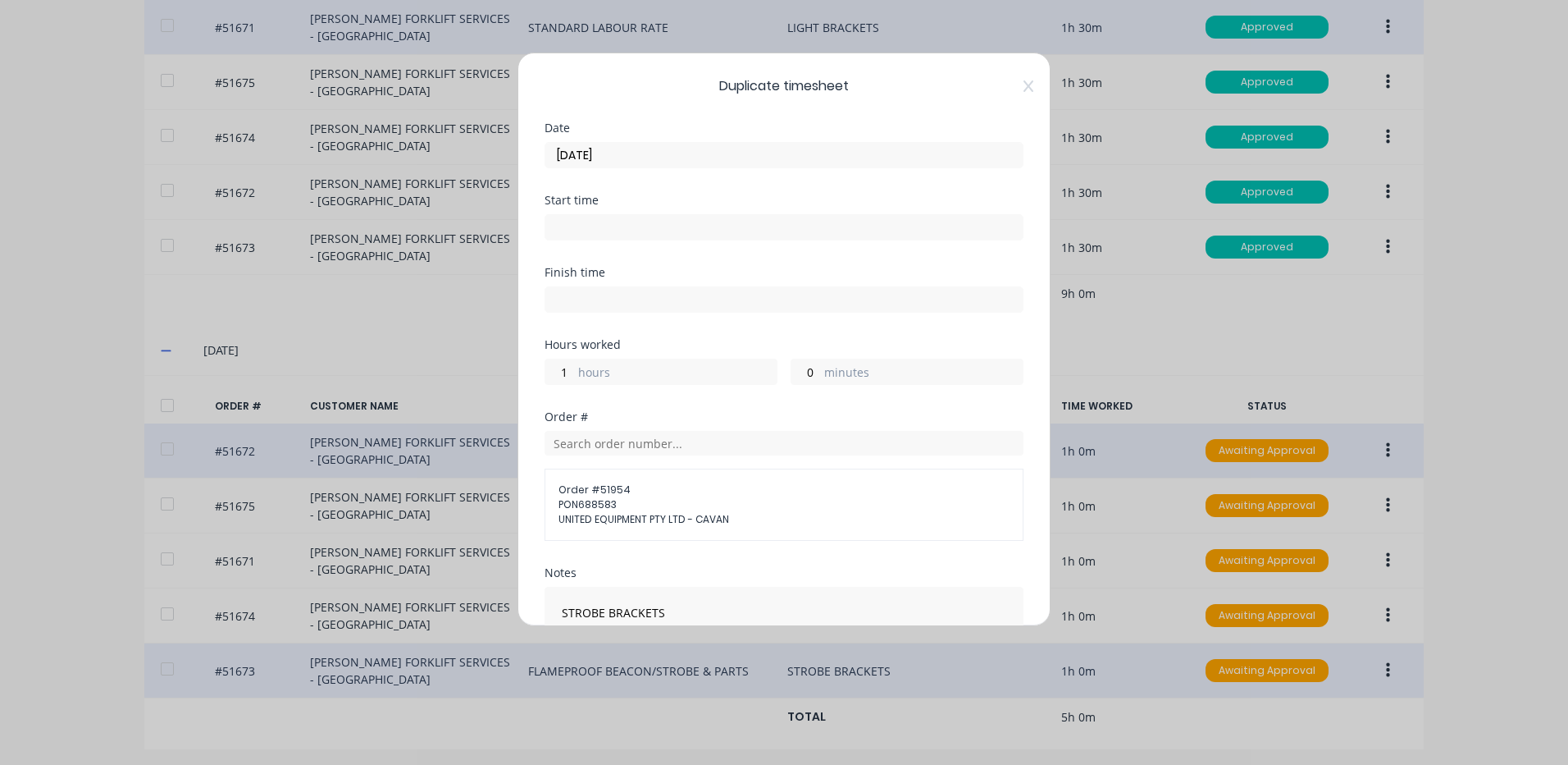
scroll to position [195, 0]
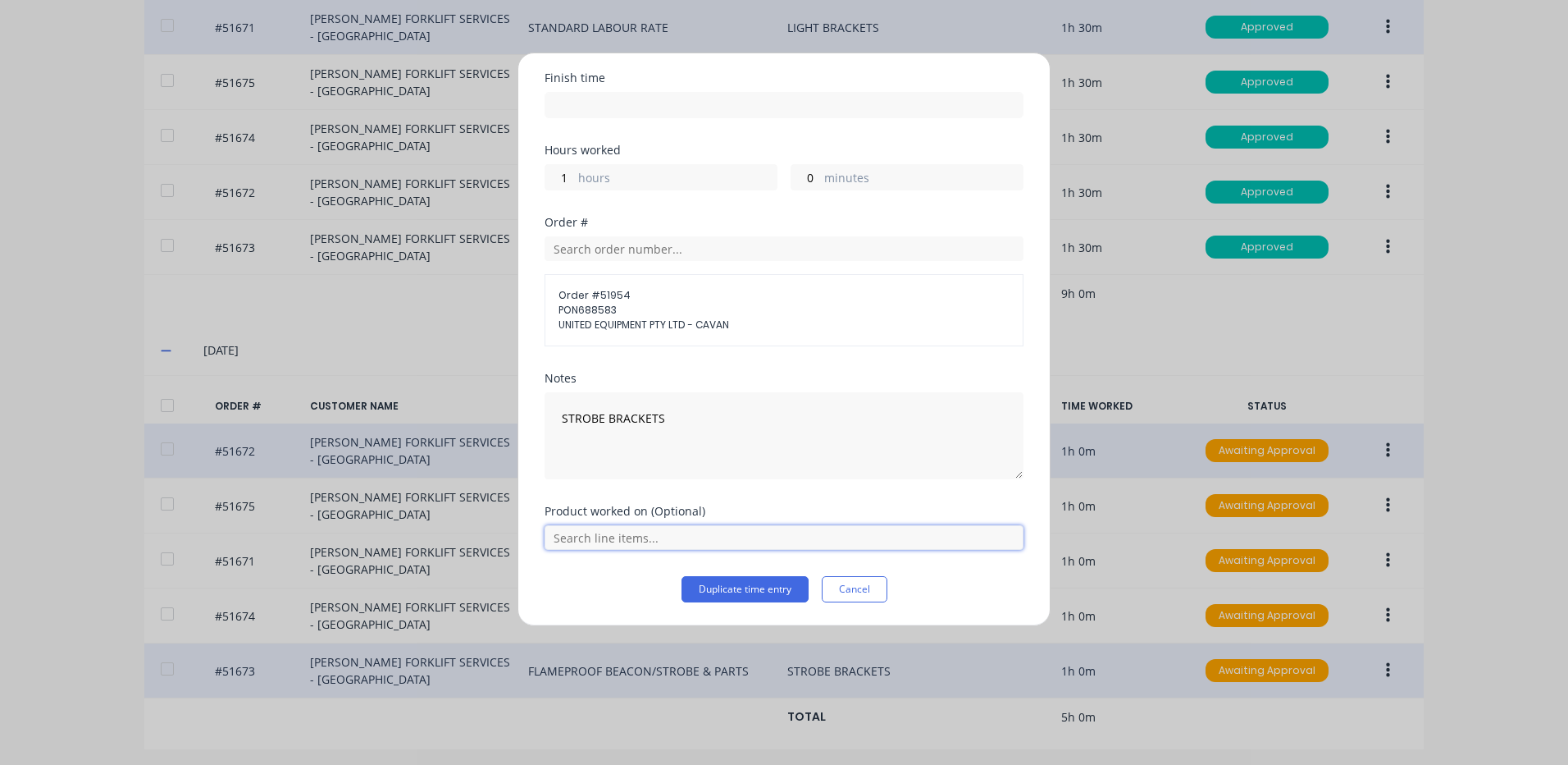
click at [700, 532] on input "text" at bounding box center [784, 537] width 479 height 24
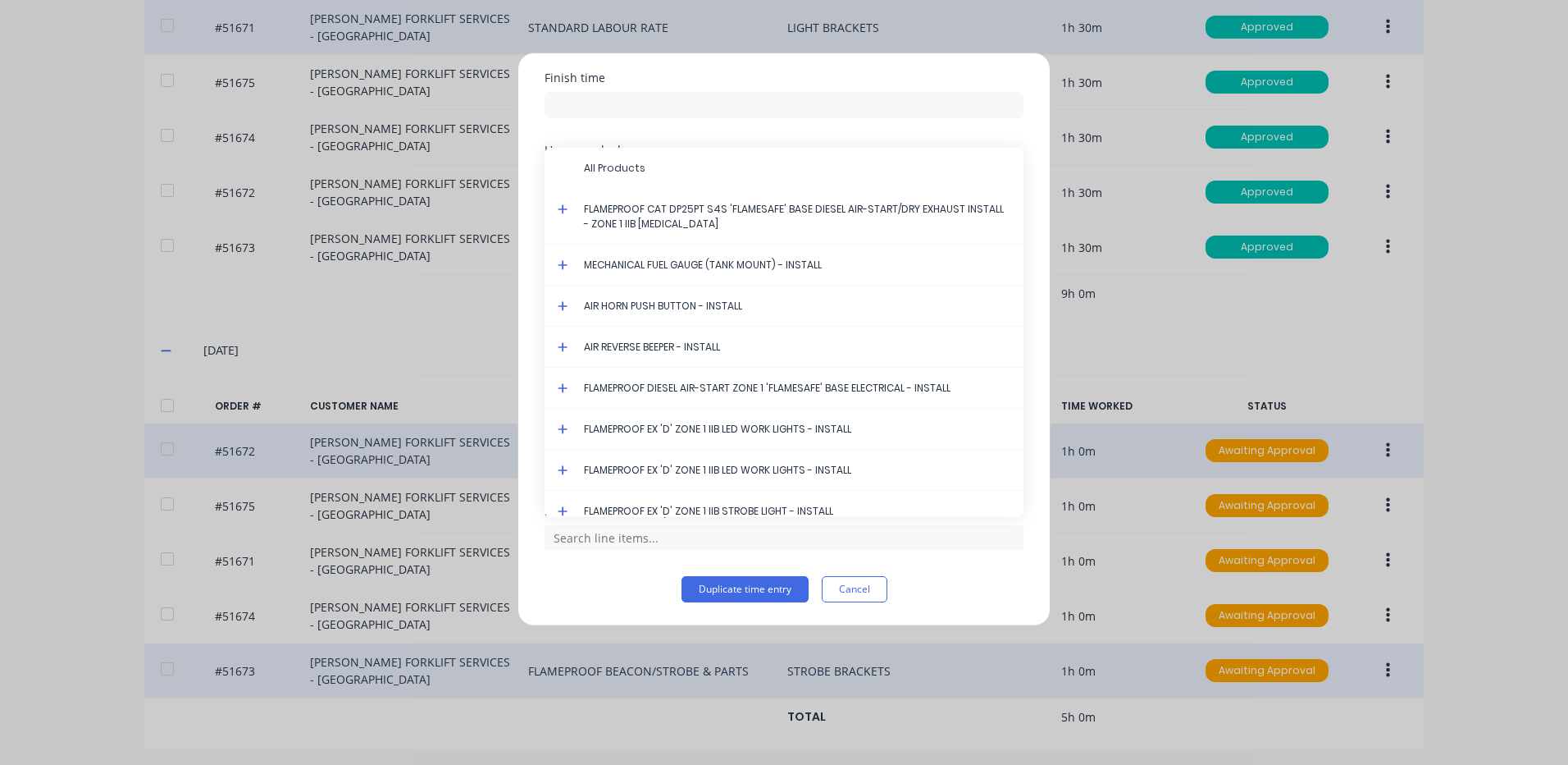
click at [565, 209] on icon at bounding box center [562, 209] width 10 height 10
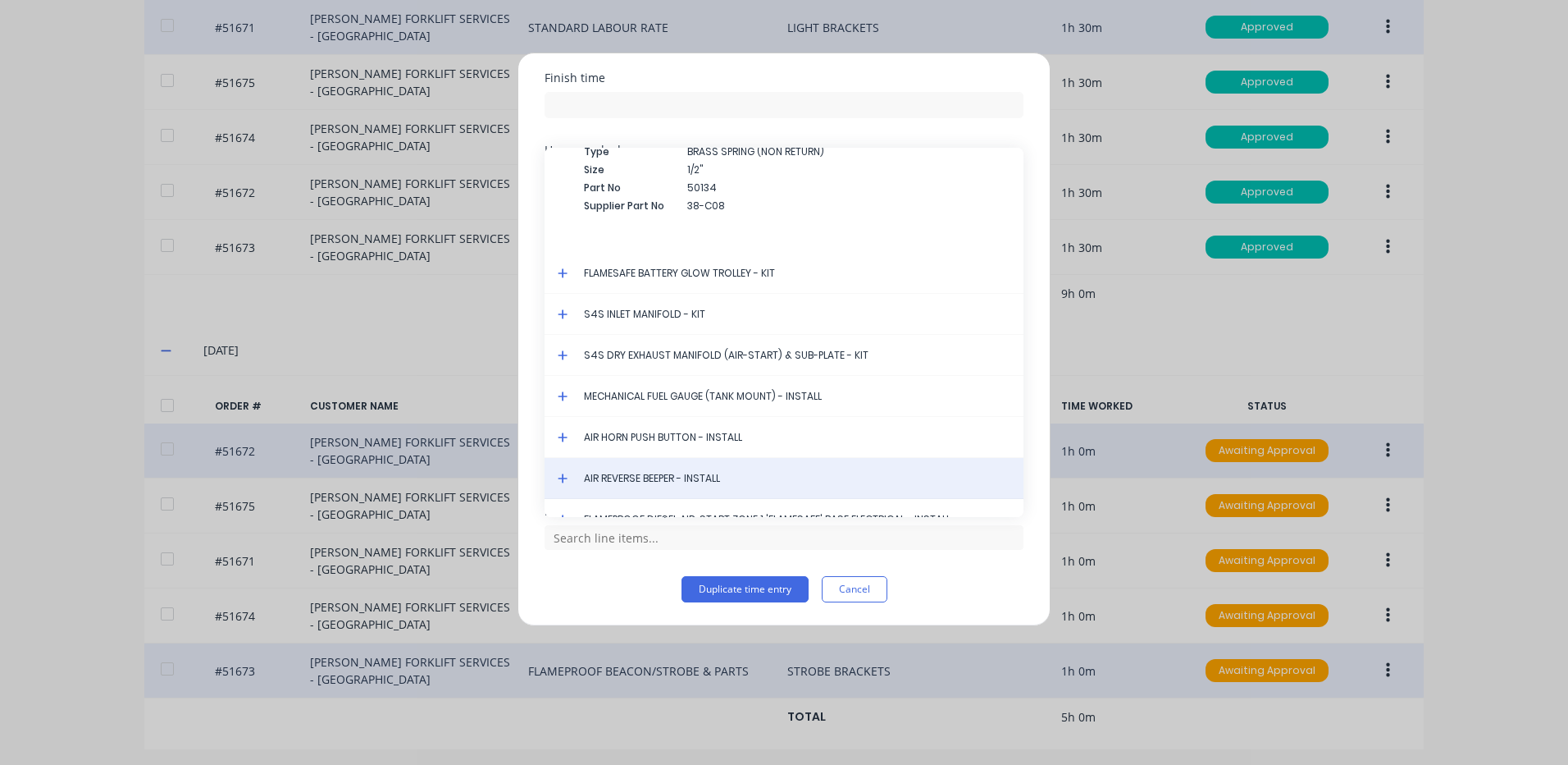
scroll to position [4372, 0]
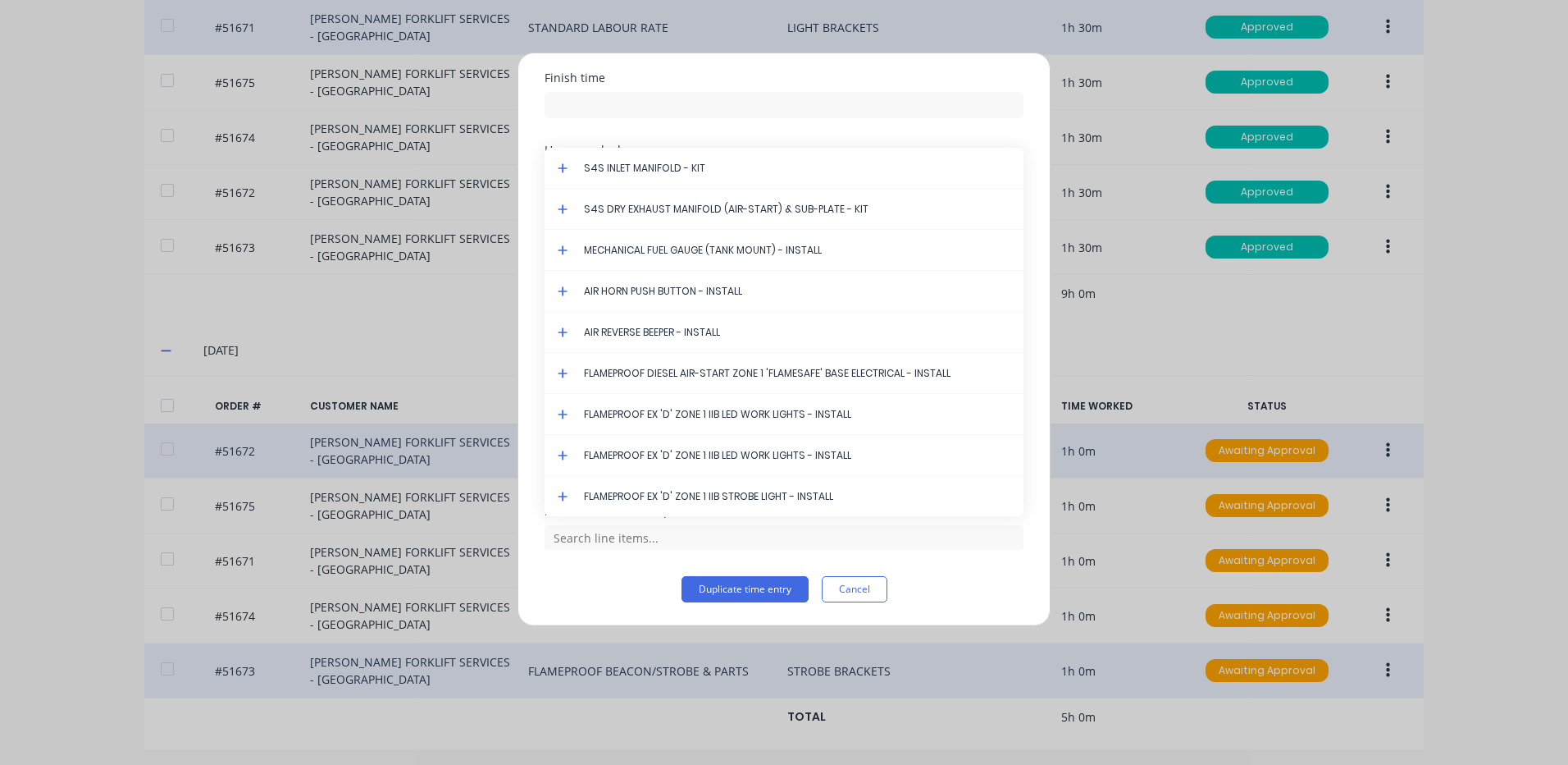
click at [565, 494] on icon at bounding box center [563, 496] width 11 height 12
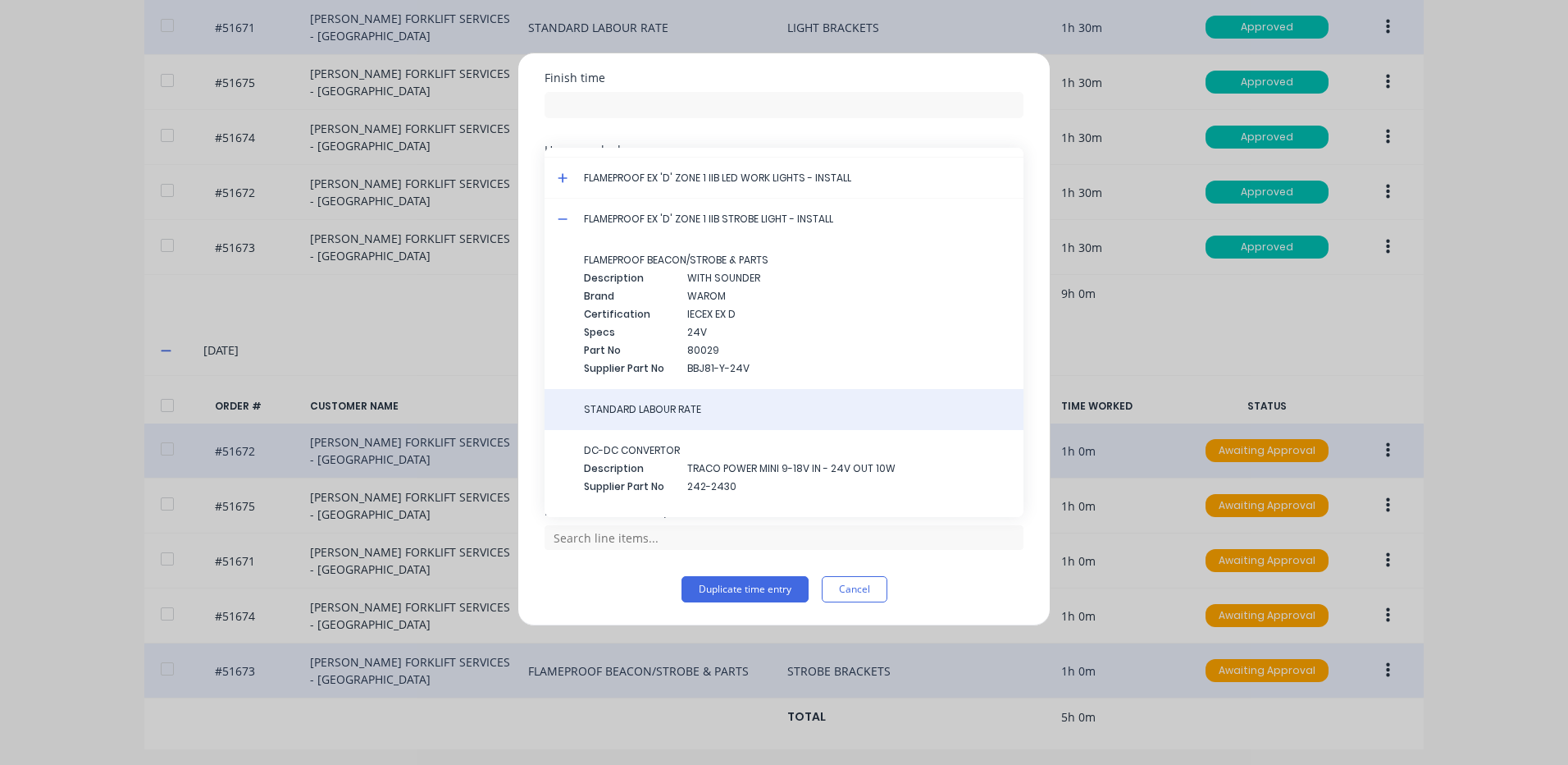
scroll to position [4666, 0]
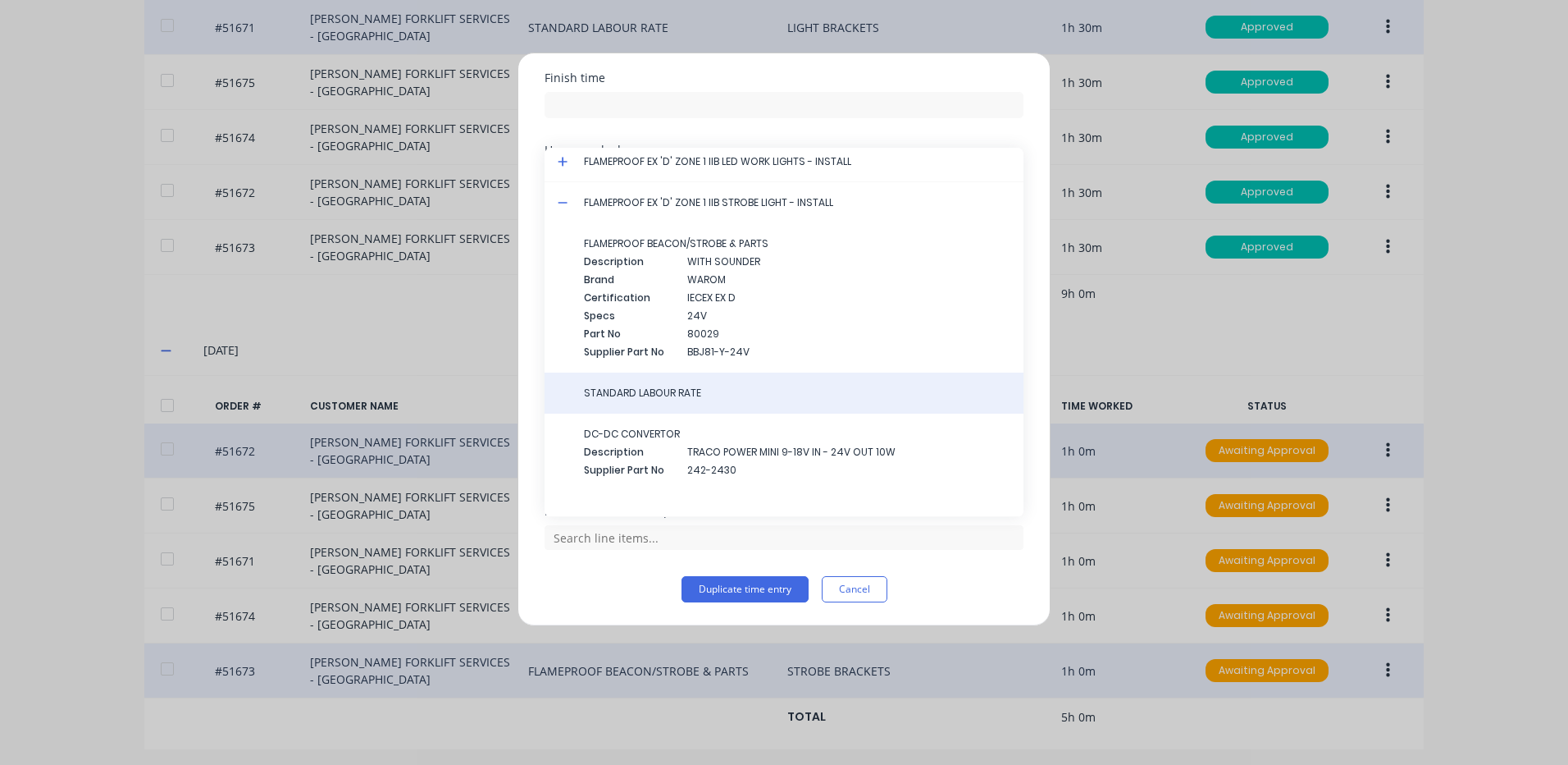
click at [681, 385] on div "STANDARD LABOUR RATE" at bounding box center [784, 393] width 479 height 41
click at [683, 390] on span "STANDARD LABOUR RATE" at bounding box center [796, 393] width 426 height 14
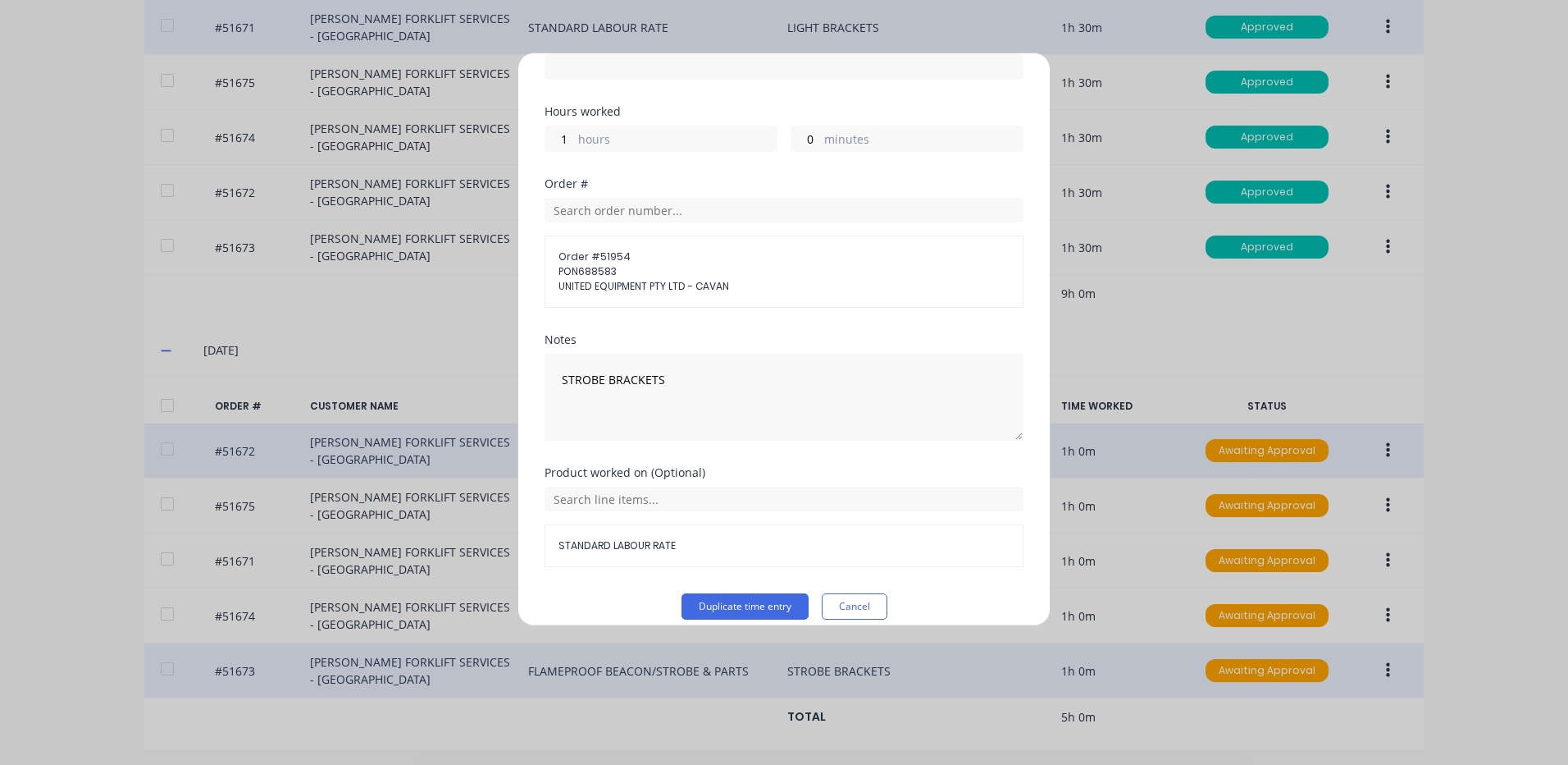
scroll to position [250, 0]
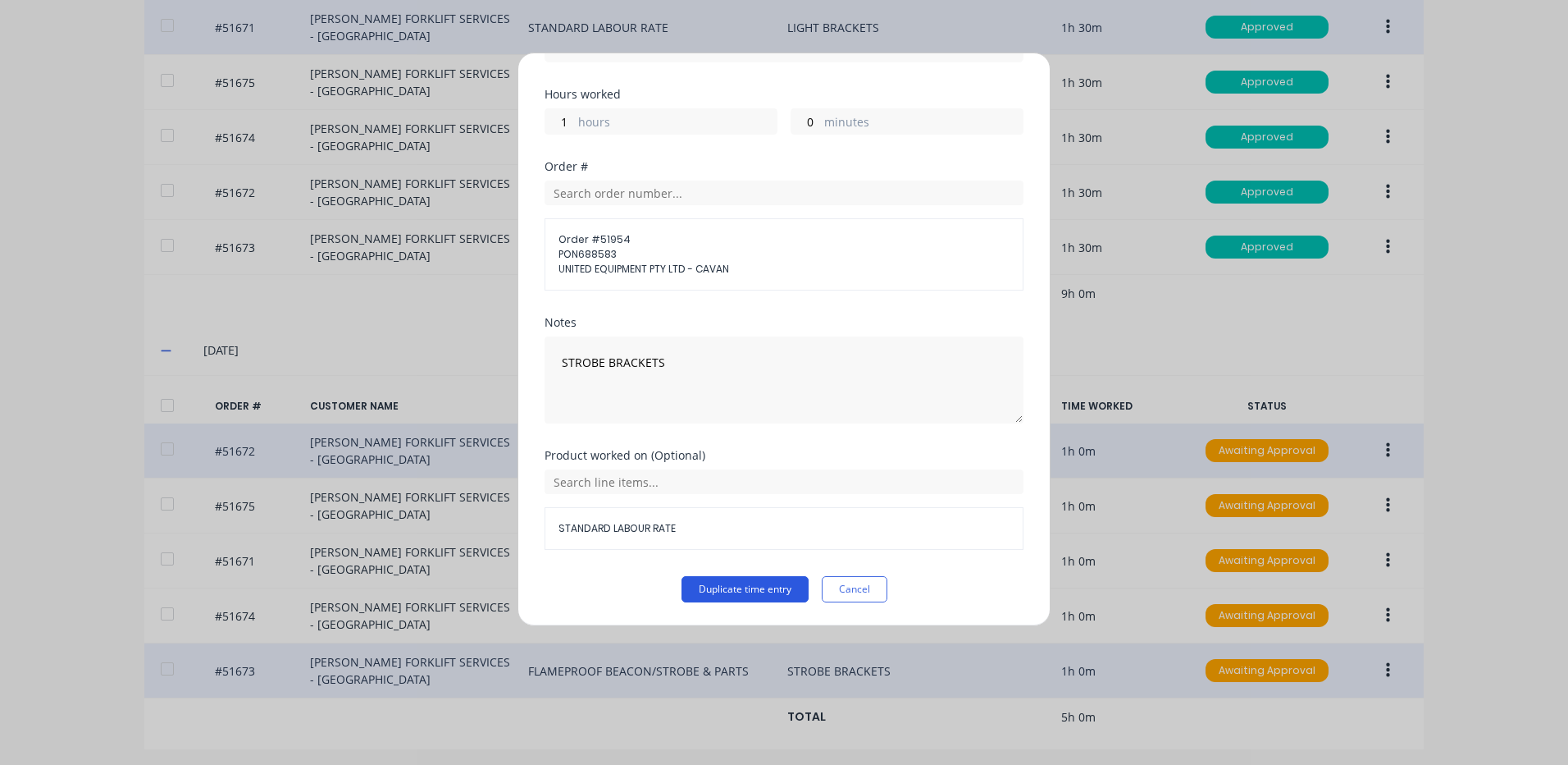
click at [757, 592] on button "Duplicate time entry" at bounding box center [745, 588] width 127 height 26
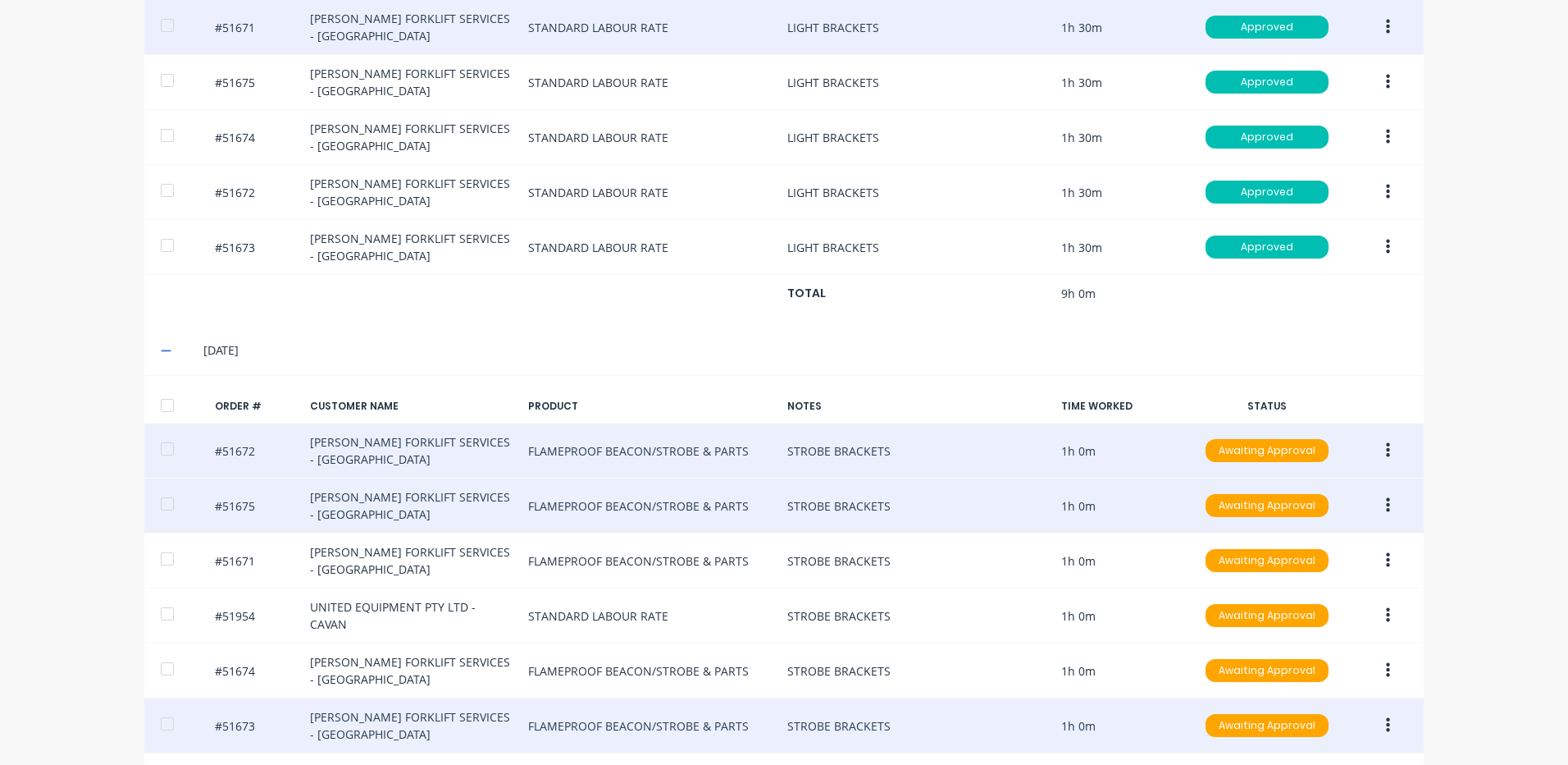
scroll to position [784, 0]
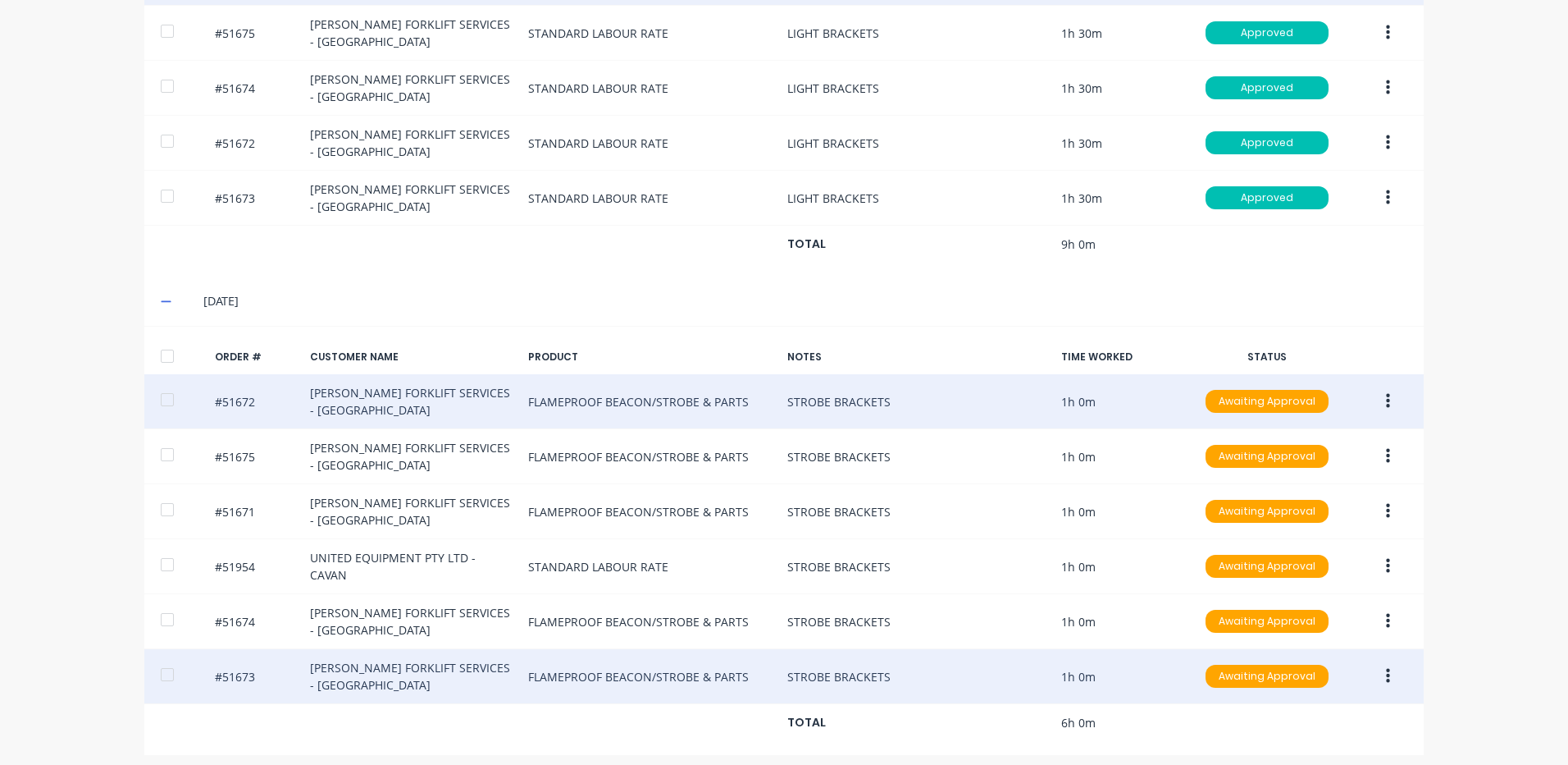
click at [1378, 500] on button "button" at bounding box center [1388, 511] width 39 height 30
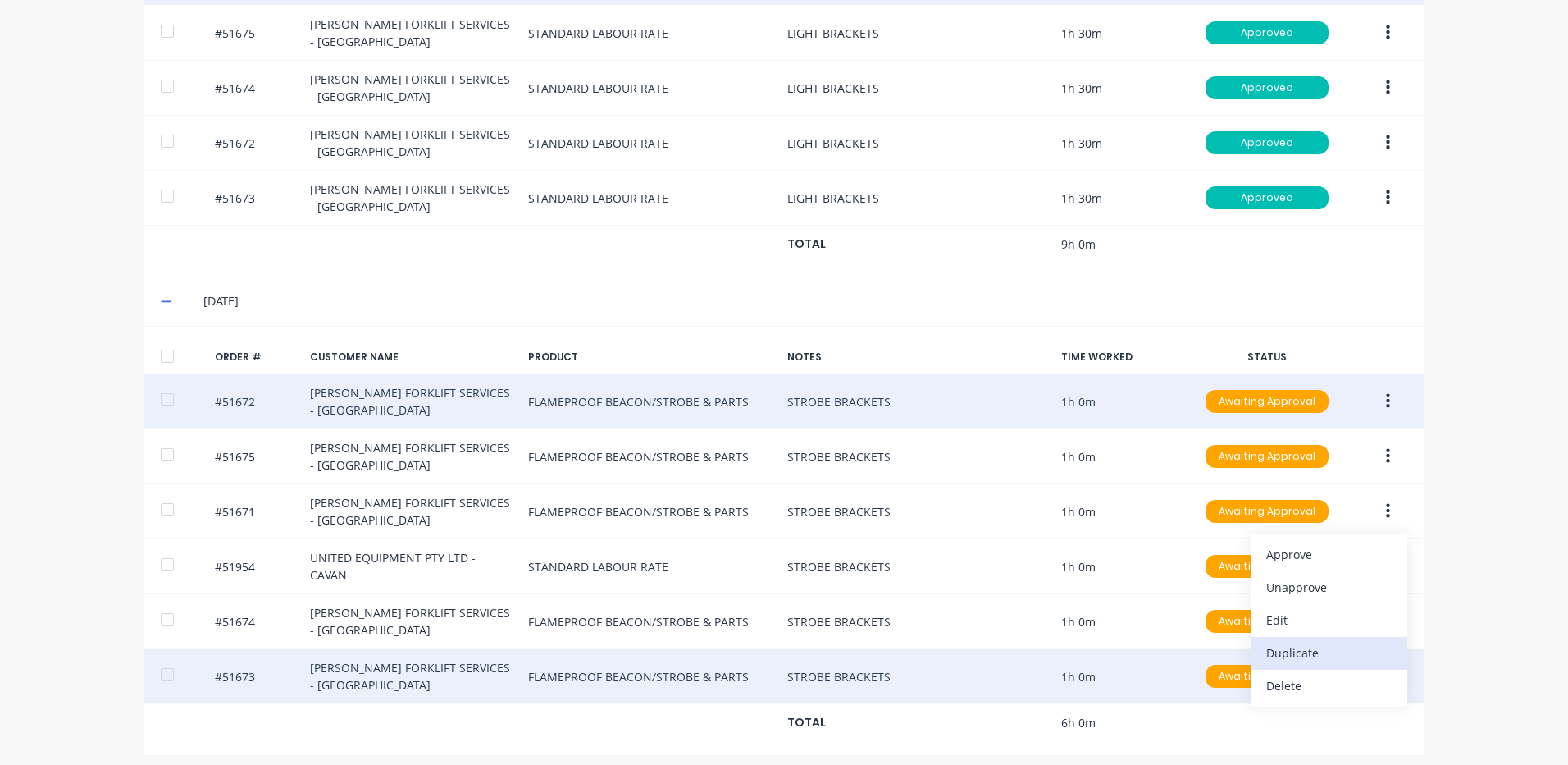
click at [1316, 641] on div "Duplicate" at bounding box center [1329, 653] width 127 height 24
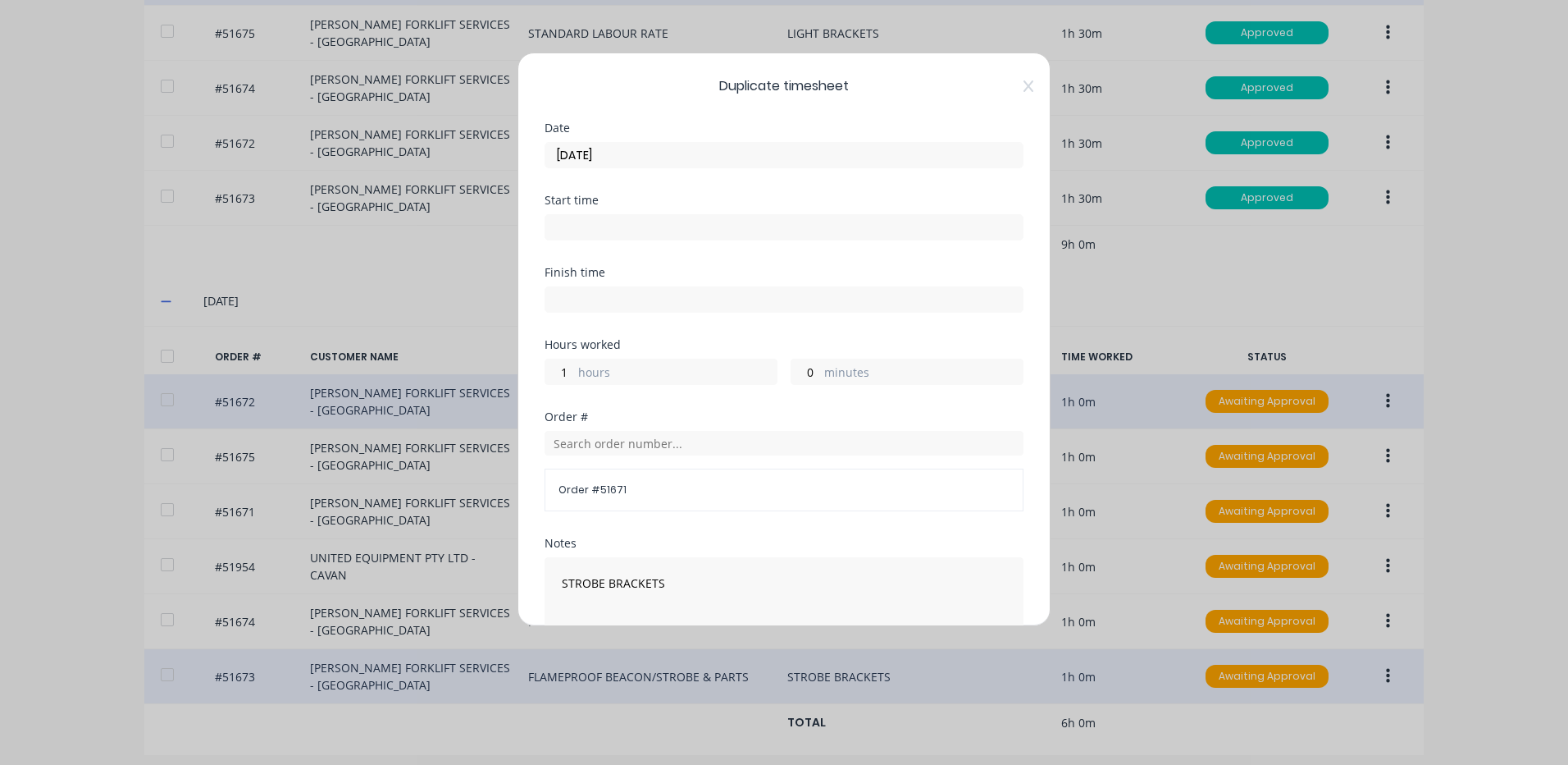
click at [697, 371] on label "hours" at bounding box center [677, 374] width 198 height 21
click at [574, 371] on input "1" at bounding box center [560, 371] width 29 height 24
click at [697, 371] on label "hours" at bounding box center [677, 374] width 198 height 21
click at [574, 371] on input "1" at bounding box center [560, 371] width 29 height 24
click at [601, 375] on label "hours" at bounding box center [677, 374] width 198 height 21
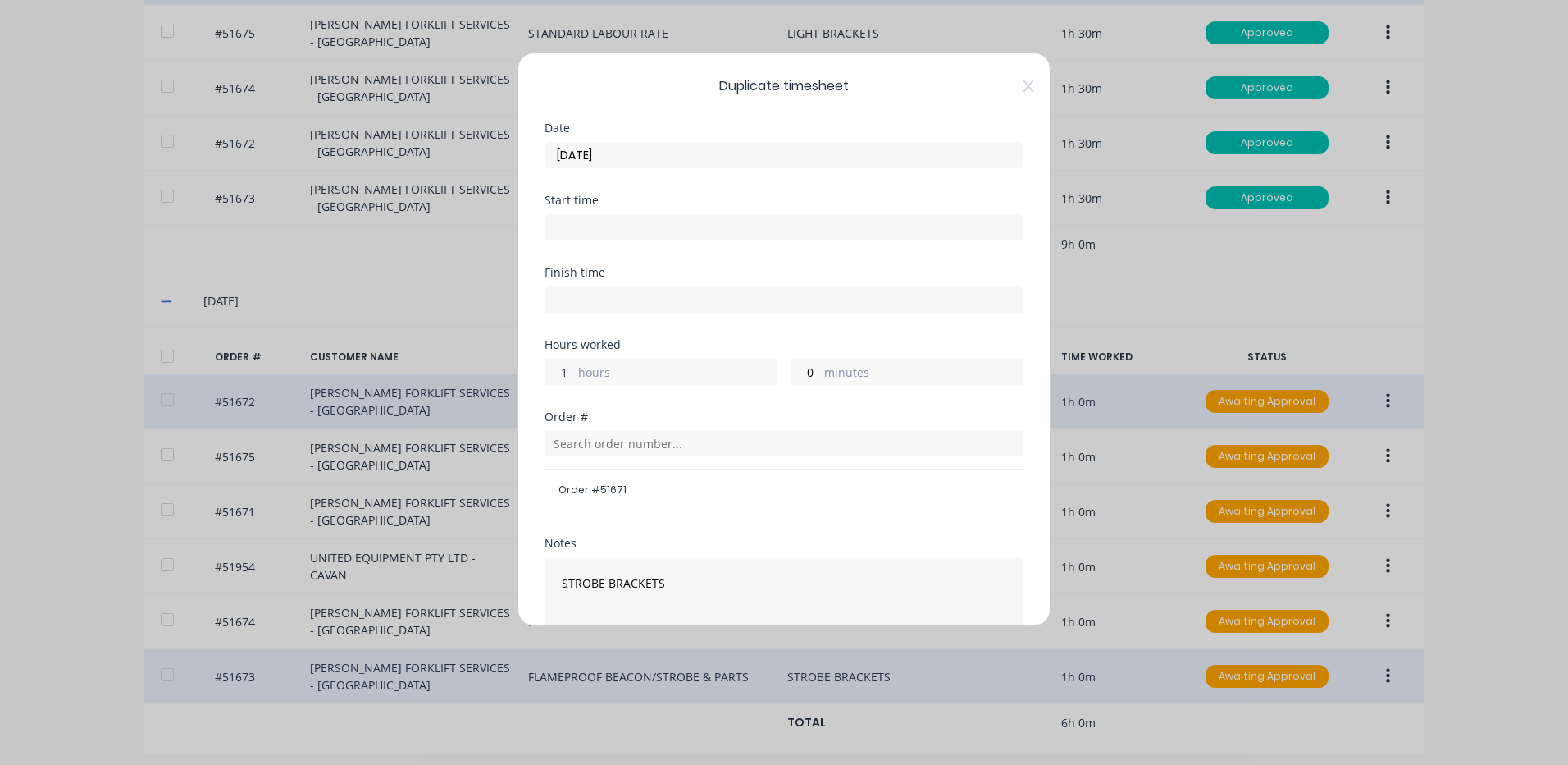
click at [574, 375] on input "1" at bounding box center [560, 371] width 29 height 24
click at [545, 372] on div "1 hours" at bounding box center [660, 371] width 233 height 26
click at [545, 371] on div "1 hours" at bounding box center [660, 371] width 233 height 26
click at [556, 370] on input "1" at bounding box center [560, 371] width 29 height 24
click at [556, 371] on input "1" at bounding box center [560, 371] width 29 height 24
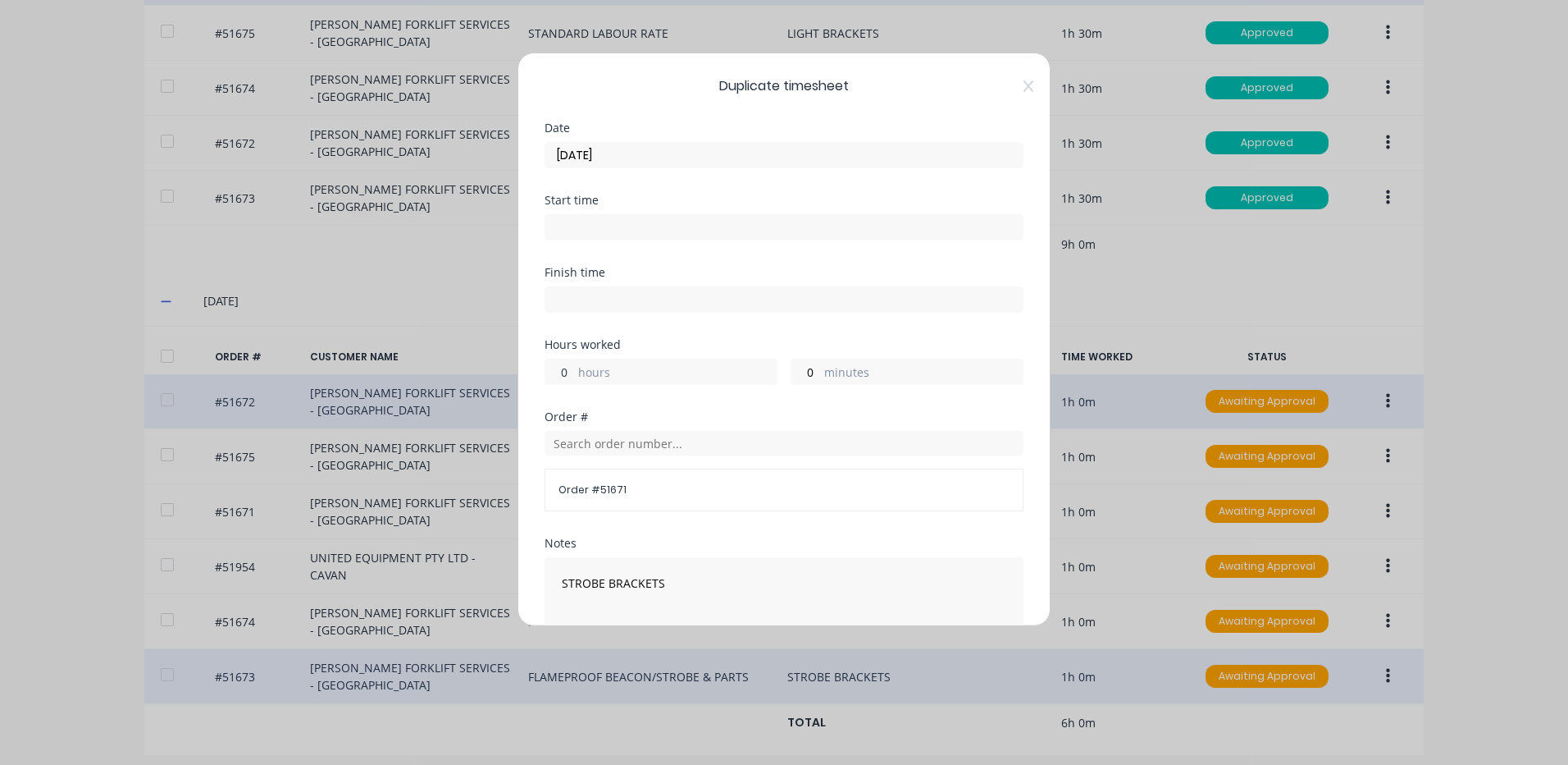
type input "0"
click at [792, 368] on input "24" at bounding box center [806, 371] width 29 height 24
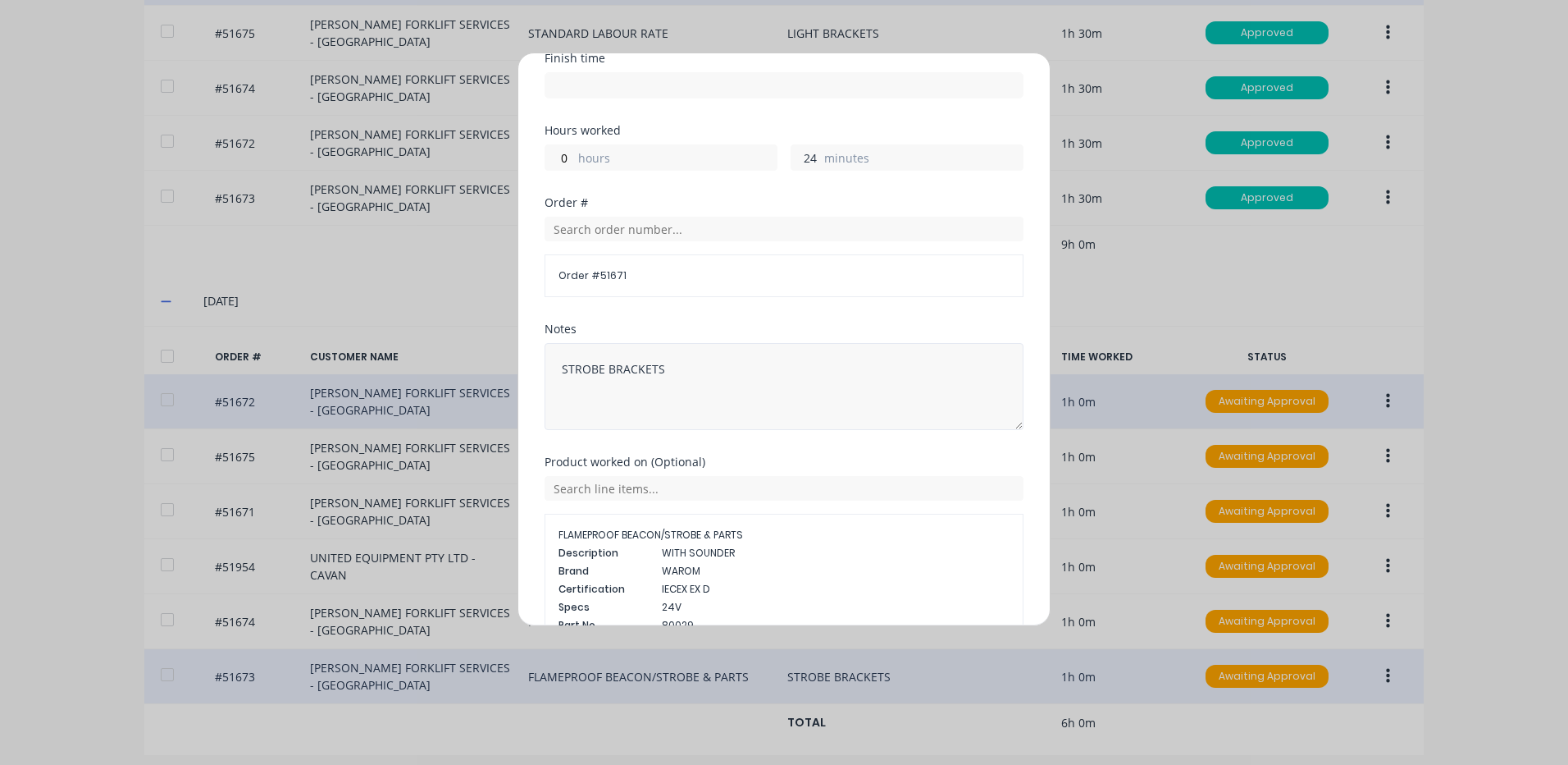
scroll to position [246, 0]
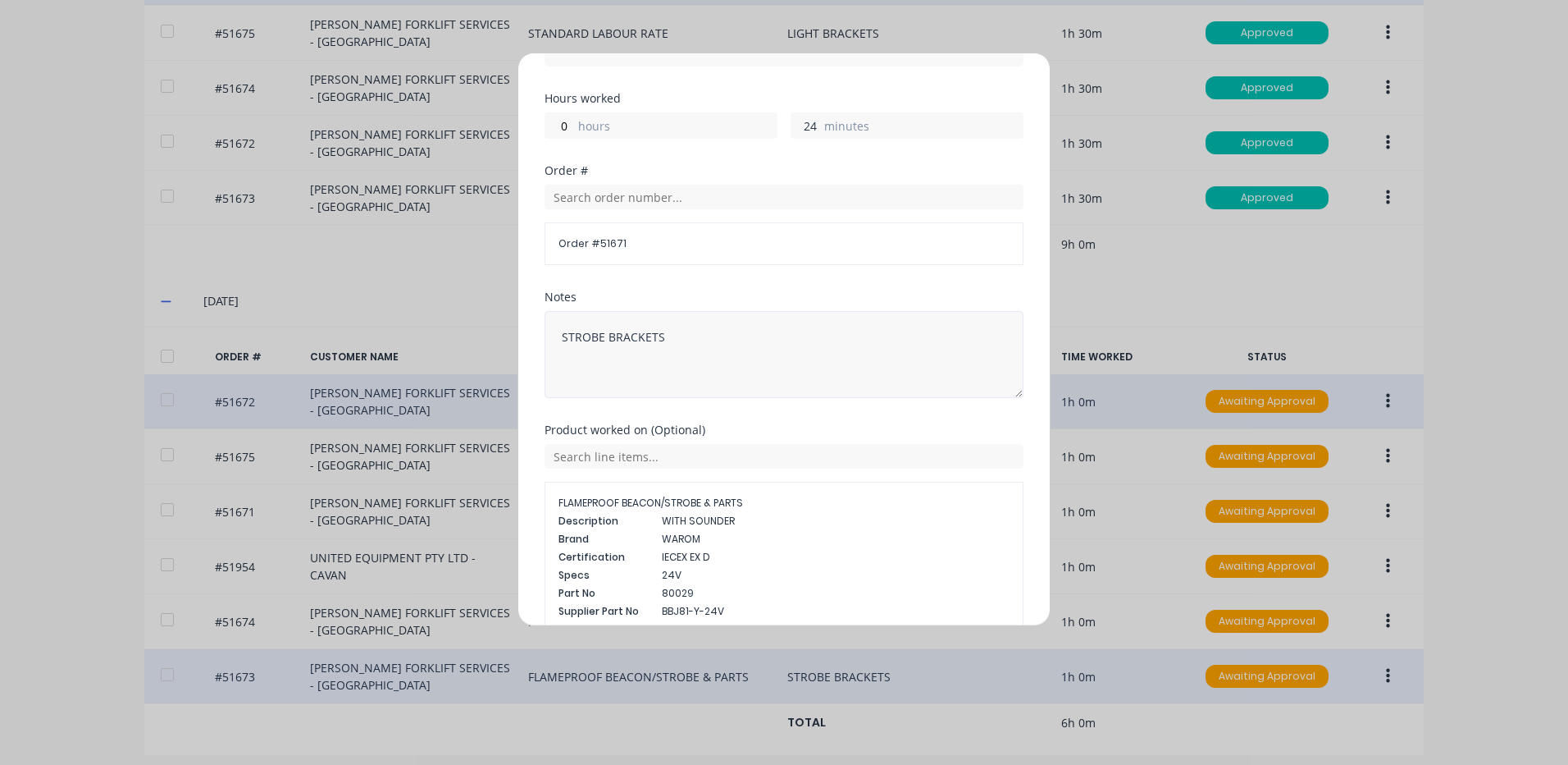
type input "24"
click at [721, 351] on textarea "STROBE BRACKETS" at bounding box center [784, 355] width 479 height 87
click at [584, 340] on textarea "STROBE BRACKETS" at bounding box center [784, 355] width 479 height 87
type textarea "EXHAUST GUARD BRACKETS"
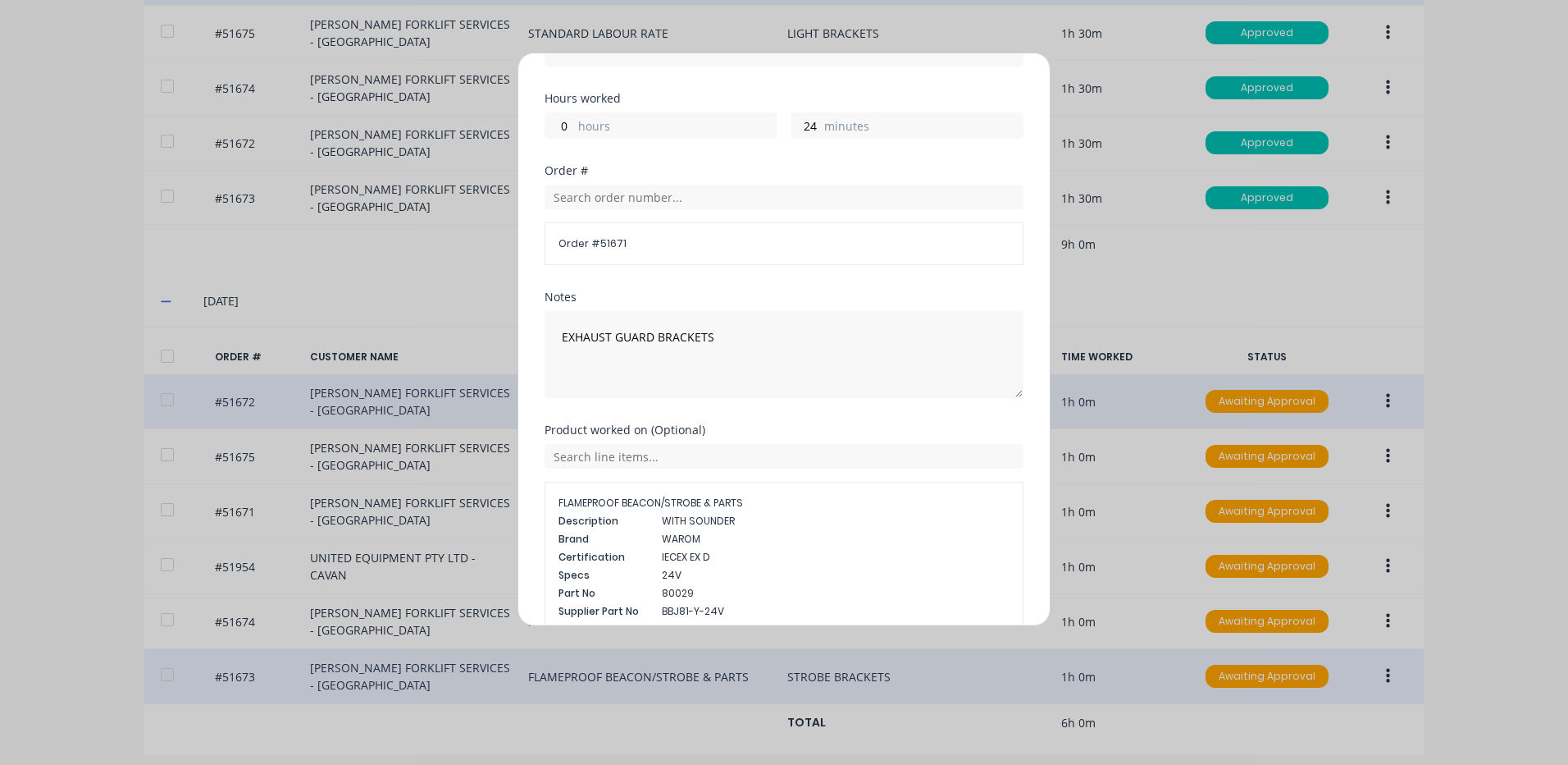
click at [632, 309] on div "EXHAUST GUARD BRACKETS" at bounding box center [784, 352] width 479 height 91
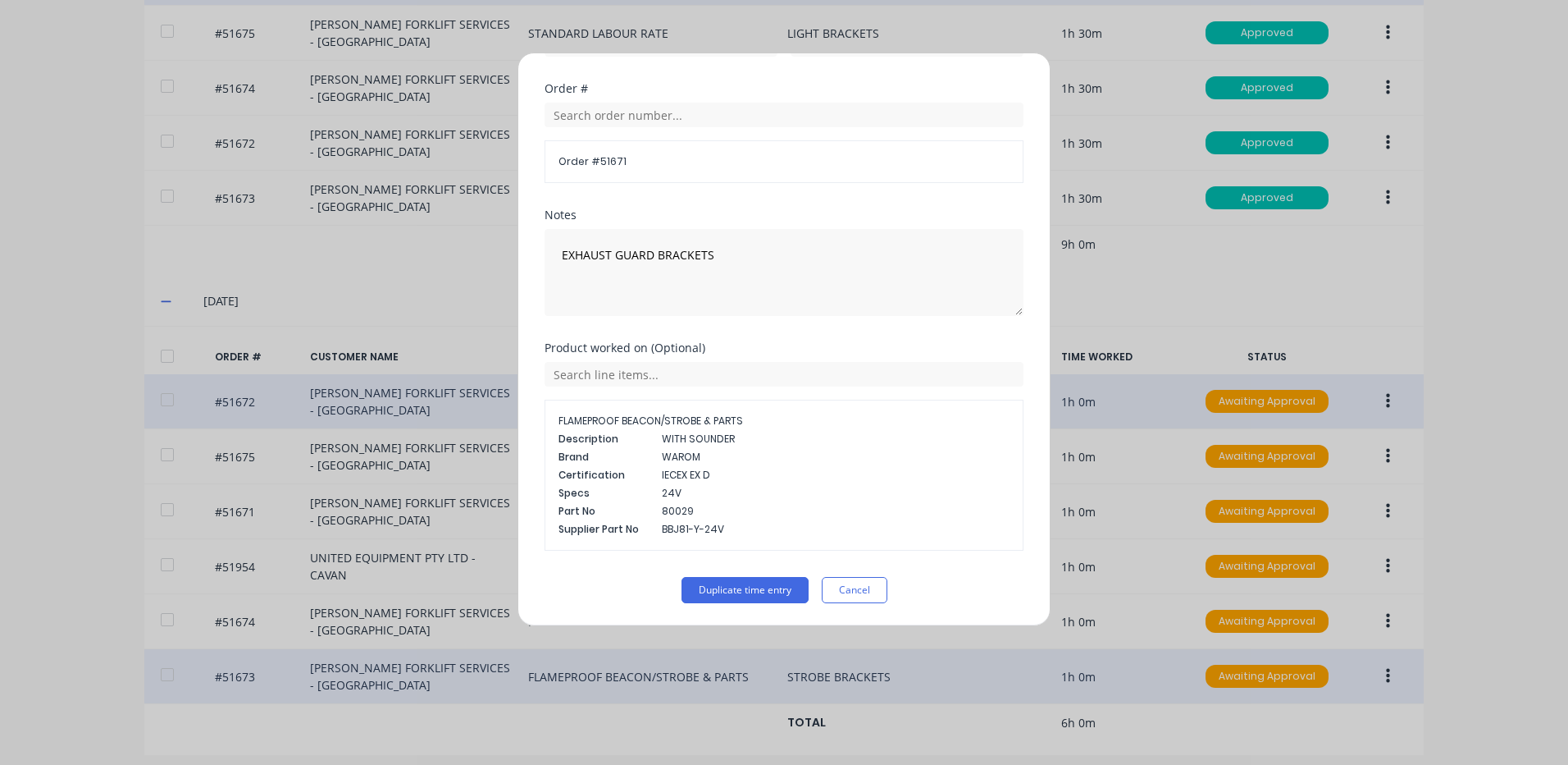
scroll to position [329, 0]
click at [746, 368] on input "text" at bounding box center [784, 373] width 479 height 24
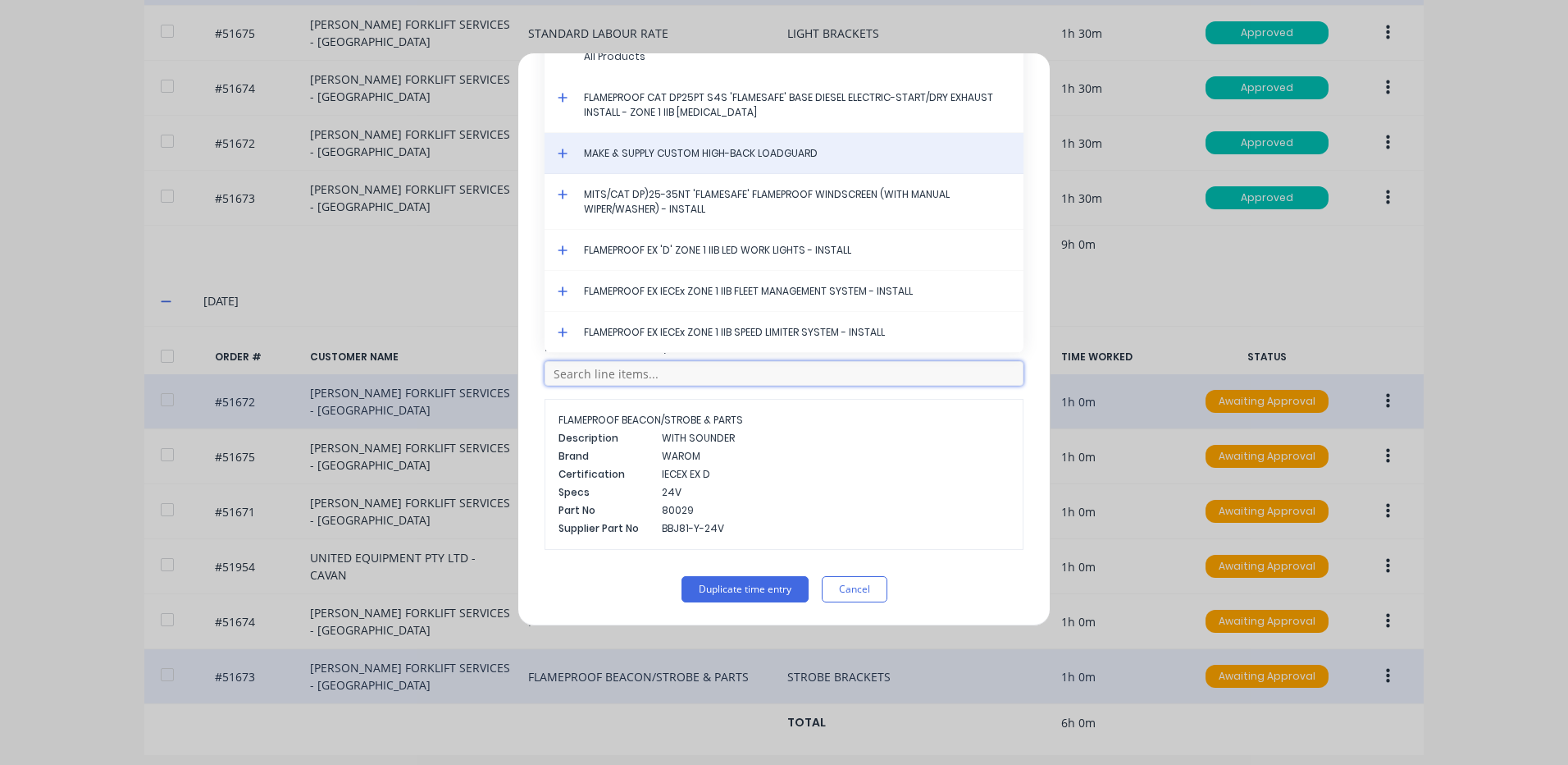
scroll to position [83, 0]
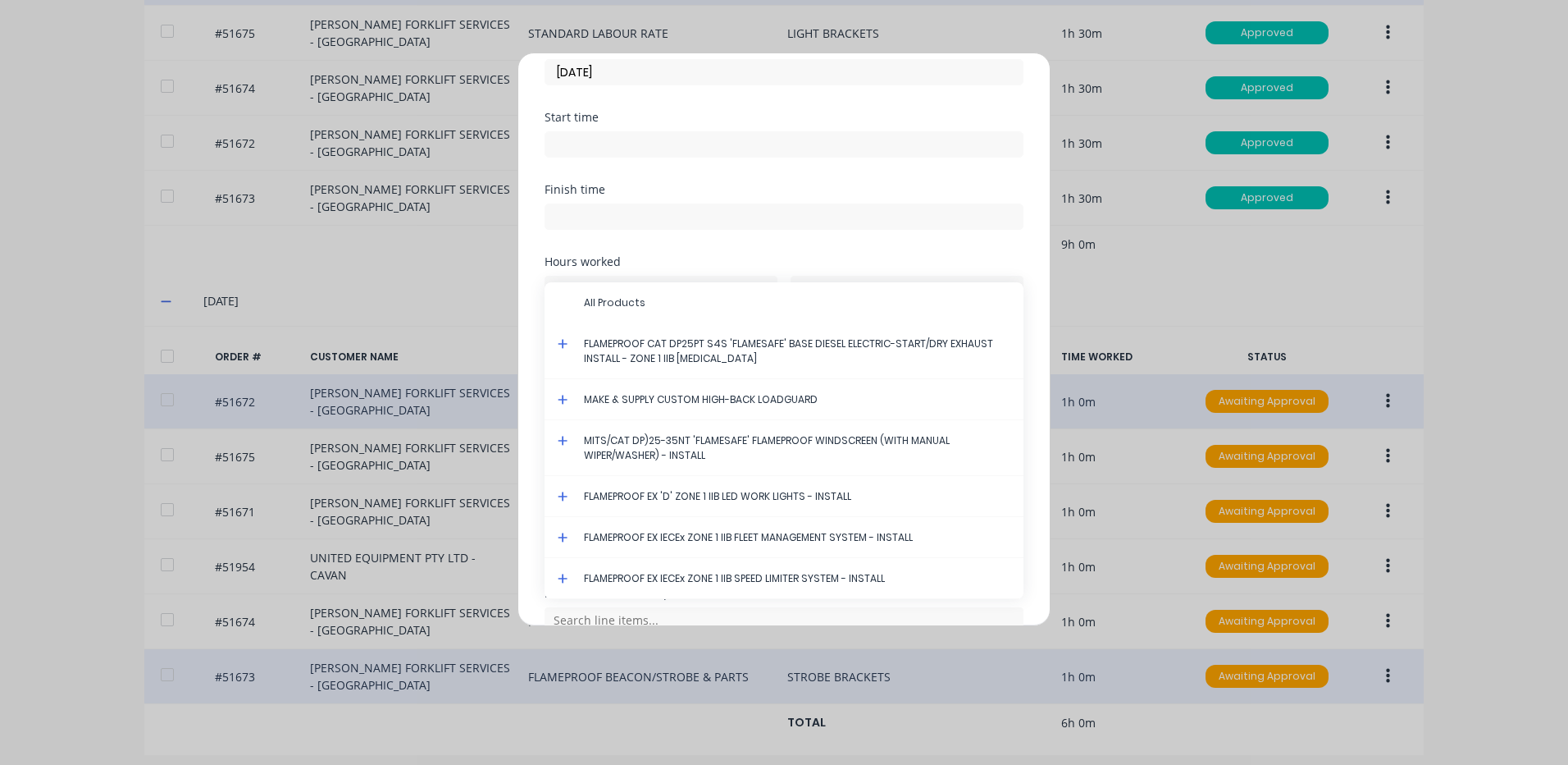
click at [561, 341] on icon at bounding box center [563, 343] width 11 height 12
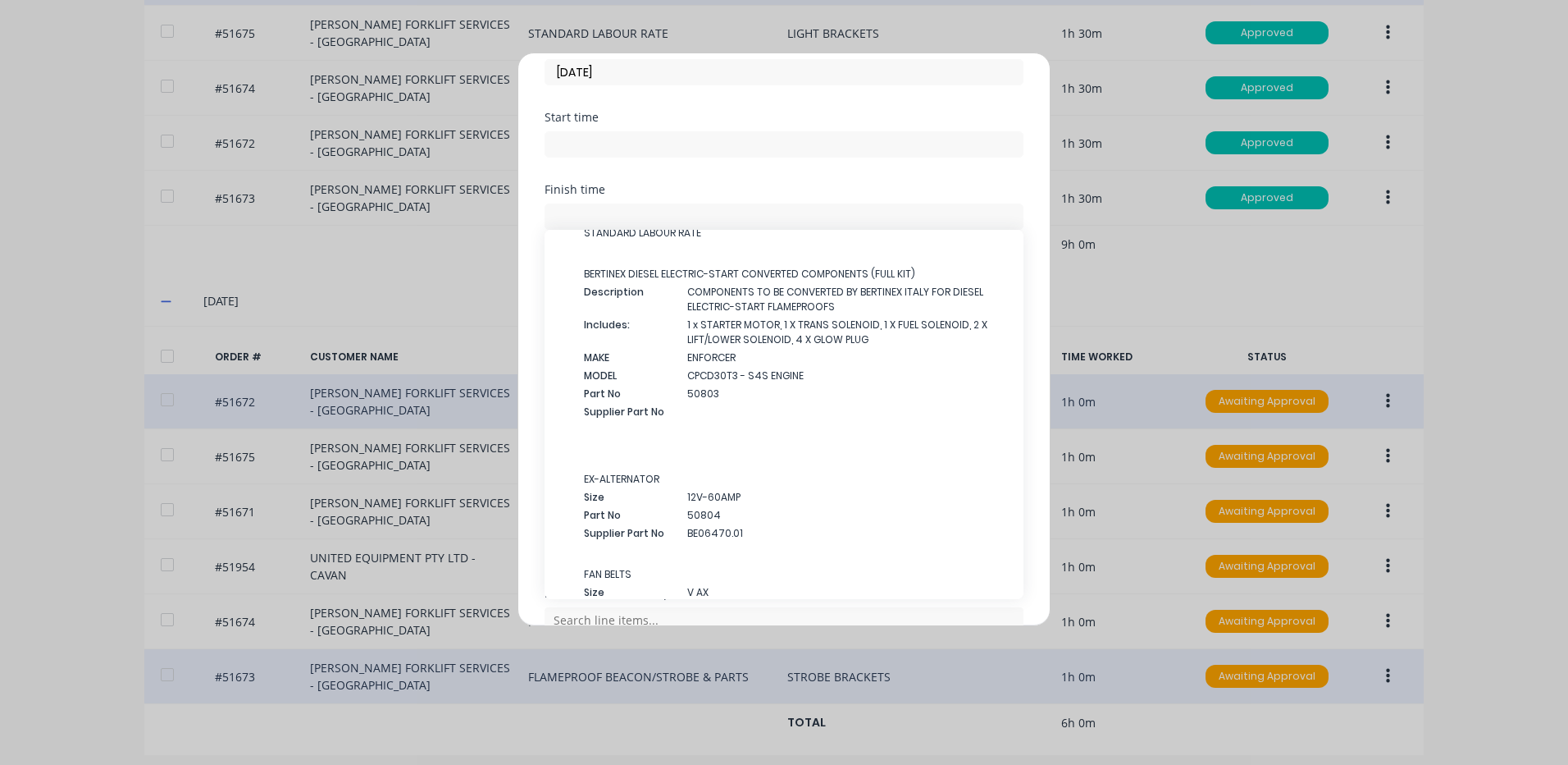
scroll to position [0, 0]
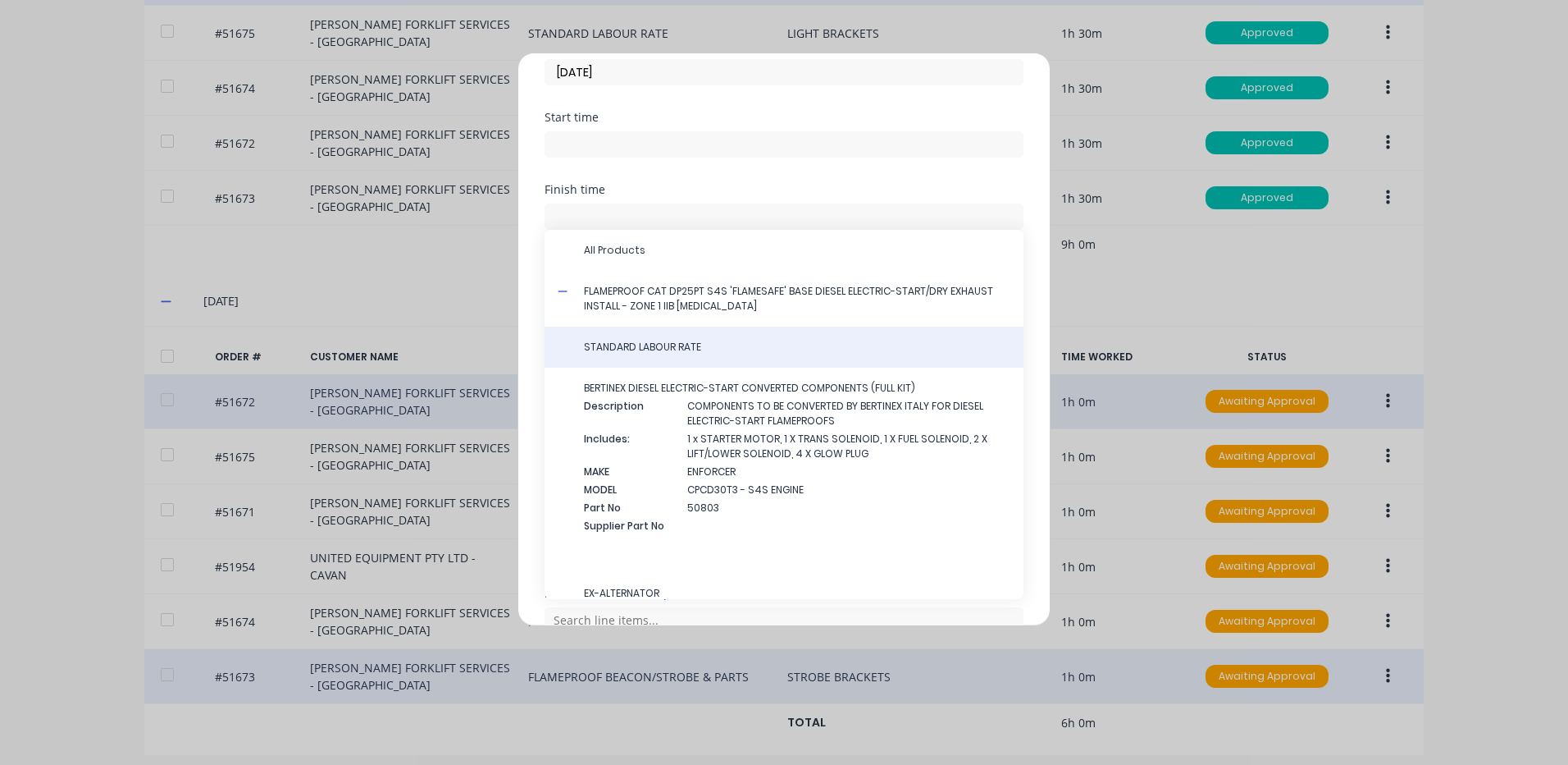
click at [821, 346] on span "STANDARD LABOUR RATE" at bounding box center [796, 347] width 426 height 14
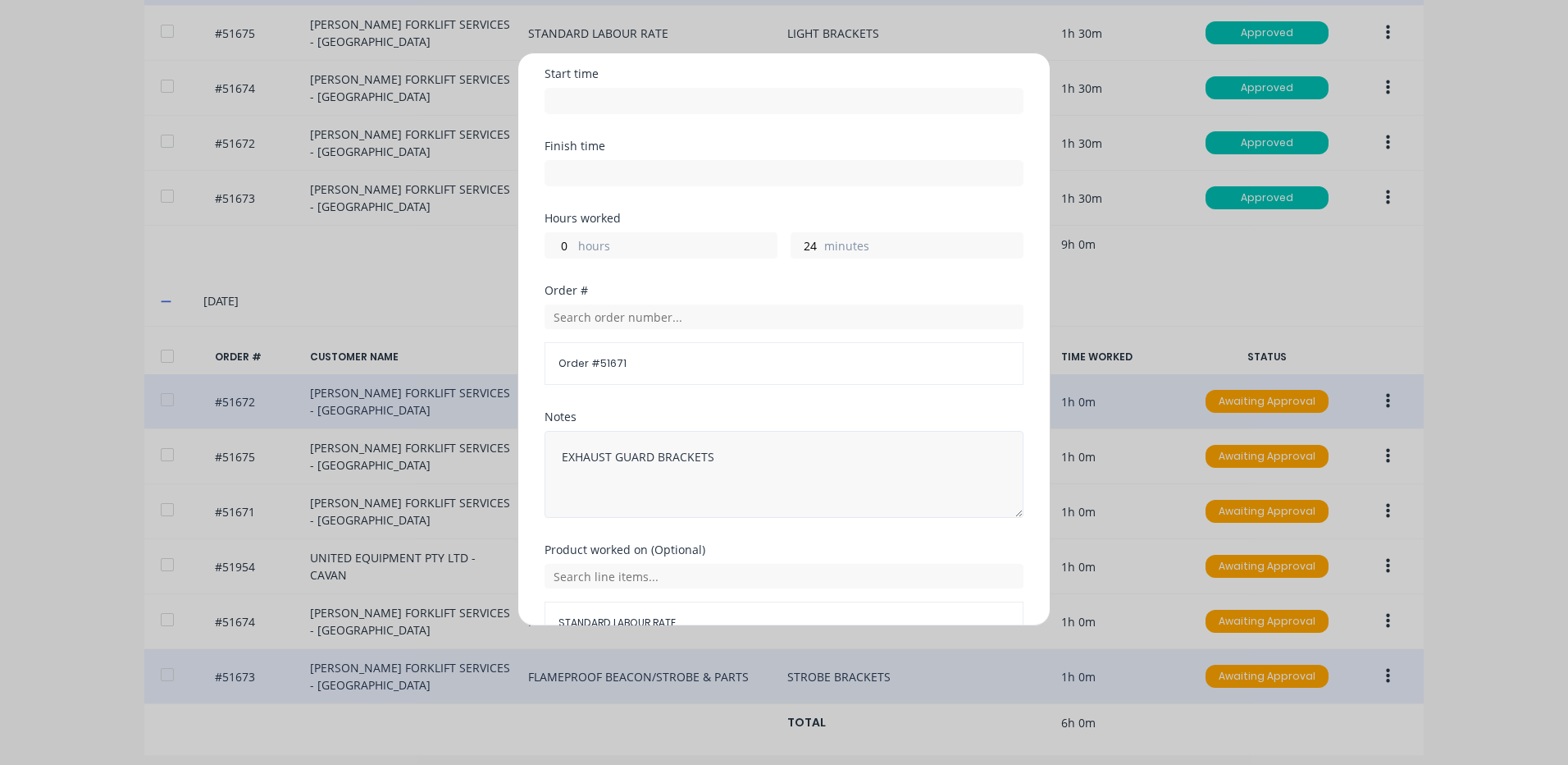
scroll to position [221, 0]
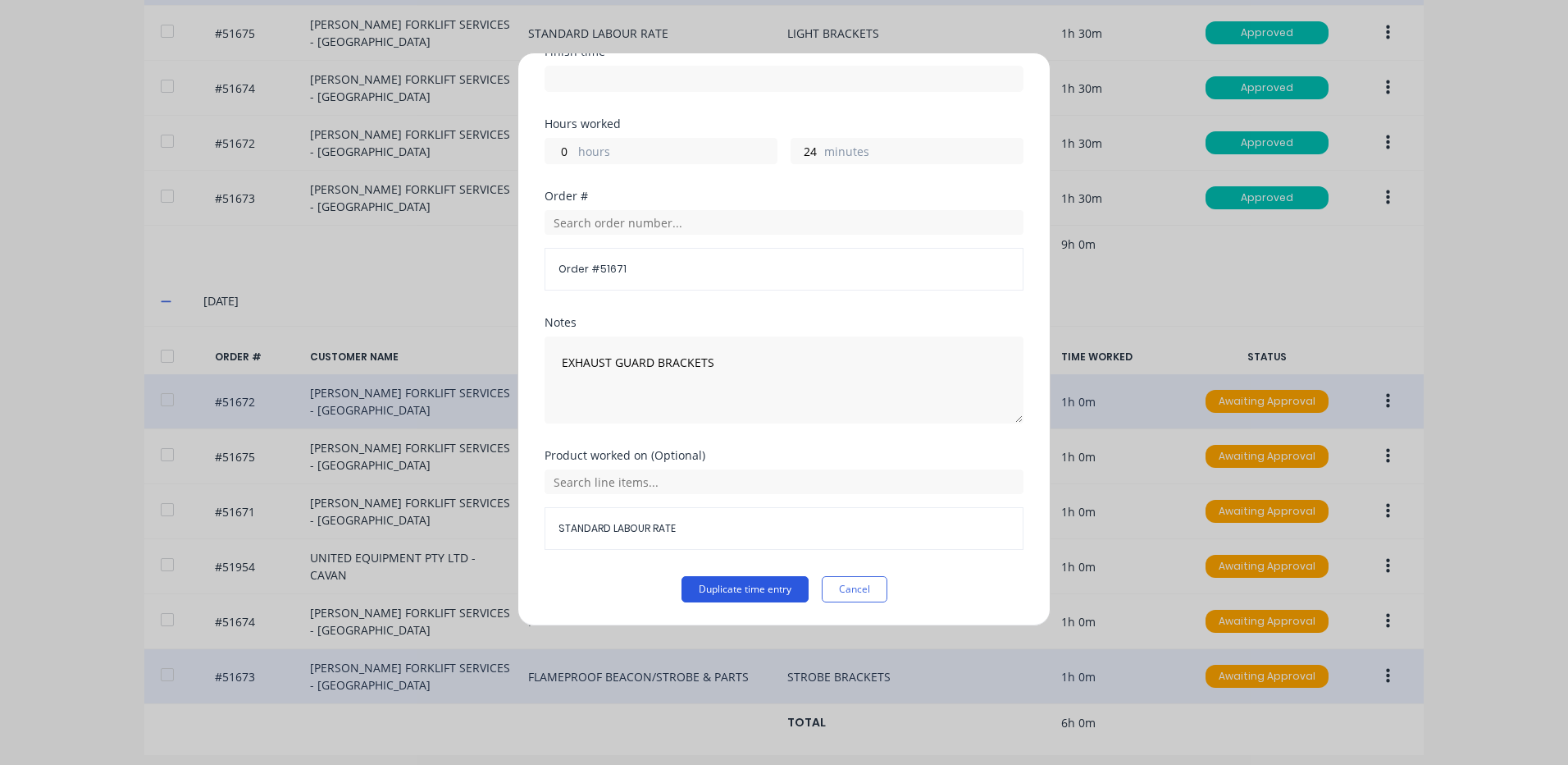
click at [760, 590] on button "Duplicate time entry" at bounding box center [745, 588] width 127 height 26
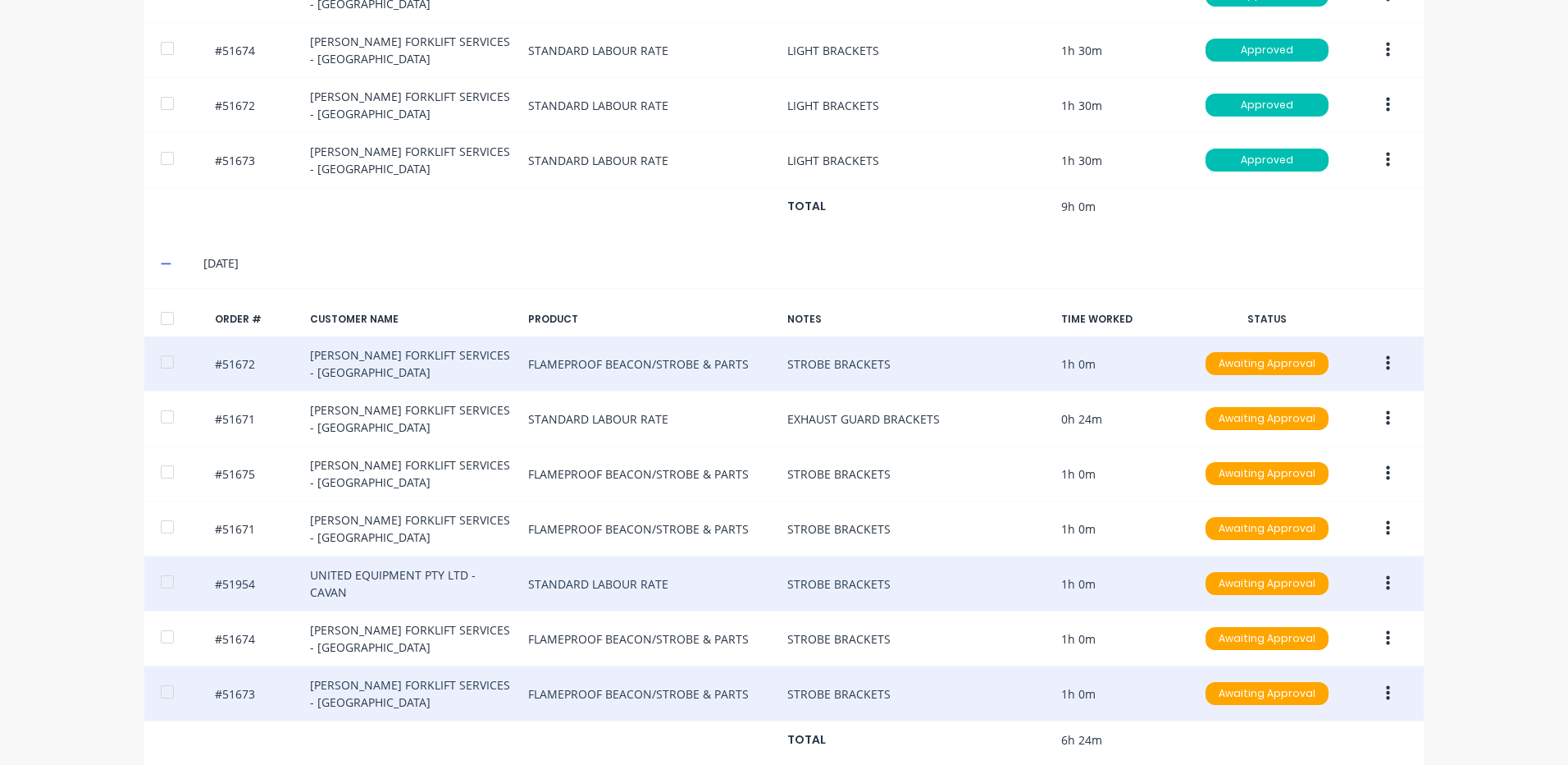
scroll to position [838, 0]
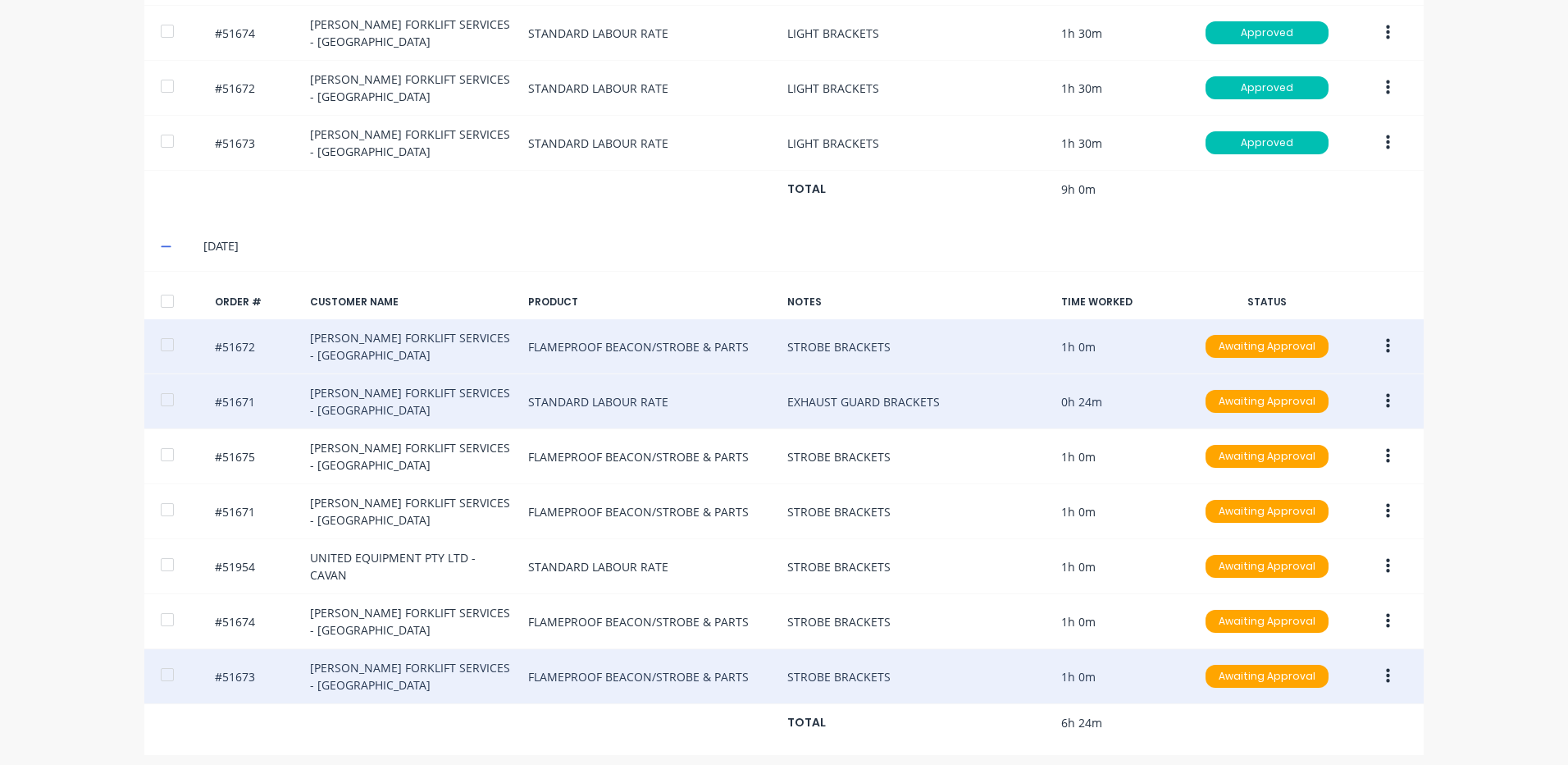
click at [1391, 390] on button "button" at bounding box center [1388, 401] width 39 height 30
click at [1325, 535] on div "Duplicate" at bounding box center [1329, 542] width 127 height 24
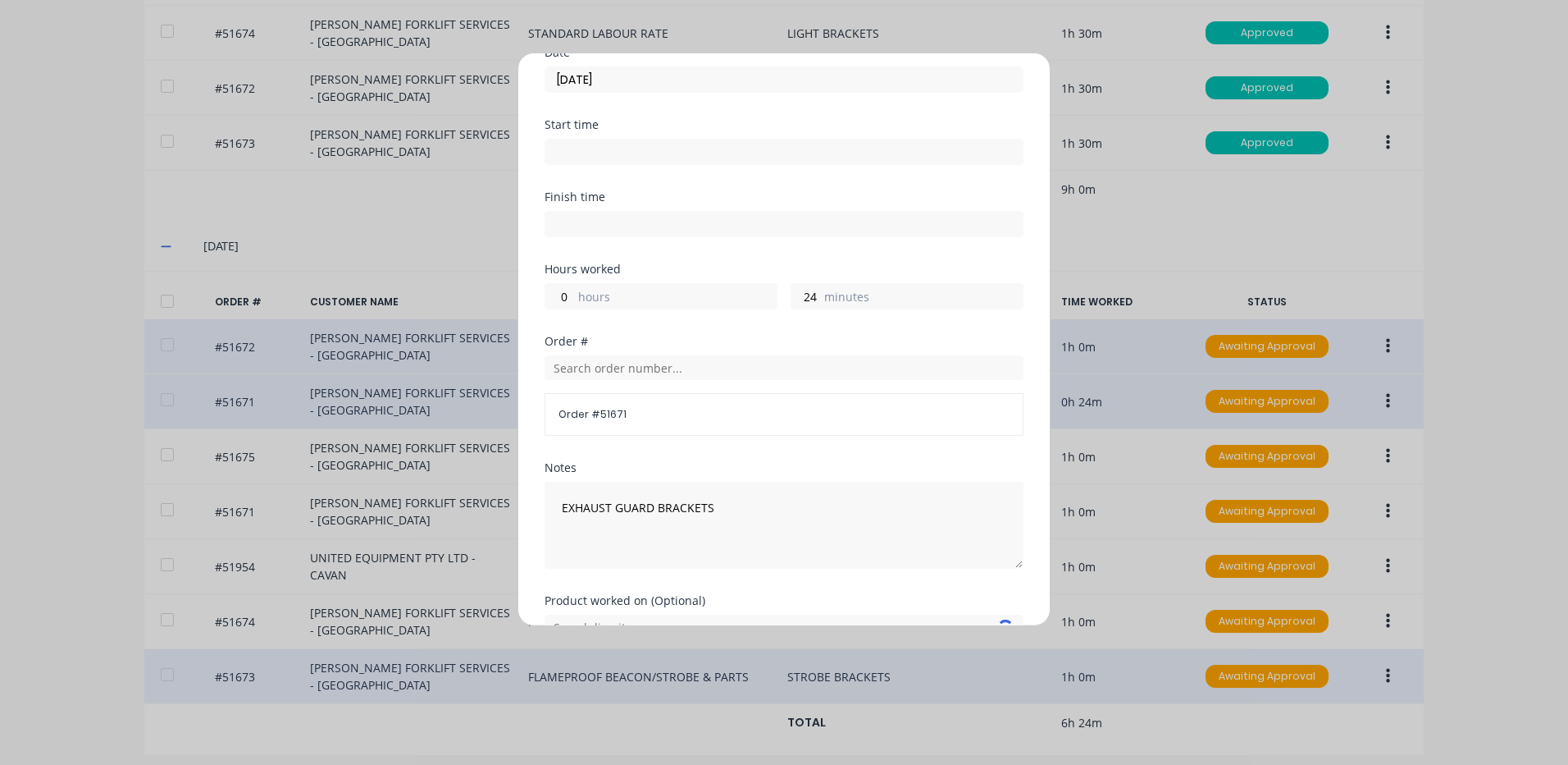
scroll to position [164, 0]
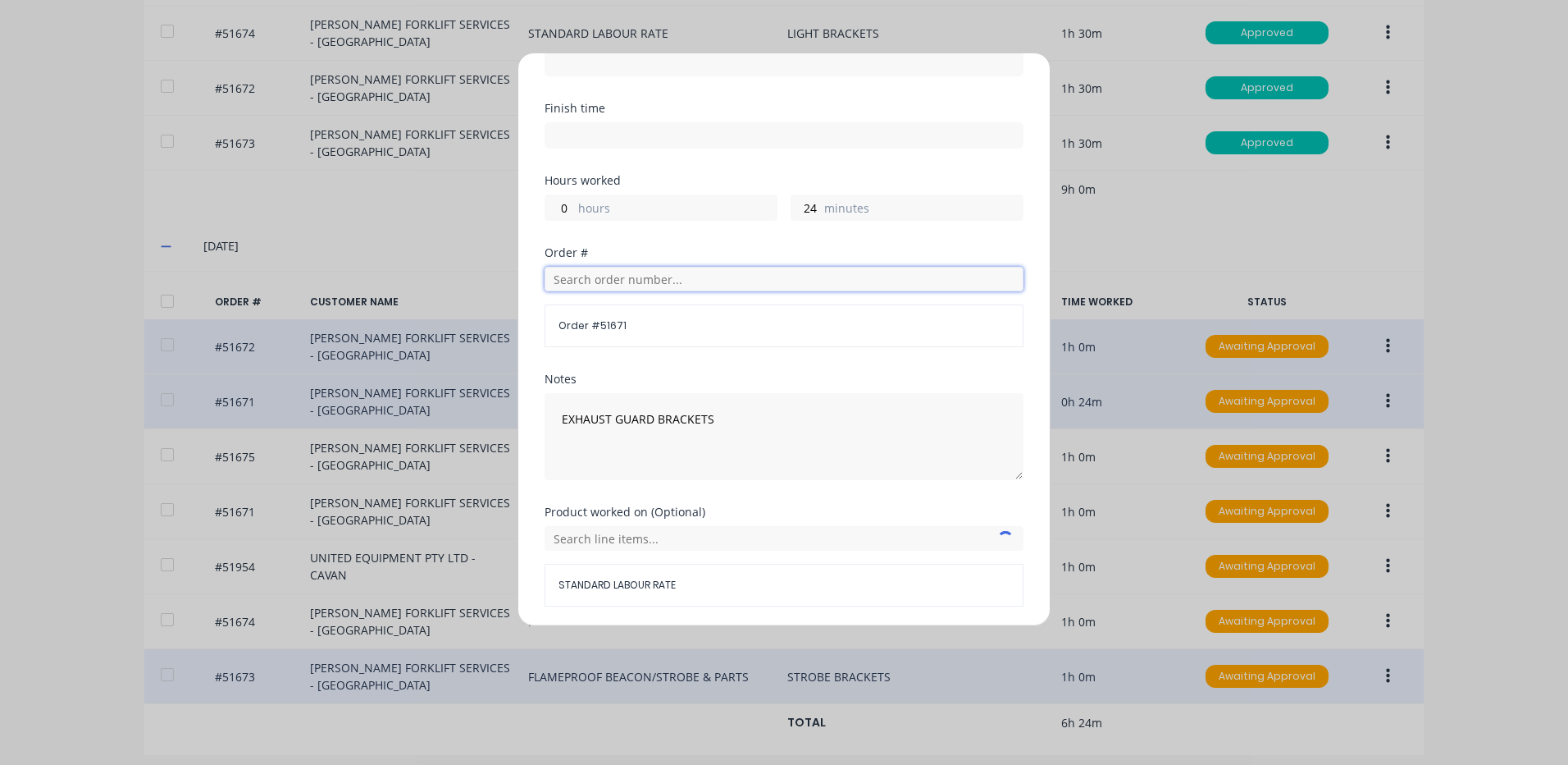
click at [701, 283] on input "text" at bounding box center [784, 279] width 479 height 24
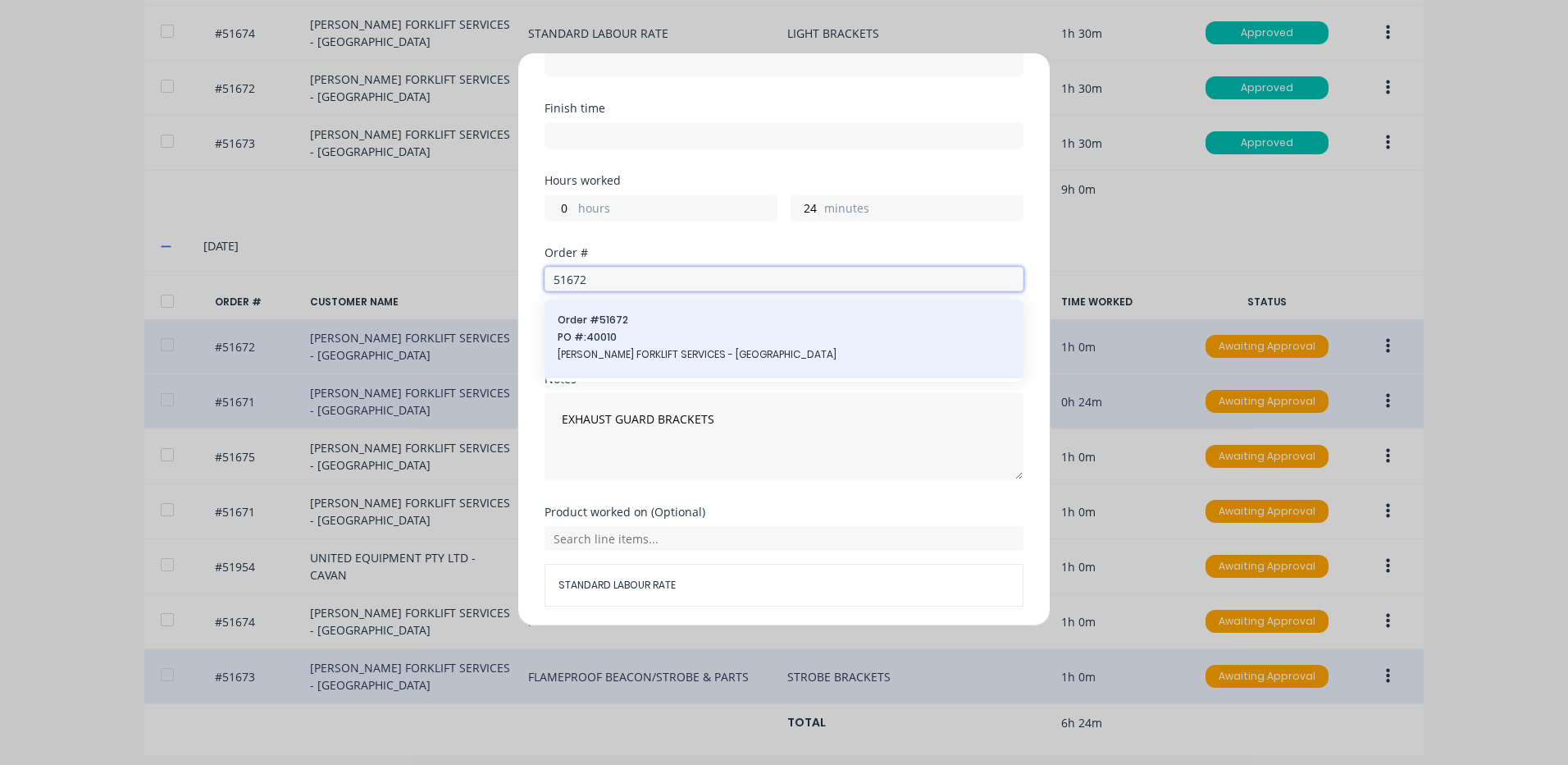
type input "51672"
click at [685, 310] on div "Order # 51672 PO #: 40010 [PERSON_NAME] FORKLIFT SERVICES - [GEOGRAPHIC_DATA]" at bounding box center [784, 339] width 479 height 79
click at [670, 331] on span "PO #: 40010" at bounding box center [784, 337] width 452 height 14
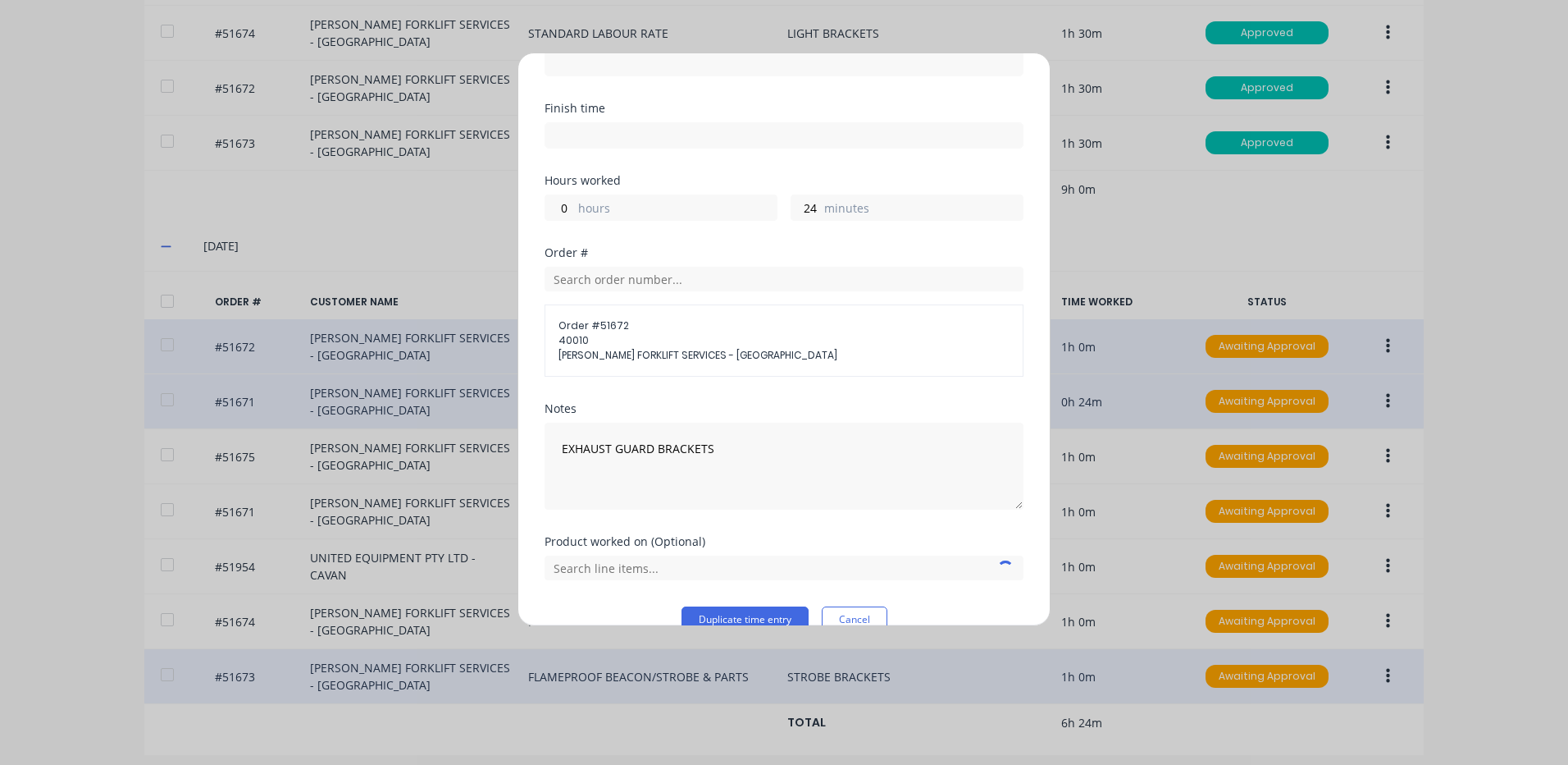
scroll to position [195, 0]
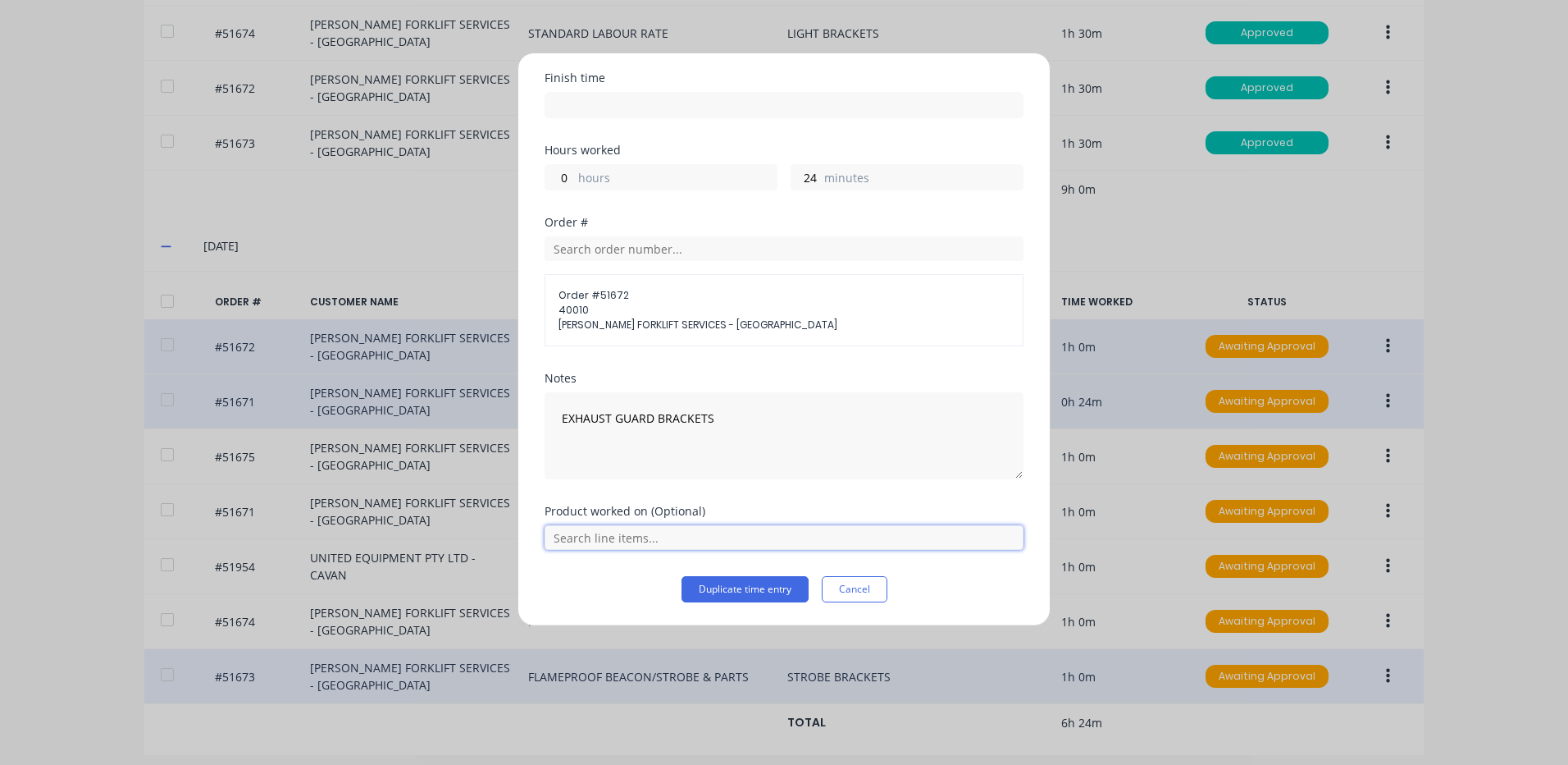
click at [729, 537] on input "text" at bounding box center [784, 537] width 479 height 24
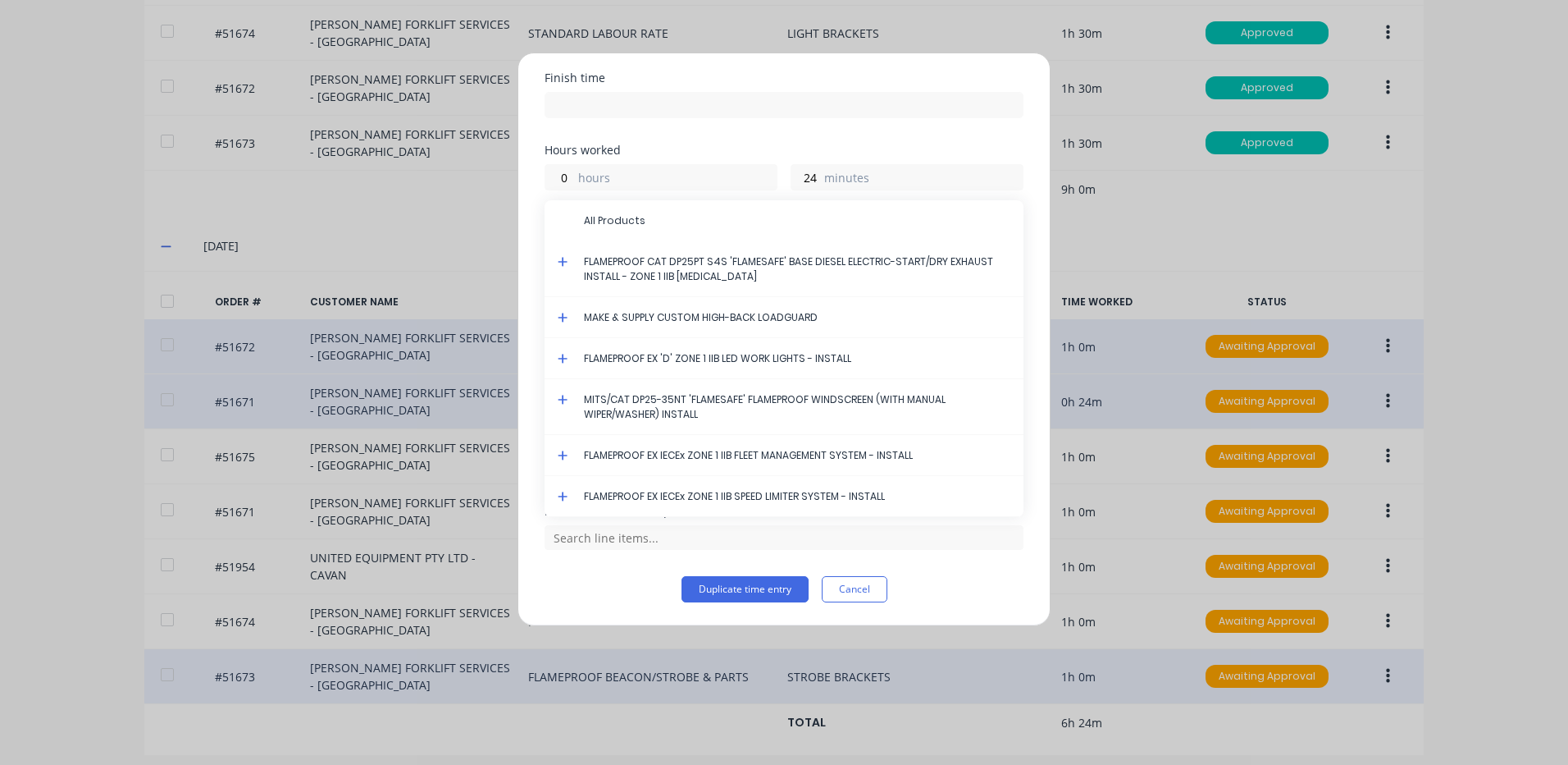
click at [564, 260] on icon at bounding box center [562, 262] width 10 height 10
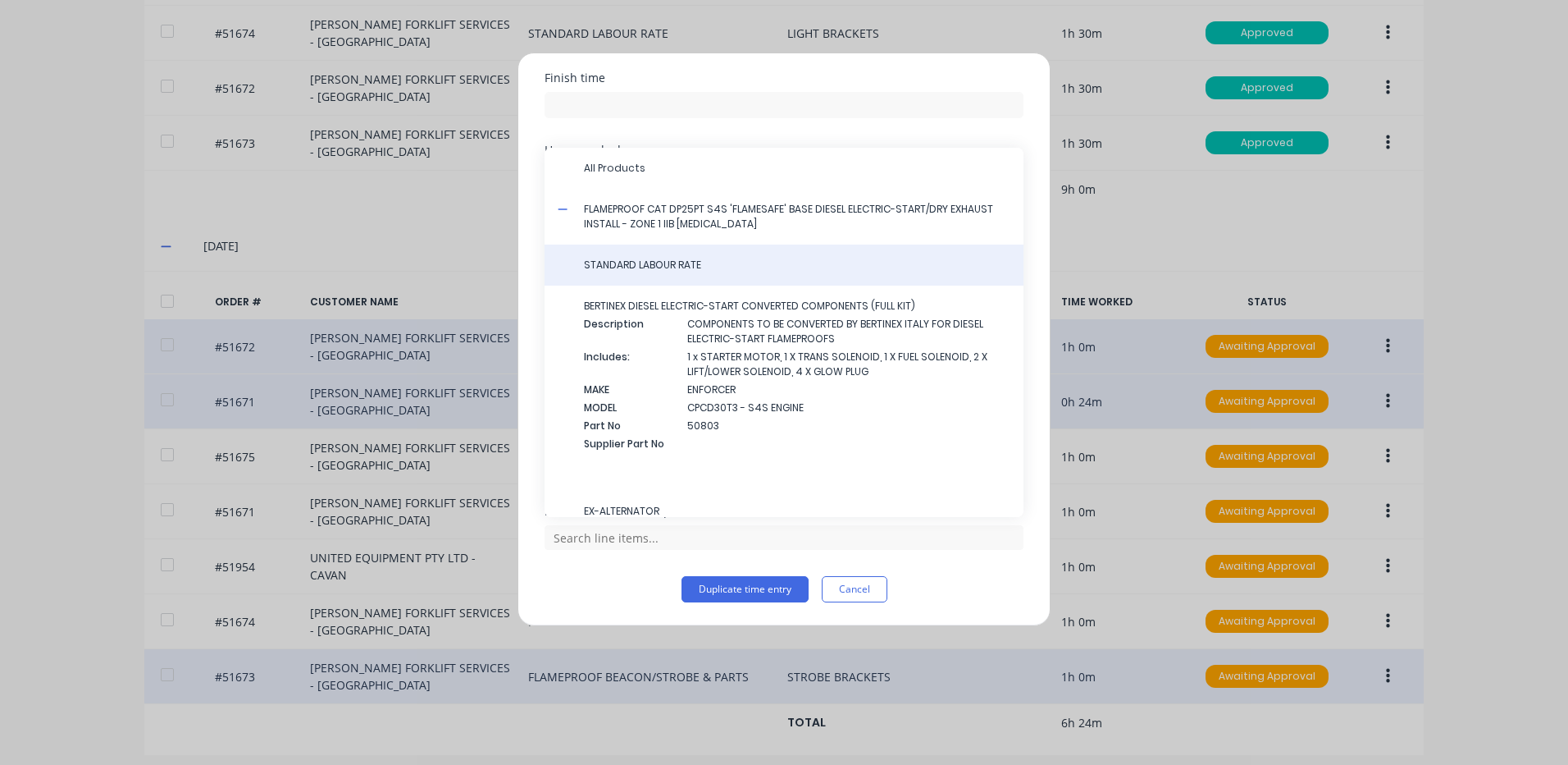
click at [582, 259] on div "STANDARD LABOUR RATE" at bounding box center [784, 264] width 479 height 41
click at [631, 260] on span "STANDARD LABOUR RATE" at bounding box center [796, 265] width 426 height 14
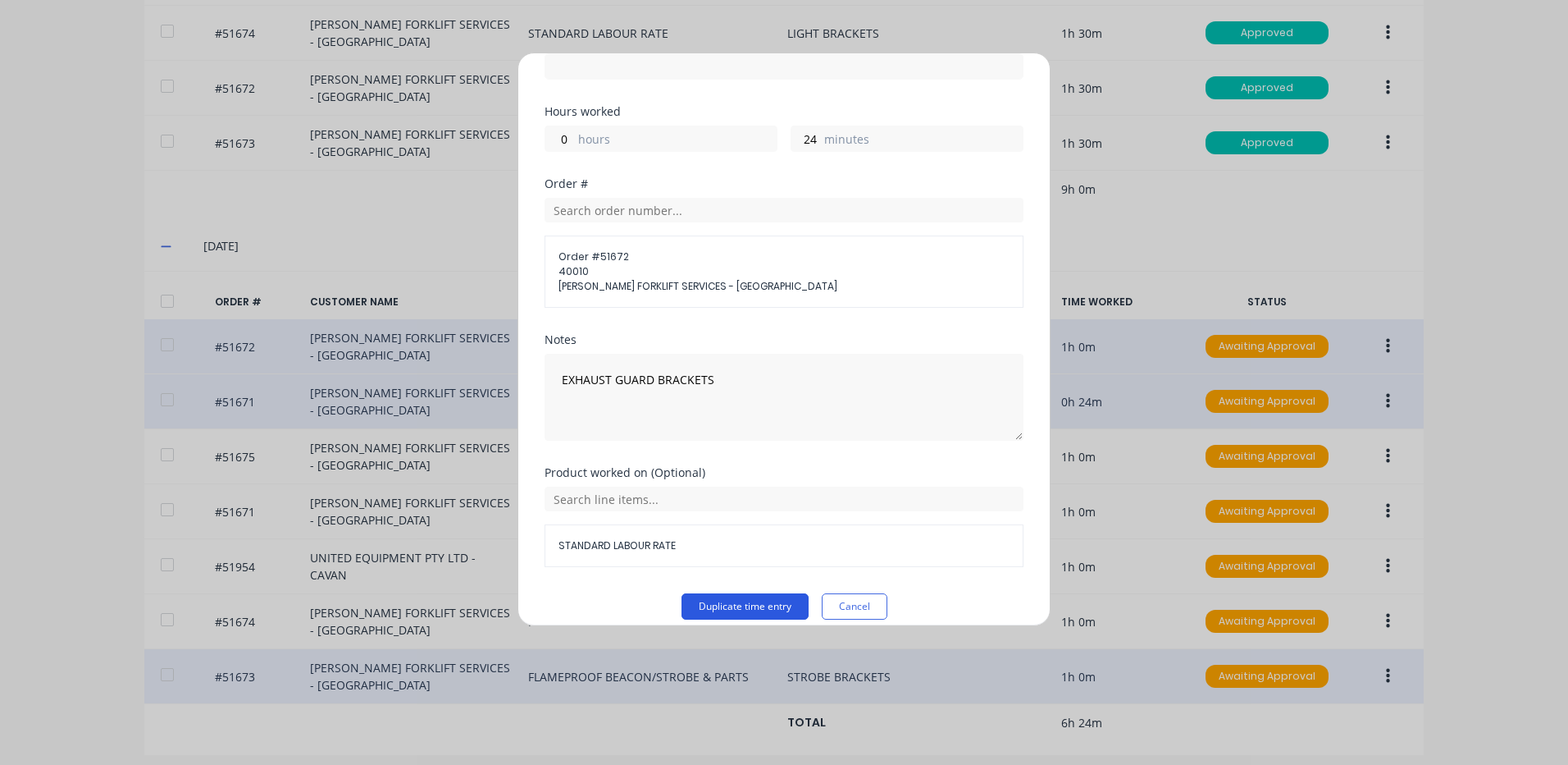
scroll to position [250, 0]
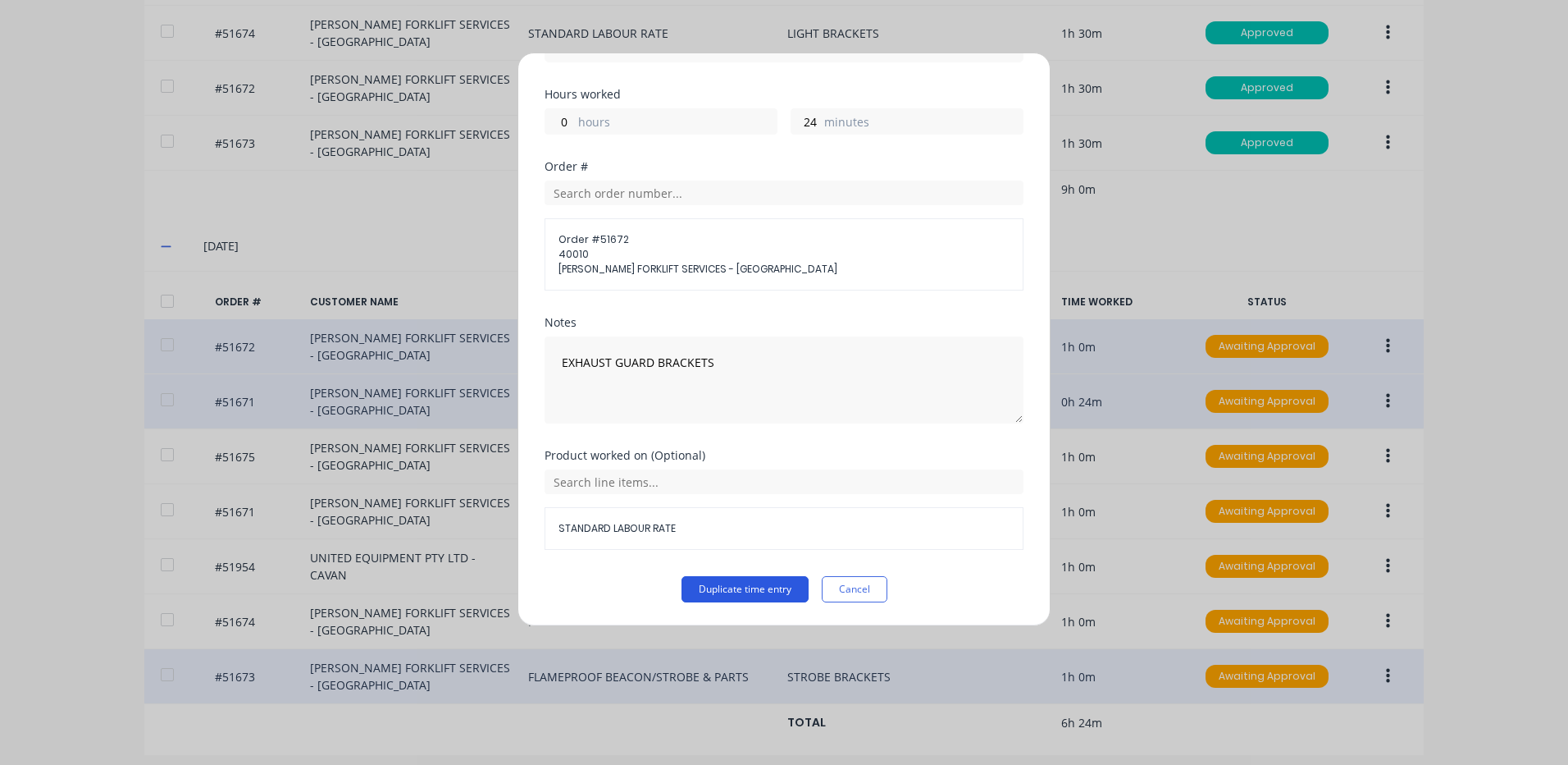
click at [755, 579] on button "Duplicate time entry" at bounding box center [745, 588] width 127 height 26
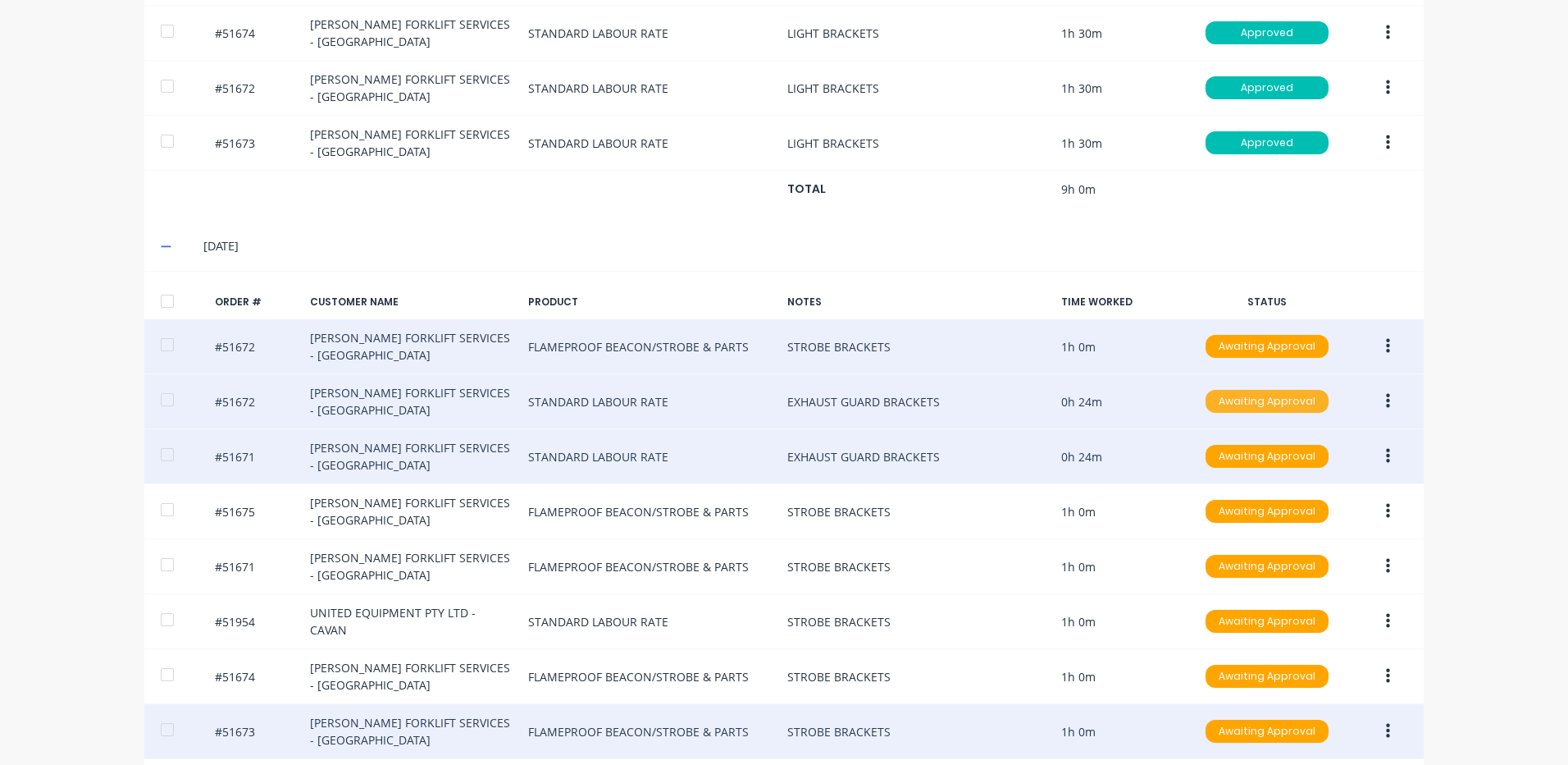
scroll to position [894, 0]
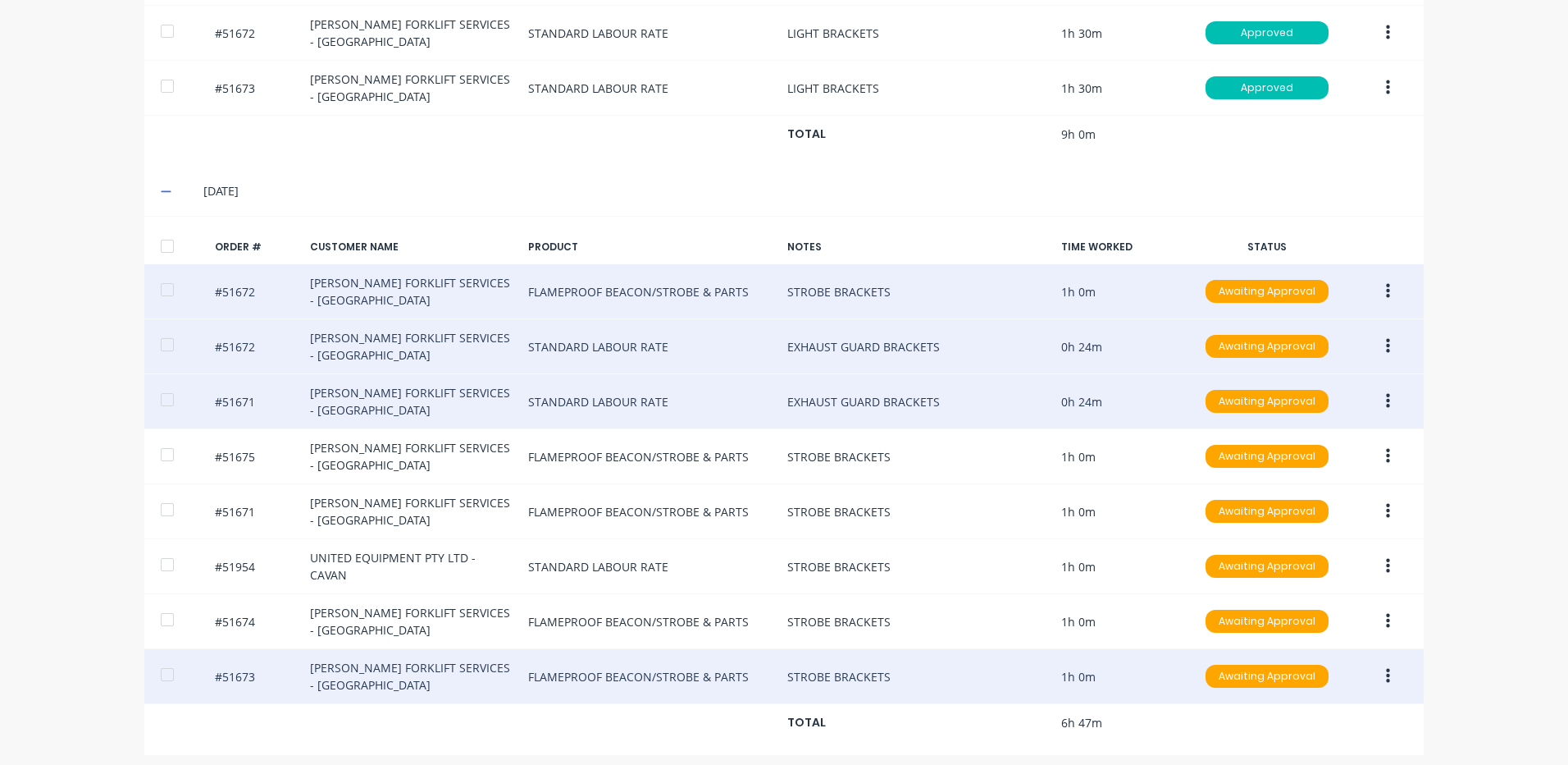
click at [1373, 349] on button "button" at bounding box center [1388, 346] width 39 height 30
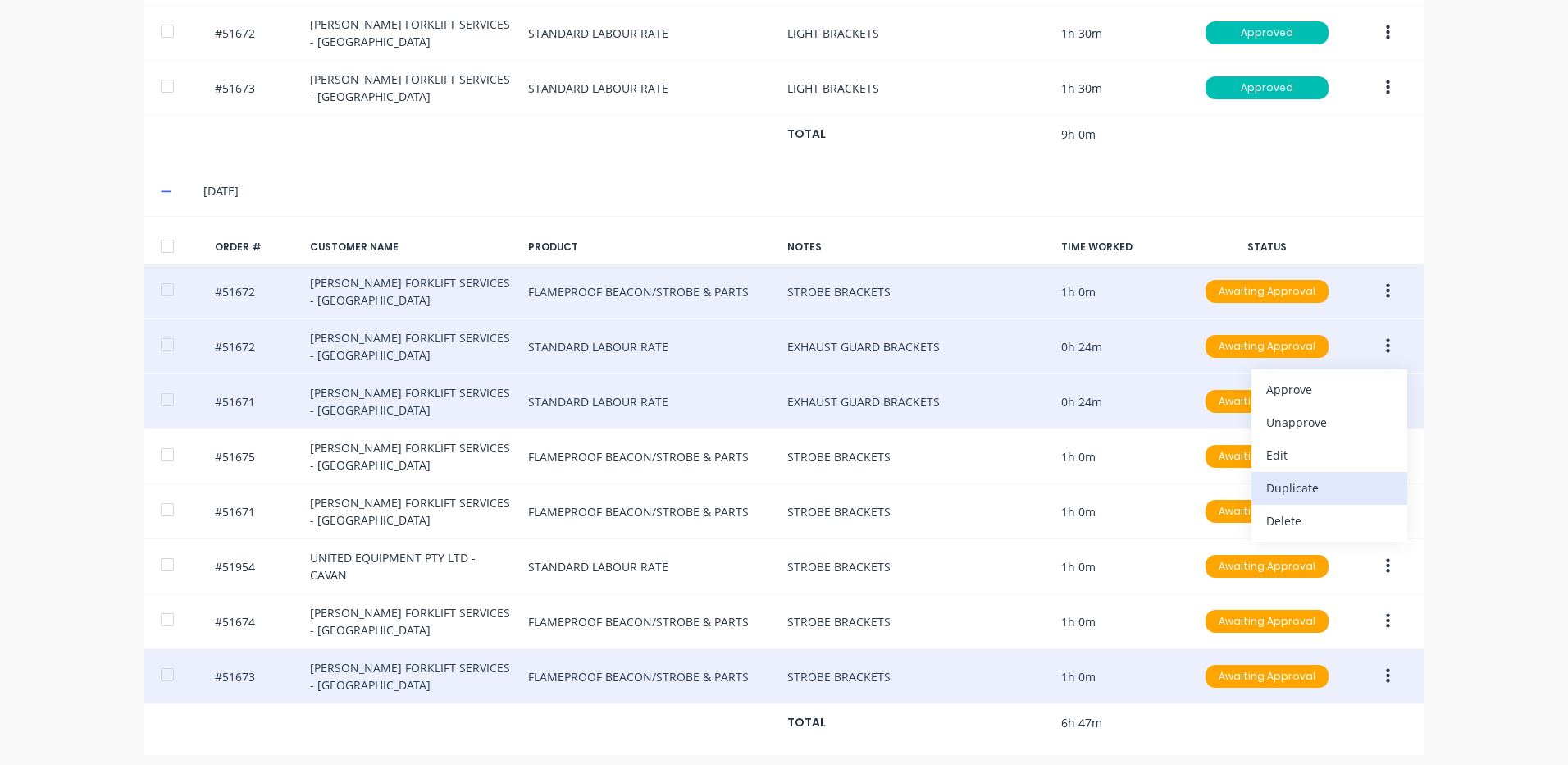
click at [1301, 476] on div "Duplicate" at bounding box center [1329, 488] width 127 height 24
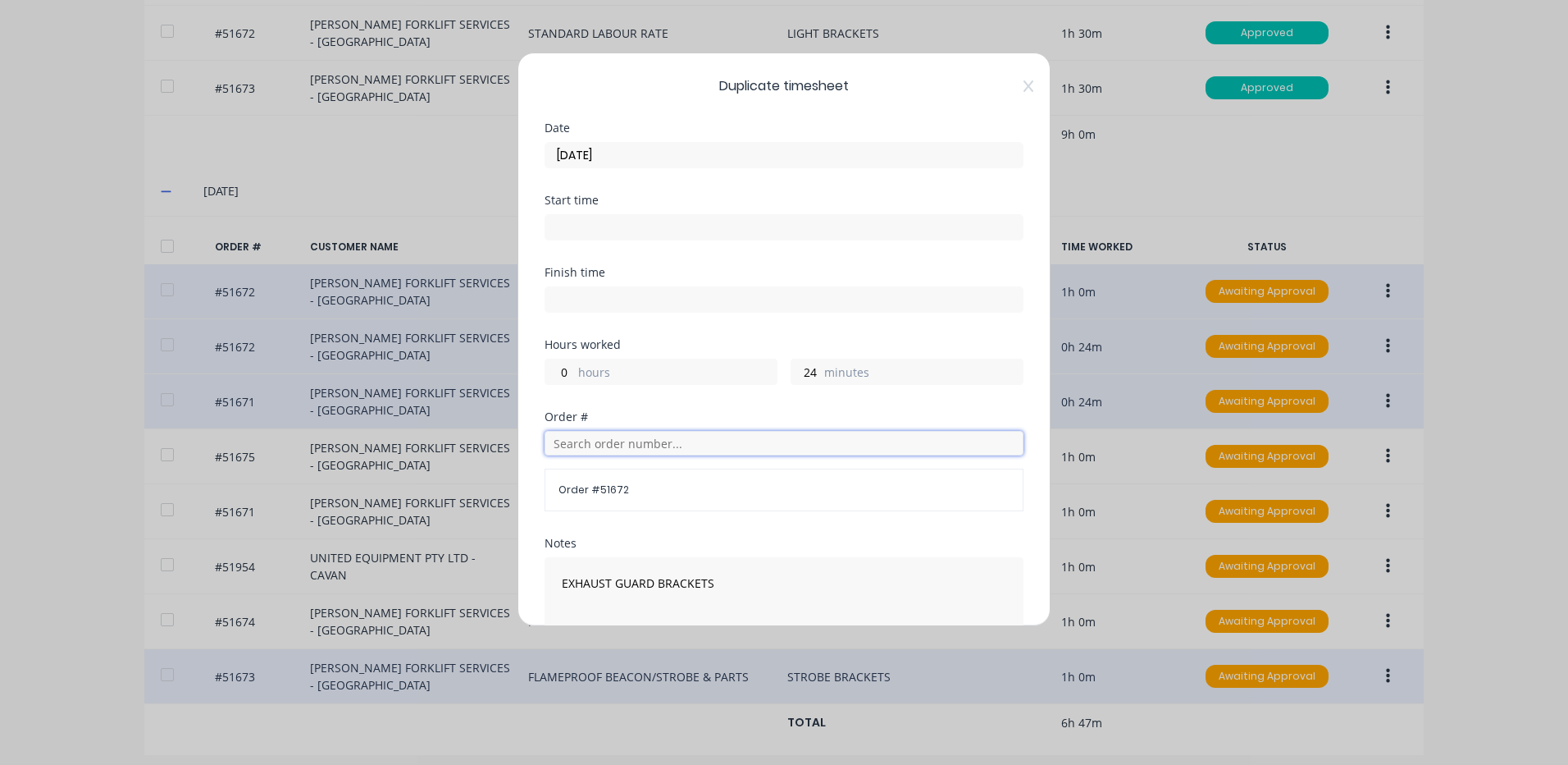
click at [621, 445] on input "text" at bounding box center [784, 443] width 479 height 24
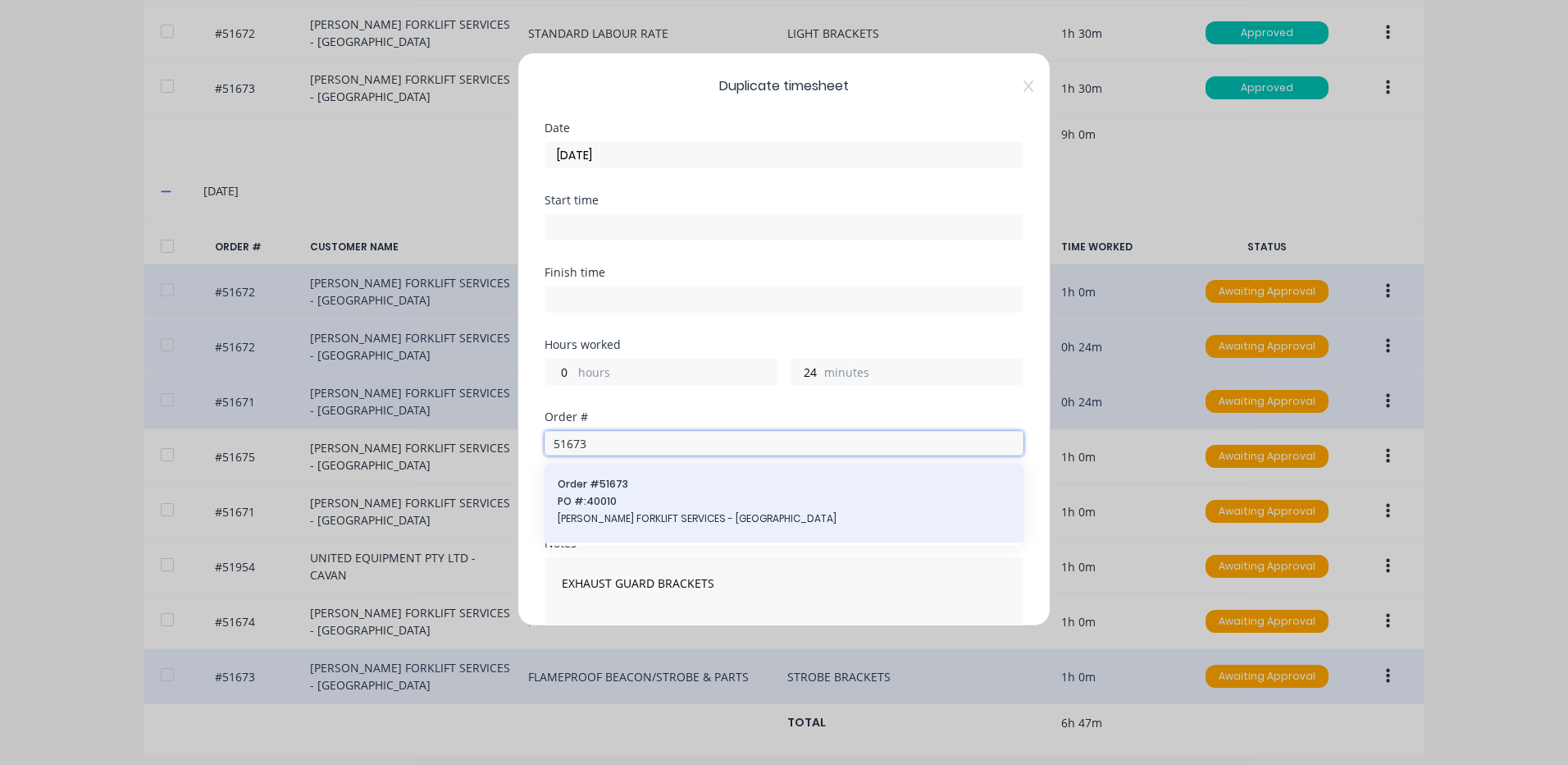
type input "51673"
click at [640, 492] on div "Order # 51673 PO #: 40010 [PERSON_NAME] FORKLIFT SERVICES - [GEOGRAPHIC_DATA]" at bounding box center [784, 503] width 452 height 53
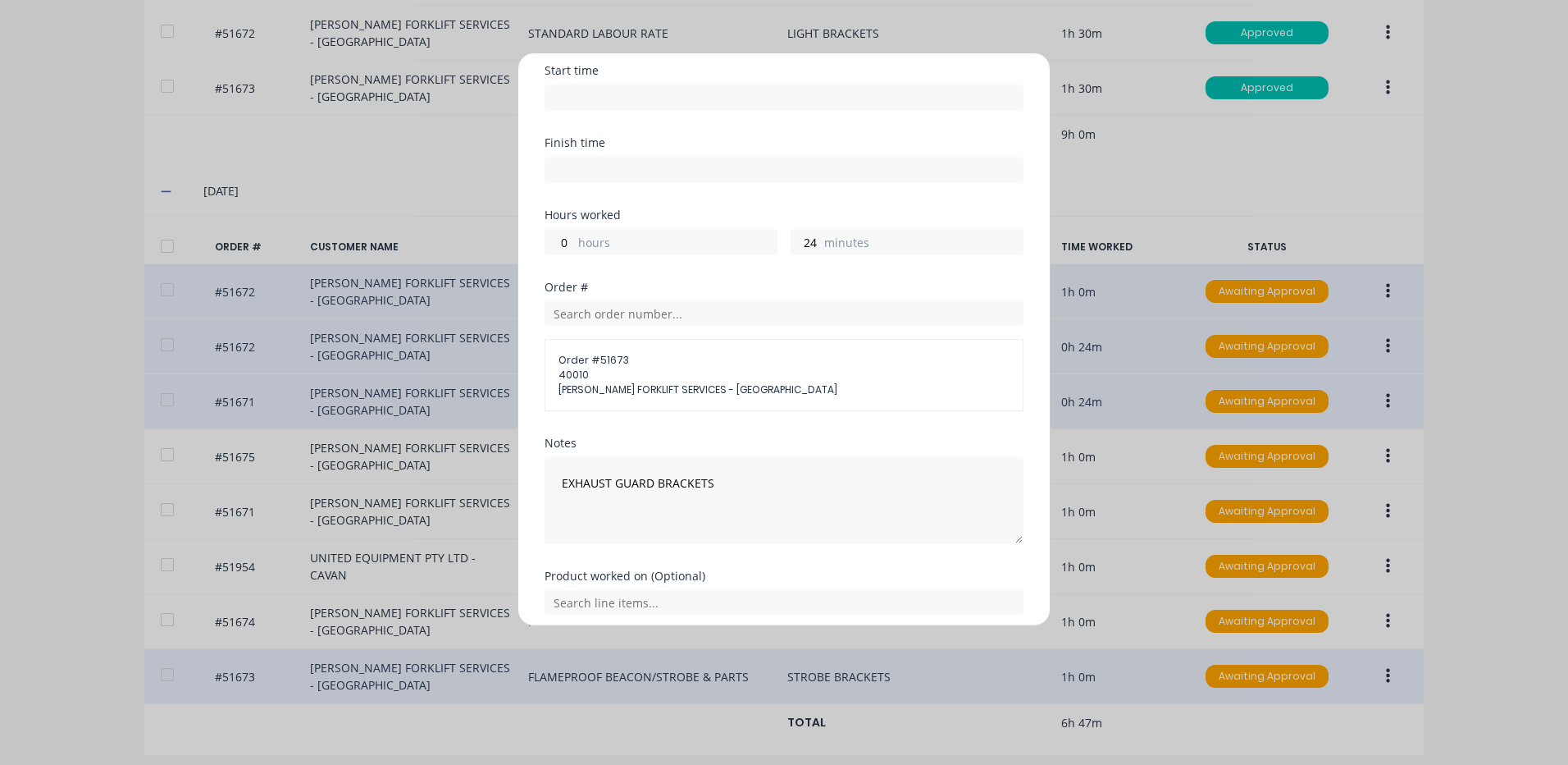
scroll to position [195, 0]
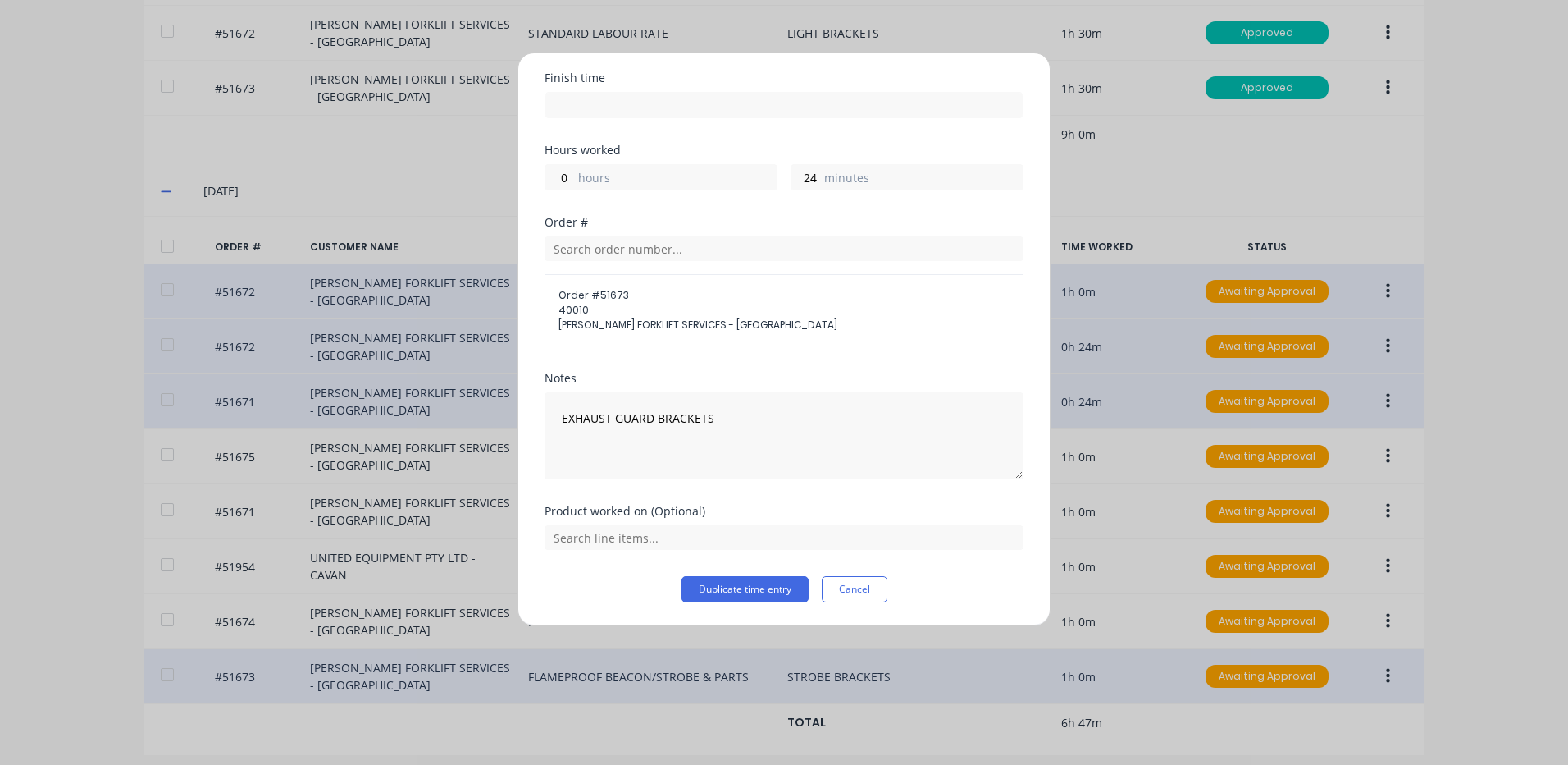
click at [717, 550] on div "Product worked on (Optional)" at bounding box center [784, 540] width 479 height 71
click at [632, 532] on input "text" at bounding box center [784, 537] width 479 height 24
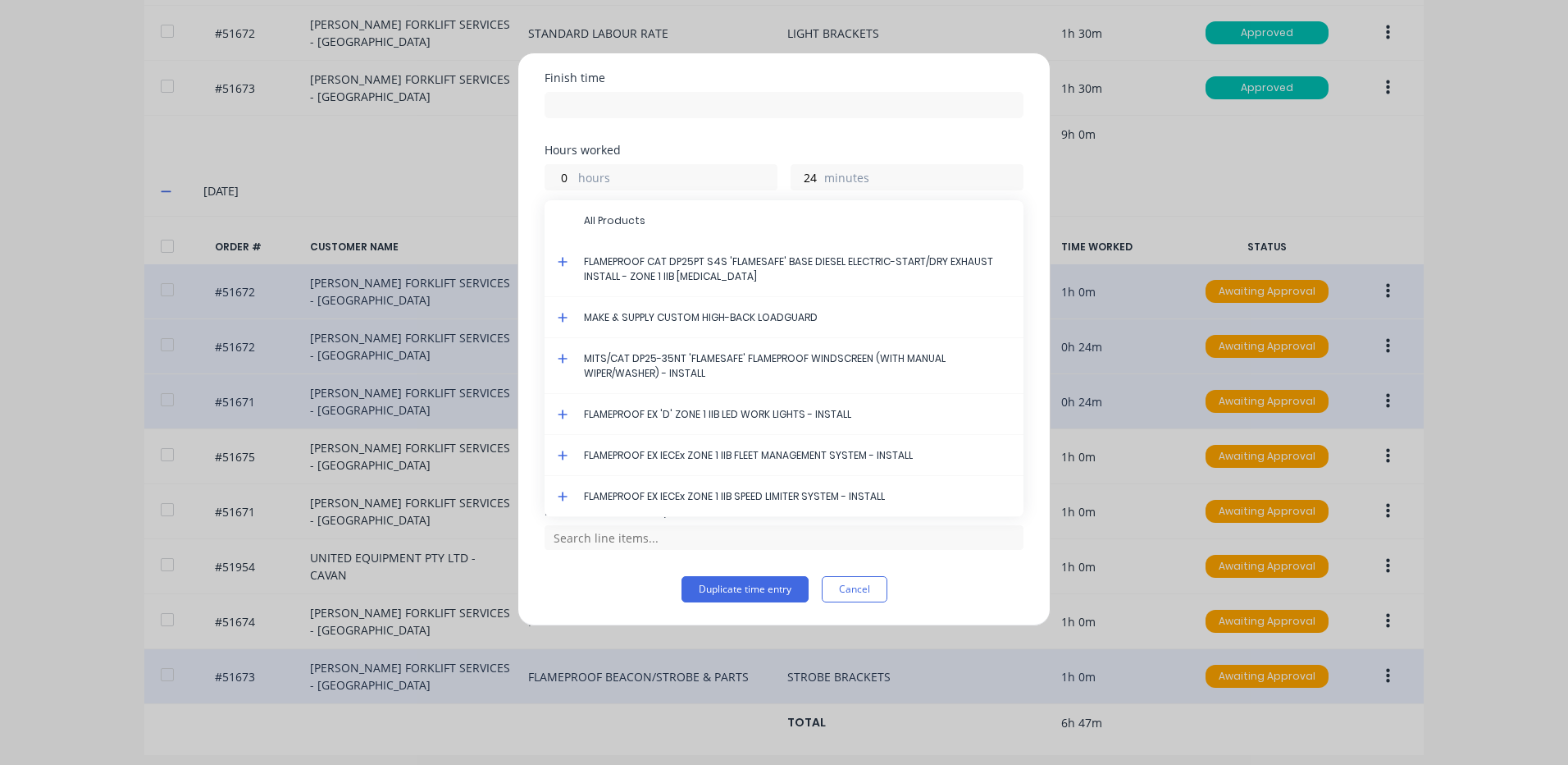
click at [563, 260] on icon at bounding box center [562, 262] width 10 height 10
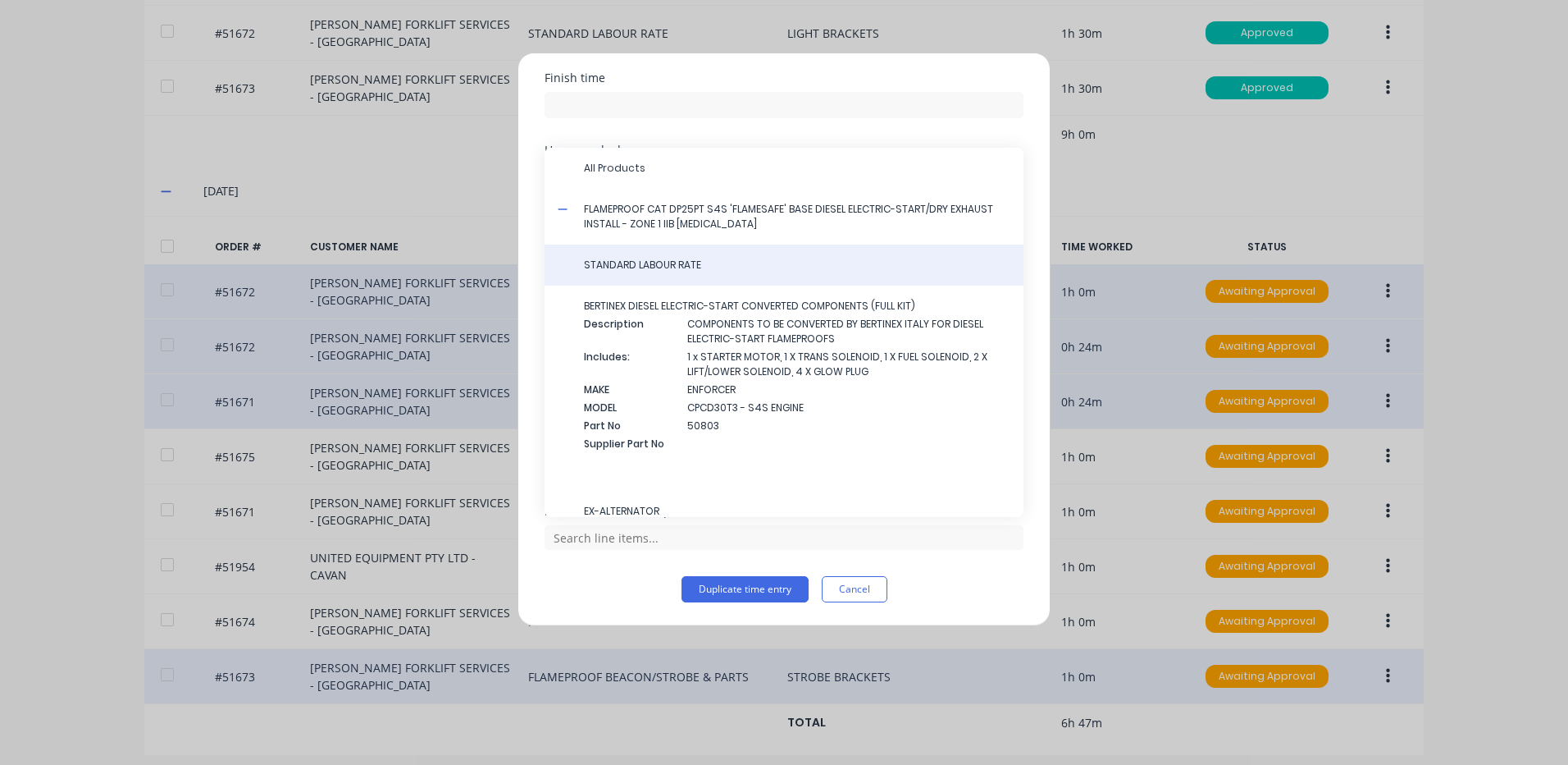
click at [621, 267] on span "STANDARD LABOUR RATE" at bounding box center [796, 265] width 426 height 14
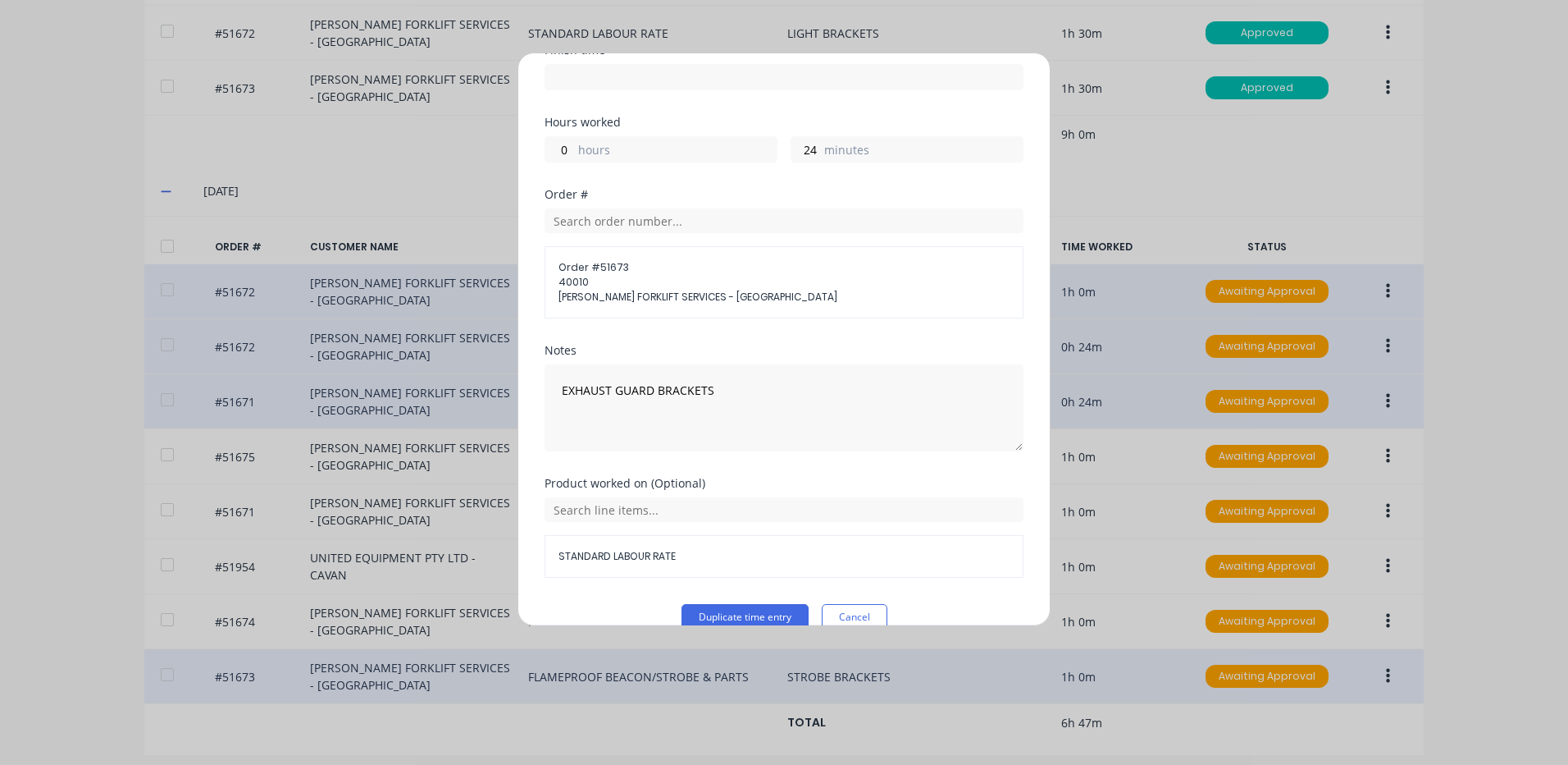
scroll to position [250, 0]
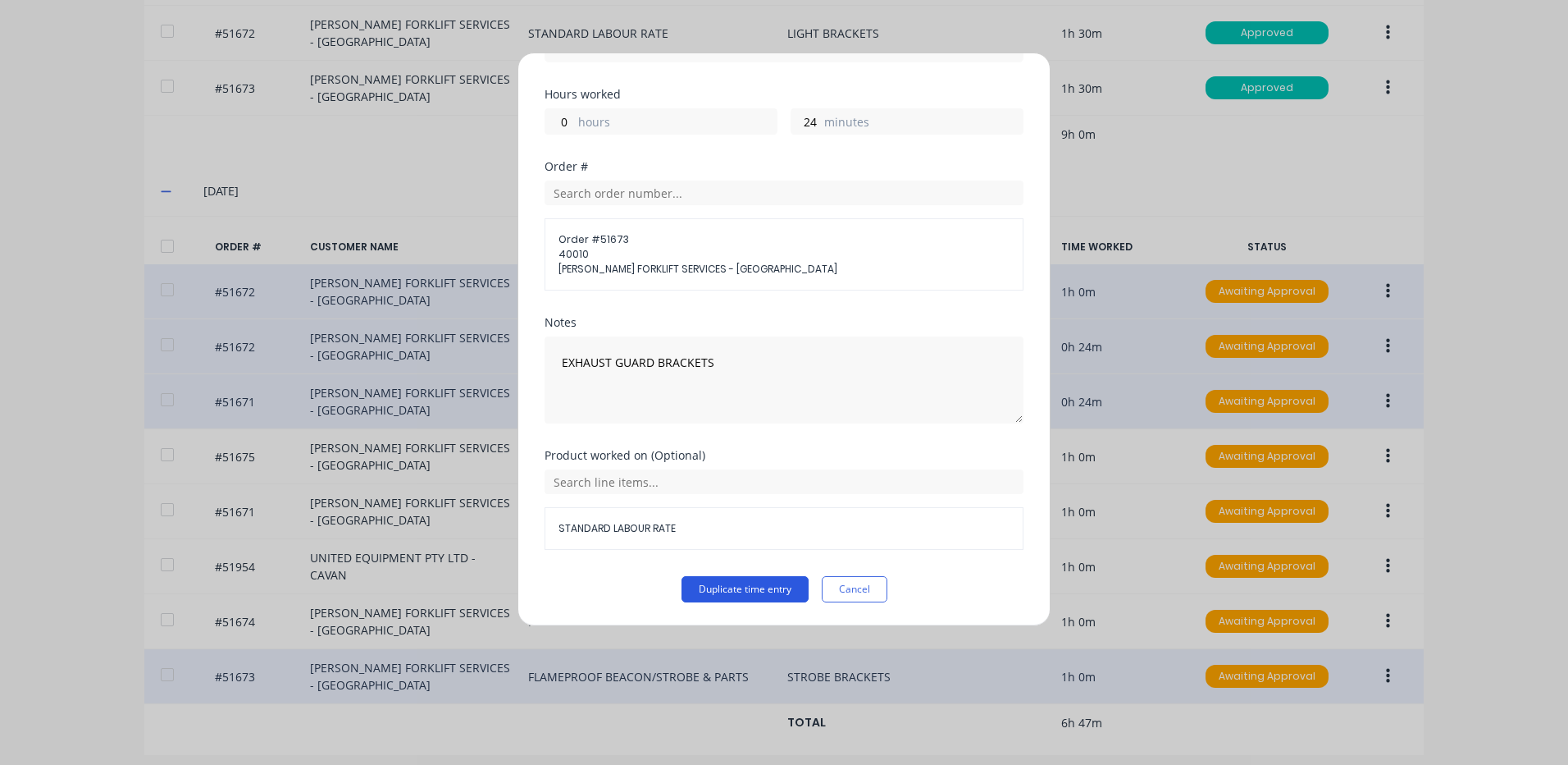
click at [746, 582] on button "Duplicate time entry" at bounding box center [745, 588] width 127 height 26
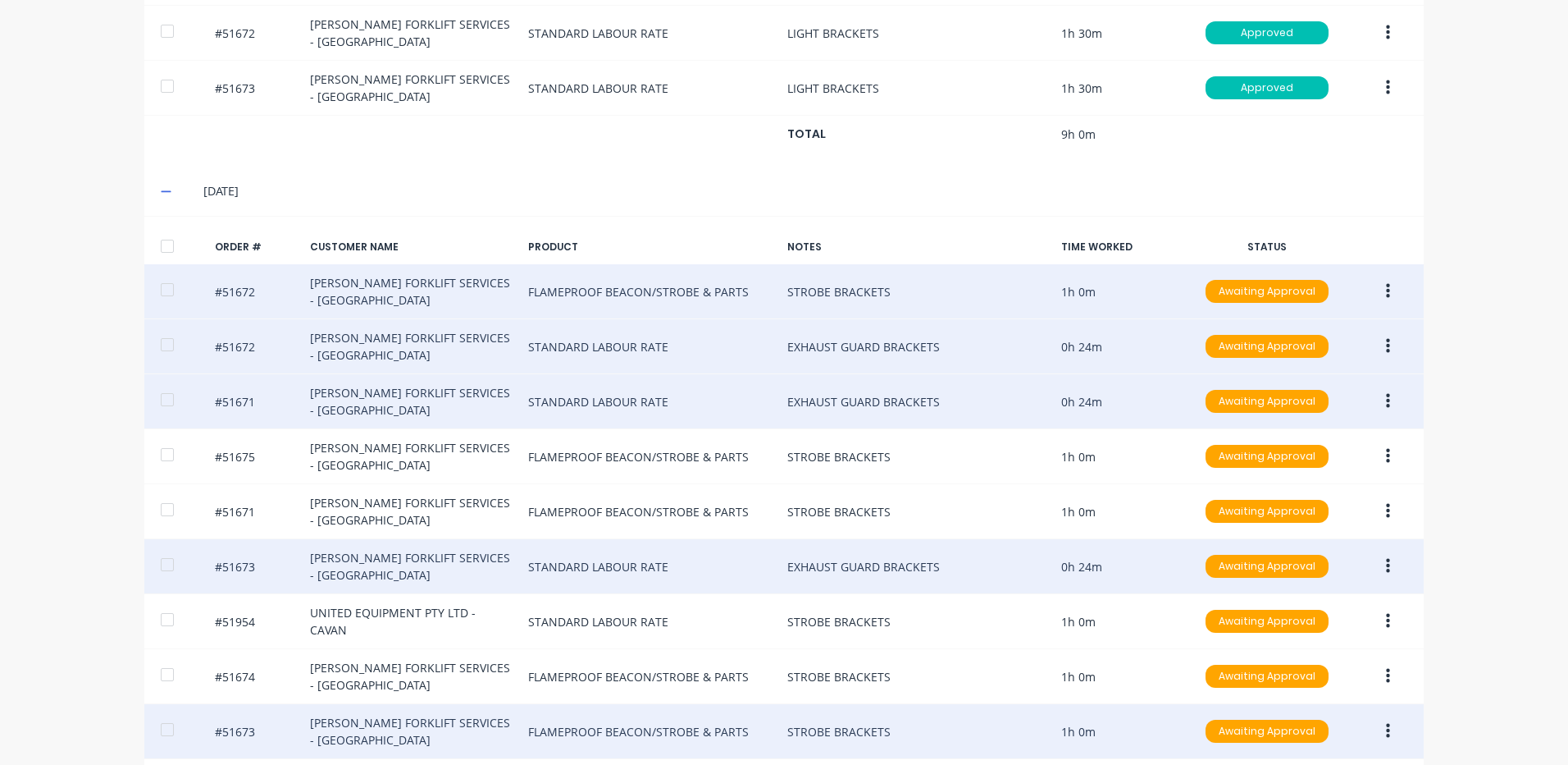
click at [1386, 562] on icon "button" at bounding box center [1388, 566] width 5 height 14
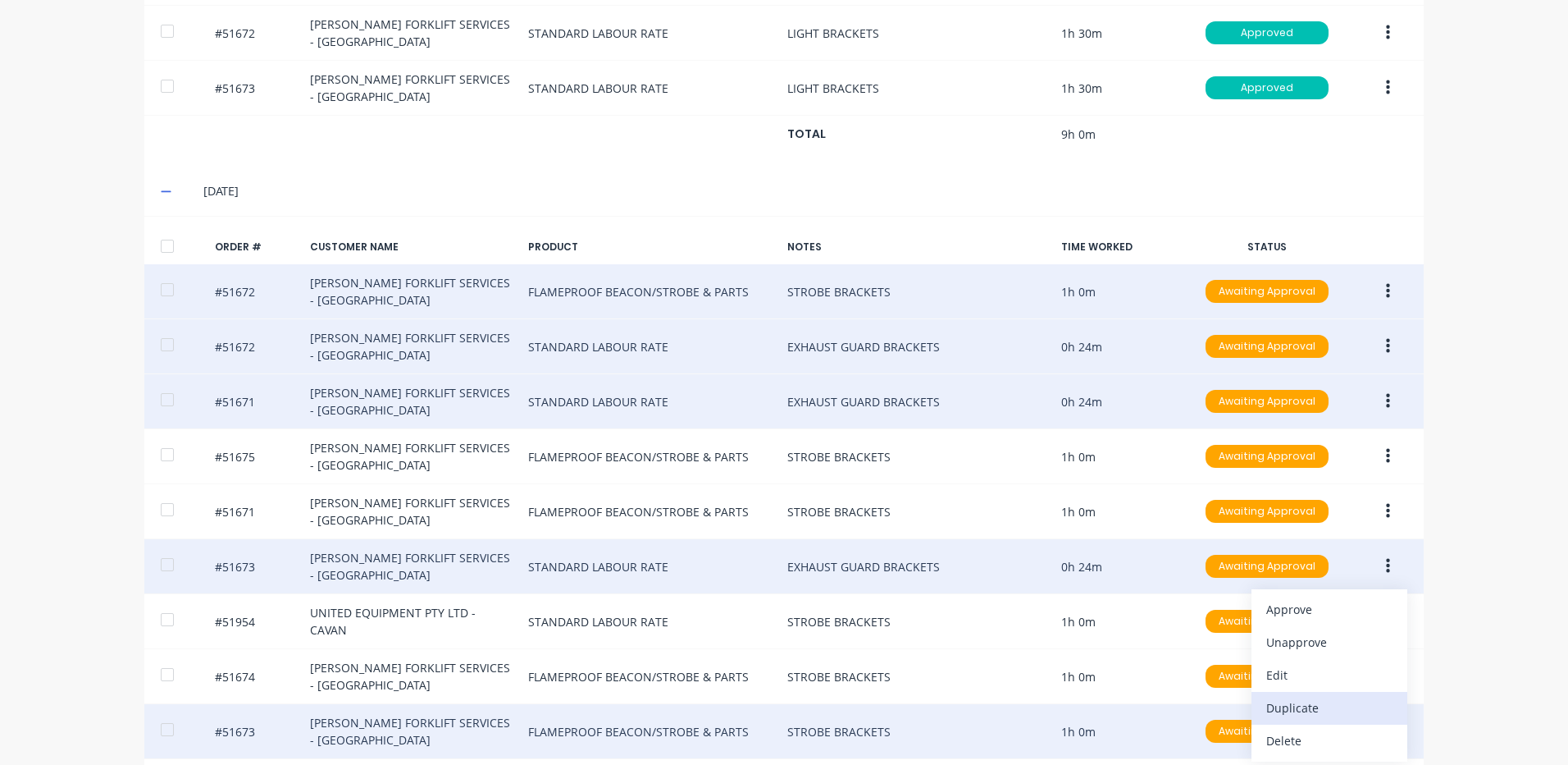
click at [1307, 700] on div "Duplicate" at bounding box center [1329, 708] width 127 height 24
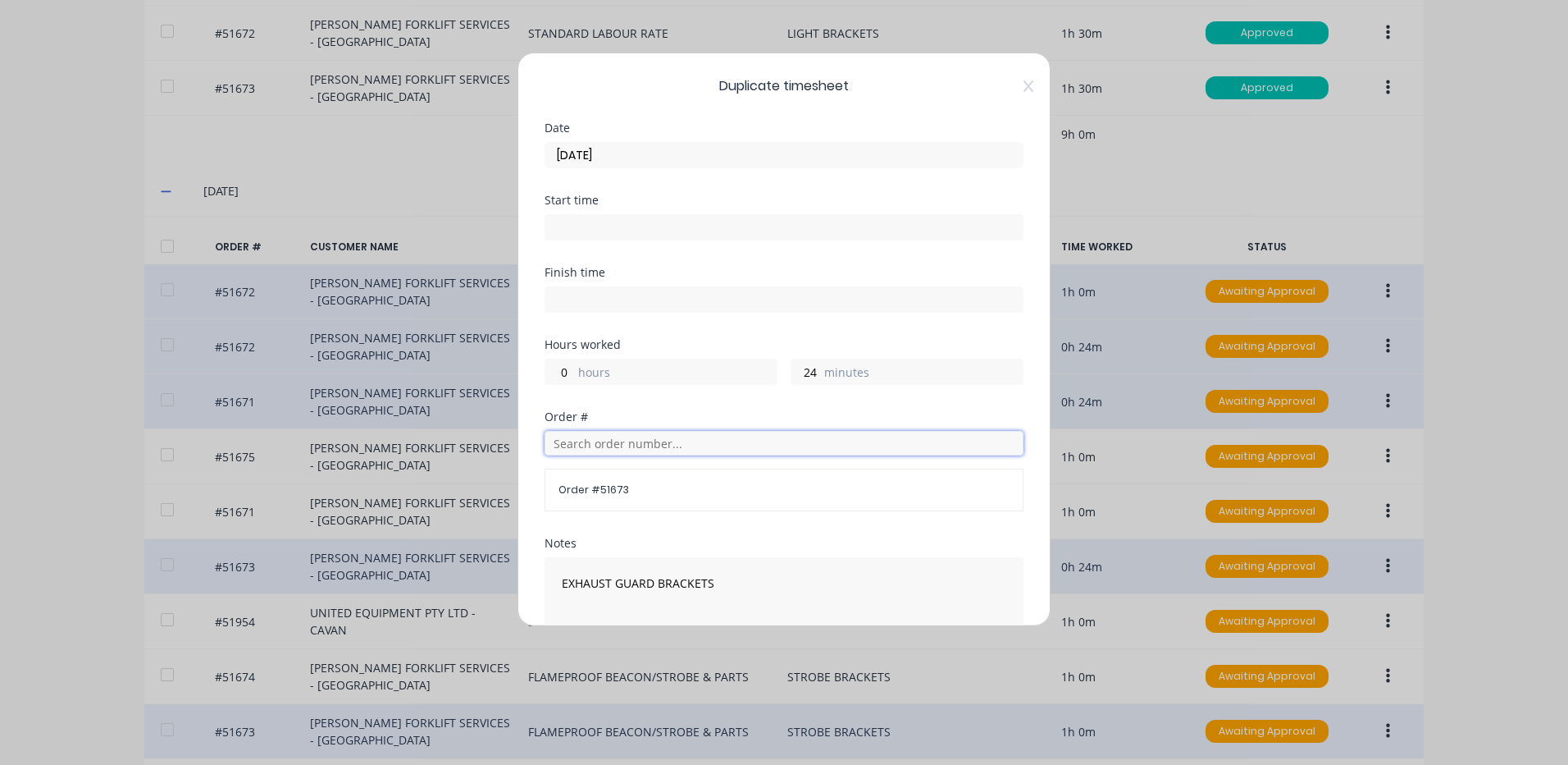
click at [701, 435] on input "text" at bounding box center [784, 443] width 479 height 24
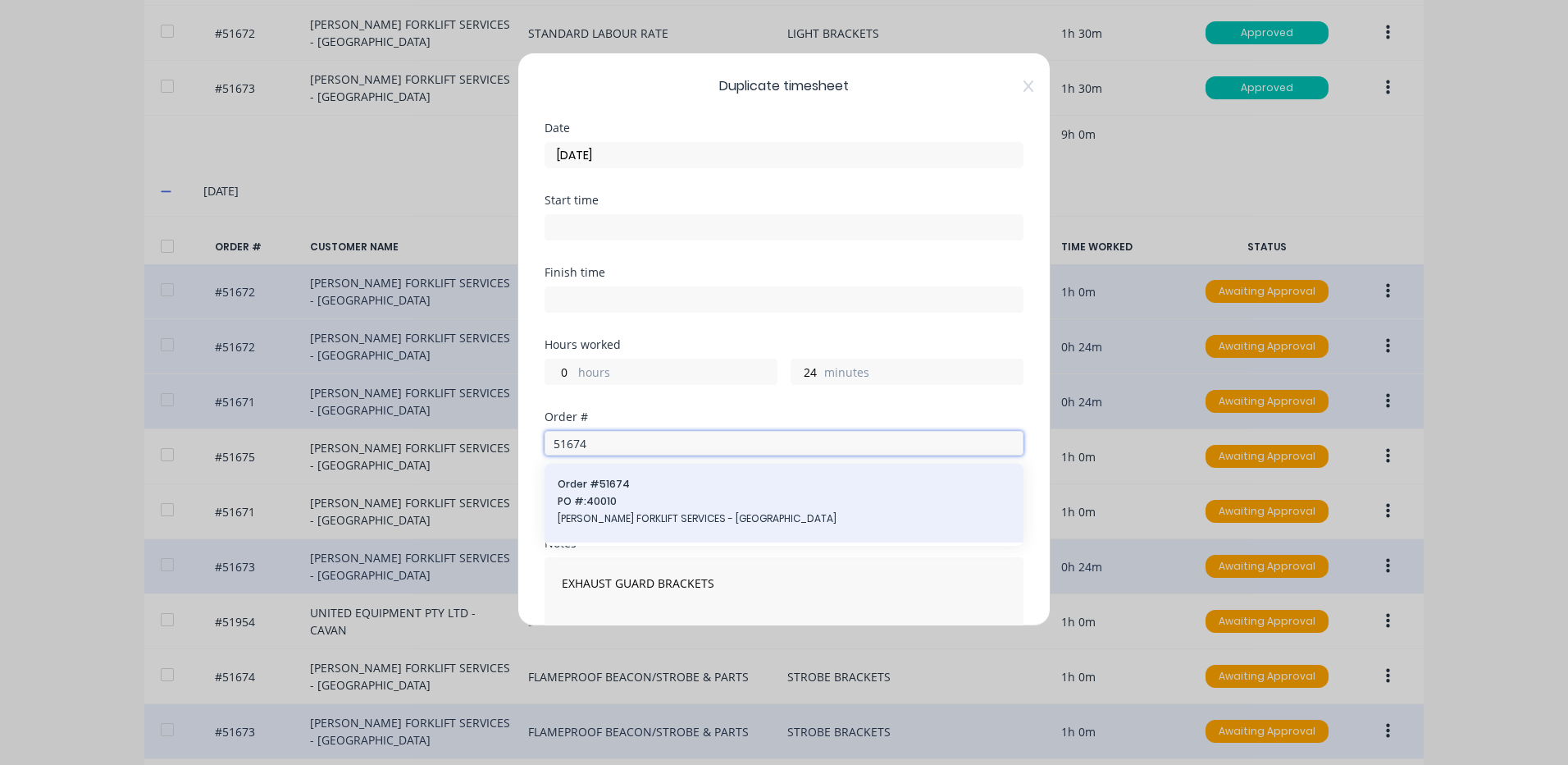
type input "51674"
click at [661, 502] on span "PO #: 40010" at bounding box center [784, 502] width 452 height 14
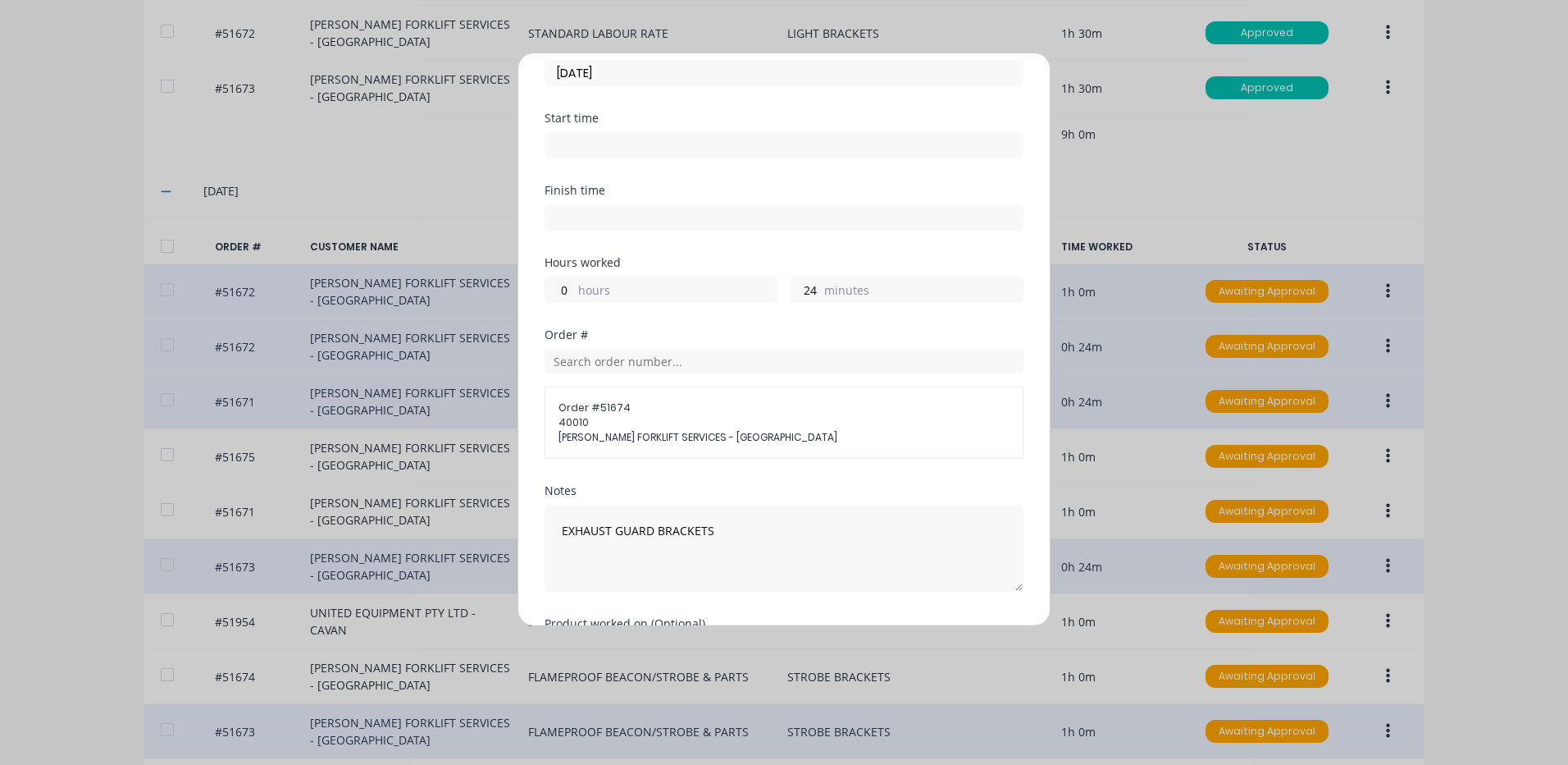
scroll to position [195, 0]
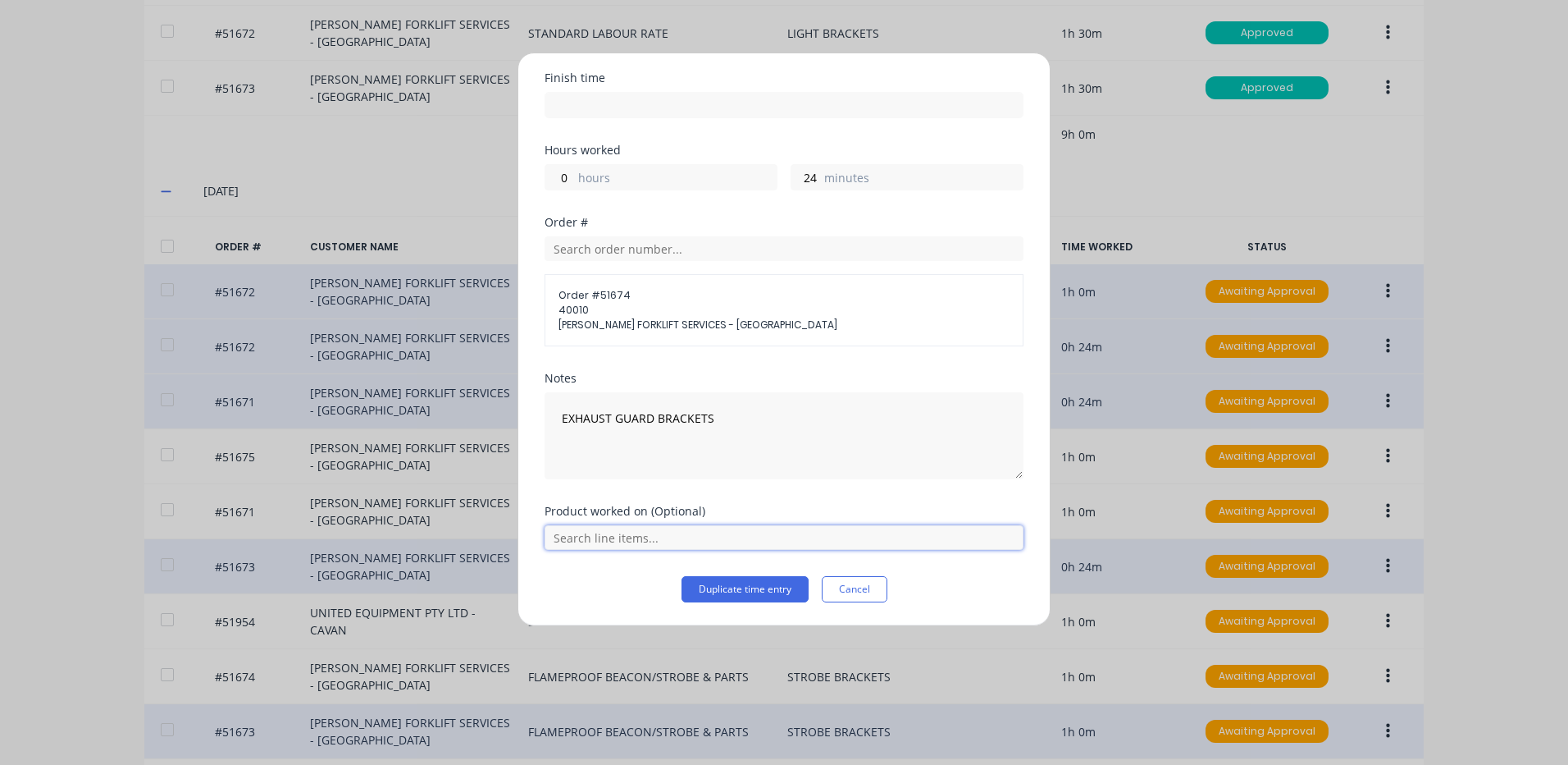
click at [671, 540] on input "text" at bounding box center [784, 537] width 479 height 24
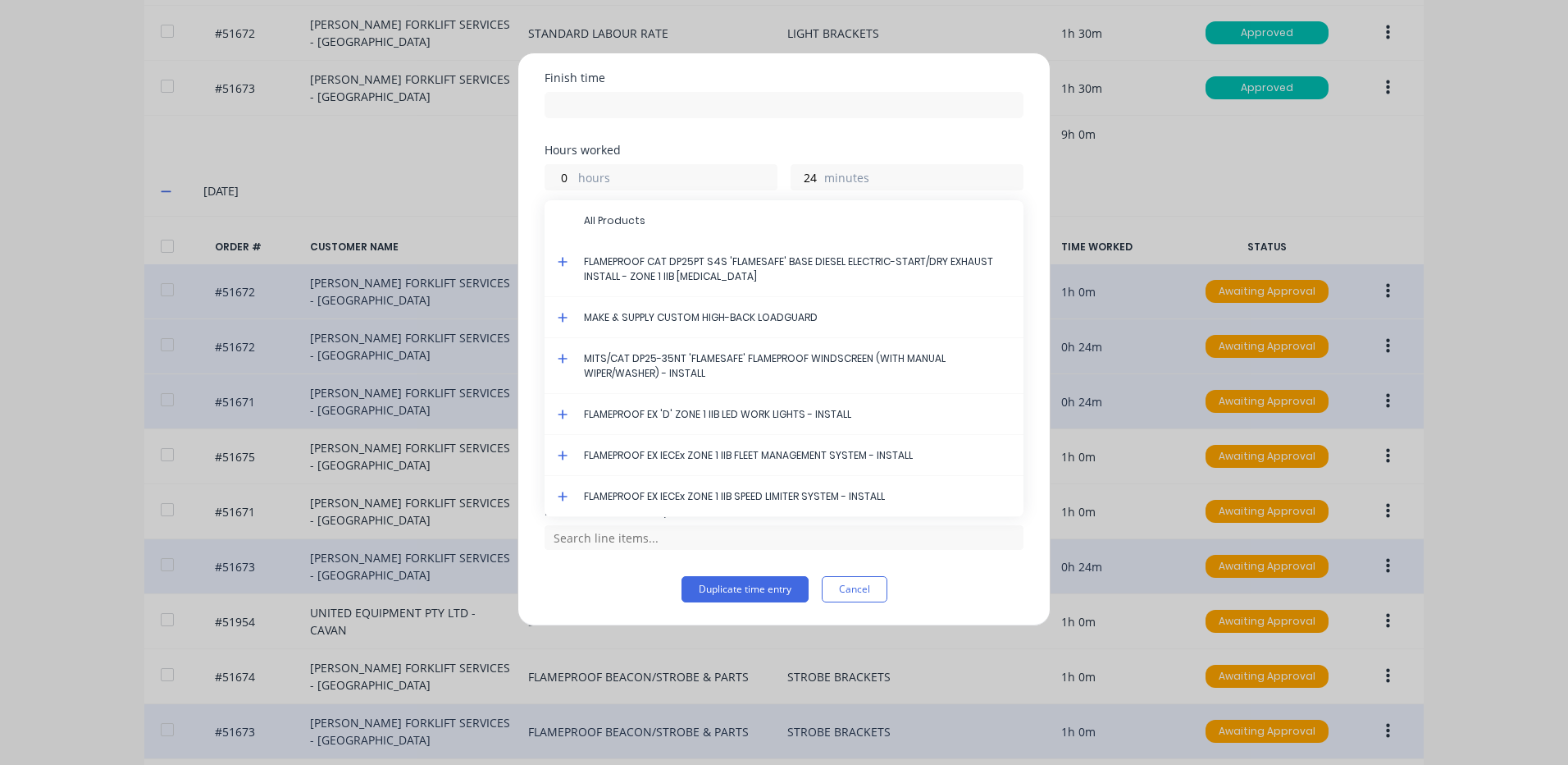
click at [558, 257] on icon at bounding box center [563, 262] width 11 height 12
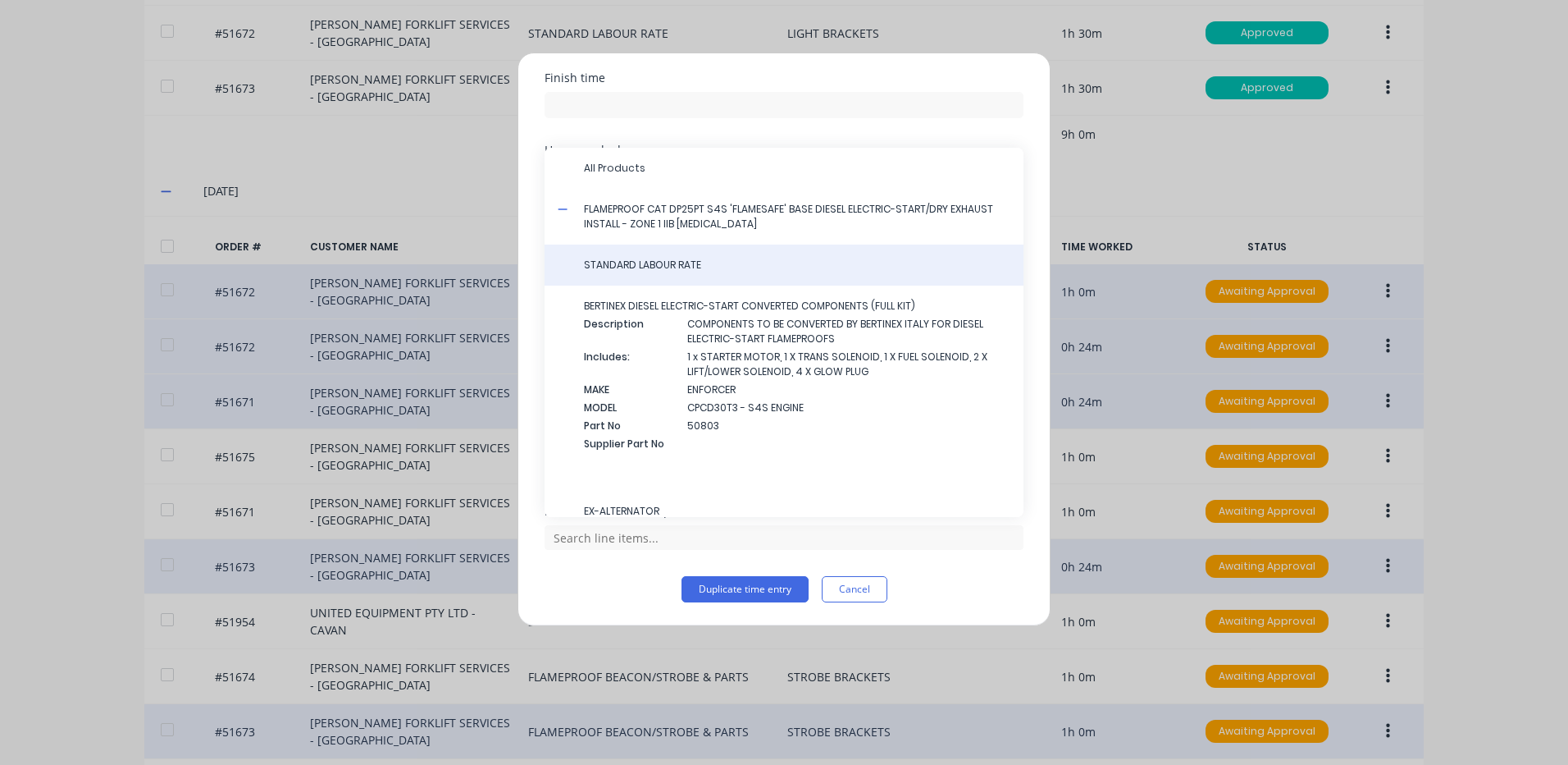
click at [660, 276] on div "STANDARD LABOUR RATE" at bounding box center [784, 264] width 479 height 41
click at [671, 273] on div "STANDARD LABOUR RATE" at bounding box center [784, 264] width 479 height 41
click at [676, 265] on span "STANDARD LABOUR RATE" at bounding box center [796, 265] width 426 height 14
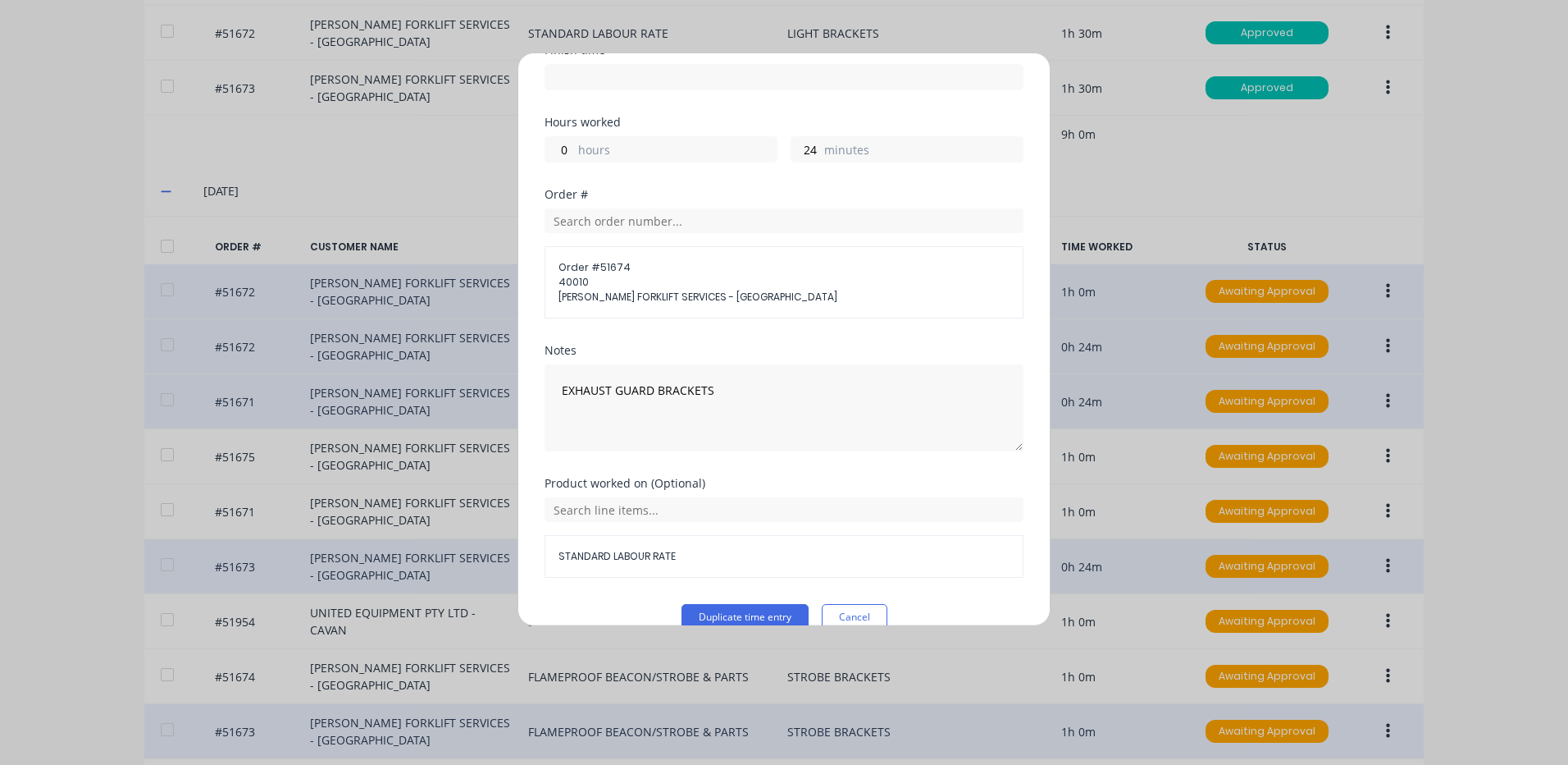
scroll to position [250, 0]
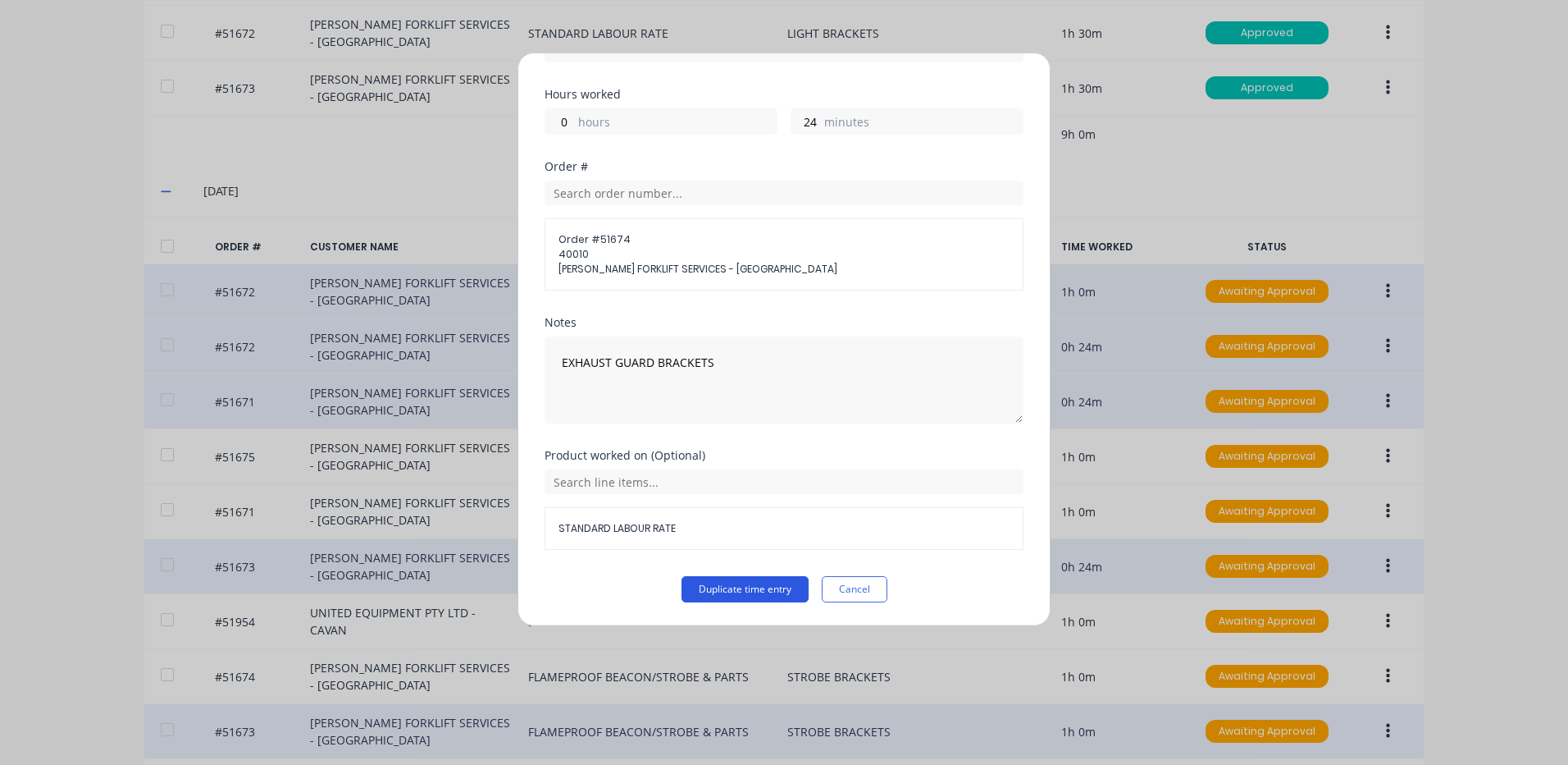
click at [742, 591] on button "Duplicate time entry" at bounding box center [745, 588] width 127 height 26
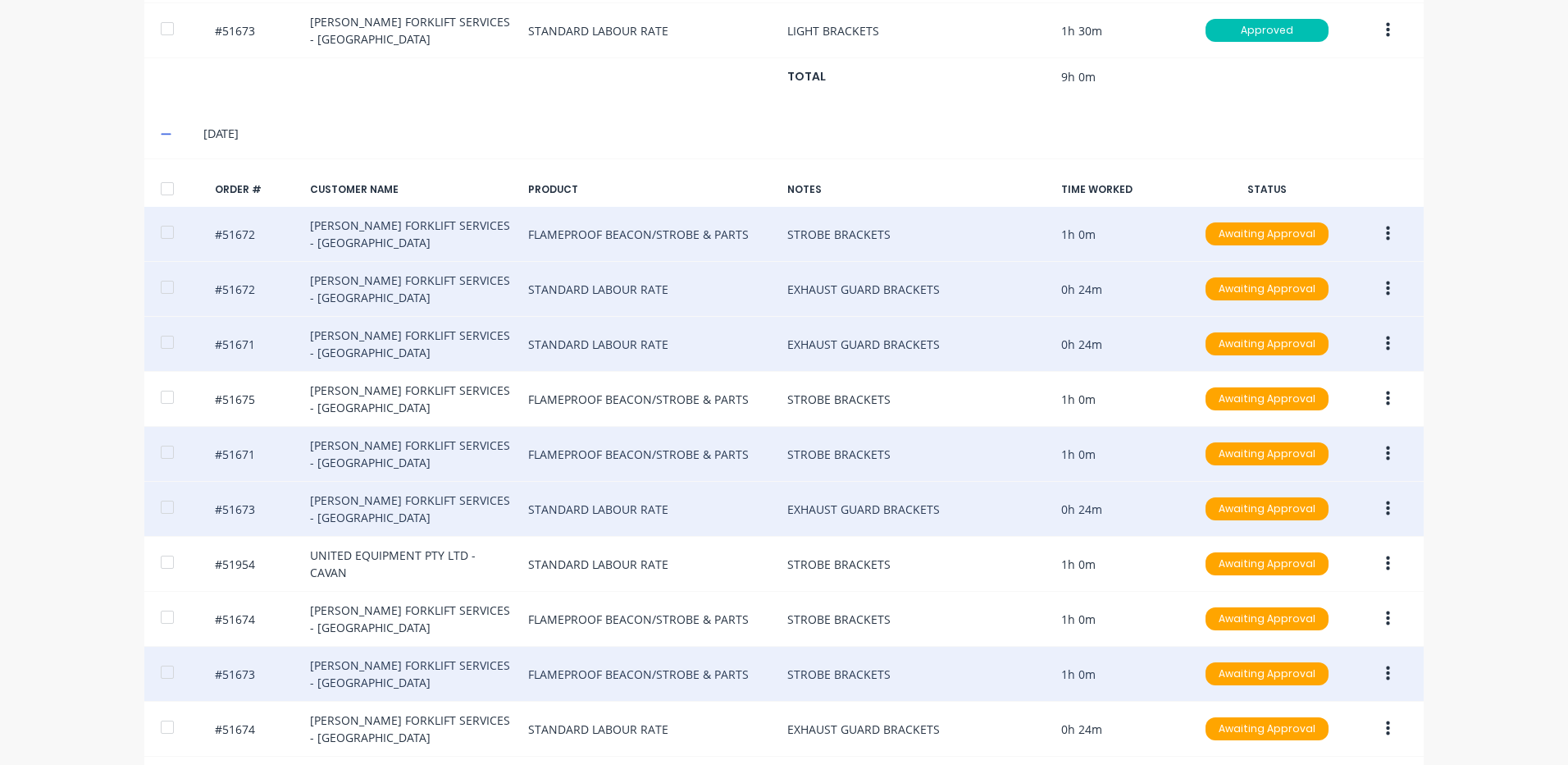
scroll to position [1004, 0]
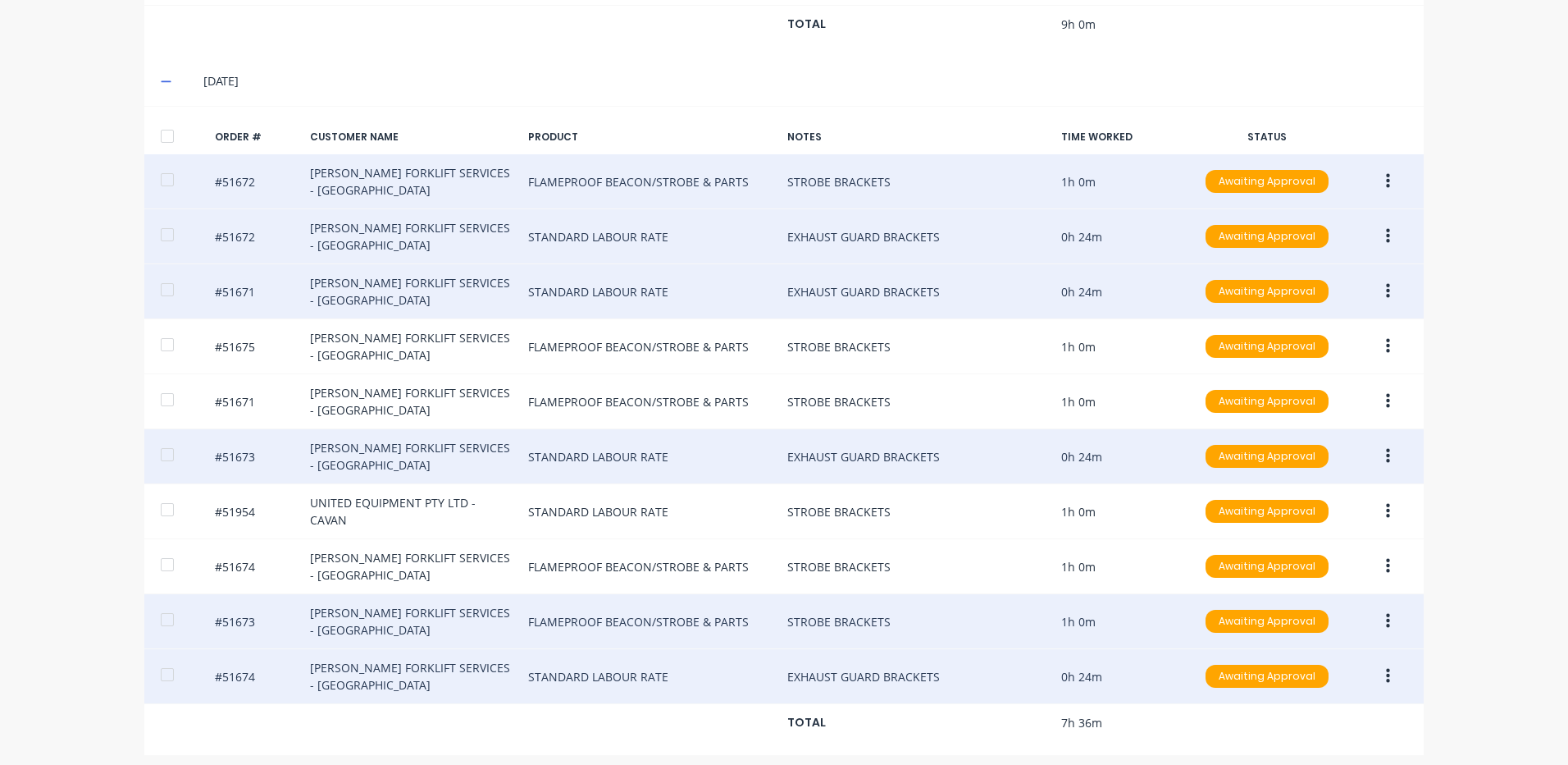
click at [1378, 670] on button "button" at bounding box center [1388, 676] width 39 height 30
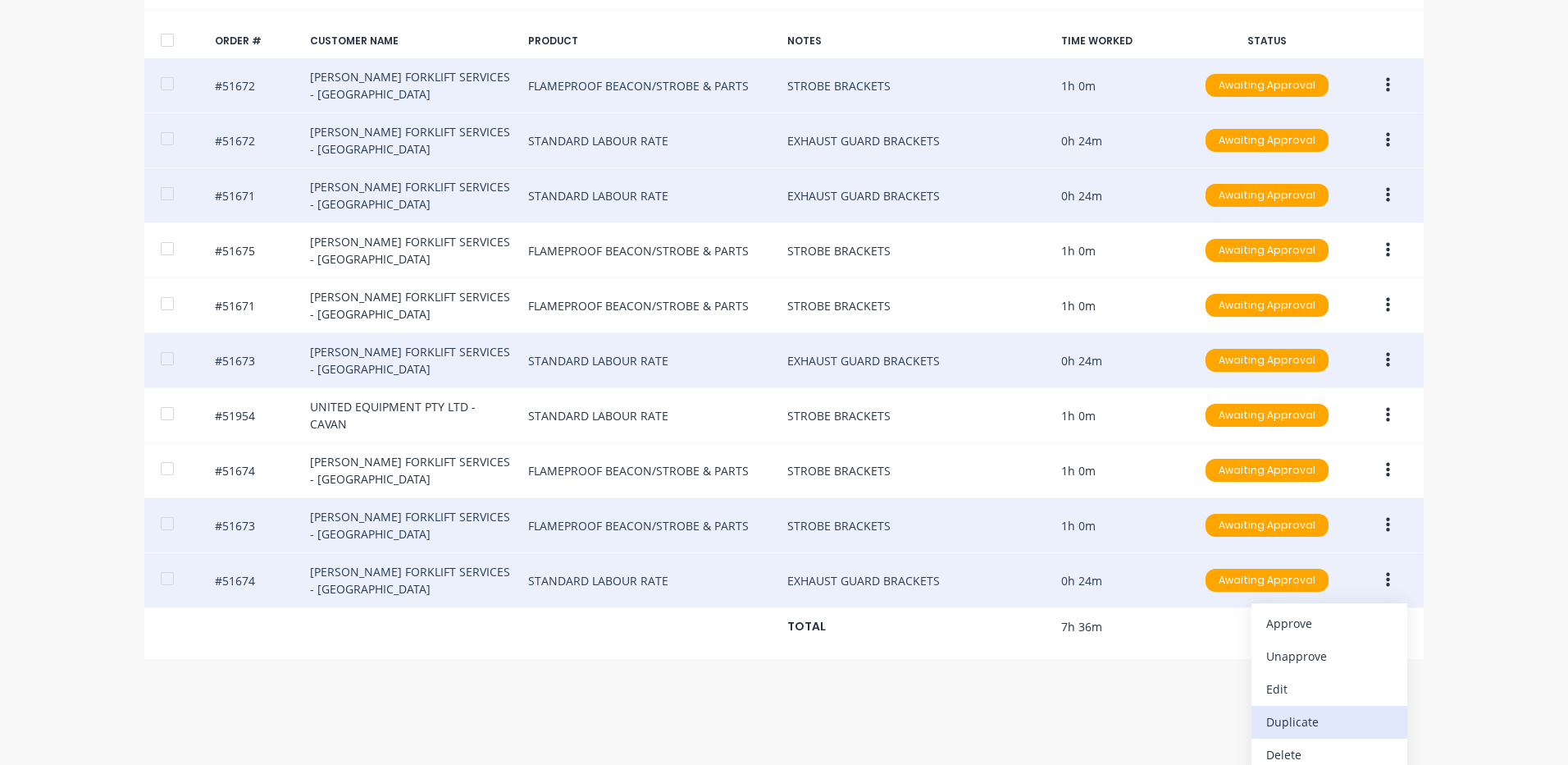
click at [1334, 710] on div "Duplicate" at bounding box center [1329, 722] width 127 height 24
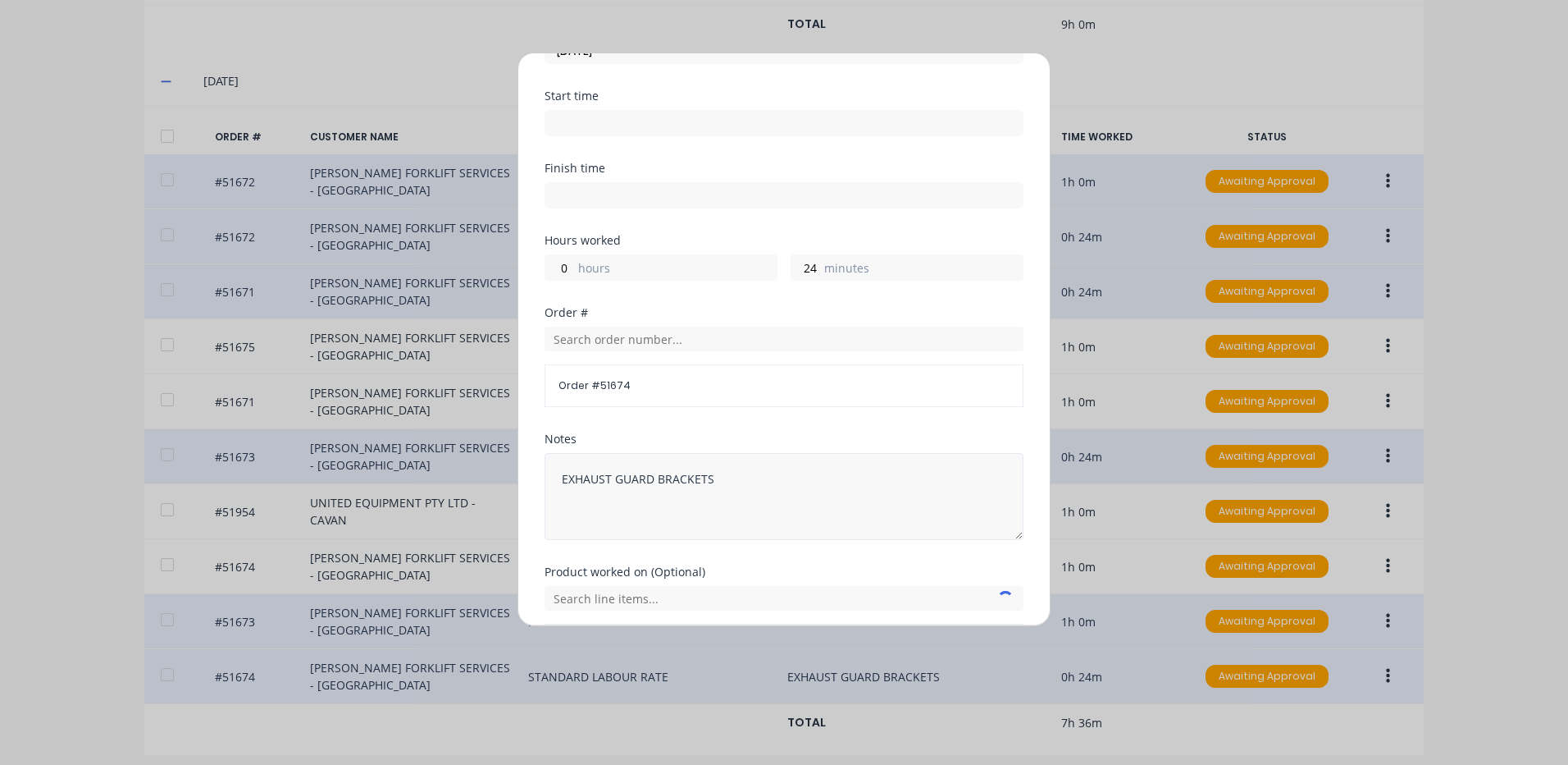
scroll to position [221, 0]
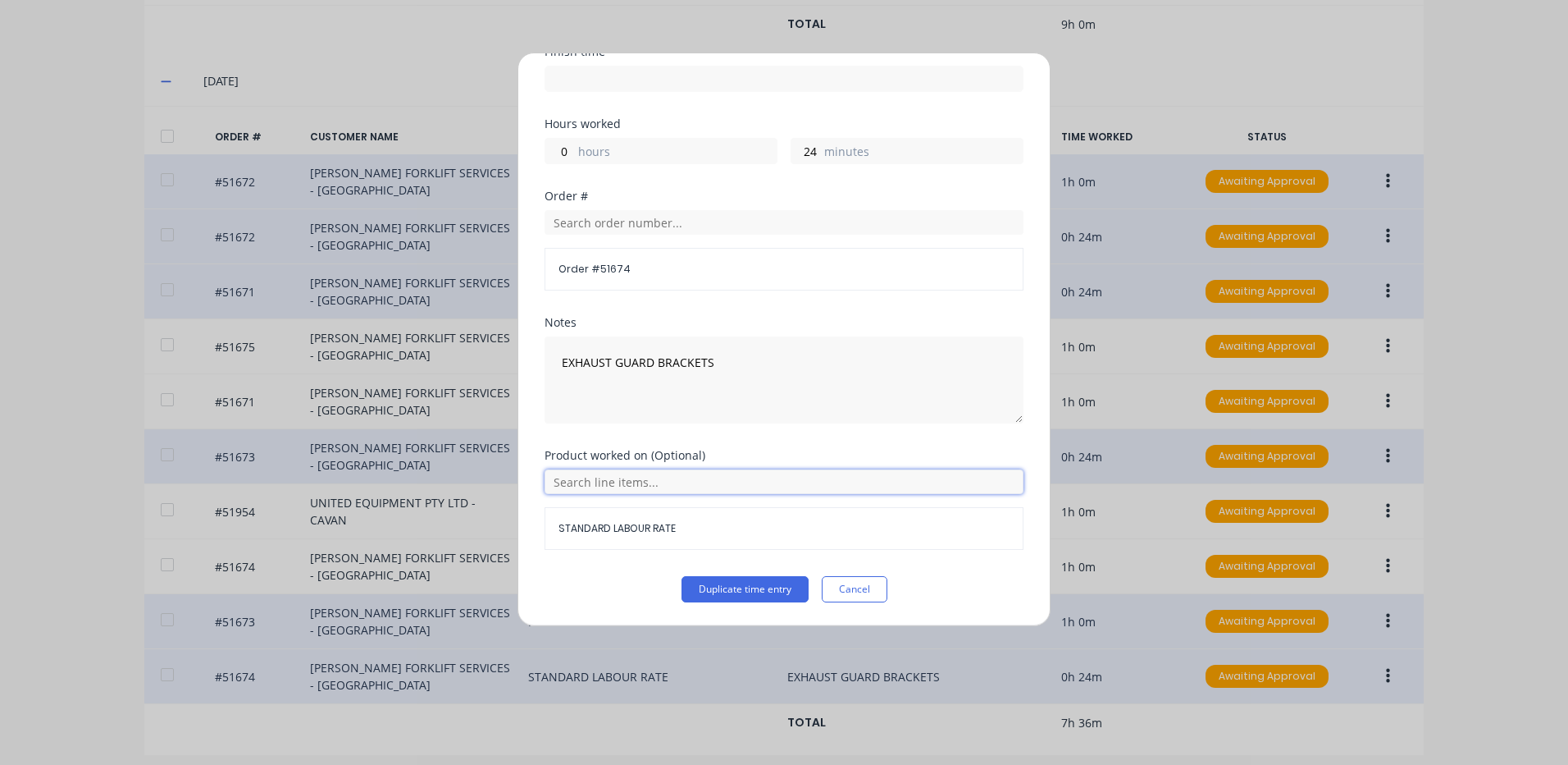
click at [677, 486] on input "text" at bounding box center [784, 481] width 479 height 24
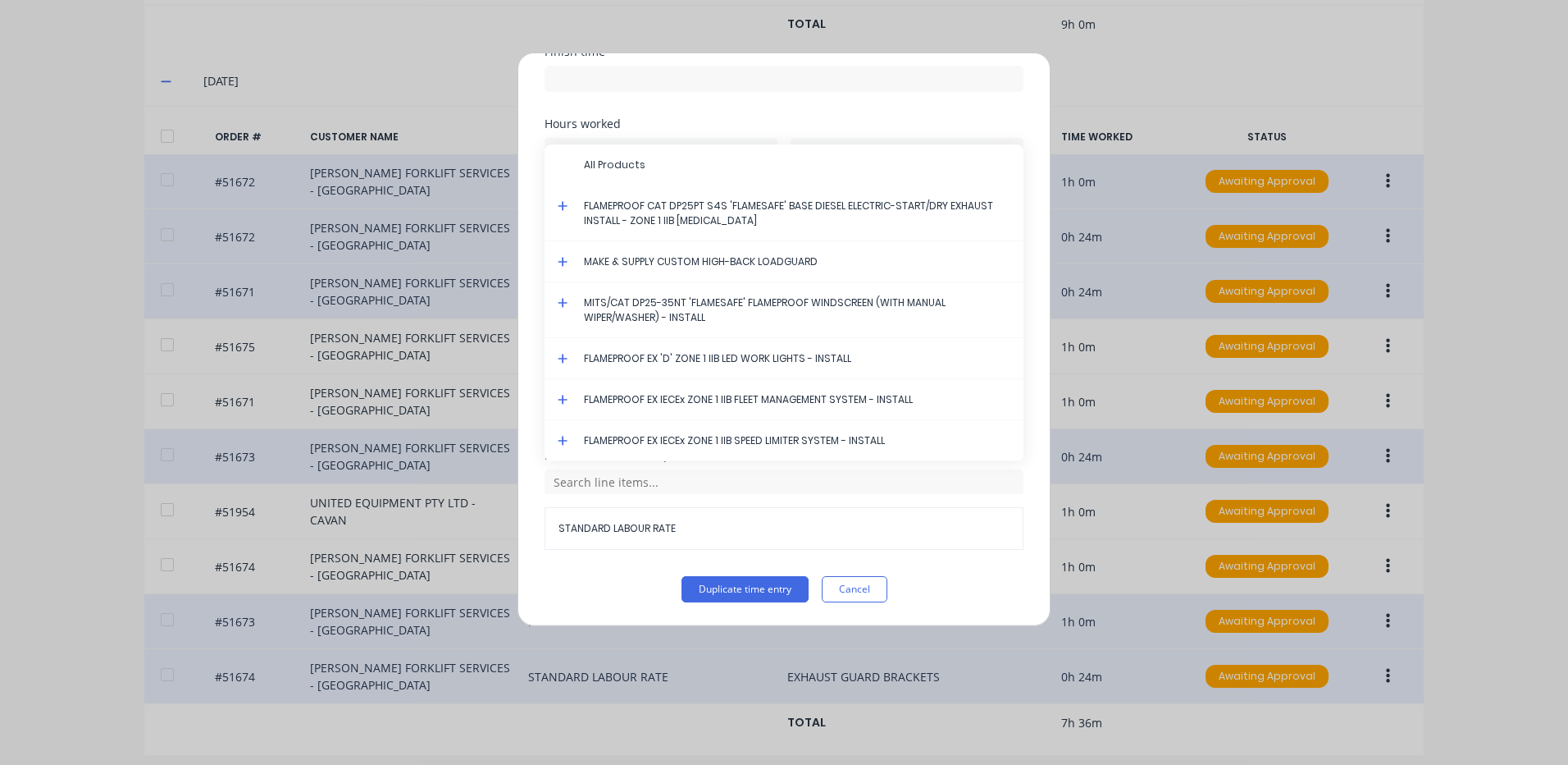
click at [561, 202] on icon at bounding box center [563, 206] width 11 height 12
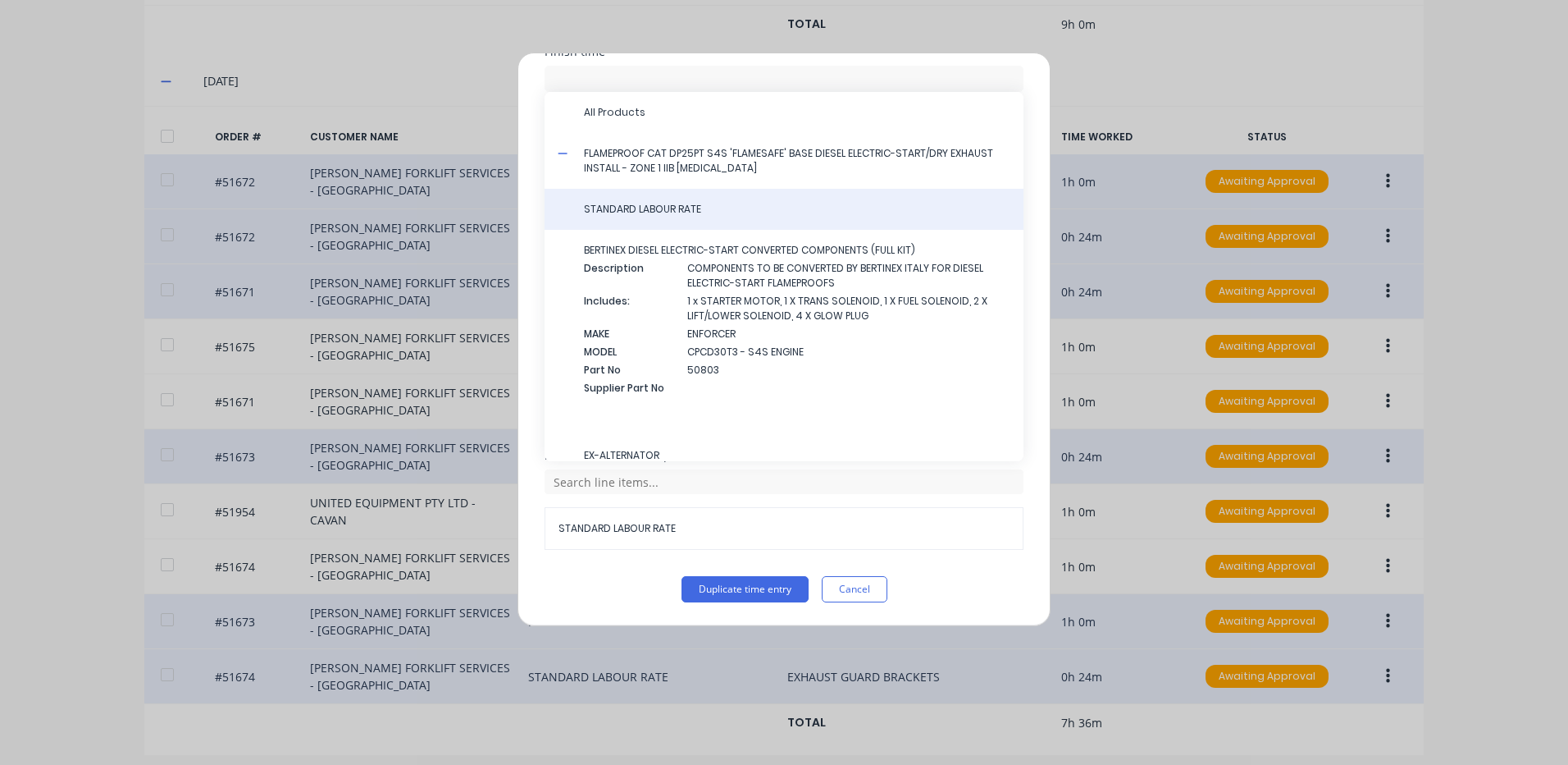
click at [663, 200] on div "STANDARD LABOUR RATE" at bounding box center [784, 208] width 479 height 41
click at [677, 215] on span "STANDARD LABOUR RATE" at bounding box center [796, 209] width 426 height 14
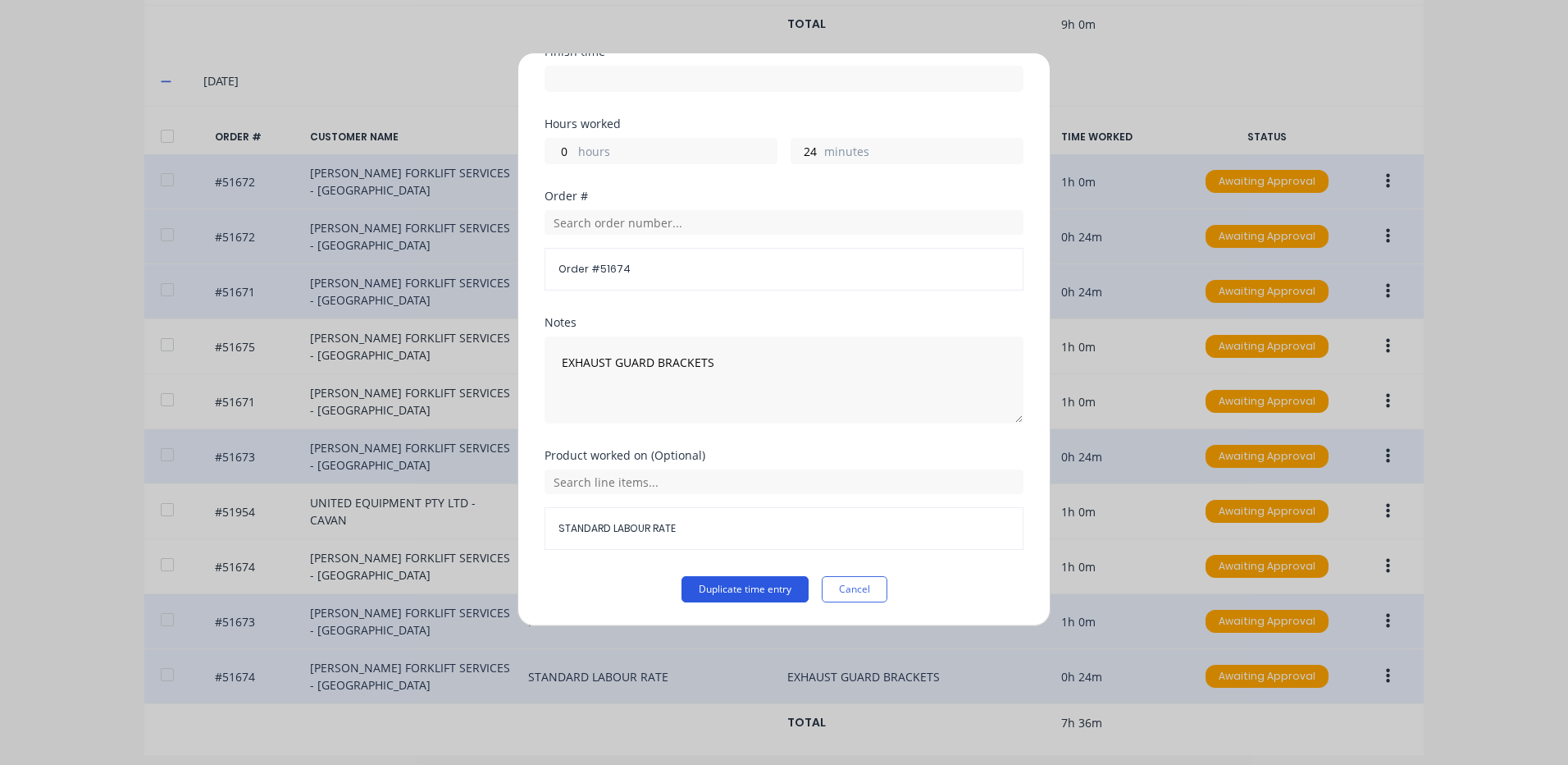
click at [737, 594] on button "Duplicate time entry" at bounding box center [745, 588] width 127 height 26
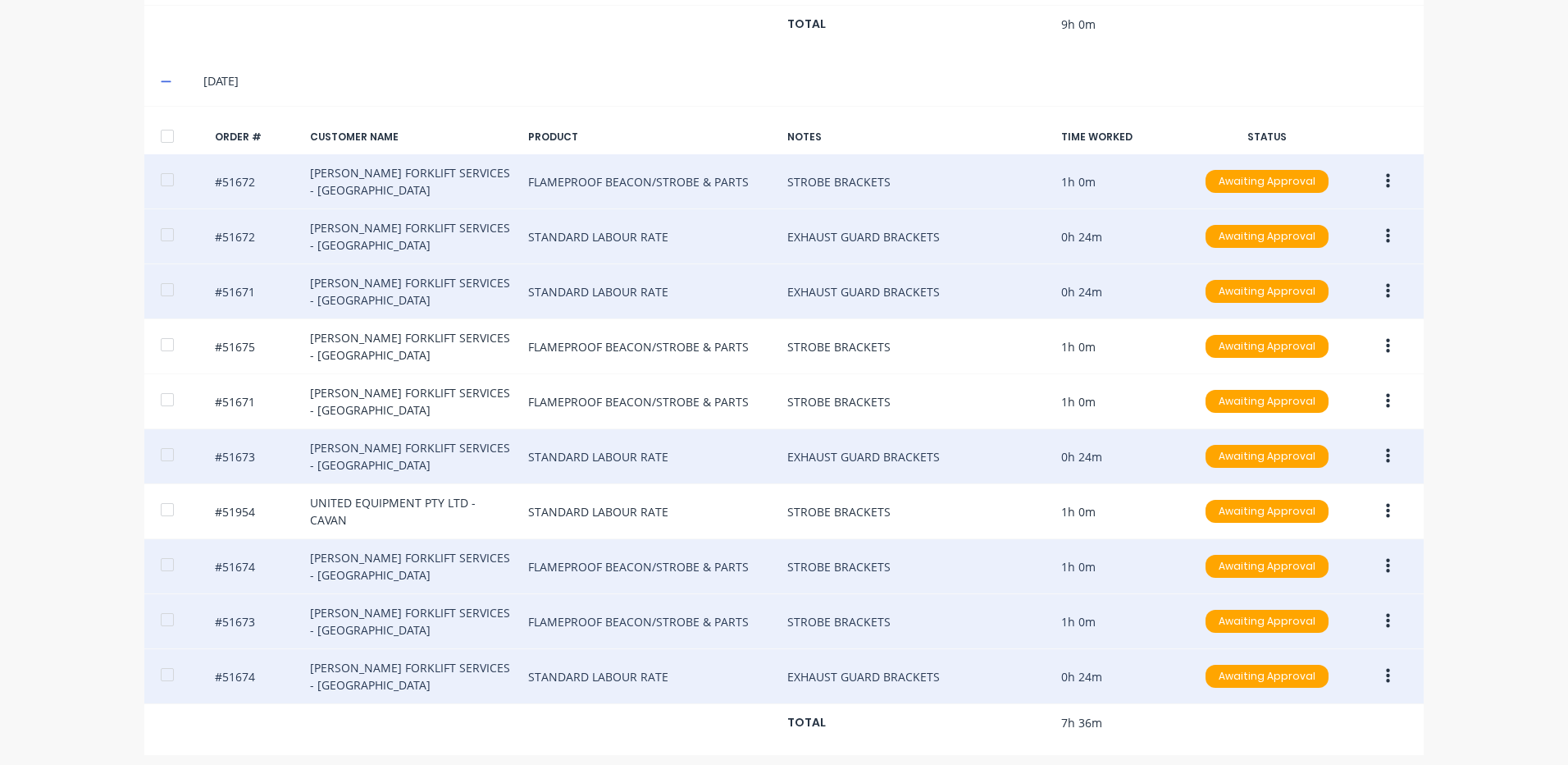
scroll to position [1058, 0]
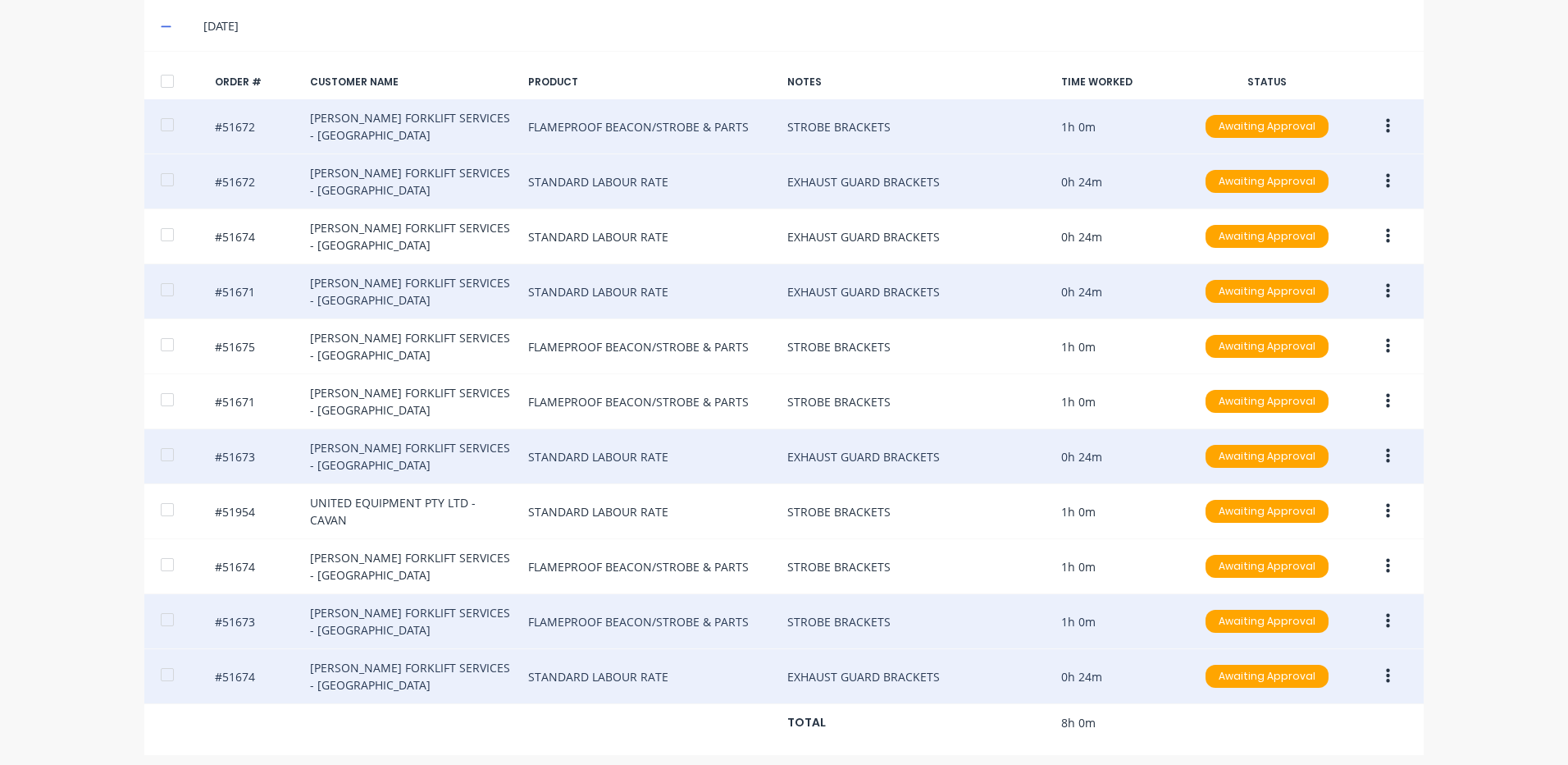
click at [1392, 666] on button "button" at bounding box center [1388, 676] width 39 height 30
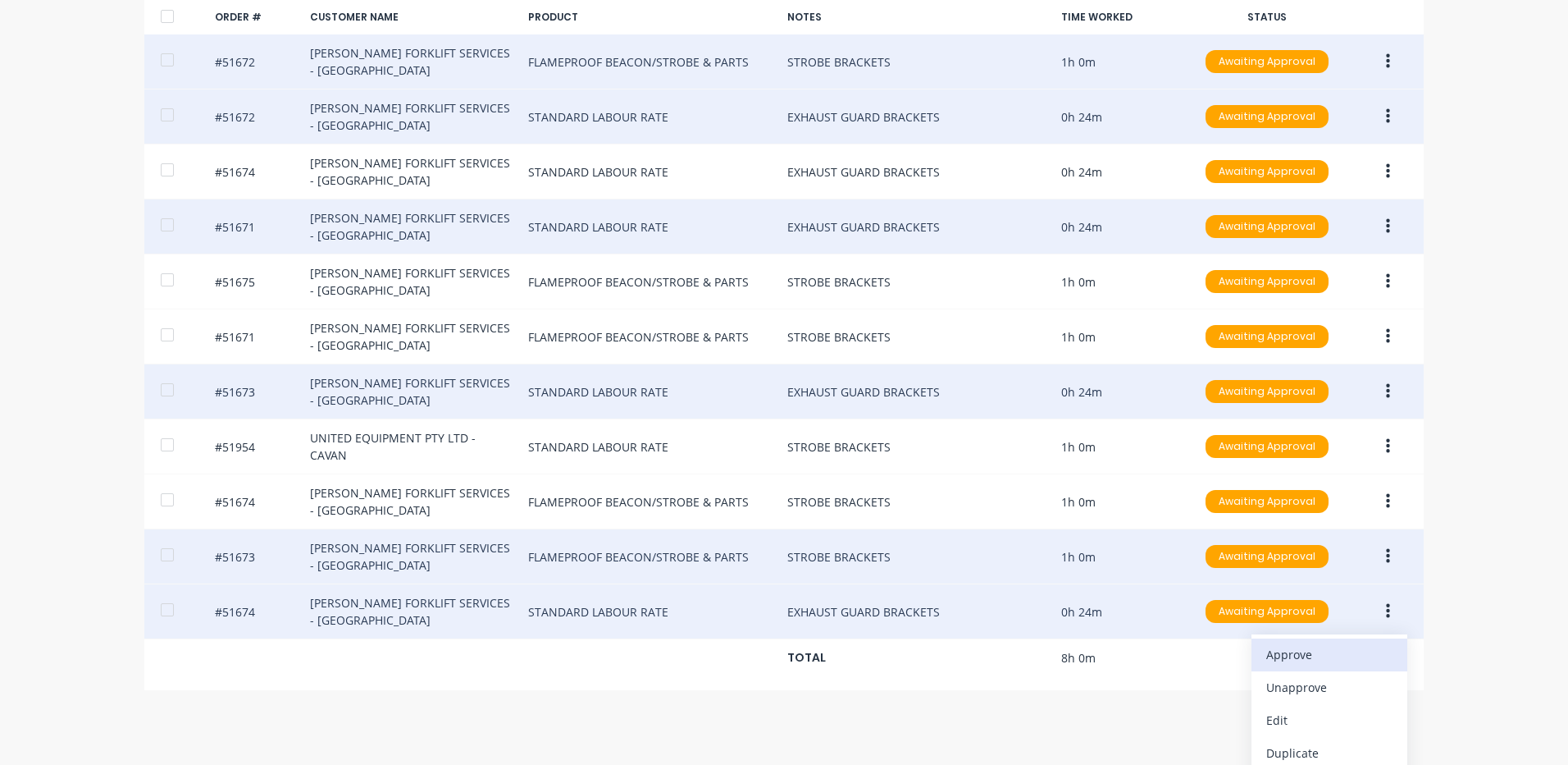
scroll to position [1154, 0]
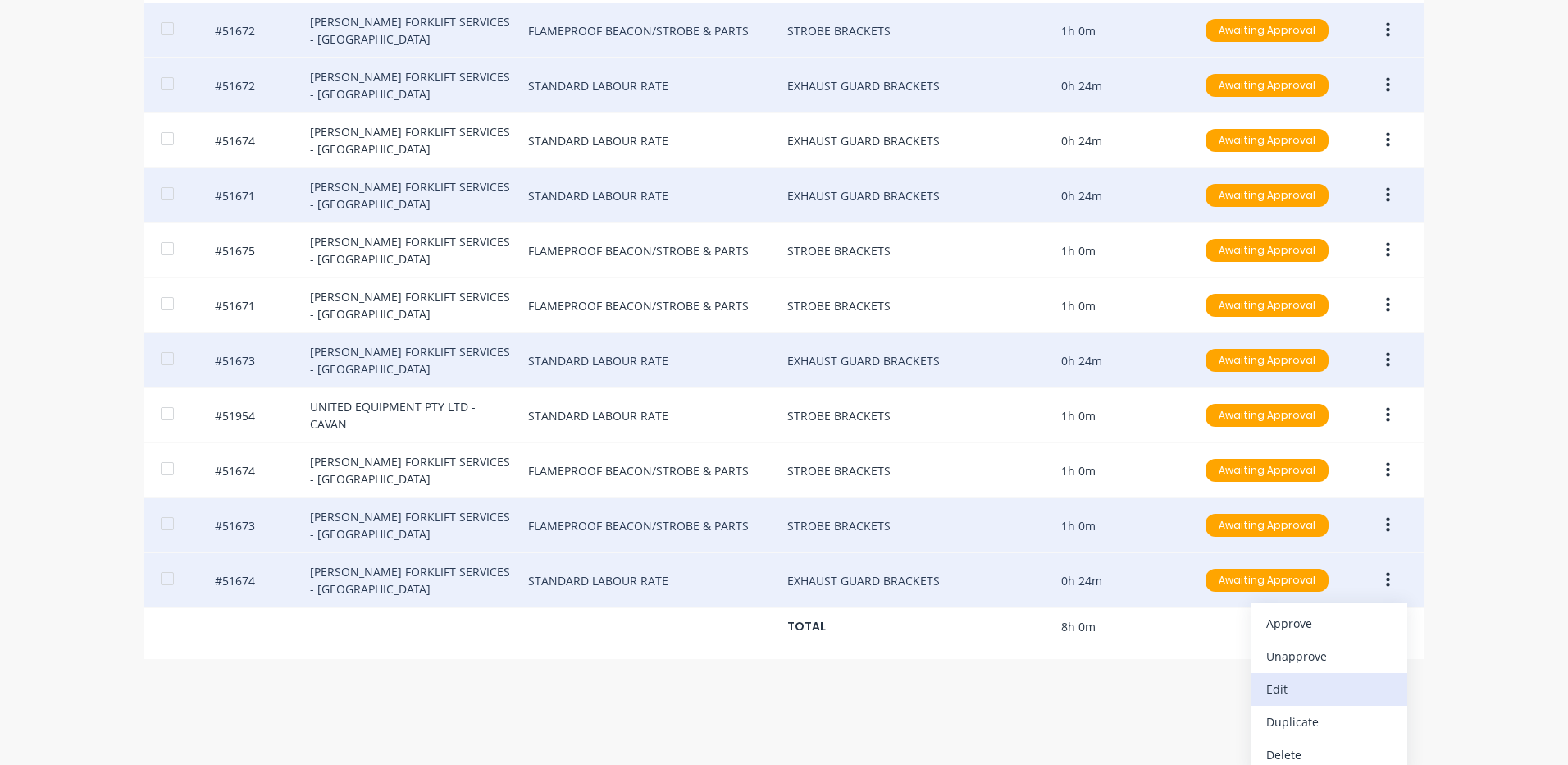
click at [1336, 684] on div "Edit" at bounding box center [1329, 689] width 127 height 24
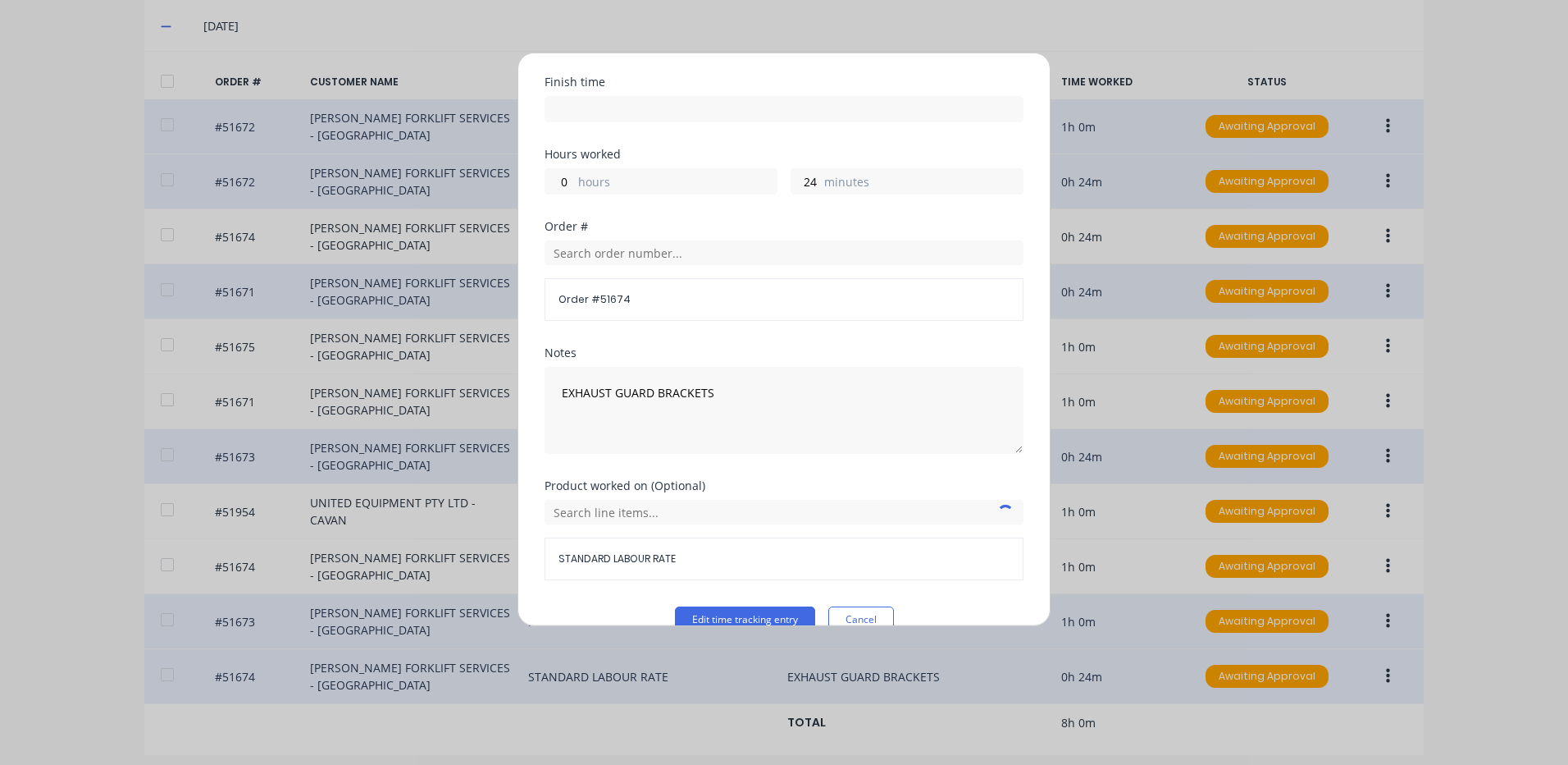
scroll to position [221, 0]
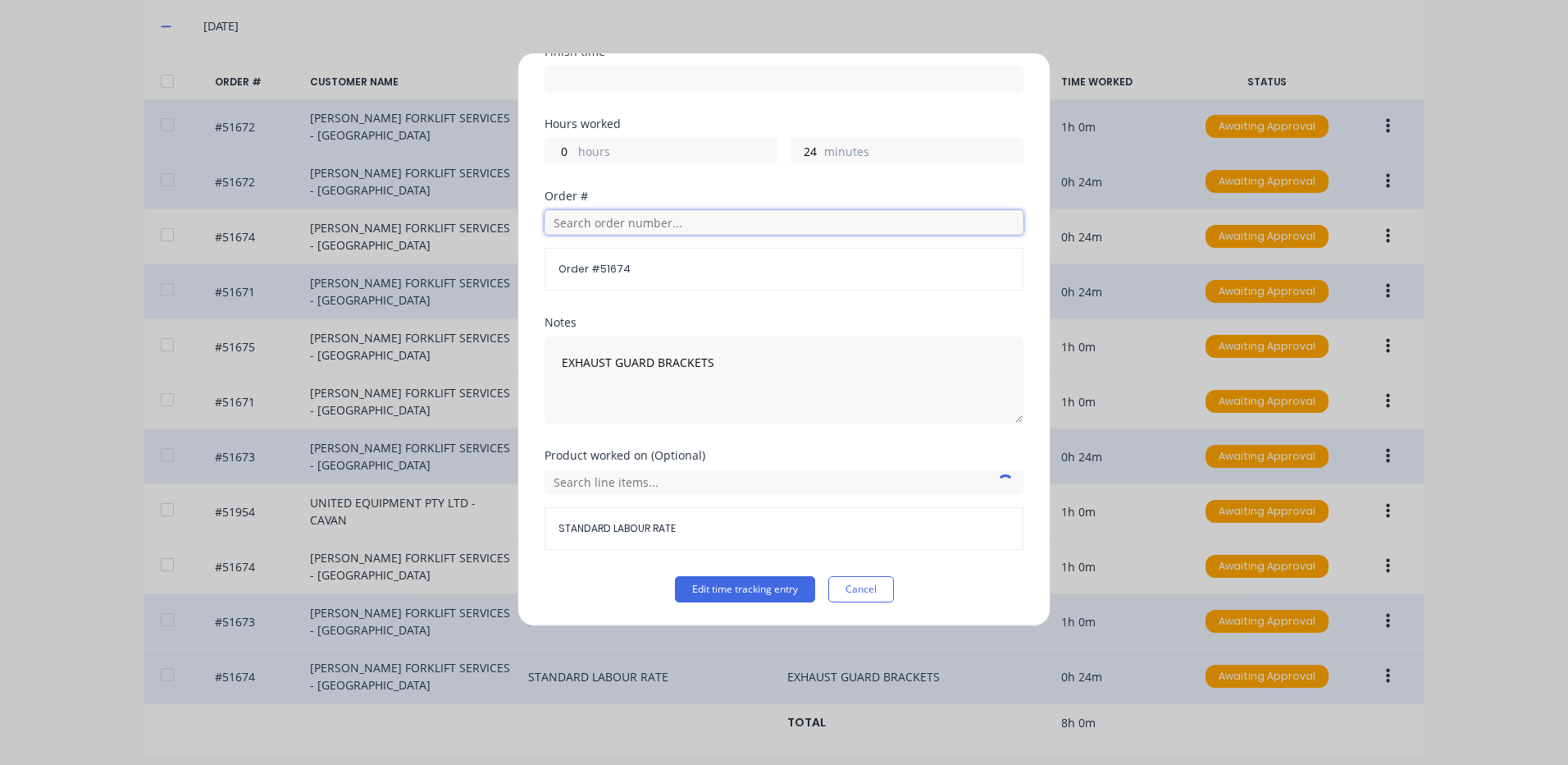
click at [632, 225] on input "text" at bounding box center [784, 222] width 479 height 24
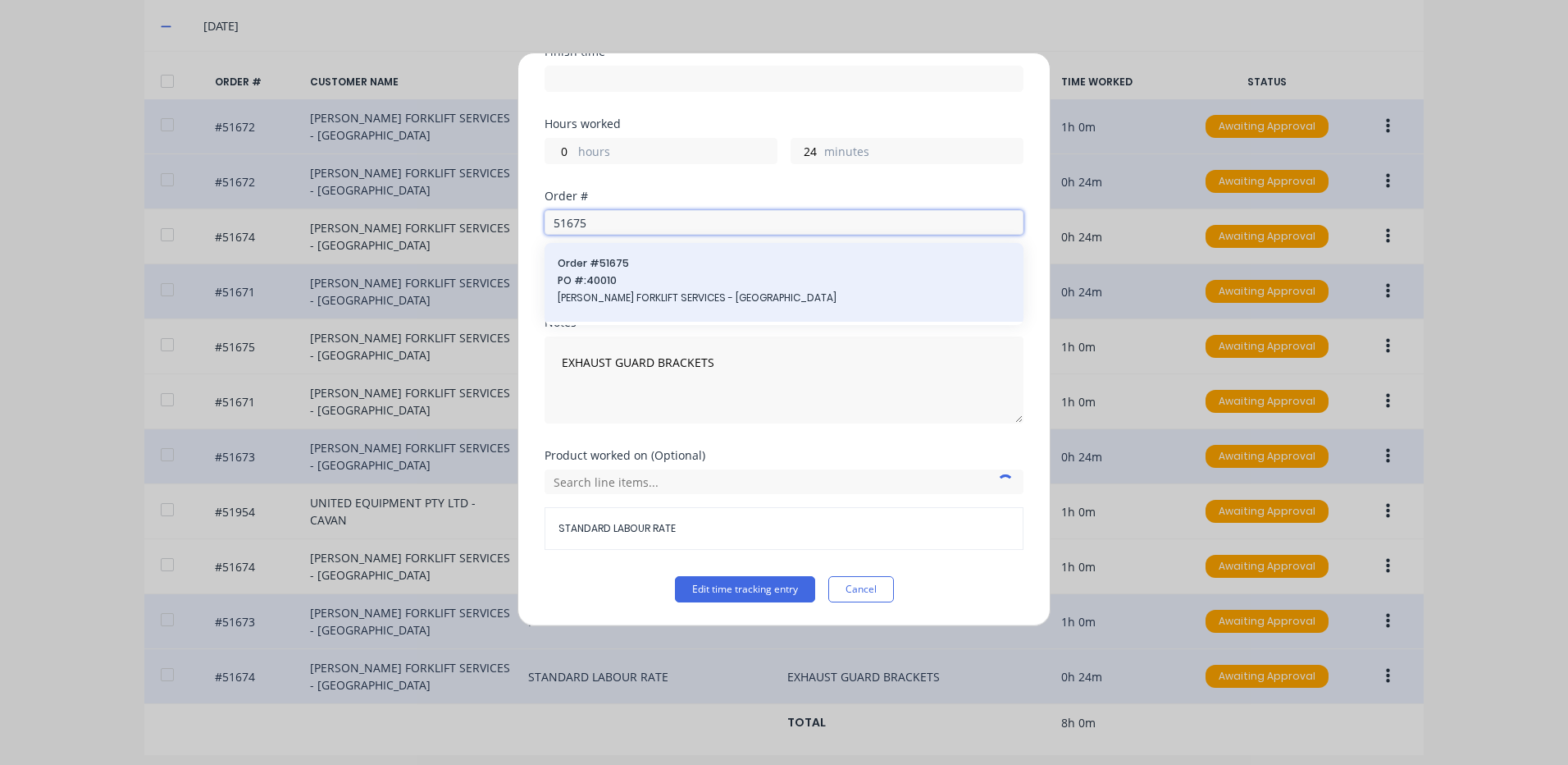
type input "51675"
click at [643, 298] on span "[PERSON_NAME] FORKLIFT SERVICES - [GEOGRAPHIC_DATA]" at bounding box center [784, 298] width 452 height 14
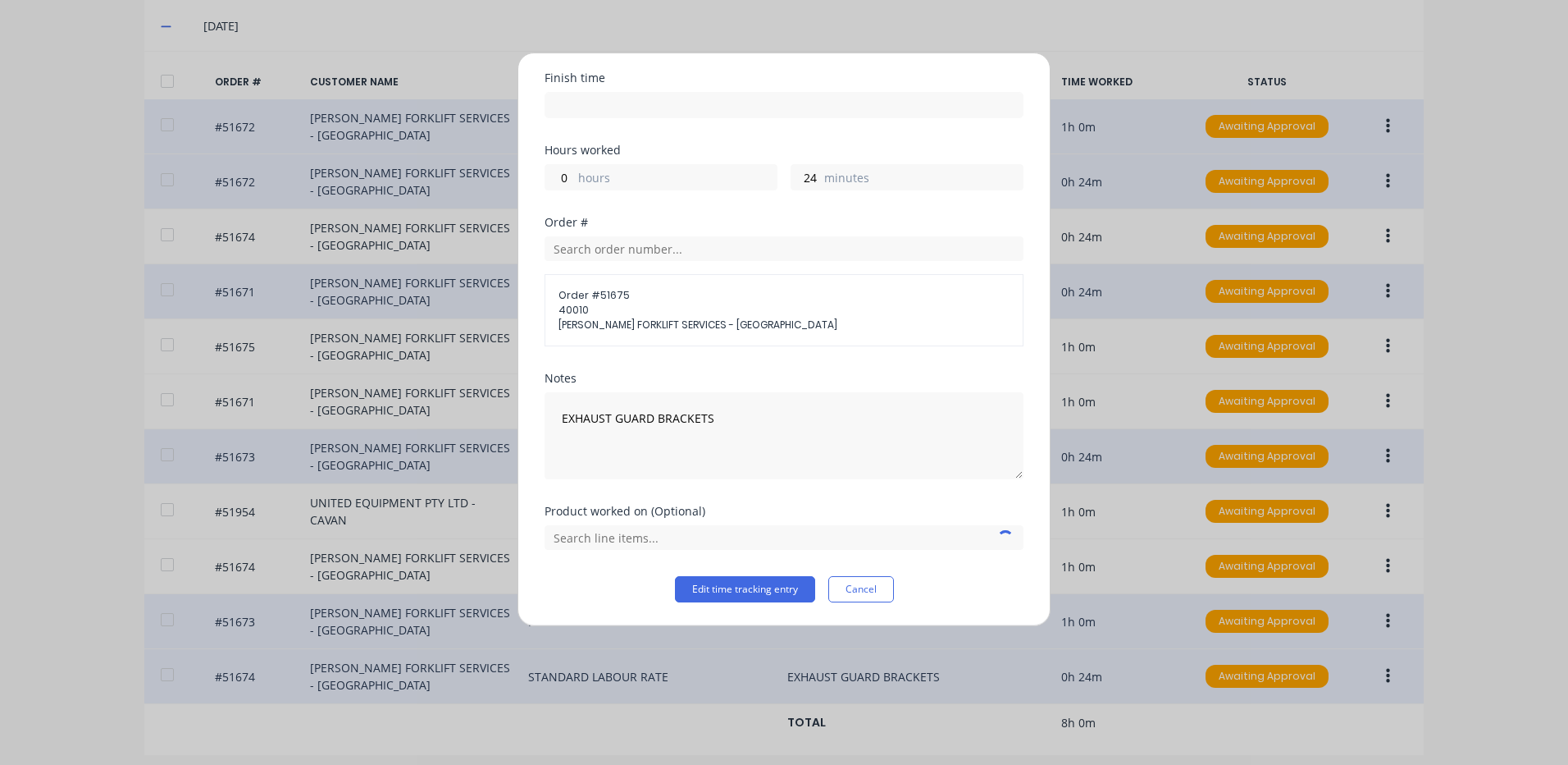
scroll to position [195, 0]
click at [679, 539] on input "text" at bounding box center [784, 537] width 479 height 24
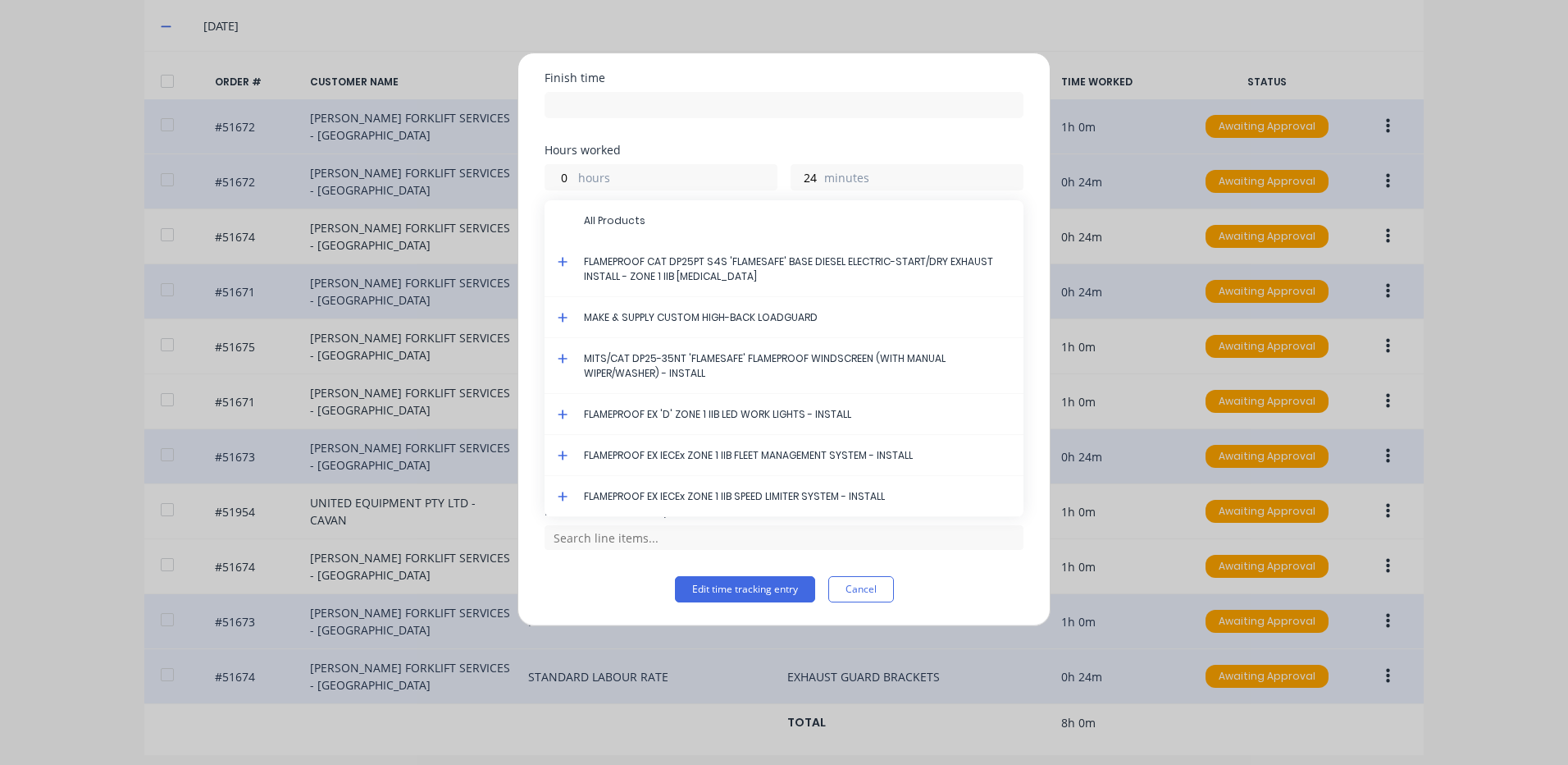
click at [563, 259] on icon at bounding box center [562, 262] width 10 height 10
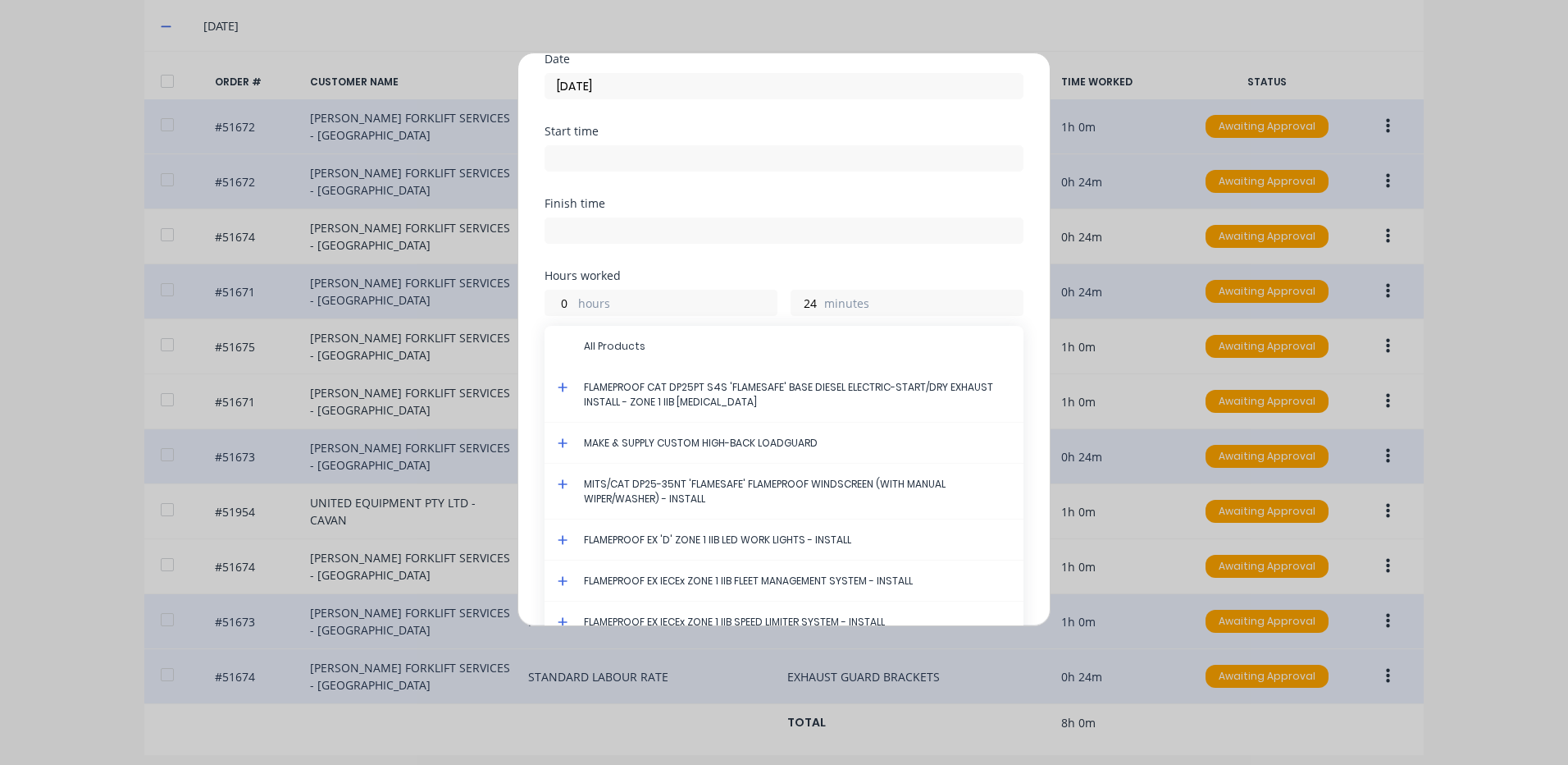
scroll to position [0, 0]
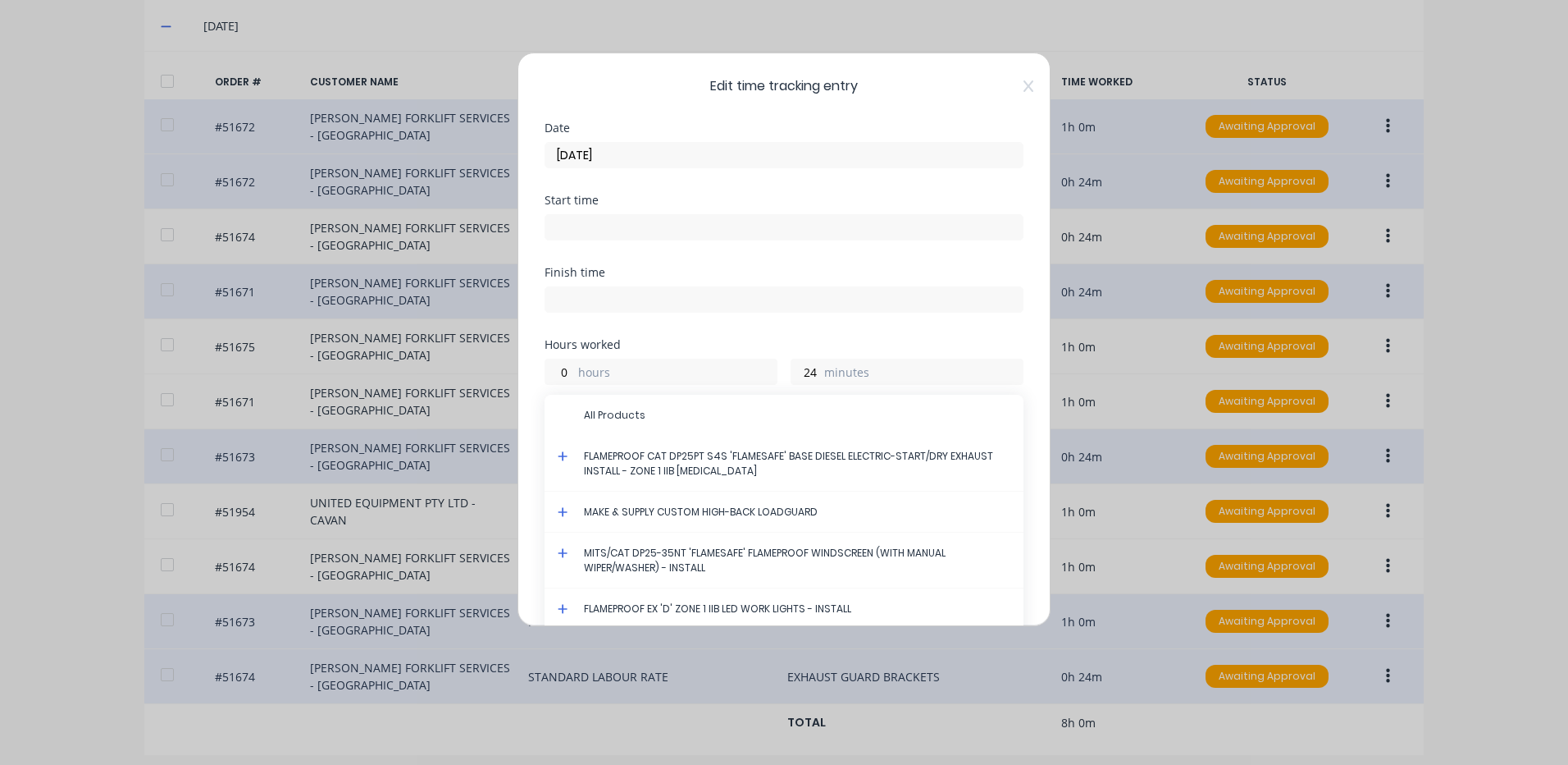
click at [565, 452] on icon at bounding box center [563, 456] width 11 height 12
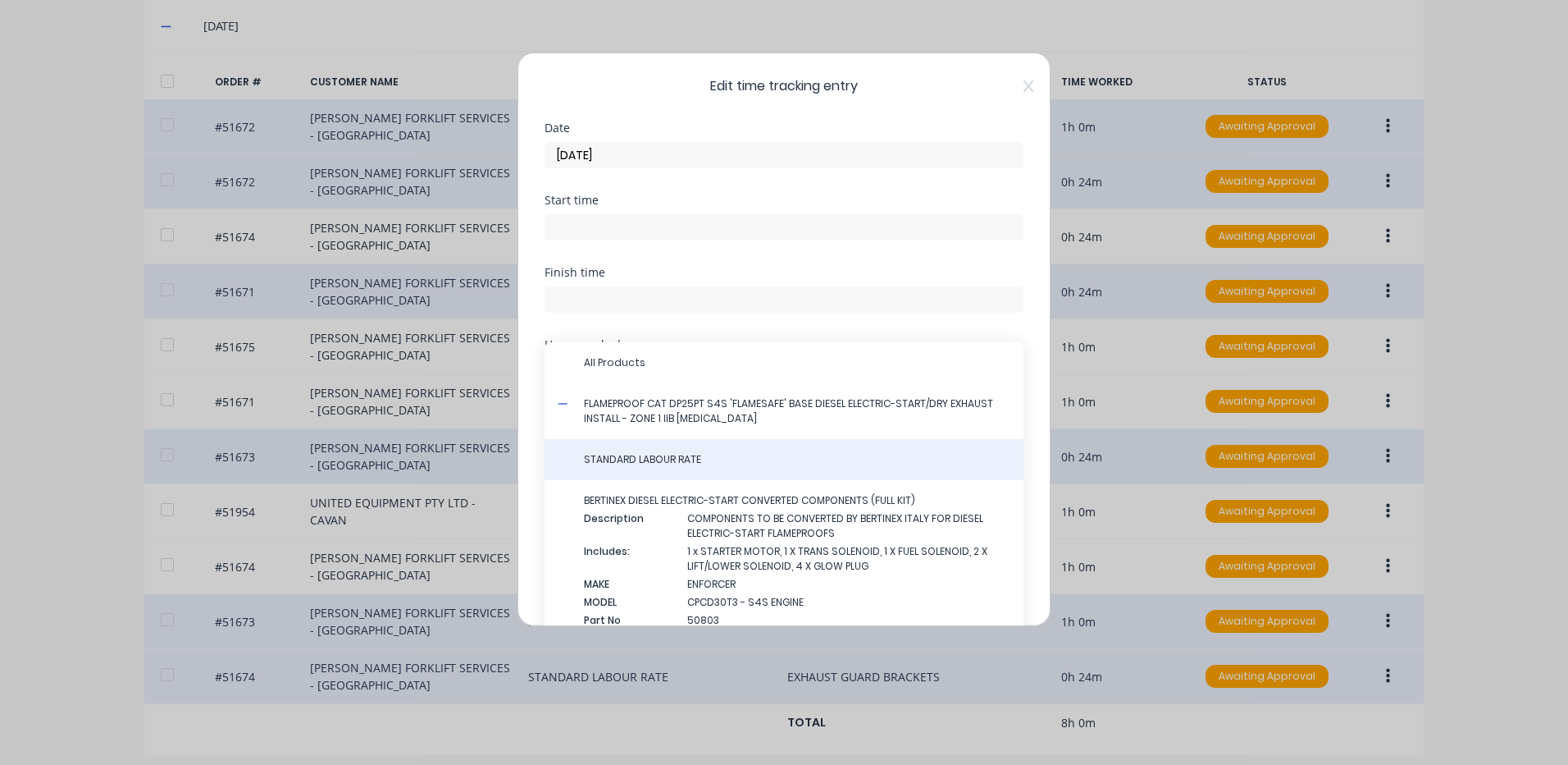
click at [635, 451] on div "STANDARD LABOUR RATE" at bounding box center [784, 459] width 479 height 41
click at [635, 452] on span "STANDARD LABOUR RATE" at bounding box center [796, 459] width 426 height 14
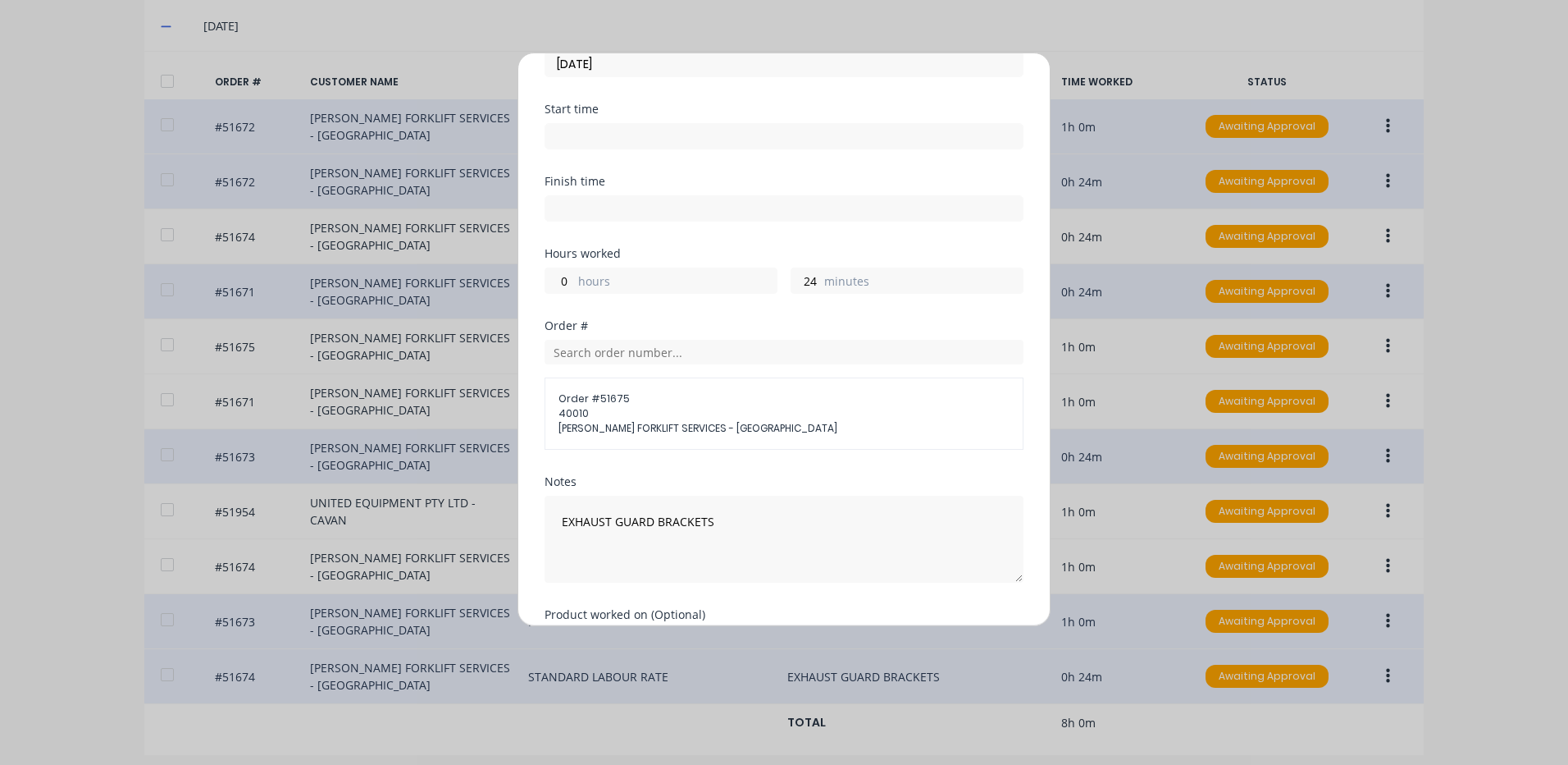
scroll to position [250, 0]
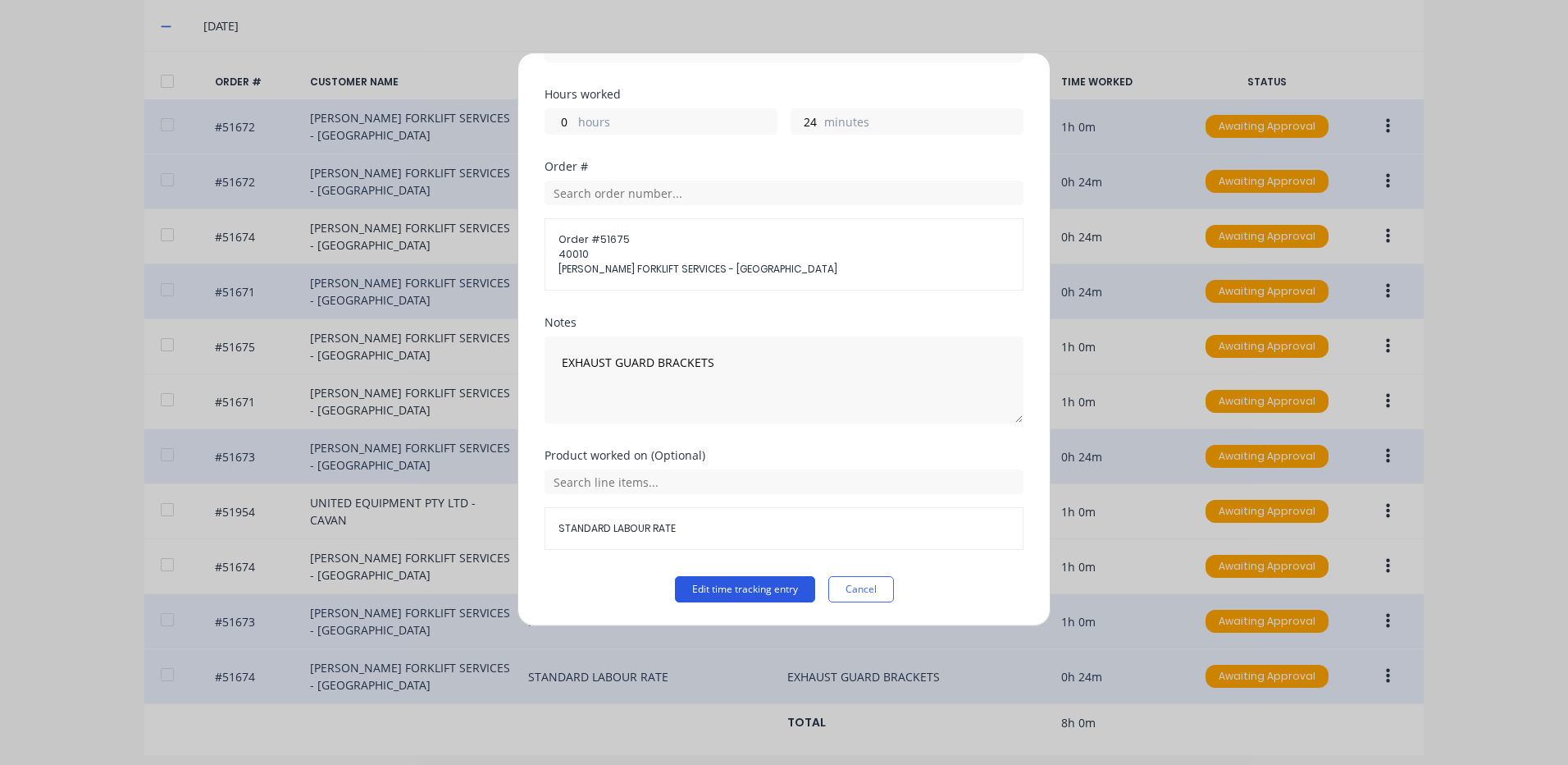
click at [702, 584] on button "Edit time tracking entry" at bounding box center [745, 588] width 140 height 26
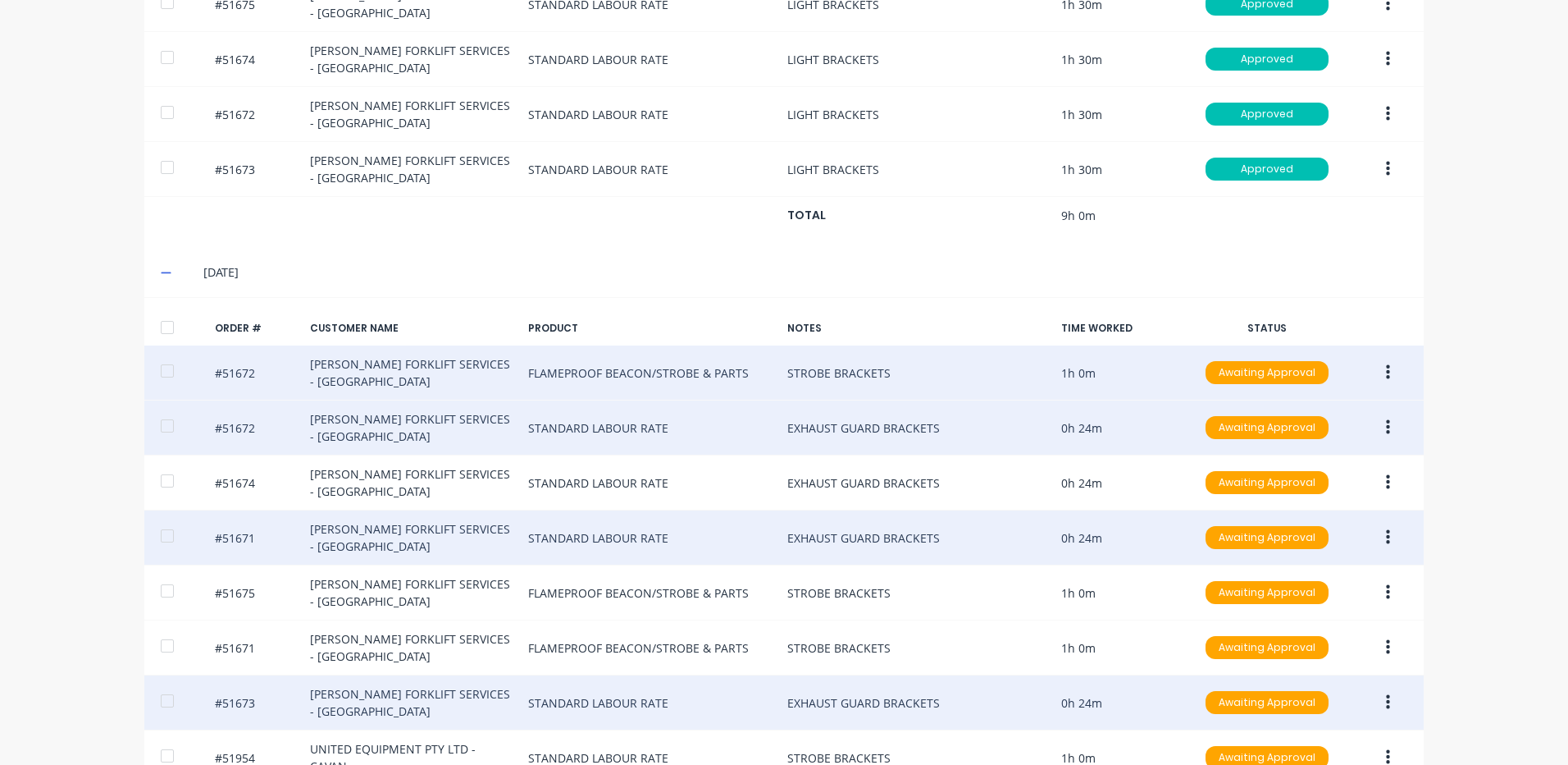
click at [159, 320] on div at bounding box center [167, 328] width 33 height 33
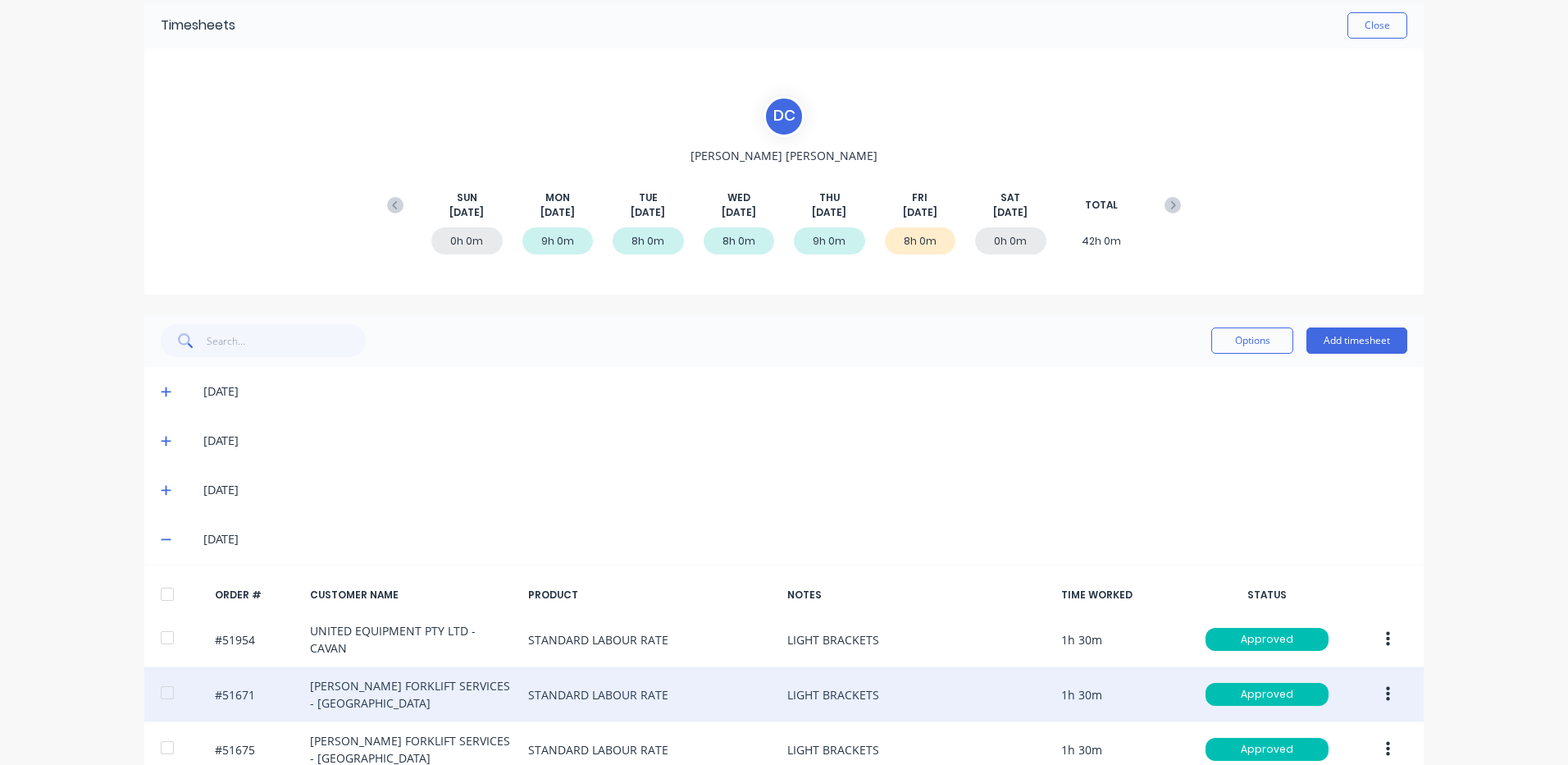
scroll to position [0, 0]
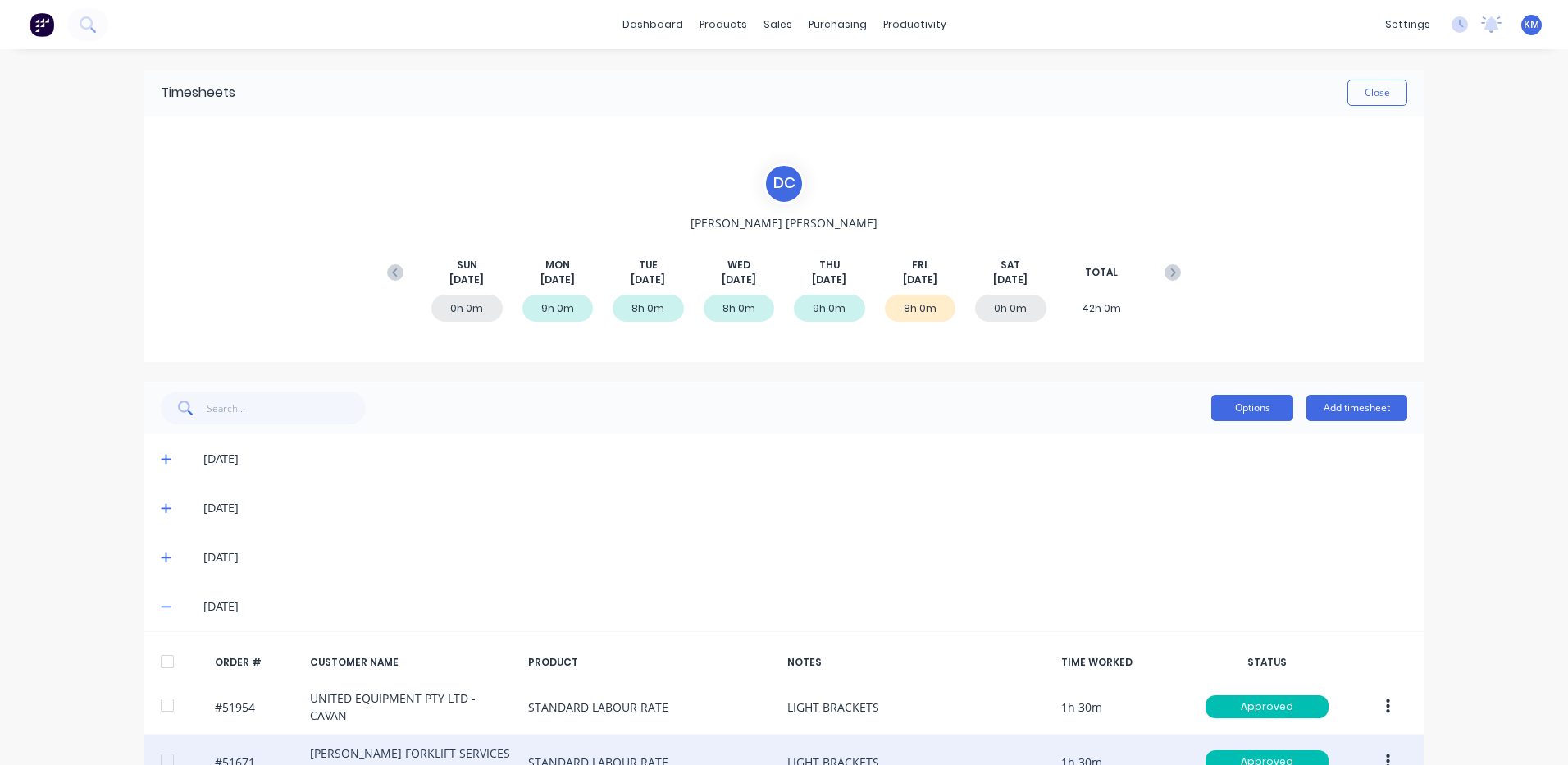
click at [1242, 405] on button "Options" at bounding box center [1252, 407] width 82 height 26
click at [1225, 435] on button "Approve" at bounding box center [1215, 450] width 156 height 33
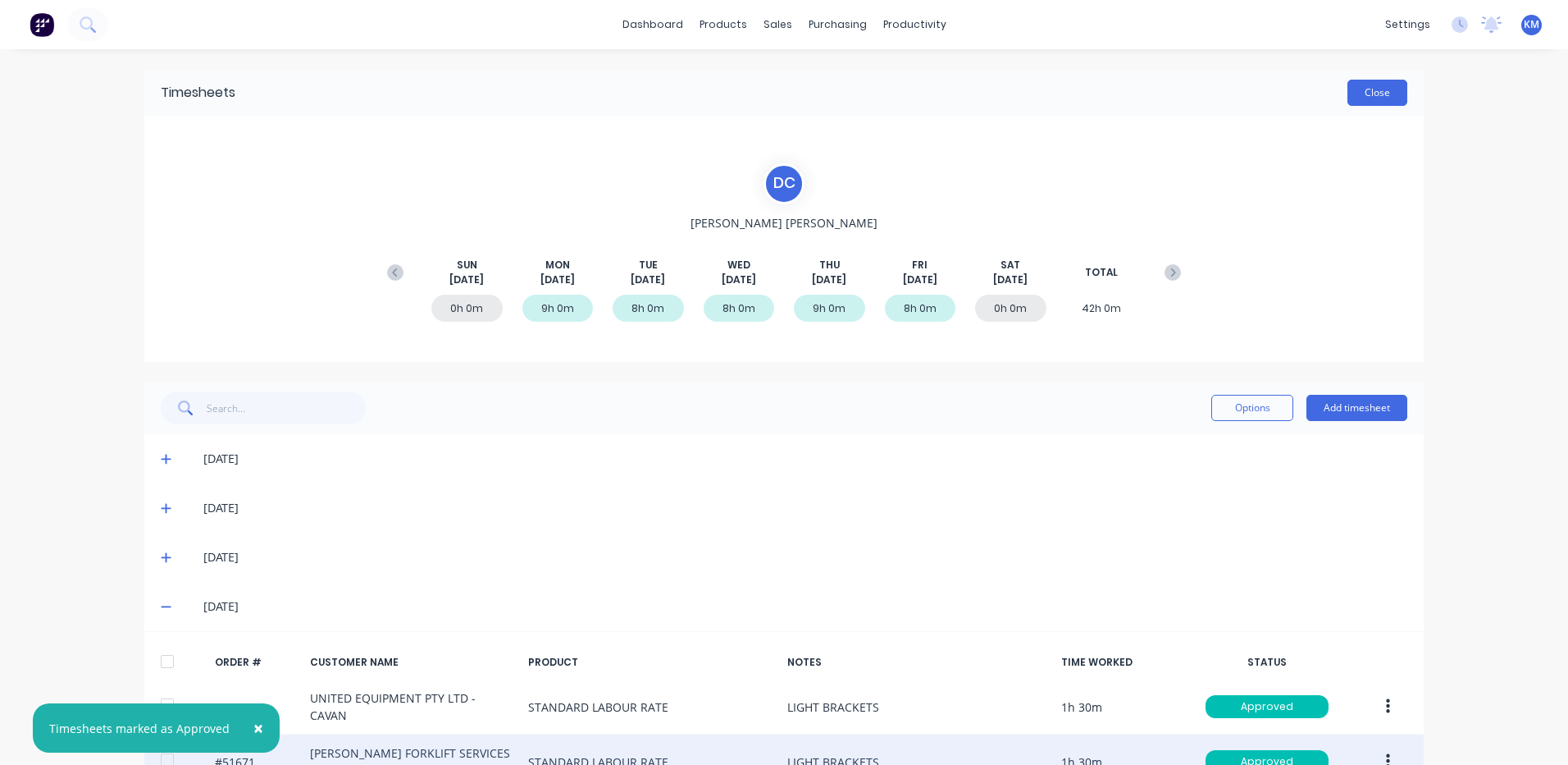
click at [1372, 103] on button "Close" at bounding box center [1377, 92] width 60 height 26
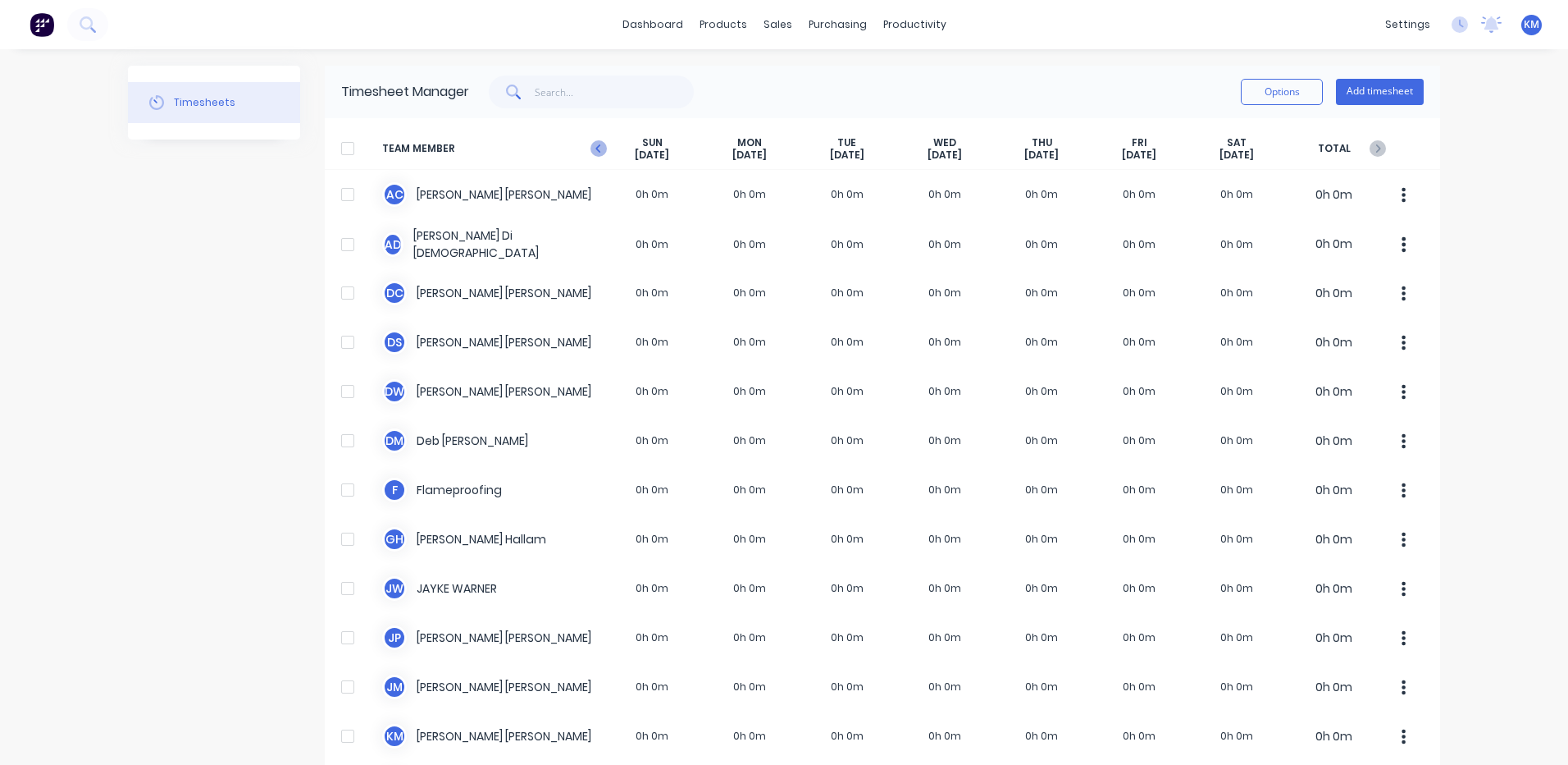
click at [597, 157] on icon "button" at bounding box center [599, 148] width 16 height 16
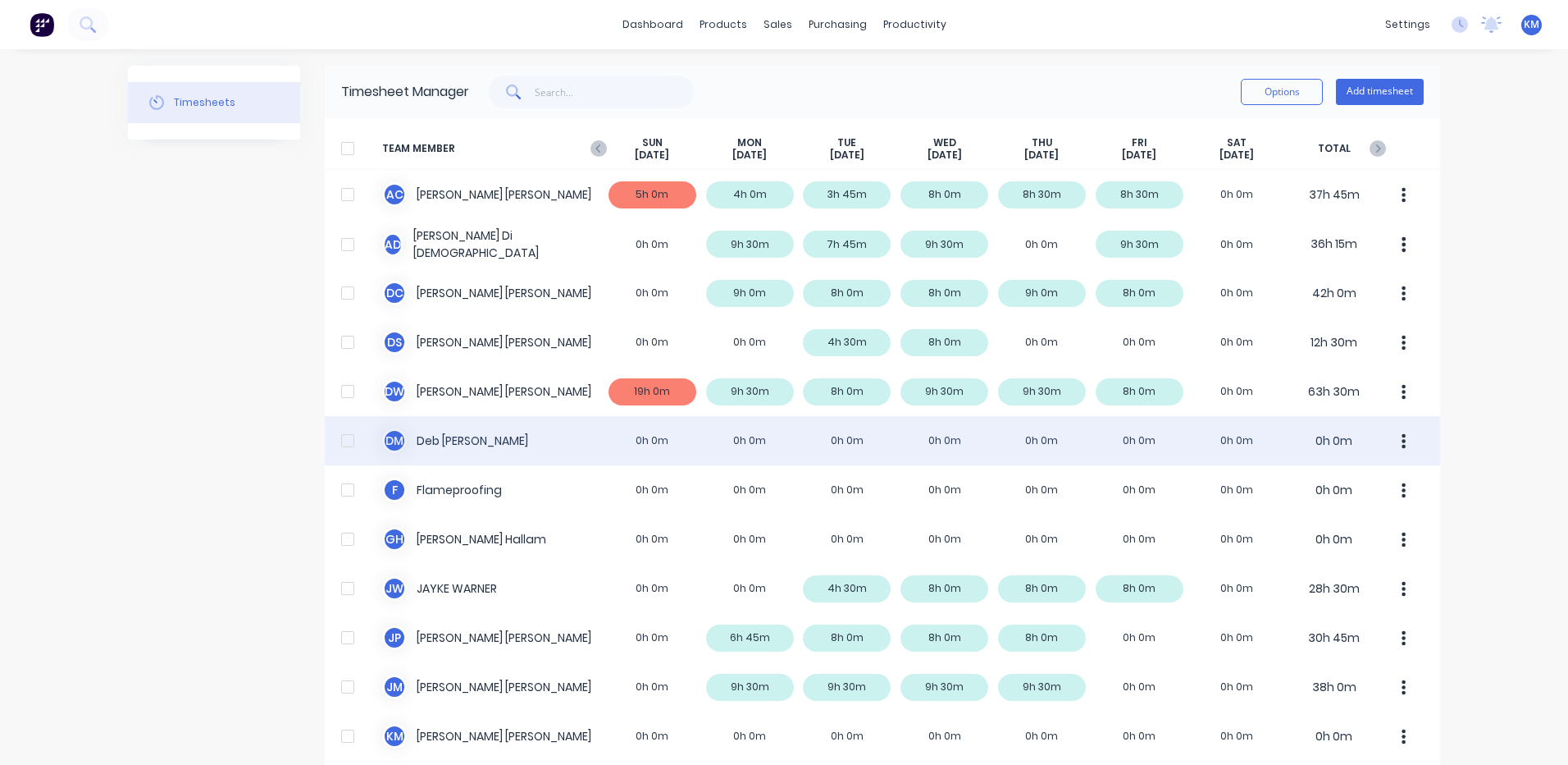
scroll to position [82, 0]
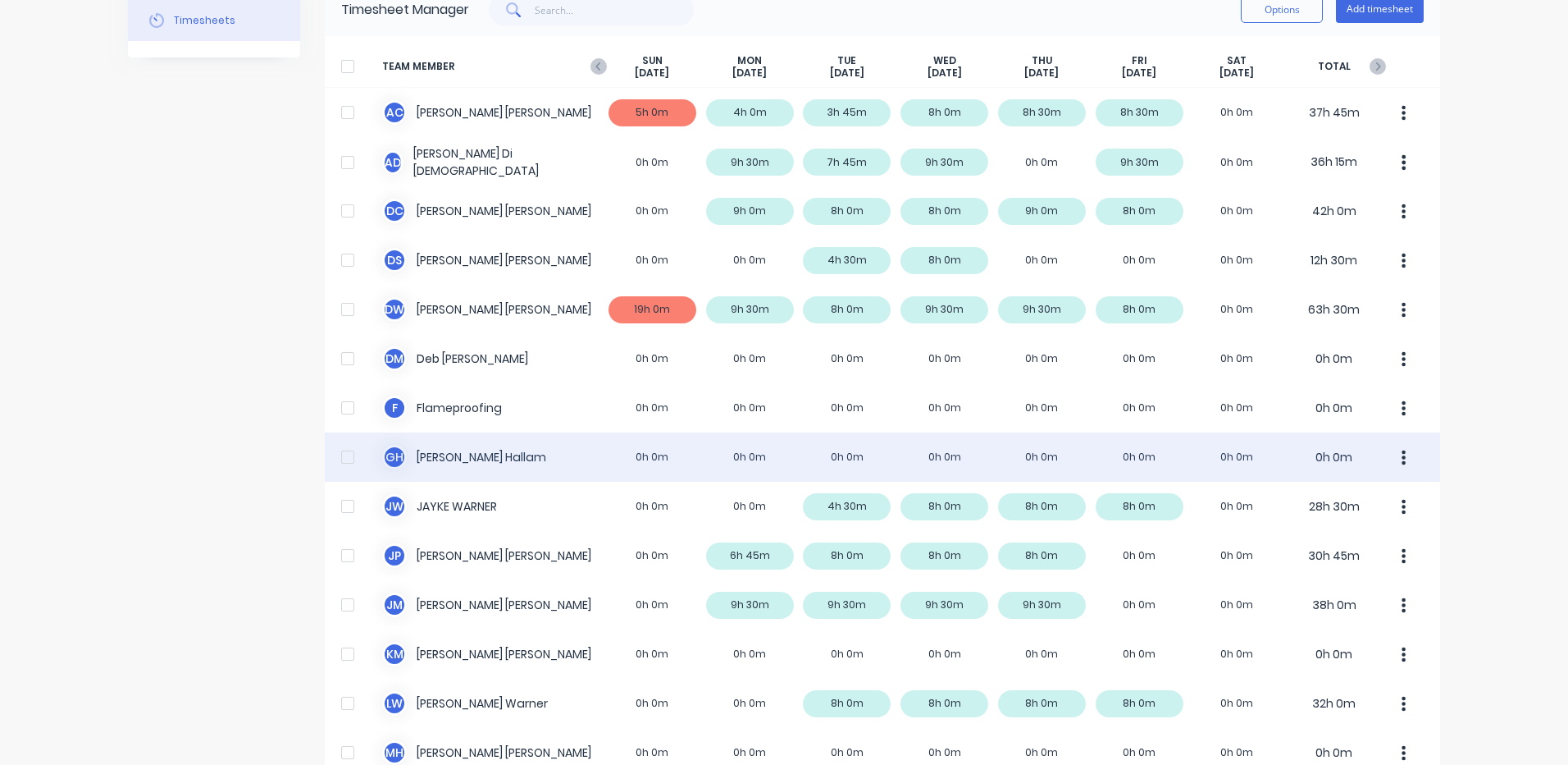
click at [1039, 453] on div "G H [PERSON_NAME] 0h 0m 0h 0m 0h 0m 0h 0m 0h 0m 0h 0m 0h 0m 0h 0m" at bounding box center [882, 457] width 1116 height 49
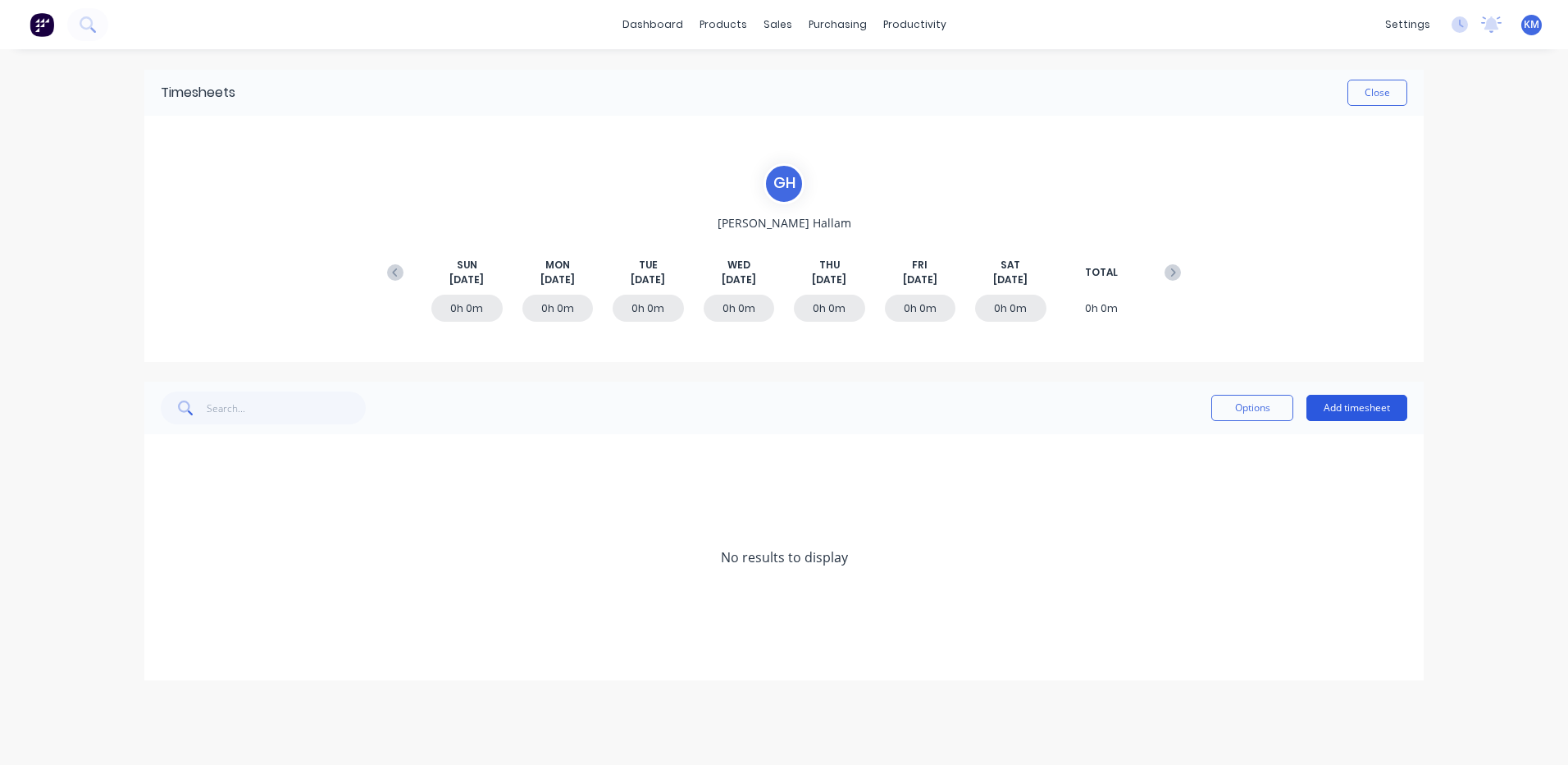
click at [1361, 420] on button "Add timesheet" at bounding box center [1356, 407] width 100 height 26
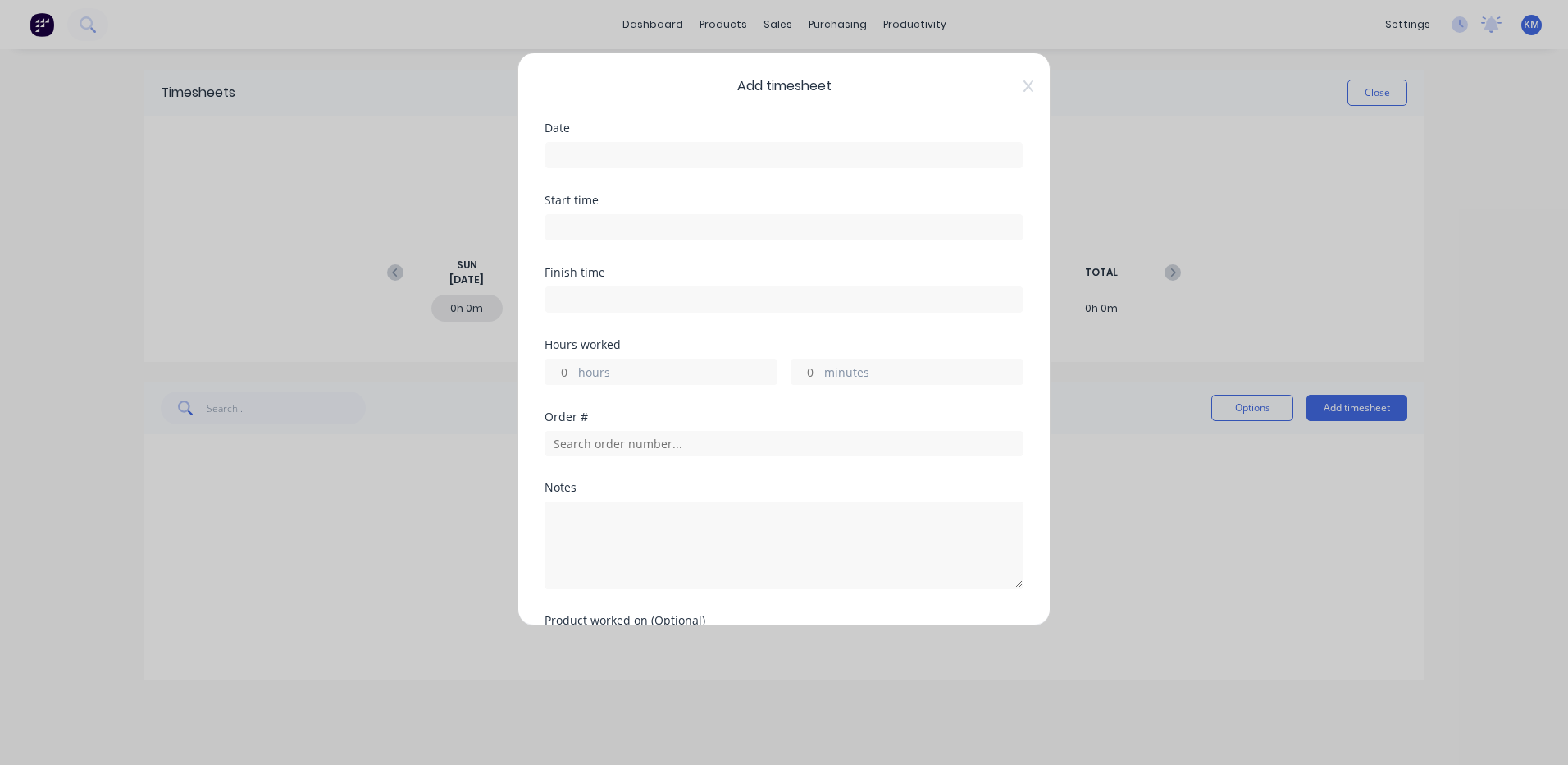
click at [891, 160] on input at bounding box center [784, 155] width 478 height 24
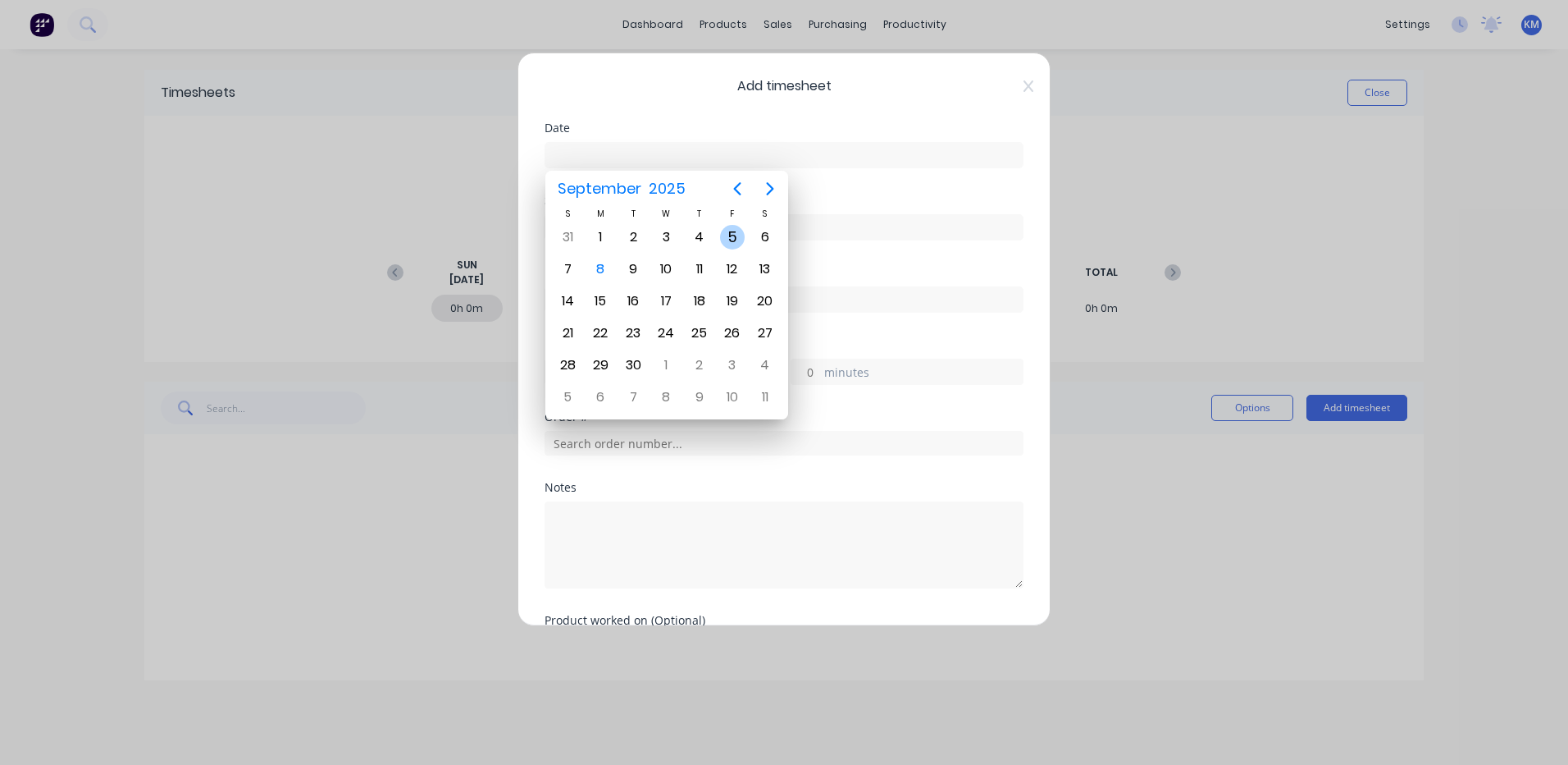
click at [726, 241] on div "5" at bounding box center [732, 236] width 24 height 24
type input "[DATE]"
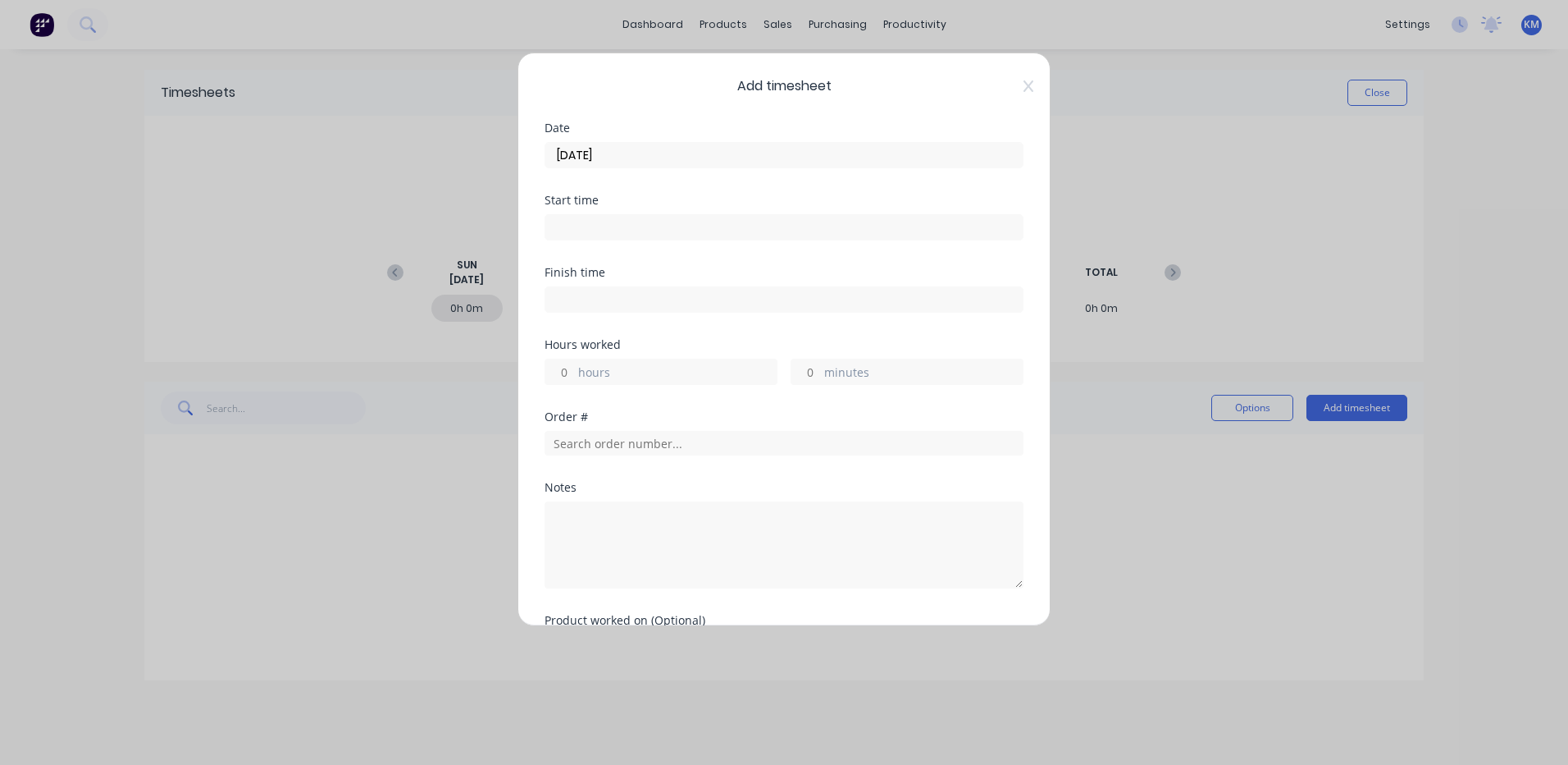
click at [661, 375] on label "hours" at bounding box center [677, 374] width 198 height 21
click at [574, 375] on input "hours" at bounding box center [560, 371] width 29 height 24
type input "2"
click at [666, 445] on input "text" at bounding box center [784, 443] width 479 height 24
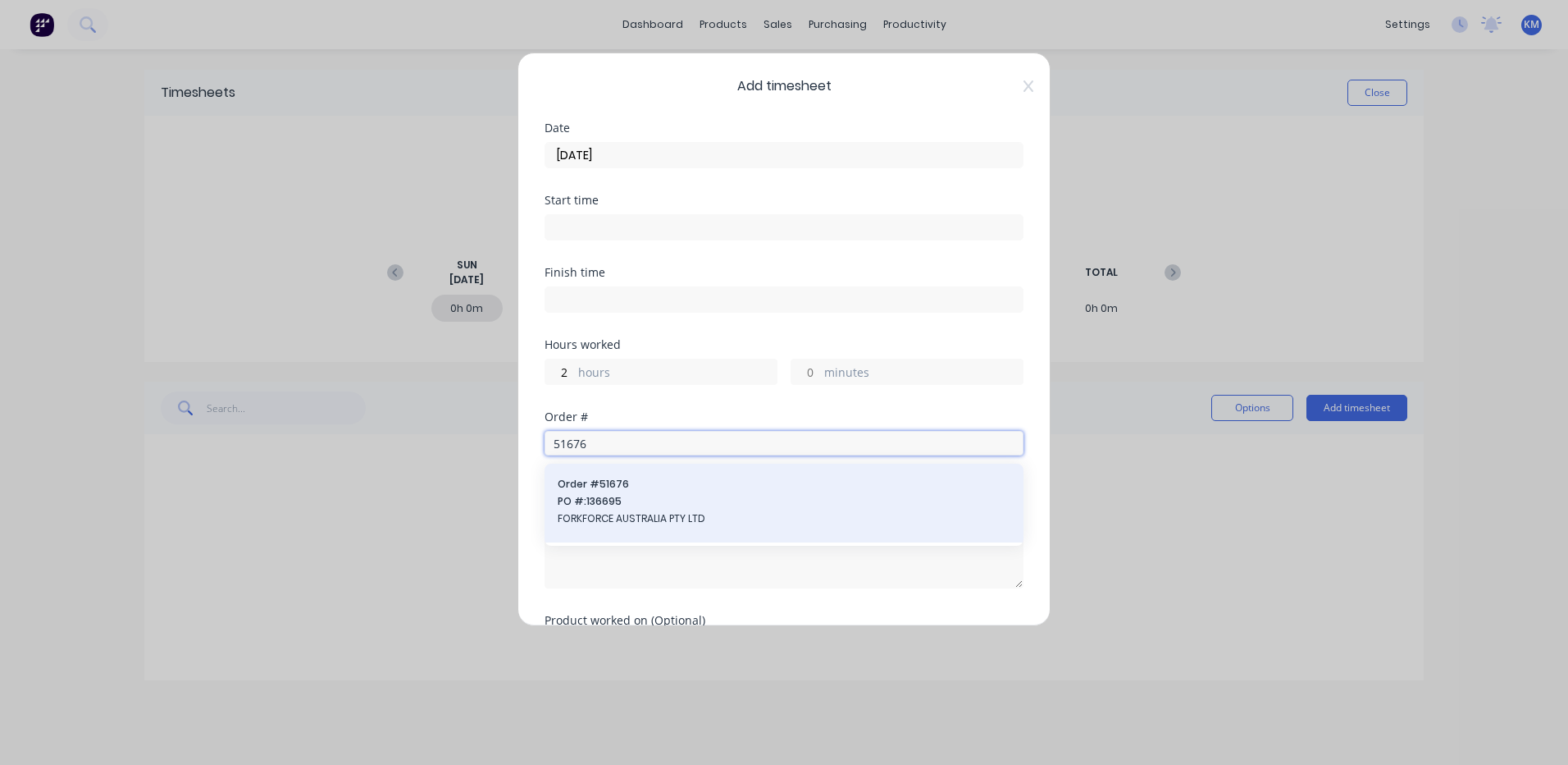
type input "51676"
click at [659, 507] on span "PO #: 136695" at bounding box center [784, 502] width 452 height 14
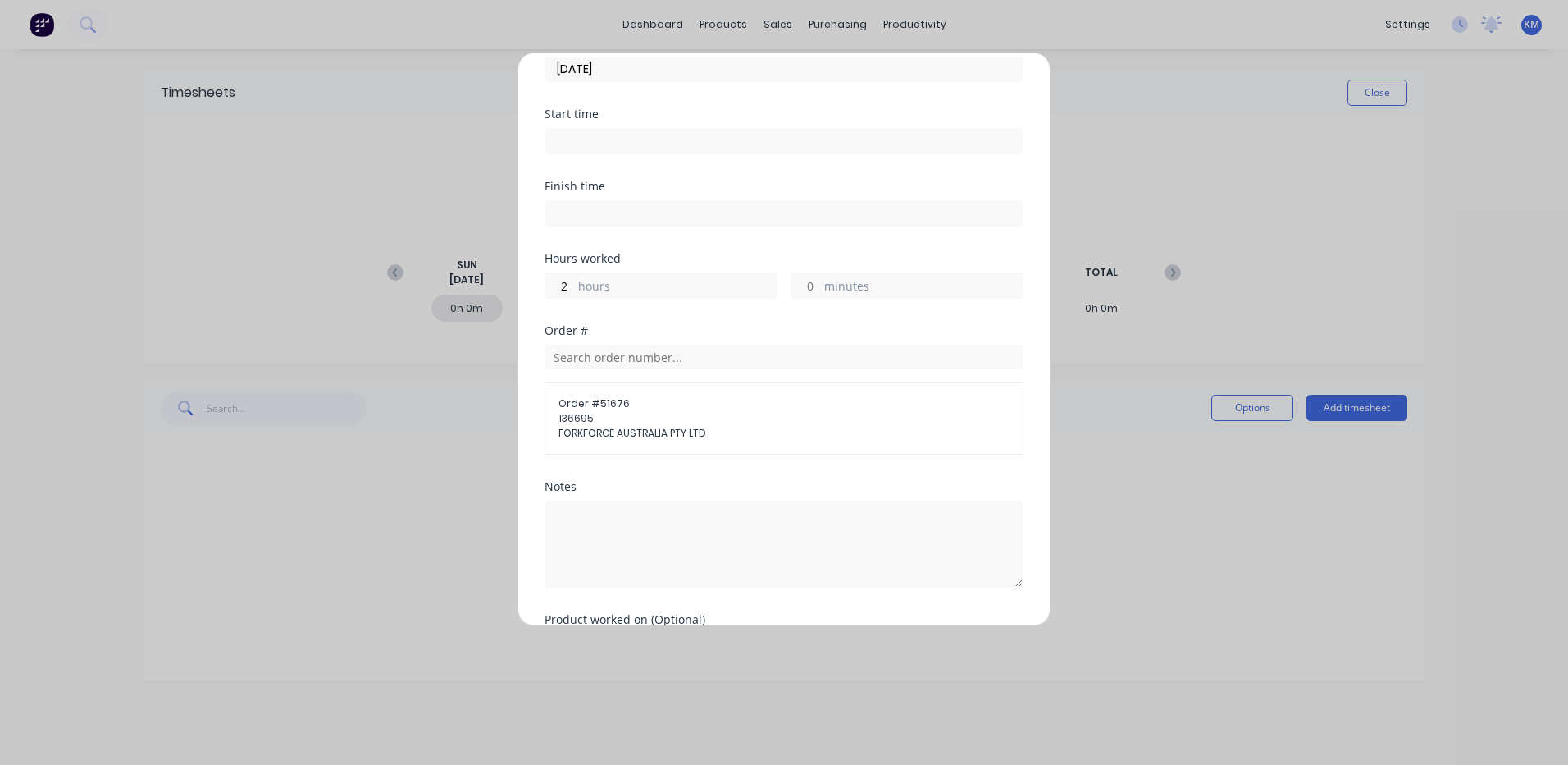
scroll to position [195, 0]
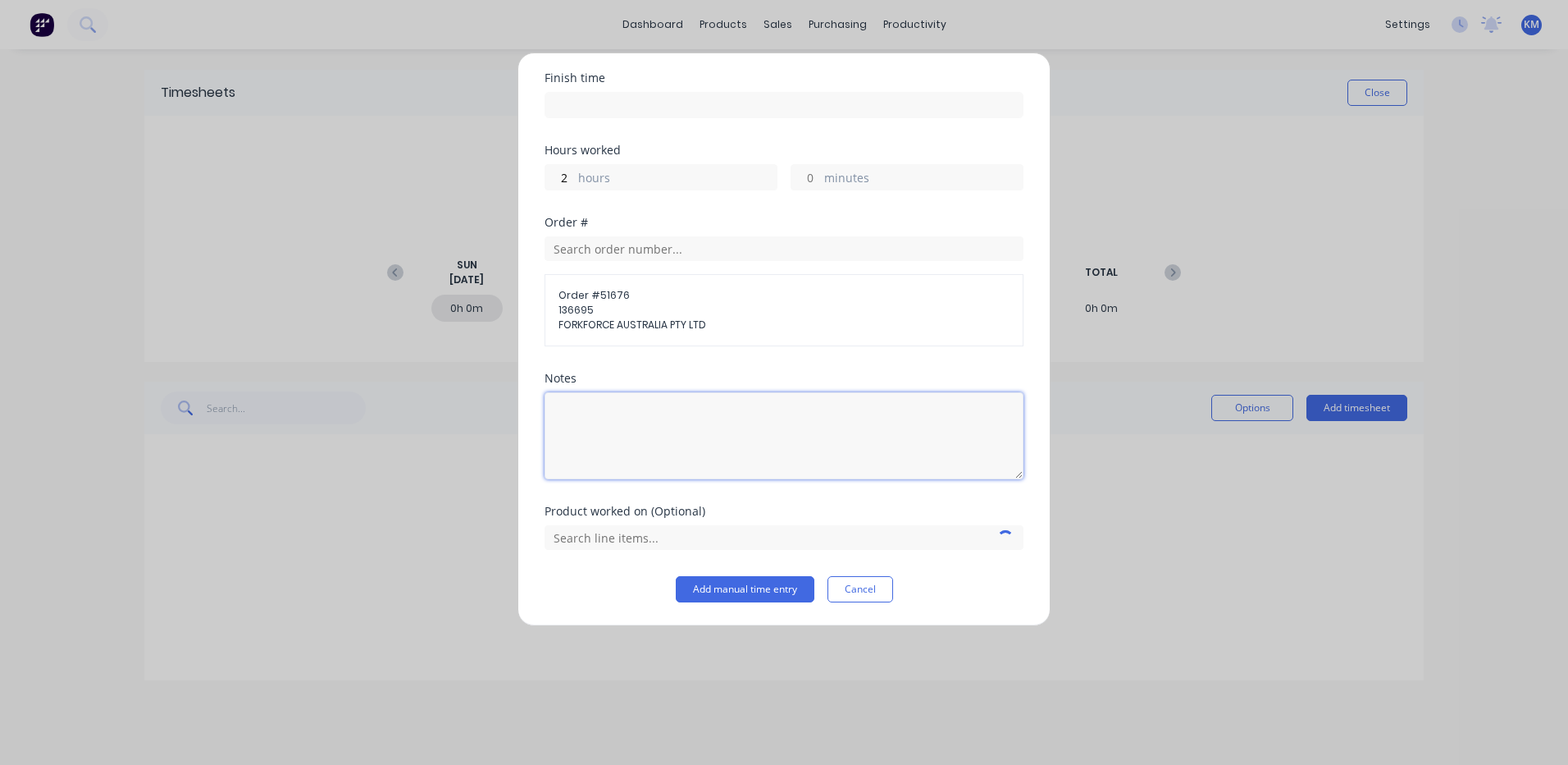
click at [626, 461] on textarea at bounding box center [784, 435] width 479 height 87
type textarea "HELP [PERSON_NAME] WITH WIRING LOOM"
click at [971, 548] on input "text" at bounding box center [784, 537] width 479 height 24
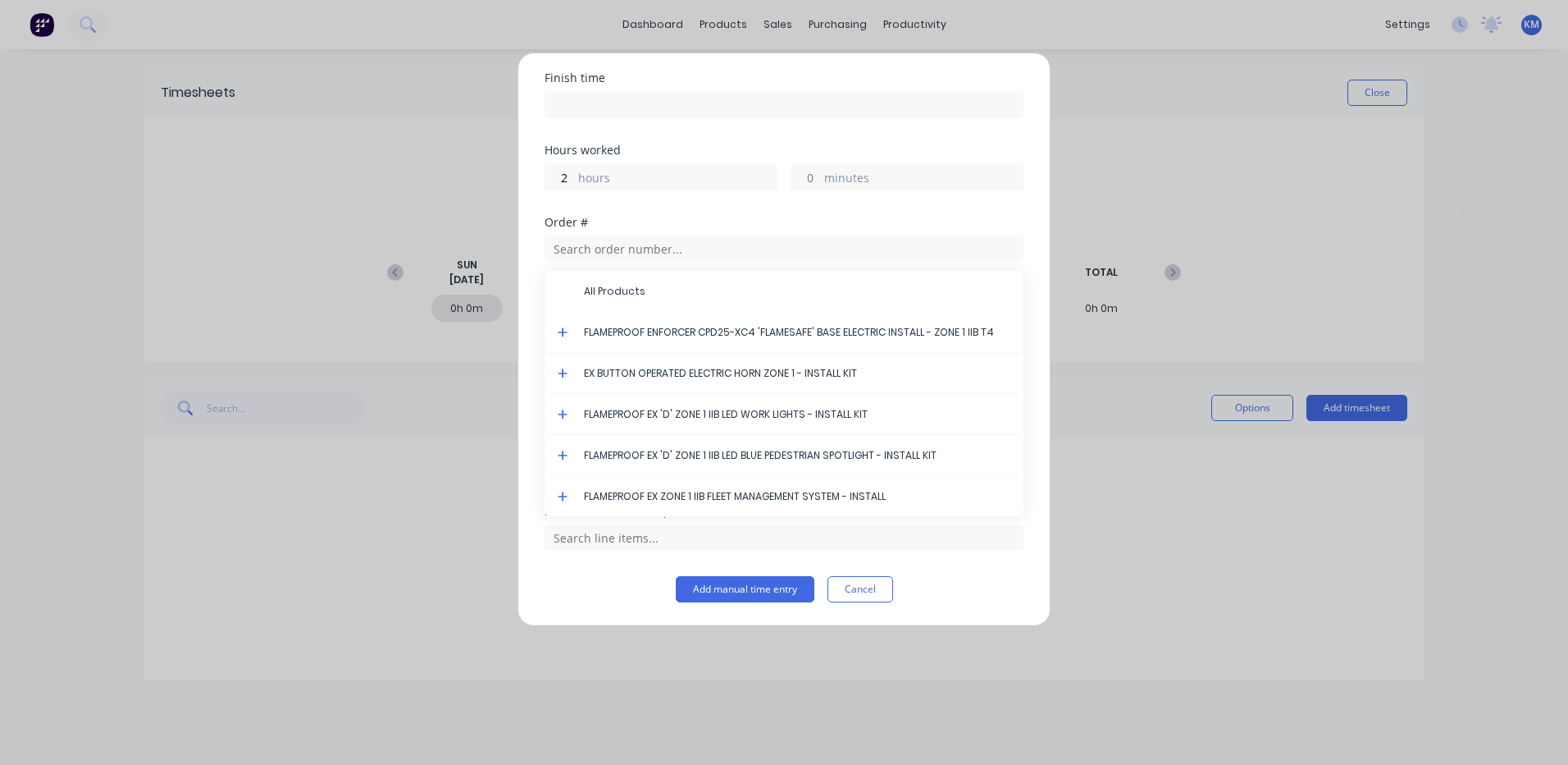
click at [564, 330] on icon at bounding box center [562, 332] width 10 height 10
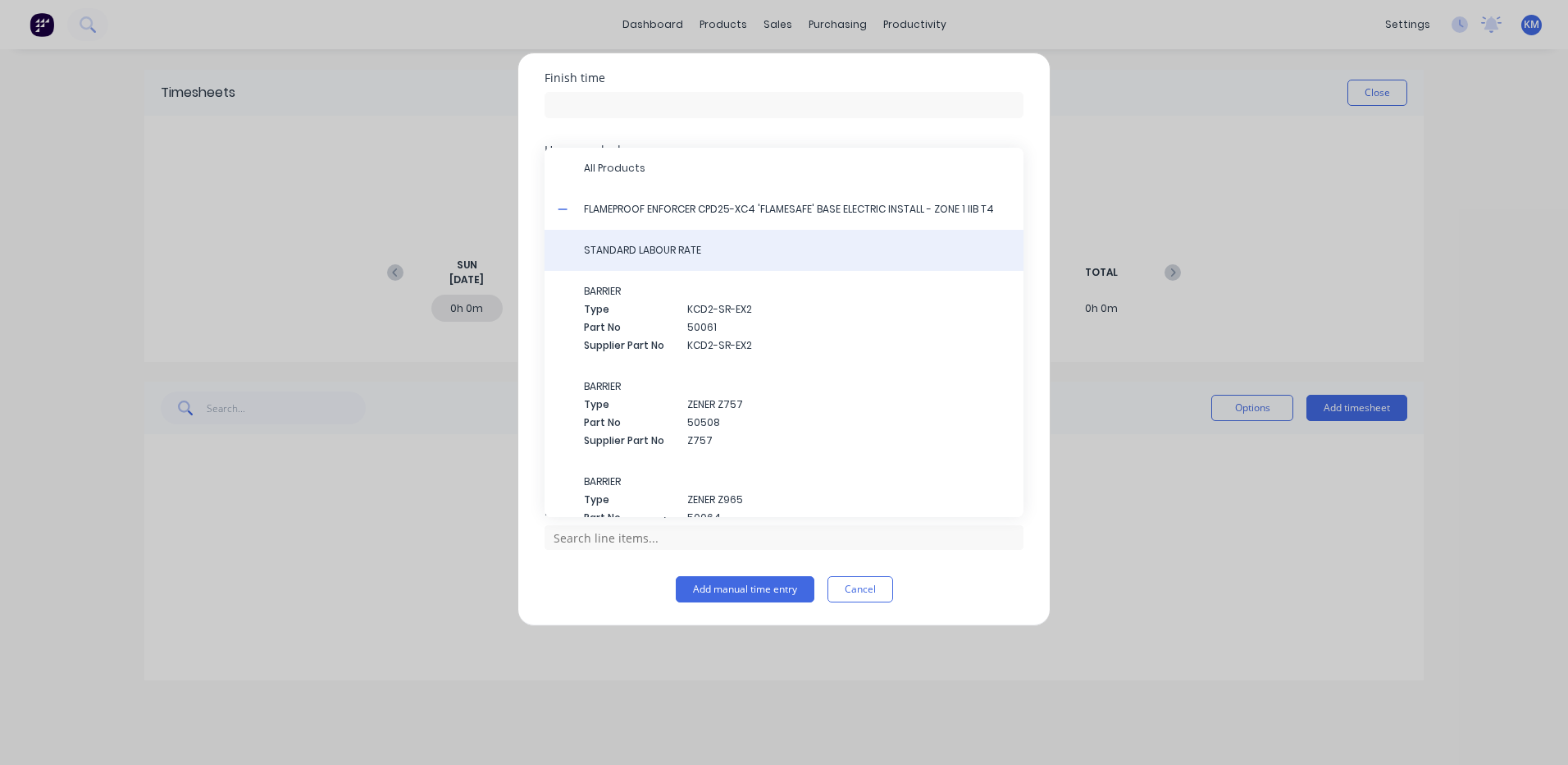
click at [624, 252] on span "STANDARD LABOUR RATE" at bounding box center [796, 250] width 426 height 14
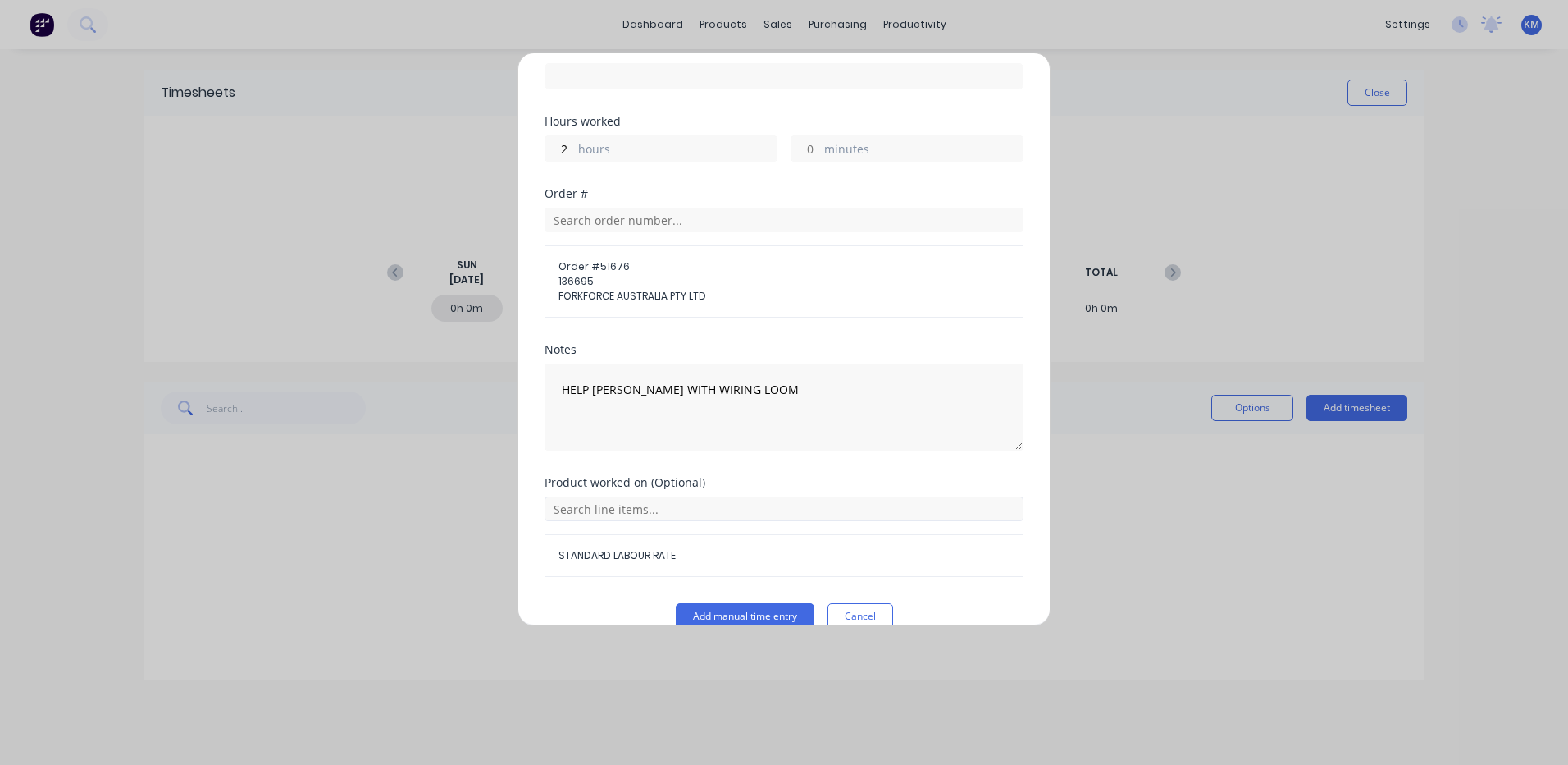
scroll to position [250, 0]
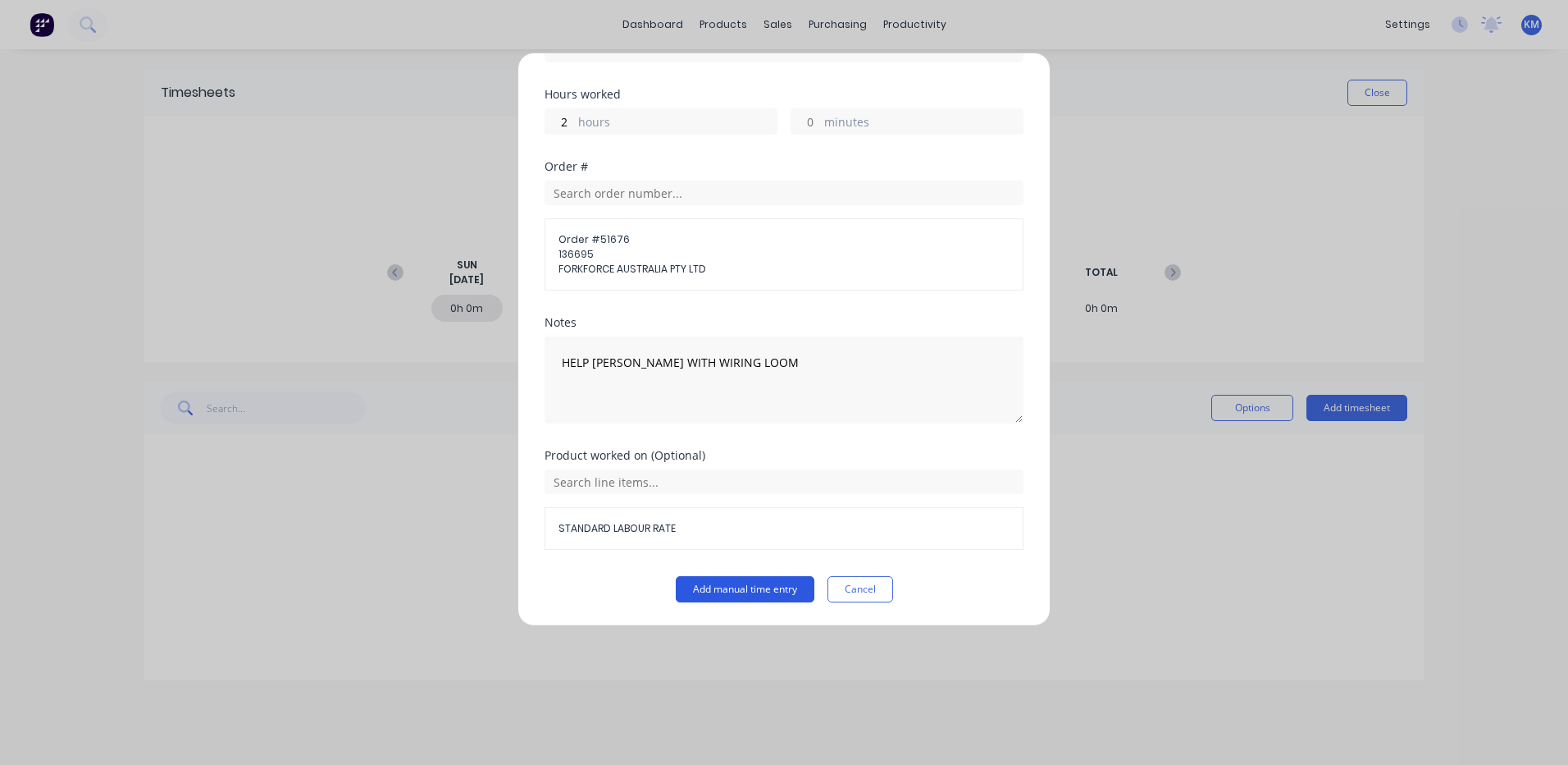
click at [750, 594] on button "Add manual time entry" at bounding box center [745, 588] width 138 height 26
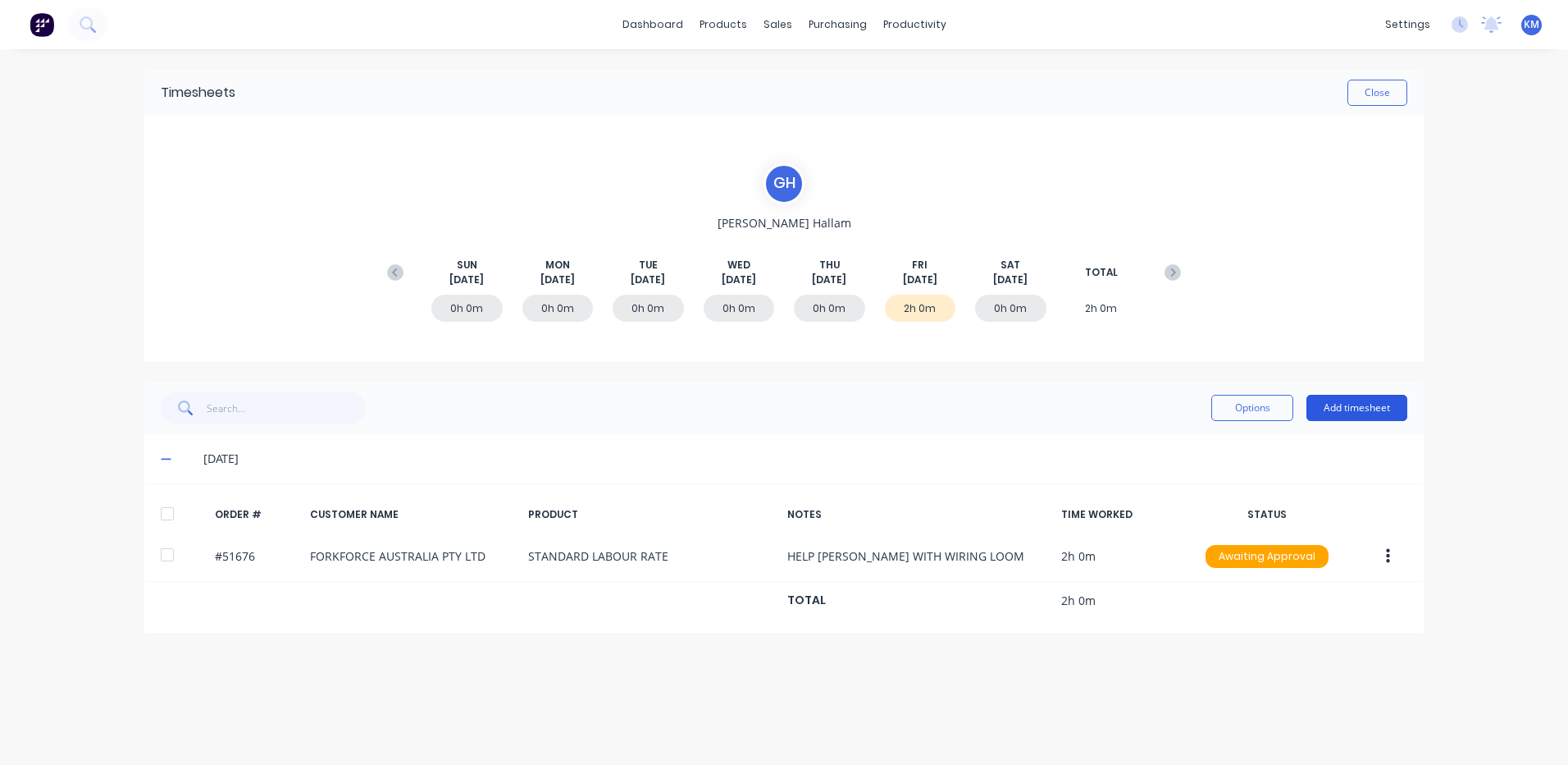
click at [1340, 406] on button "Add timesheet" at bounding box center [1356, 407] width 100 height 26
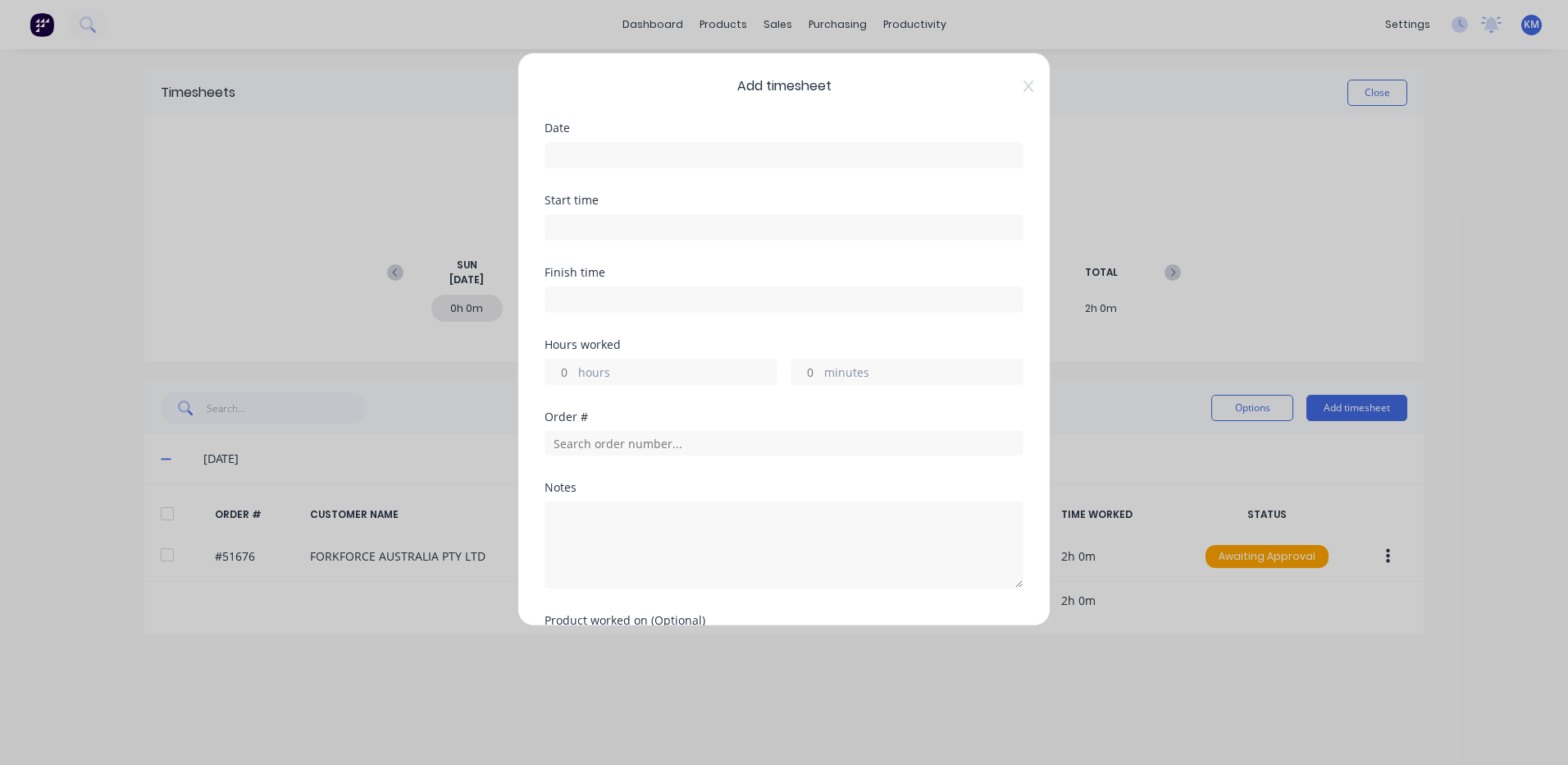
click at [698, 146] on input at bounding box center [784, 155] width 478 height 24
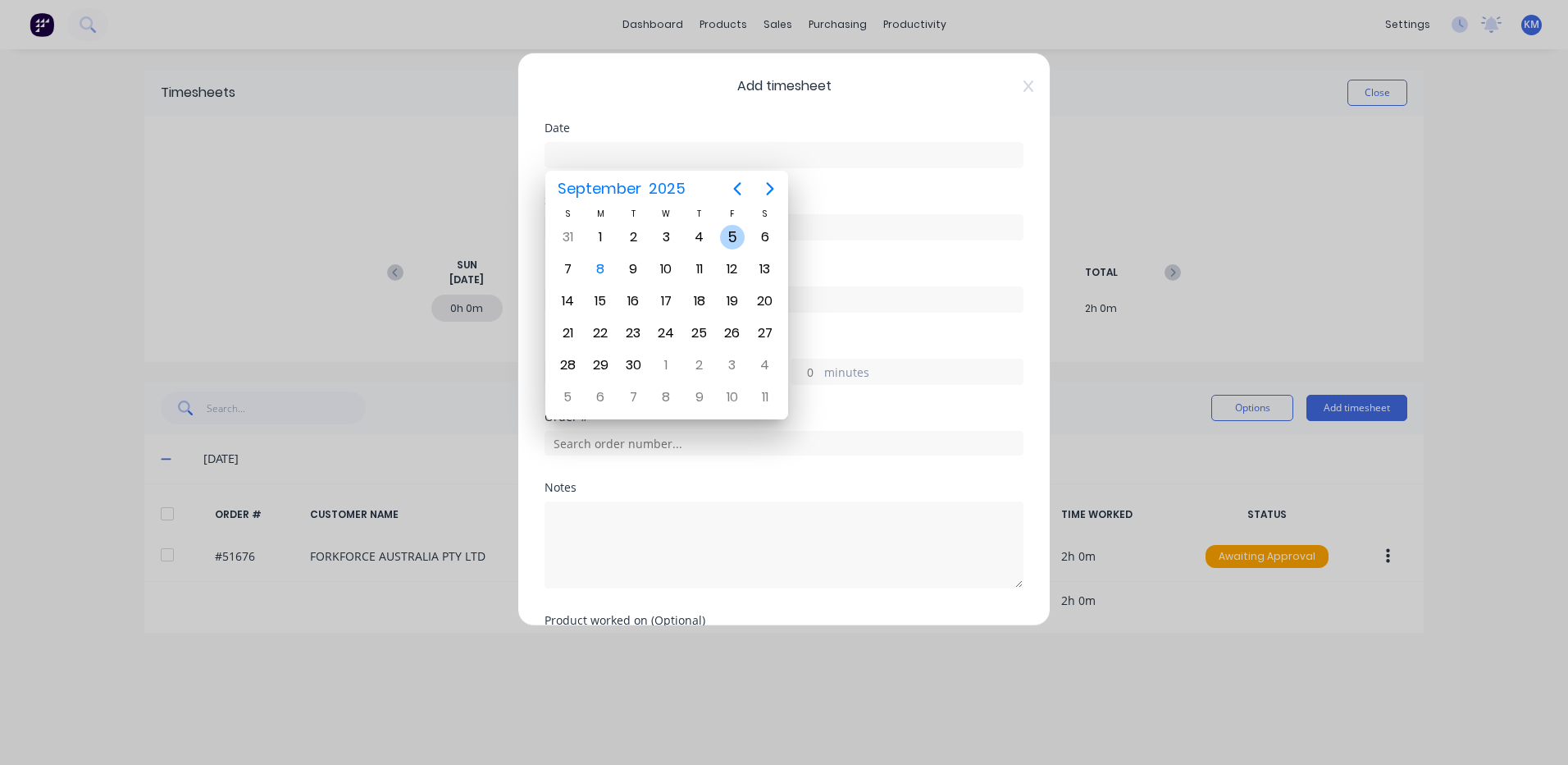
click at [720, 232] on div "5" at bounding box center [732, 237] width 33 height 31
type input "[DATE]"
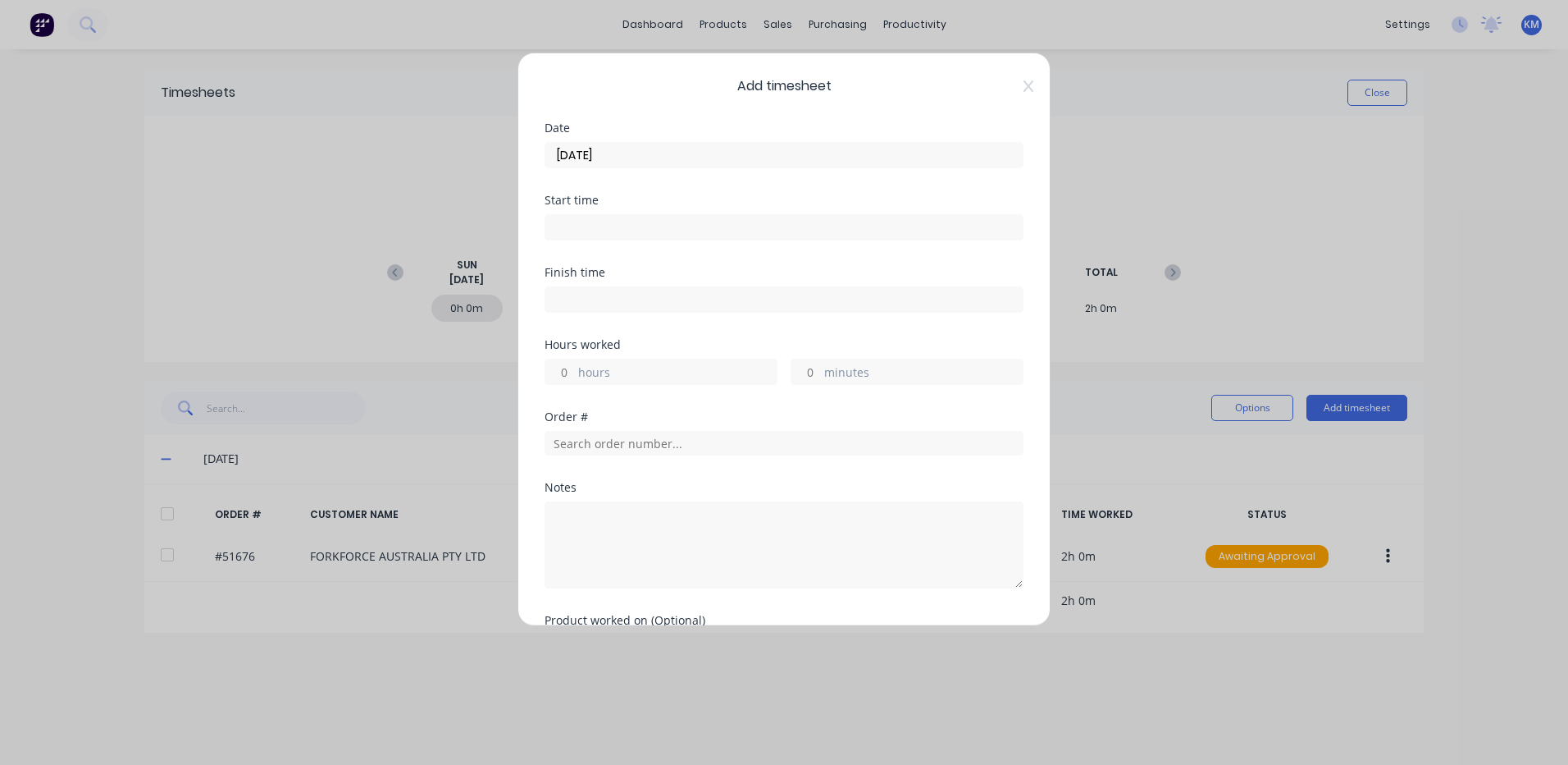
click at [621, 373] on label "hours" at bounding box center [677, 374] width 198 height 21
click at [574, 373] on input "hours" at bounding box center [560, 371] width 29 height 24
type input "1"
type input "30"
click at [810, 429] on div at bounding box center [784, 441] width 479 height 29
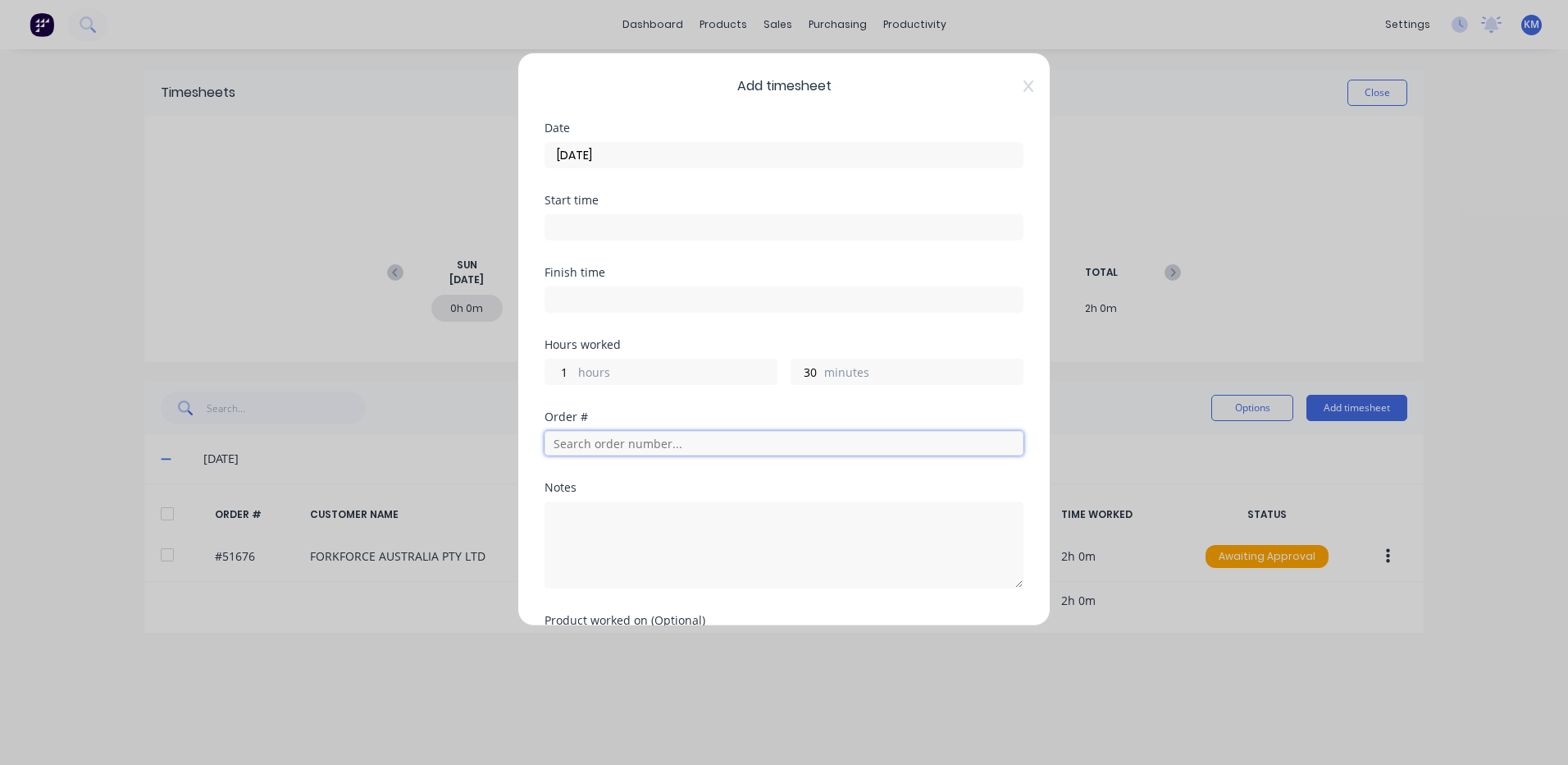
click at [813, 447] on input "text" at bounding box center [784, 443] width 479 height 24
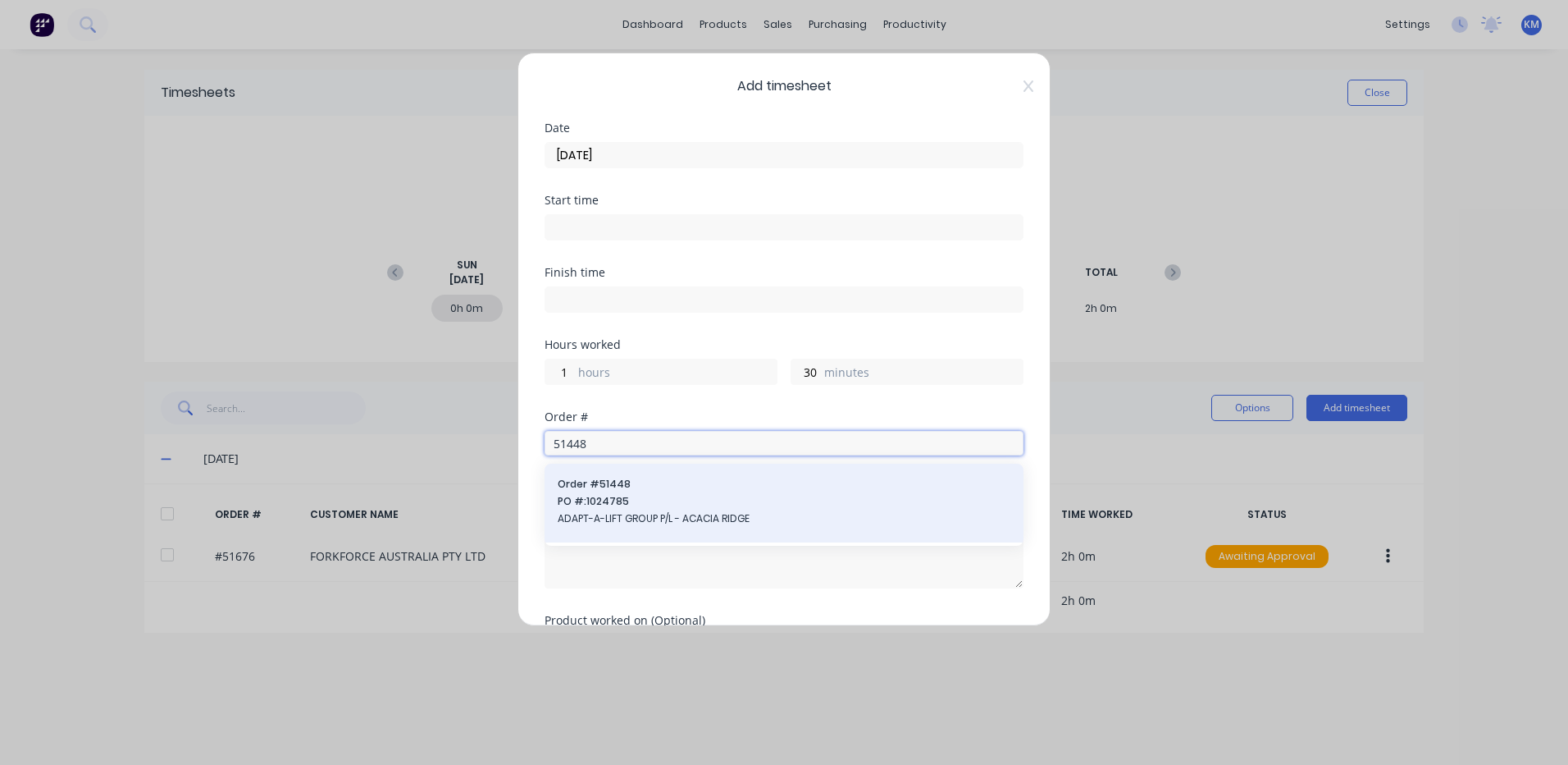
type input "51448"
click at [651, 490] on span "Order # 51448" at bounding box center [784, 484] width 452 height 14
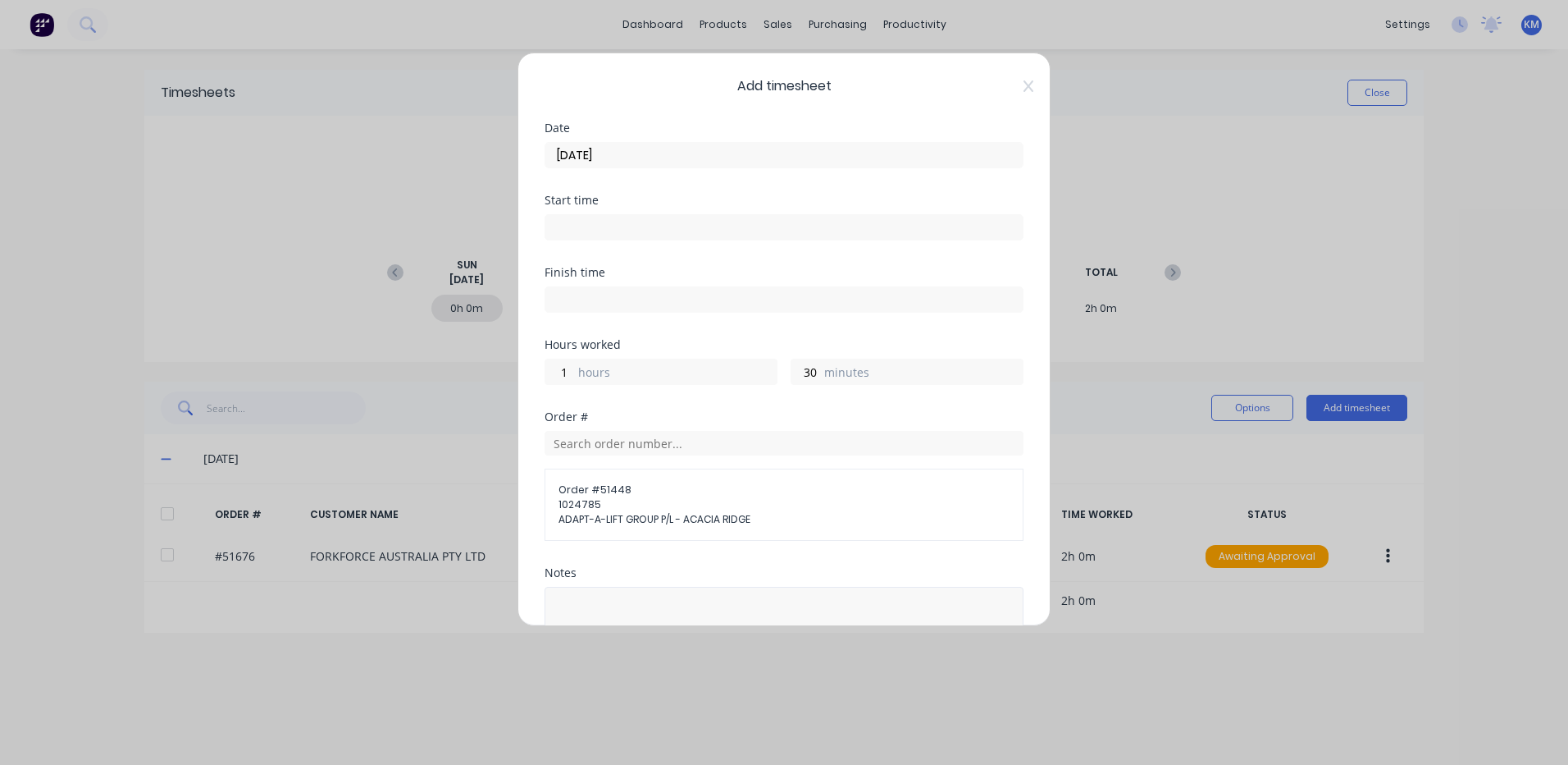
scroll to position [195, 0]
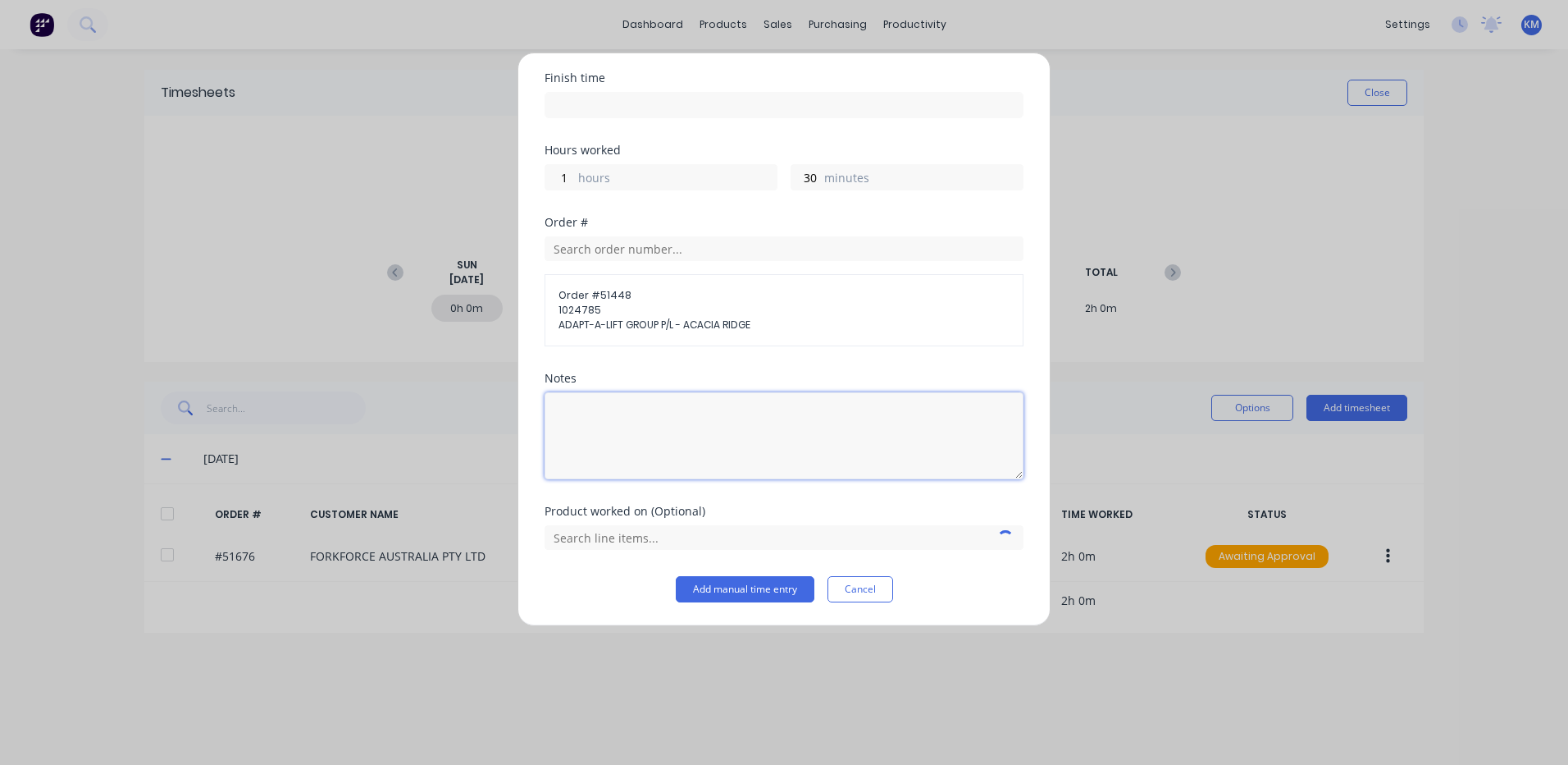
click at [665, 415] on textarea at bounding box center [784, 435] width 479 height 87
type textarea "MACHINE BOX"
click at [683, 530] on input "text" at bounding box center [784, 537] width 479 height 24
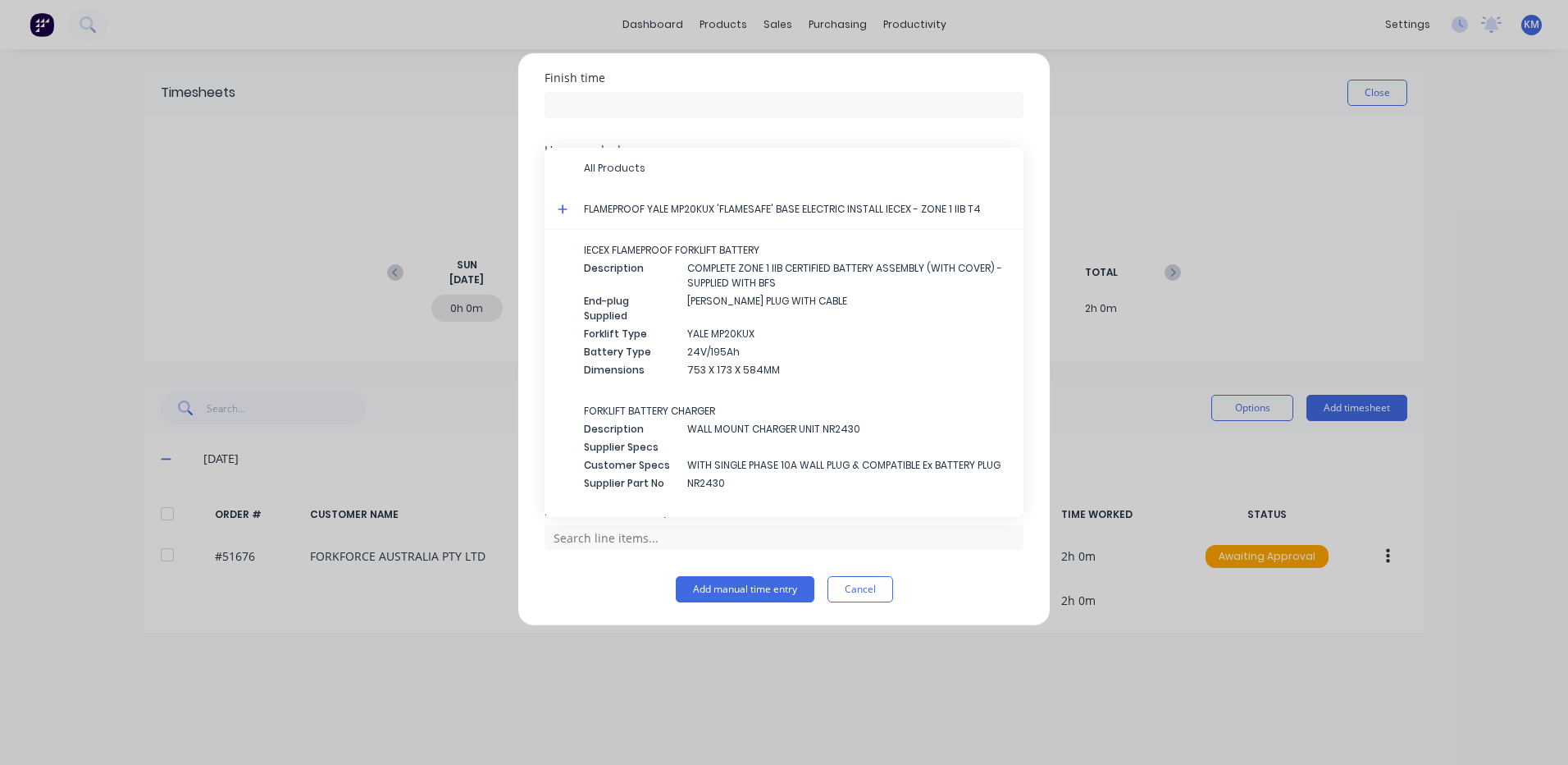
click at [561, 206] on icon at bounding box center [563, 209] width 11 height 12
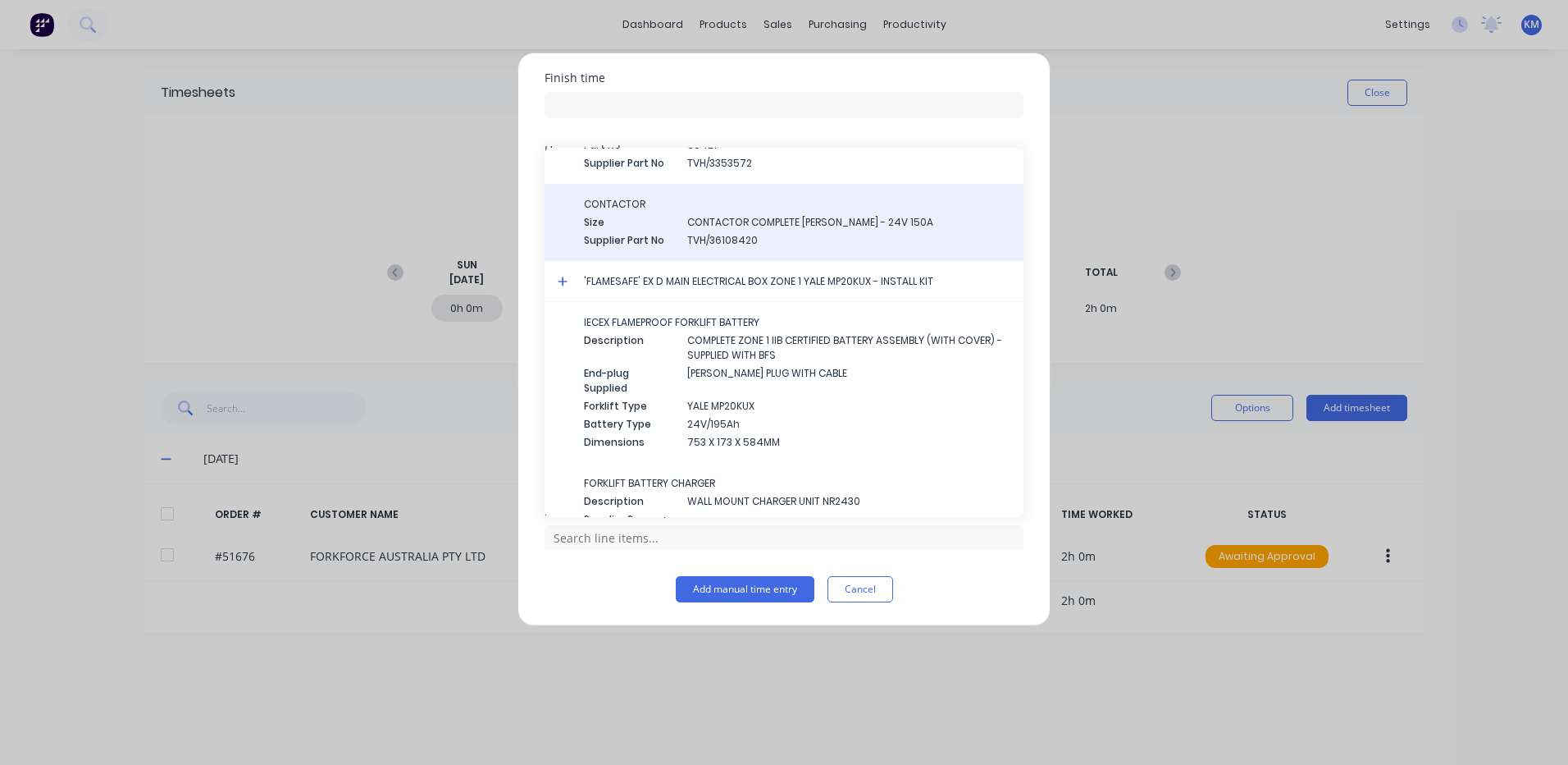
scroll to position [1615, 0]
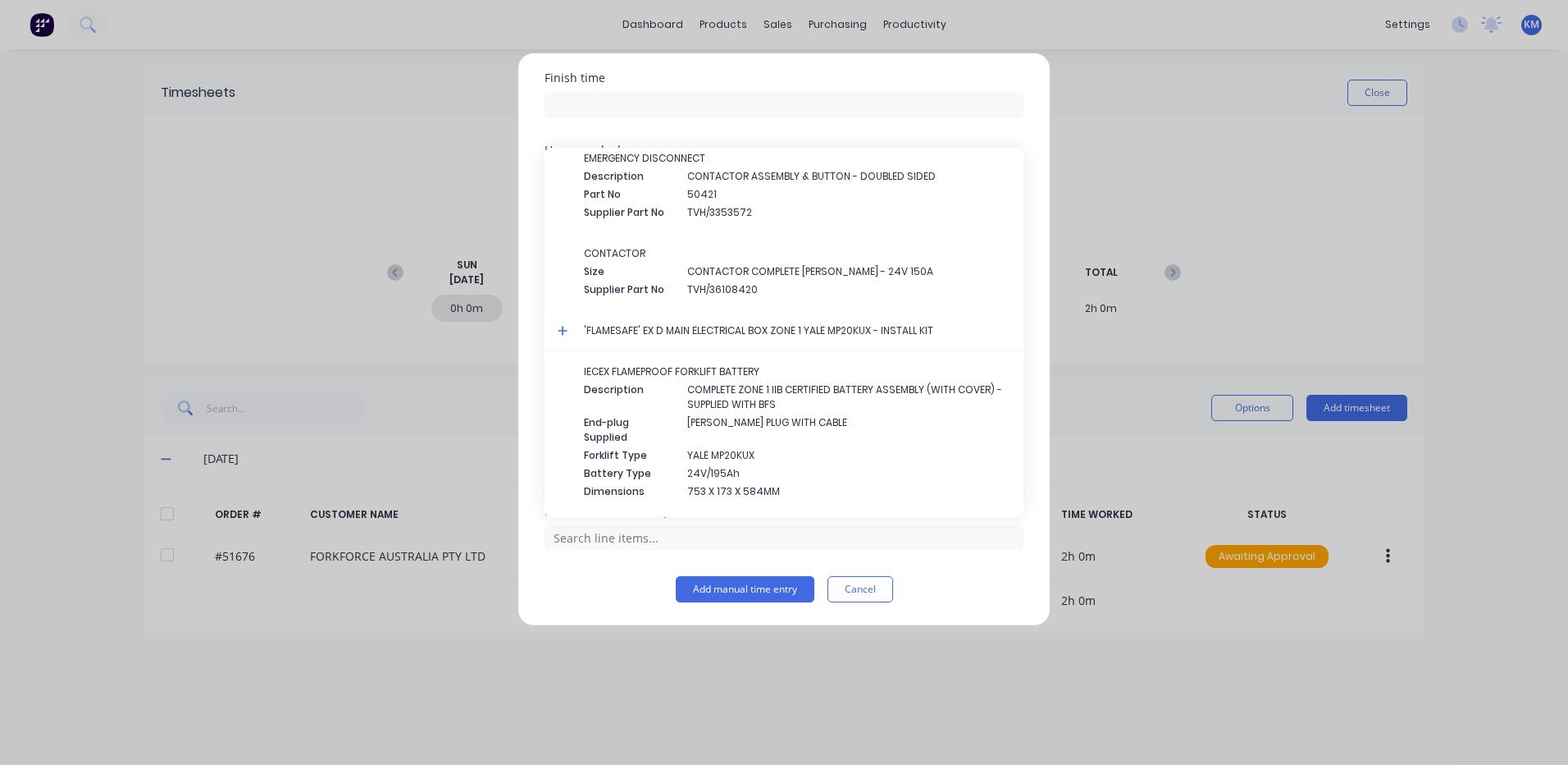
click at [560, 330] on icon at bounding box center [562, 330] width 10 height 10
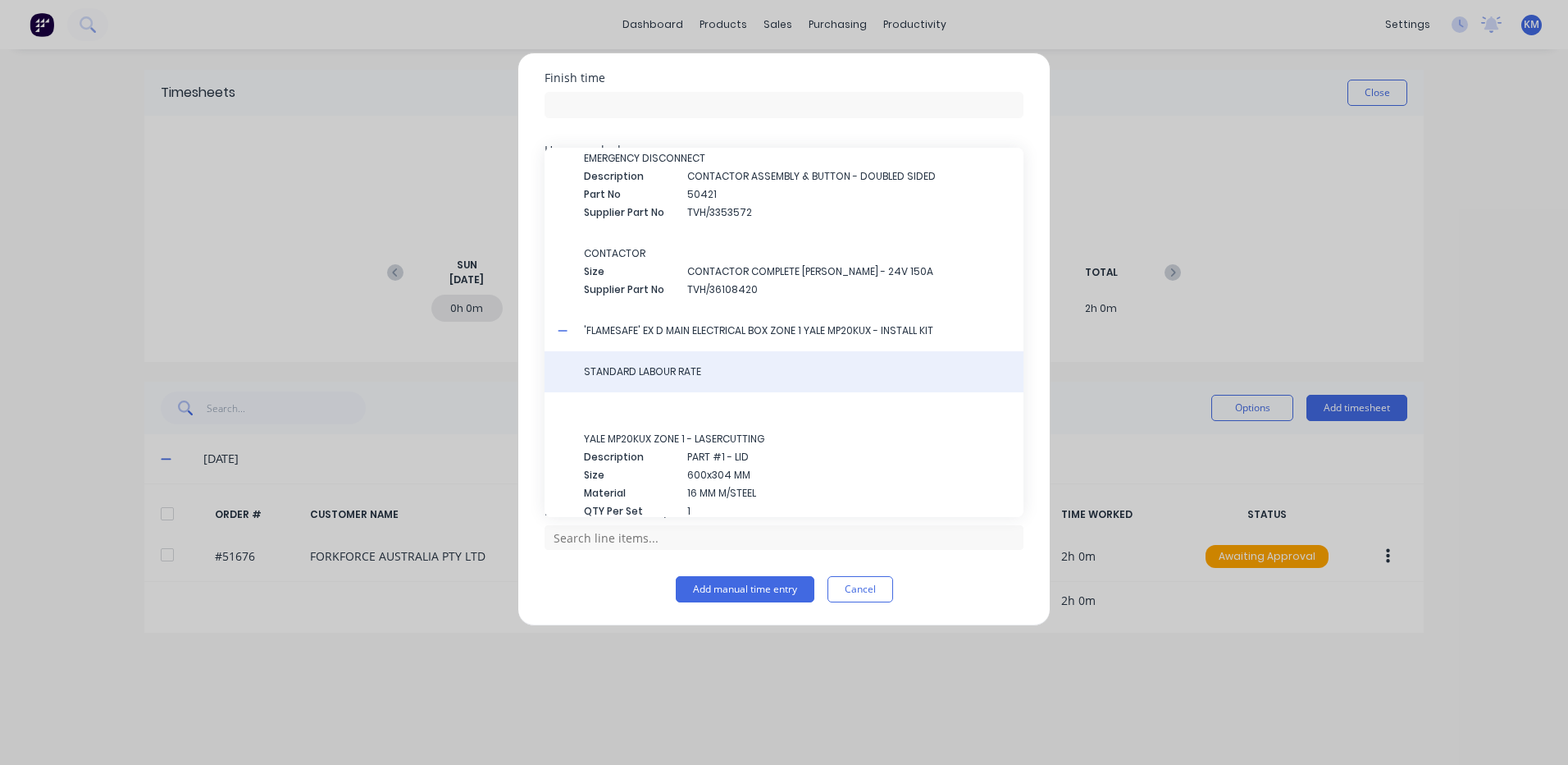
click at [712, 373] on span "STANDARD LABOUR RATE" at bounding box center [796, 371] width 426 height 14
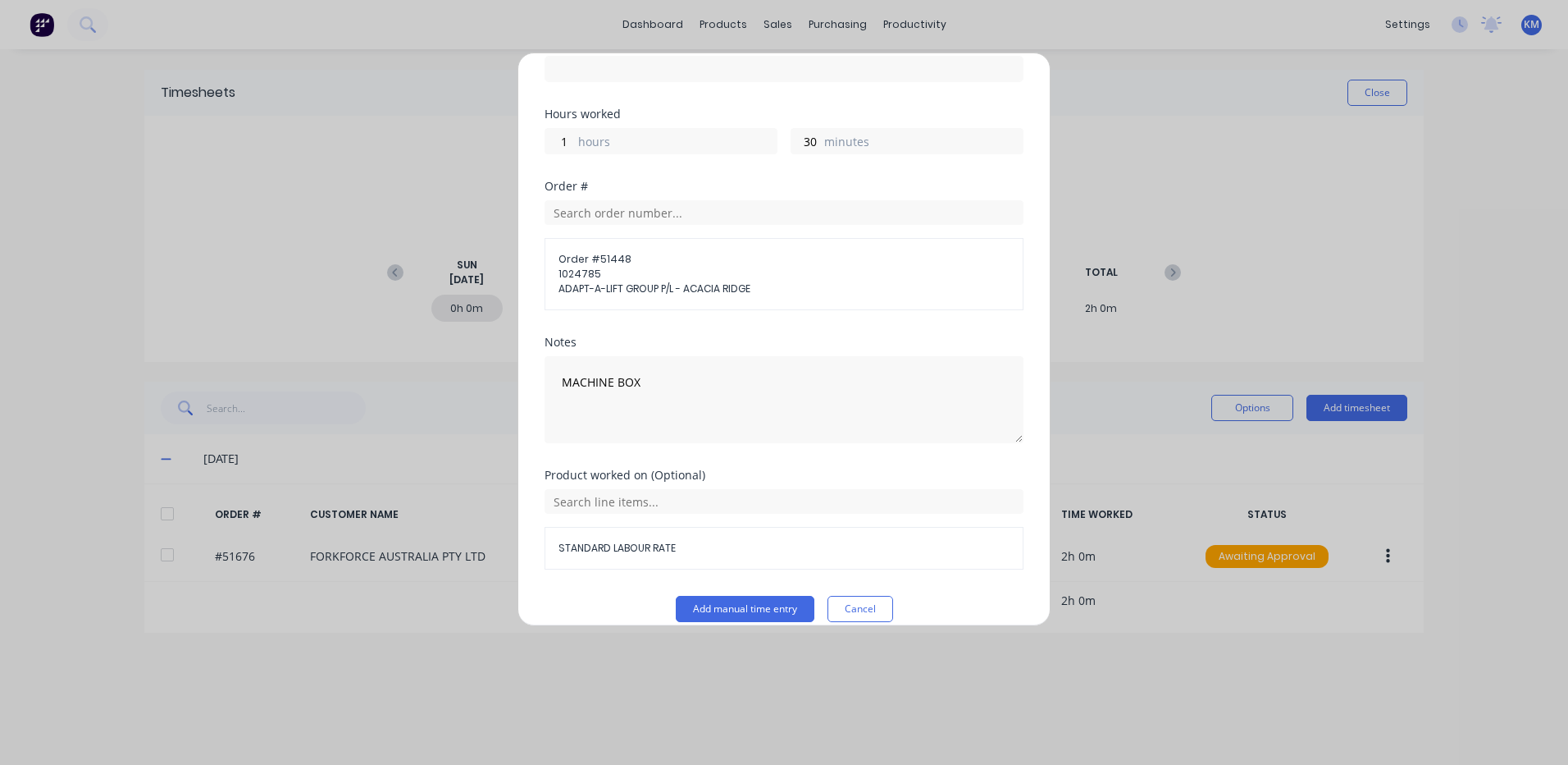
scroll to position [250, 0]
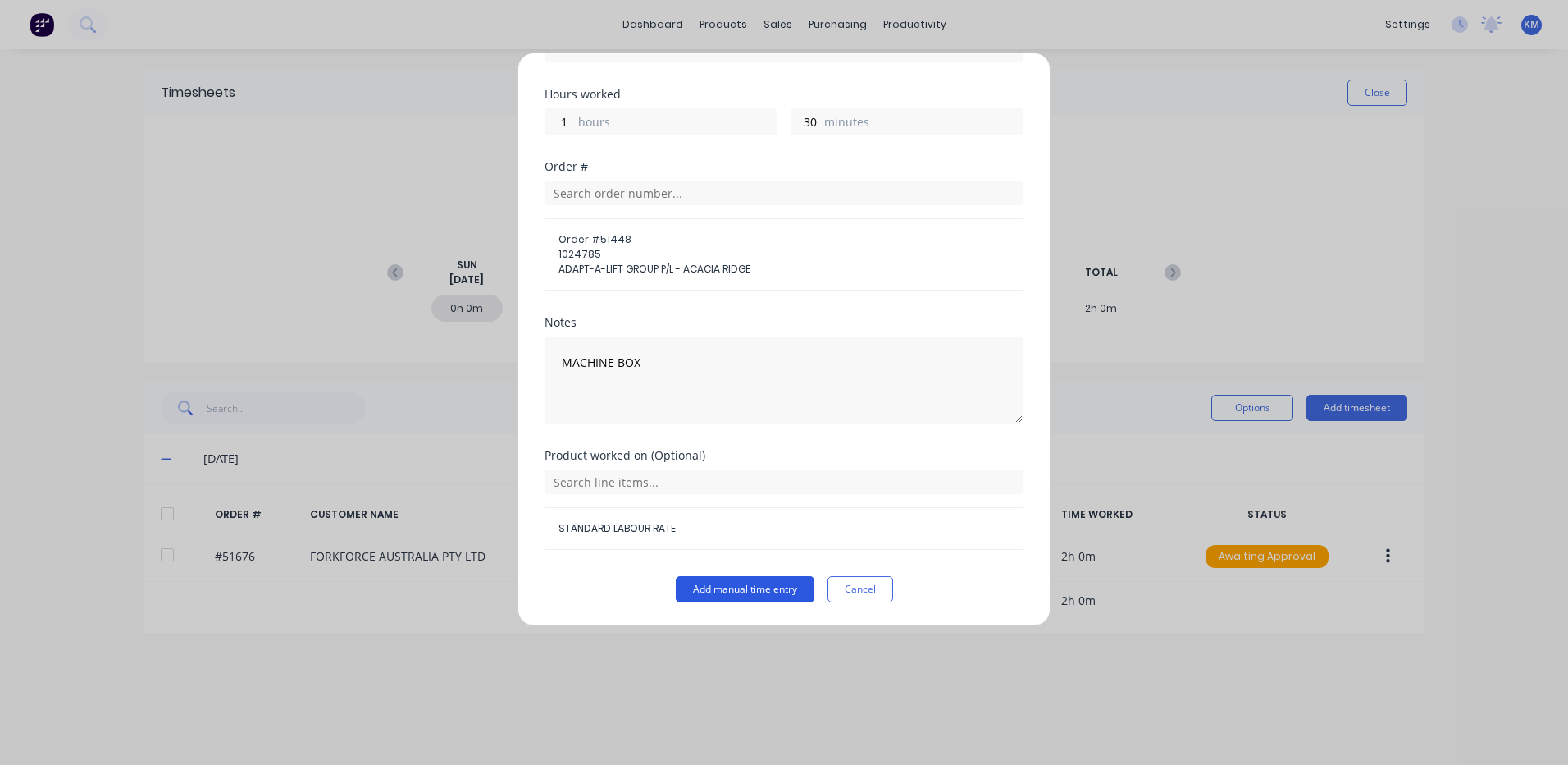
click at [725, 584] on button "Add manual time entry" at bounding box center [745, 588] width 138 height 26
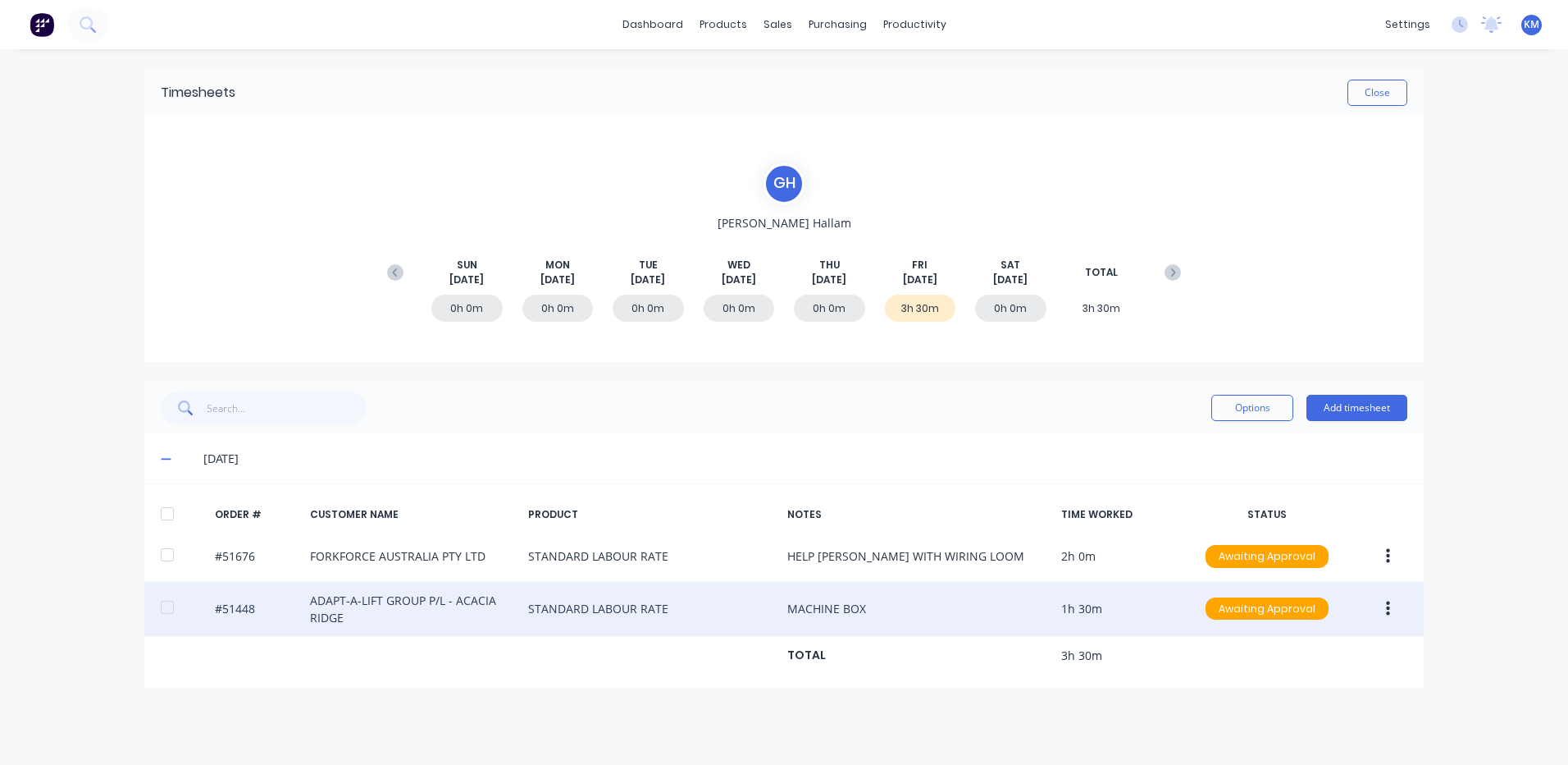
click at [1383, 603] on button "button" at bounding box center [1388, 608] width 39 height 30
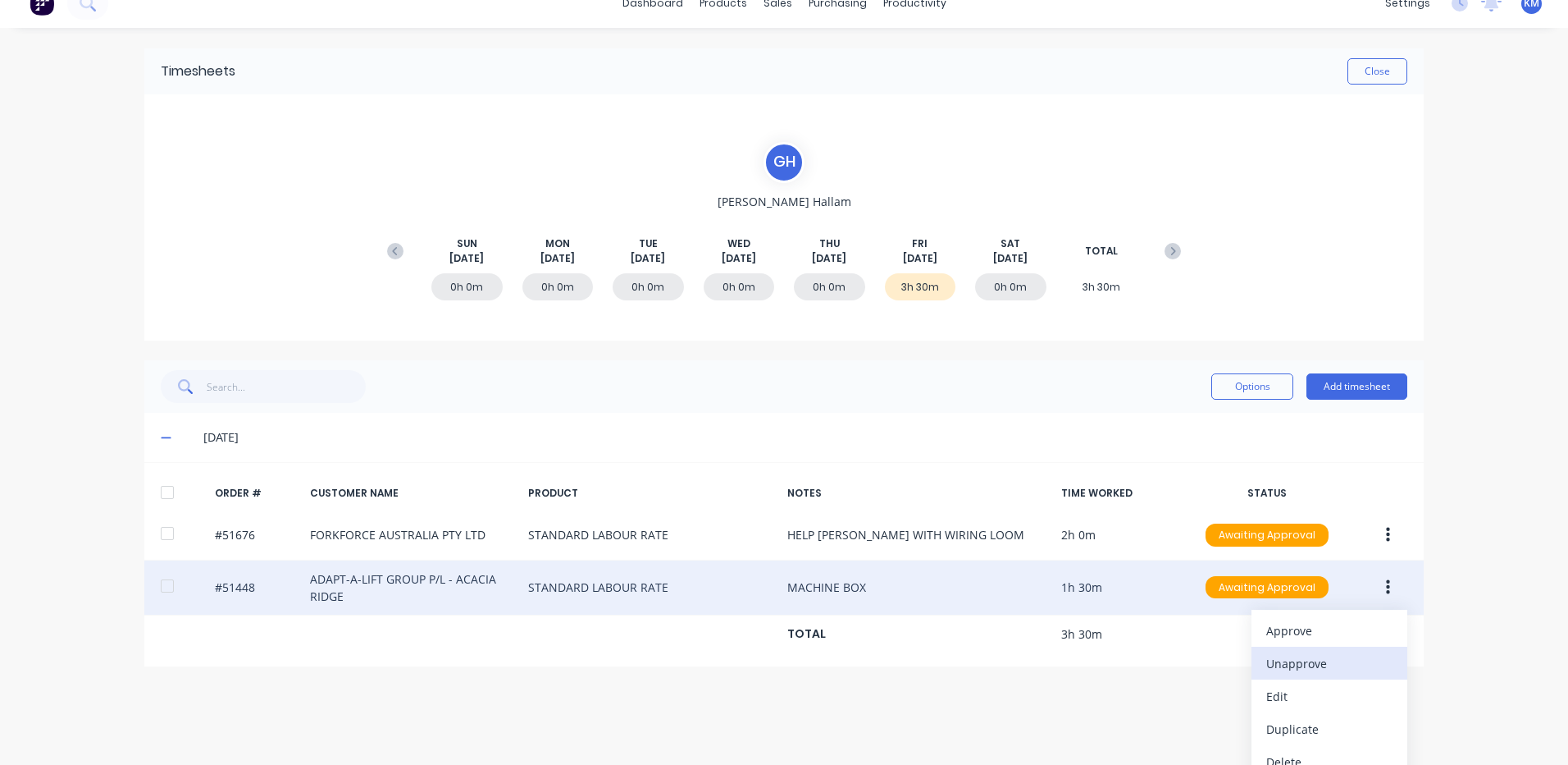
scroll to position [39, 0]
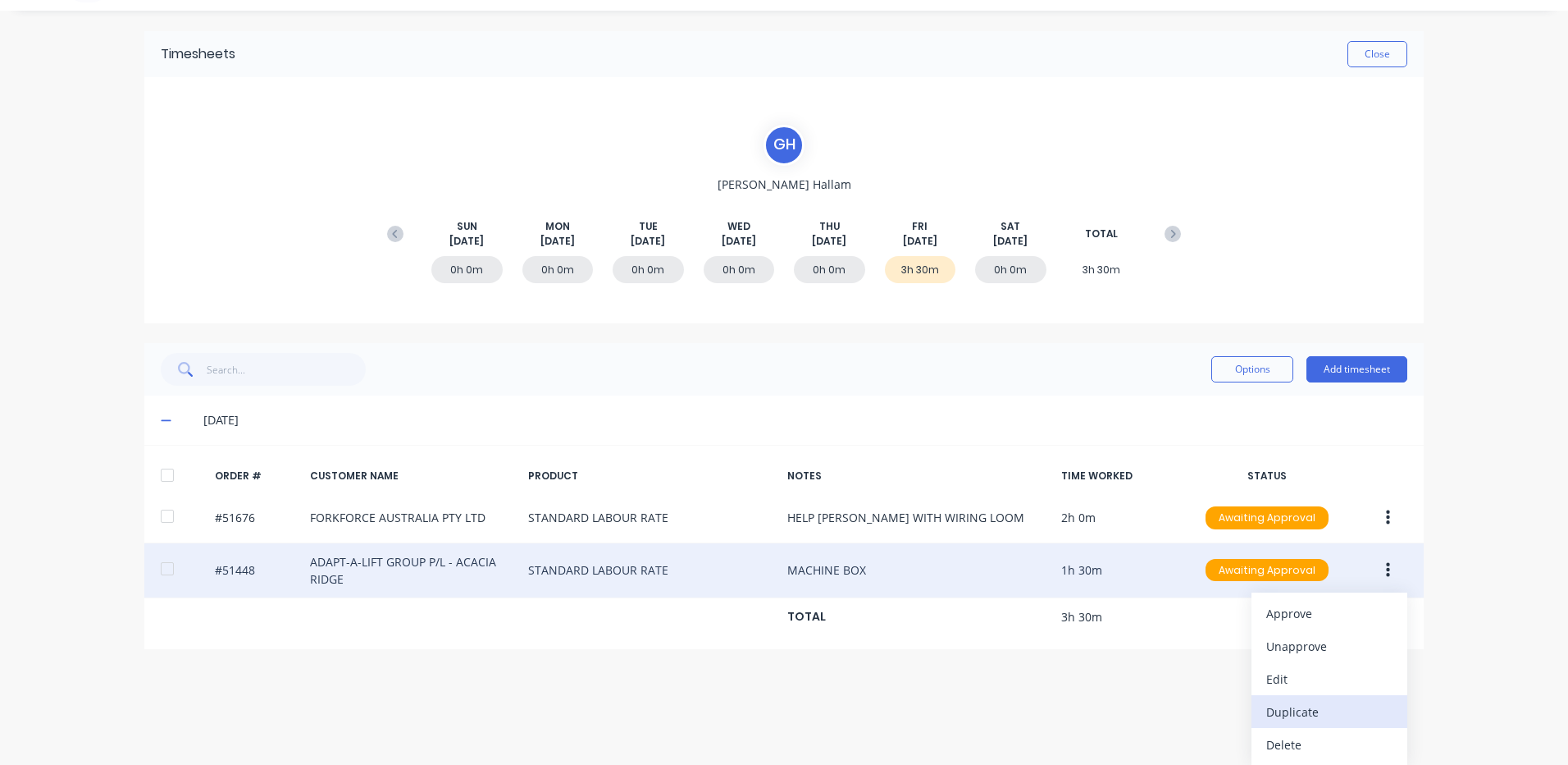
click at [1319, 704] on div "Duplicate" at bounding box center [1329, 712] width 127 height 24
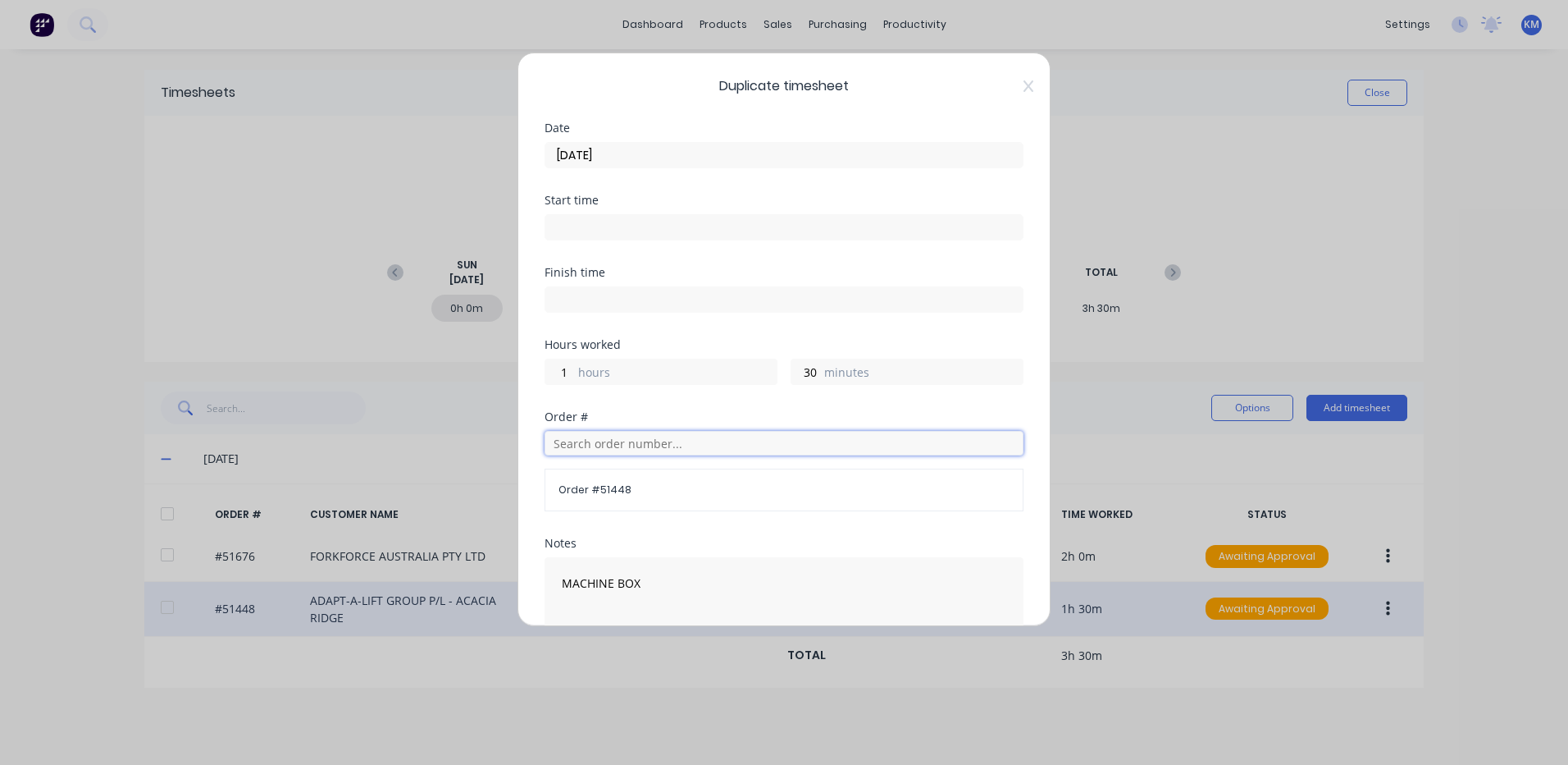
drag, startPoint x: 665, startPoint y: 453, endPoint x: 658, endPoint y: 445, distance: 10.6
click at [666, 453] on input "text" at bounding box center [784, 443] width 479 height 24
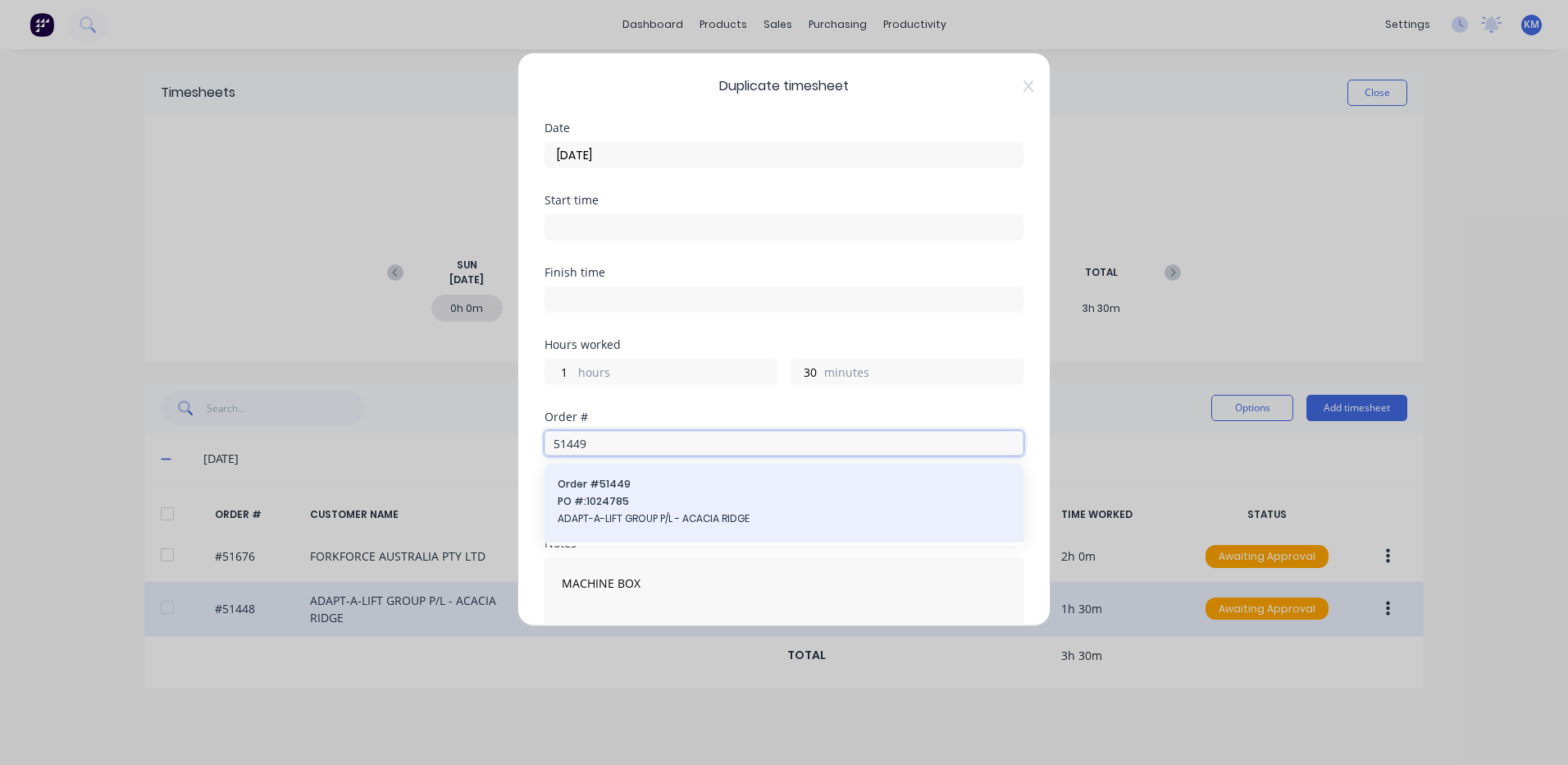
type input "51449"
click at [653, 477] on span "Order # 51449" at bounding box center [784, 484] width 452 height 14
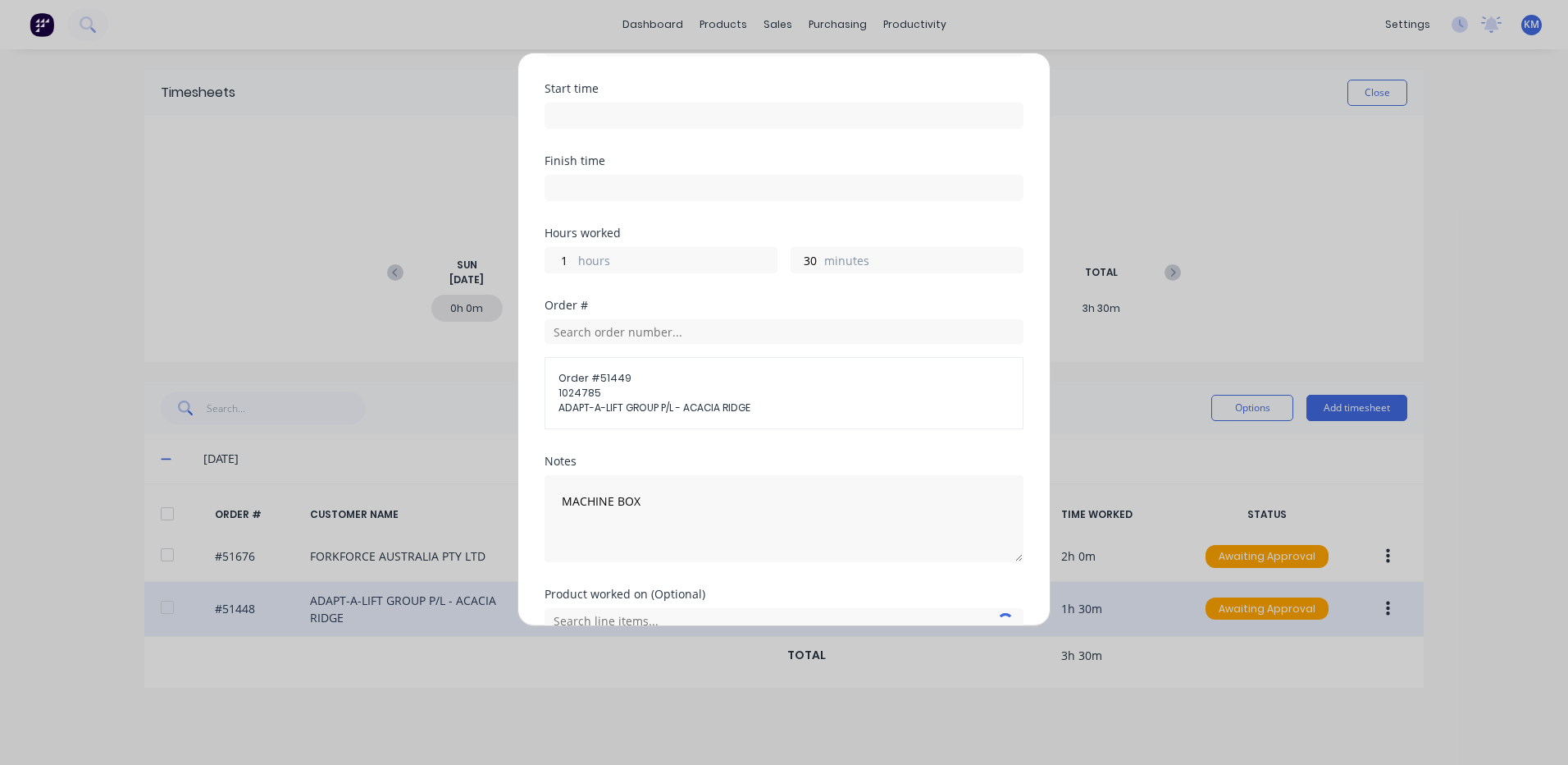
scroll to position [195, 0]
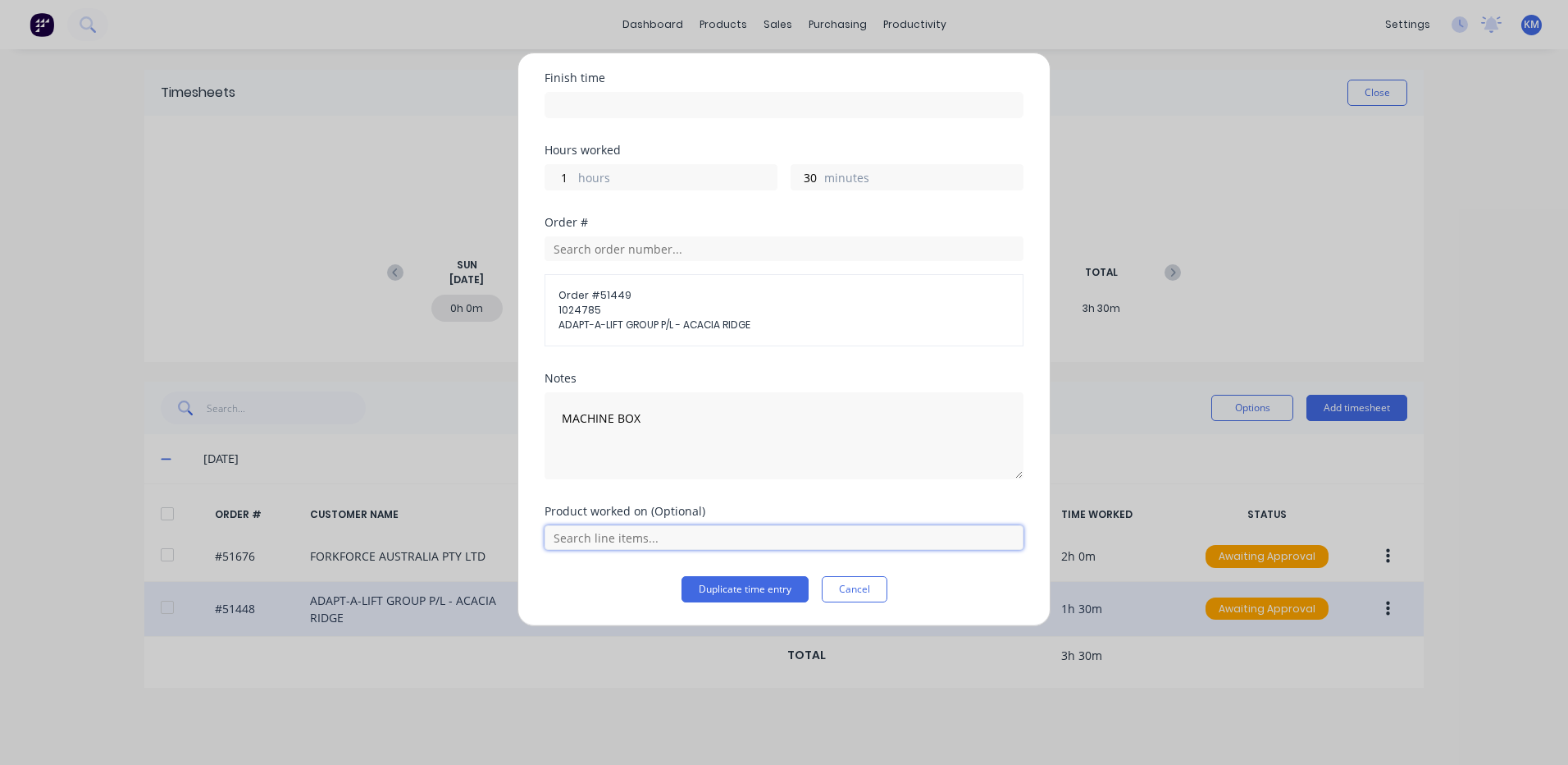
click at [684, 543] on input "text" at bounding box center [784, 537] width 479 height 24
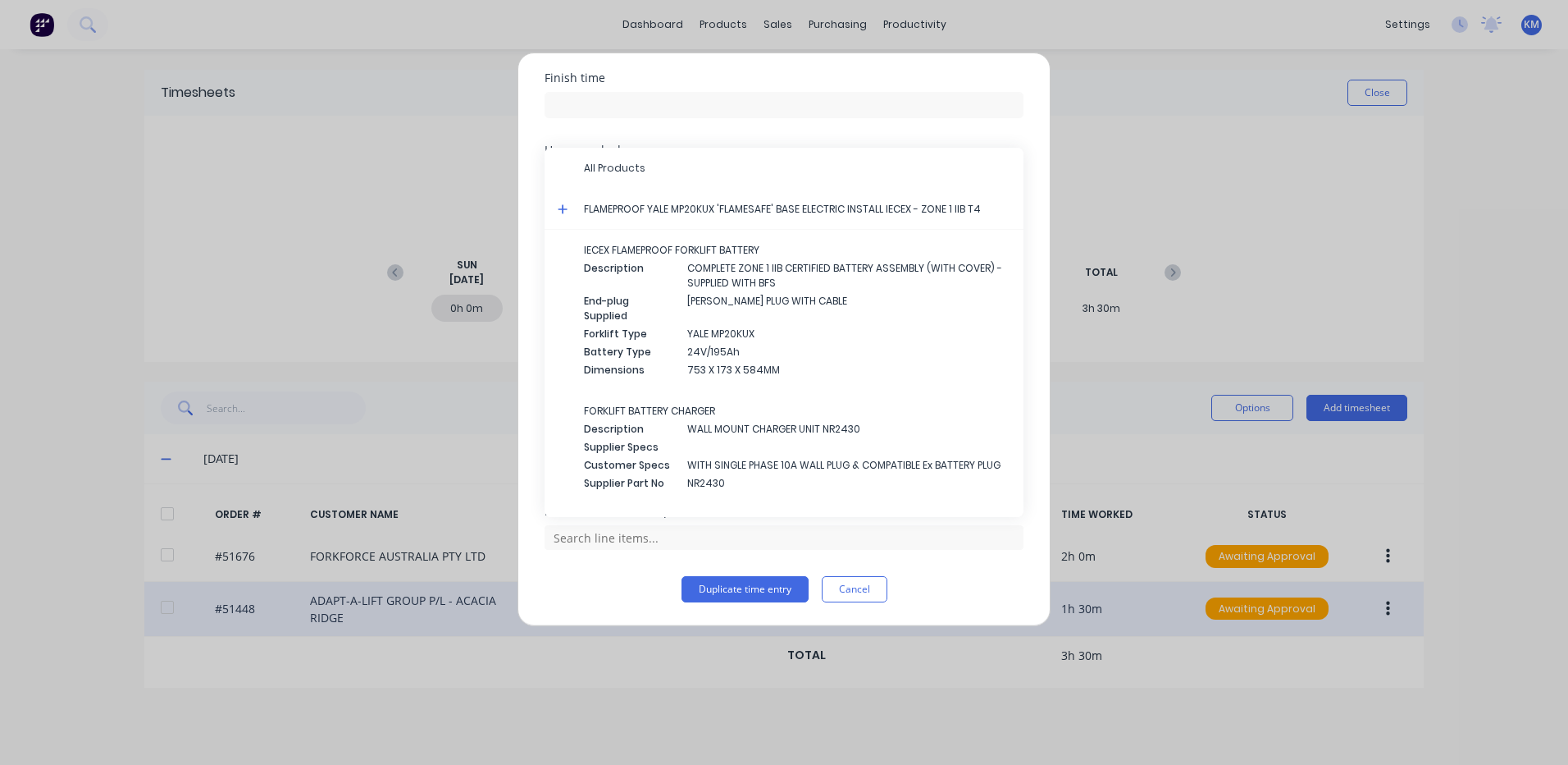
click at [561, 206] on icon at bounding box center [563, 209] width 11 height 12
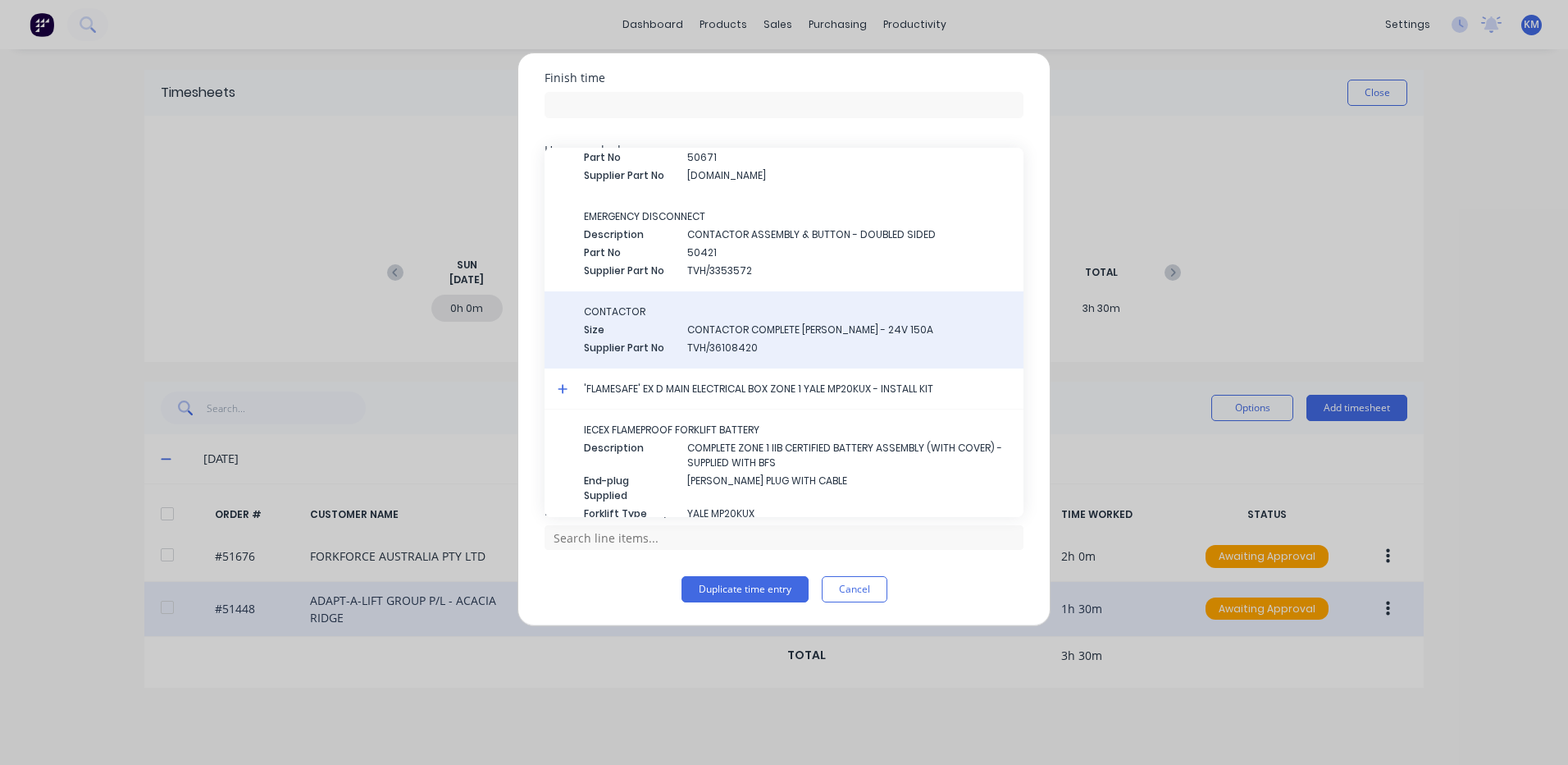
scroll to position [1533, 0]
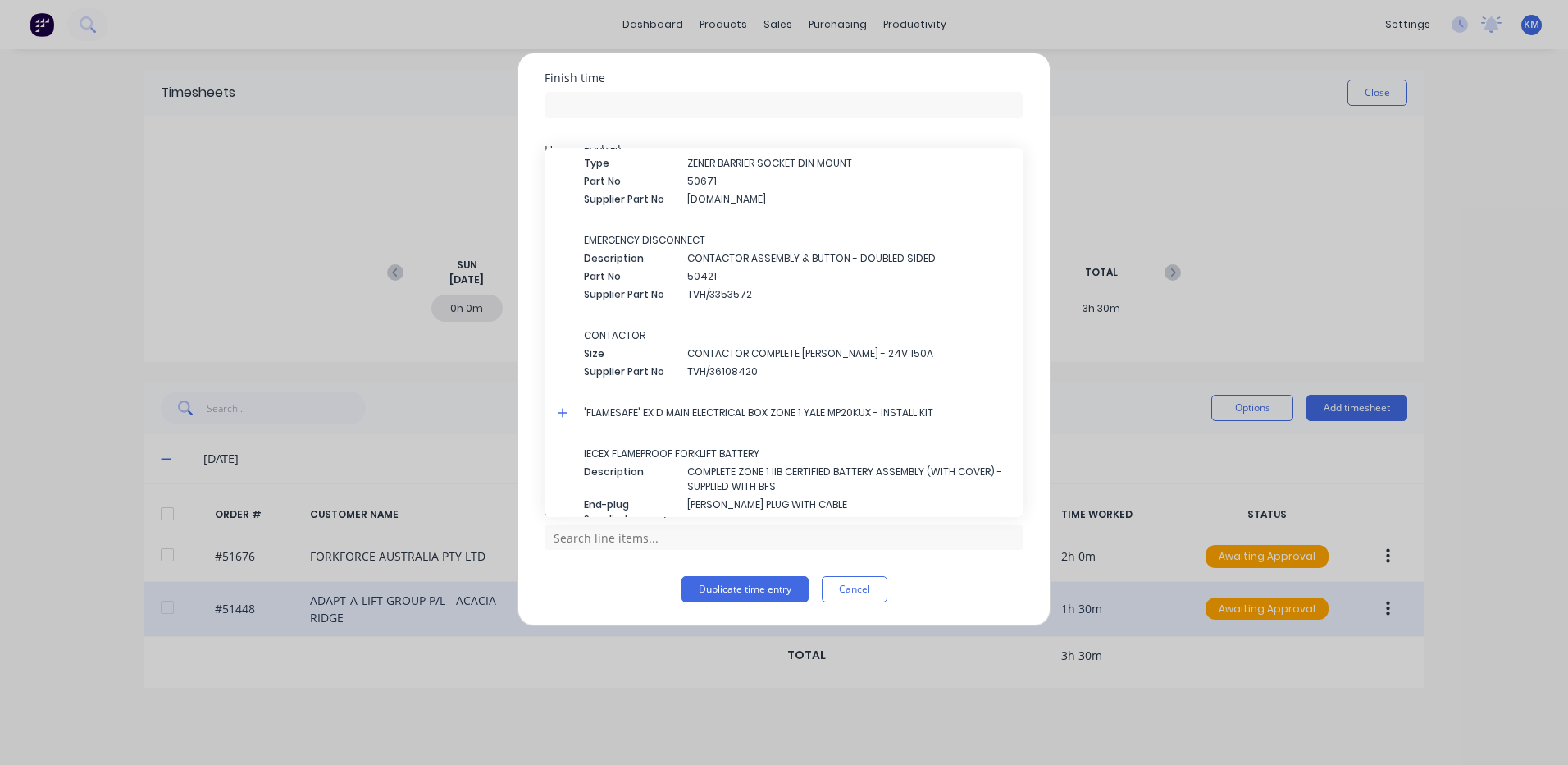
click at [565, 411] on icon at bounding box center [563, 413] width 11 height 12
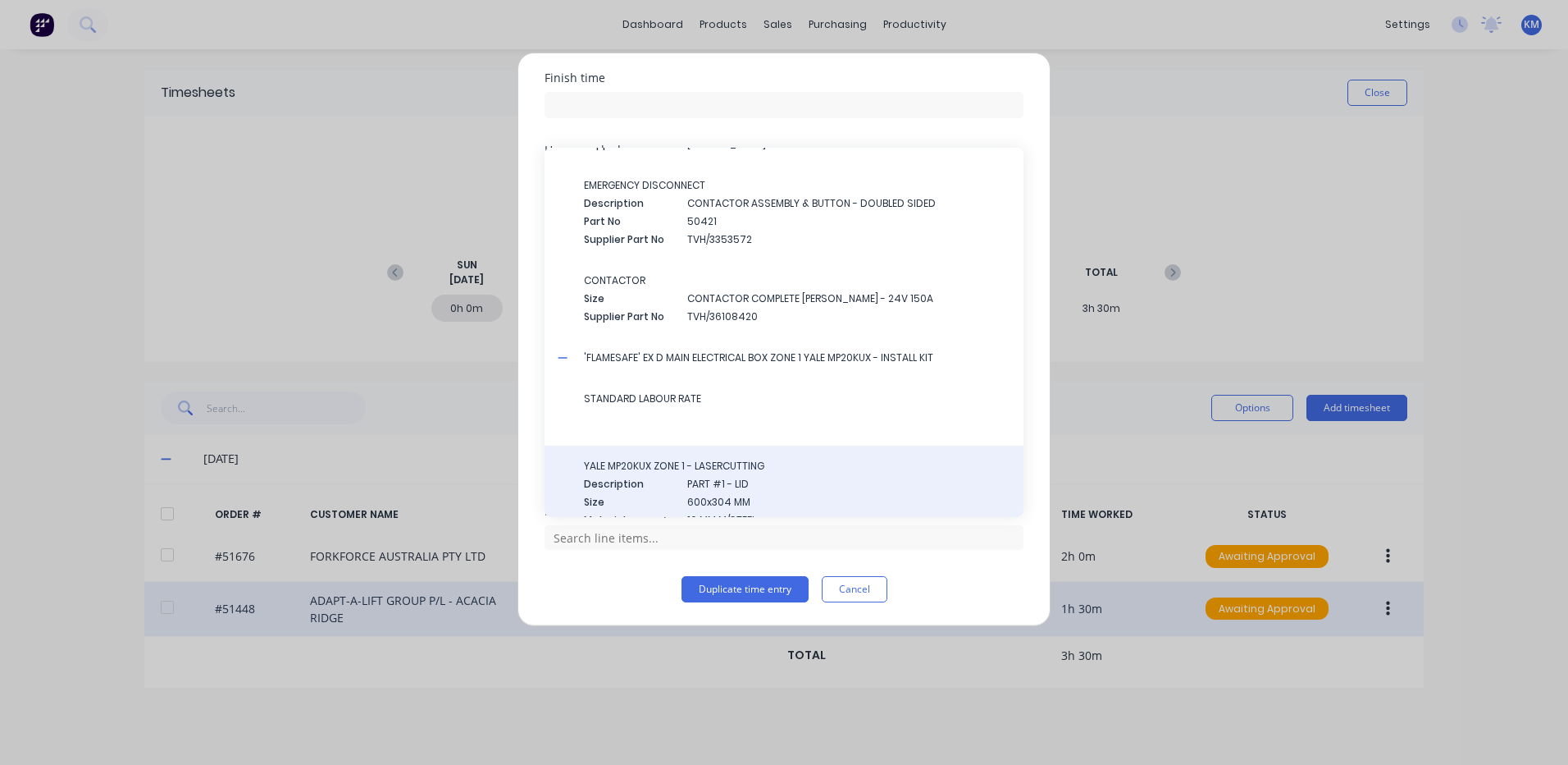
scroll to position [1697, 0]
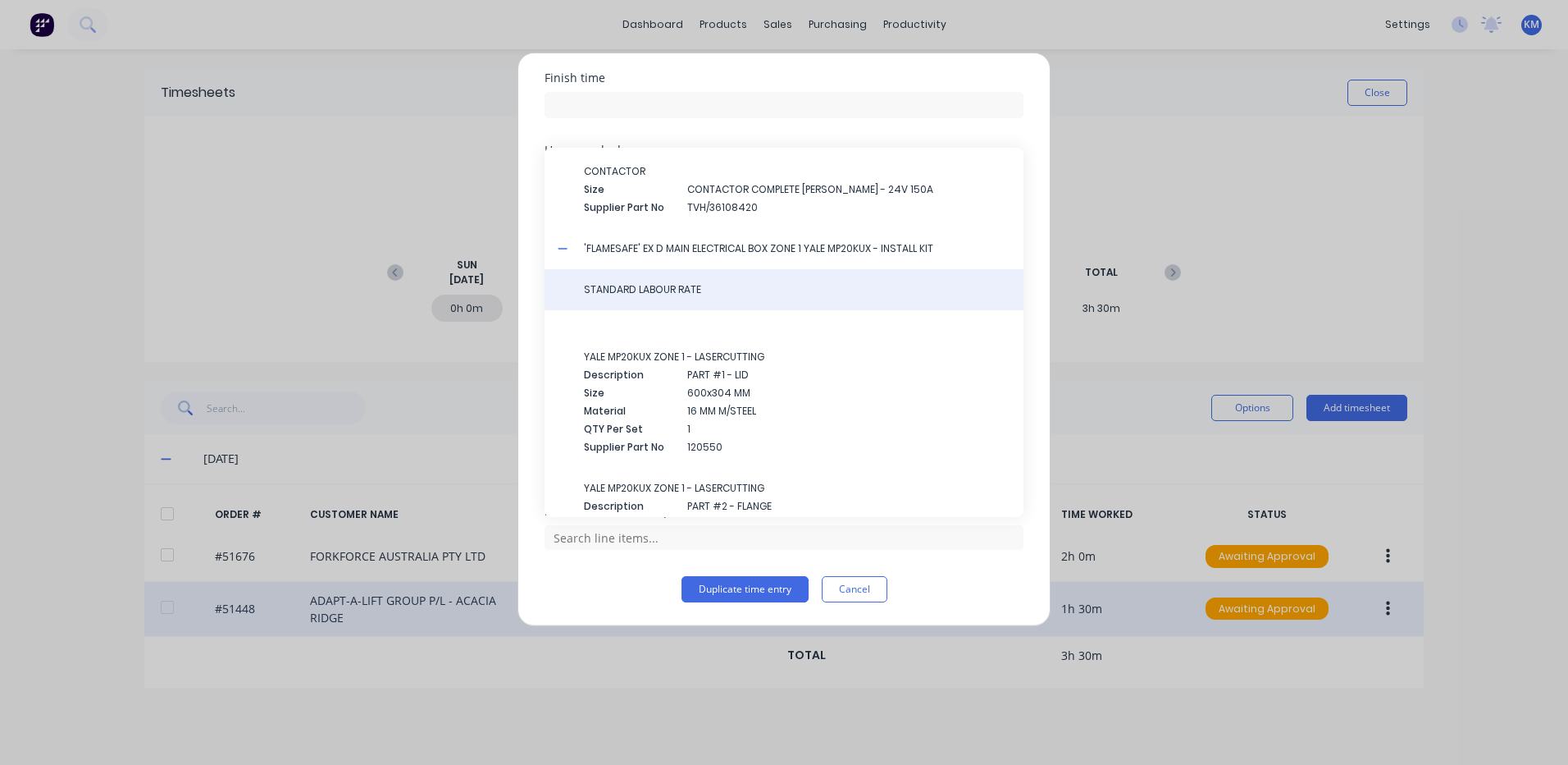
click at [660, 298] on div "STANDARD LABOUR RATE" at bounding box center [784, 289] width 479 height 41
click at [662, 295] on span "STANDARD LABOUR RATE" at bounding box center [796, 290] width 426 height 14
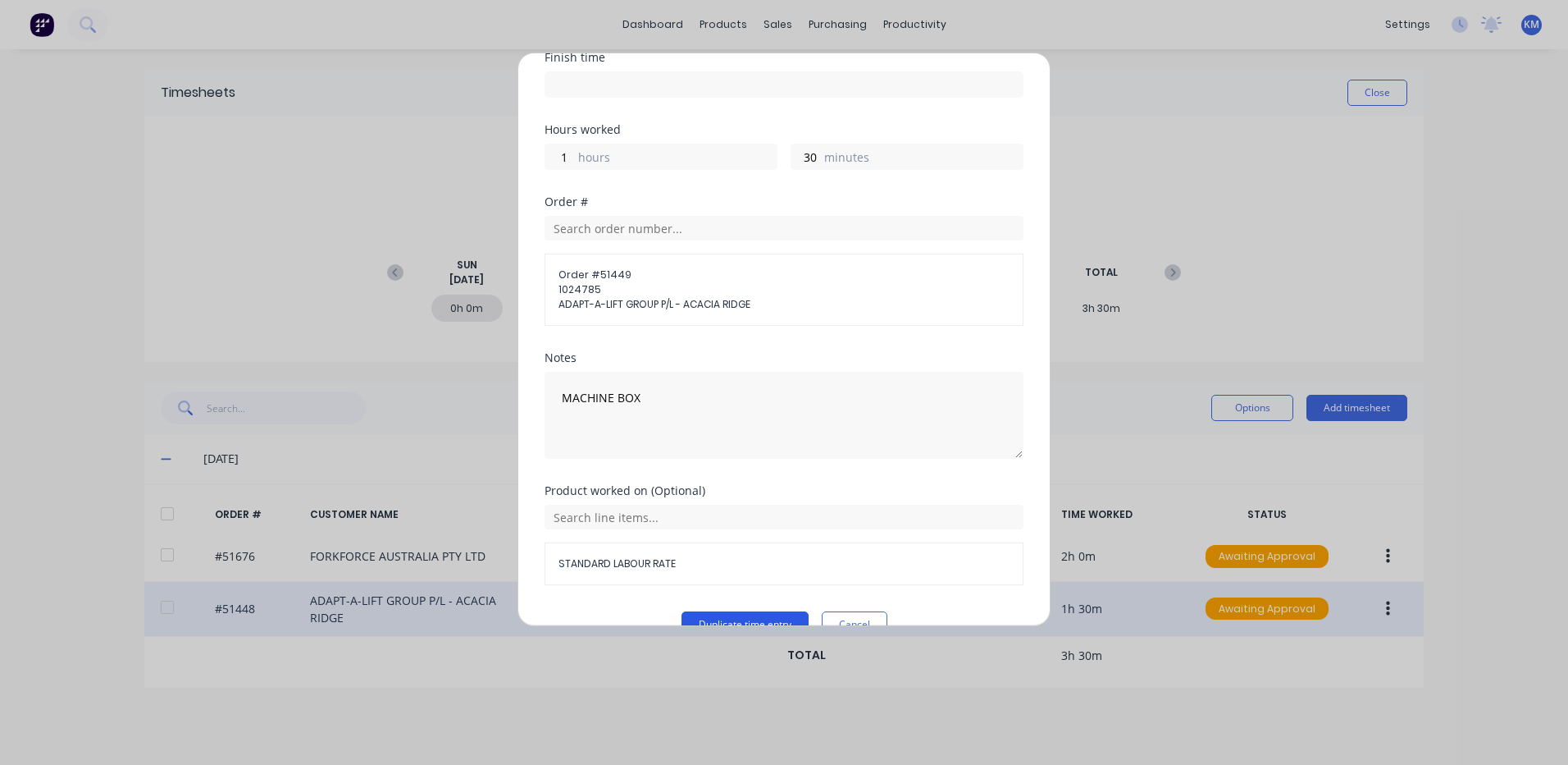
scroll to position [250, 0]
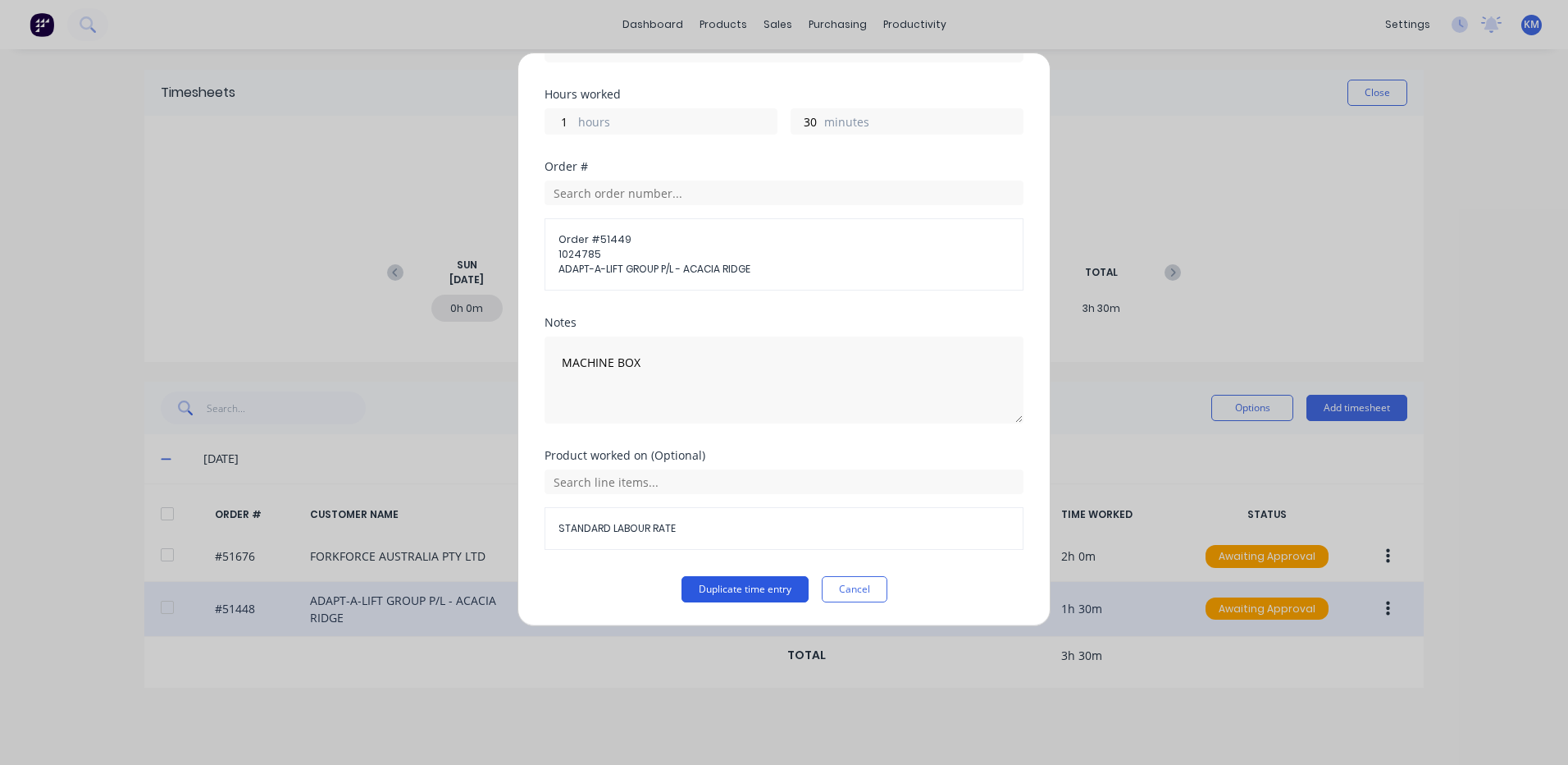
click at [727, 589] on button "Duplicate time entry" at bounding box center [745, 588] width 127 height 26
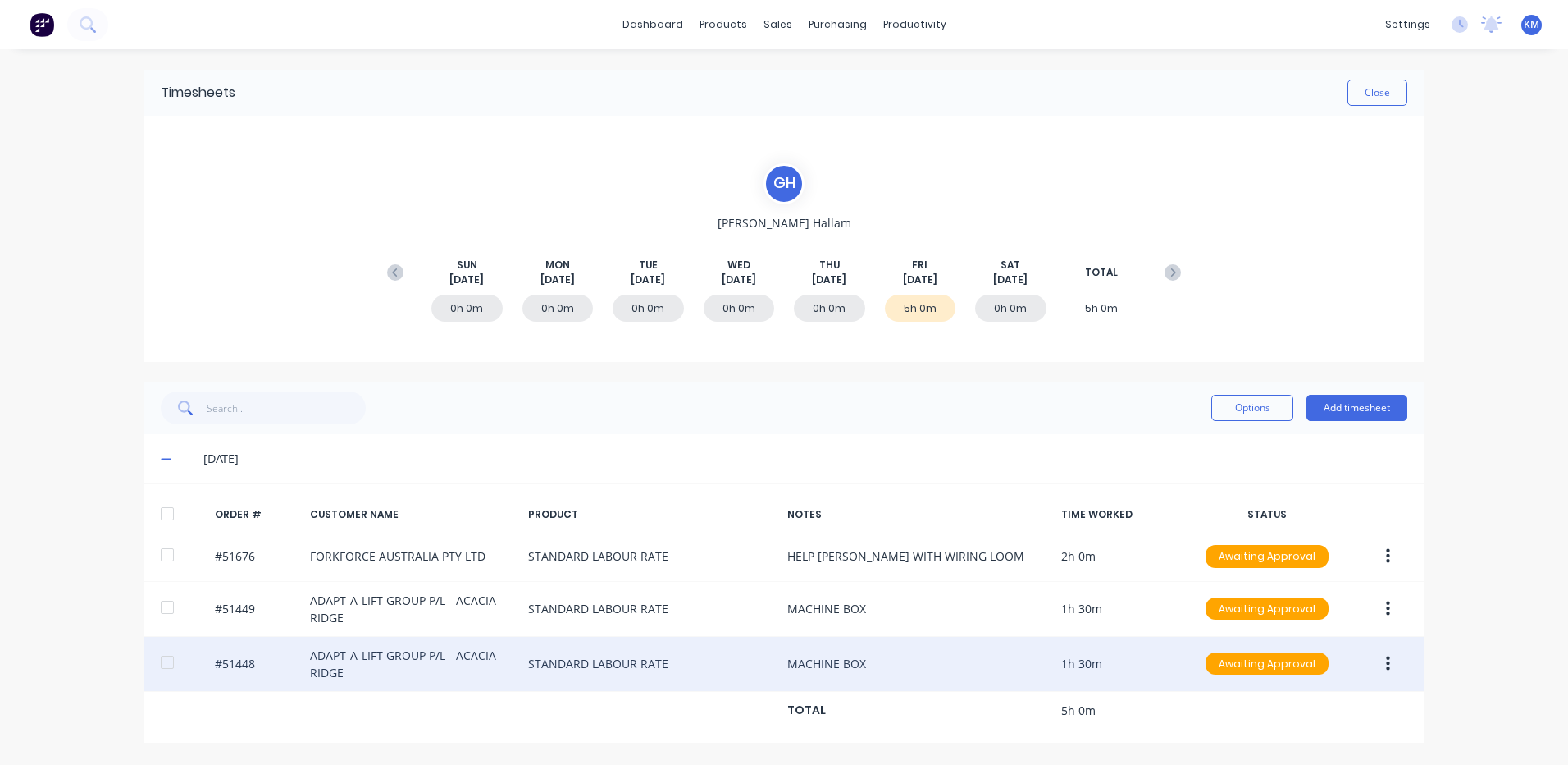
click at [157, 511] on div at bounding box center [167, 513] width 33 height 33
click at [1243, 417] on button "Options" at bounding box center [1252, 407] width 82 height 26
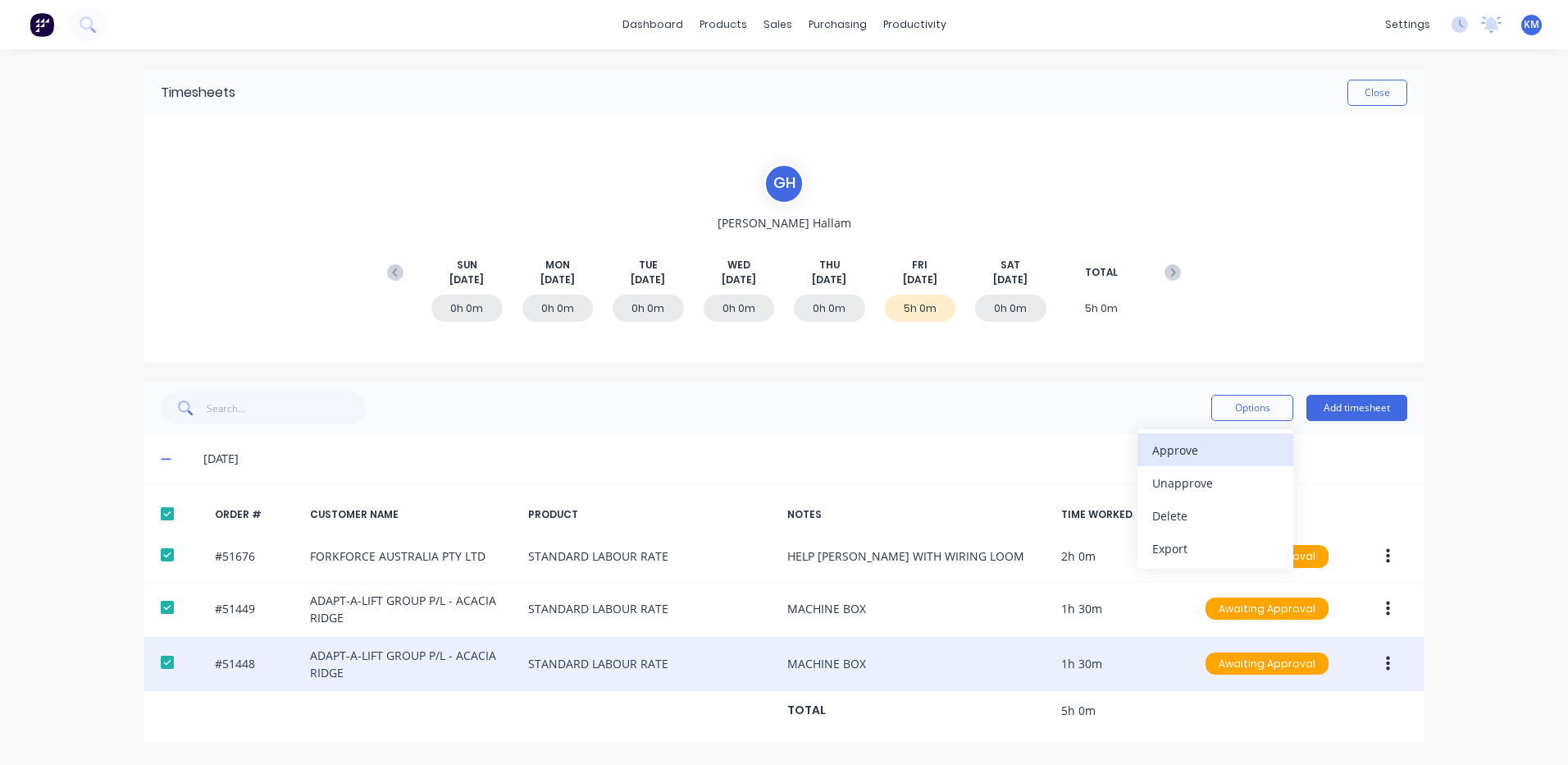
click at [1241, 445] on div "Approve" at bounding box center [1215, 450] width 127 height 24
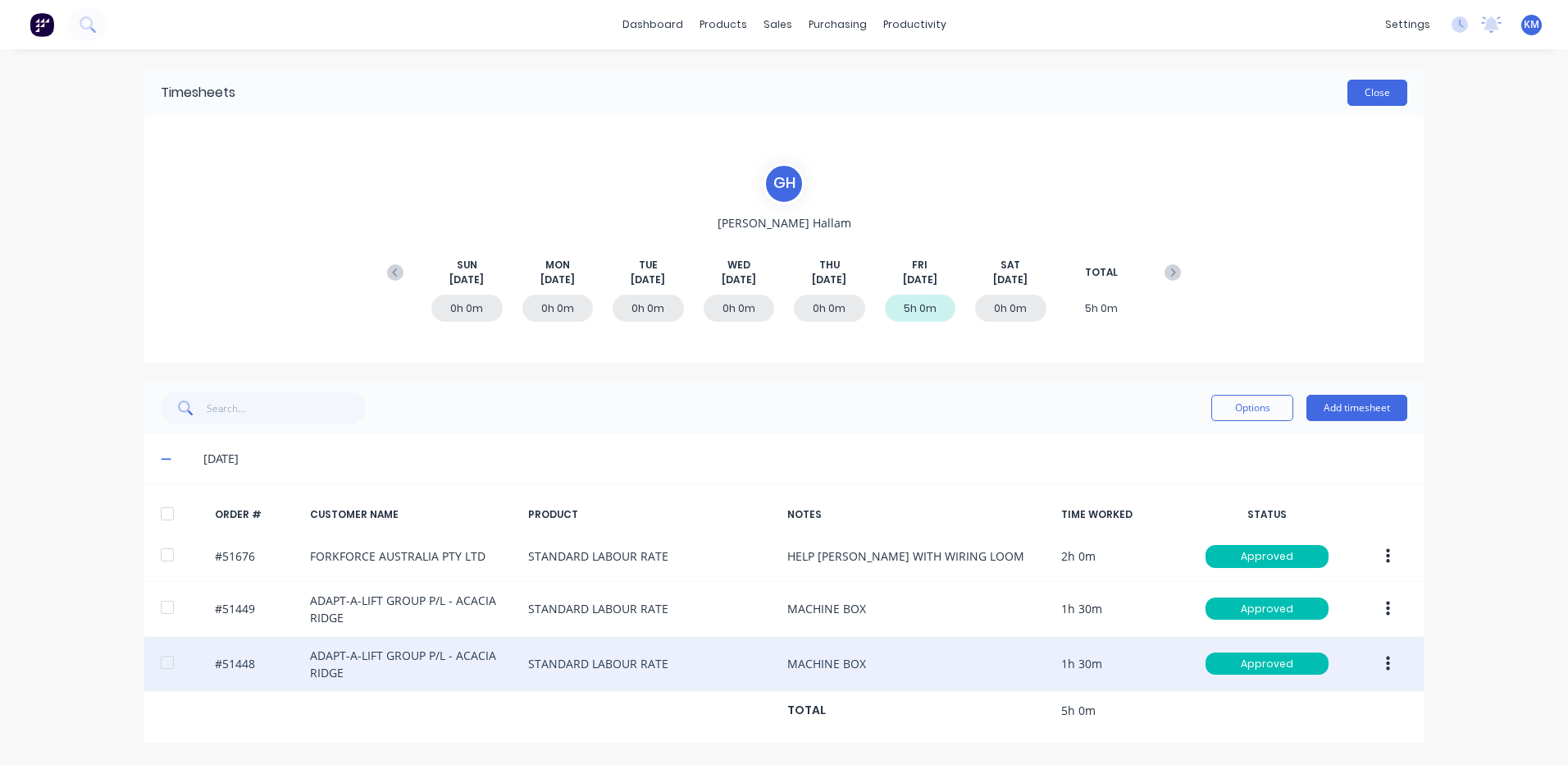
click at [1382, 100] on button "Close" at bounding box center [1377, 92] width 60 height 26
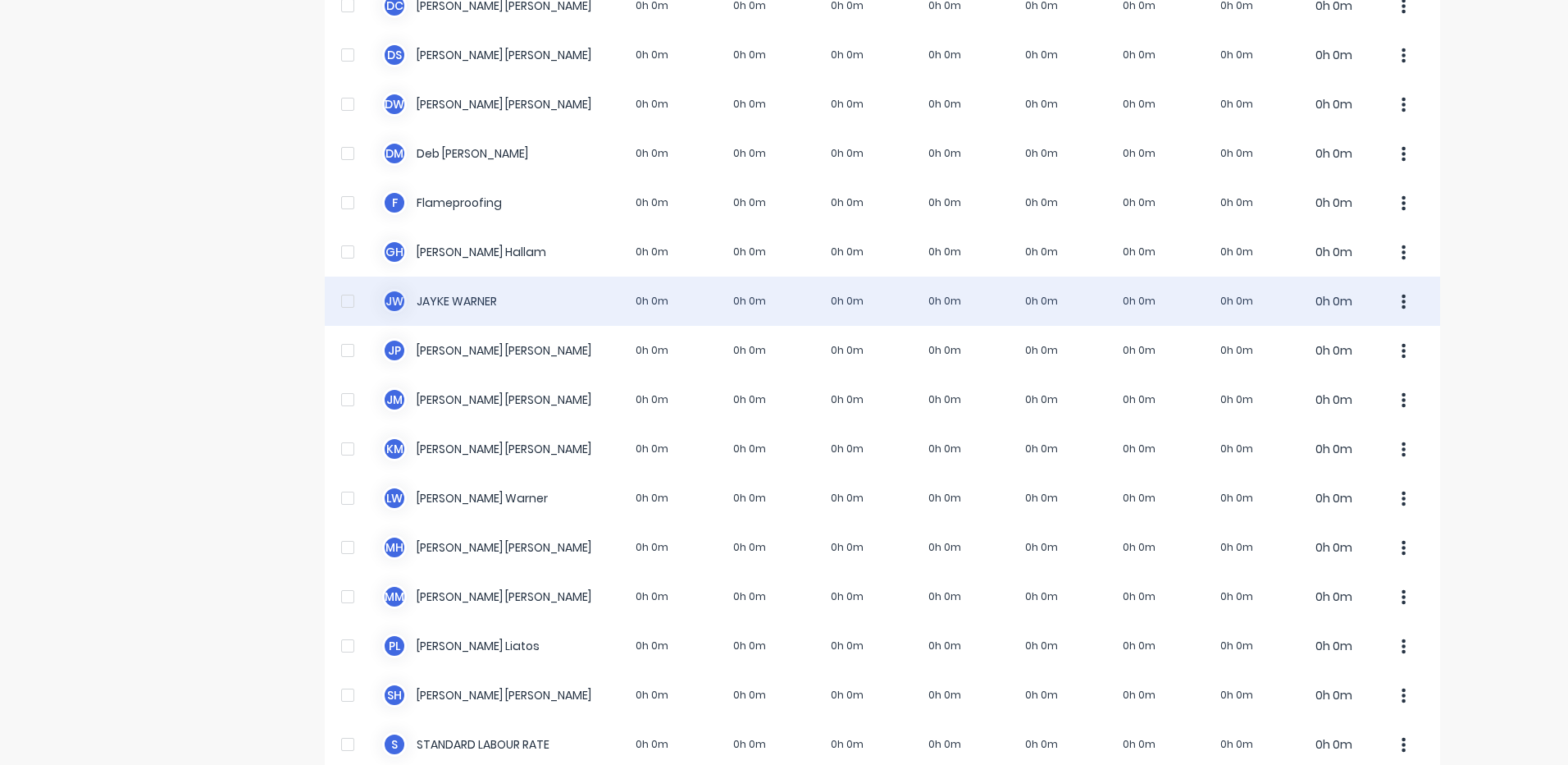
scroll to position [246, 0]
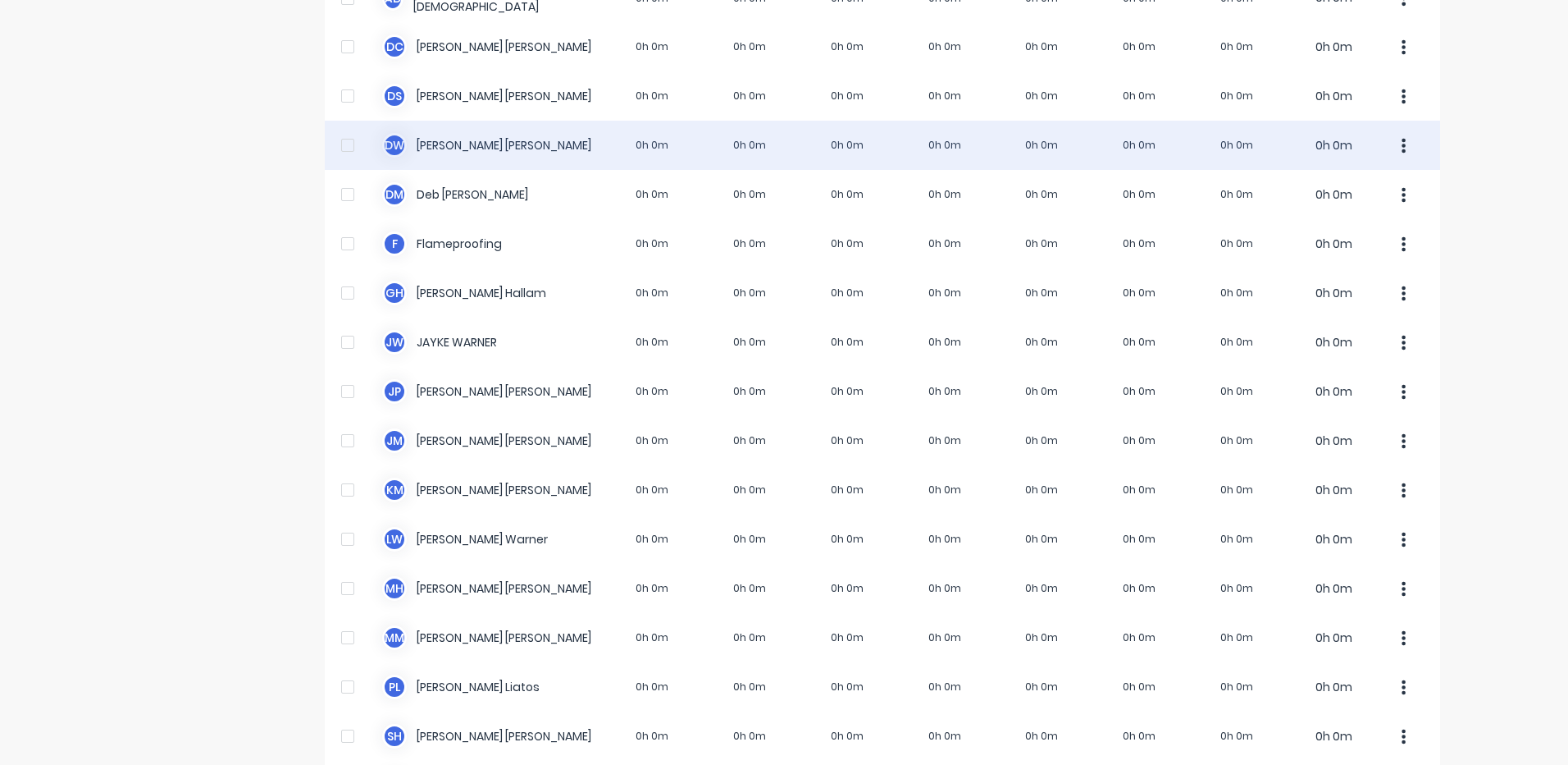
click at [700, 161] on div "D W [PERSON_NAME] 0h 0m 0h 0m 0h 0m 0h 0m 0h 0m 0h 0m 0h 0m 0h 0m" at bounding box center [882, 145] width 1116 height 49
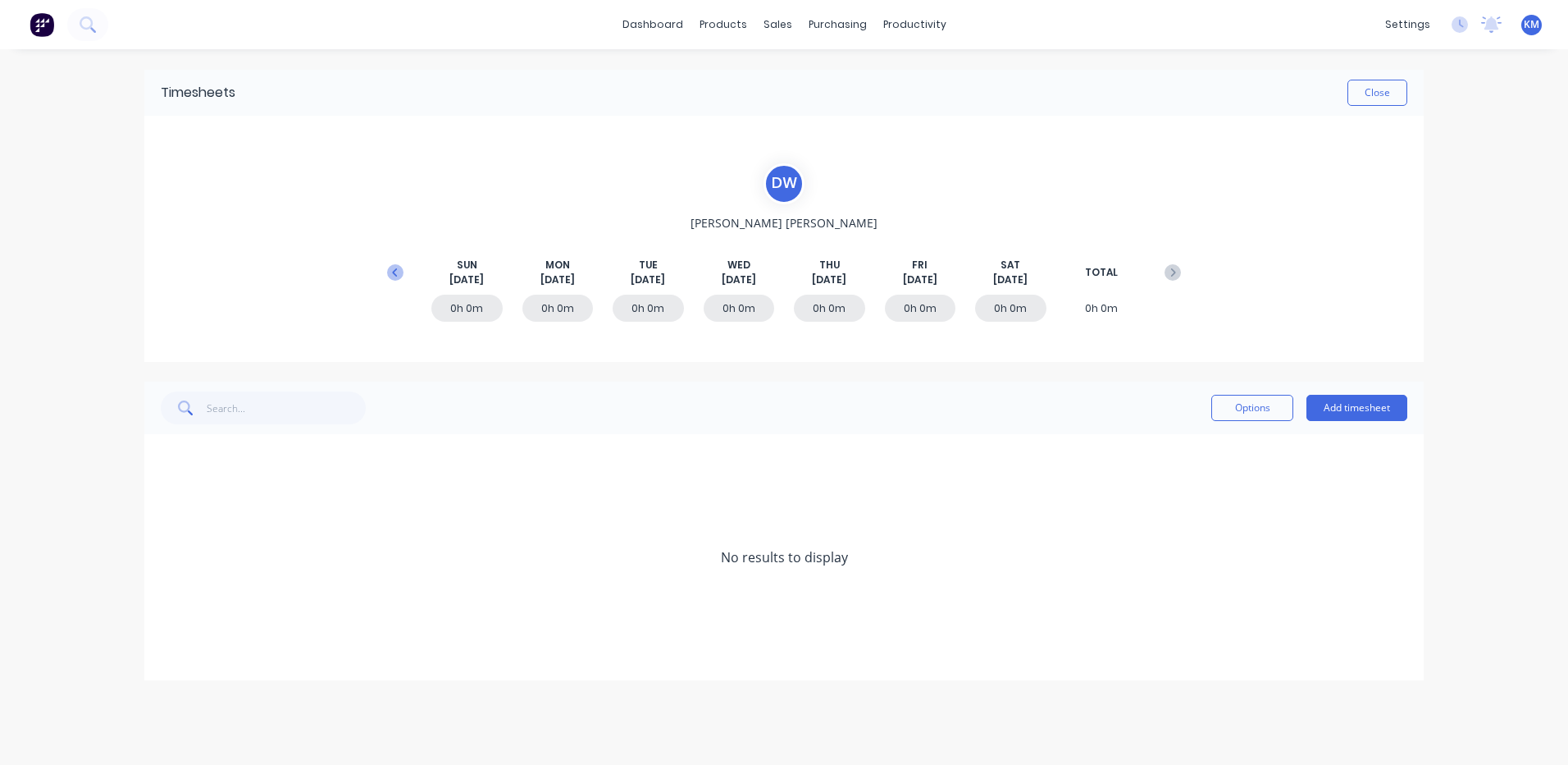
click at [404, 273] on button at bounding box center [395, 273] width 33 height 30
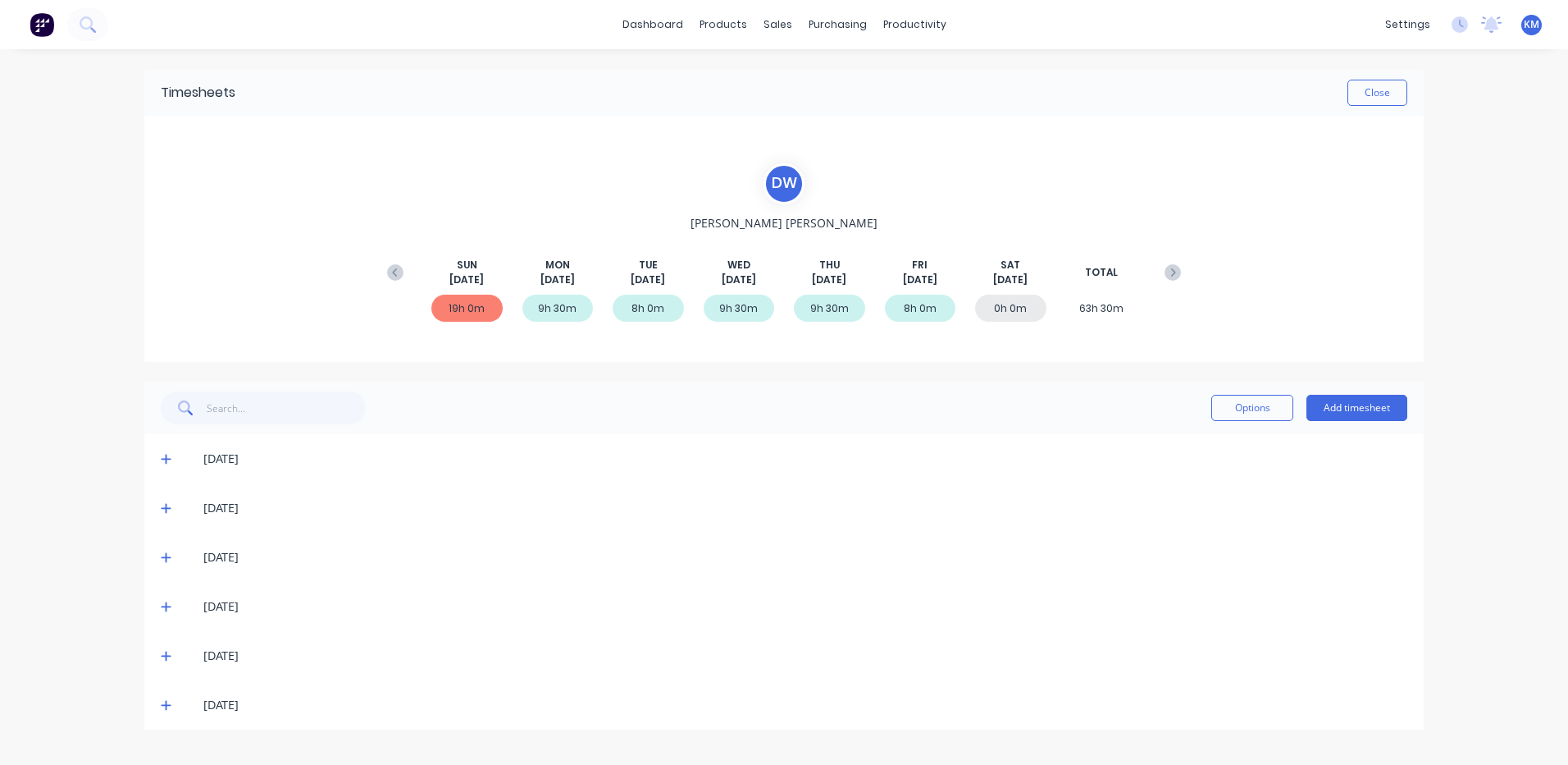
drag, startPoint x: 165, startPoint y: 705, endPoint x: 170, endPoint y: 698, distance: 8.6
click at [165, 705] on icon at bounding box center [166, 705] width 10 height 10
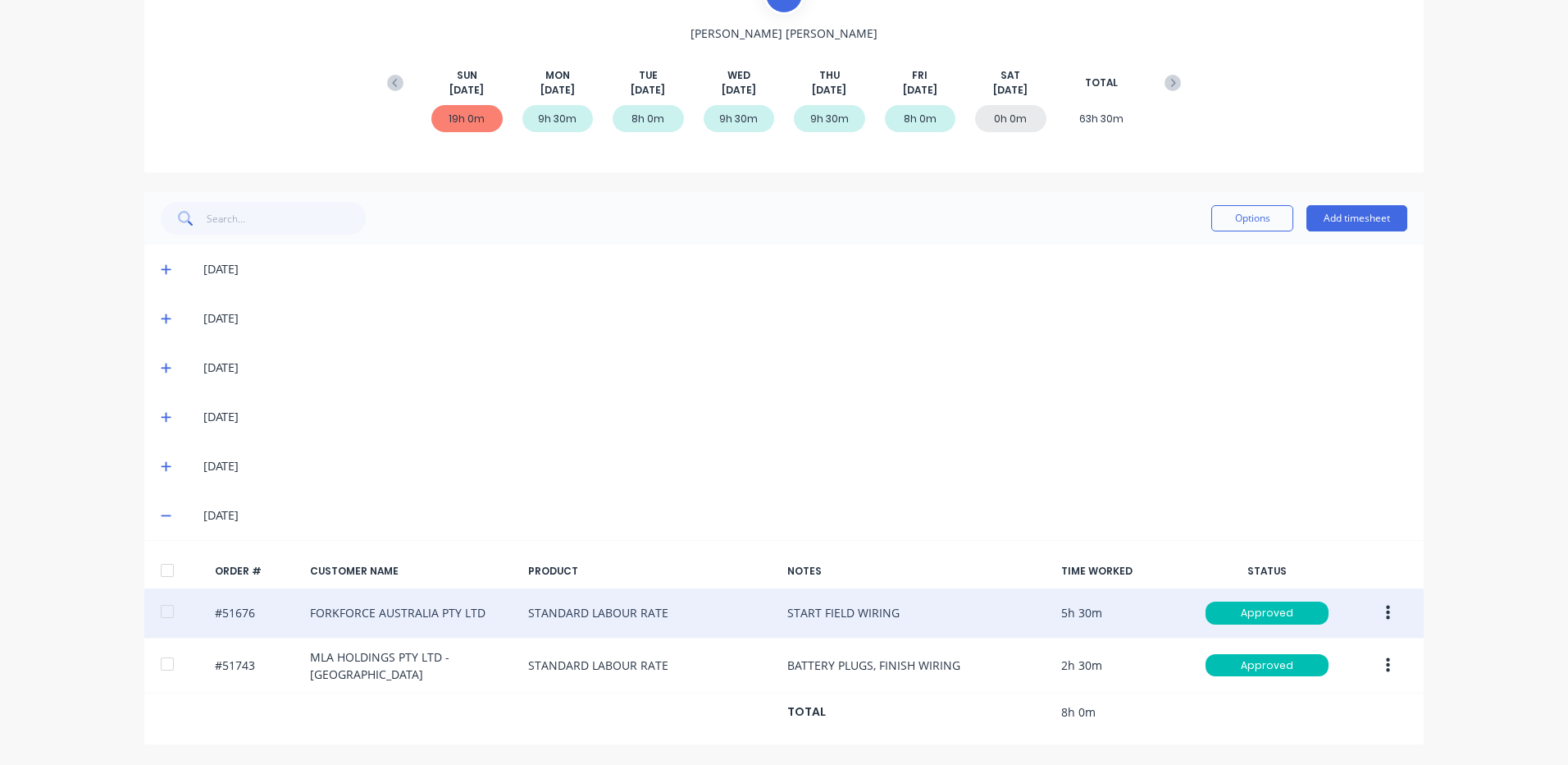
click at [1371, 612] on button "button" at bounding box center [1388, 613] width 39 height 30
click at [1285, 724] on div "Edit" at bounding box center [1329, 722] width 127 height 24
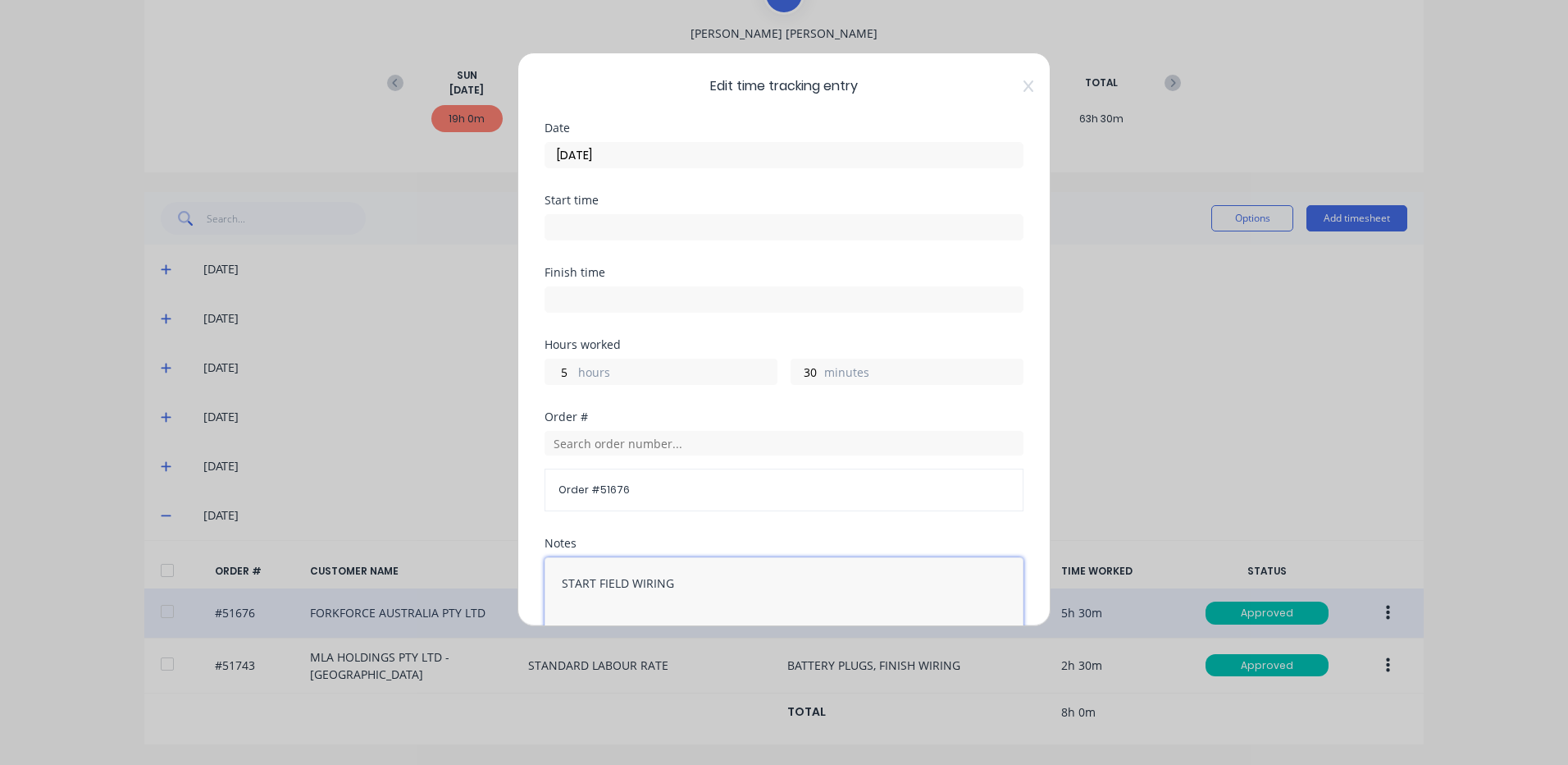
drag, startPoint x: 751, startPoint y: 569, endPoint x: 357, endPoint y: 531, distance: 395.8
click at [357, 531] on div "Edit time tracking entry Date [DATE] Start time Finish time Hours worked 5 hour…" at bounding box center [784, 382] width 1568 height 765
drag, startPoint x: 740, startPoint y: 567, endPoint x: 549, endPoint y: 559, distance: 191.2
click at [549, 559] on textarea "PULL APART WIRING HARNESS" at bounding box center [784, 600] width 479 height 87
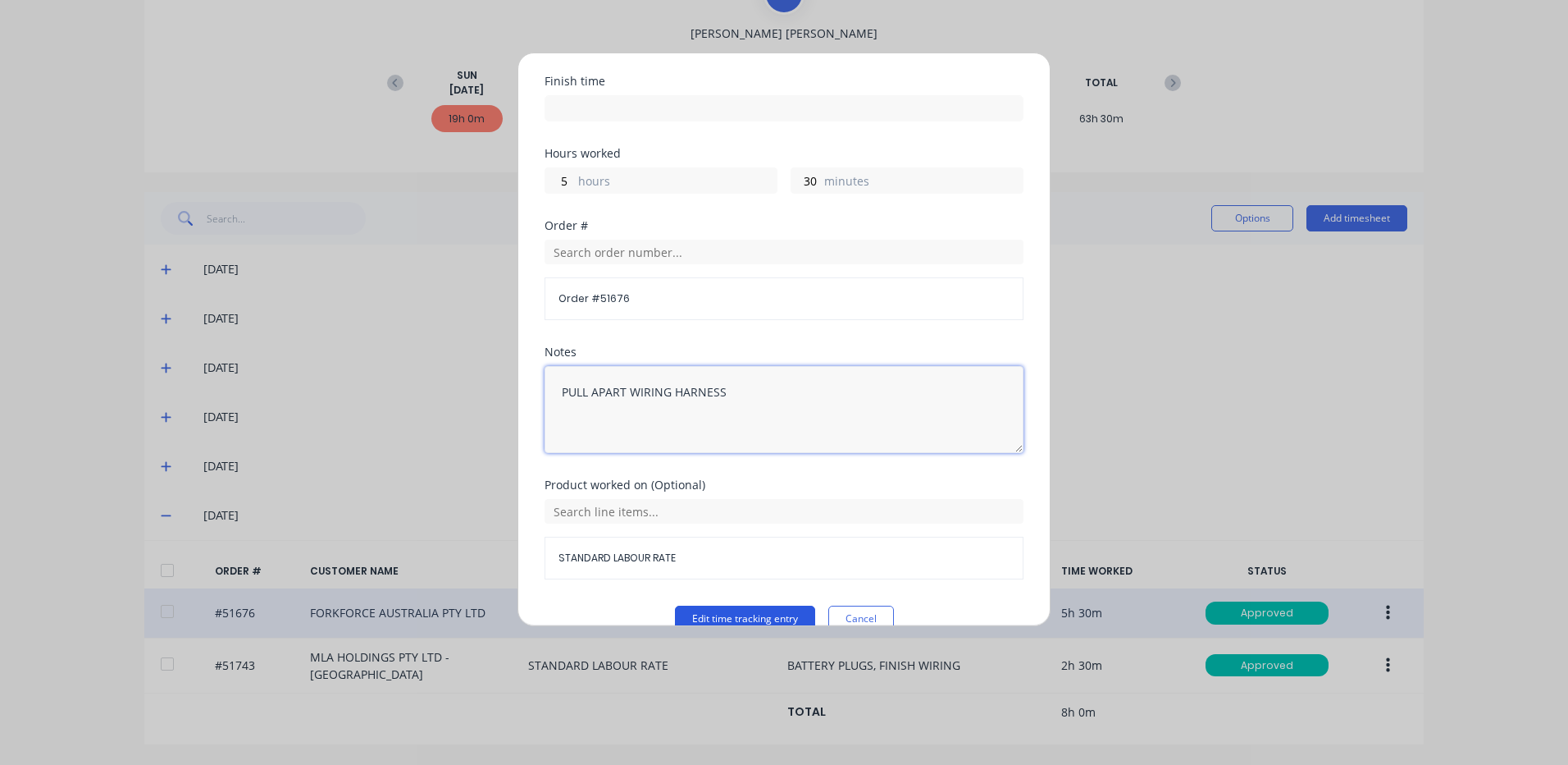
scroll to position [221, 0]
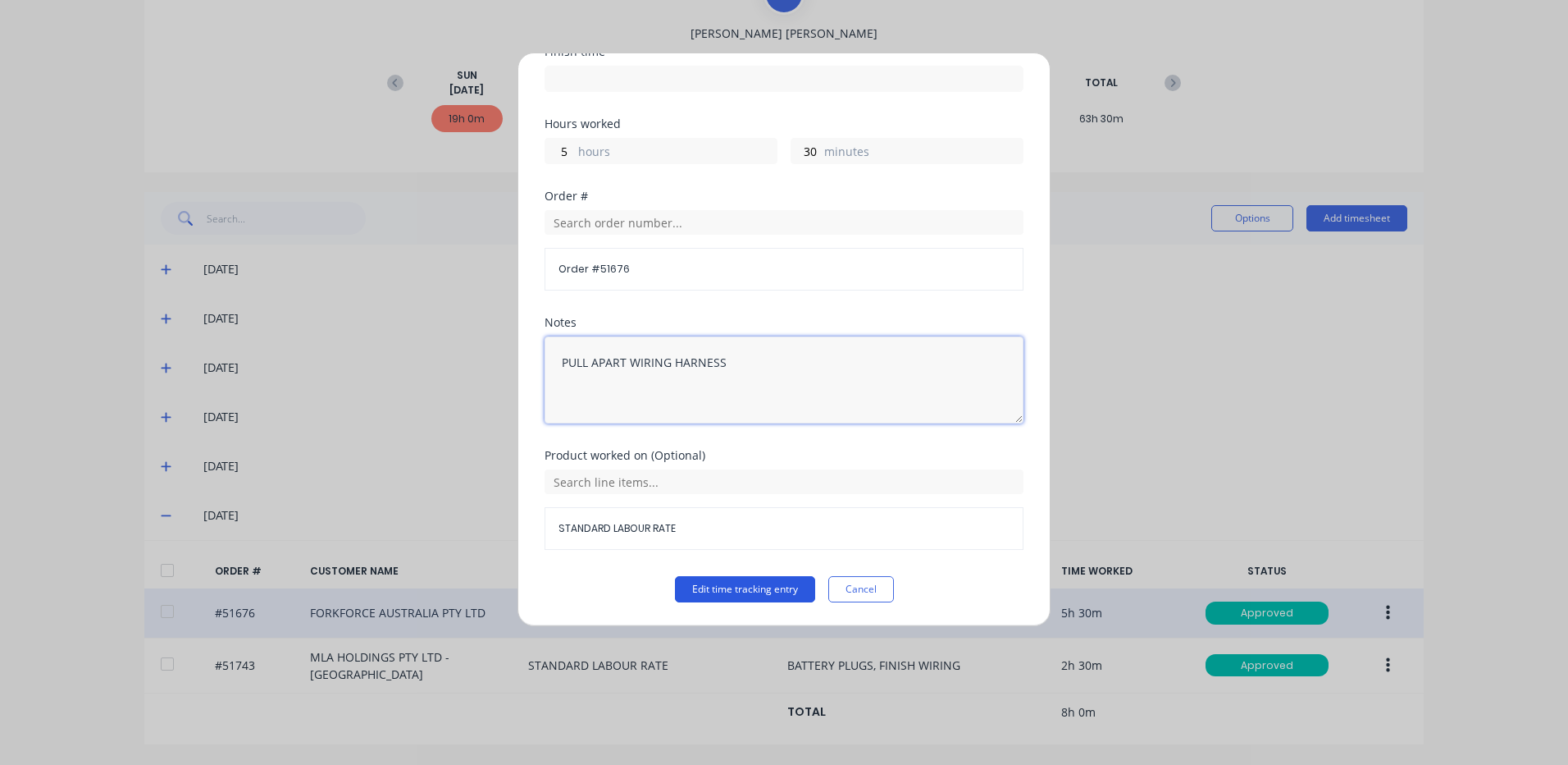
type textarea "PULL APART WIRING HARNESS"
click at [762, 586] on button "Edit time tracking entry" at bounding box center [745, 588] width 140 height 26
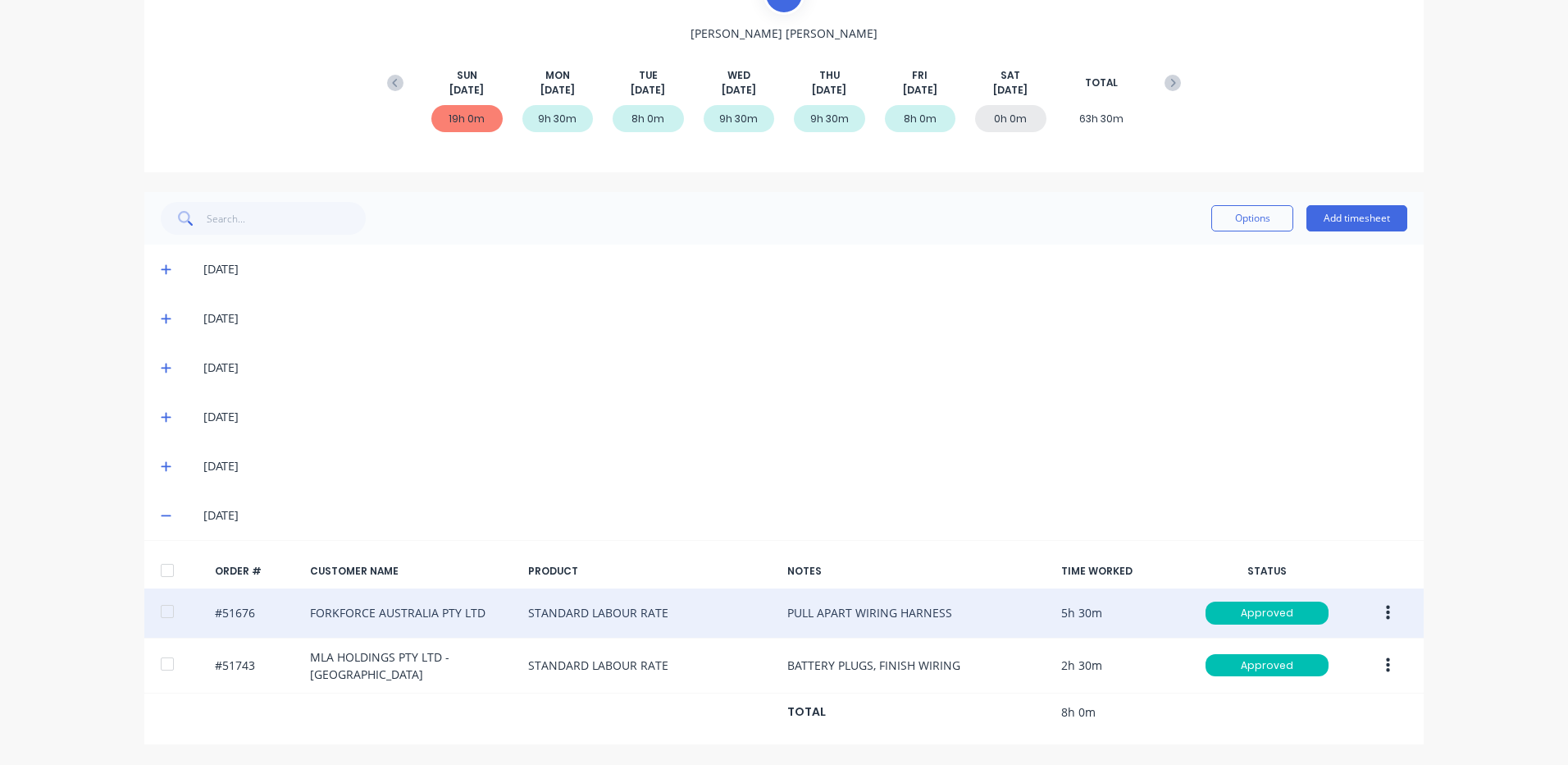
click at [161, 464] on icon at bounding box center [166, 465] width 11 height 12
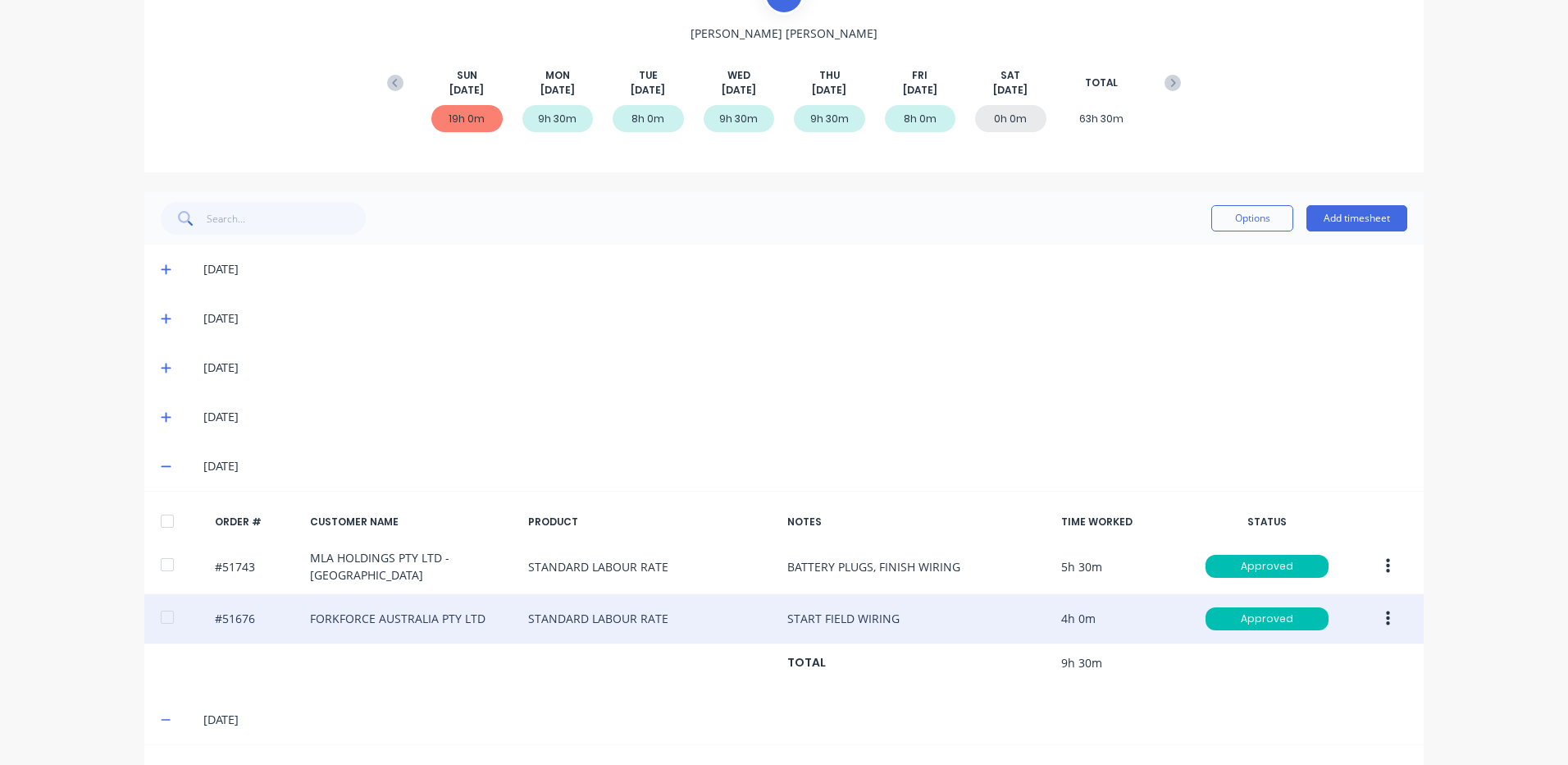
click at [1378, 610] on button "button" at bounding box center [1388, 618] width 39 height 30
click at [1307, 728] on div "Edit" at bounding box center [1329, 727] width 127 height 24
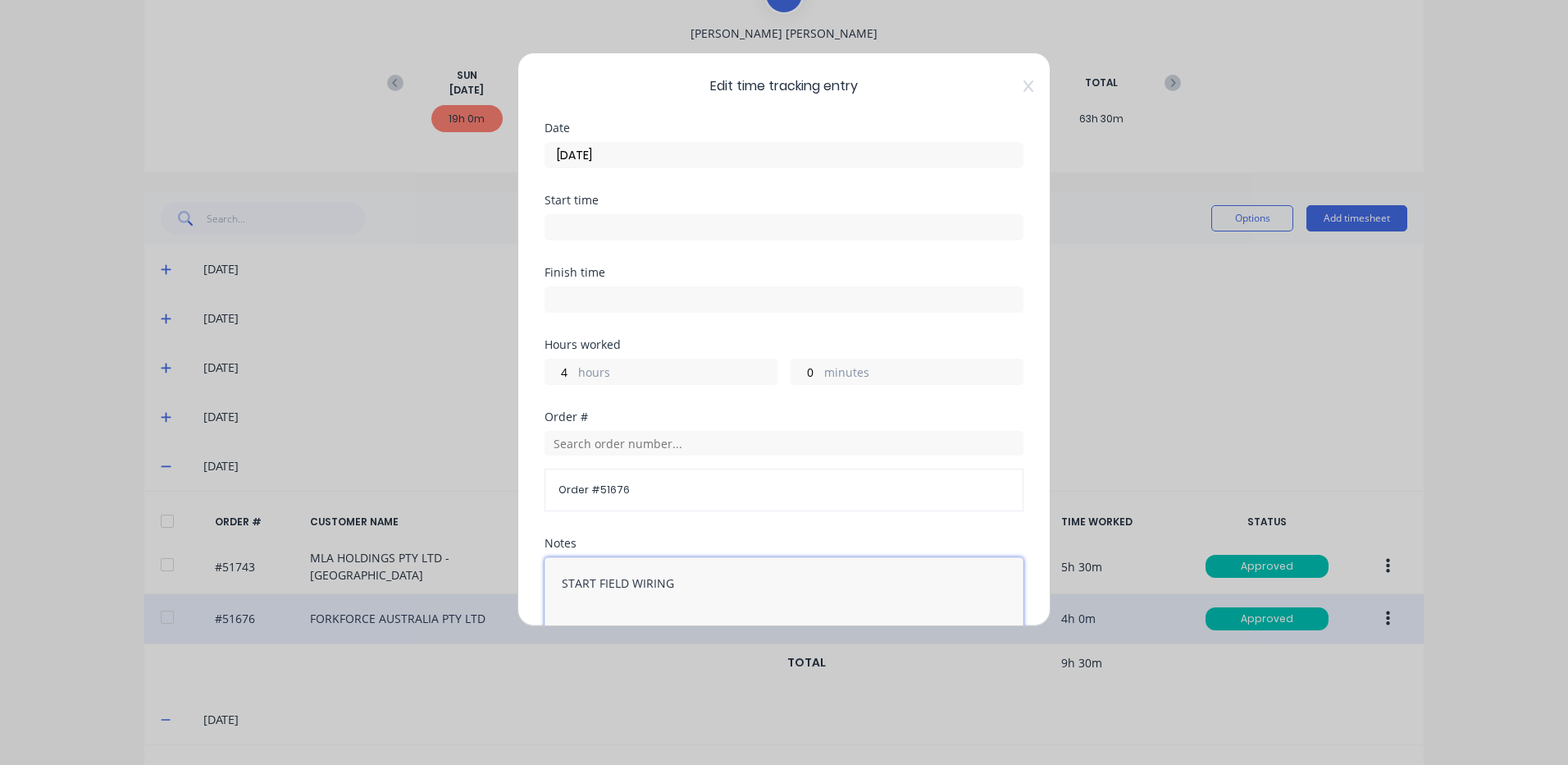
drag, startPoint x: 704, startPoint y: 575, endPoint x: 477, endPoint y: 553, distance: 228.1
click at [477, 553] on div "Edit time tracking entry Date [DATE] Start time Finish time Hours worked 4 hour…" at bounding box center [784, 382] width 1568 height 765
paste textarea "PULL APART WIRING HARNESS"
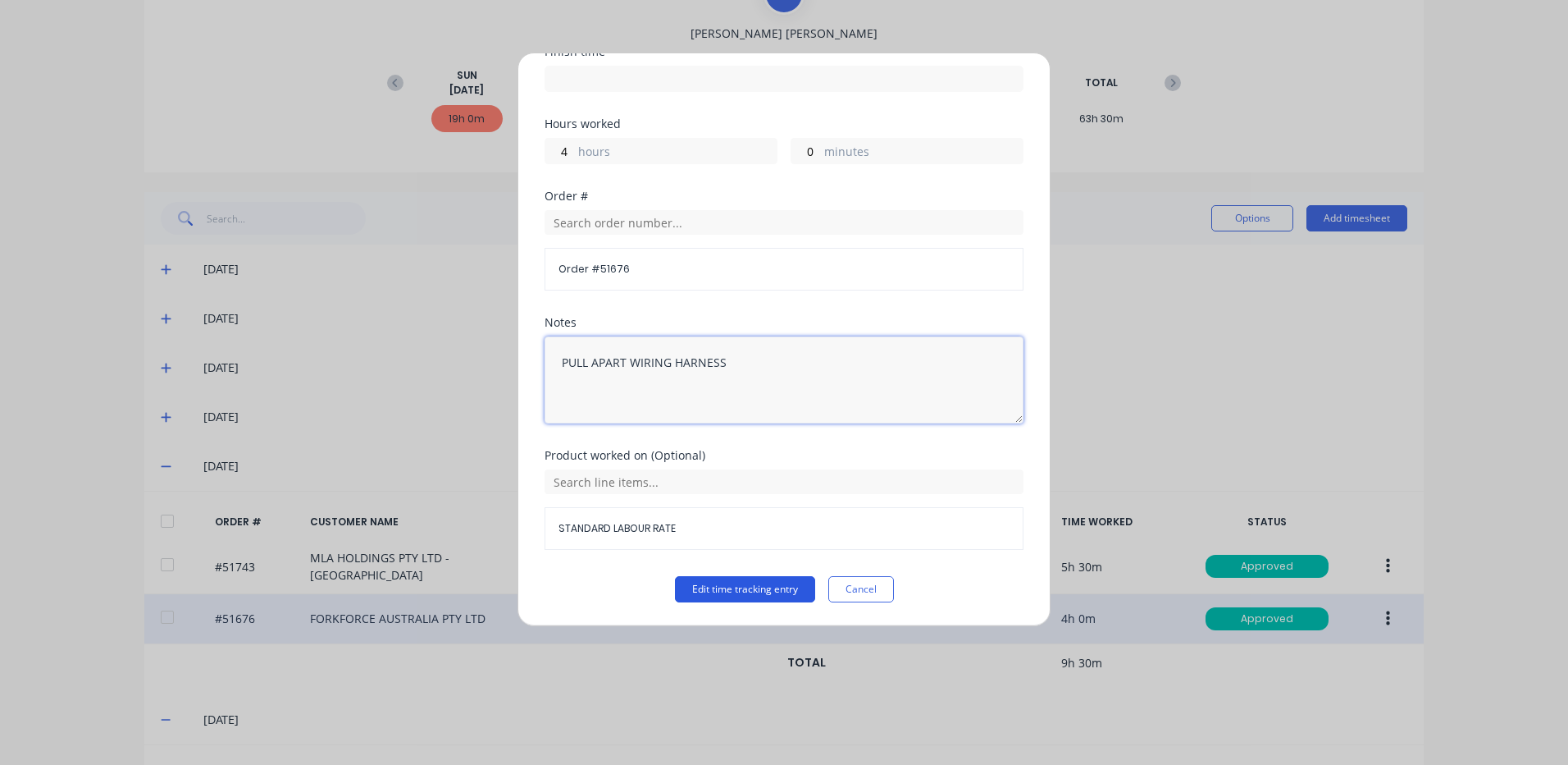
type textarea "PULL APART WIRING HARNESS"
click at [738, 596] on button "Edit time tracking entry" at bounding box center [745, 588] width 140 height 26
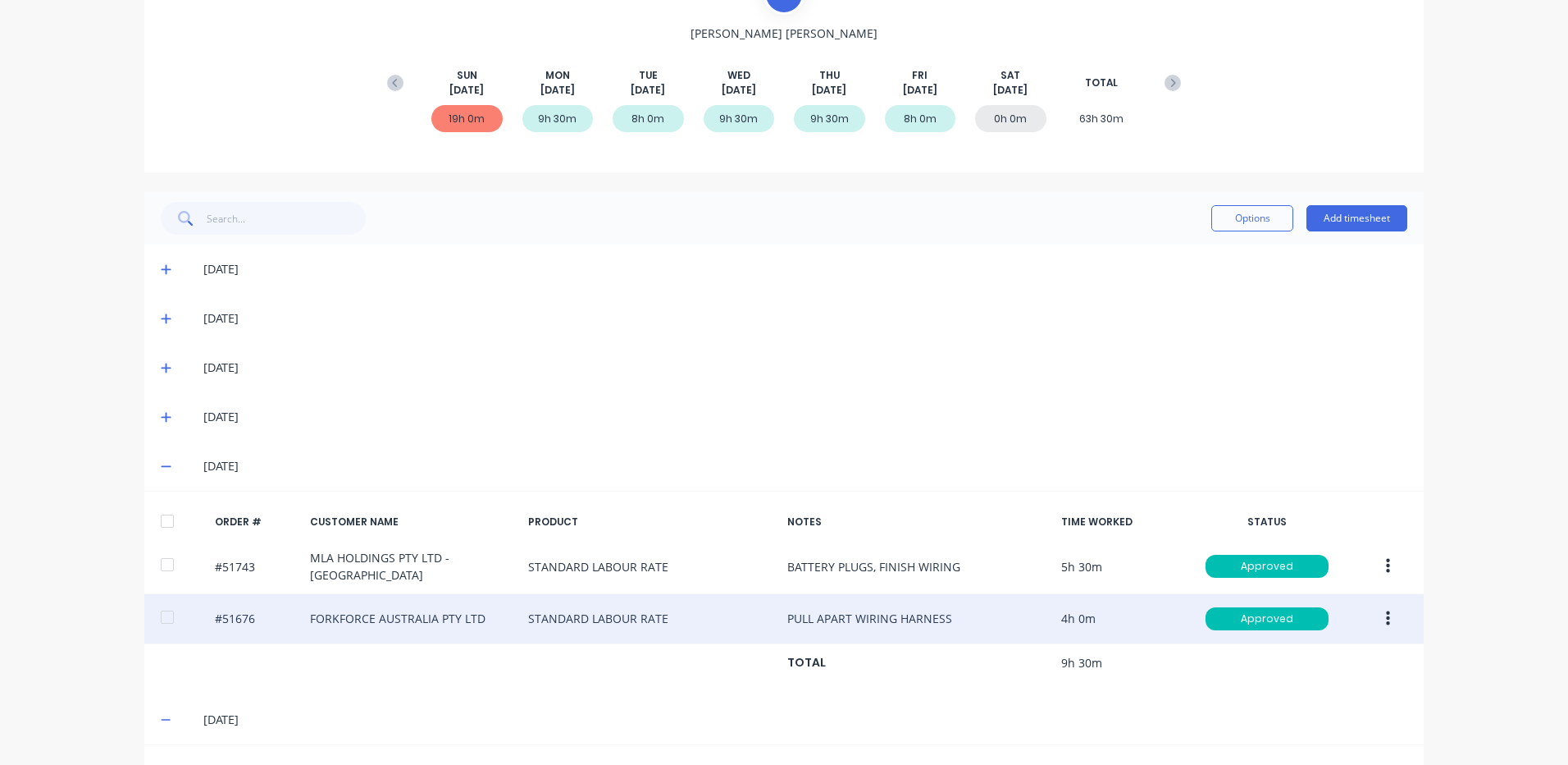
click at [165, 417] on icon at bounding box center [166, 416] width 11 height 12
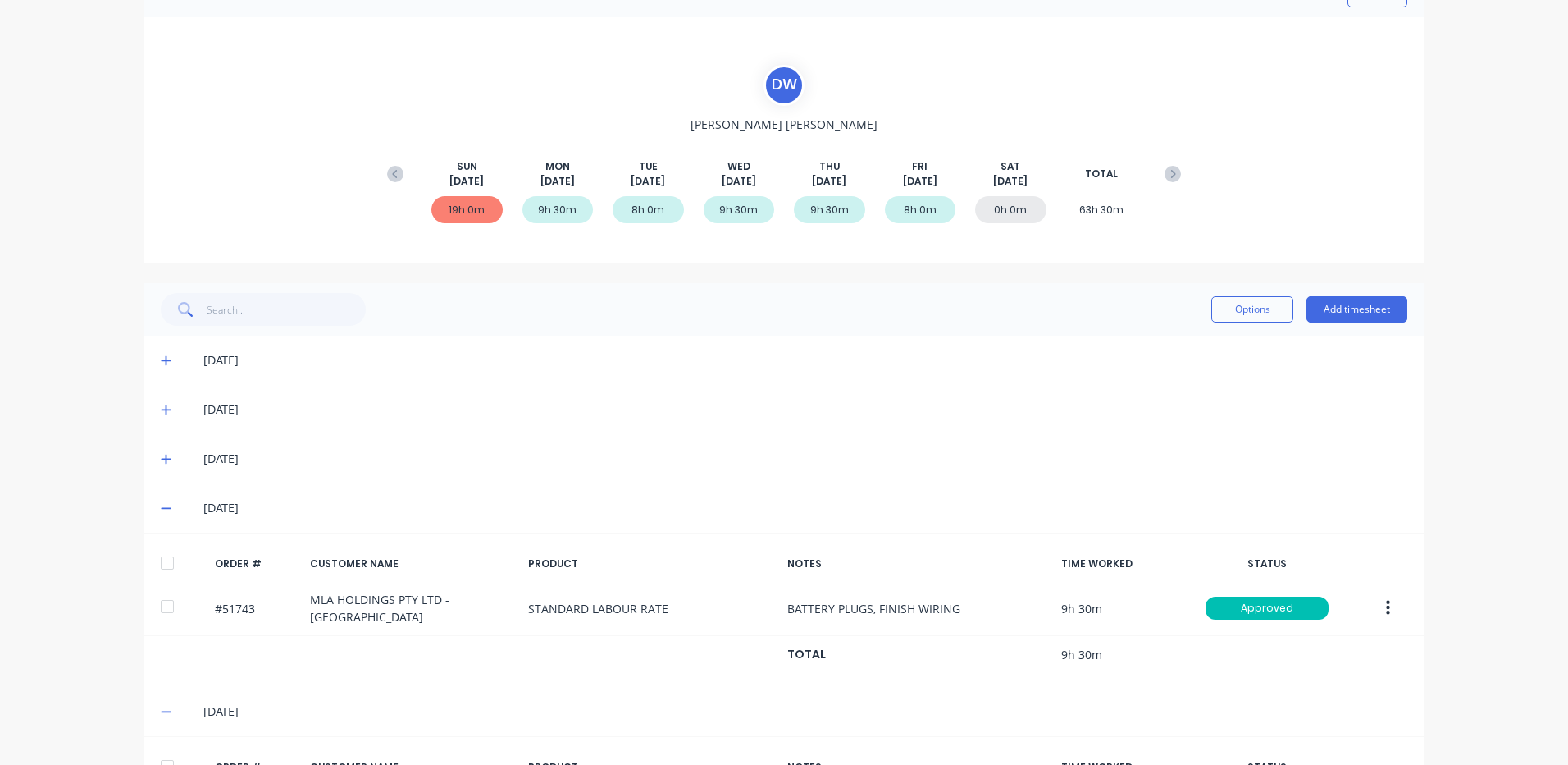
scroll to position [0, 0]
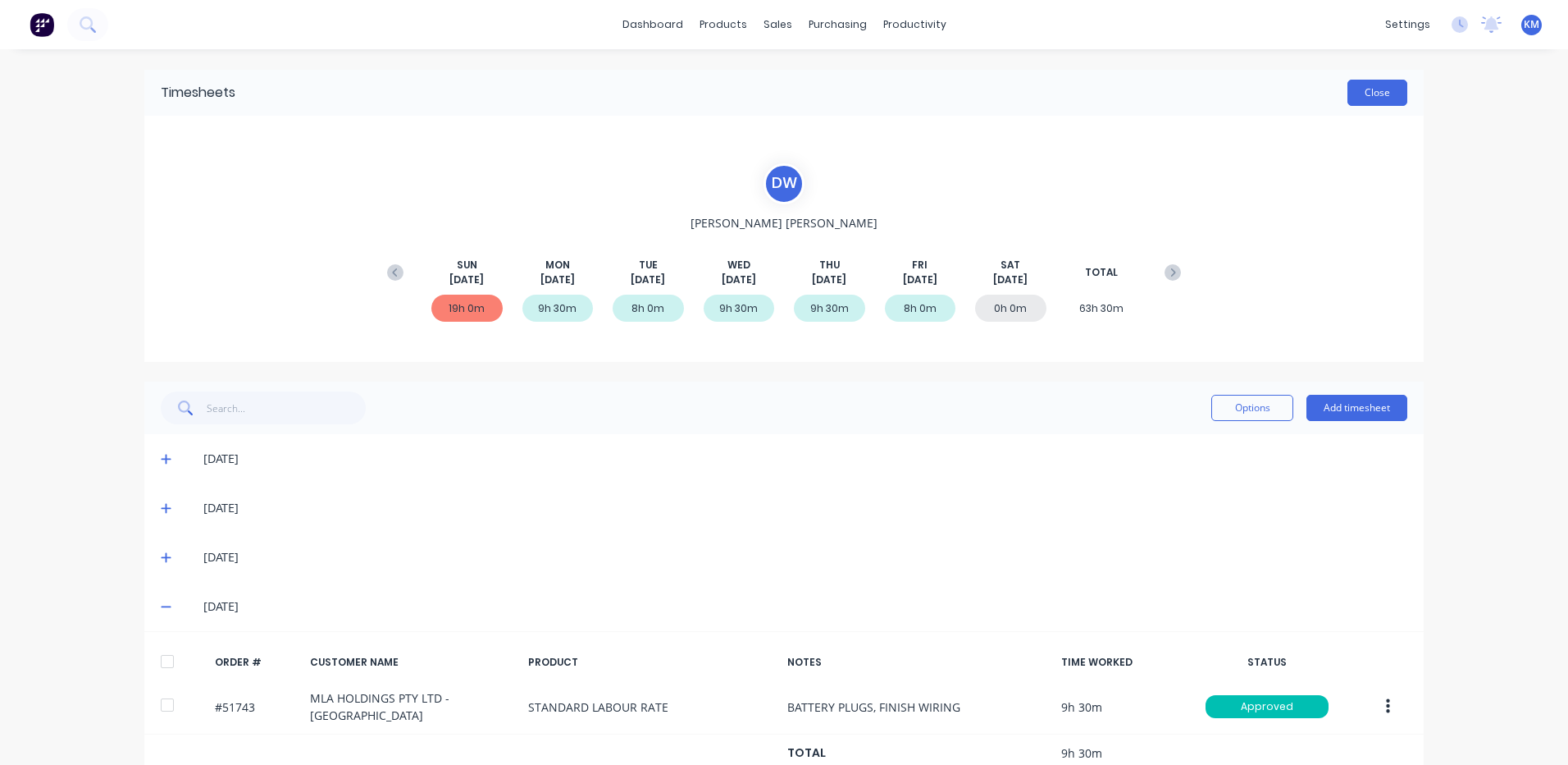
click at [1363, 96] on button "Close" at bounding box center [1377, 92] width 60 height 26
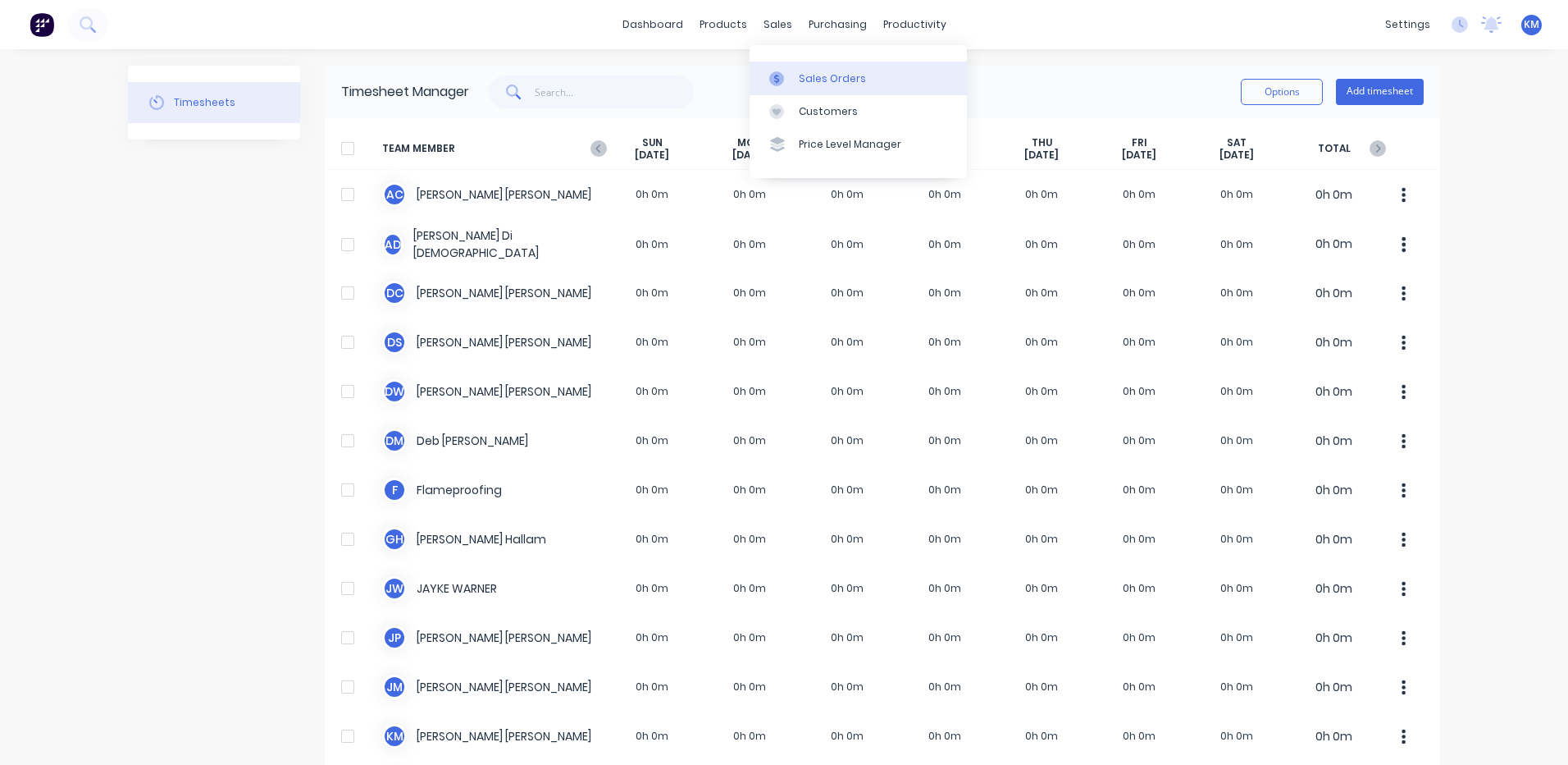
click at [782, 75] on icon at bounding box center [776, 79] width 14 height 14
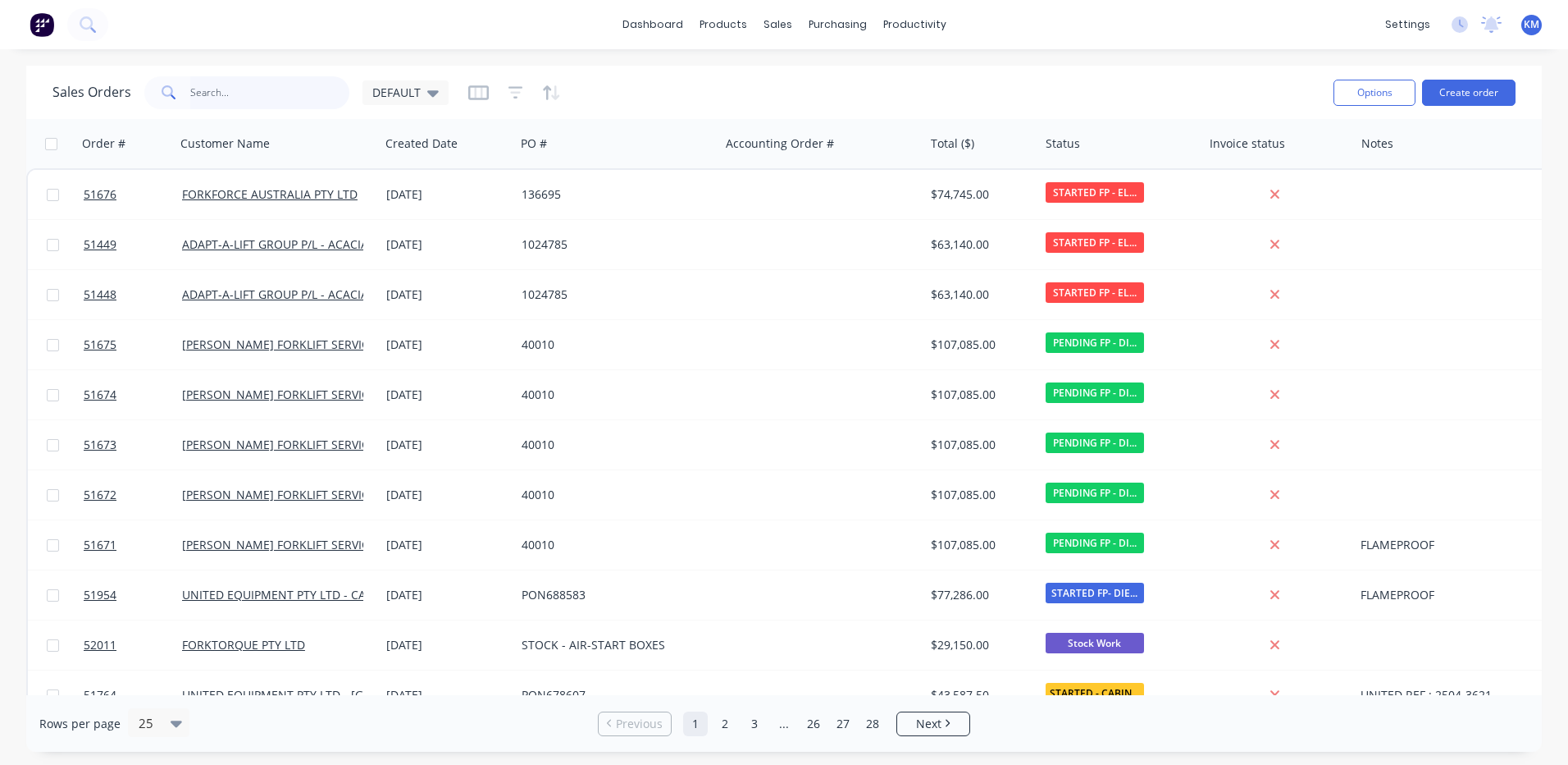
click at [267, 91] on input "text" at bounding box center [270, 92] width 160 height 33
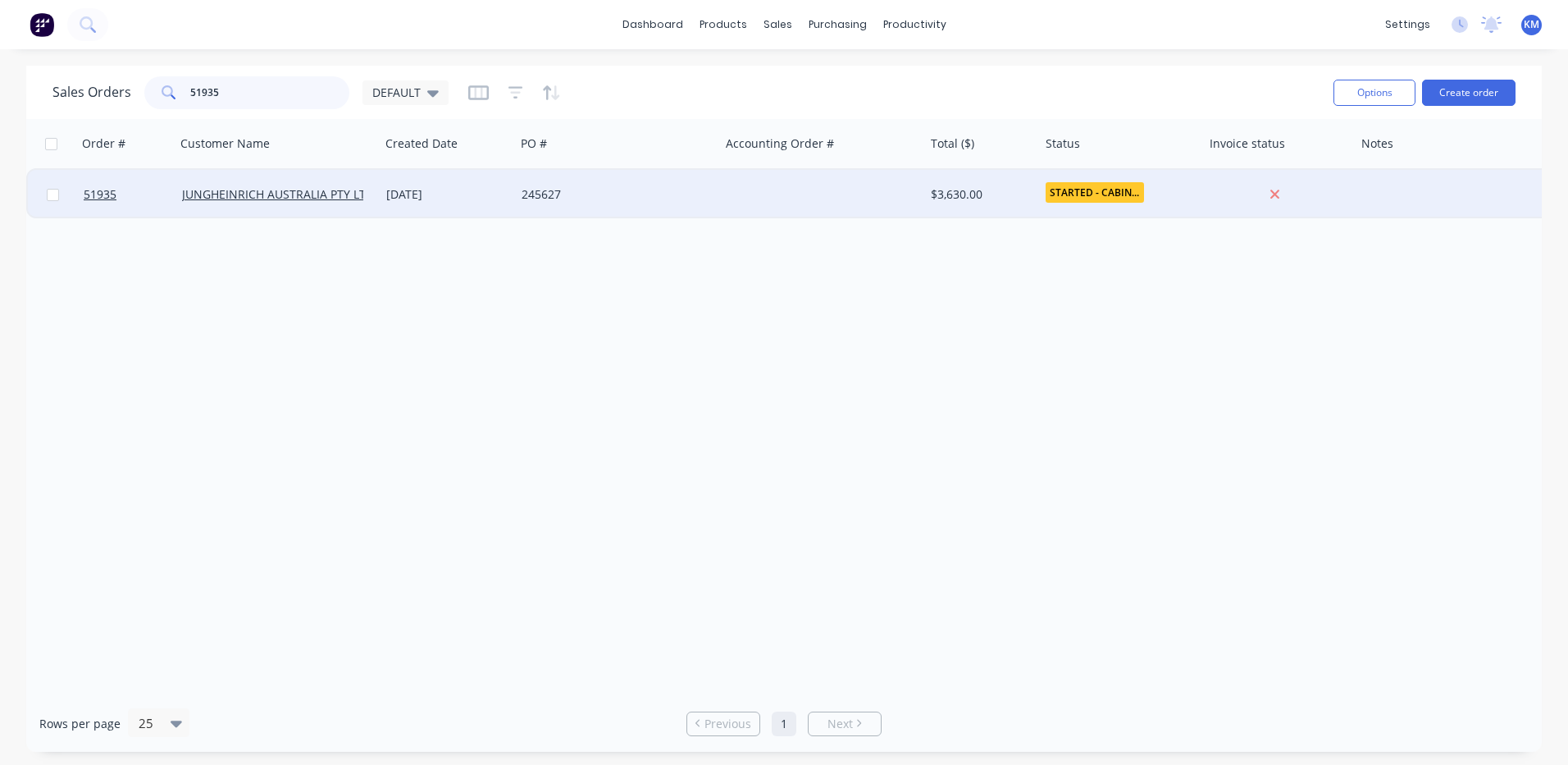
type input "51935"
click at [487, 199] on div "[DATE]" at bounding box center [447, 195] width 122 height 16
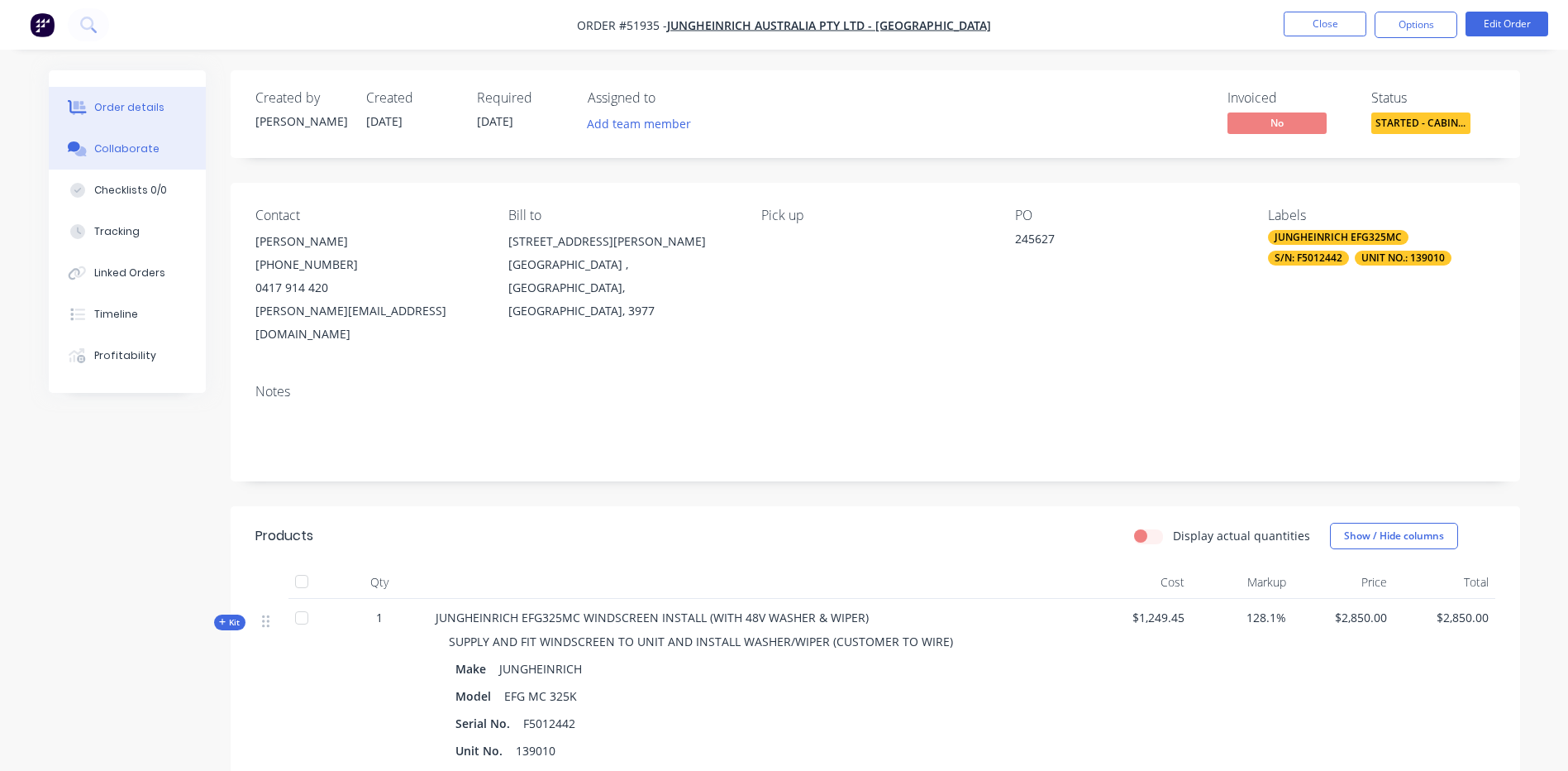
click at [97, 157] on button "Collaborate" at bounding box center [127, 148] width 157 height 41
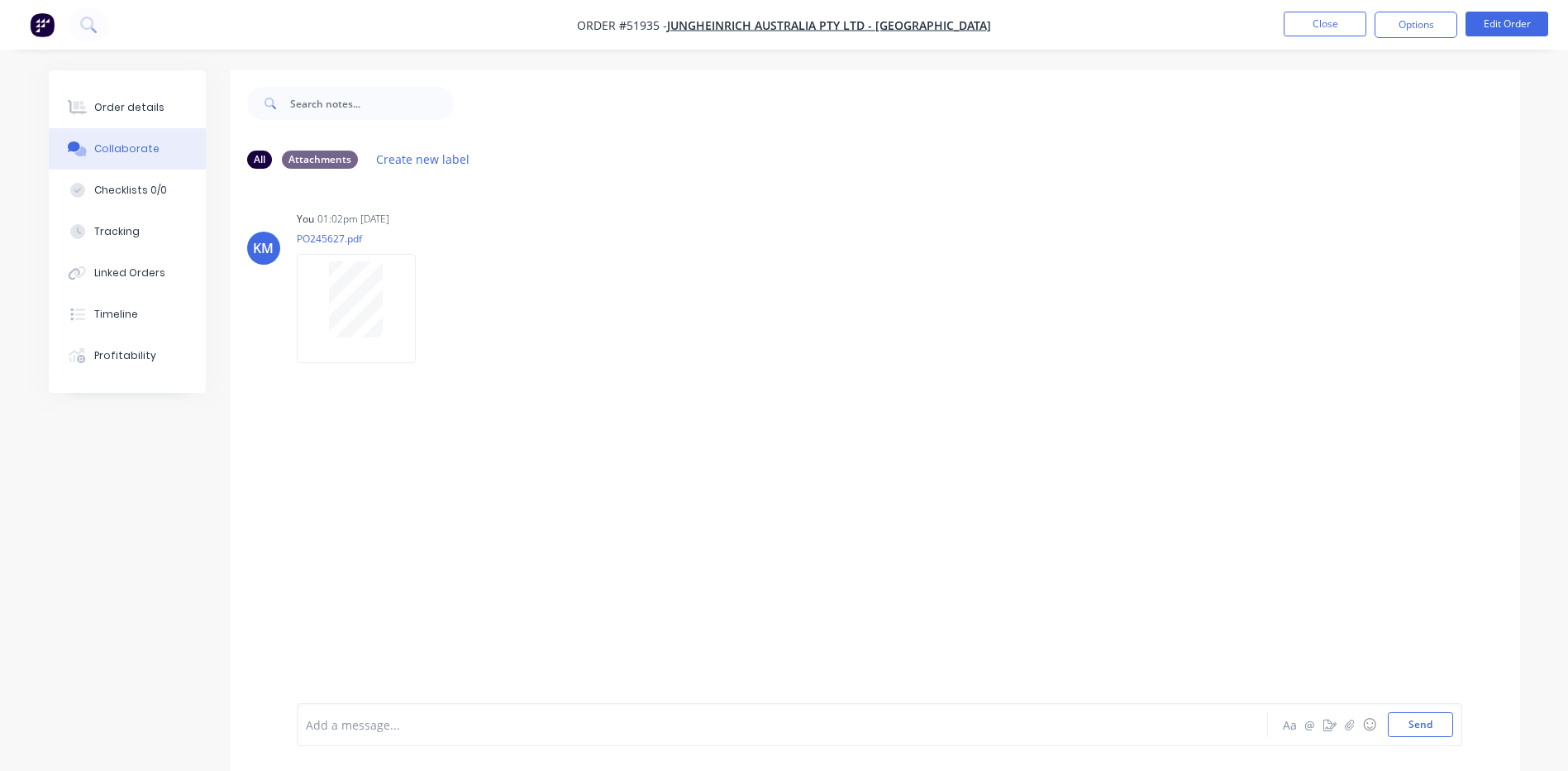
click at [109, 132] on button "Collaborate" at bounding box center [127, 148] width 157 height 41
click at [112, 124] on button "Order details" at bounding box center [127, 107] width 157 height 41
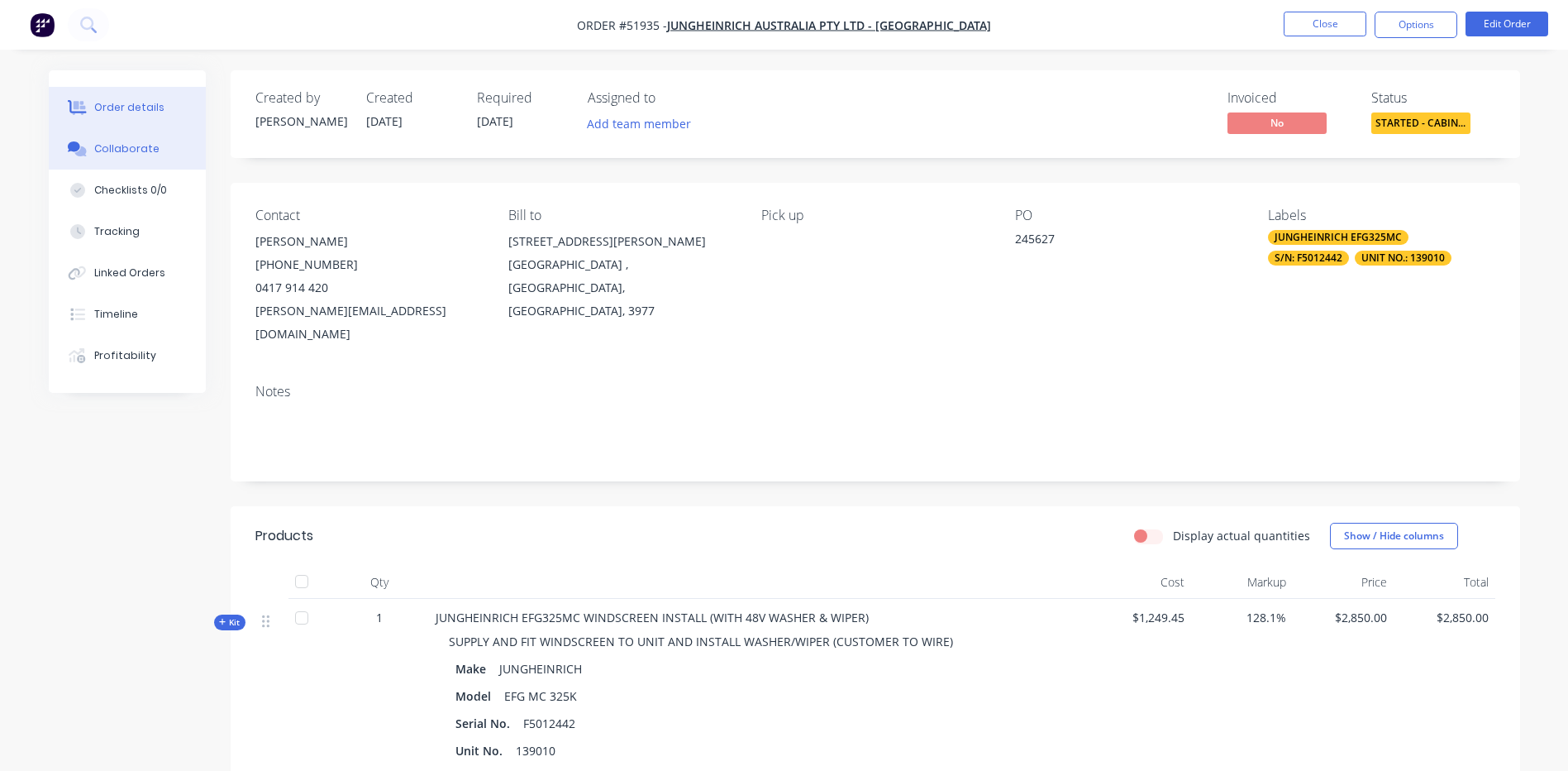
click at [119, 146] on div "Collaborate" at bounding box center [127, 149] width 66 height 15
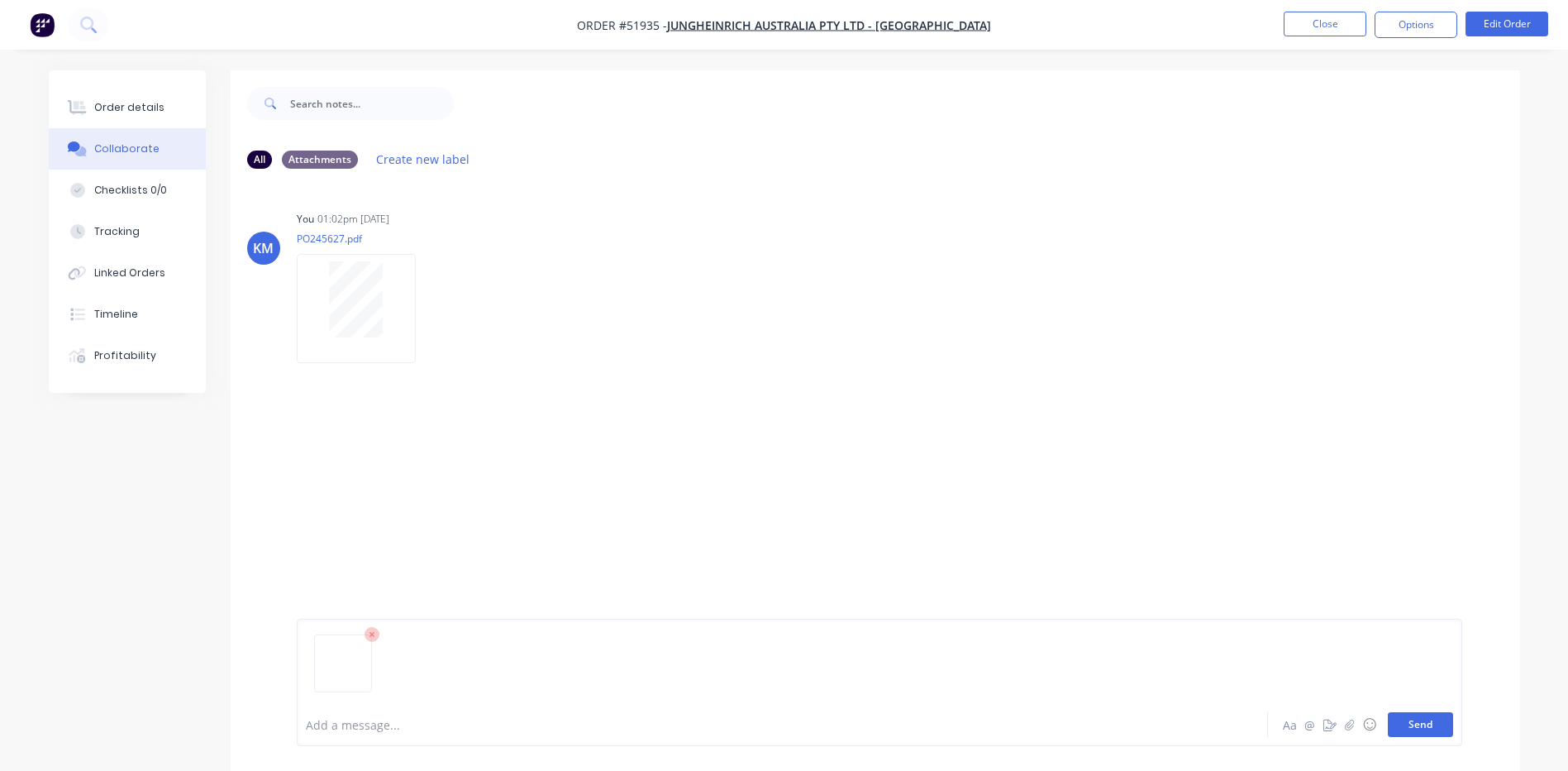
click at [1407, 728] on button "Send" at bounding box center [1421, 724] width 66 height 25
click at [1298, 16] on button "Close" at bounding box center [1325, 24] width 83 height 25
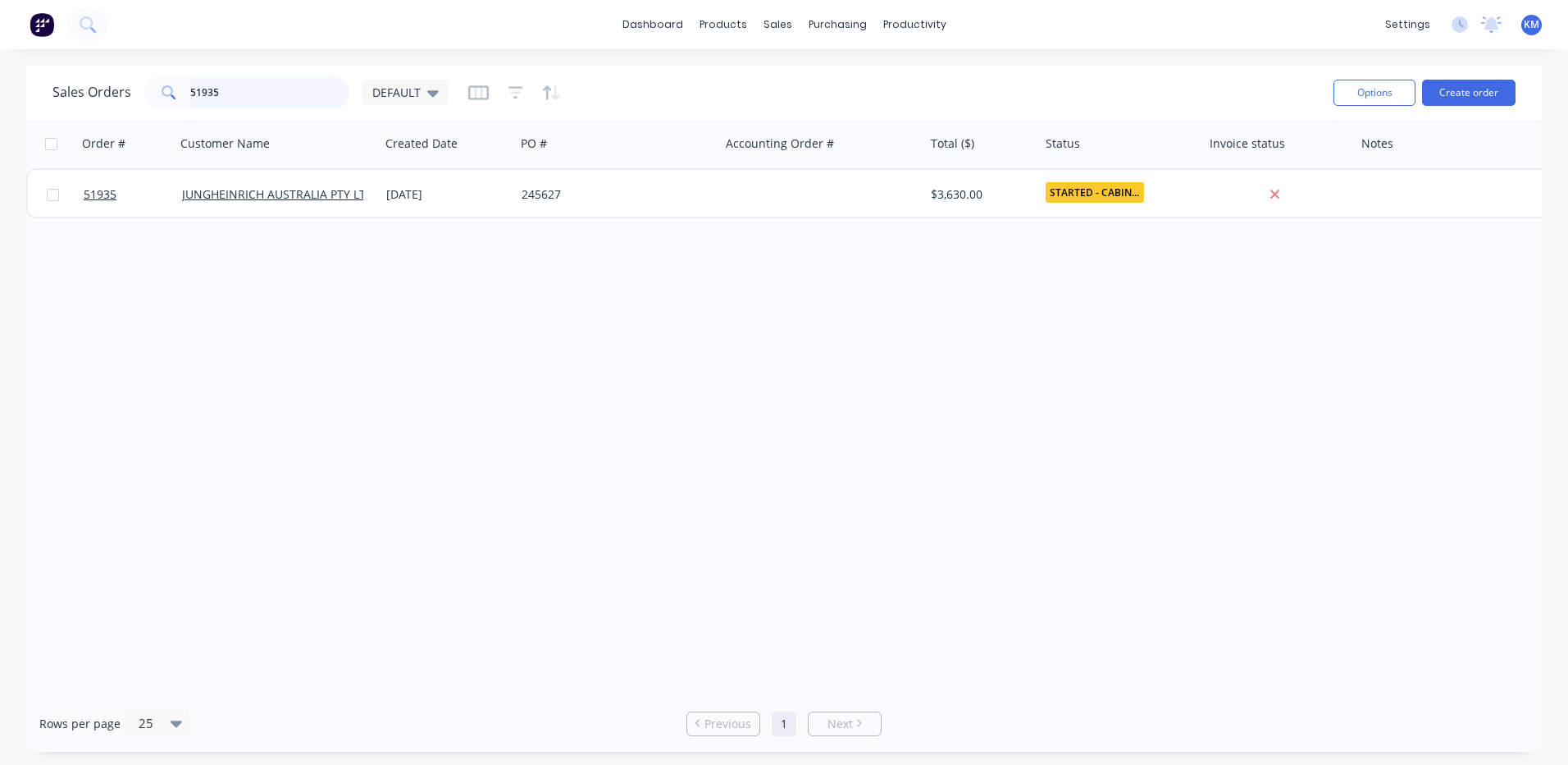
click at [259, 86] on input "51935" at bounding box center [270, 92] width 160 height 33
type input "51930"
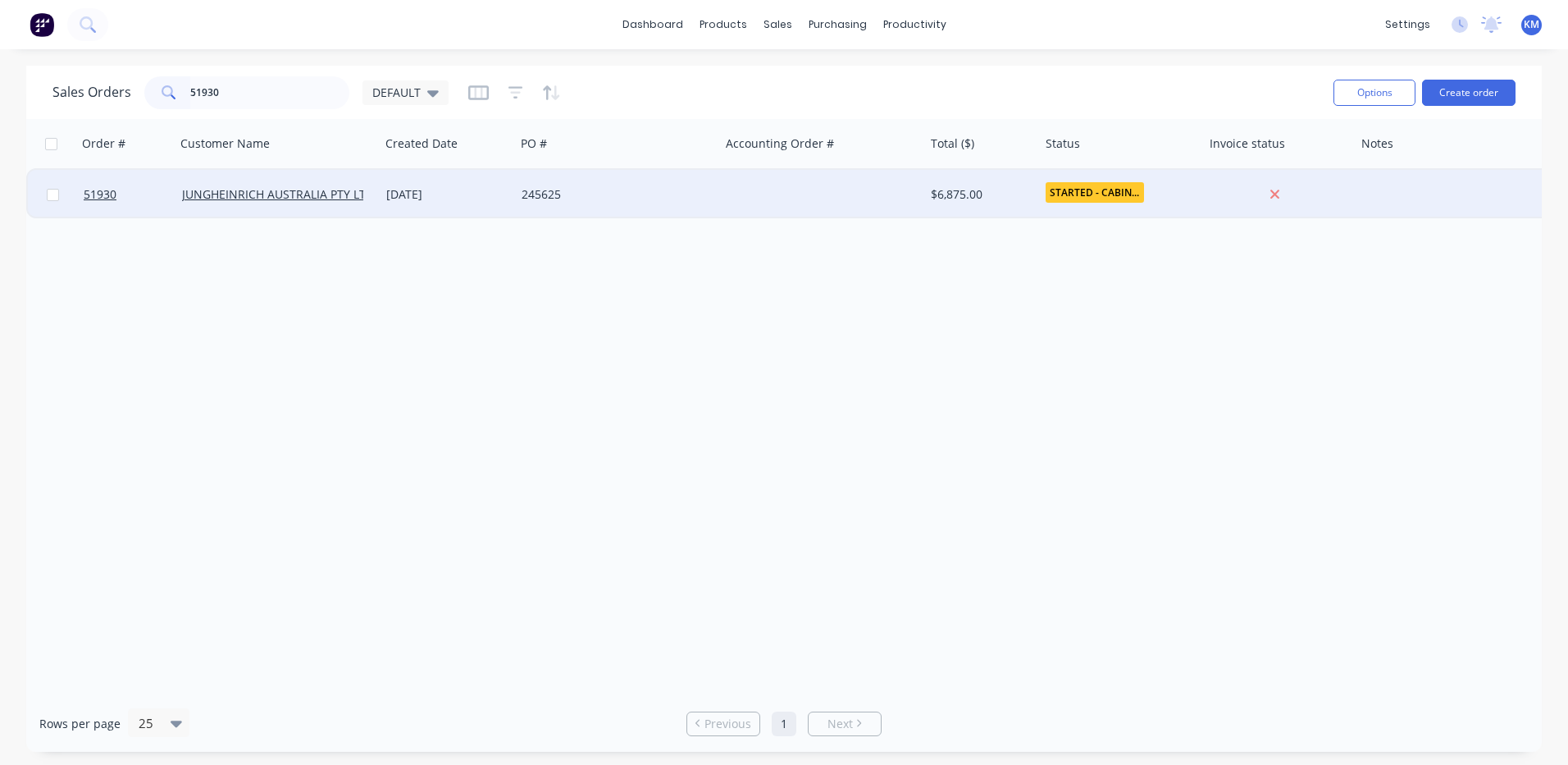
click at [435, 191] on div "[DATE]" at bounding box center [447, 195] width 122 height 16
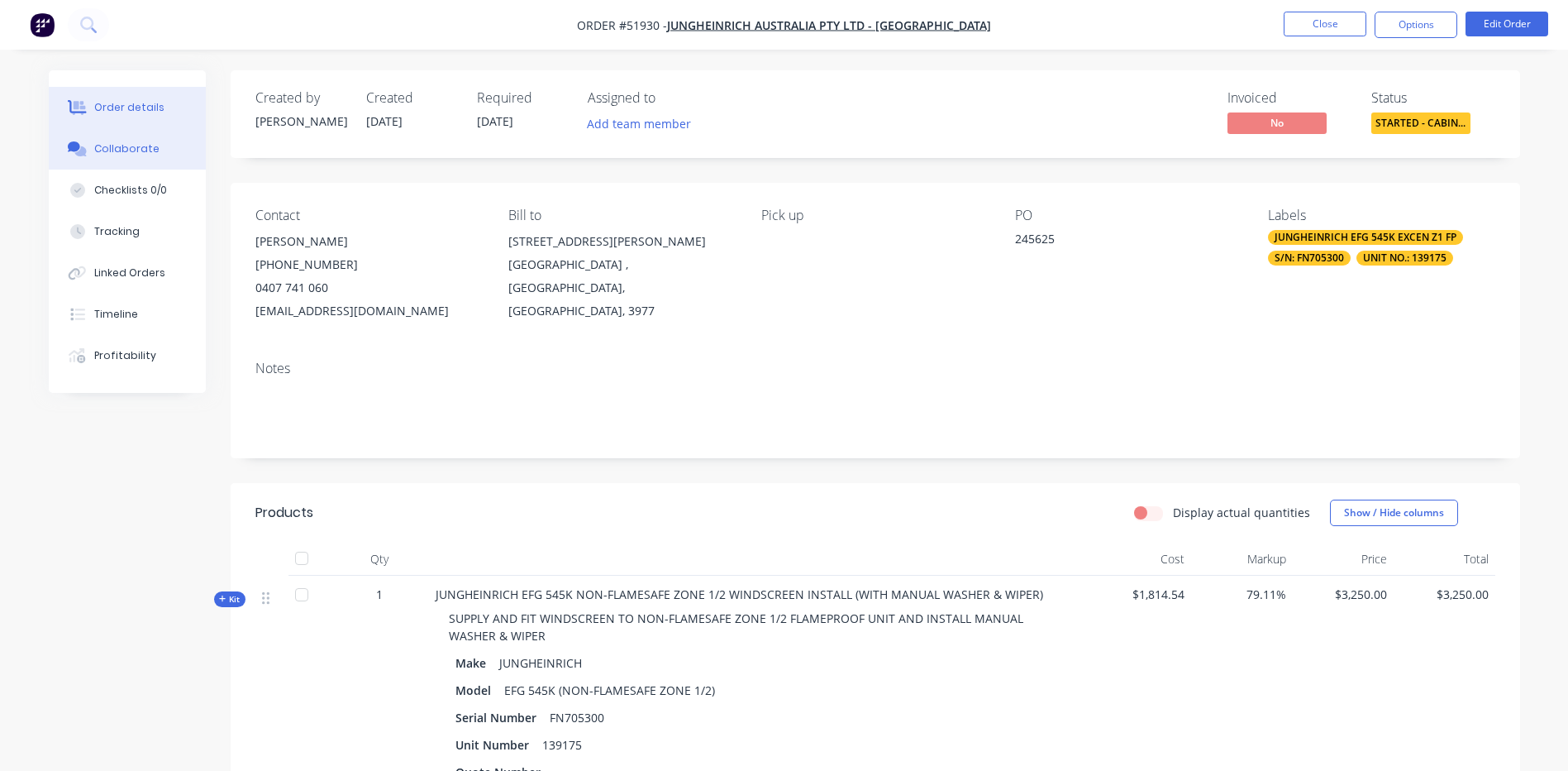
click at [171, 157] on button "Collaborate" at bounding box center [127, 148] width 157 height 41
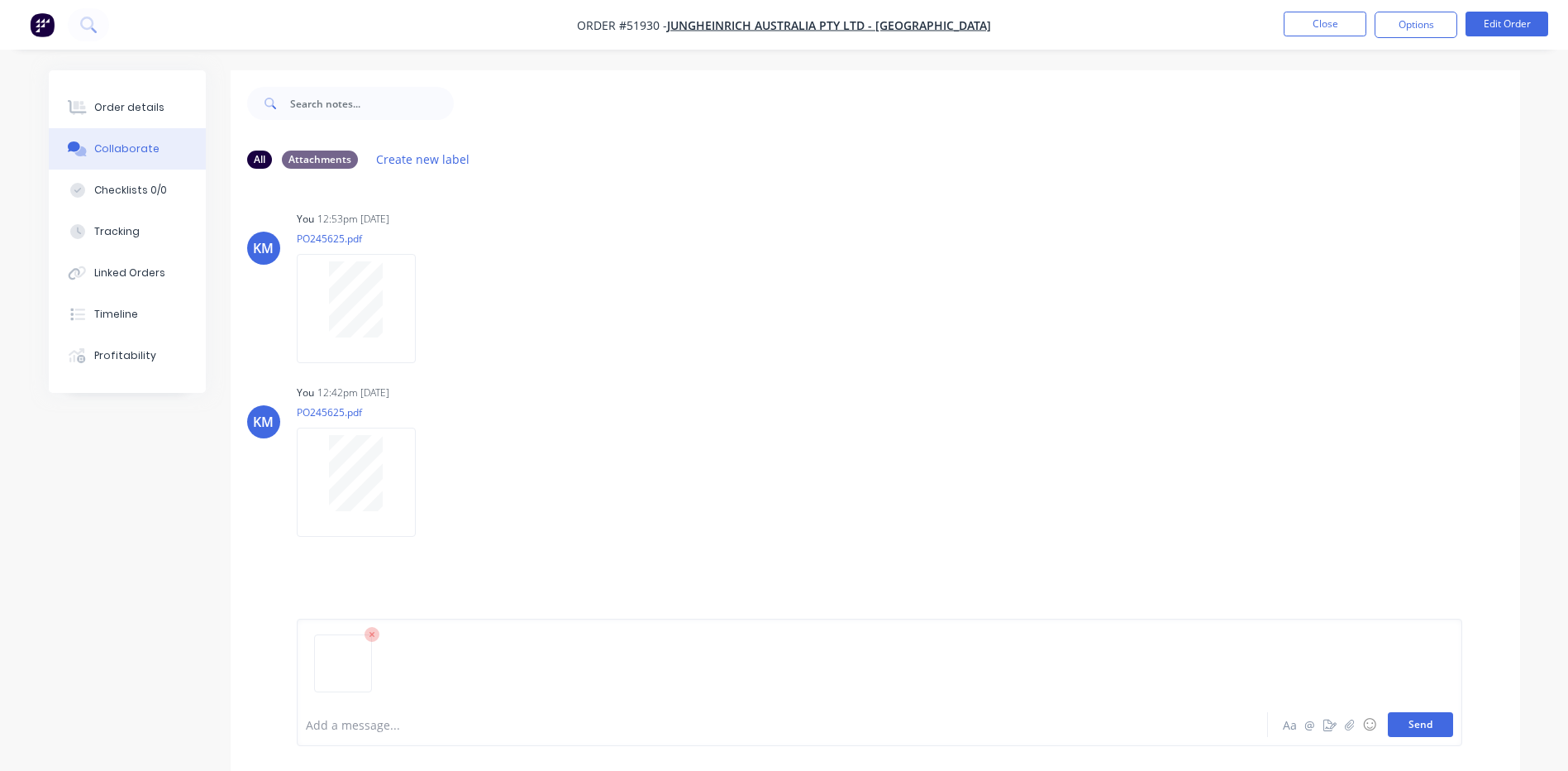
click at [1434, 721] on button "Send" at bounding box center [1421, 724] width 66 height 25
click at [1305, 15] on button "Close" at bounding box center [1325, 24] width 83 height 25
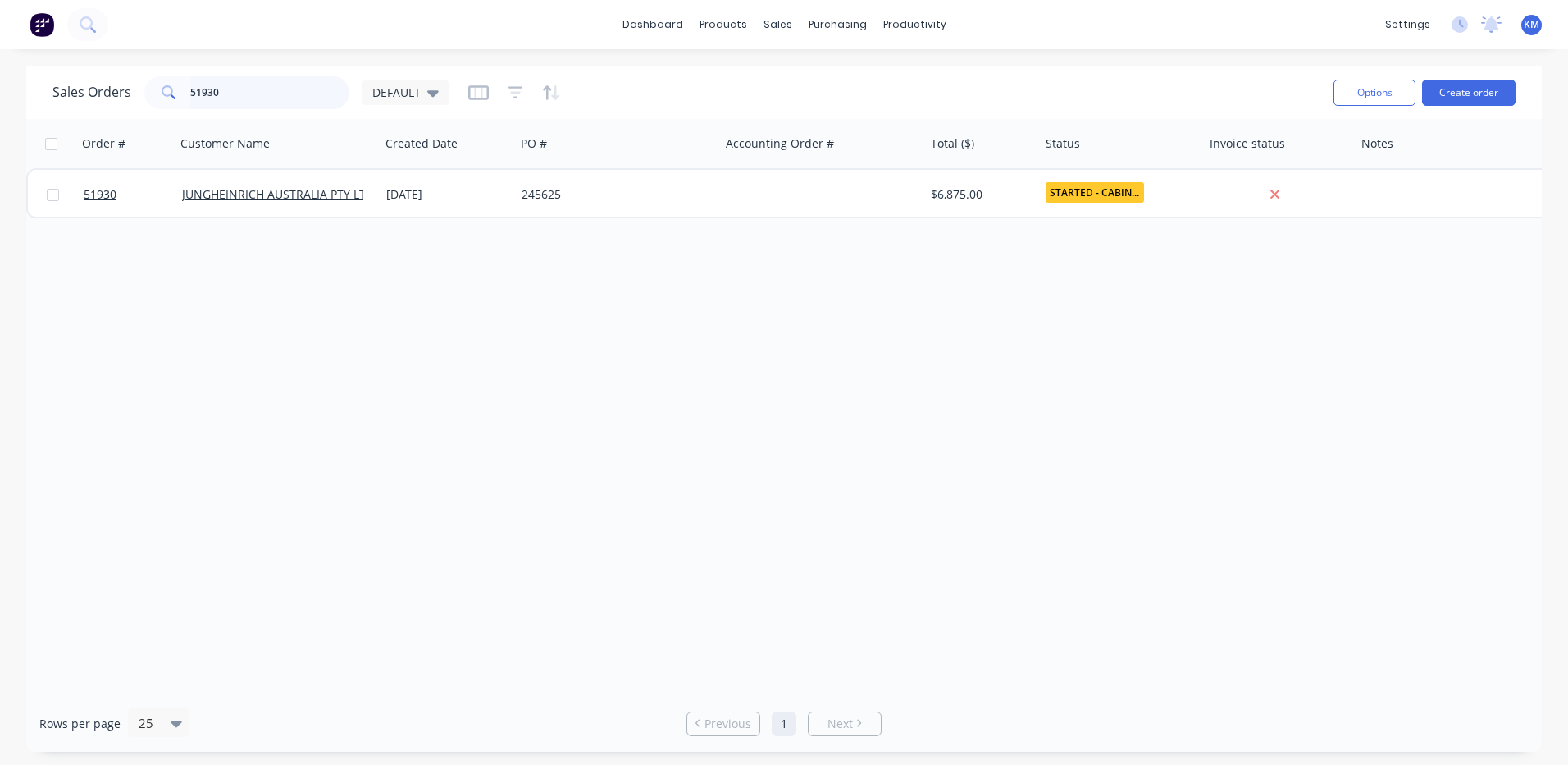
click at [297, 83] on input "51930" at bounding box center [270, 92] width 160 height 33
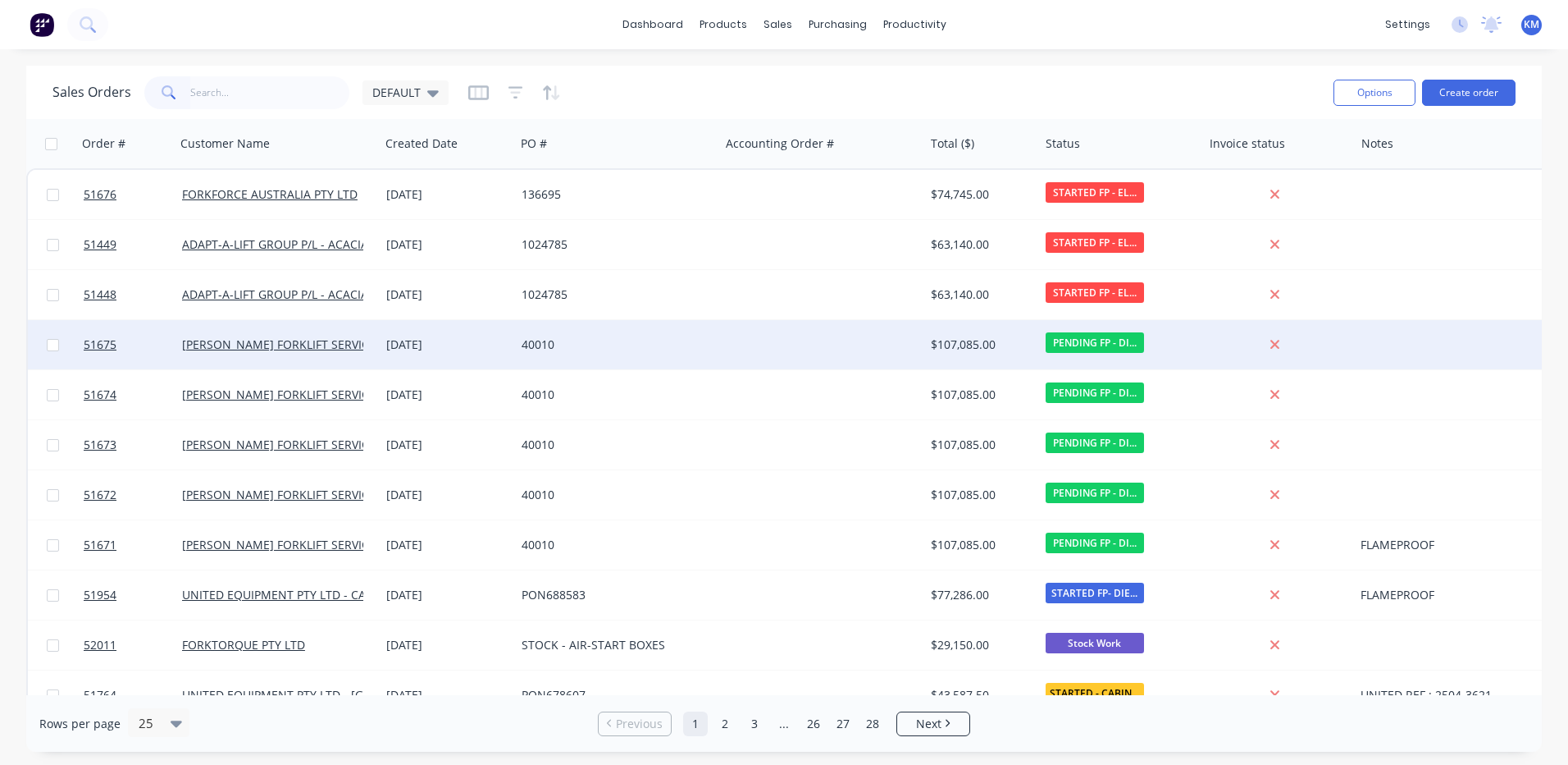
click at [541, 330] on div "40010" at bounding box center [617, 344] width 204 height 49
